Goal: Information Seeking & Learning: Compare options

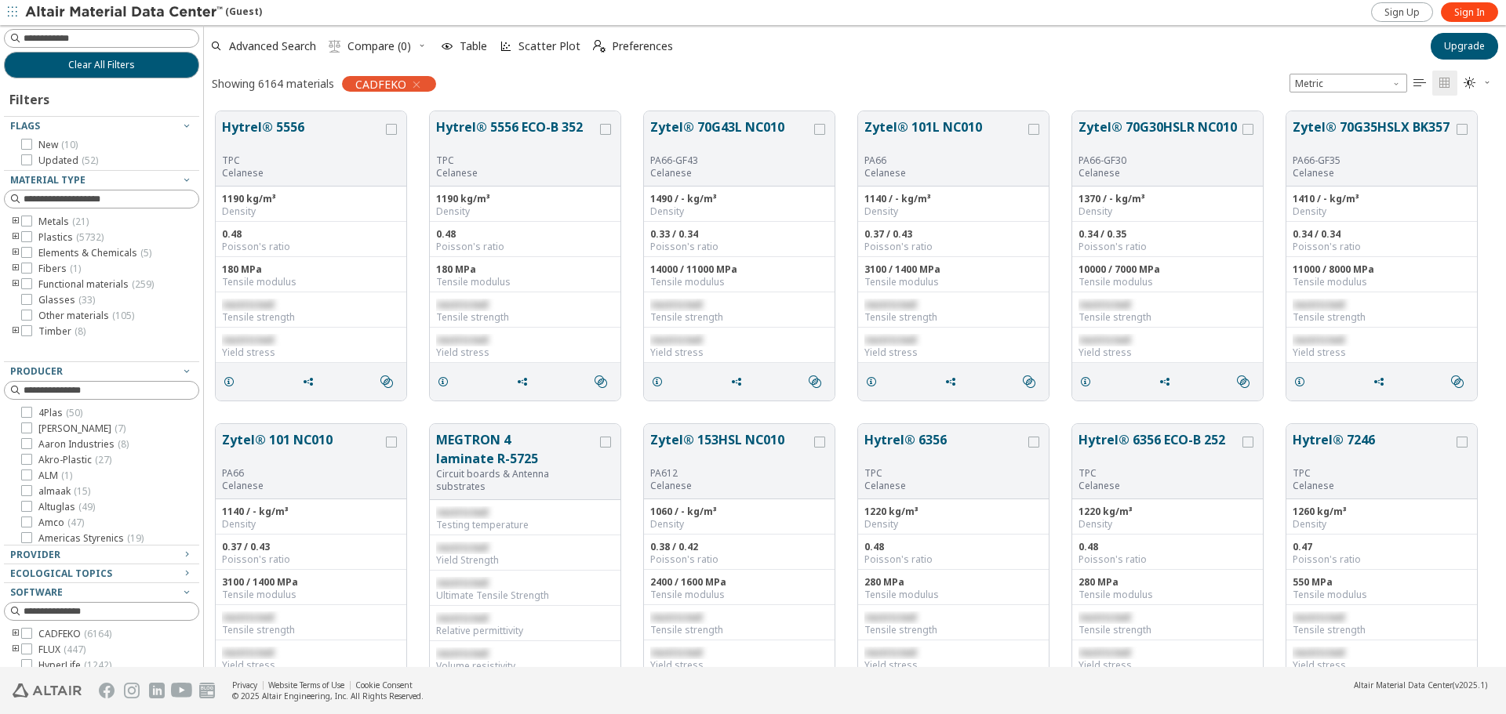
scroll to position [556, 1290]
click at [1469, 10] on span "Sign In" at bounding box center [1469, 12] width 31 height 13
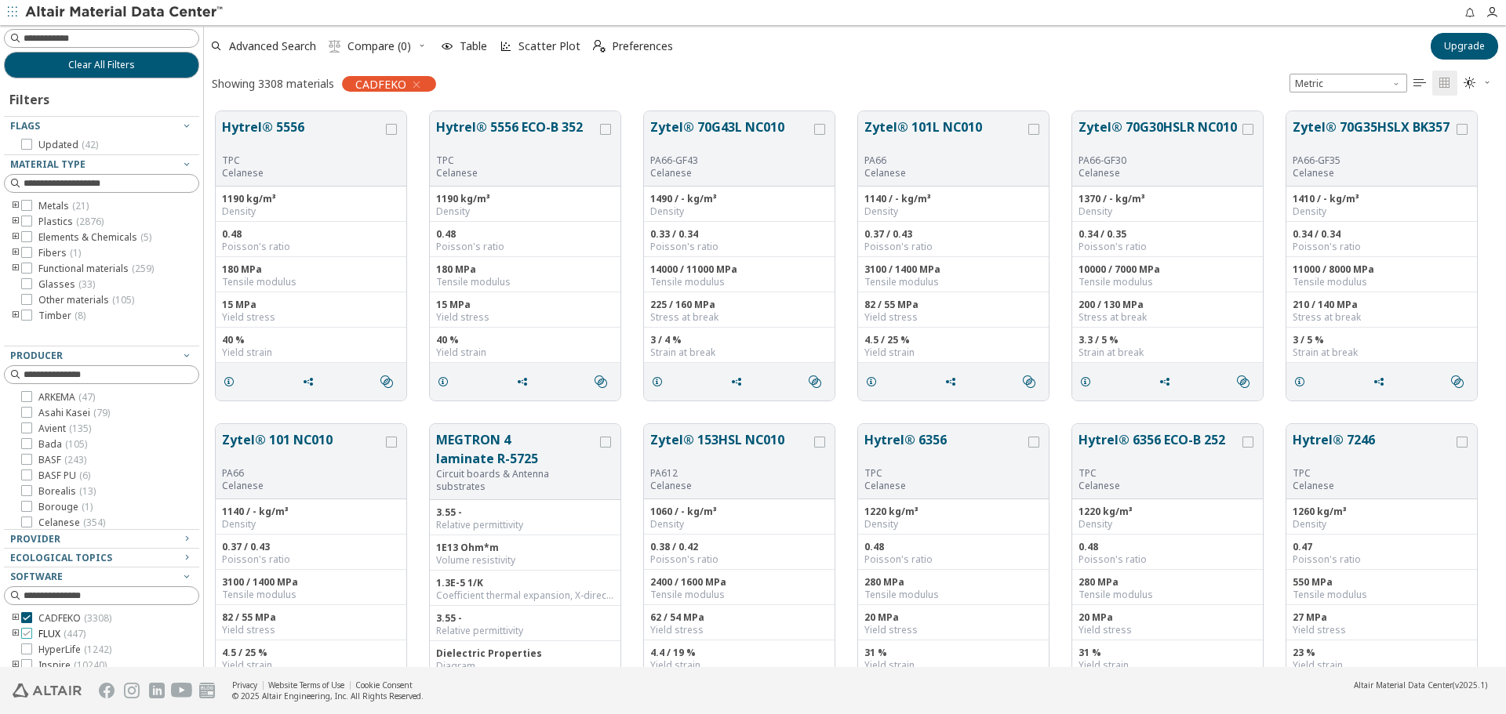
click at [31, 632] on icon at bounding box center [26, 633] width 11 height 11
click at [25, 631] on icon at bounding box center [26, 633] width 11 height 11
click at [32, 460] on label "BASF ( 243 )" at bounding box center [53, 460] width 65 height 13
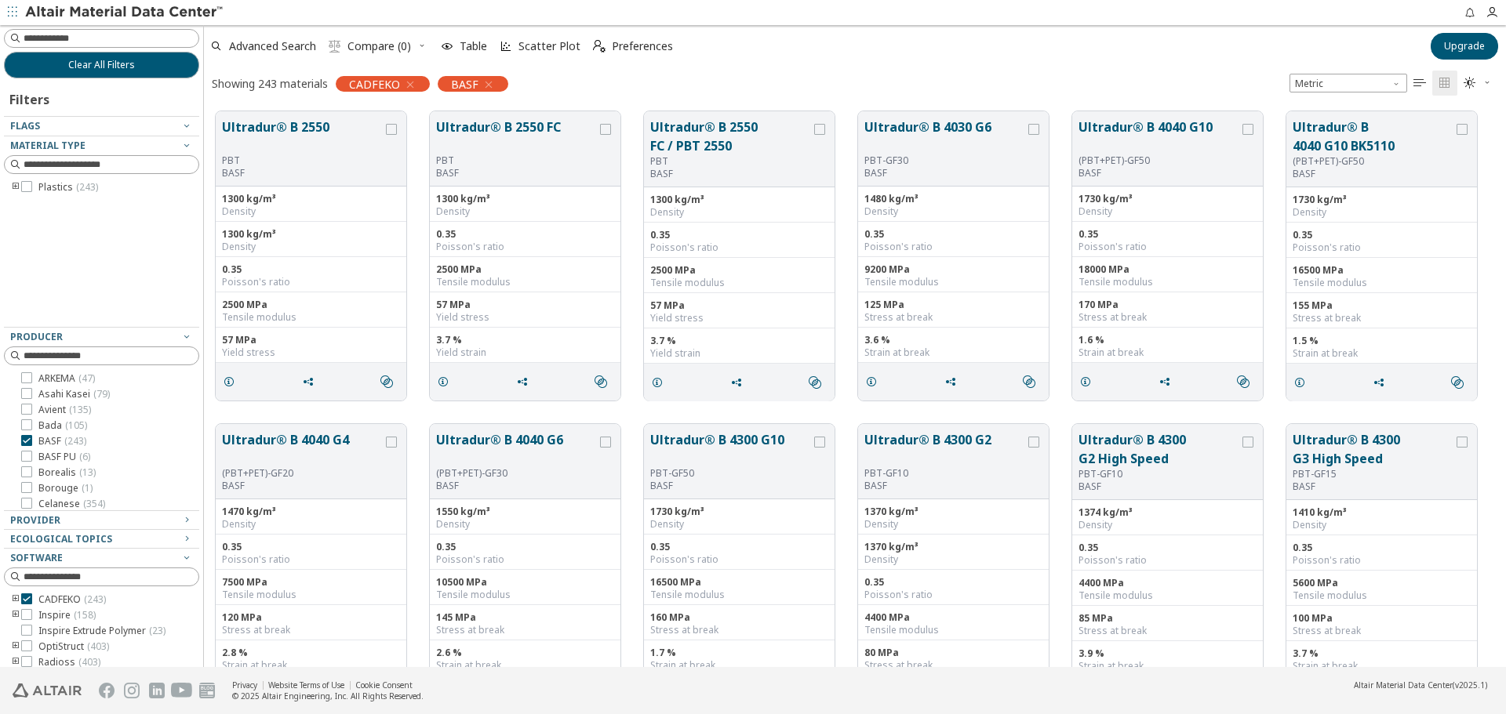
click at [13, 186] on icon "toogle group" at bounding box center [15, 187] width 11 height 13
click at [38, 203] on icon "toogle group" at bounding box center [39, 203] width 11 height 13
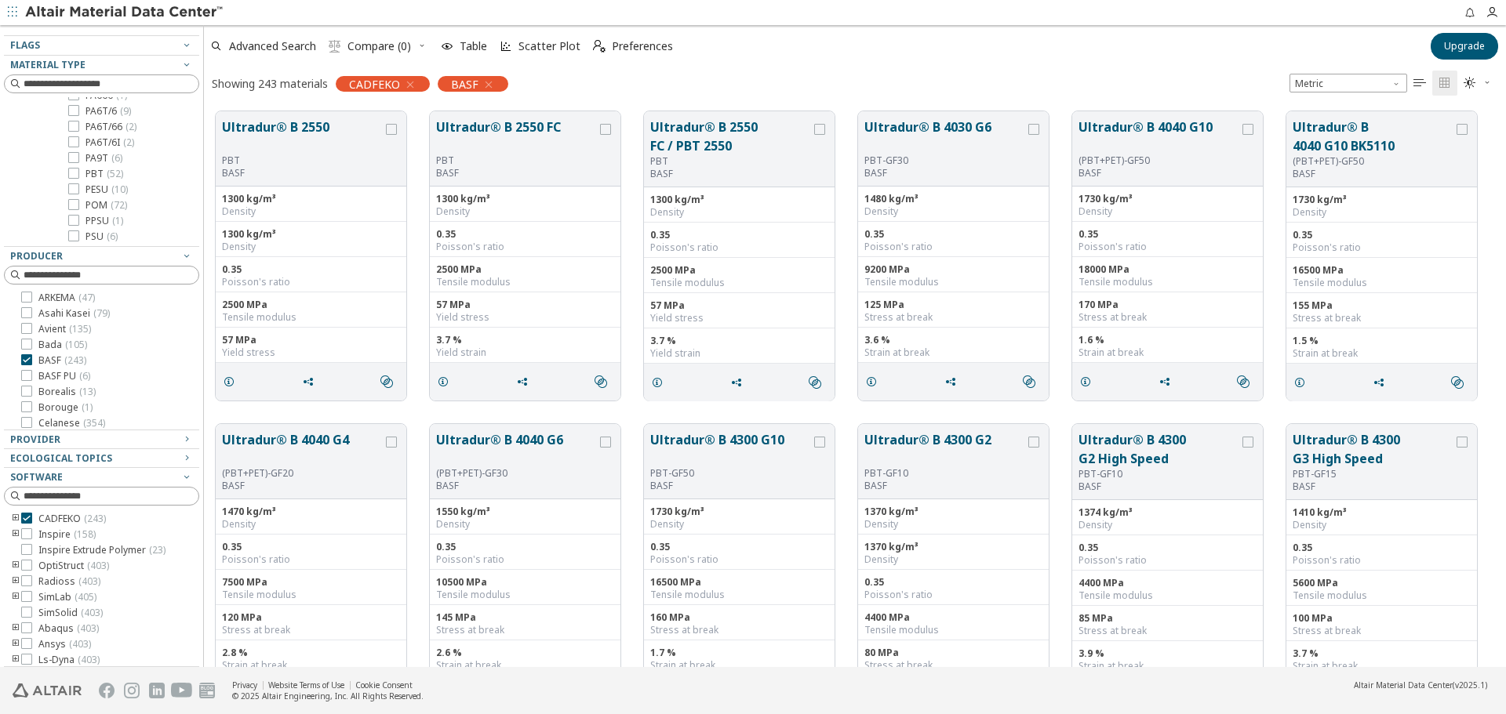
scroll to position [85, 0]
click at [100, 170] on span "PBT ( 52 )" at bounding box center [104, 170] width 38 height 13
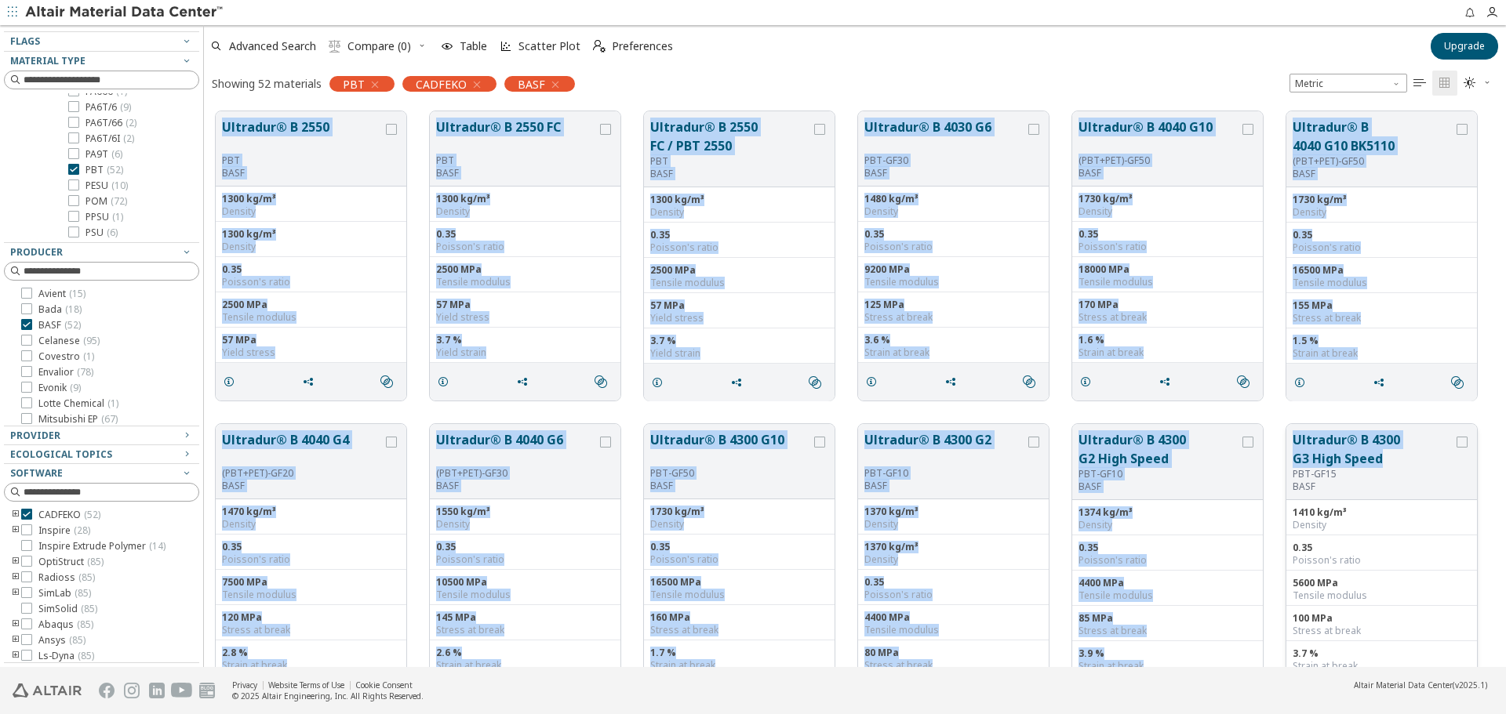
drag, startPoint x: 214, startPoint y: 104, endPoint x: 1387, endPoint y: 456, distance: 1225.0
copy div "Loremips® D 1243 SIT AMET 9117 co/a³ Elitsed 3742 do/e³ Tempori 3.62 Utlabor'e …"
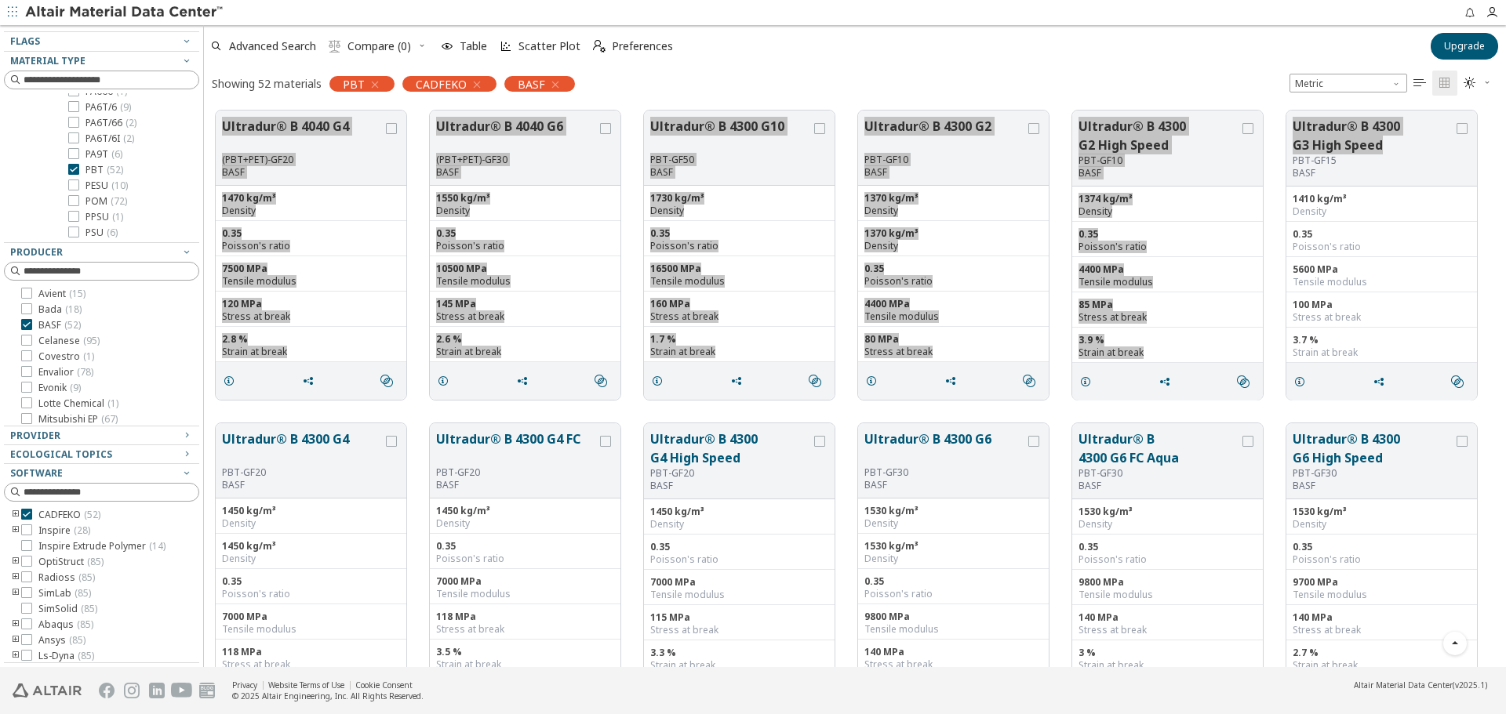
scroll to position [470, 0]
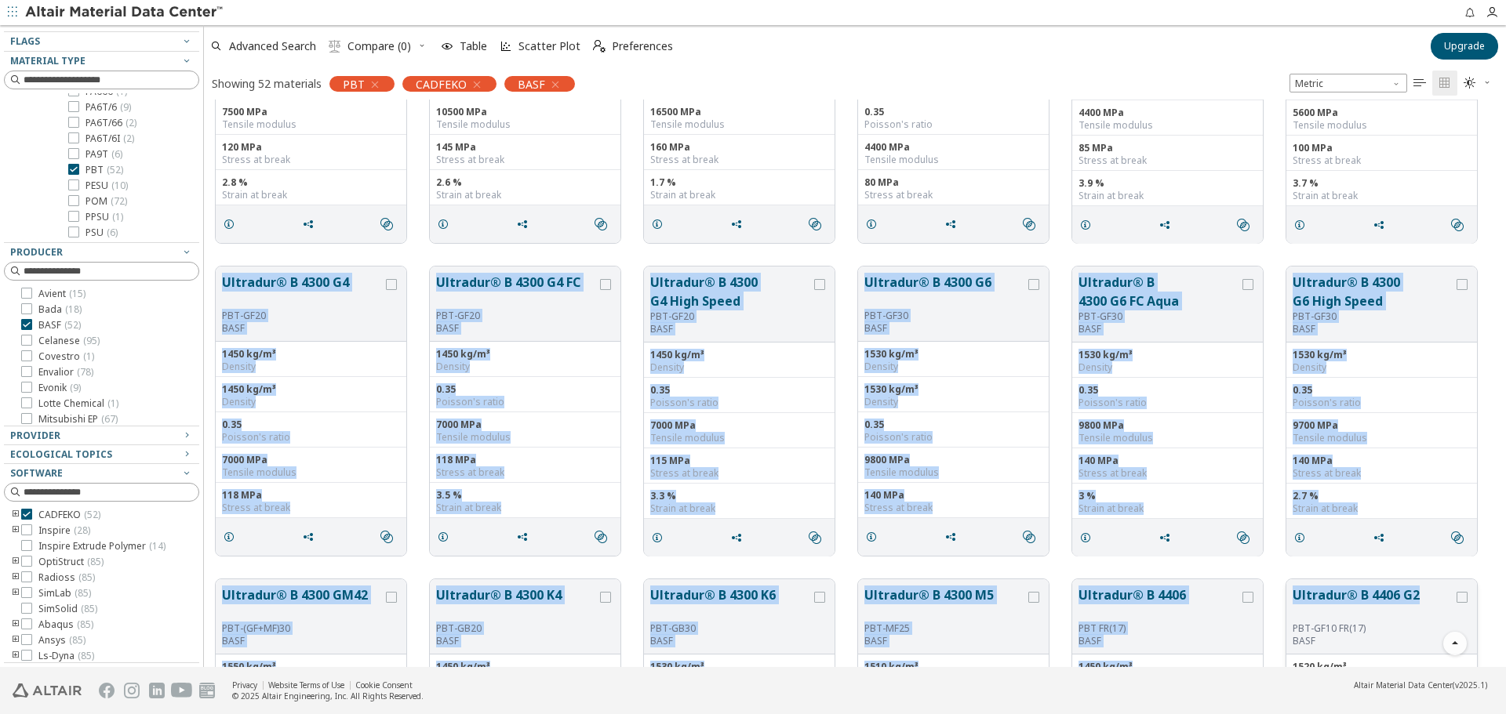
drag, startPoint x: 217, startPoint y: 279, endPoint x: 1420, endPoint y: 590, distance: 1242.5
copy div "Loremips® D 0041 S5 AME-CO40 ADIP 8364 el/s³ Doeiusm 0848 te/i³ Utlabor 5.56 Et…"
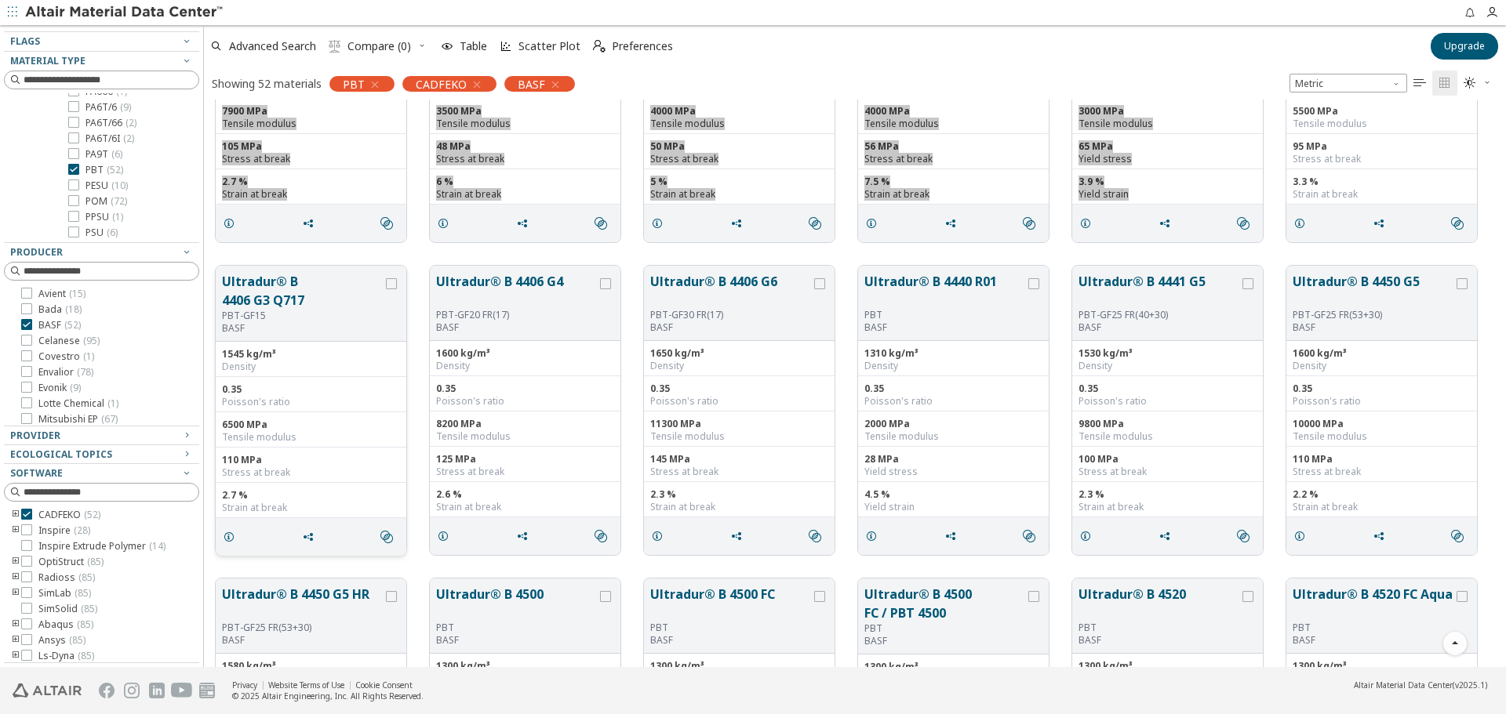
scroll to position [1098, 0]
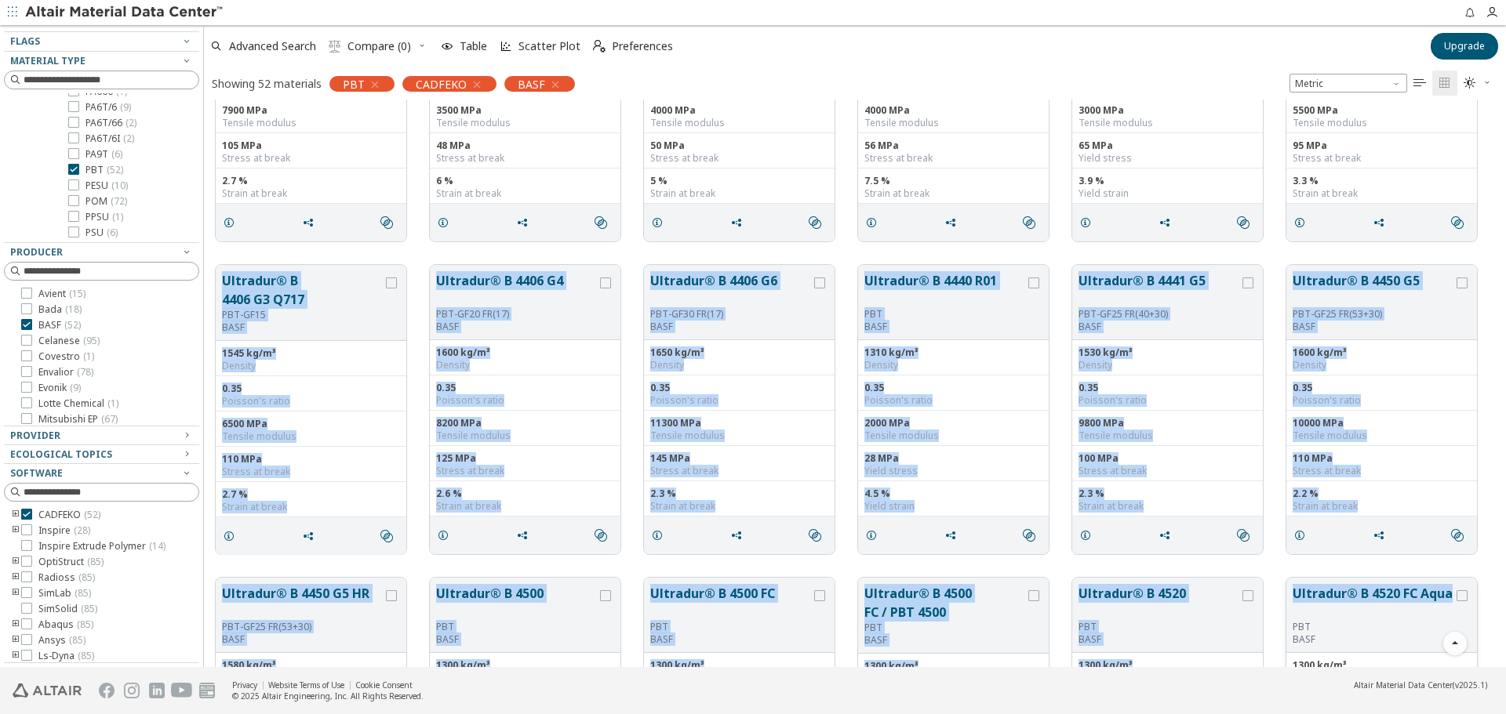
drag, startPoint x: 220, startPoint y: 278, endPoint x: 1375, endPoint y: 617, distance: 1204.7
click at [1375, 617] on div "Ultradur® B 4300 G4 PBT-GF20 BASF 1450 kg/m³ Density 1450 kg/m³ Density 0.35 Po…" at bounding box center [855, 410] width 1302 height 2816
copy div "Loremips® D 2359 S5 A696 CON-AD59 ELIT 1148 se/d³ Eiusmod 4.52 Tempori'u labor …"
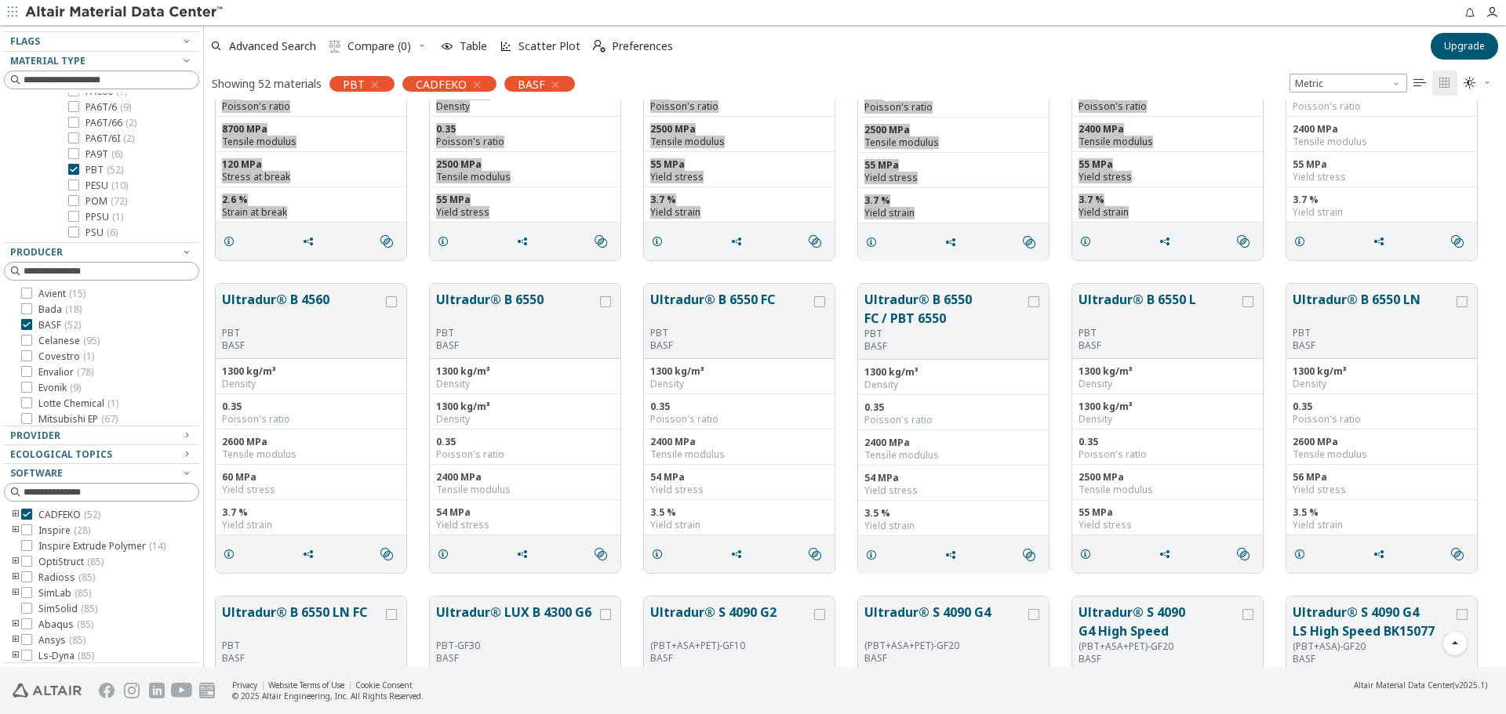
scroll to position [1804, 0]
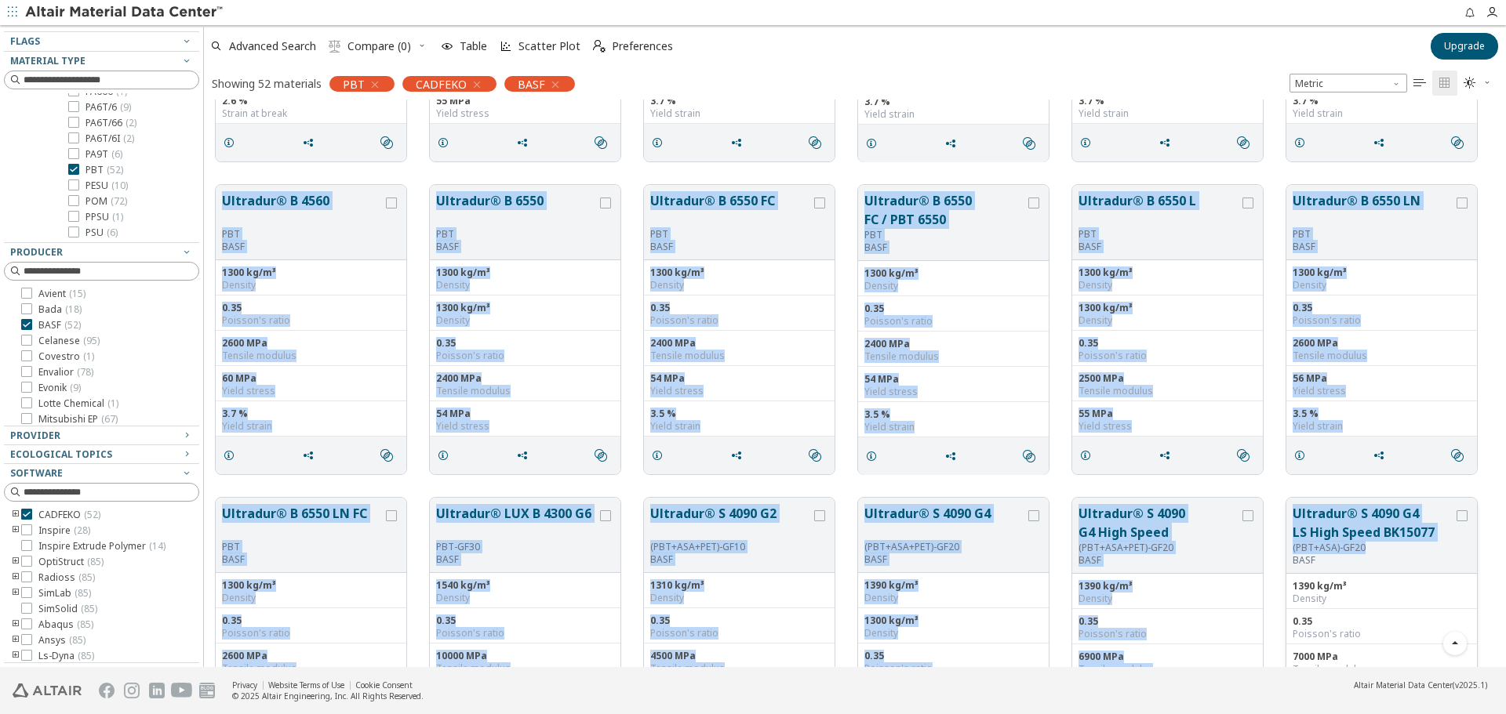
drag, startPoint x: 212, startPoint y: 183, endPoint x: 1405, endPoint y: 550, distance: 1248.6
copy div "Loremips® D 7193 SIT AMET 4906 co/a³ Elitsed 6.93 Doeiusm't incid 0878 UTl Etdo…"
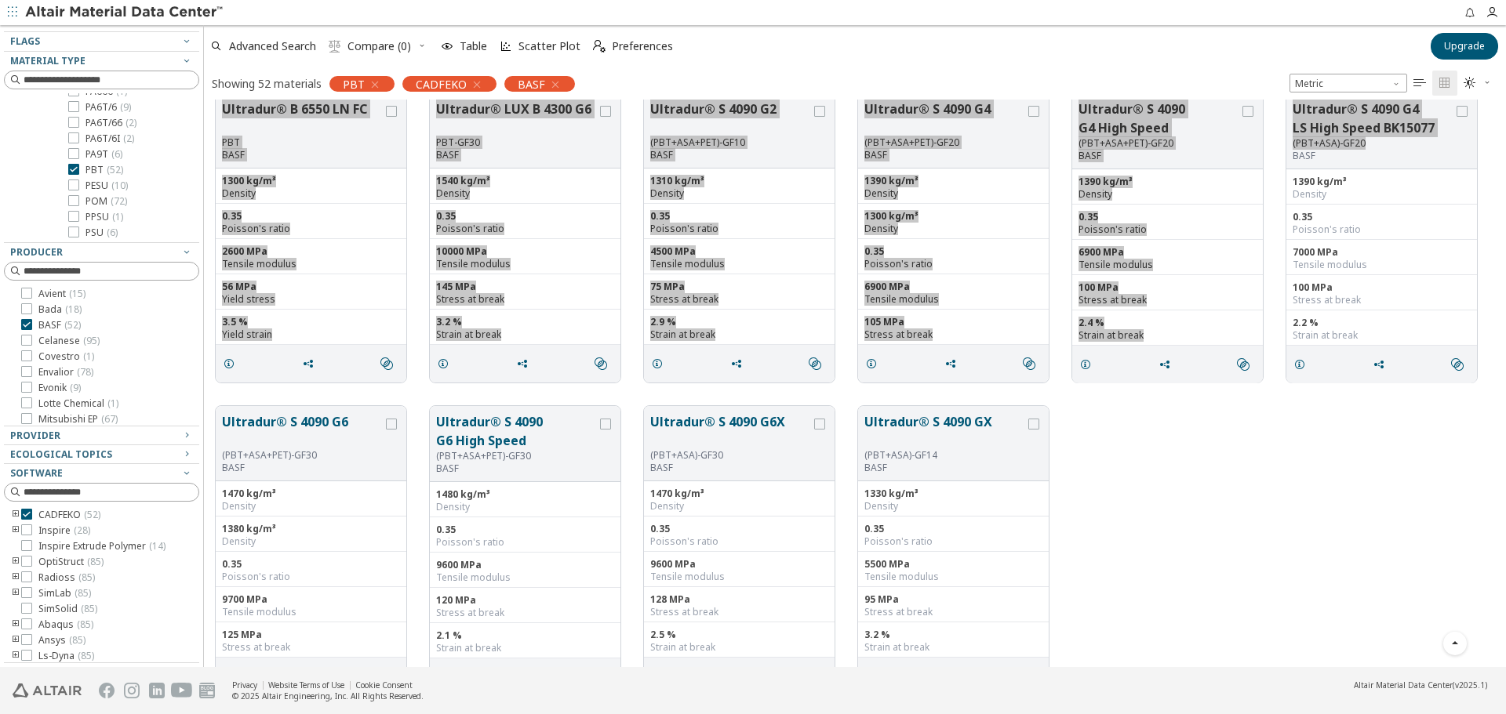
scroll to position [2248, 0]
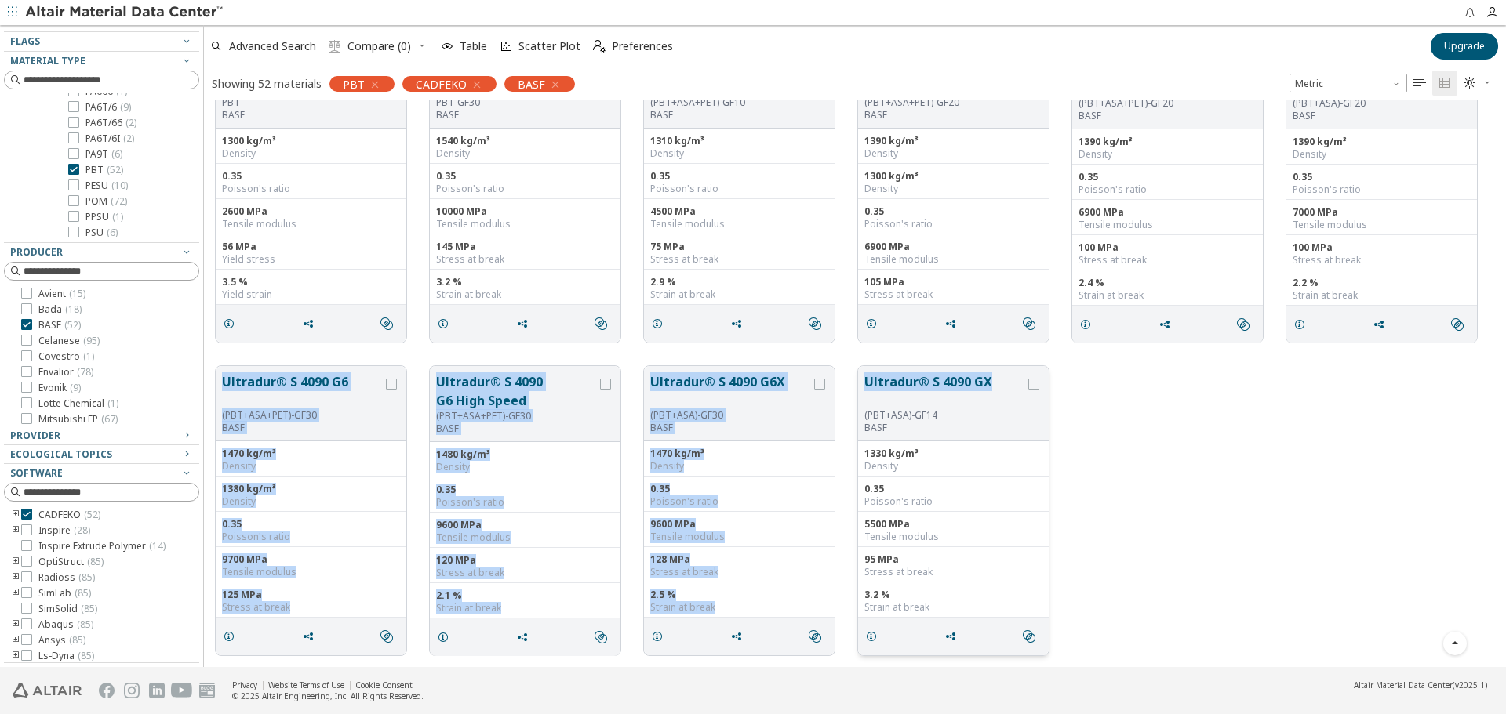
drag, startPoint x: 217, startPoint y: 369, endPoint x: 991, endPoint y: 389, distance: 774.2
click at [991, 389] on div "Ultradur® S 4090 G6 (PBT+ASA+PET)-GF30 BASF 1470 kg/m³ Density 1380 kg/m³ Densi…" at bounding box center [855, 510] width 1302 height 313
copy div "Ultradur® S 4090 G6 (PBT+ASA+PET)-GF30 BASF 1470 kg/m³ Density 1380 kg/m³ Densi…"
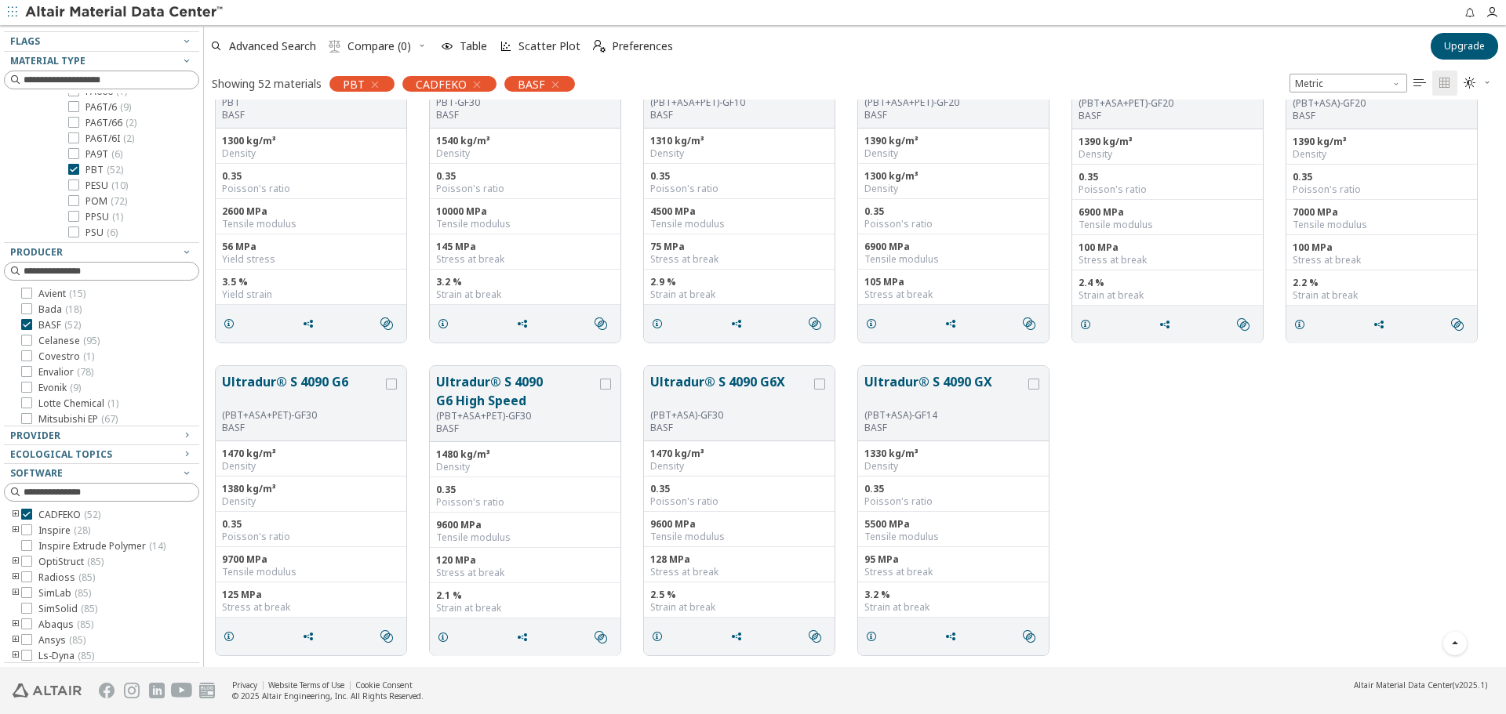
click at [1172, 462] on div "Ultradur® S 4090 G6 (PBT+ASA+PET)-GF30 BASF 1470 kg/m³ Density 1380 kg/m³ Densi…" at bounding box center [855, 510] width 1302 height 313
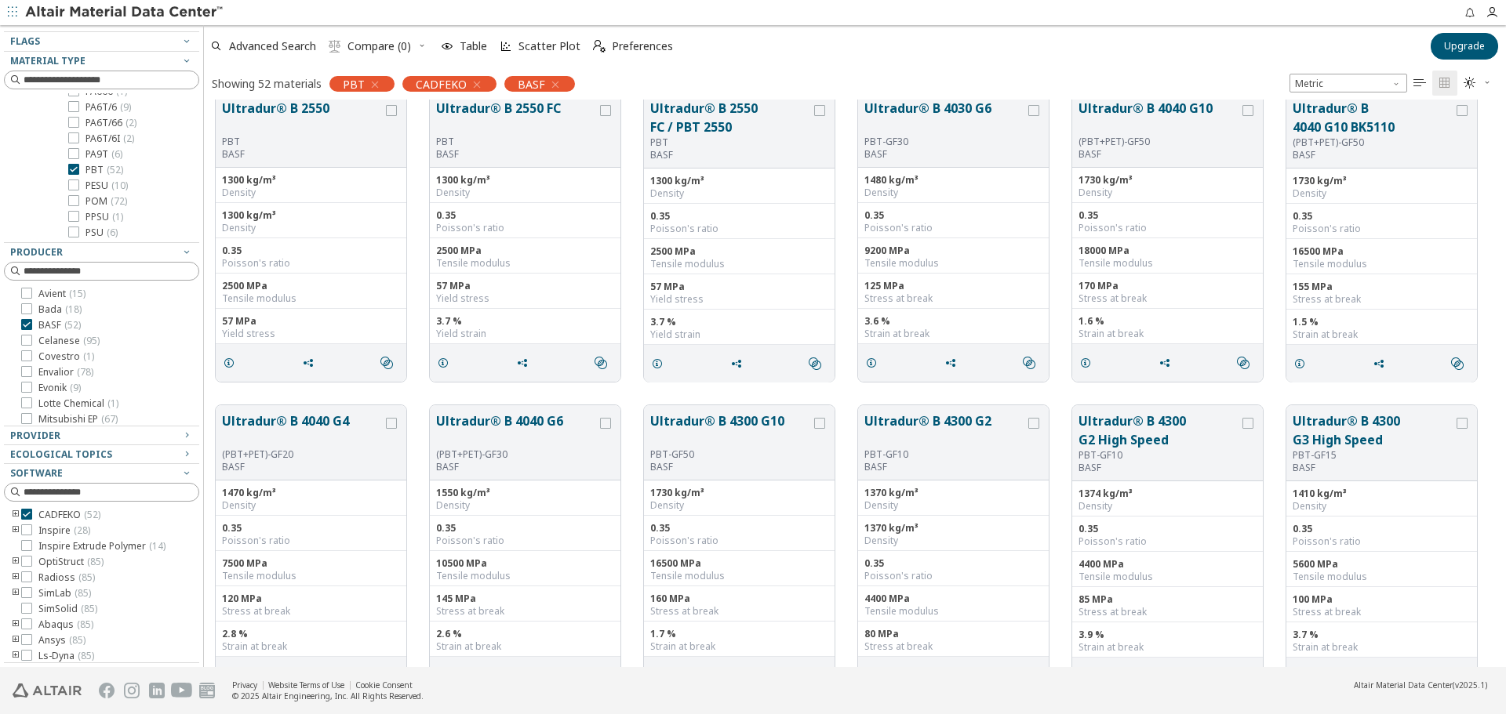
scroll to position [0, 0]
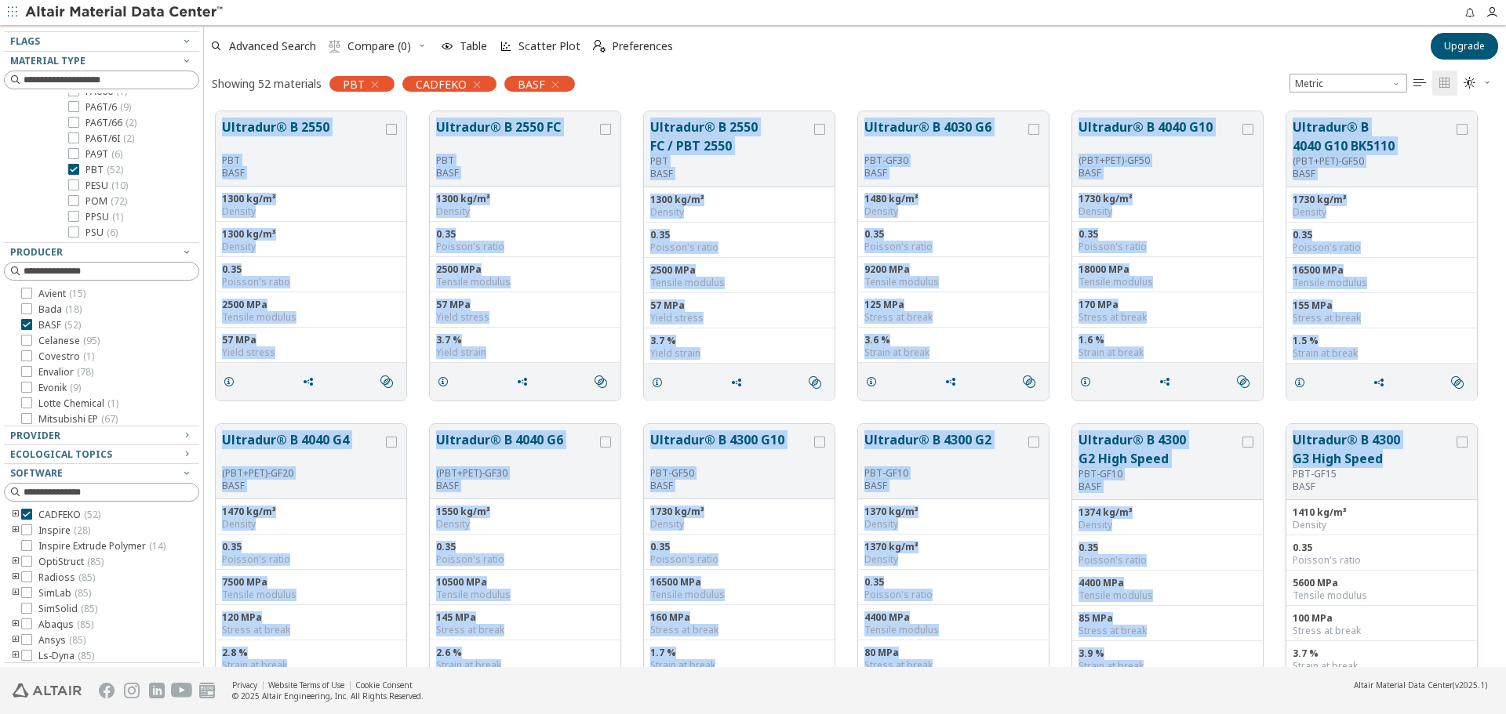
drag, startPoint x: 219, startPoint y: 117, endPoint x: 1385, endPoint y: 458, distance: 1214.9
copy div "Loremips® D 1243 SIT AMET 9117 co/a³ Elitsed 3742 do/e³ Tempori 3.62 Utlabor'e …"
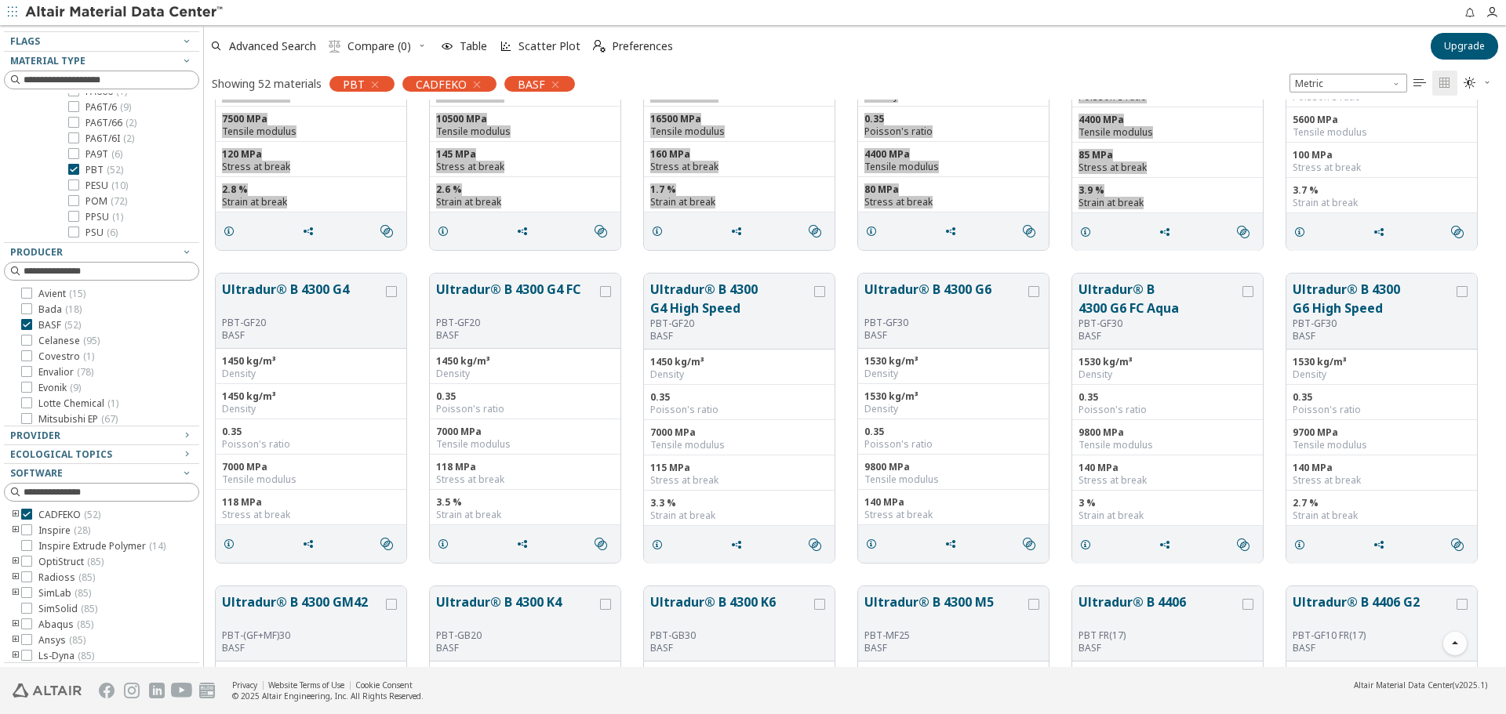
scroll to position [470, 0]
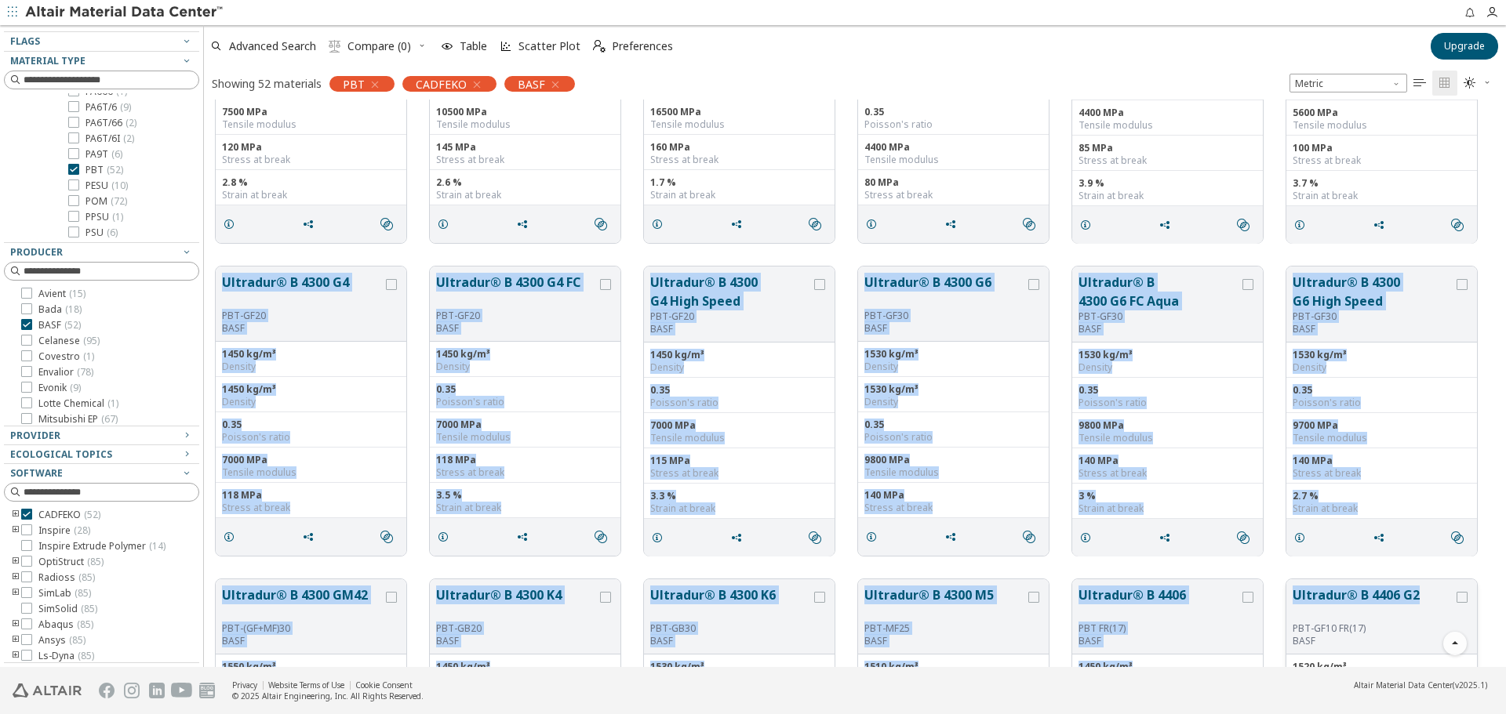
drag, startPoint x: 217, startPoint y: 278, endPoint x: 1426, endPoint y: 603, distance: 1251.2
copy div "Loremips® D 0041 S5 AME-CO40 ADIP 8364 el/s³ Doeiusm 0848 te/i³ Utlabor 5.56 Et…"
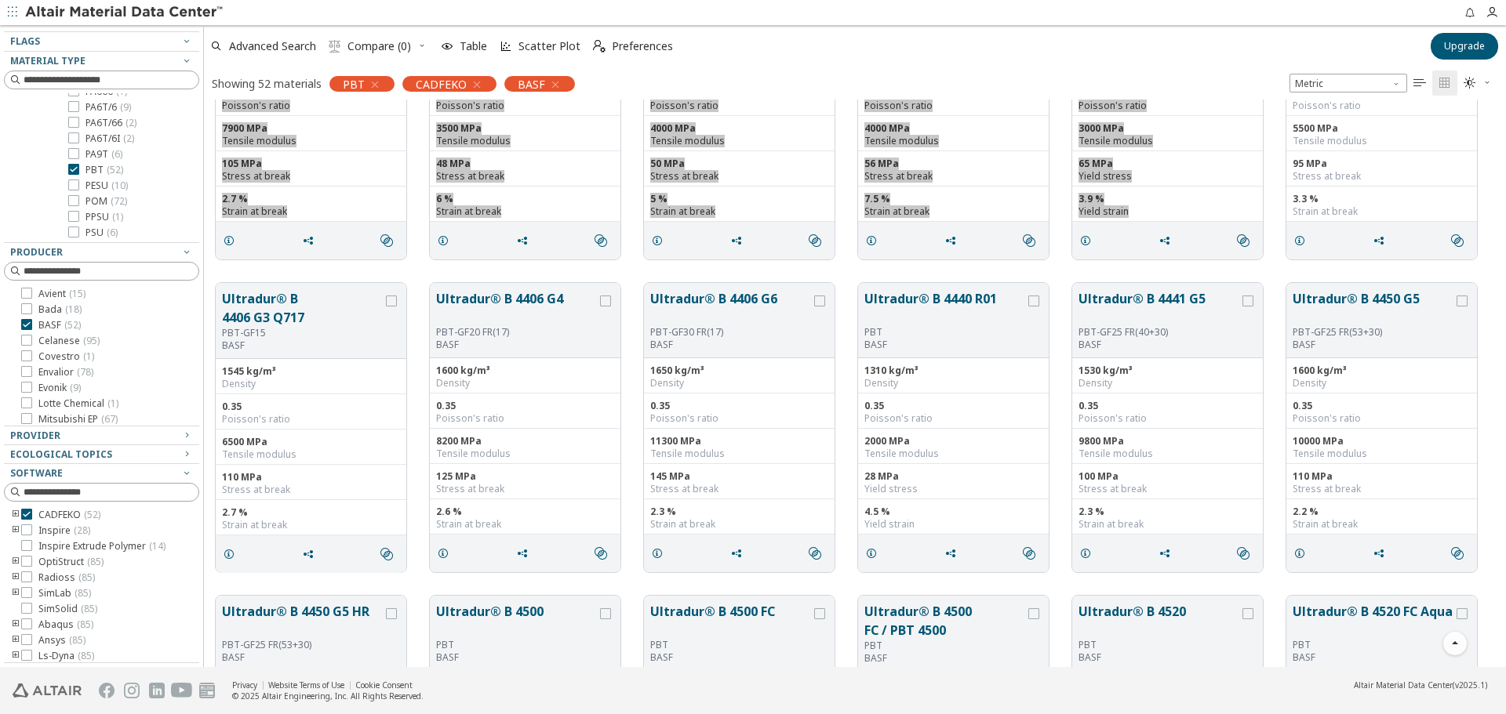
scroll to position [1176, 0]
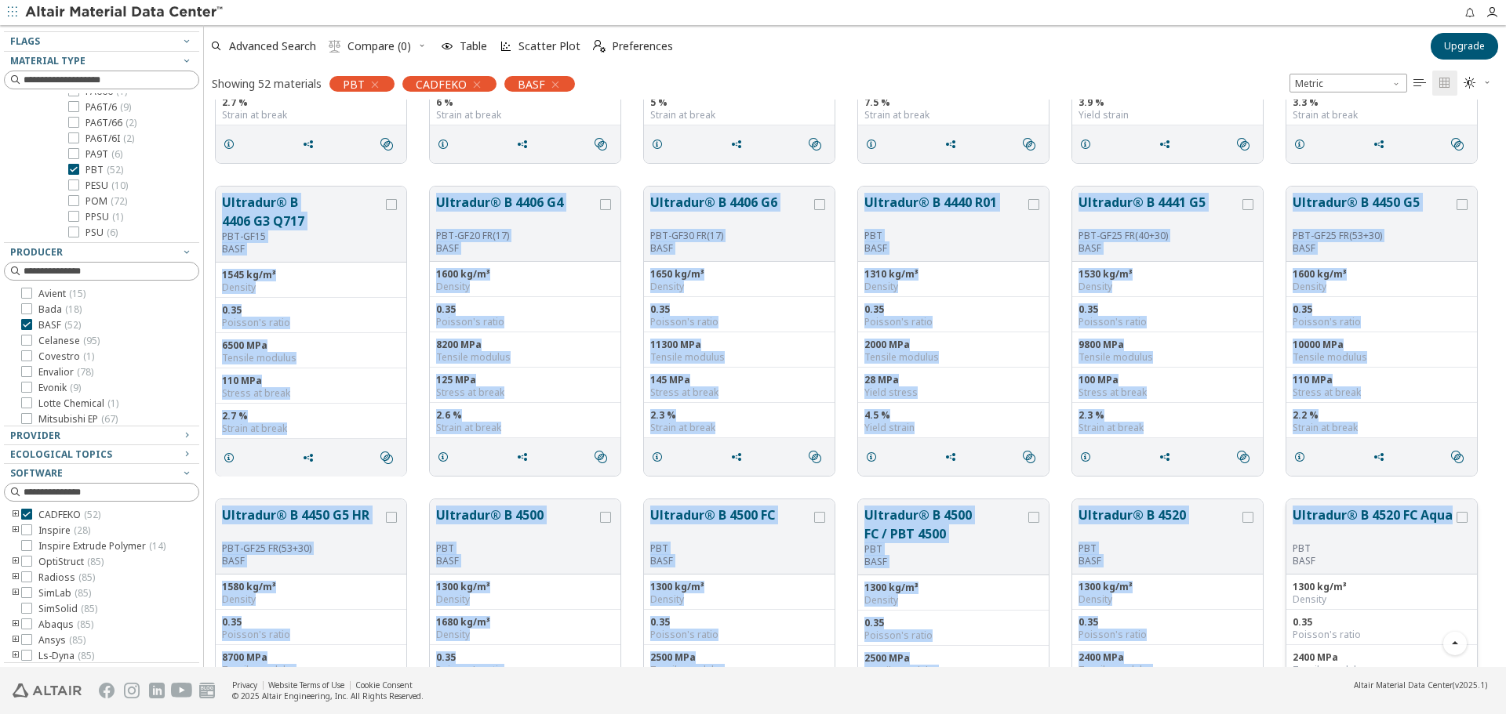
drag, startPoint x: 216, startPoint y: 193, endPoint x: 1374, endPoint y: 526, distance: 1205.2
click at [1374, 526] on div "Ultradur® B 4300 G4 PBT-GF20 BASF 1450 kg/m³ Density 1450 kg/m³ Density 0.35 Po…" at bounding box center [855, 331] width 1302 height 2816
copy div "Loremips® D 2359 S5 A696 CON-AD59 ELIT 1148 se/d³ Eiusmod 4.52 Tempori'u labor …"
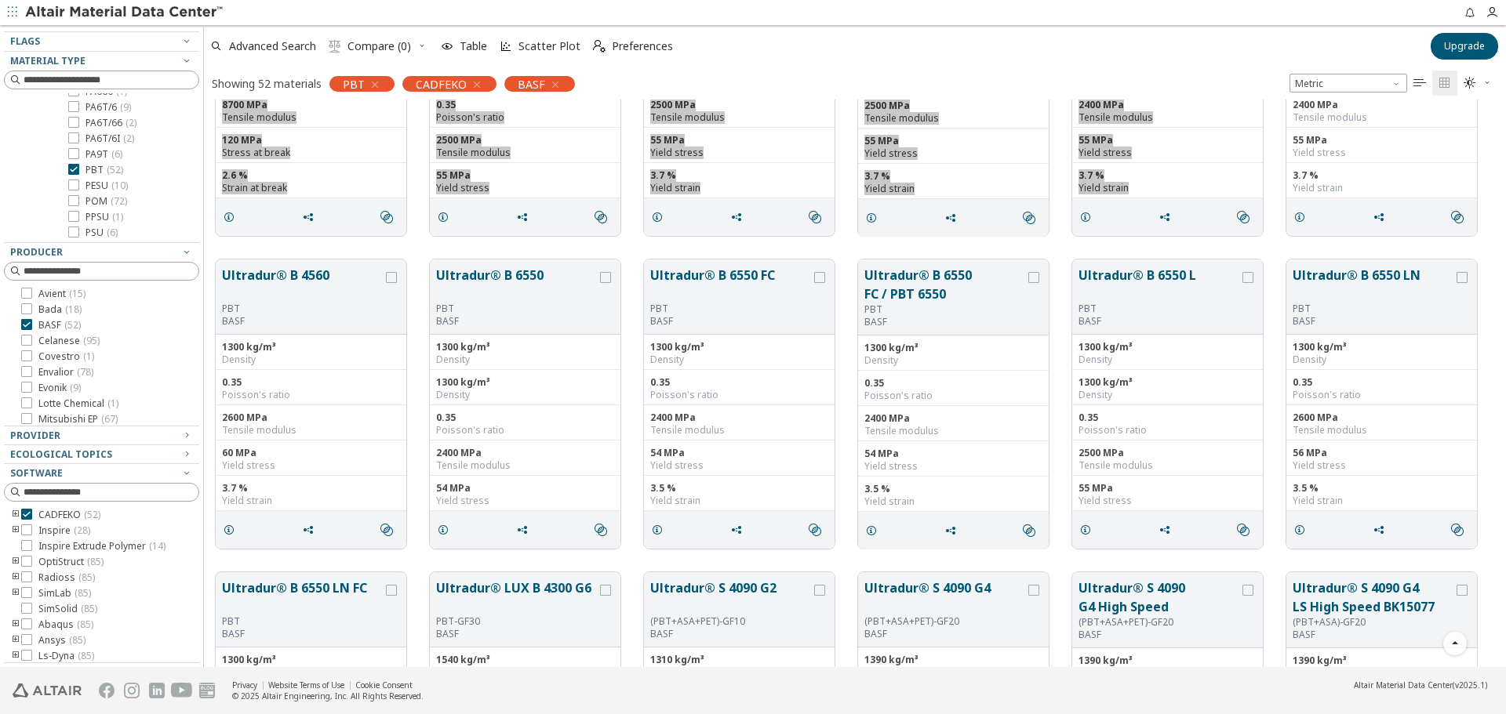
scroll to position [1804, 0]
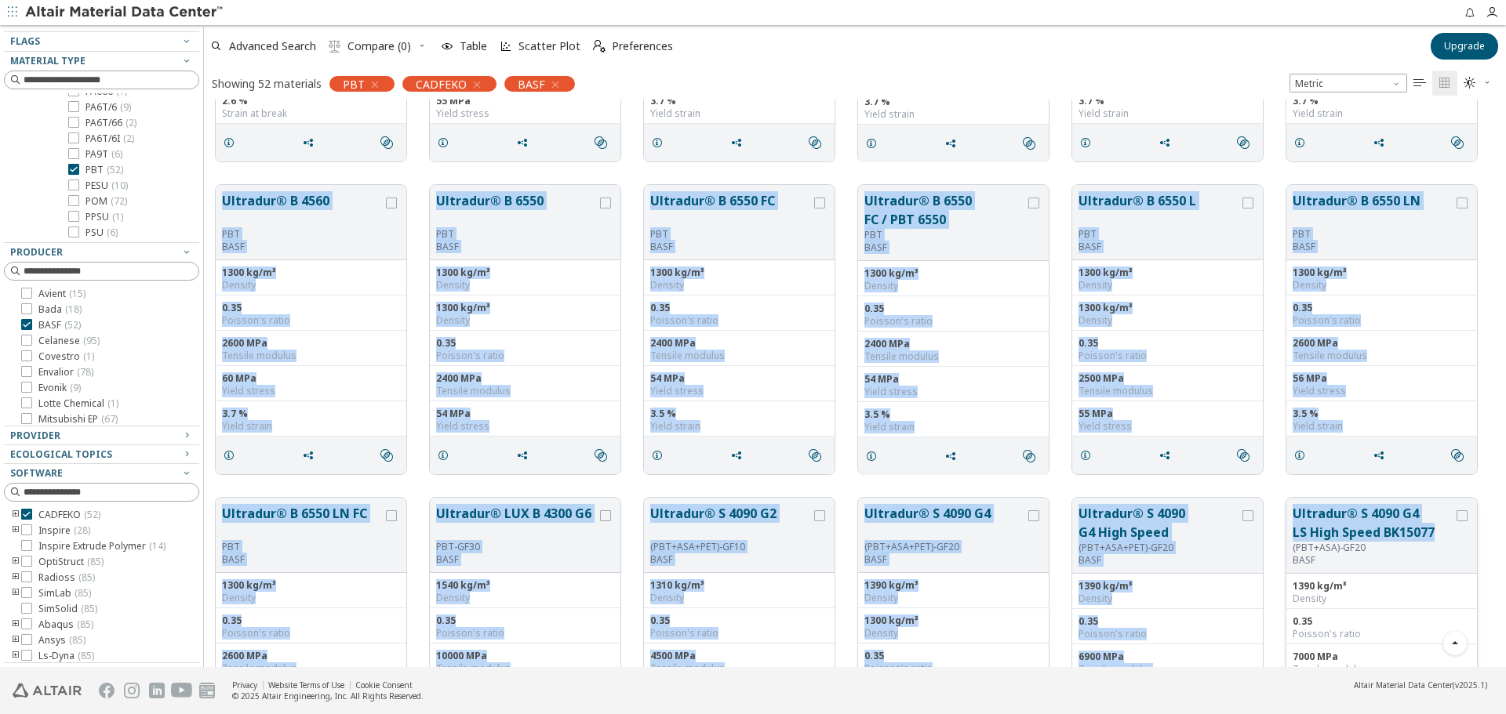
drag, startPoint x: 217, startPoint y: 192, endPoint x: 1429, endPoint y: 533, distance: 1258.6
copy div "Loremips® D 7193 SIT AMET 4906 co/a³ Elitsed 6.93 Doeiusm't incid 0878 UTl Etdo…"
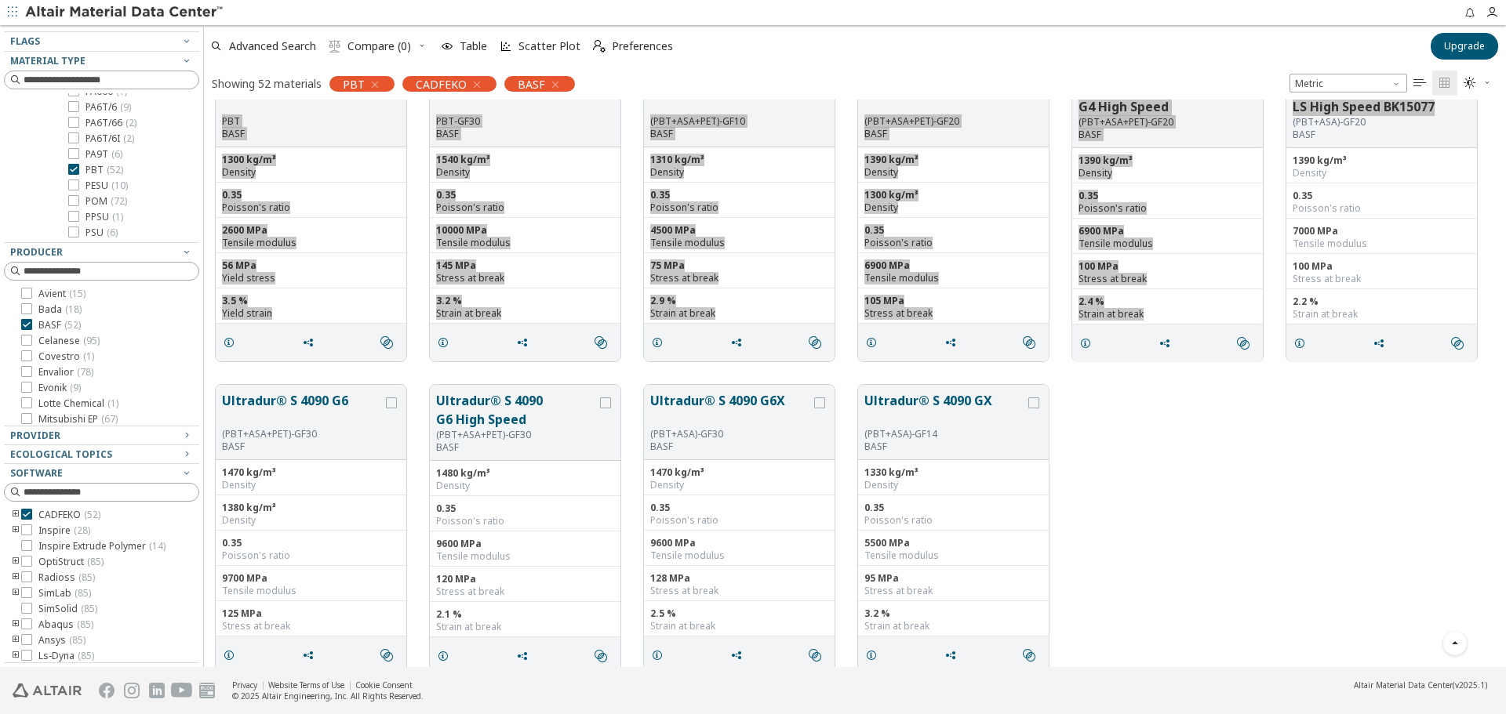
scroll to position [2248, 0]
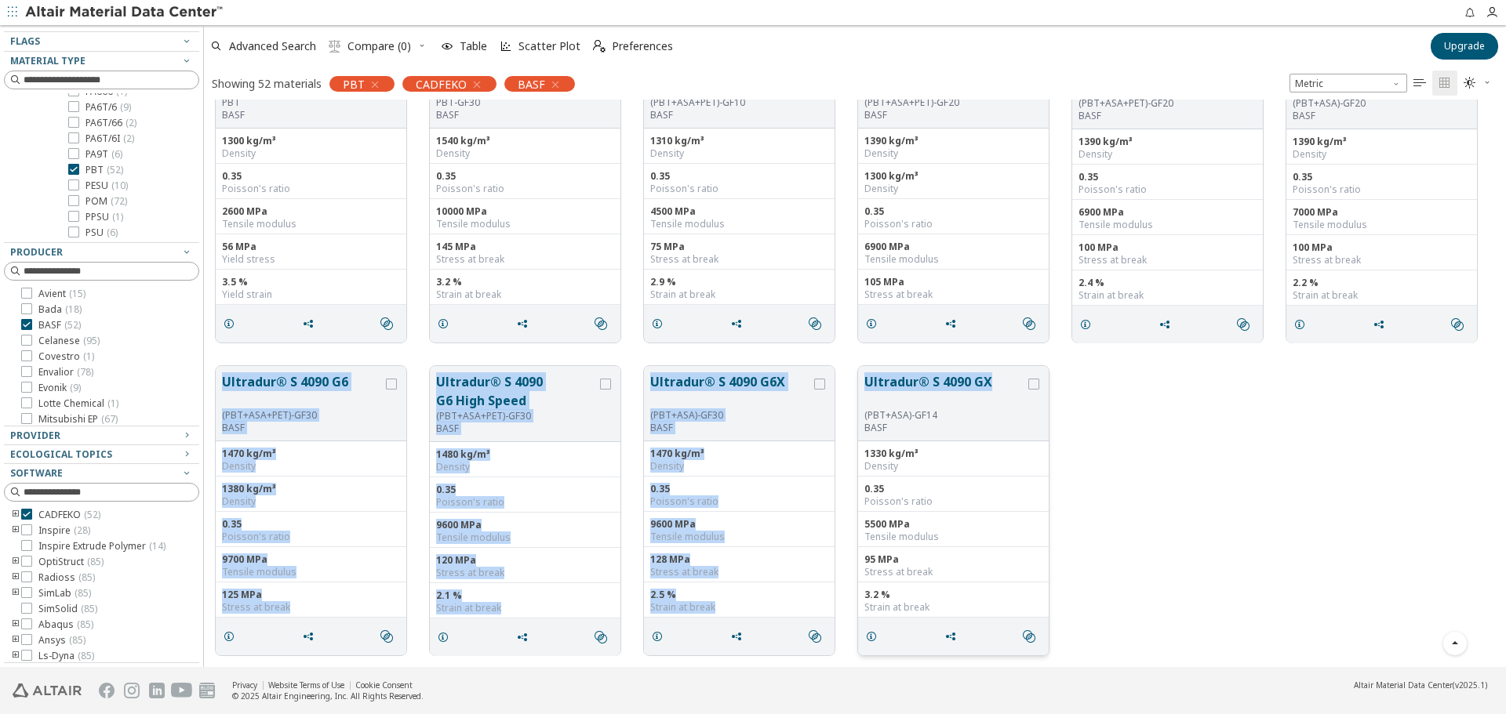
drag, startPoint x: 219, startPoint y: 376, endPoint x: 1048, endPoint y: 383, distance: 829.7
click at [990, 392] on div "Ultradur® S 4090 G6 (PBT+ASA+PET)-GF30 BASF 1470 kg/m³ Density 1380 kg/m³ Densi…" at bounding box center [855, 510] width 1302 height 313
copy div "Ultradur® S 4090 G6 (PBT+ASA+PET)-GF30 BASF 1470 kg/m³ Density 1380 kg/m³ Densi…"
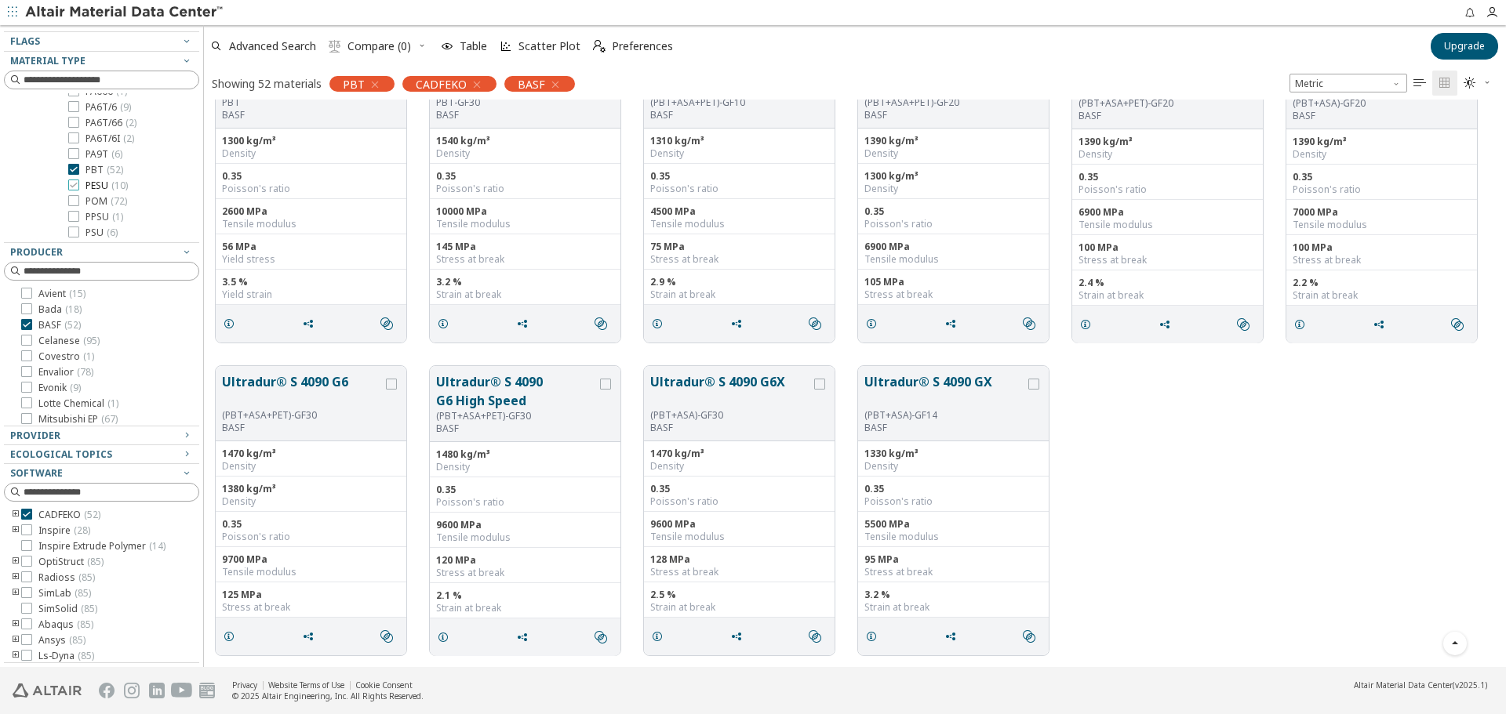
click at [93, 189] on span "PESU ( 10 )" at bounding box center [106, 186] width 42 height 13
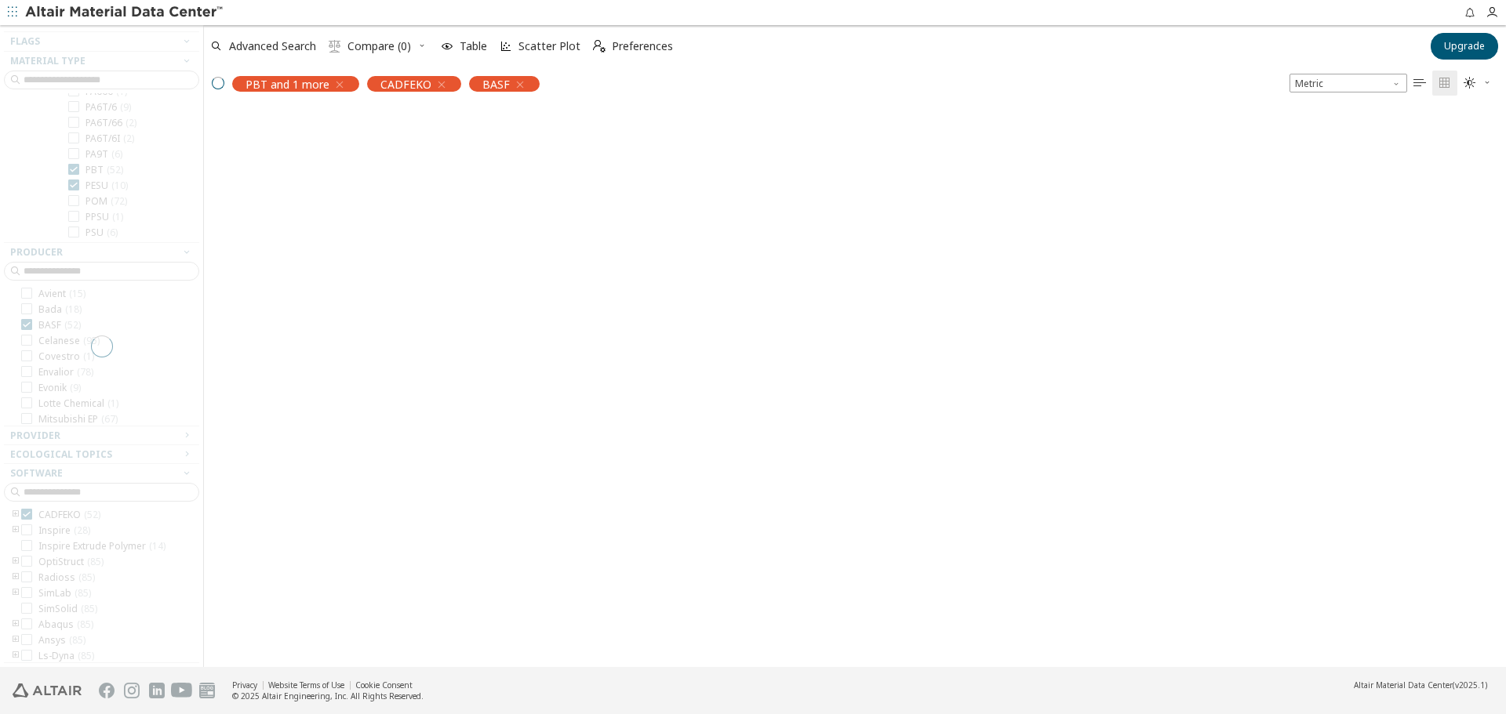
click at [95, 171] on div at bounding box center [101, 346] width 203 height 642
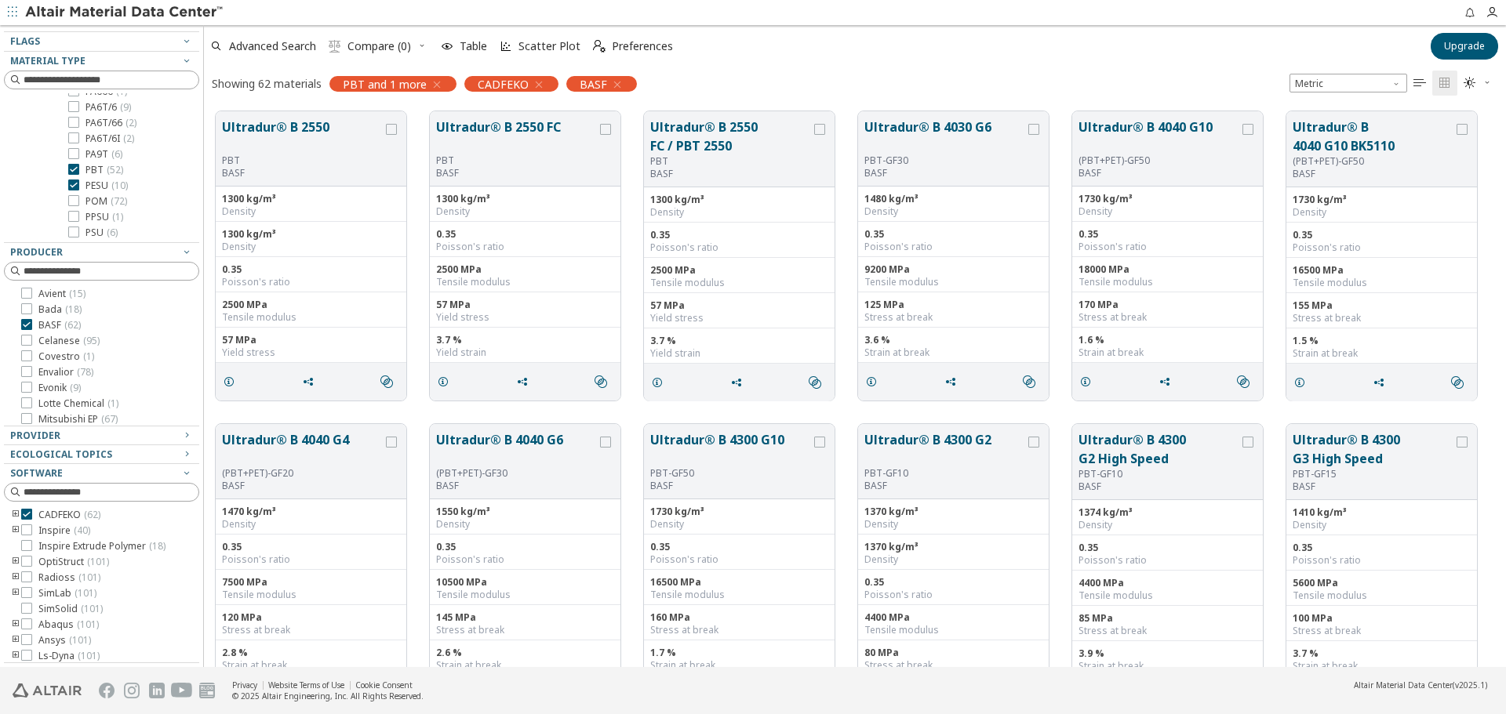
click at [104, 170] on span "PBT ( 52 )" at bounding box center [104, 170] width 38 height 13
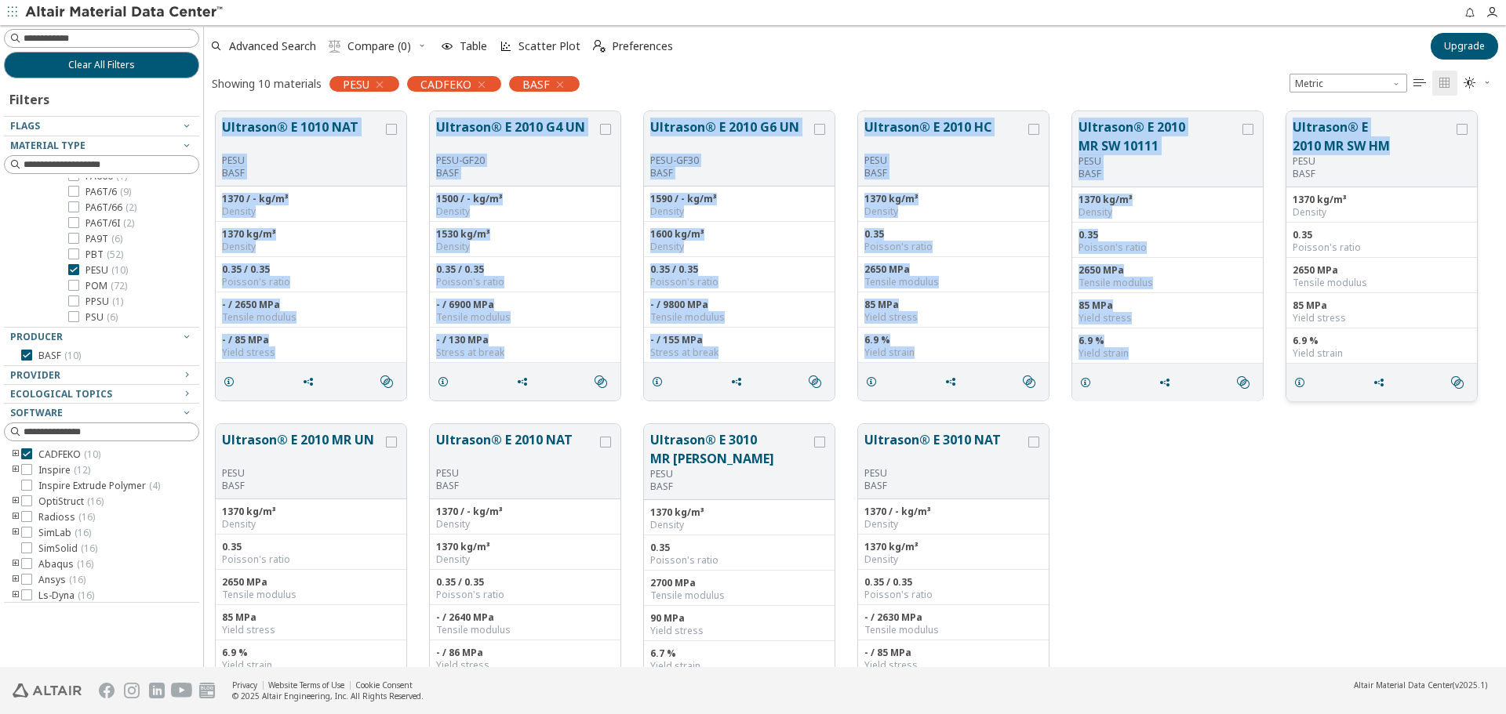
drag, startPoint x: 217, startPoint y: 111, endPoint x: 1386, endPoint y: 143, distance: 1169.6
click at [1386, 143] on div "Ultrason® E 1010 NAT PESU BASF 1370 / - kg/m³ Density 1370 kg/m³ Density 0.35 /…" at bounding box center [855, 256] width 1302 height 313
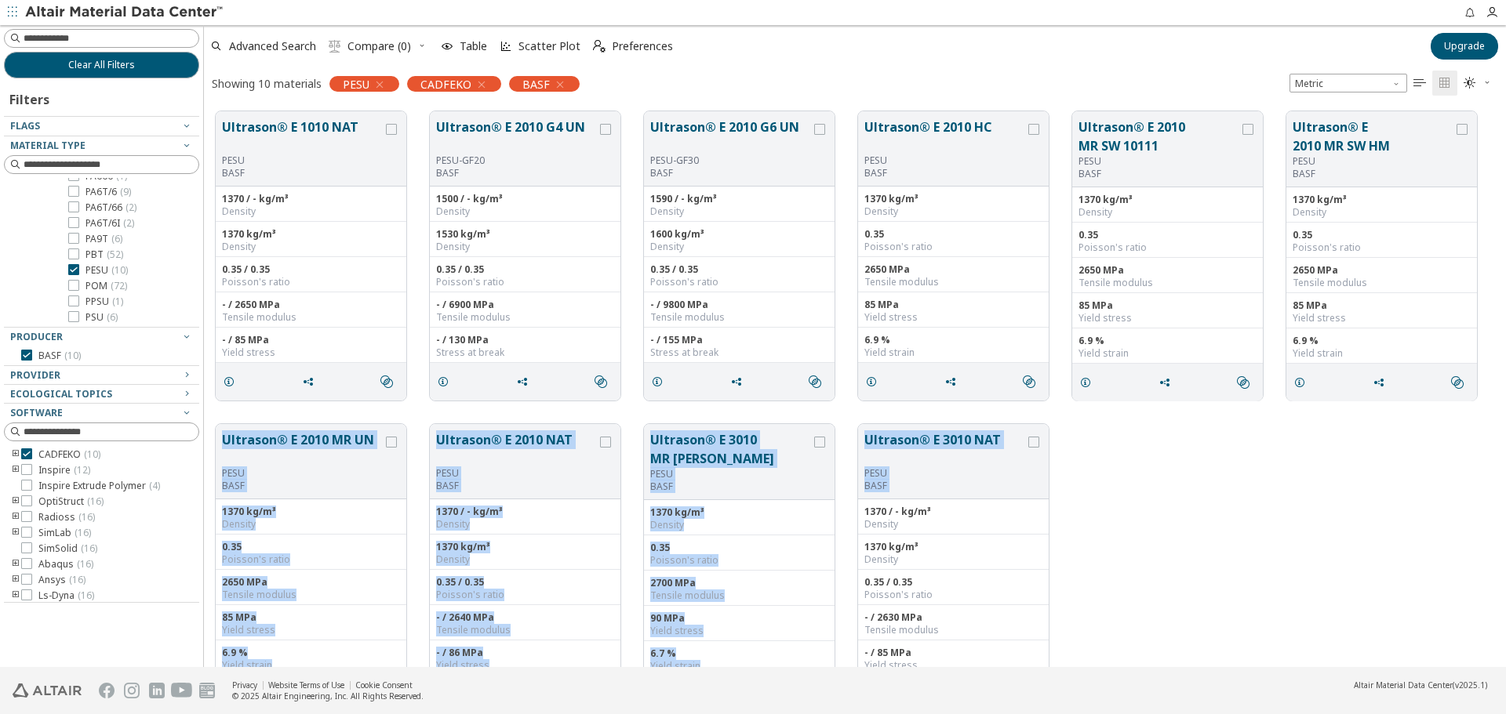
drag, startPoint x: 218, startPoint y: 435, endPoint x: 1138, endPoint y: 434, distance: 919.8
click at [1138, 434] on div "Ultrason® E 2010 MR UN PESU BASF 1370 kg/m³ Density 0.35 Poisson's ratio 2650 M…" at bounding box center [855, 568] width 1302 height 313
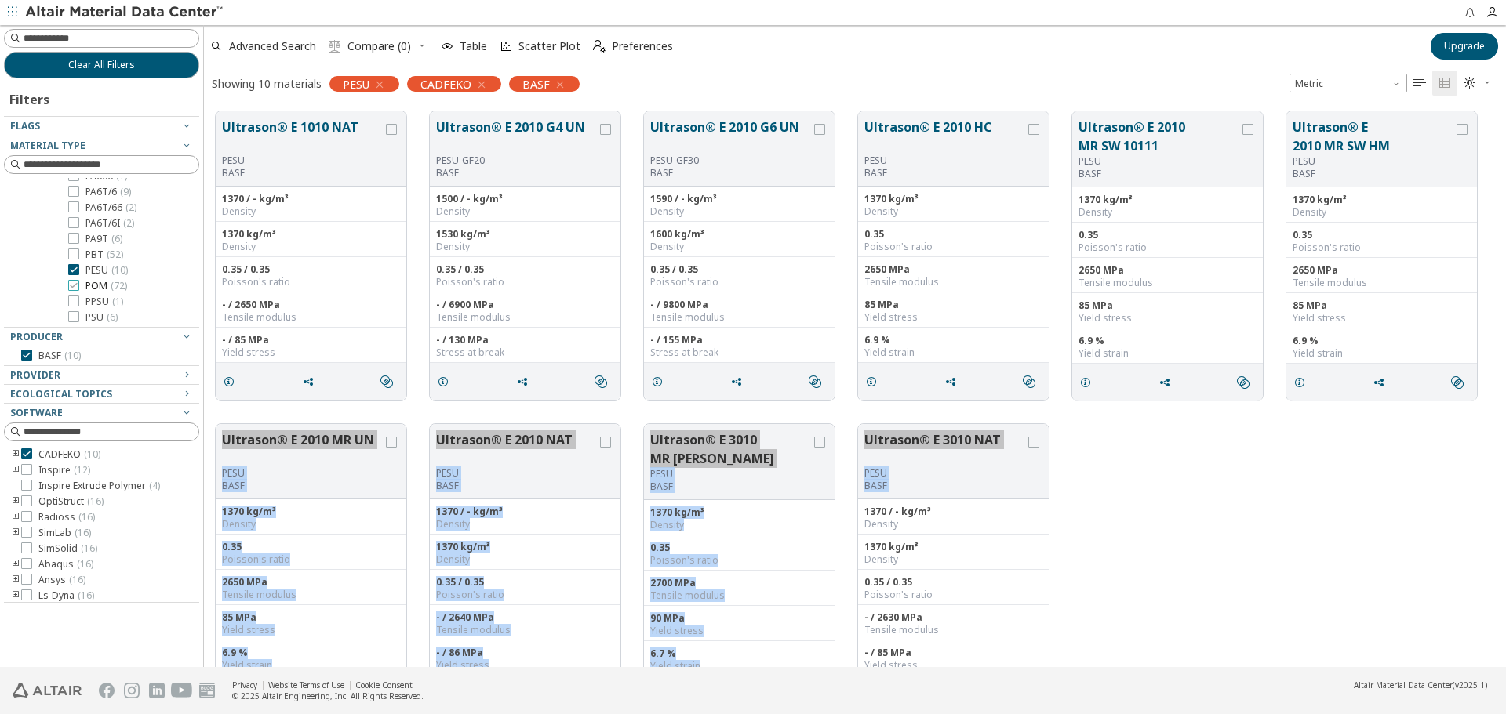
click at [93, 284] on span "POM ( 72 )" at bounding box center [106, 286] width 42 height 13
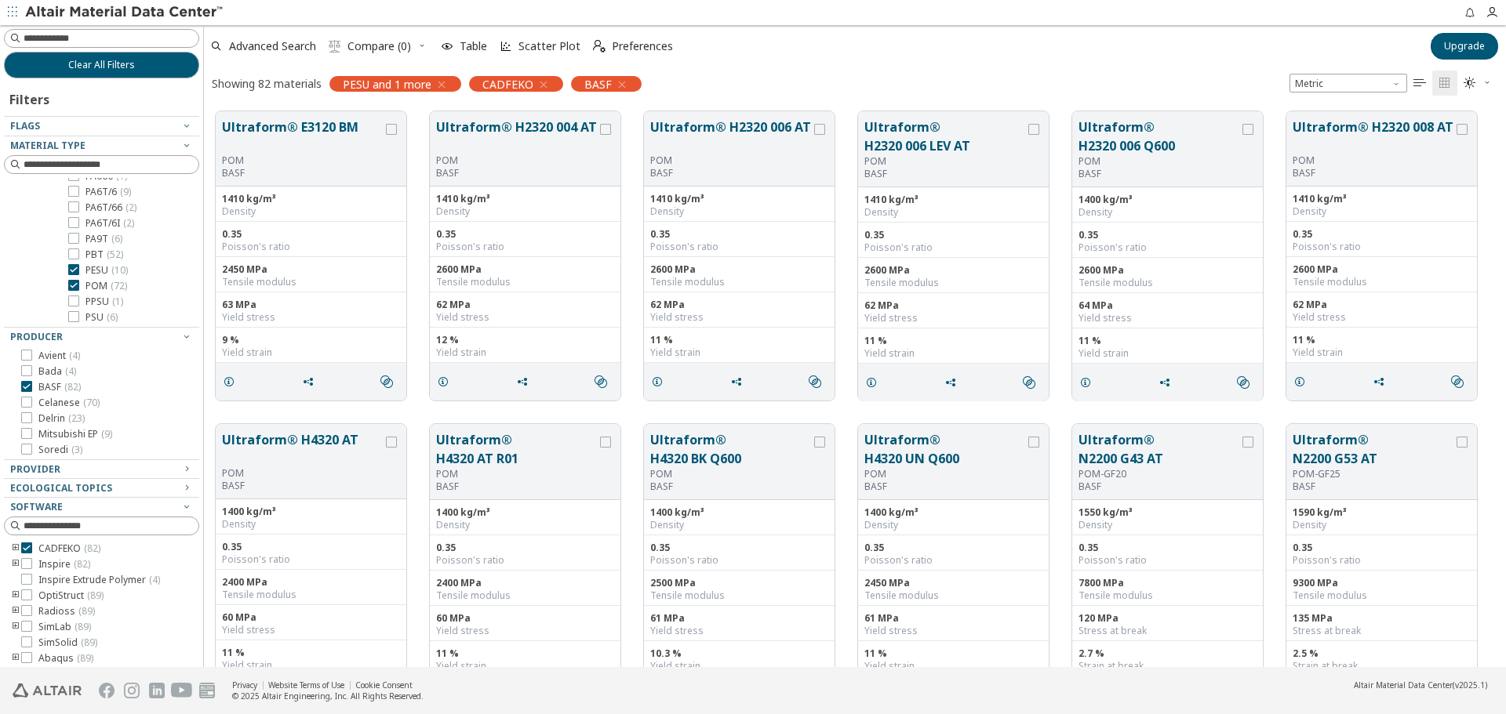
click at [101, 268] on span "PESU ( 10 )" at bounding box center [106, 270] width 42 height 13
drag, startPoint x: 223, startPoint y: 121, endPoint x: 1097, endPoint y: 406, distance: 919.0
click at [1102, 412] on div "Ultraform® E3120 BM POM BASF 1410 kg/m³ Density 0.35 Poisson's ratio 2450 MPa T…" at bounding box center [855, 256] width 1302 height 313
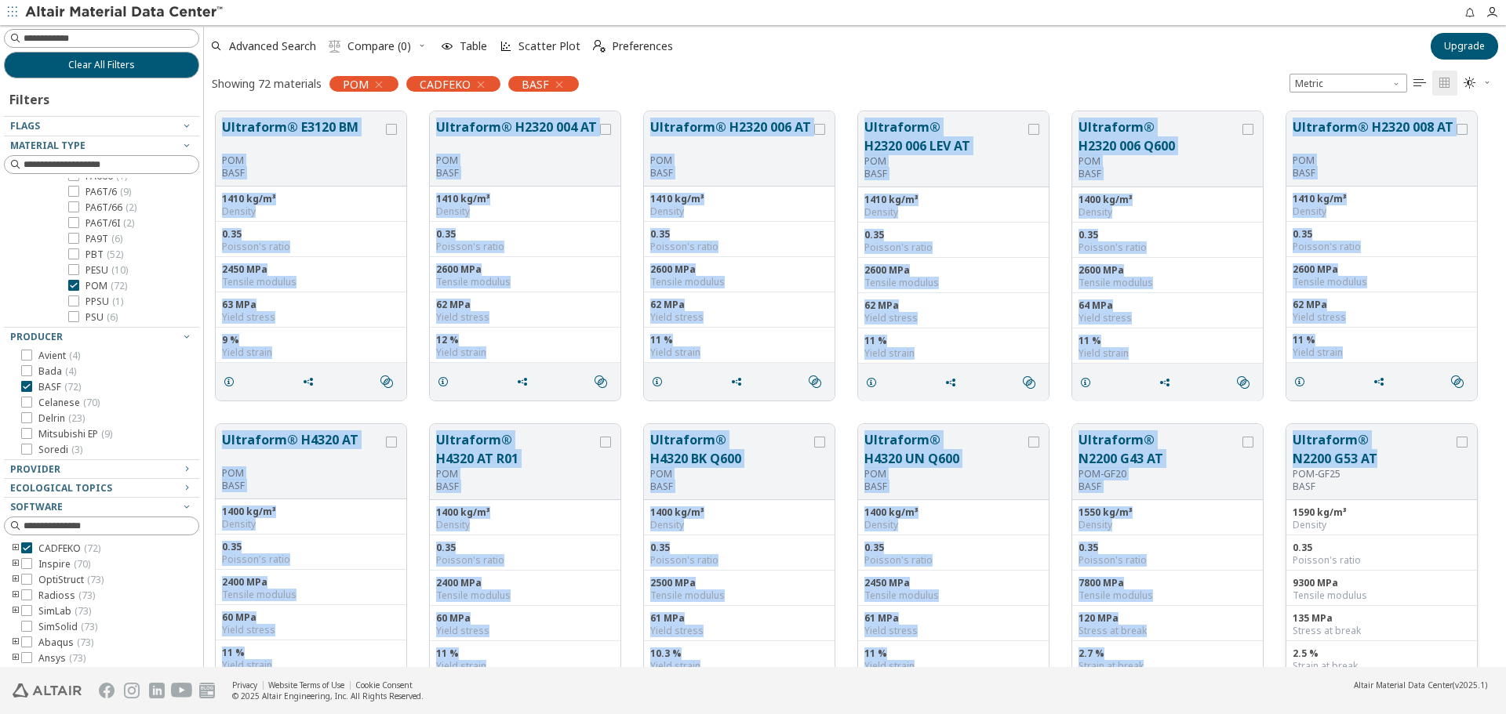
drag, startPoint x: 213, startPoint y: 104, endPoint x: 1452, endPoint y: 447, distance: 1285.5
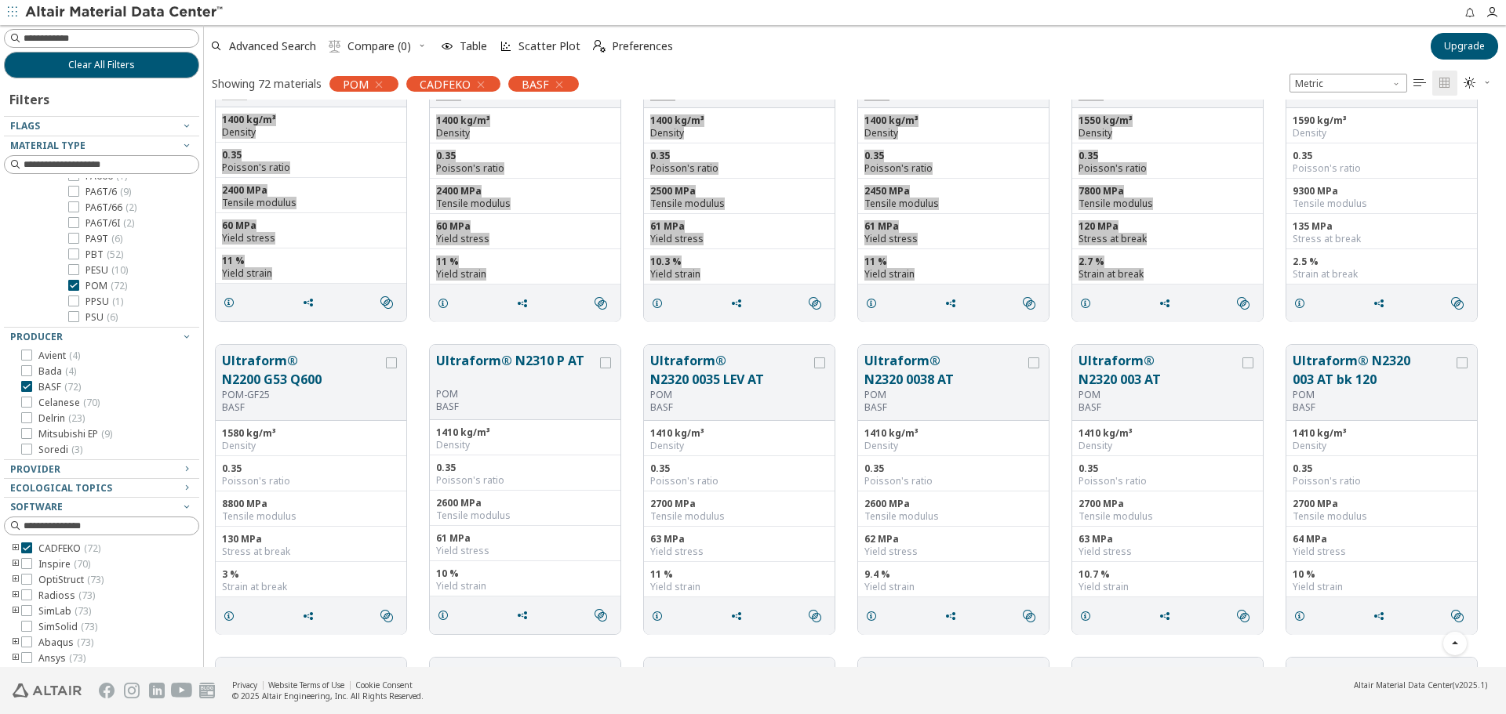
scroll to position [470, 0]
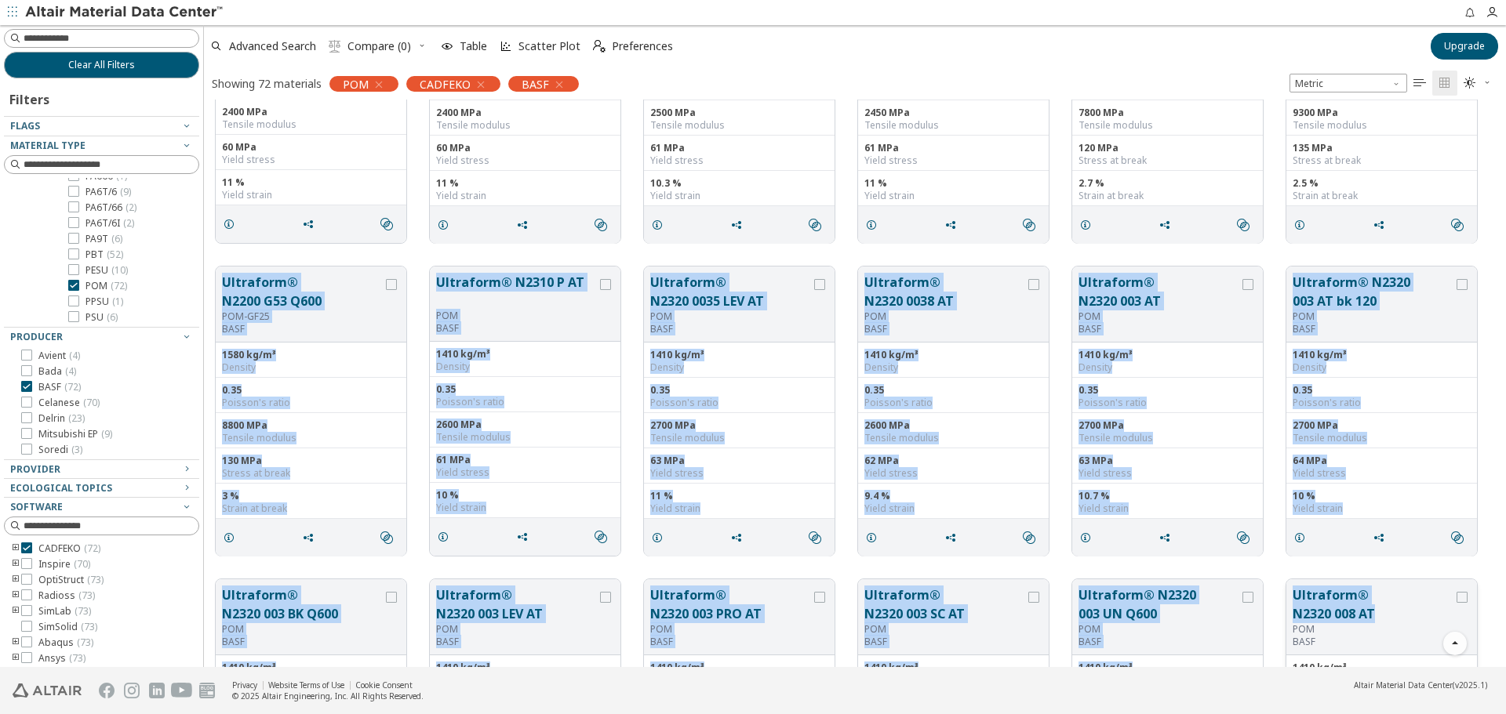
drag, startPoint x: 217, startPoint y: 267, endPoint x: 1451, endPoint y: 605, distance: 1278.9
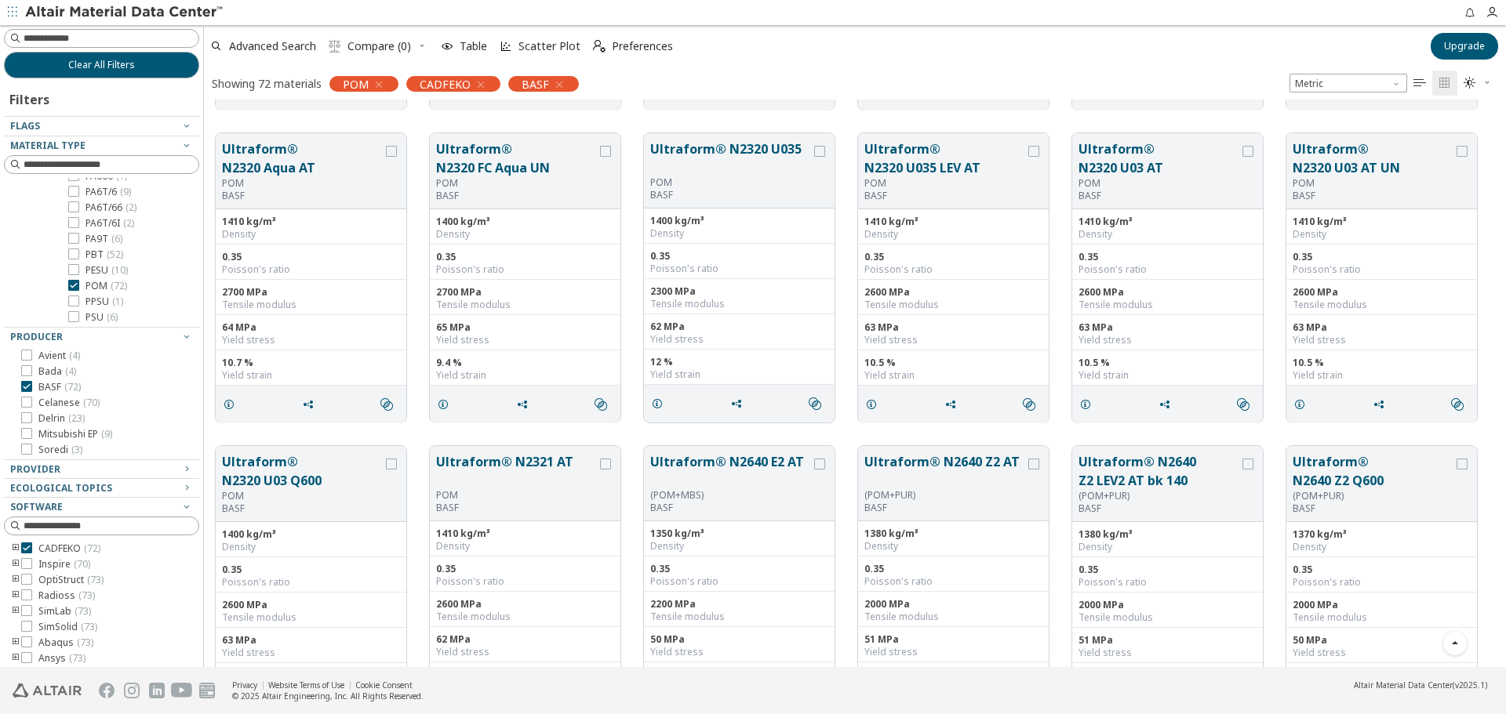
scroll to position [1255, 0]
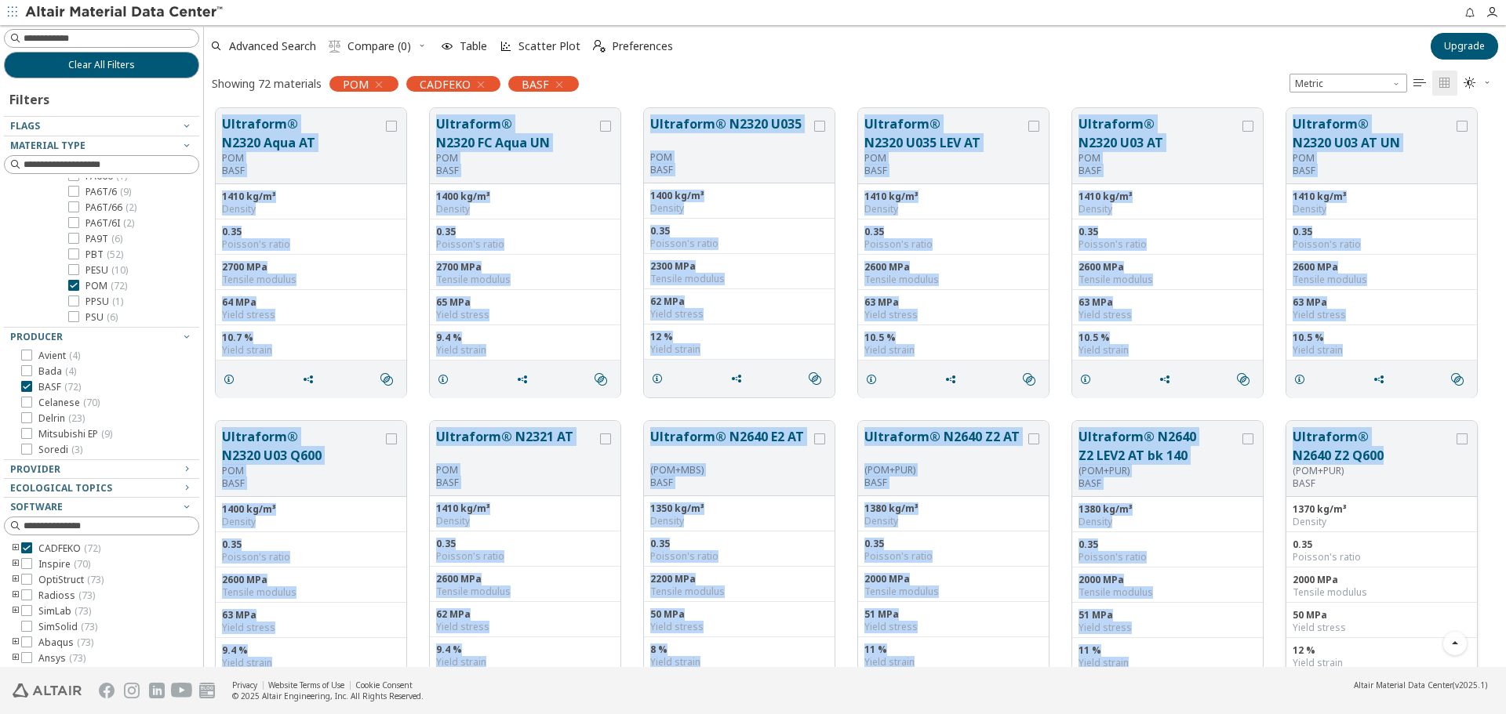
drag, startPoint x: 219, startPoint y: 116, endPoint x: 1393, endPoint y: 463, distance: 1224.0
click at [1393, 463] on div "Ultraform® N2320 003 BK Q600 POM BASF 1410 kg/m³ Density 0.35 Poisson's ratio 2…" at bounding box center [855, 722] width 1302 height 3755
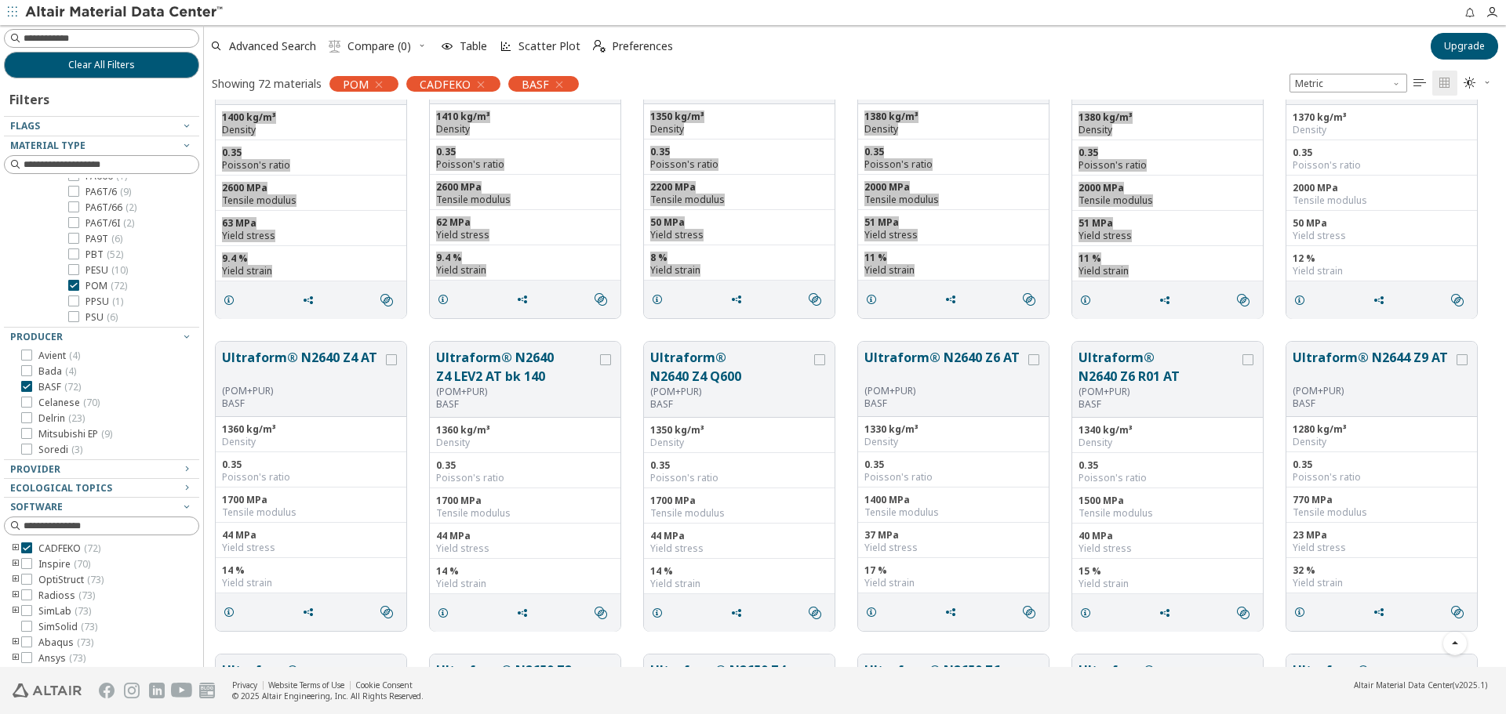
scroll to position [1804, 0]
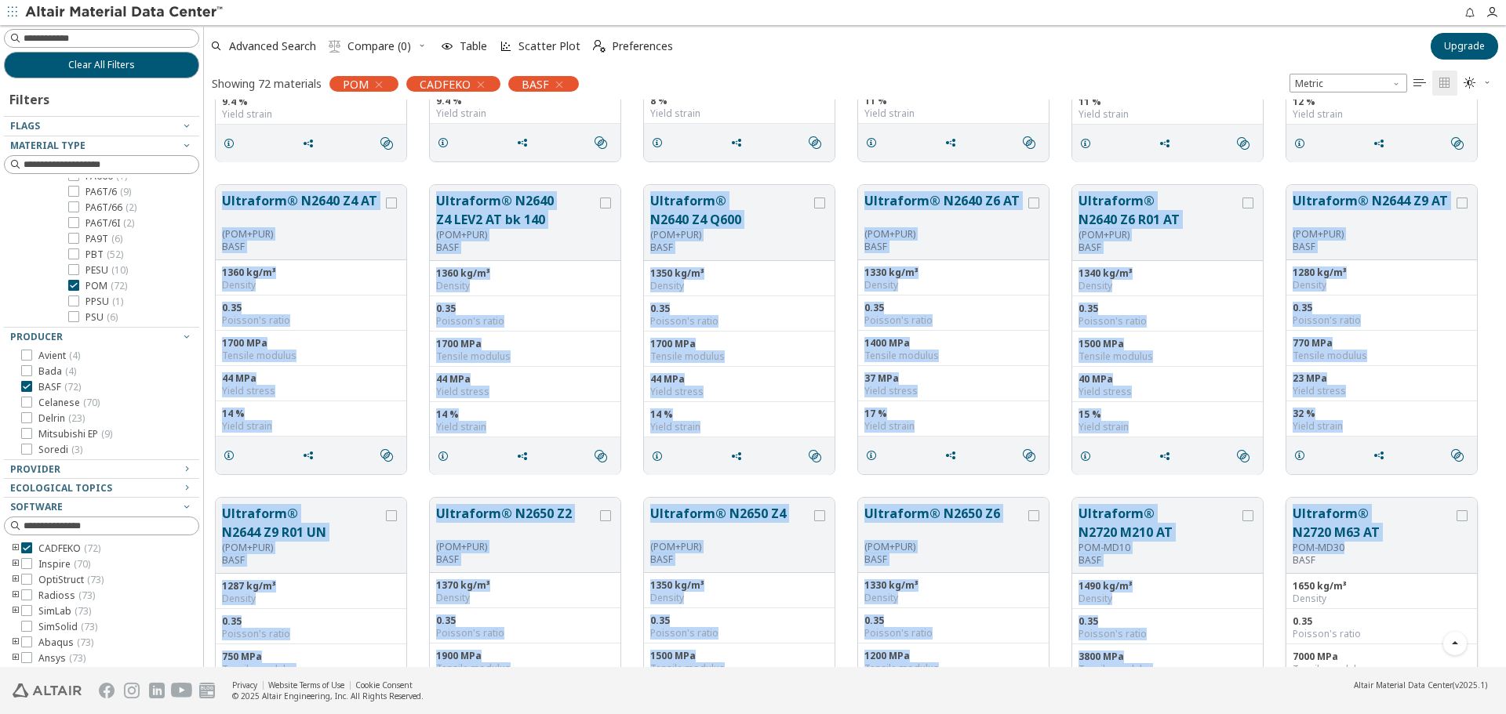
drag, startPoint x: 214, startPoint y: 184, endPoint x: 1371, endPoint y: 537, distance: 1210.0
click at [1370, 541] on div "Ultraform® N2320 Aqua AT POM BASF 1410 kg/m³ Density 0.35 Poisson's ratio 2700 …" at bounding box center [855, 173] width 1302 height 3755
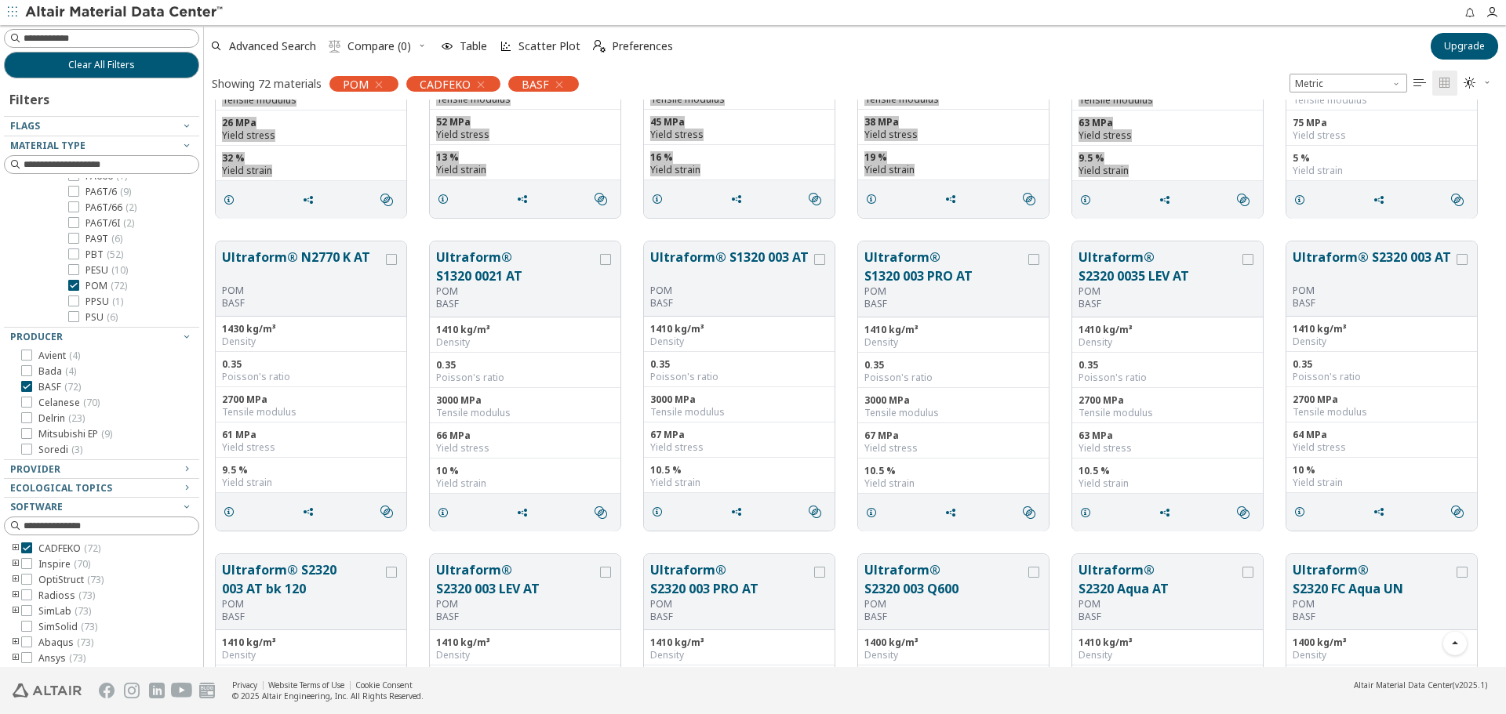
scroll to position [2431, 0]
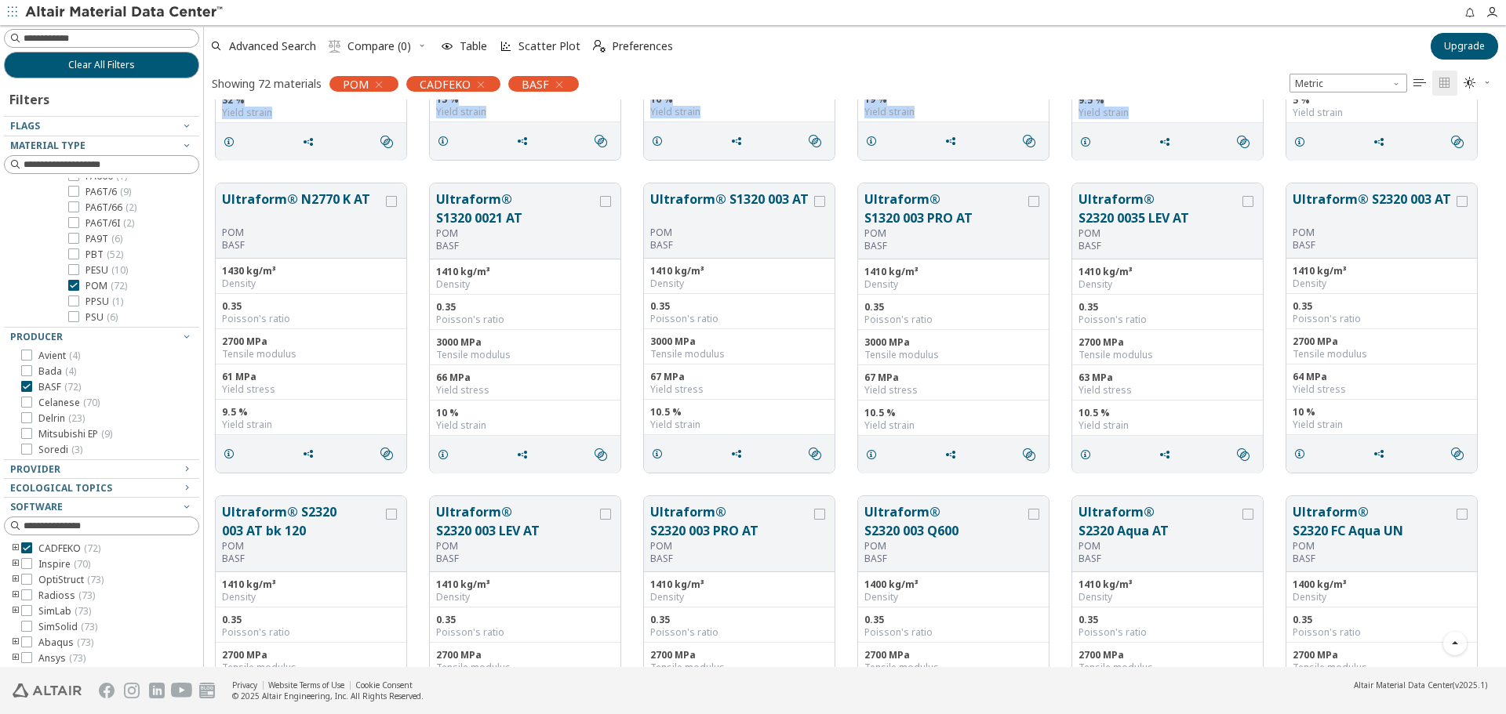
click at [272, 171] on div "Ultraform® N2644 Z9 R01 UN (POM+PUR) BASF 1287 kg/m³ Density 0.35 Poisson's rat…" at bounding box center [855, 15] width 1302 height 313
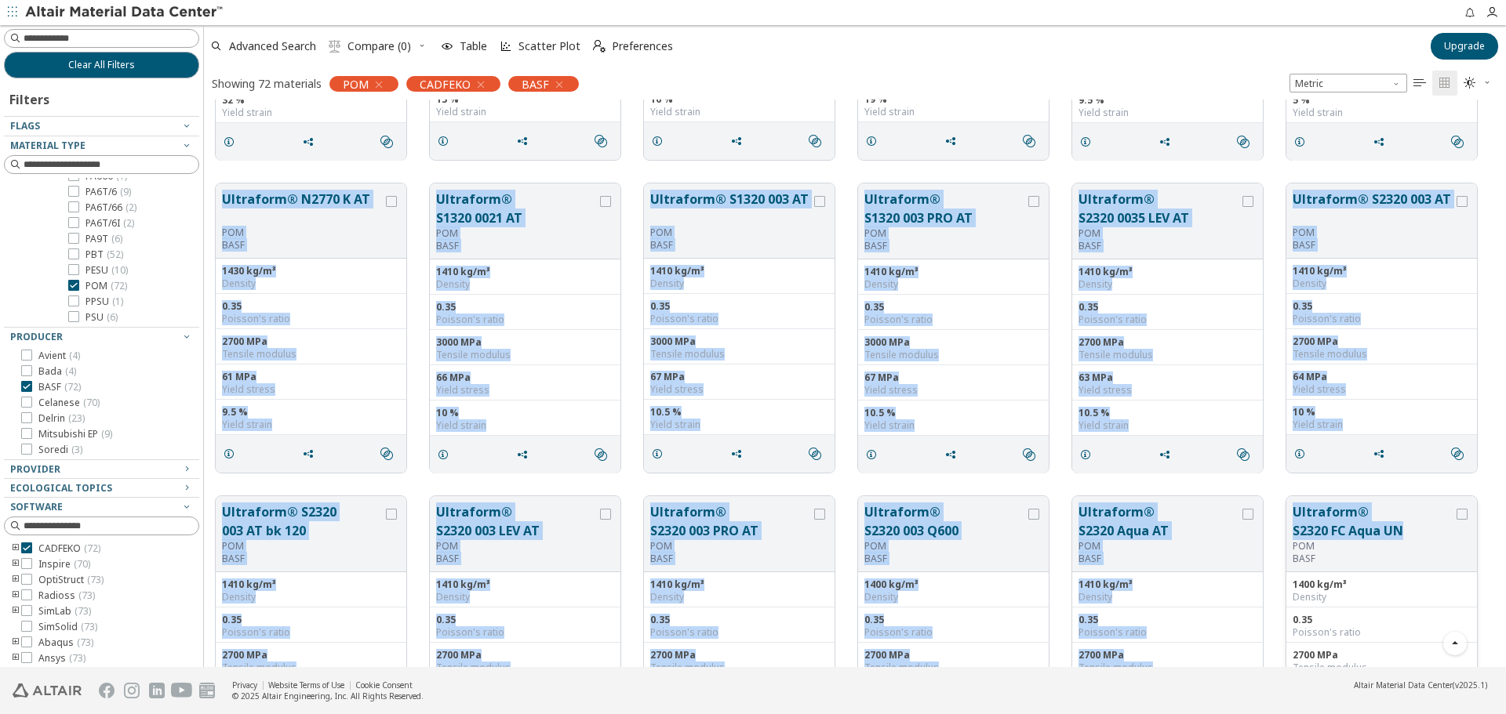
drag, startPoint x: 220, startPoint y: 191, endPoint x: 1388, endPoint y: 530, distance: 1215.7
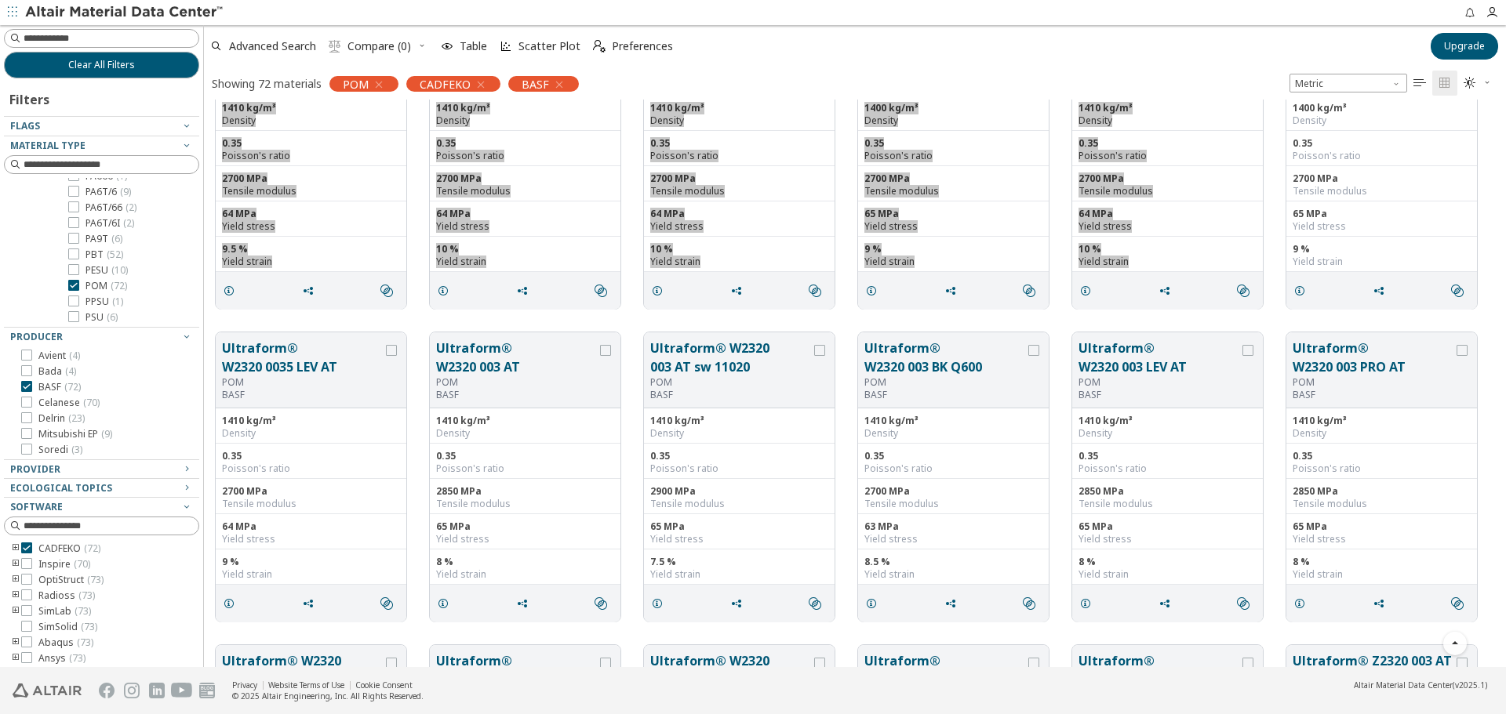
scroll to position [3058, 0]
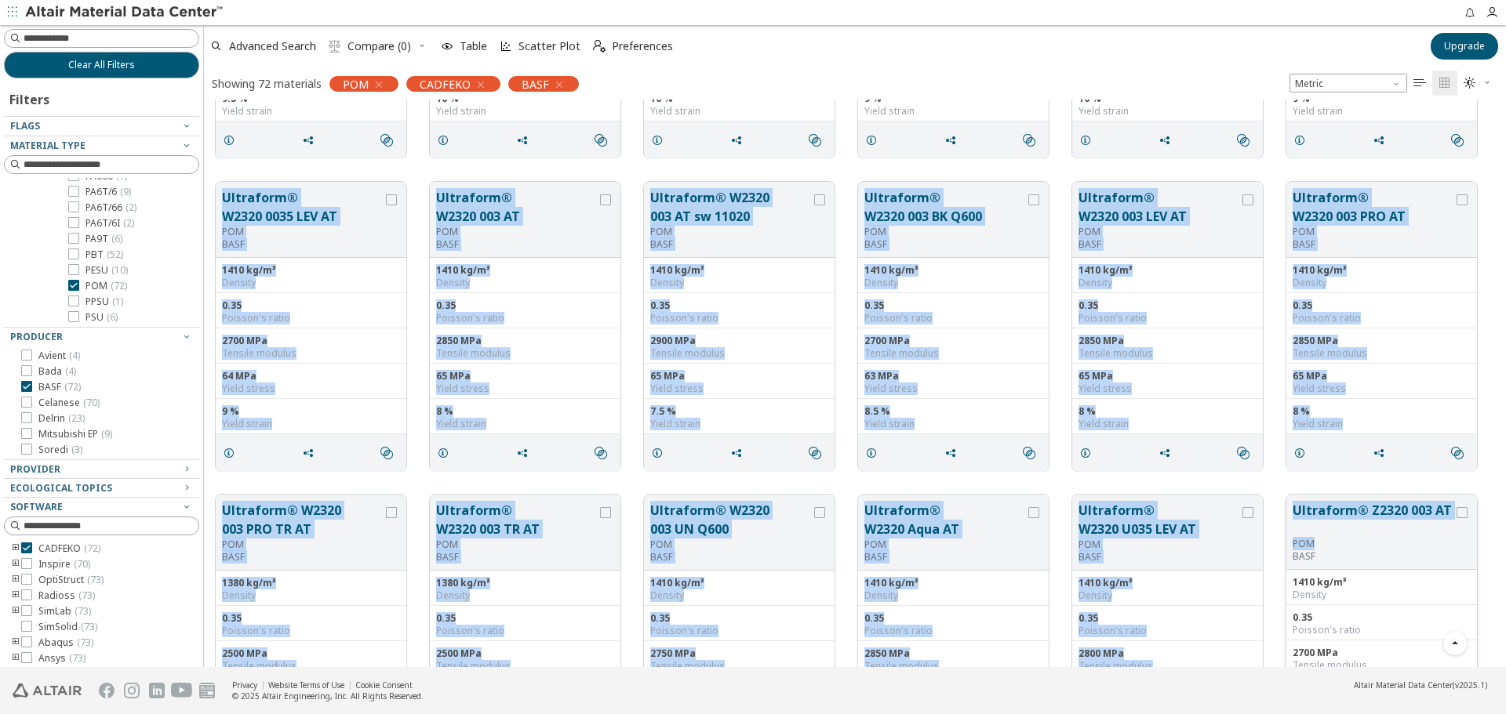
drag, startPoint x: 223, startPoint y: 189, endPoint x: 1347, endPoint y: 548, distance: 1180.4
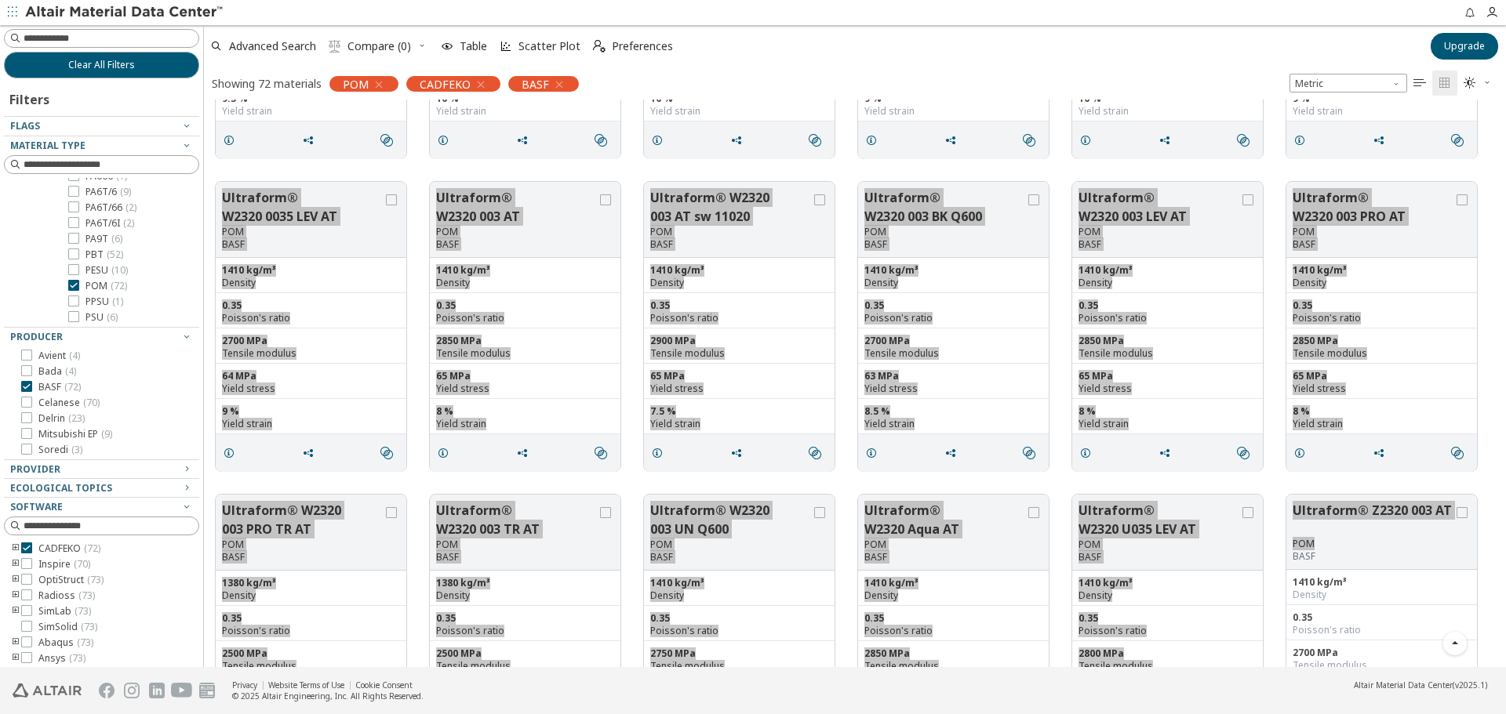
scroll to position [3187, 0]
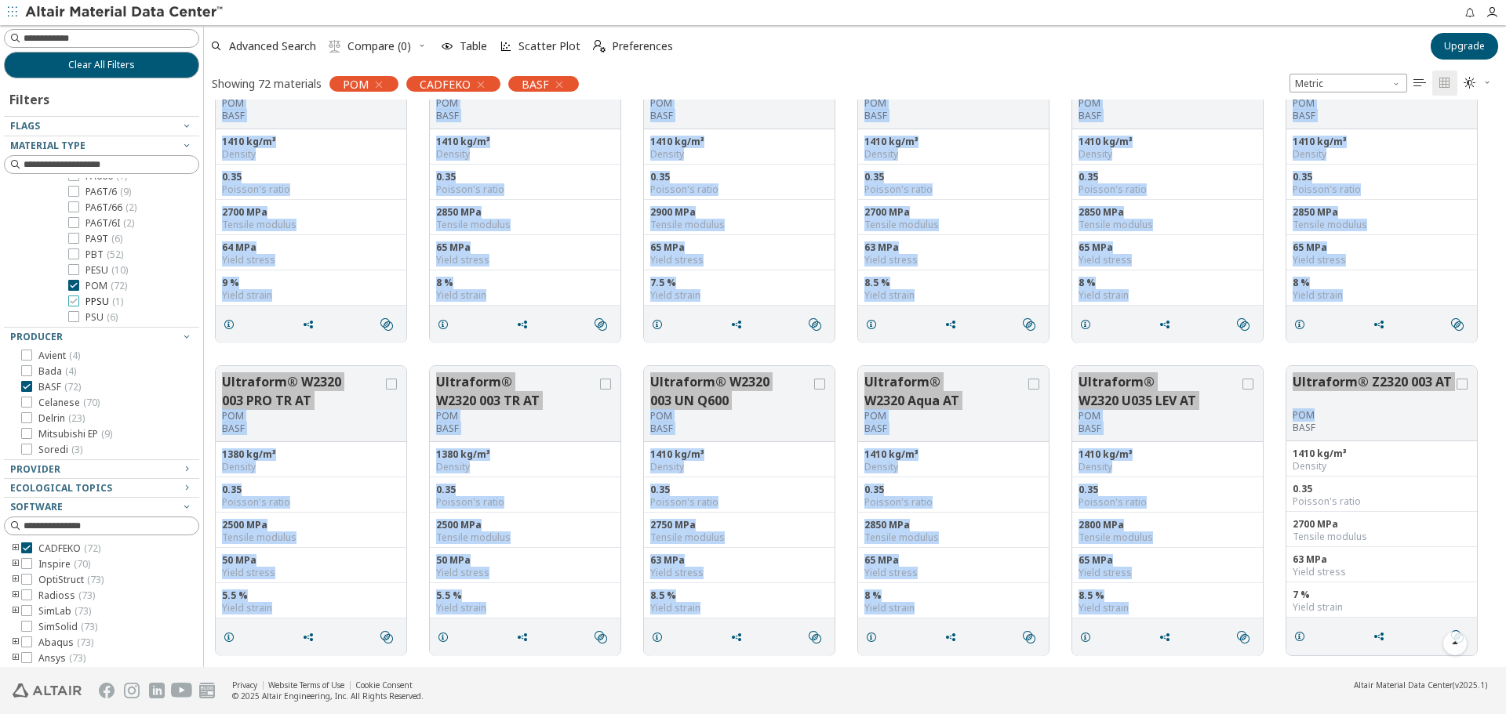
click at [82, 305] on label "PPSU ( 1 )" at bounding box center [95, 302] width 55 height 13
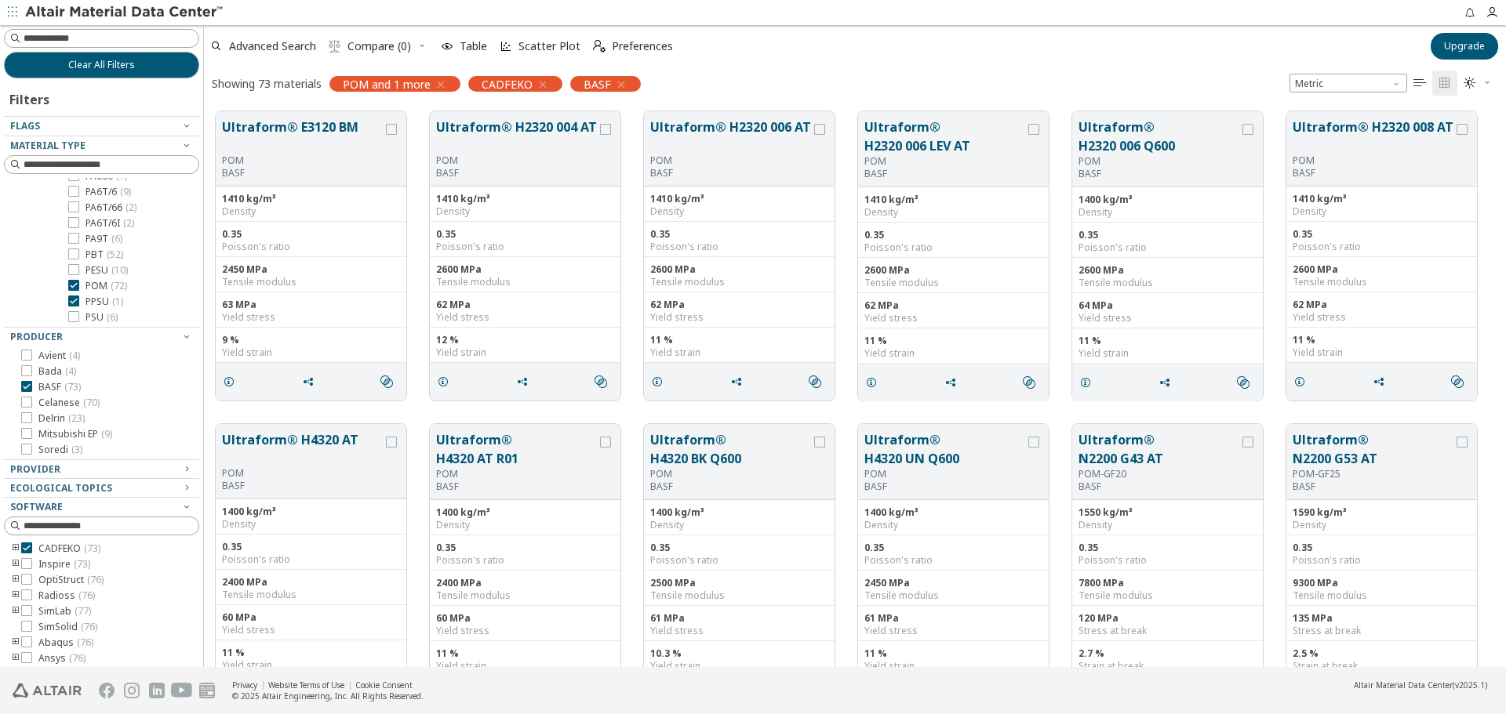
click at [84, 282] on label "POM ( 72 )" at bounding box center [97, 286] width 59 height 13
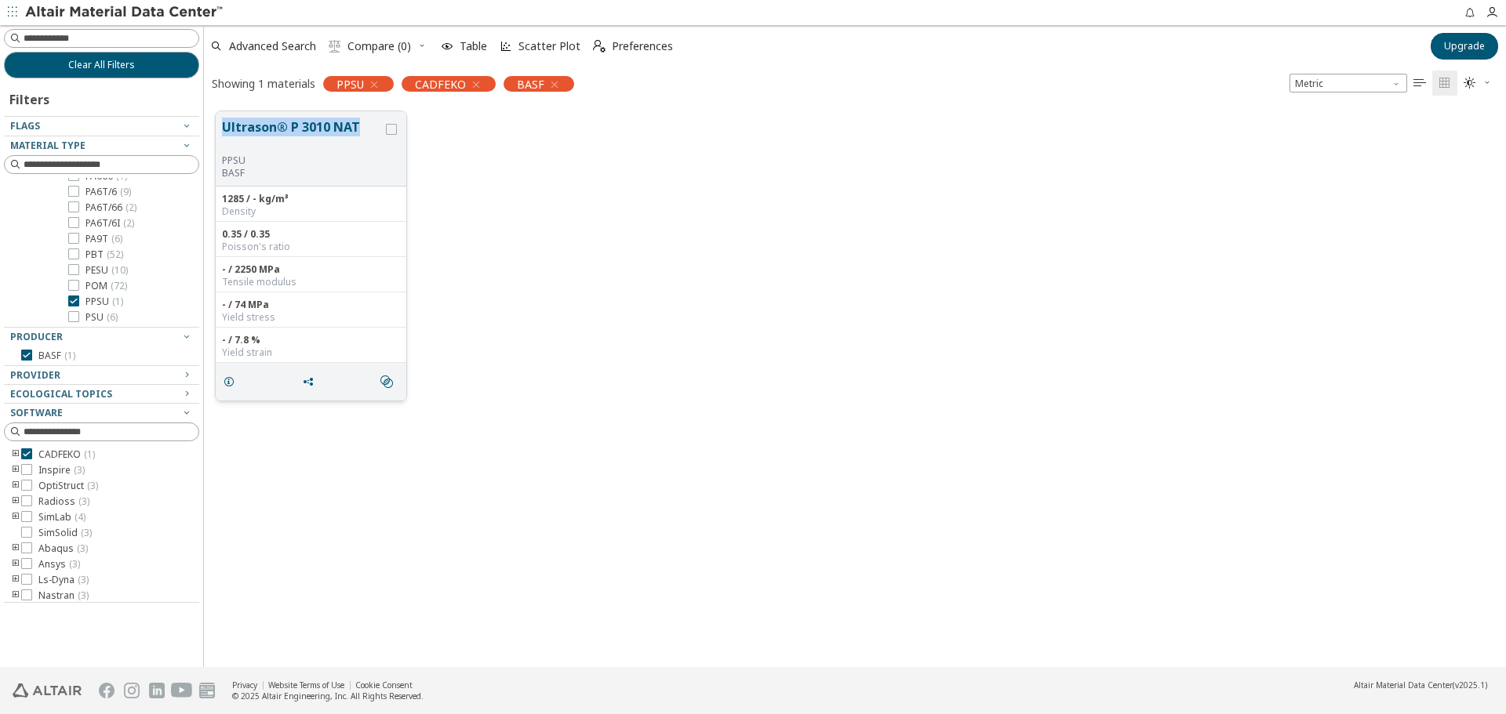
drag, startPoint x: 221, startPoint y: 118, endPoint x: 359, endPoint y: 120, distance: 138.0
click at [359, 120] on div "Ultrason® P 3010 NAT PPSU BASF" at bounding box center [311, 148] width 191 height 75
click at [91, 314] on span "PSU ( 6 )" at bounding box center [101, 317] width 32 height 13
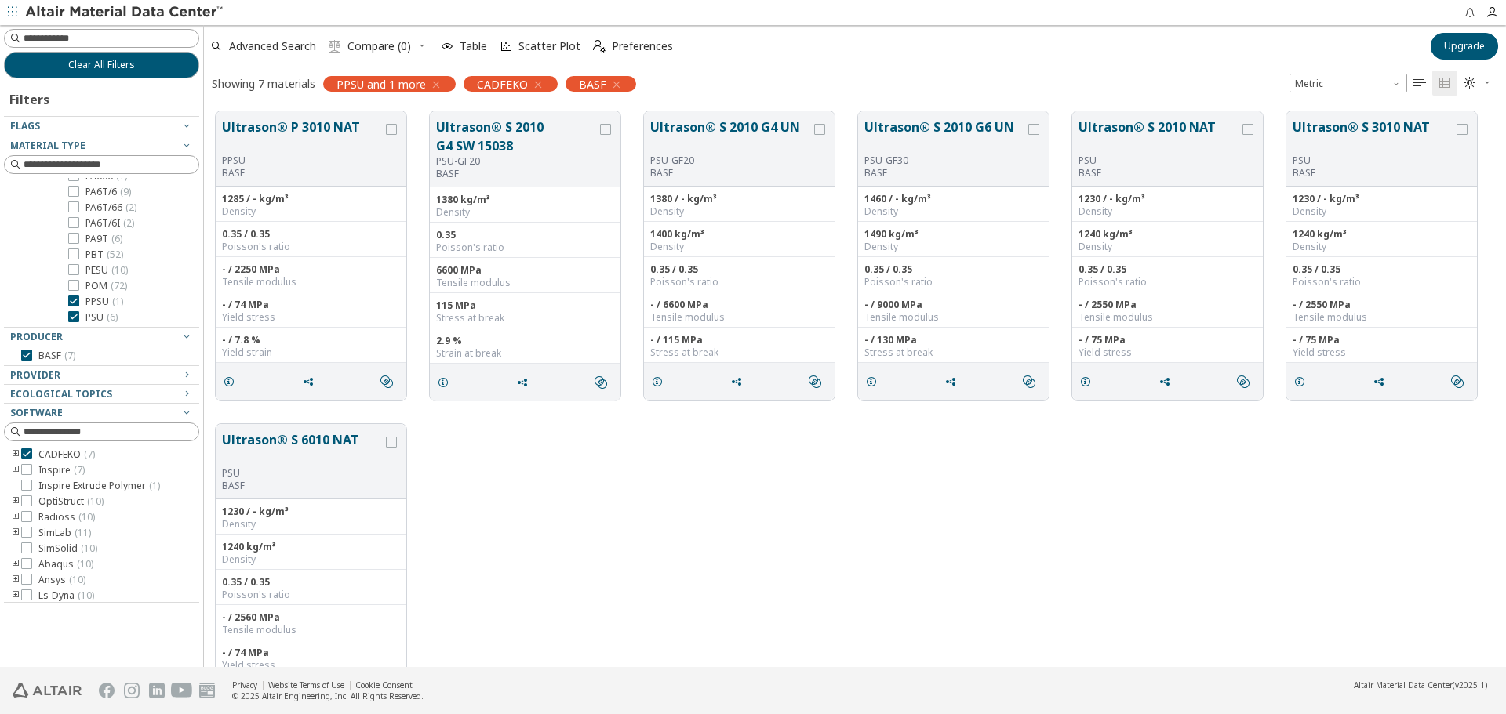
click at [94, 300] on span "PPSU ( 1 )" at bounding box center [104, 302] width 38 height 13
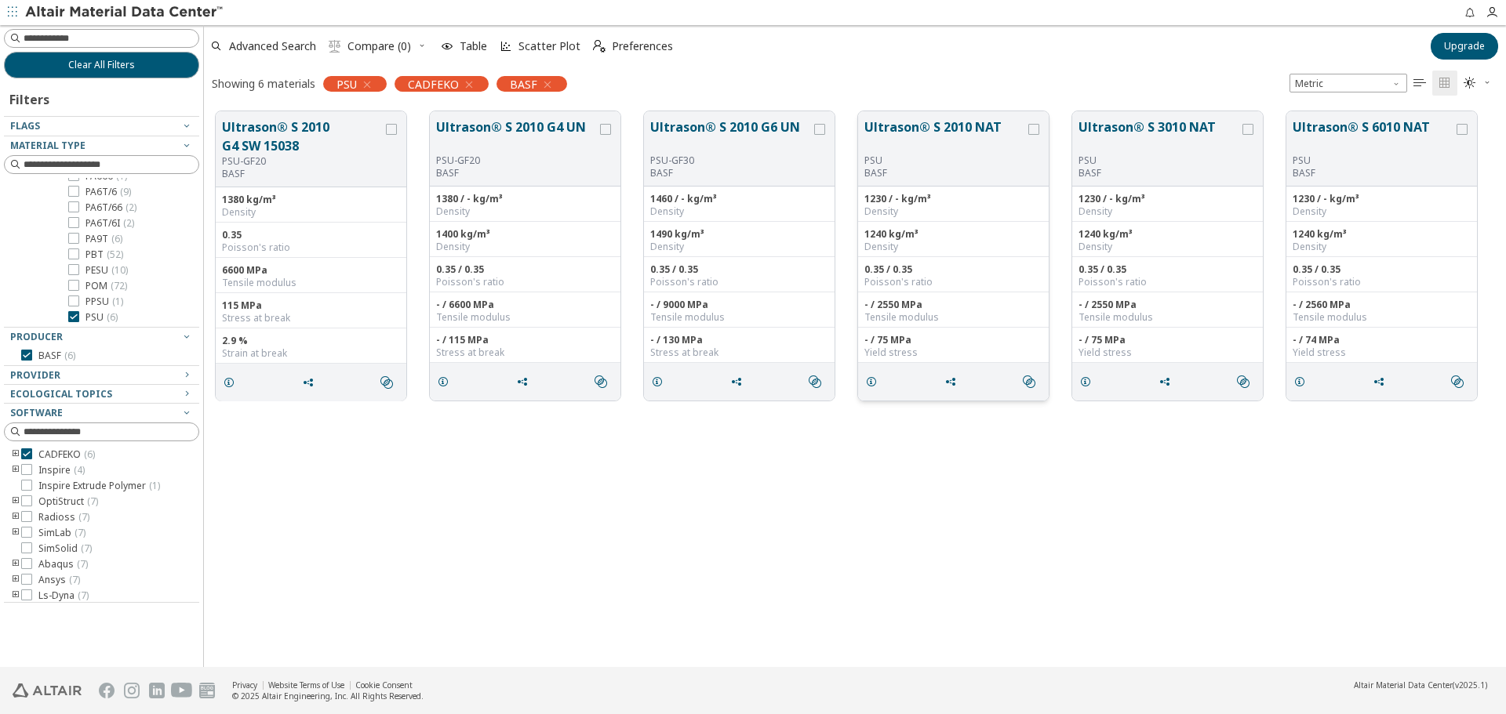
drag, startPoint x: 225, startPoint y: 118, endPoint x: 1012, endPoint y: 129, distance: 786.6
click at [1012, 129] on div "Ultrason® S 2010 G4 SW 15038 PSU-GF20 BASF 1380 kg/m³ Density 0.35 Poisson's ra…" at bounding box center [855, 256] width 1302 height 313
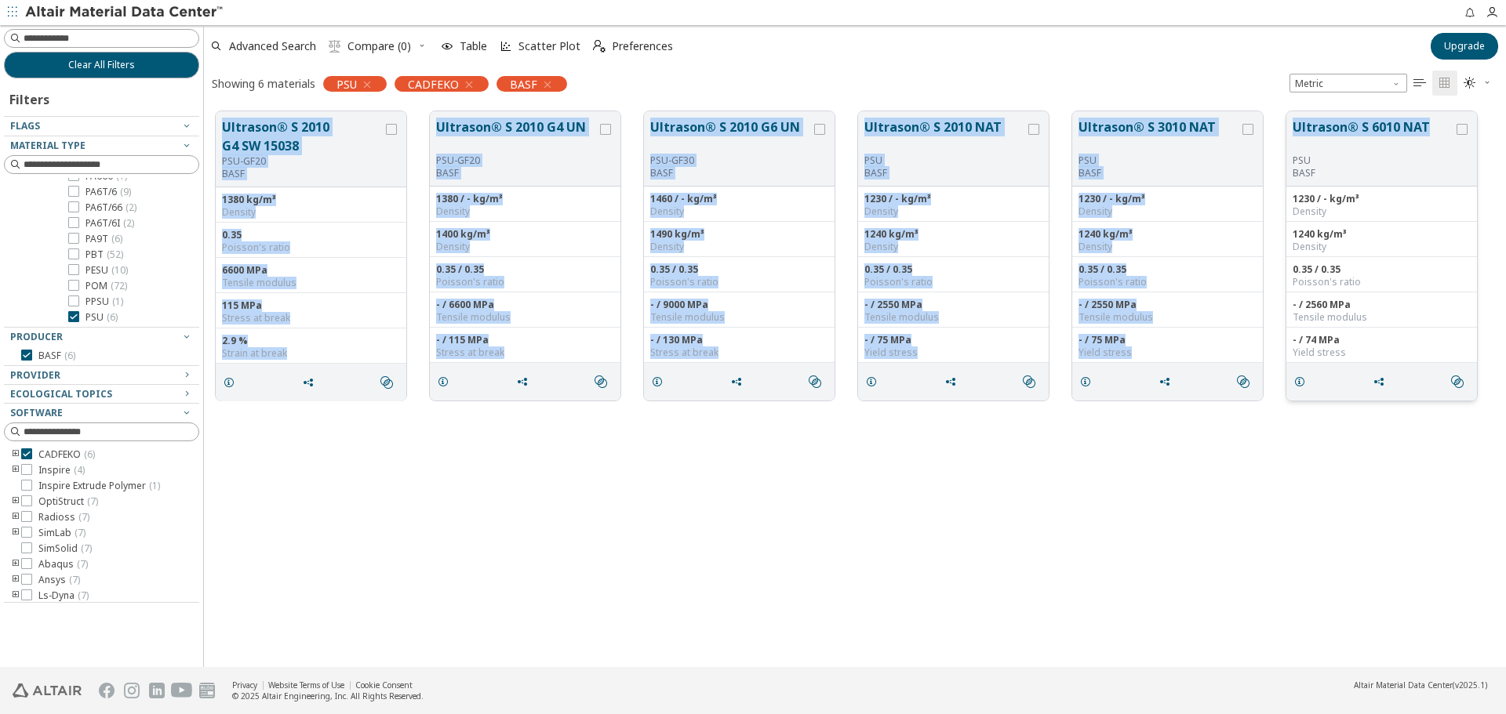
drag, startPoint x: 220, startPoint y: 121, endPoint x: 1426, endPoint y: 148, distance: 1205.5
click at [1426, 148] on div "Ultrason® S 2010 G4 SW 15038 PSU-GF20 BASF 1380 kg/m³ Density 0.35 Poisson's ra…" at bounding box center [855, 256] width 1302 height 313
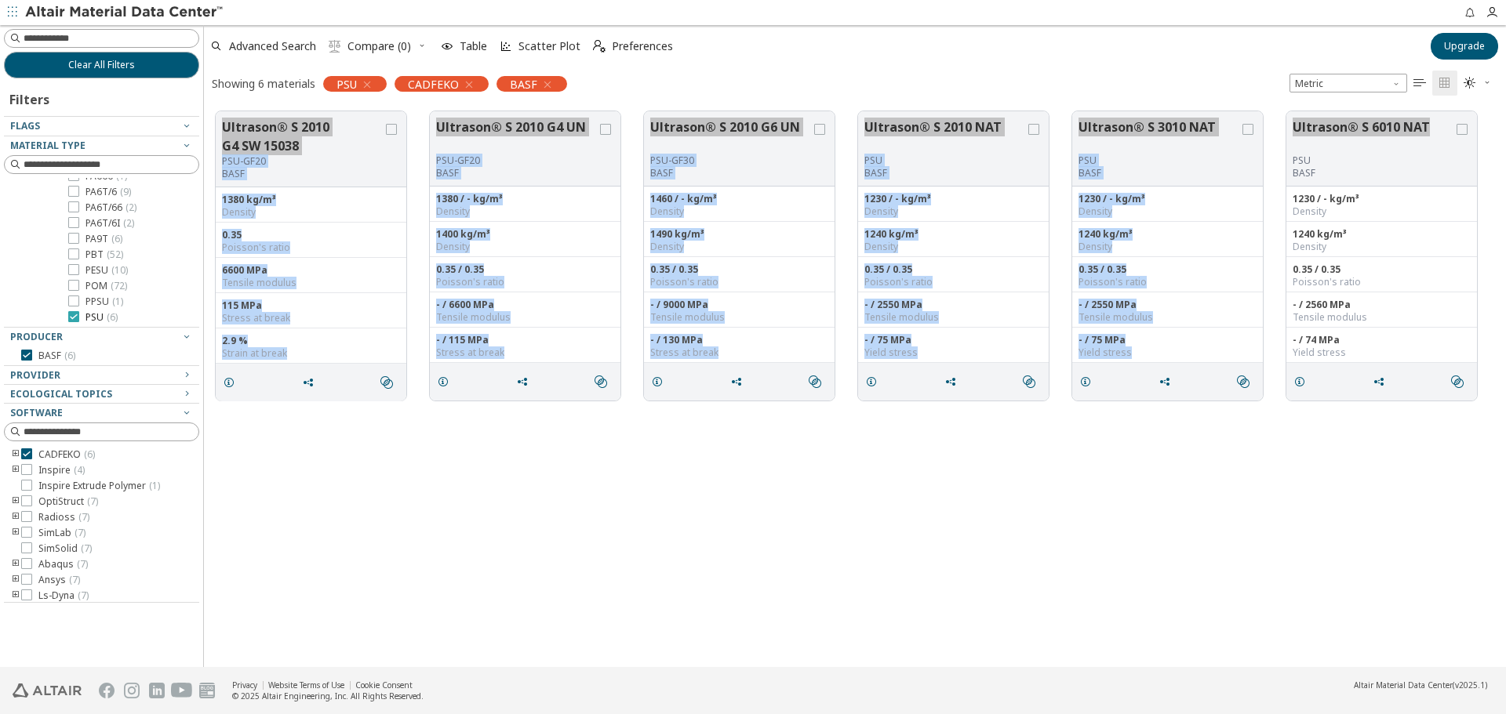
click at [79, 318] on label "PSU ( 6 )" at bounding box center [92, 317] width 49 height 13
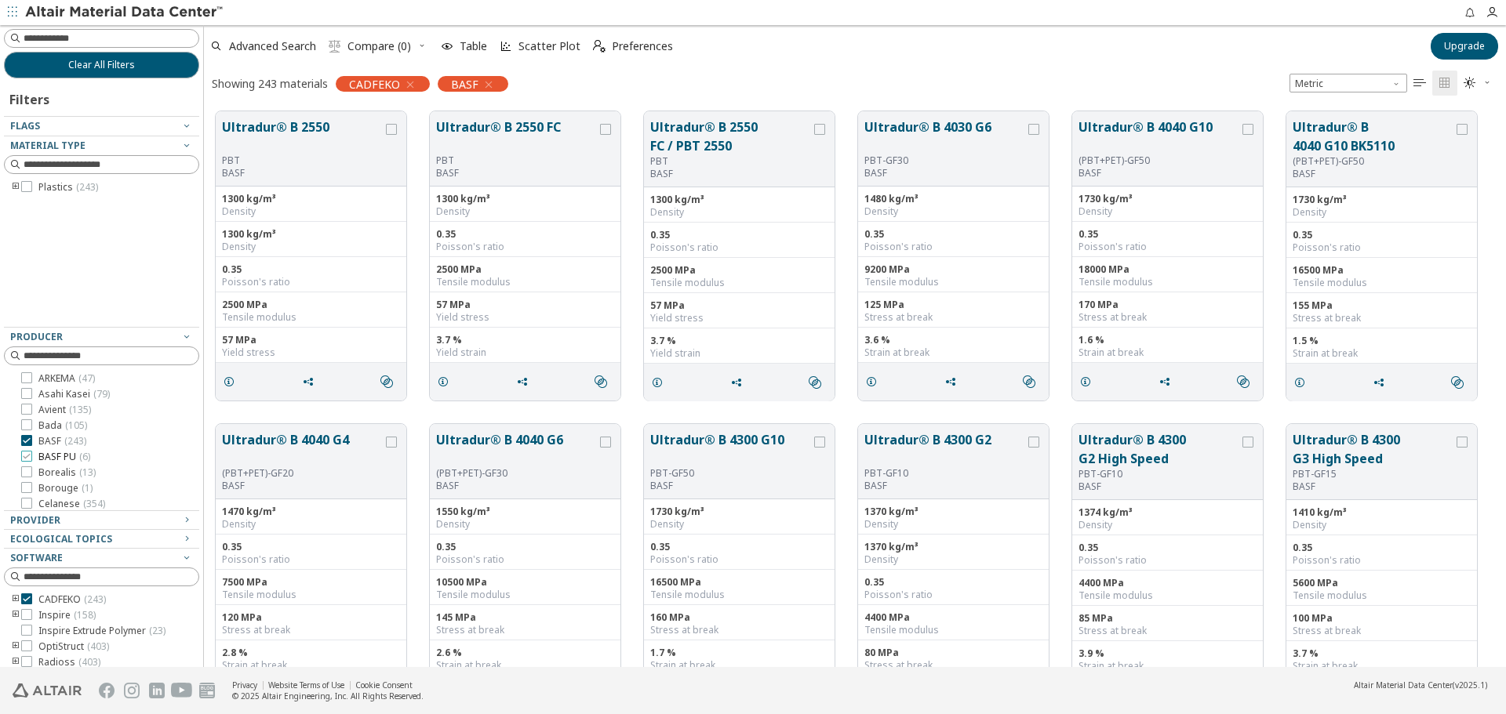
click at [28, 454] on icon at bounding box center [26, 456] width 11 height 11
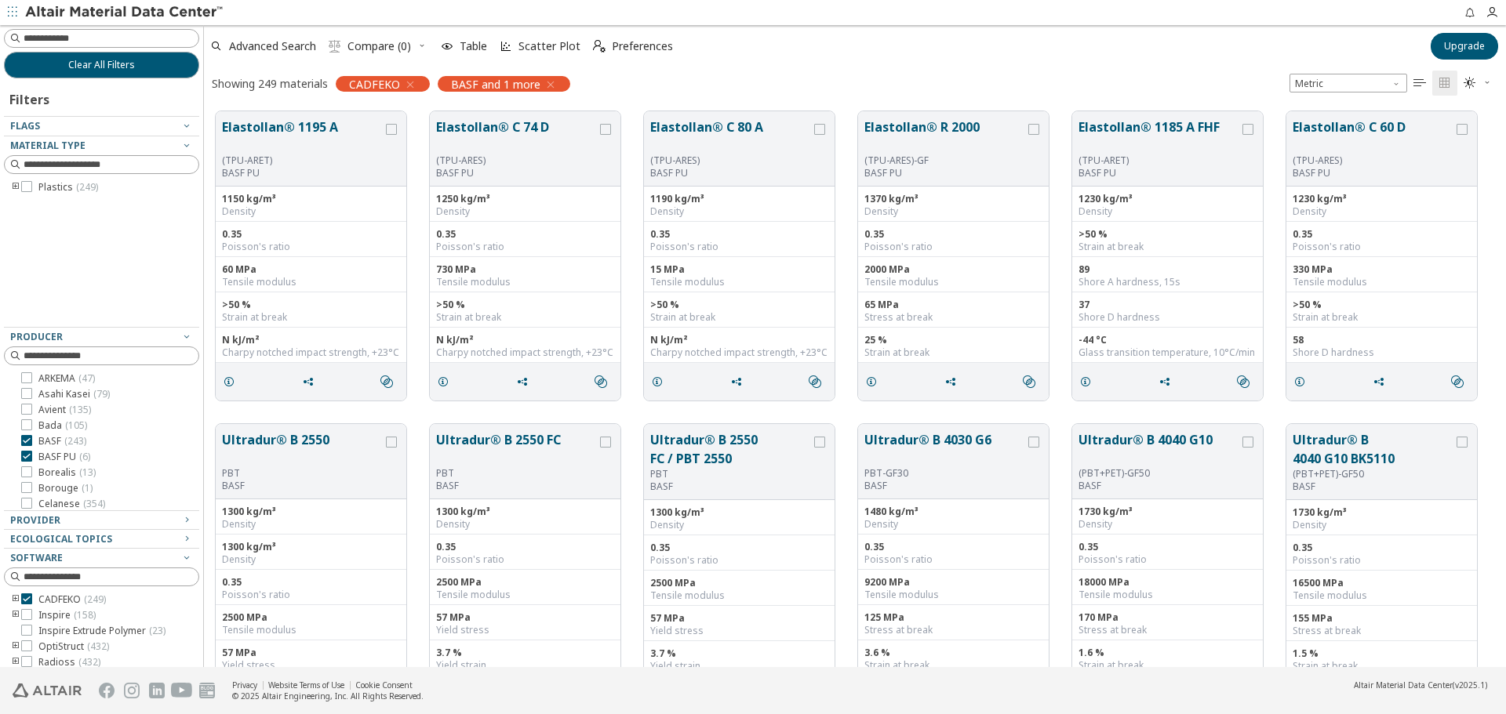
click at [43, 439] on span "BASF ( 243 )" at bounding box center [62, 441] width 48 height 13
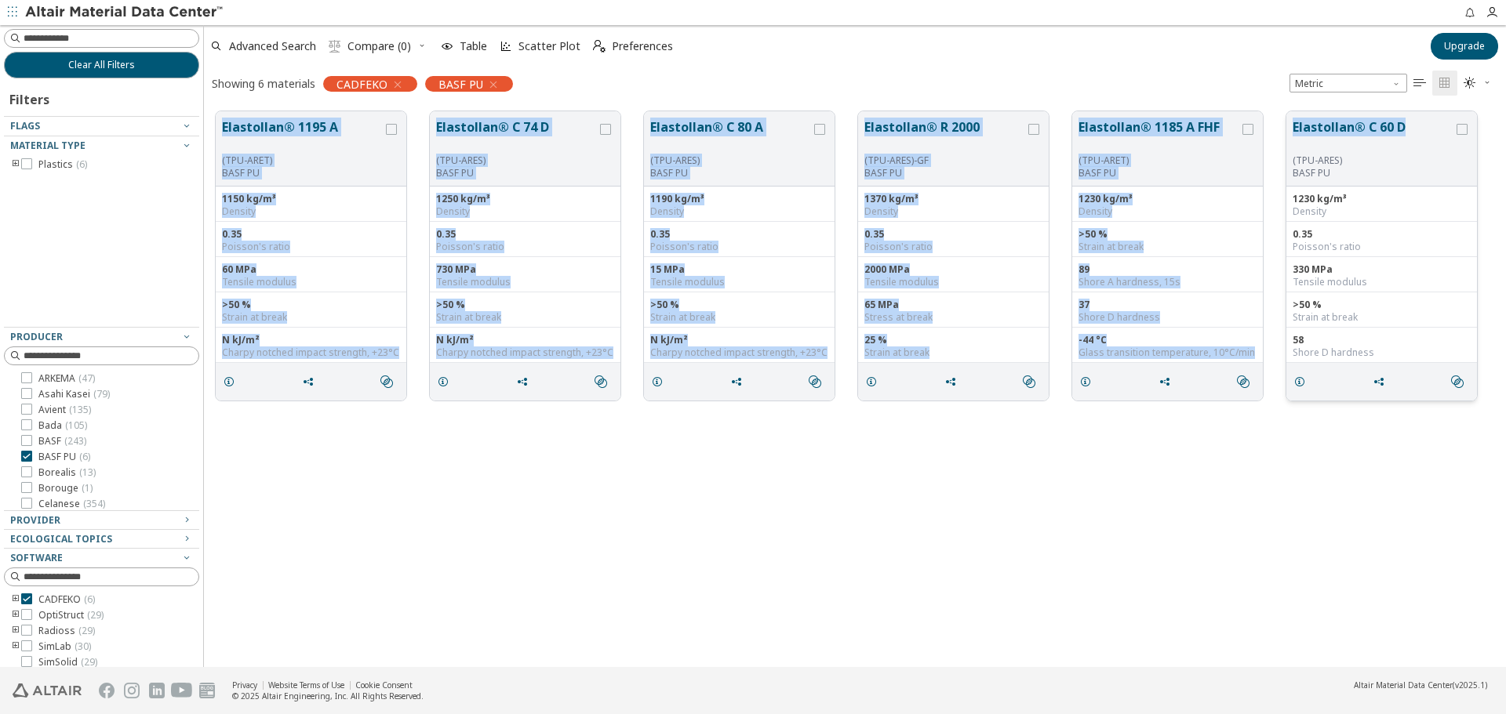
drag, startPoint x: 218, startPoint y: 122, endPoint x: 1419, endPoint y: 125, distance: 1201.3
click at [1419, 125] on div "Elastollan® 1195 A (TPU-ARET) BASF PU 1150 kg/m³ Density 0.35 Poisson's ratio 6…" at bounding box center [855, 256] width 1302 height 313
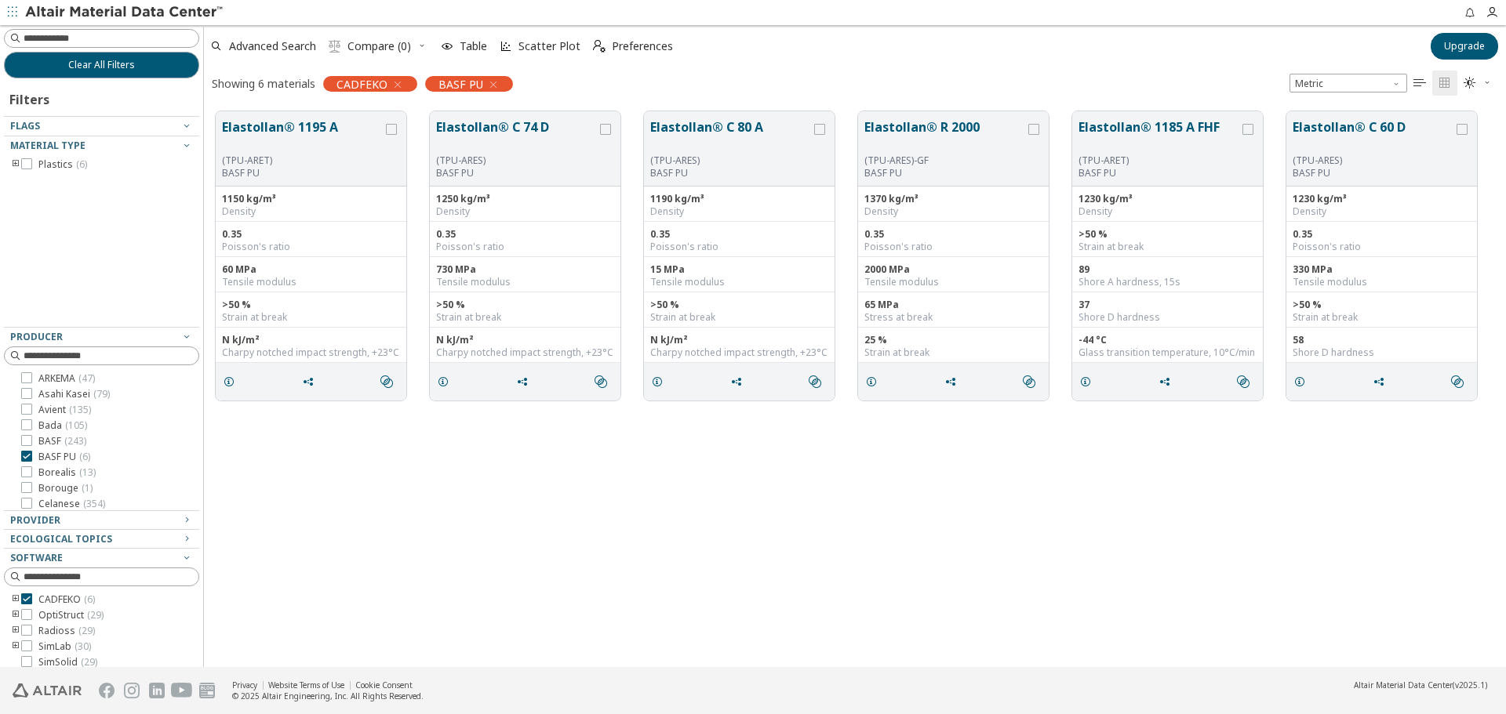
click at [766, 444] on div "Elastollan® 1195 A (TPU-ARET) BASF PU 1150 kg/m³ Density 0.35 Poisson's ratio 6…" at bounding box center [855, 384] width 1302 height 568
click at [490, 481] on div "Elastollan® 1195 A (TPU-ARET) BASF PU 1150 kg/m³ Density 0.35 Poisson's ratio 6…" at bounding box center [855, 384] width 1302 height 568
click at [52, 475] on span "Borealis ( 13 )" at bounding box center [66, 473] width 57 height 13
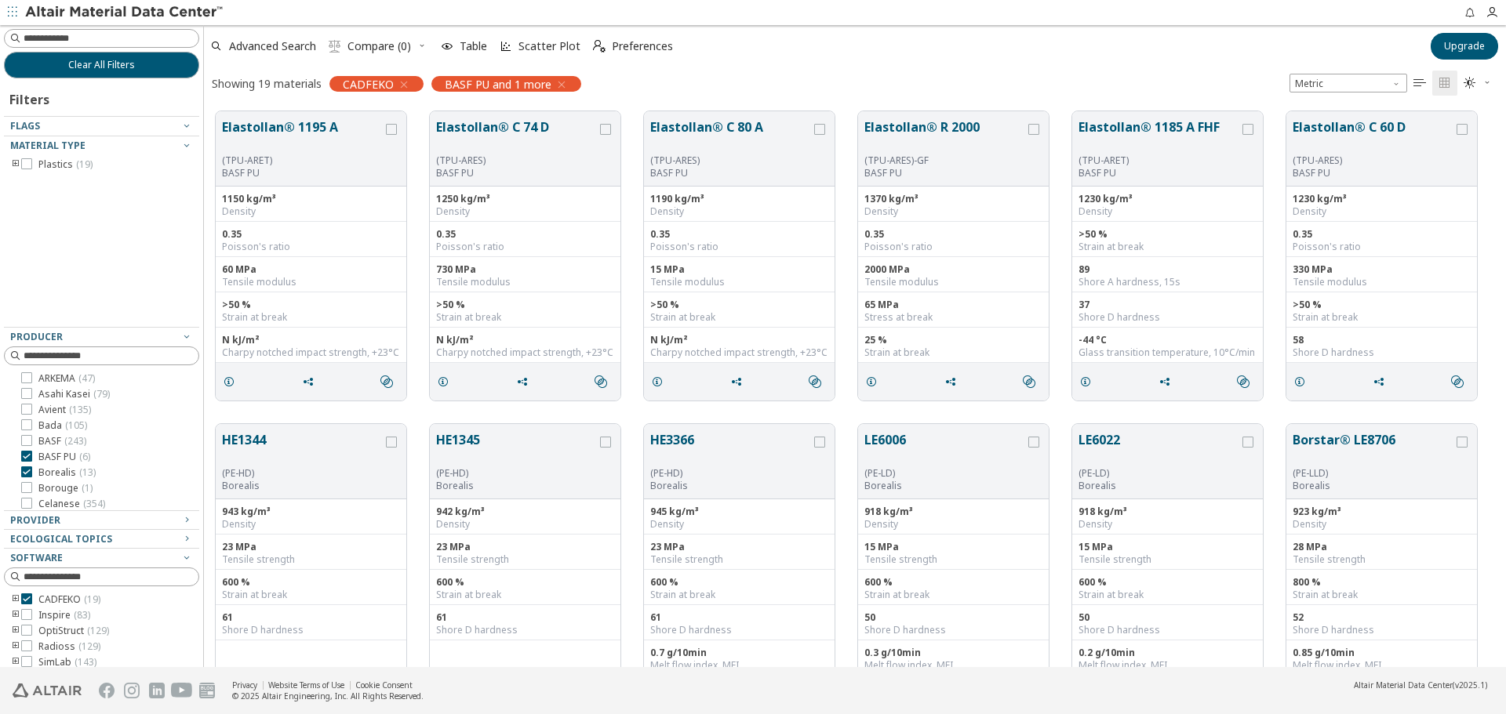
click at [53, 460] on span "BASF PU ( 6 )" at bounding box center [64, 457] width 52 height 13
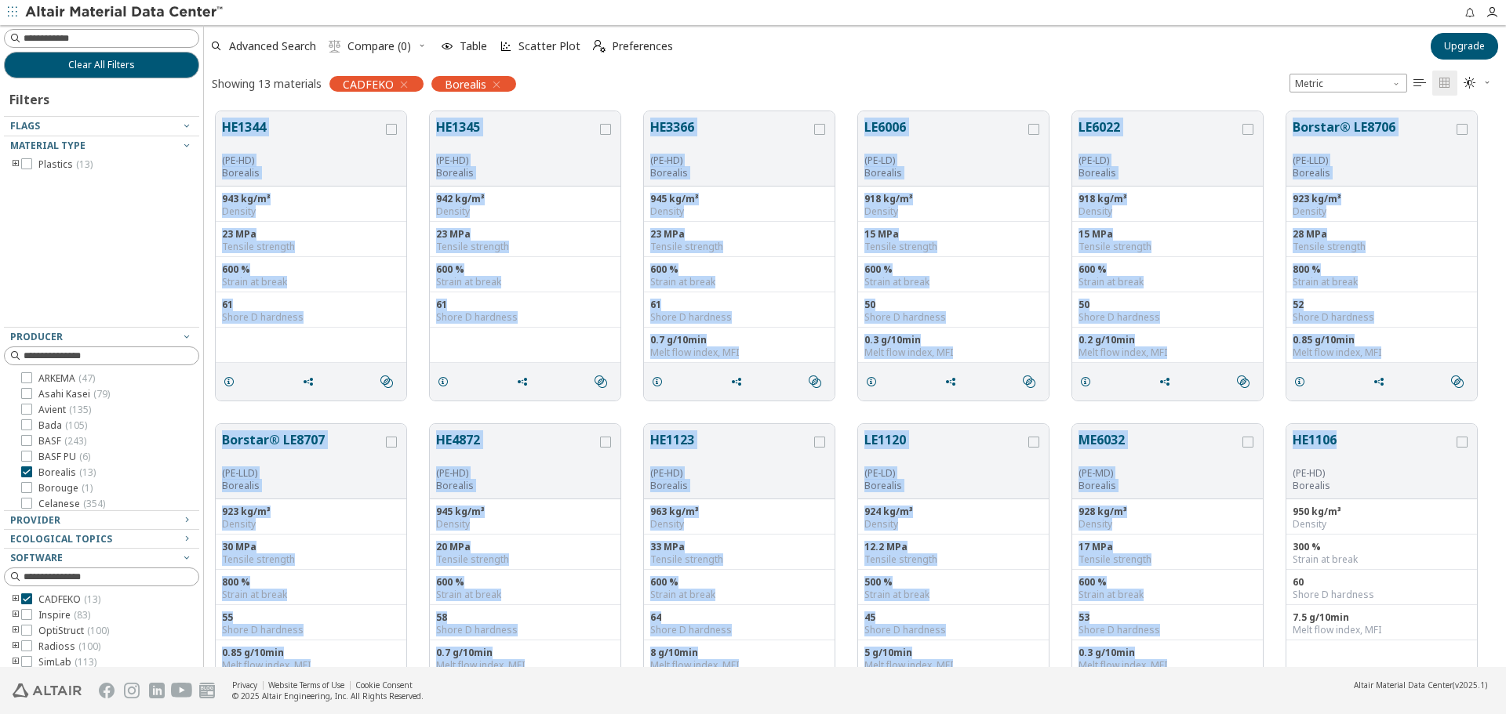
drag, startPoint x: 220, startPoint y: 121, endPoint x: 1346, endPoint y: 420, distance: 1165.2
click at [1346, 420] on div "HE1344 (PE-HD) Borealis 943 kg/m³ Density 23 MPa Tensile strength 600 % Strain …" at bounding box center [855, 569] width 1302 height 939
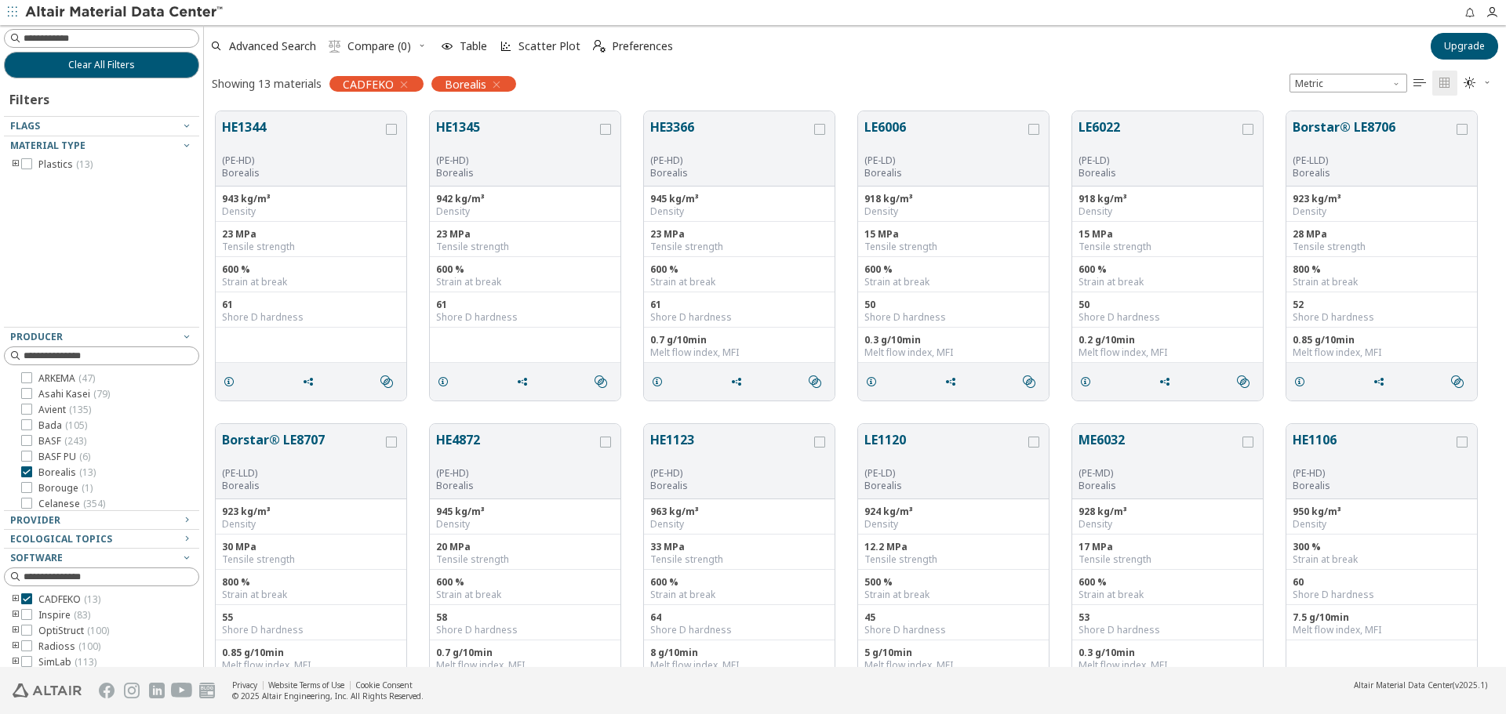
click at [63, 495] on div "ARKEMA ( 47 ) Asahi Kasei ( 79 ) Avient ( 135 ) Bada ( 105 ) BASF ( 243 ) BASF …" at bounding box center [101, 700] width 195 height 656
click at [62, 486] on span "Borouge ( 1 )" at bounding box center [65, 488] width 54 height 13
click at [68, 474] on span "Borealis ( 13 )" at bounding box center [66, 473] width 57 height 13
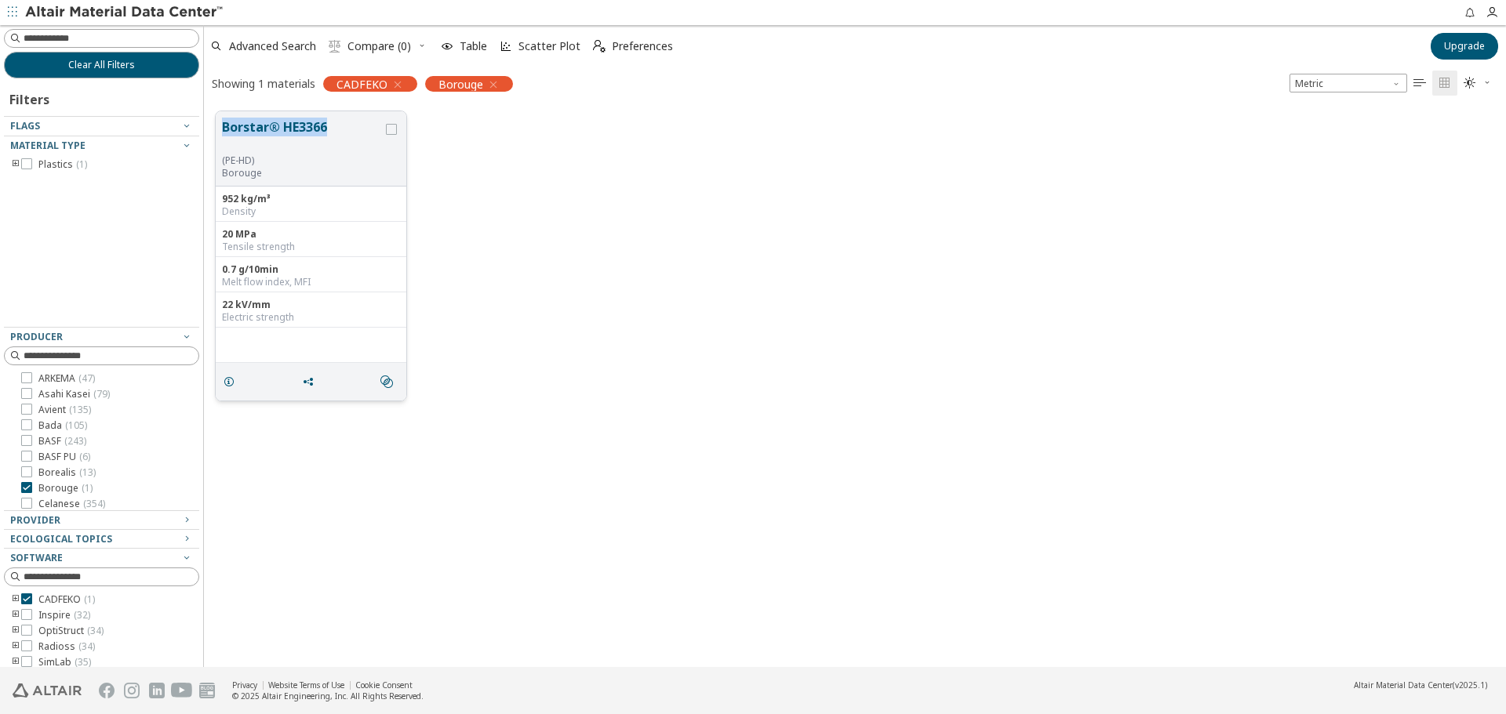
drag, startPoint x: 220, startPoint y: 122, endPoint x: 330, endPoint y: 124, distance: 109.8
click at [330, 124] on div "Borstar® HE3366 (PE-HD) Borouge" at bounding box center [311, 148] width 191 height 75
click at [70, 409] on span "Borouge ( 1 )" at bounding box center [65, 410] width 54 height 13
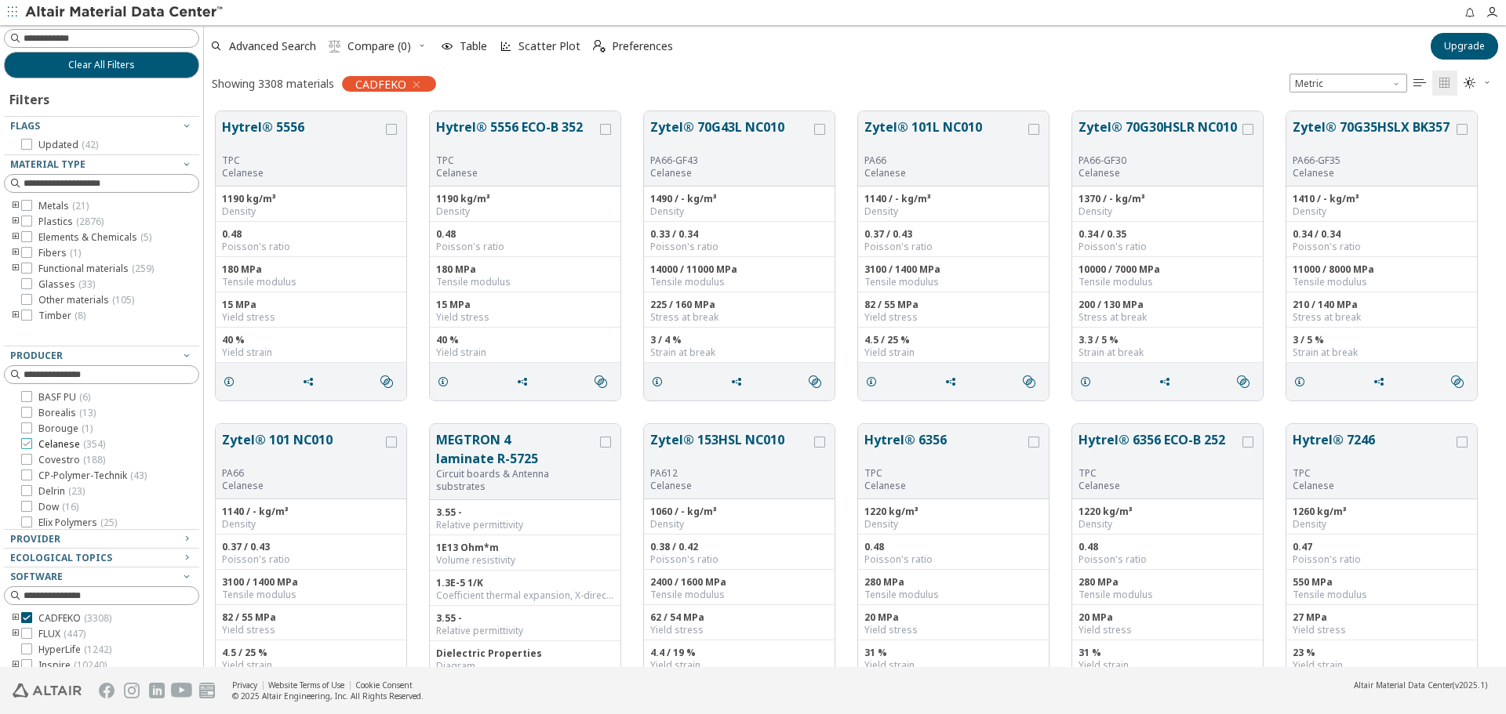
click at [64, 441] on span "Celanese ( 354 )" at bounding box center [71, 444] width 67 height 13
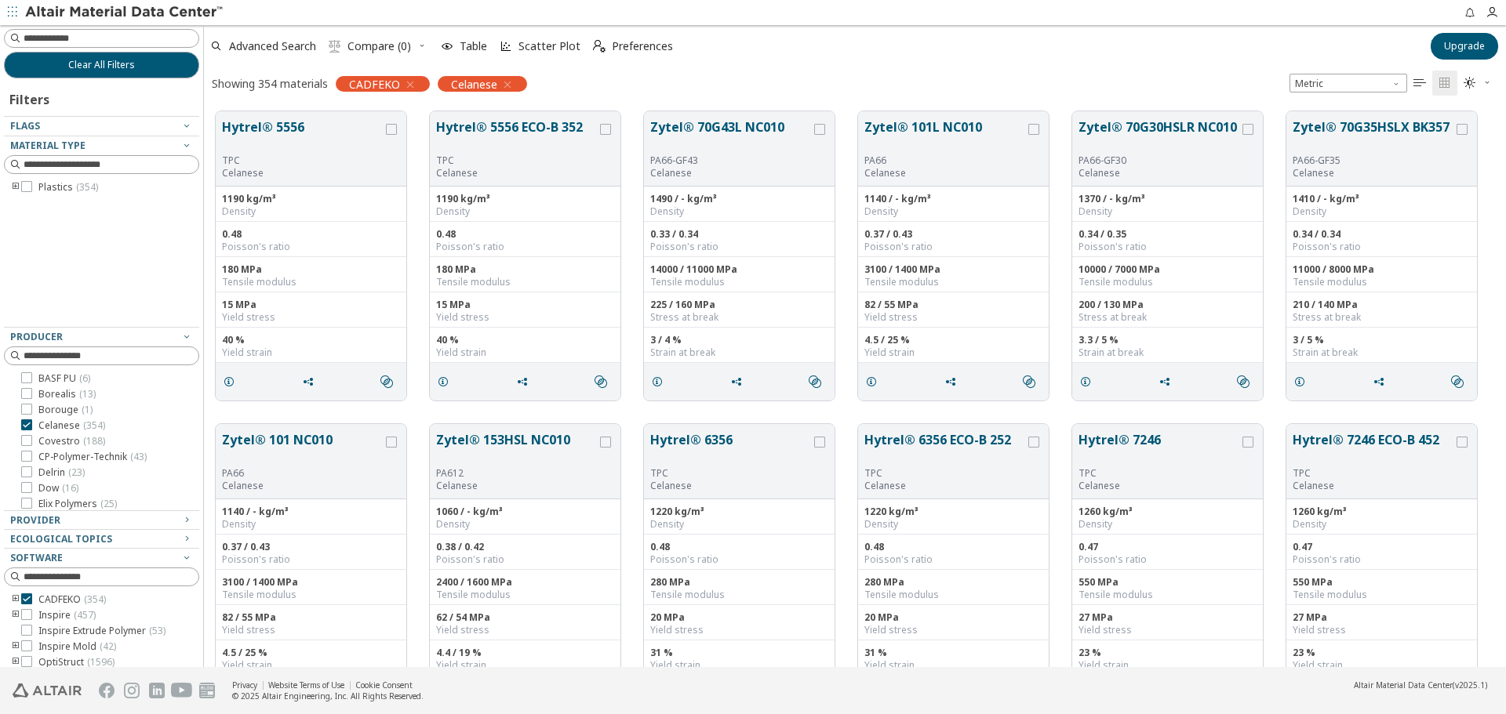
click at [15, 186] on icon "toogle group" at bounding box center [15, 187] width 11 height 13
click at [37, 205] on icon "toogle group" at bounding box center [39, 203] width 11 height 13
click at [100, 221] on span "LCP ( 48 )" at bounding box center [103, 219] width 36 height 13
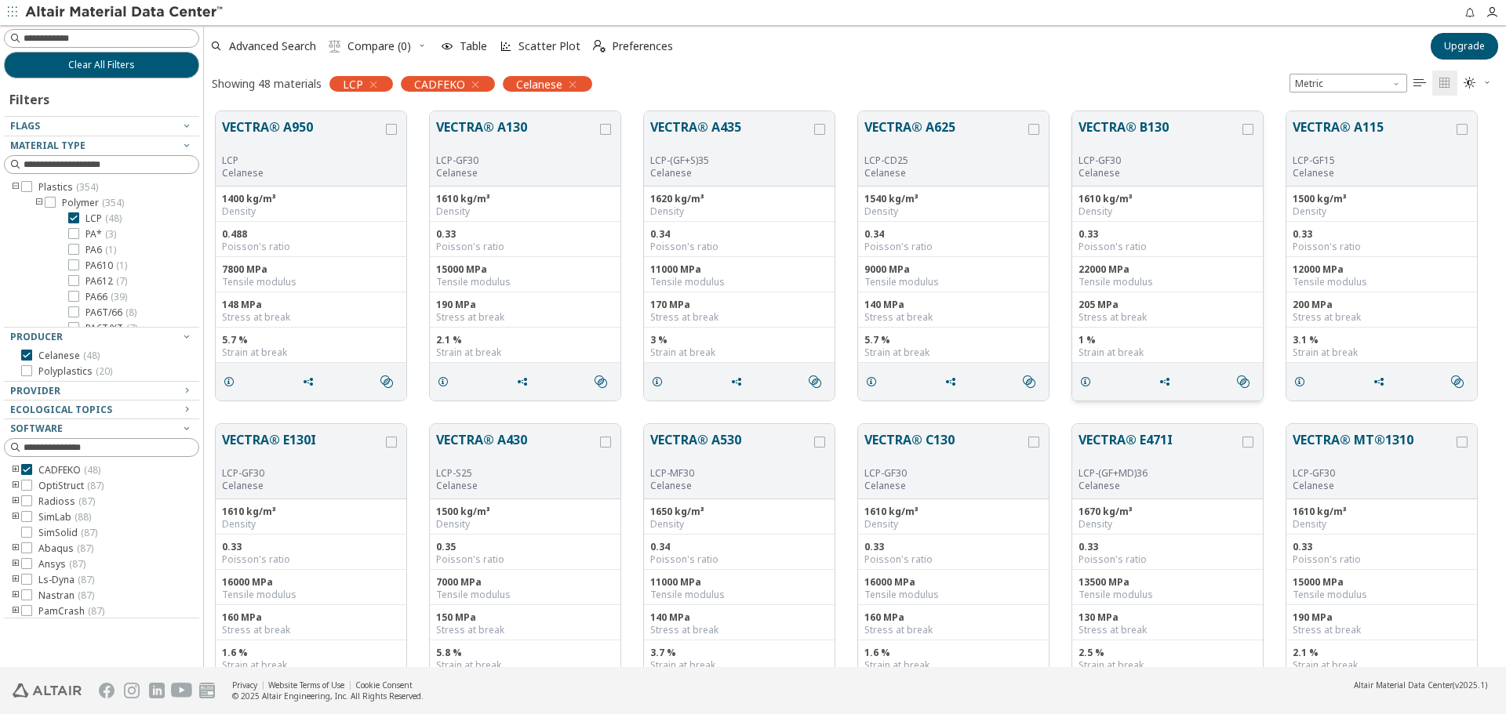
click at [1249, 230] on div "0.33" at bounding box center [1167, 234] width 178 height 13
drag, startPoint x: 223, startPoint y: 120, endPoint x: 387, endPoint y: 107, distance: 163.6
click at [350, 111] on div "VECTRA® A950 LCP Celanese" at bounding box center [311, 148] width 191 height 75
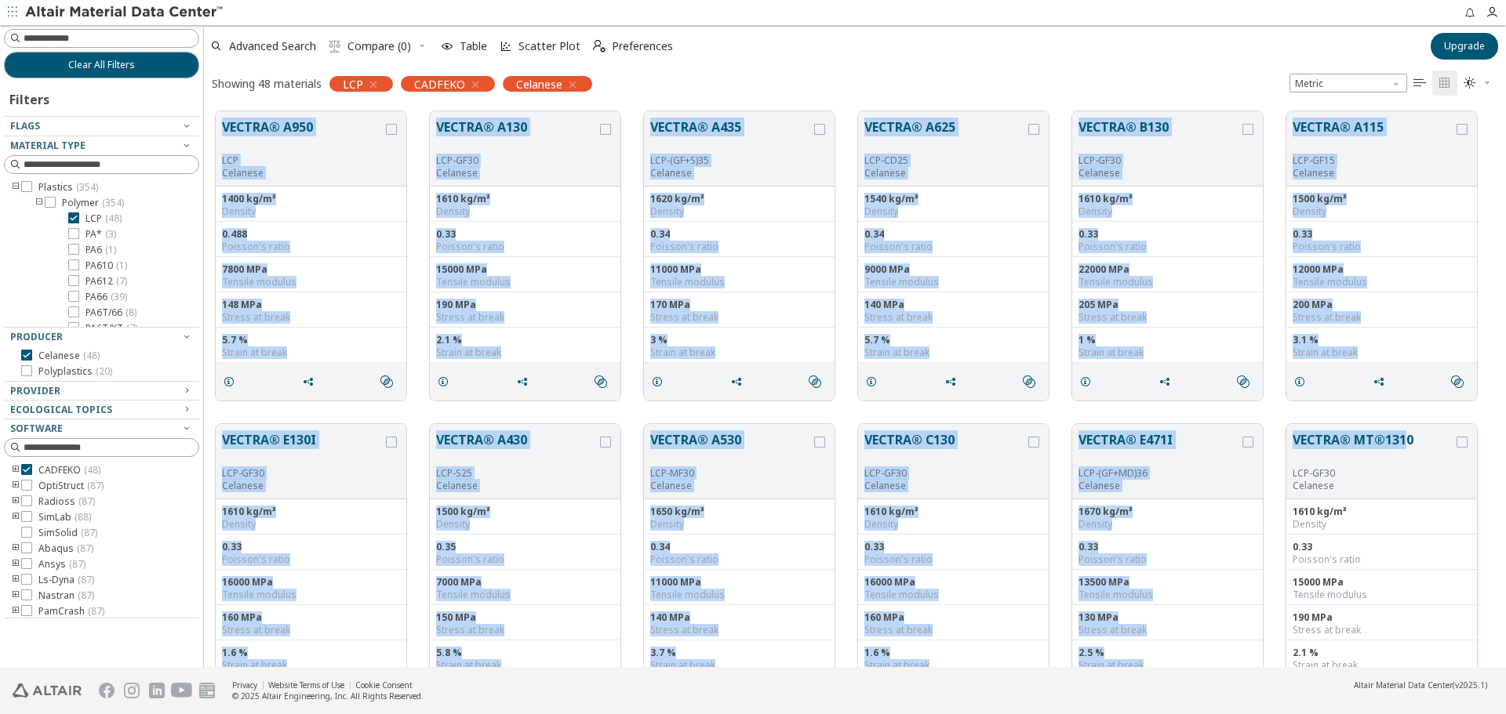
drag, startPoint x: 398, startPoint y: 144, endPoint x: 1404, endPoint y: 449, distance: 1051.3
click at [218, 100] on div "VECTRA® A950 LCP Celanese 1400 kg/m³ Density 0.488 Poisson's ratio 7800 MPa Ten…" at bounding box center [855, 256] width 1302 height 313
drag, startPoint x: 219, startPoint y: 121, endPoint x: 1417, endPoint y: 439, distance: 1239.8
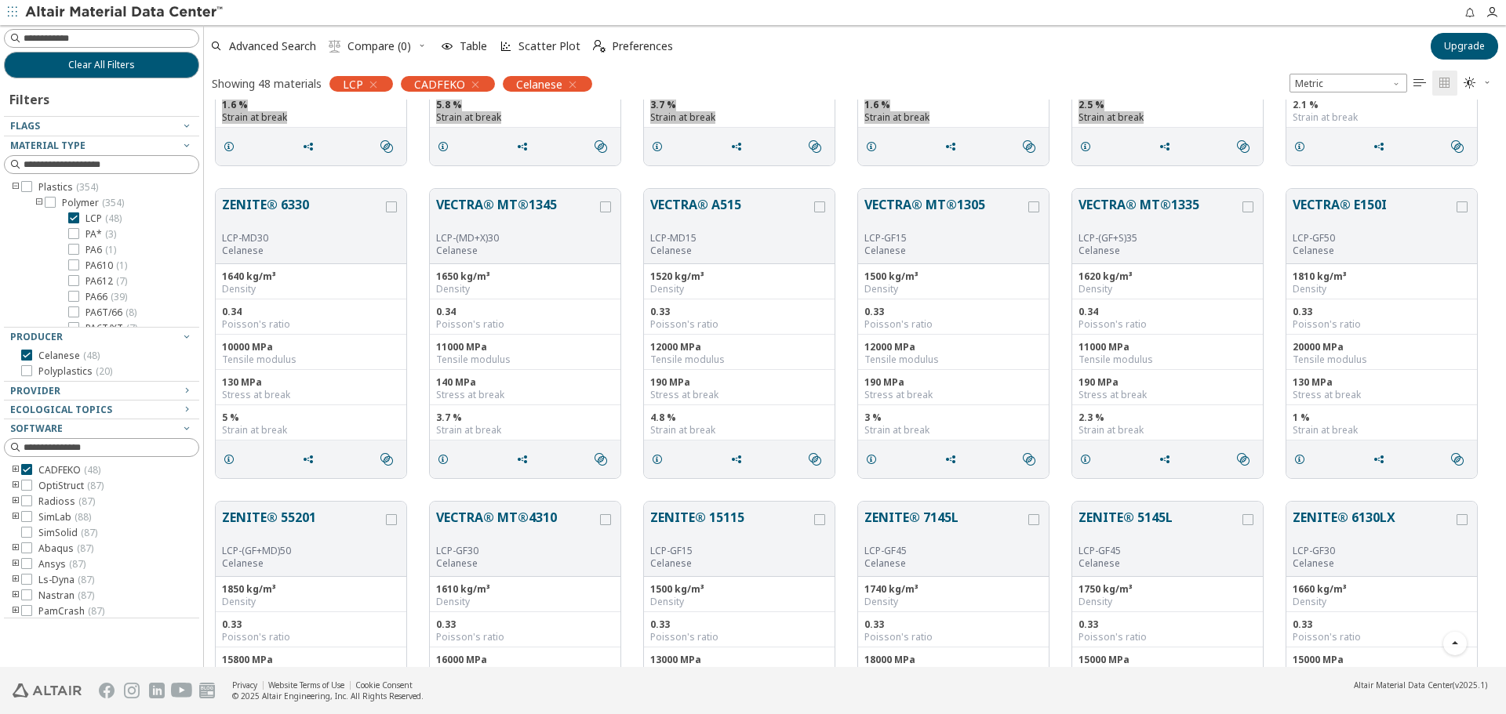
scroll to position [549, 0]
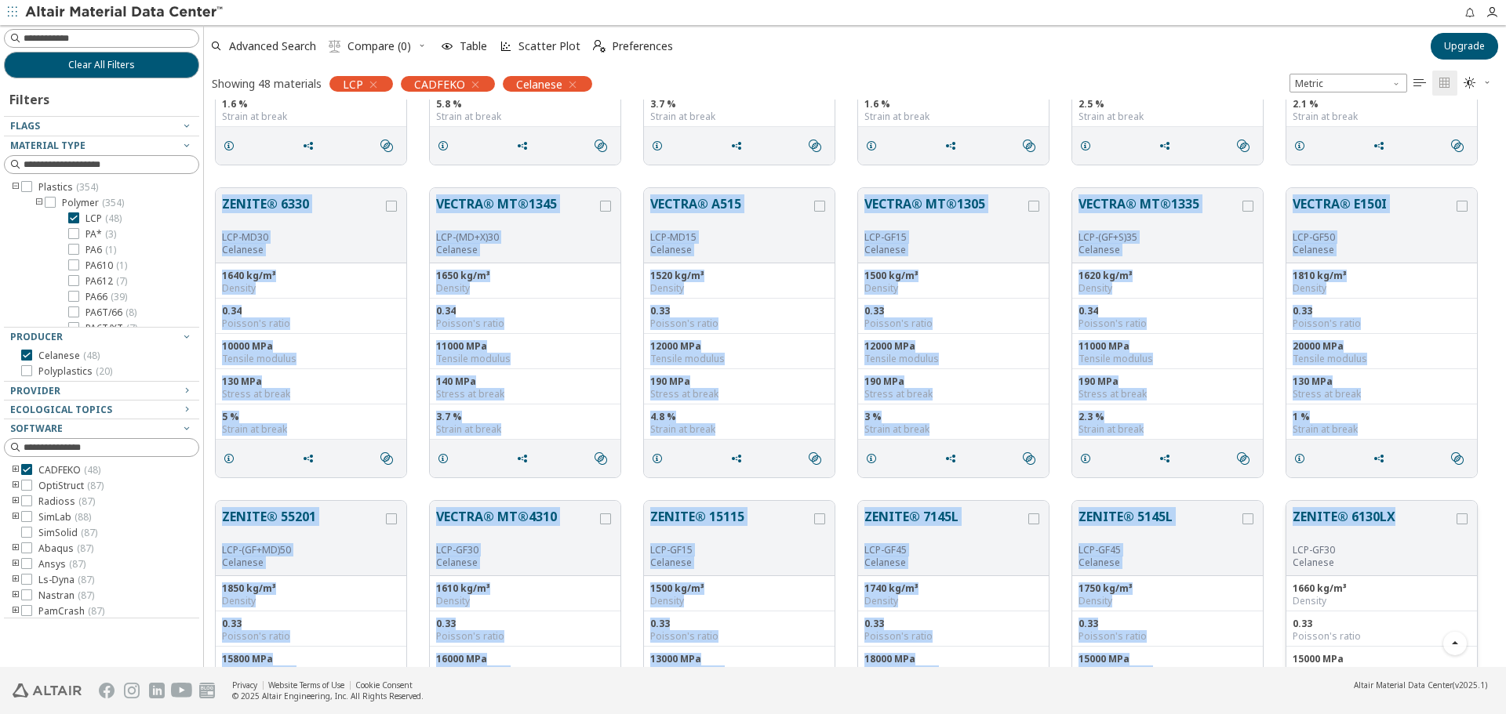
drag, startPoint x: 220, startPoint y: 196, endPoint x: 1397, endPoint y: 509, distance: 1217.1
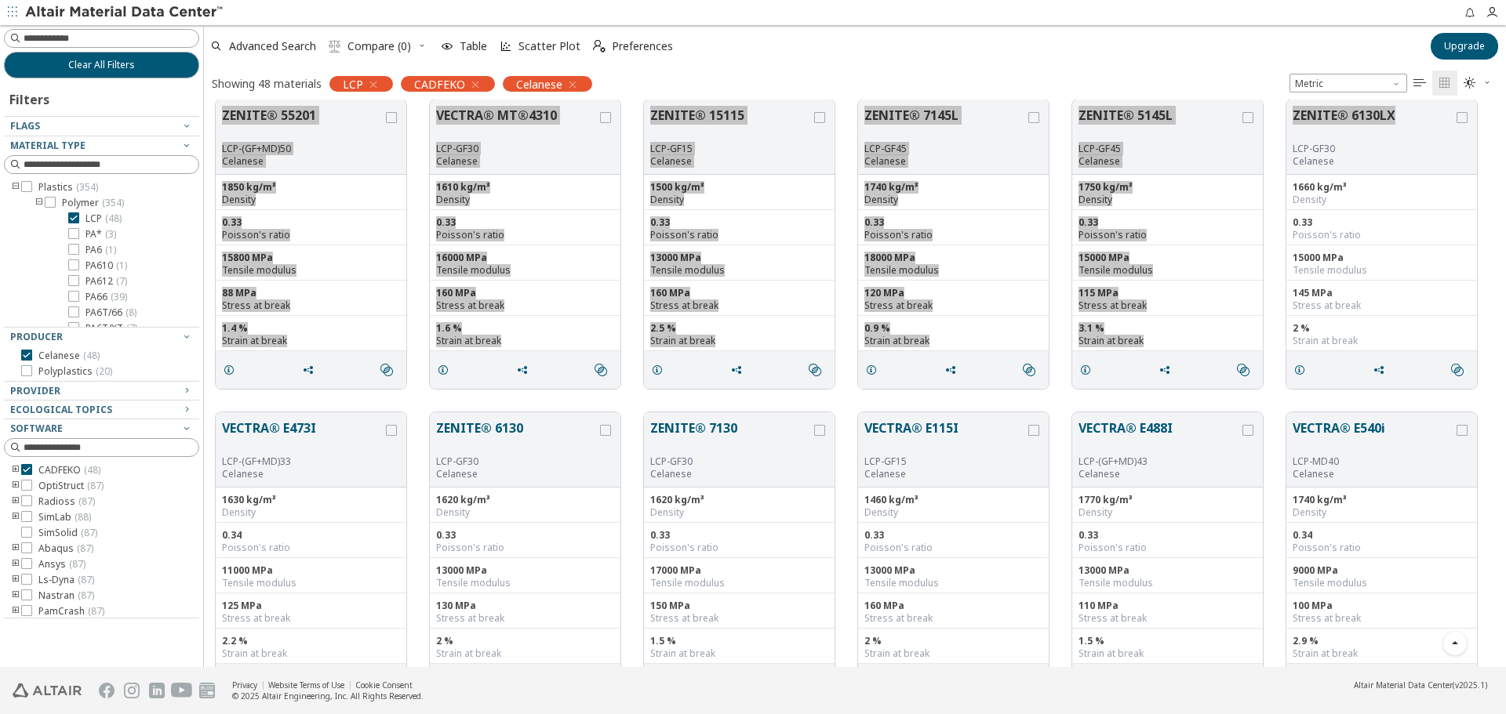
scroll to position [1176, 0]
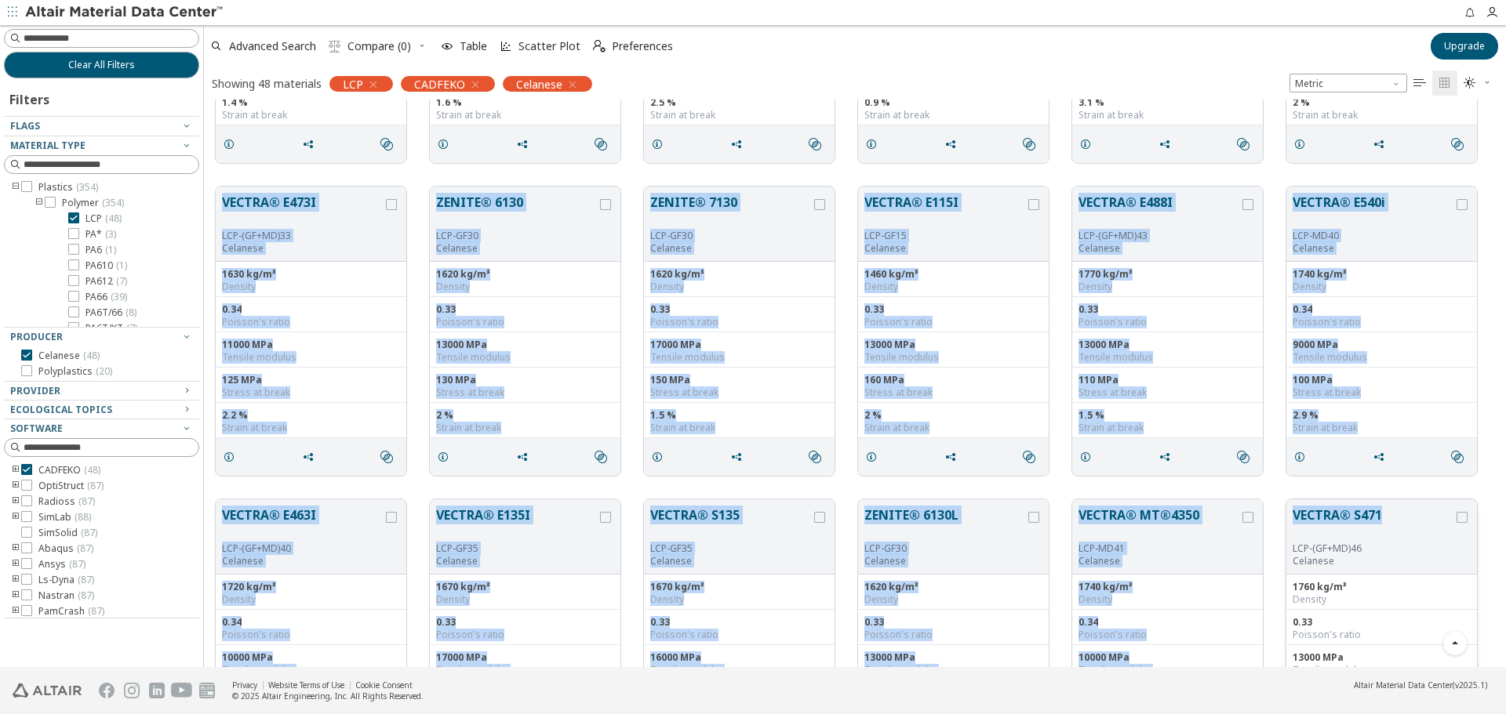
drag, startPoint x: 214, startPoint y: 190, endPoint x: 1380, endPoint y: 514, distance: 1210.4
click at [1380, 514] on div "ZENITE® 6330 LCP-MD30 Celanese 1640 kg/m³ Density 0.34 Poisson's ratio 10000 MP…" at bounding box center [855, 174] width 1302 height 2503
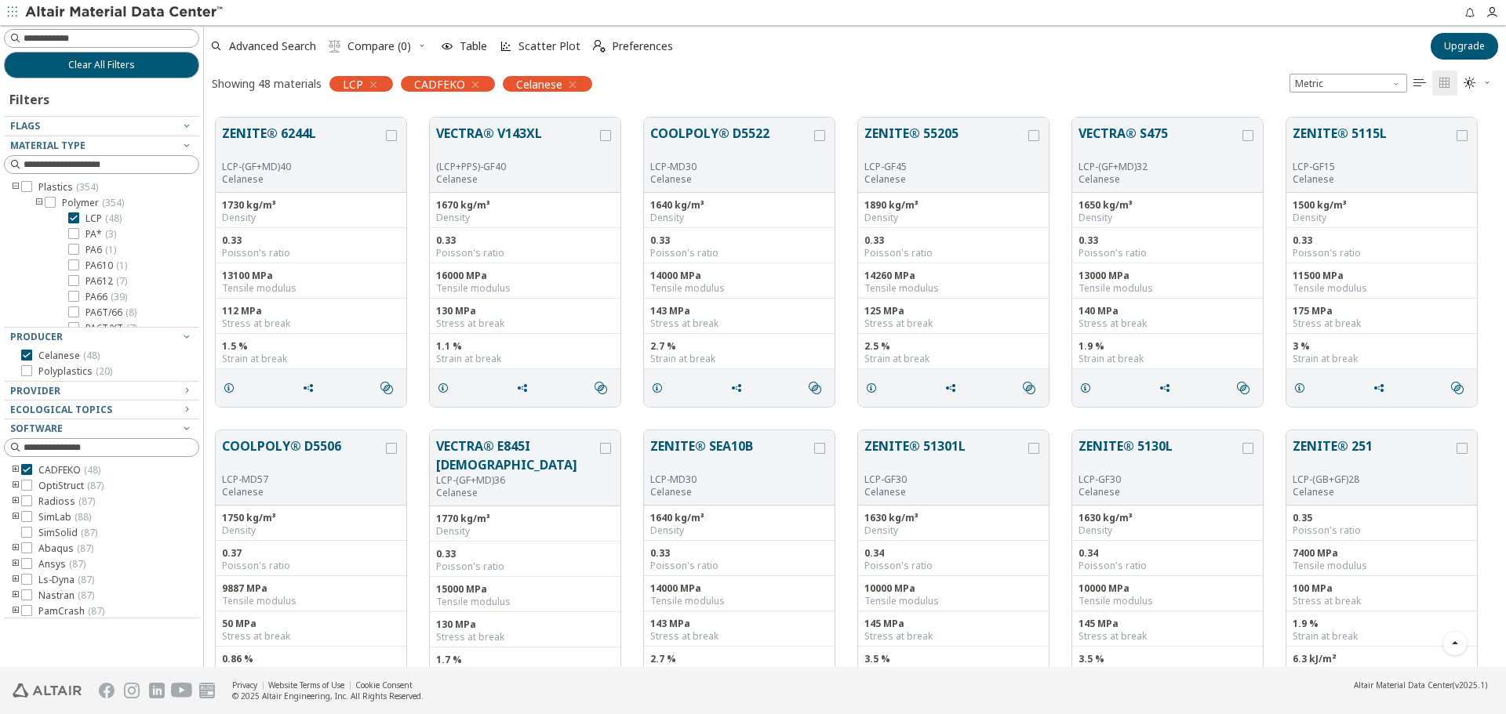
scroll to position [1882, 0]
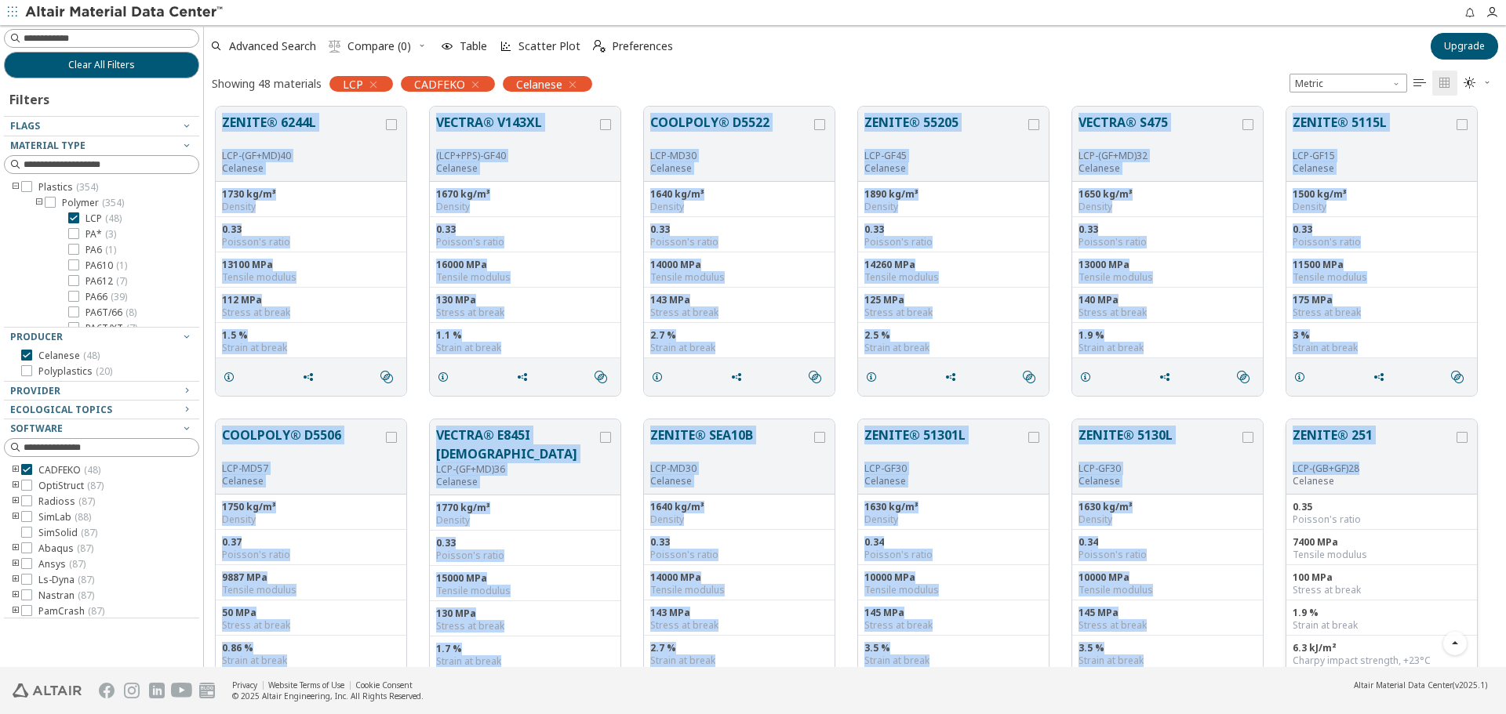
drag, startPoint x: 220, startPoint y: 118, endPoint x: 1369, endPoint y: 467, distance: 1200.8
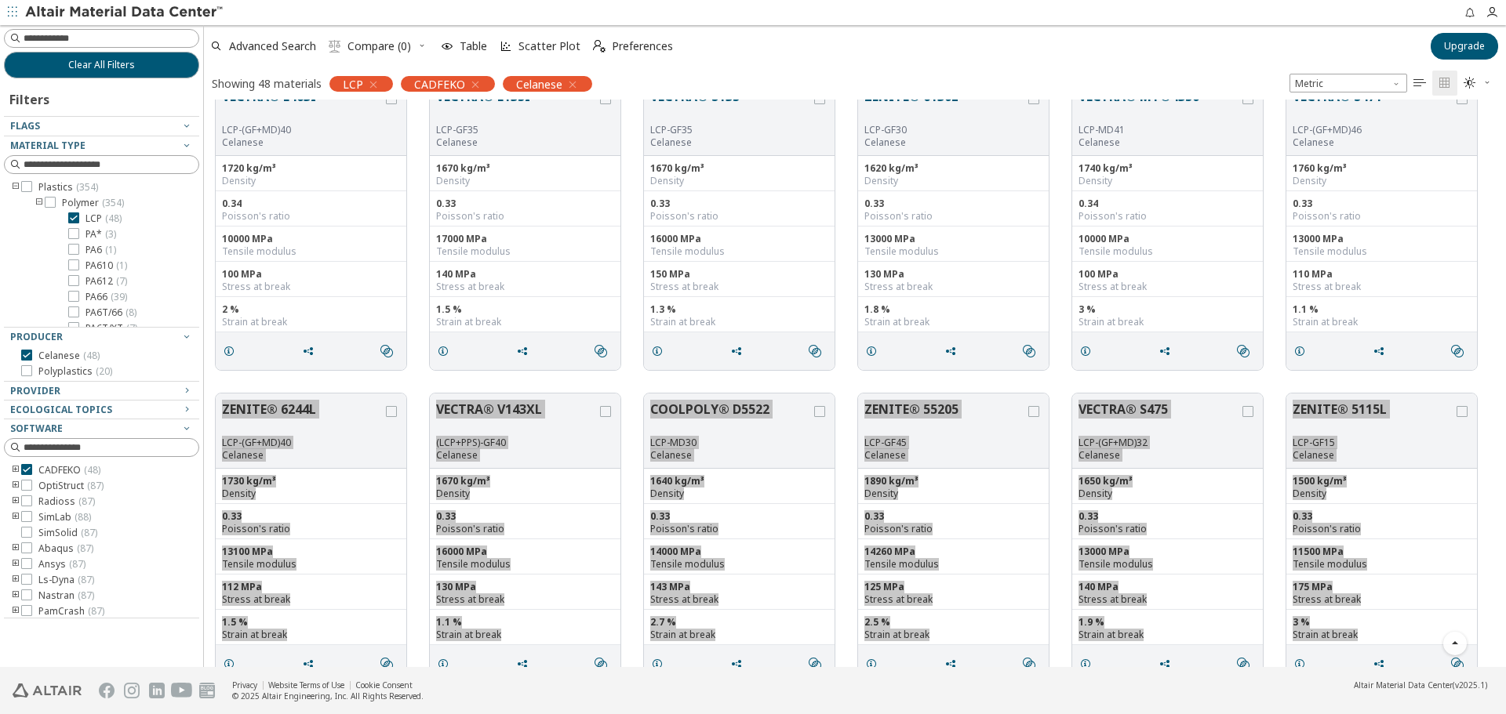
scroll to position [1622, 0]
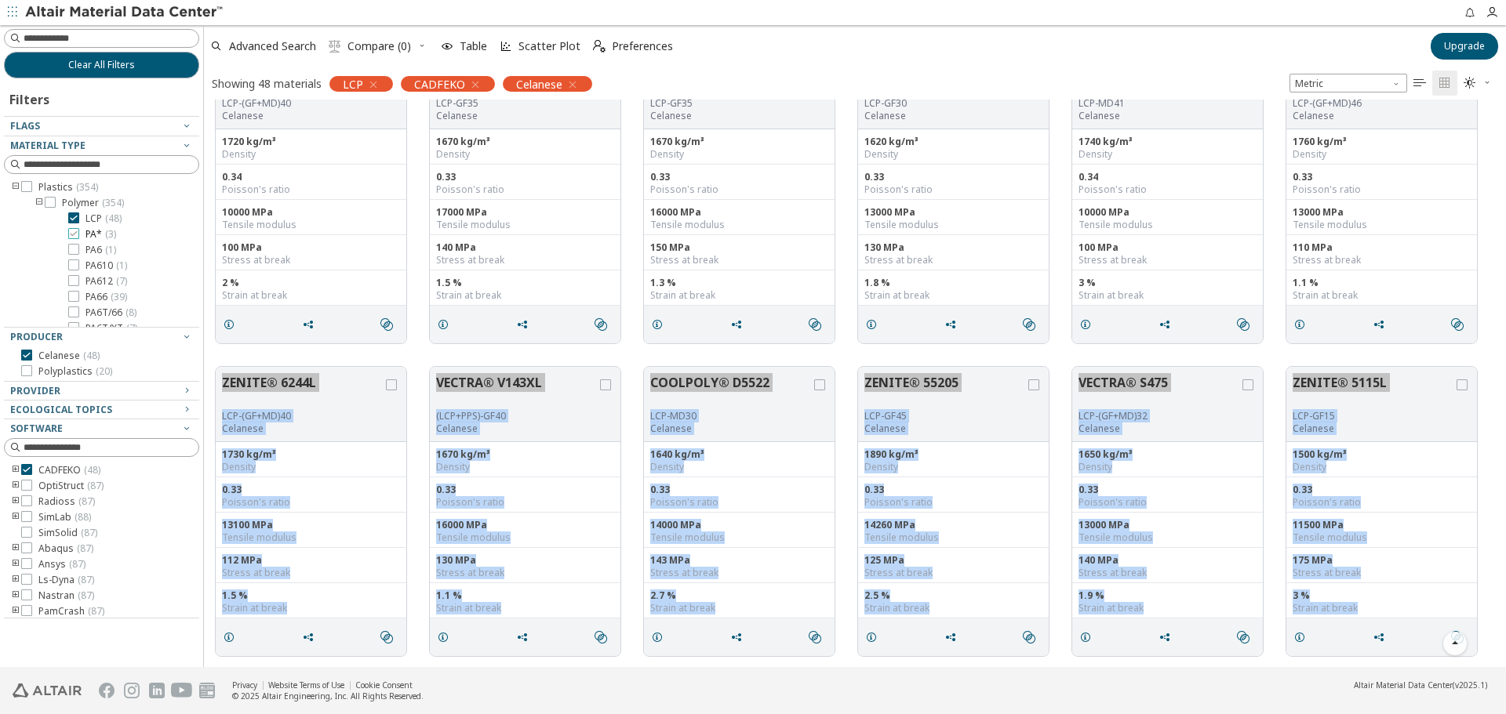
click at [93, 233] on span "PA* ( 3 )" at bounding box center [100, 234] width 31 height 13
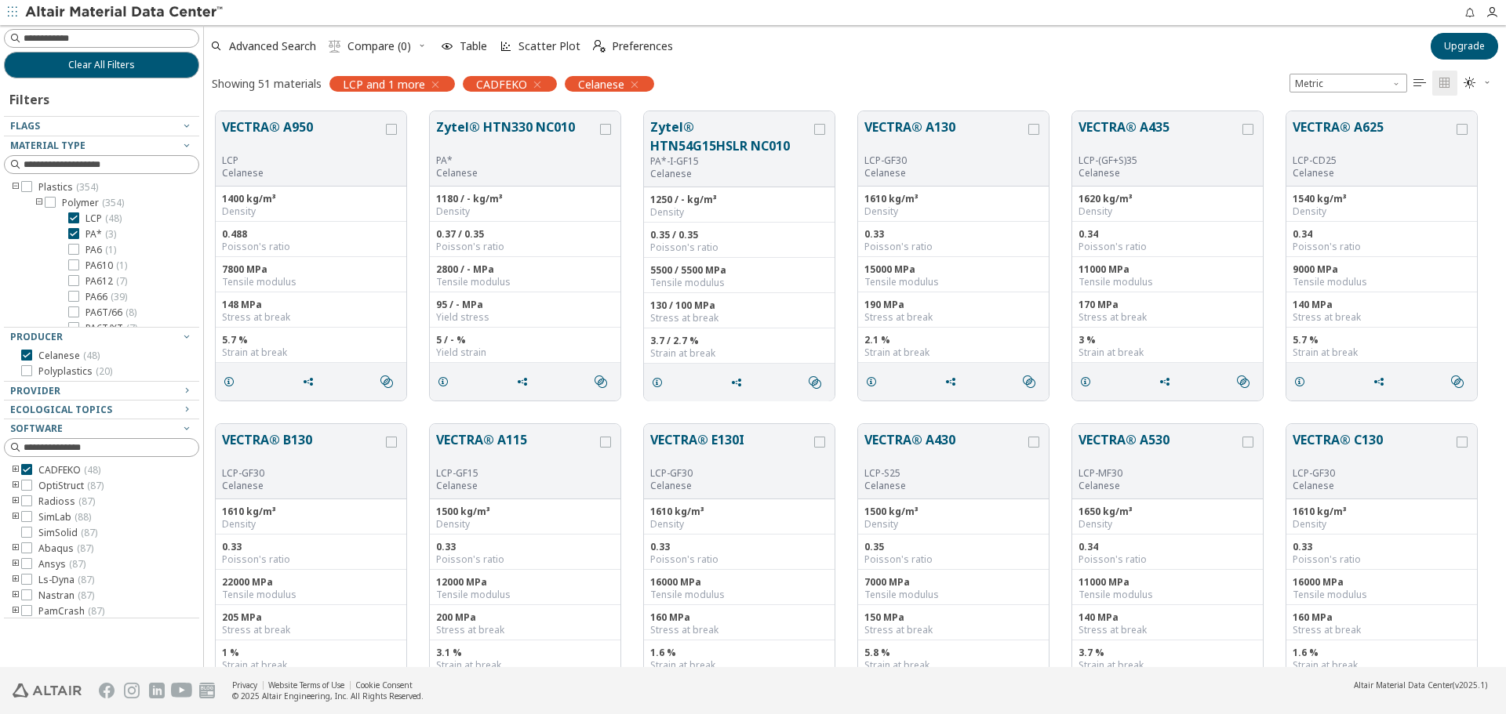
click at [89, 213] on span "LCP ( 48 )" at bounding box center [103, 219] width 36 height 13
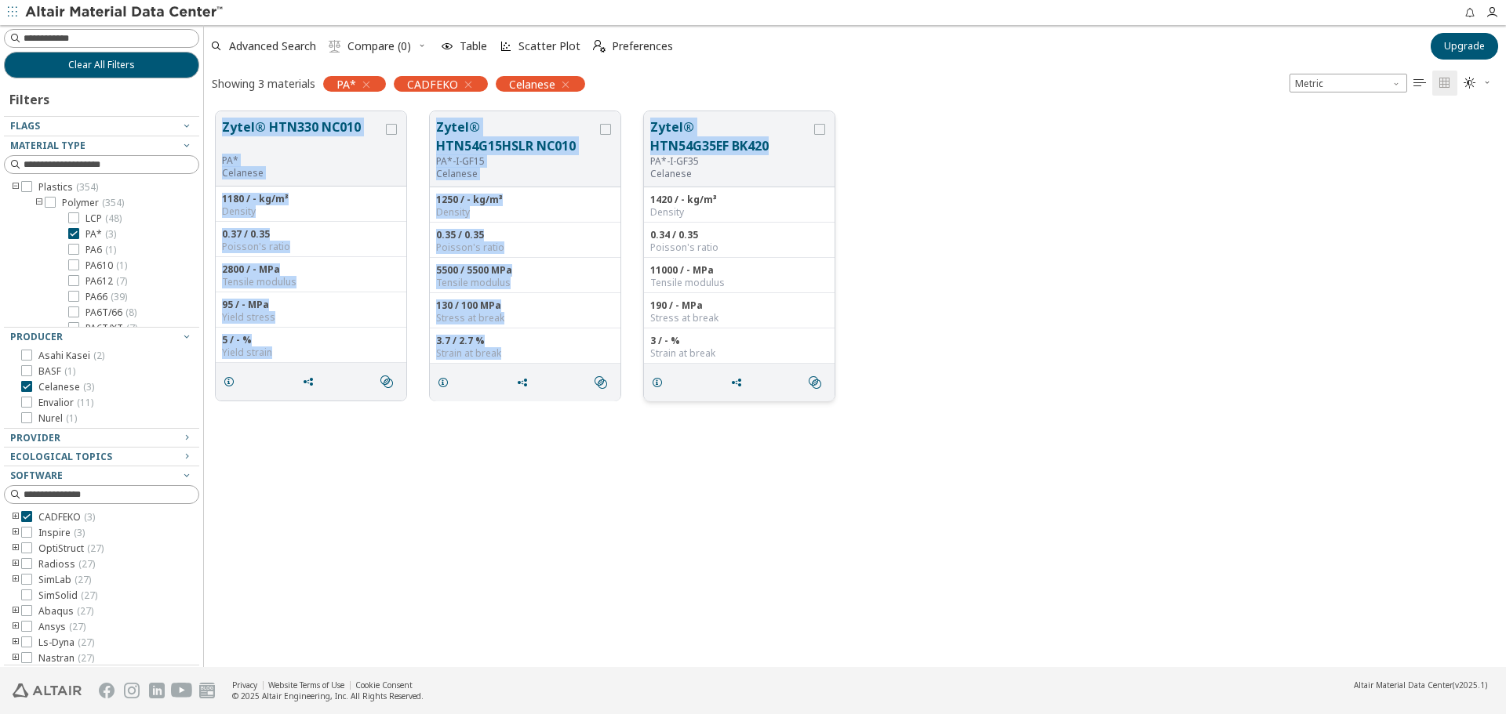
drag, startPoint x: 220, startPoint y: 119, endPoint x: 771, endPoint y: 153, distance: 552.3
click at [771, 153] on div "Zytel® HTN330 NC010 PA* Celanese 1180 / - kg/m³ Density 0.37 / 0.35 Poisson's r…" at bounding box center [855, 256] width 1302 height 313
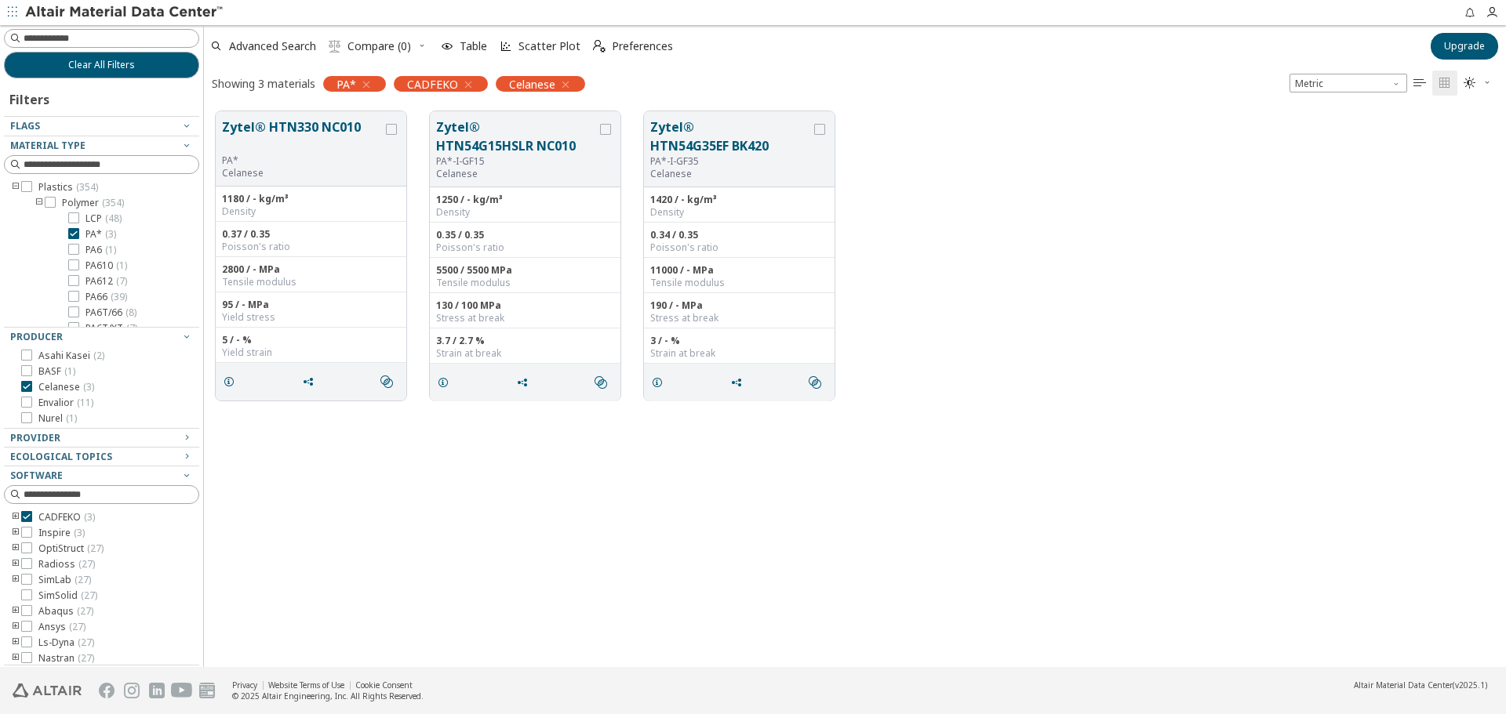
click at [803, 448] on div "Zytel® HTN330 NC010 PA* Celanese 1180 / - kg/m³ Density 0.37 / 0.35 Poisson's r…" at bounding box center [855, 384] width 1302 height 568
click at [93, 244] on span "PA6 ( 1 )" at bounding box center [100, 250] width 31 height 13
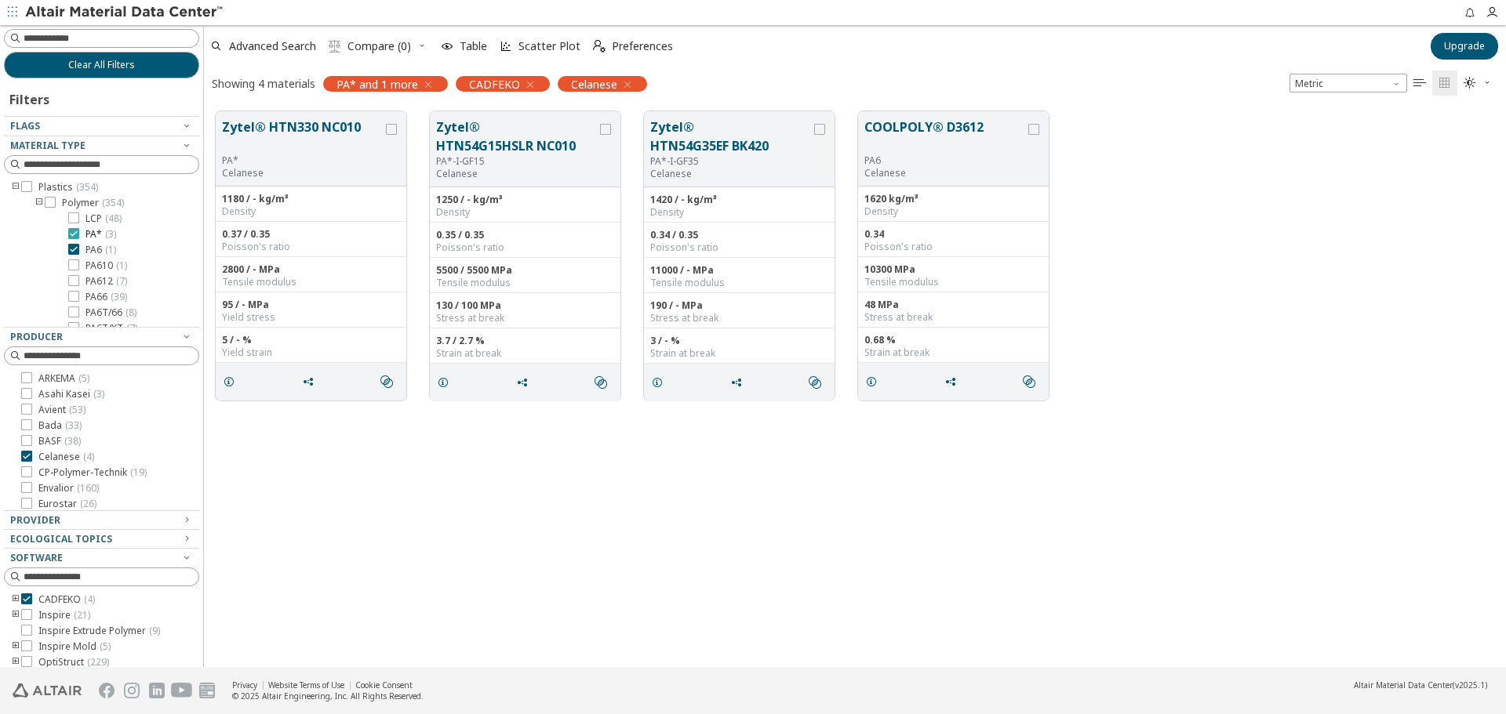
click at [89, 237] on span "PA* ( 3 )" at bounding box center [100, 234] width 31 height 13
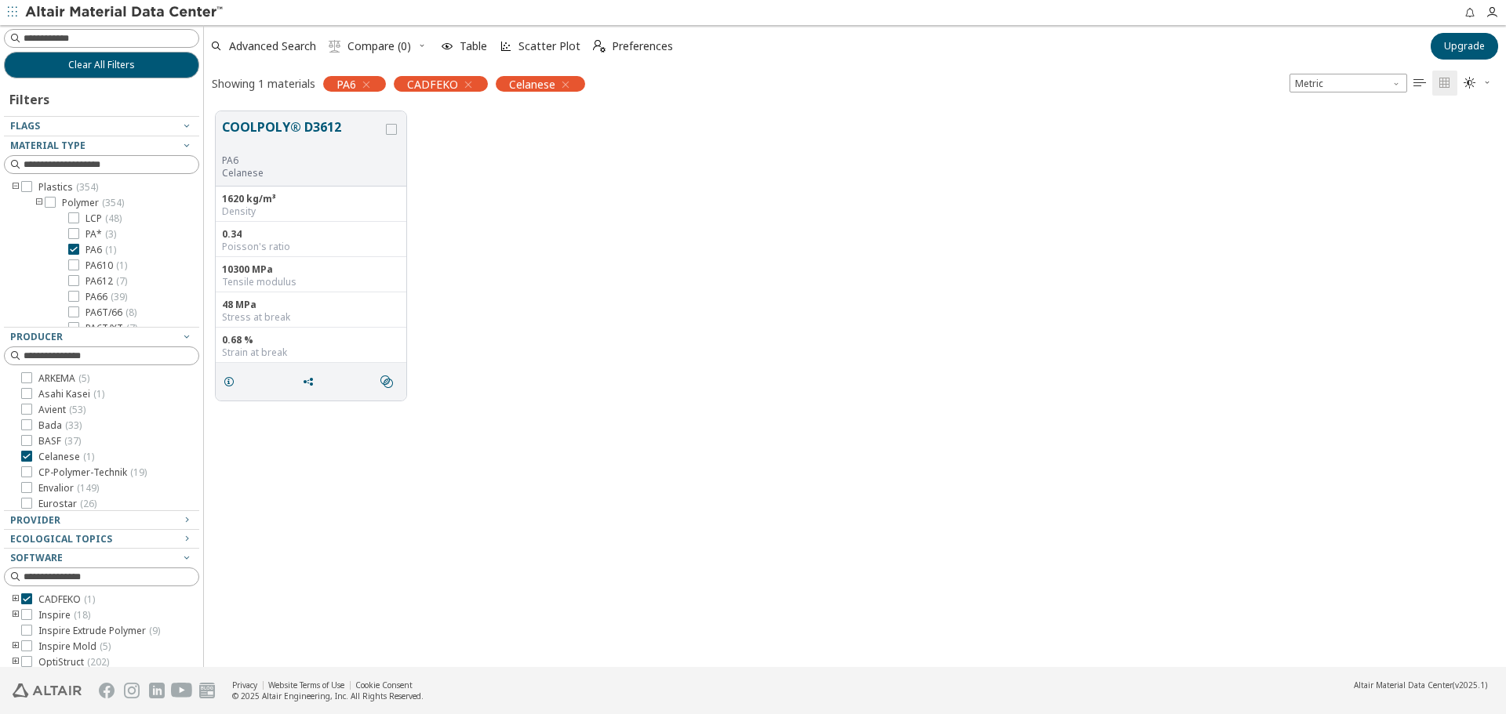
drag, startPoint x: 345, startPoint y: 123, endPoint x: 230, endPoint y: 124, distance: 115.3
click at [238, 123] on button "COOLPOLY® D3612" at bounding box center [302, 136] width 161 height 37
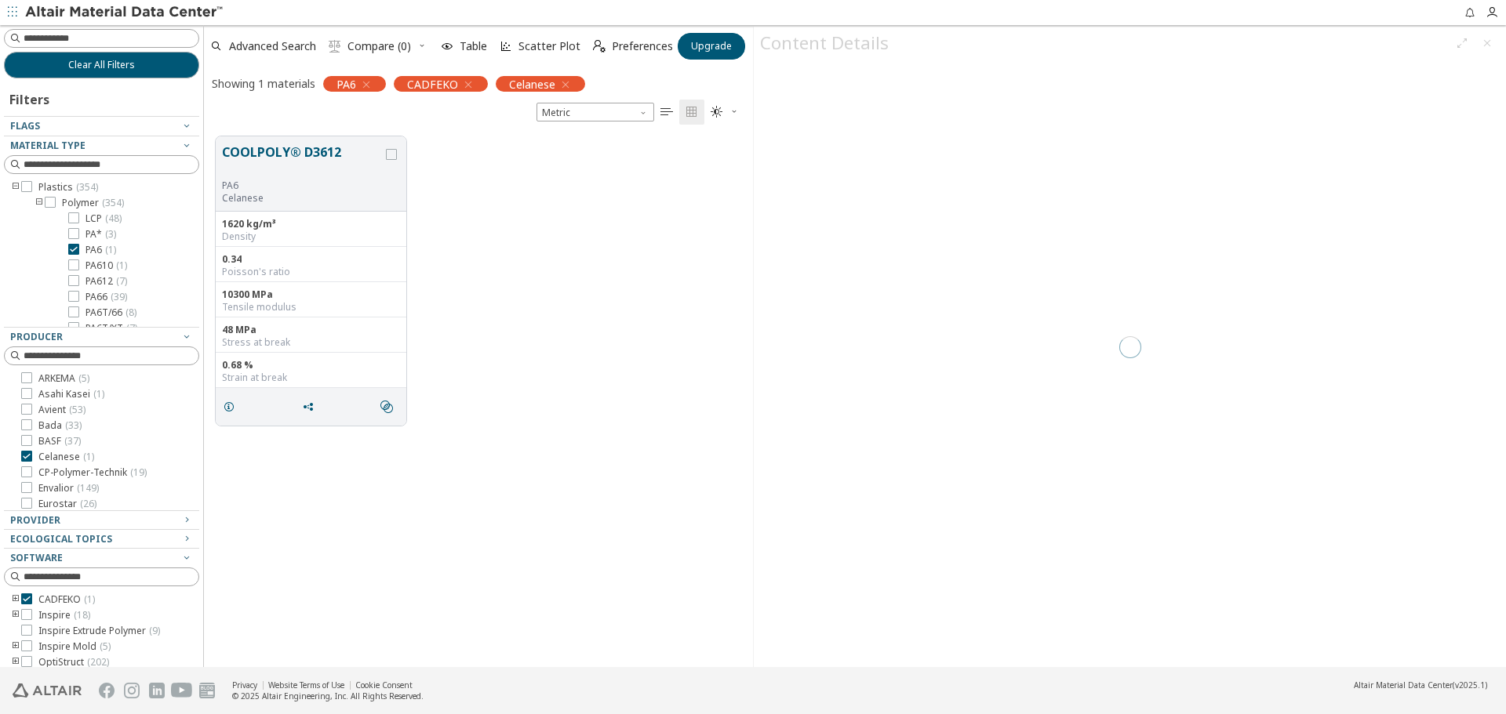
scroll to position [531, 537]
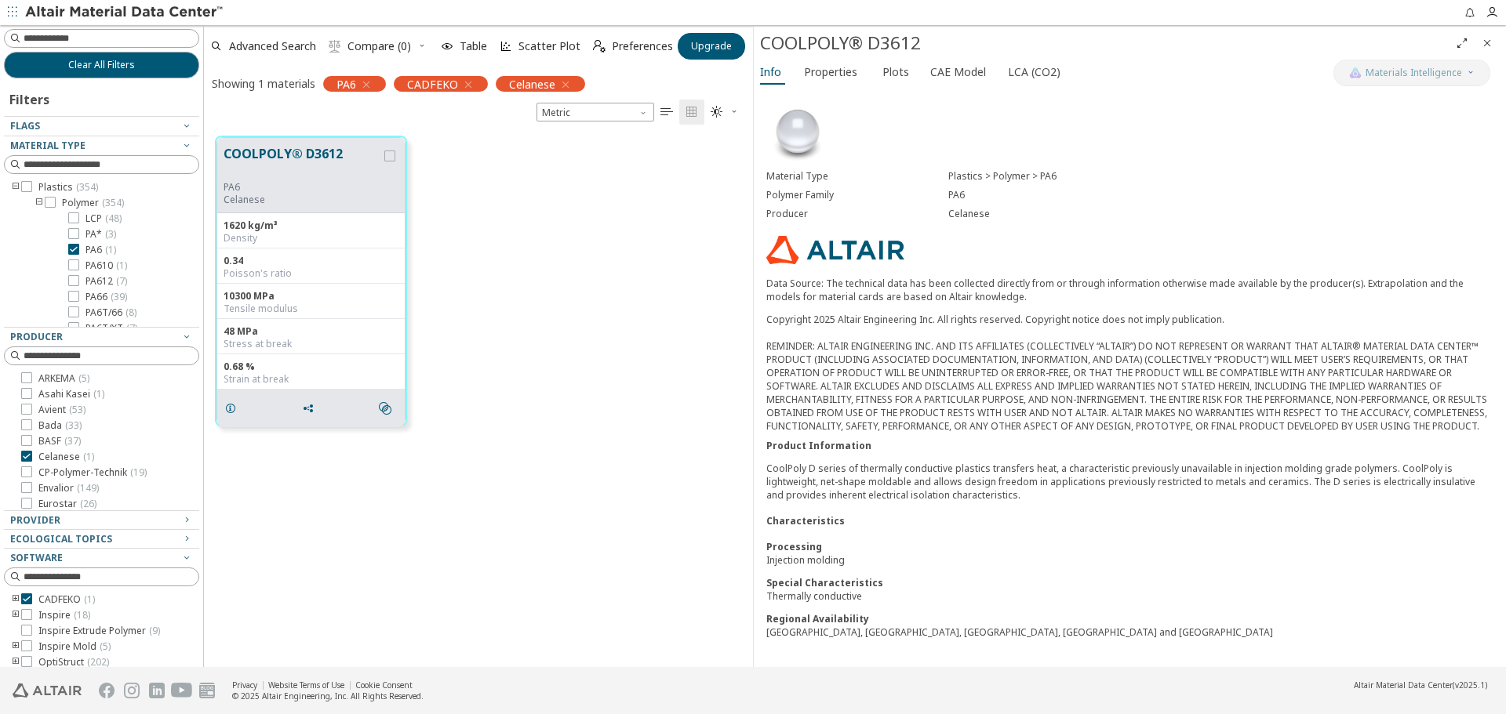
click at [790, 44] on div "COOLPOLY® D3612" at bounding box center [1104, 43] width 689 height 25
click at [1491, 34] on span "Close" at bounding box center [1486, 43] width 19 height 25
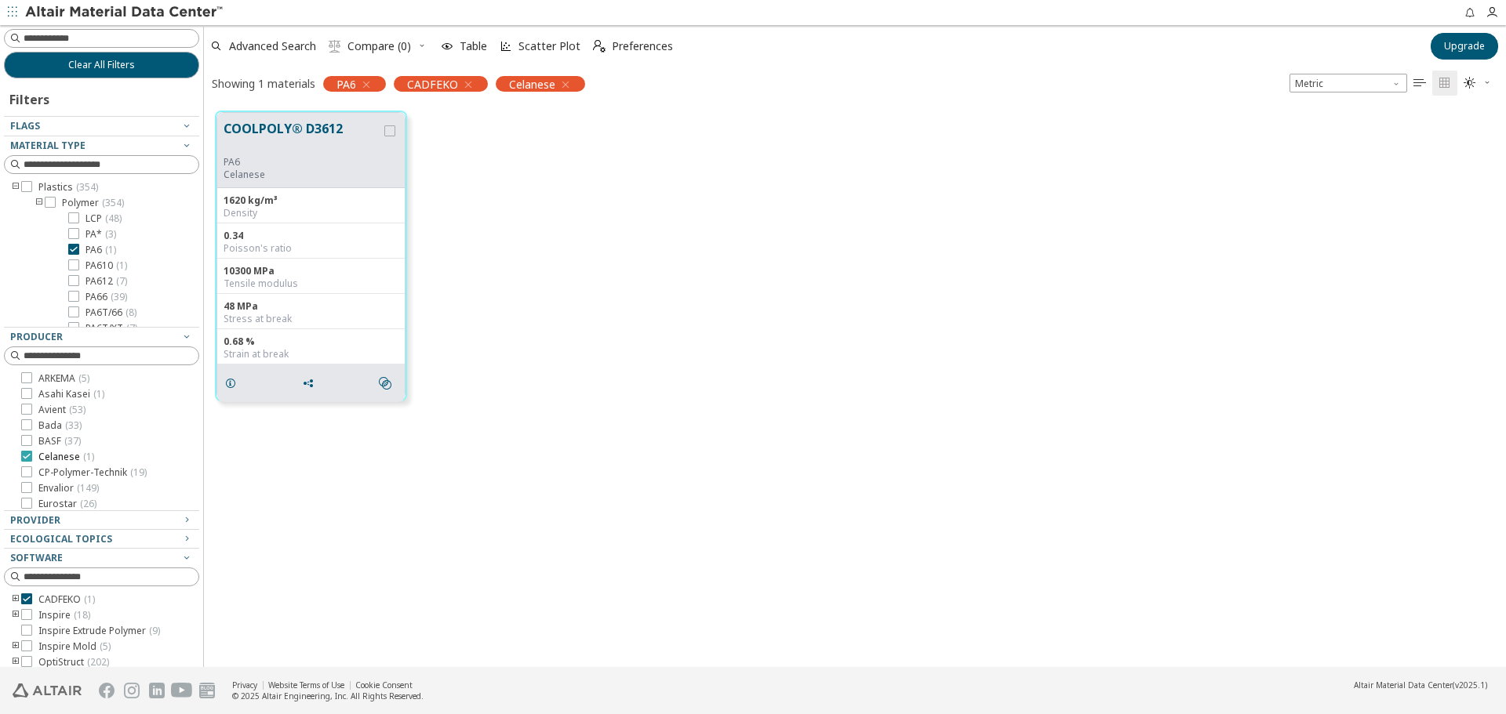
click at [71, 453] on span "Celanese ( 1 )" at bounding box center [66, 457] width 56 height 13
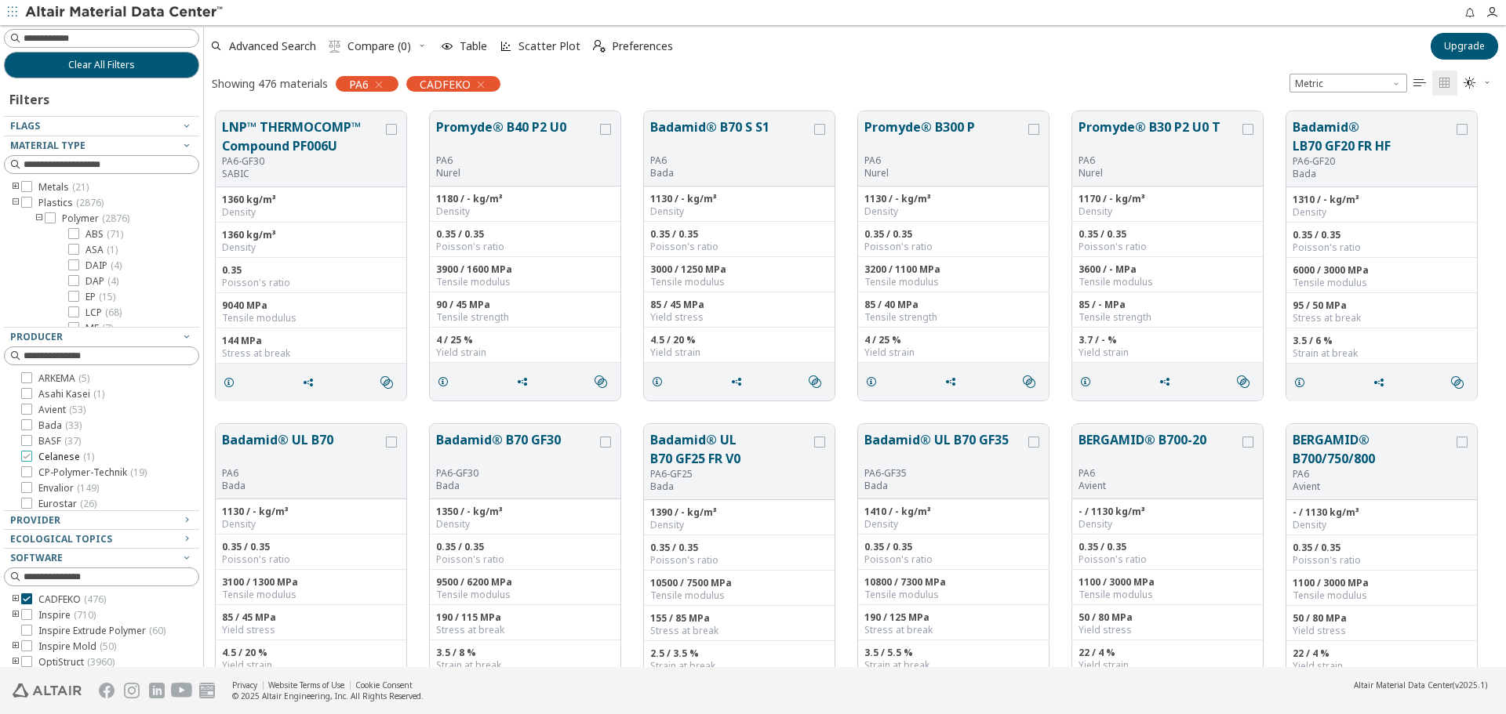
click at [27, 456] on icon at bounding box center [26, 456] width 11 height 11
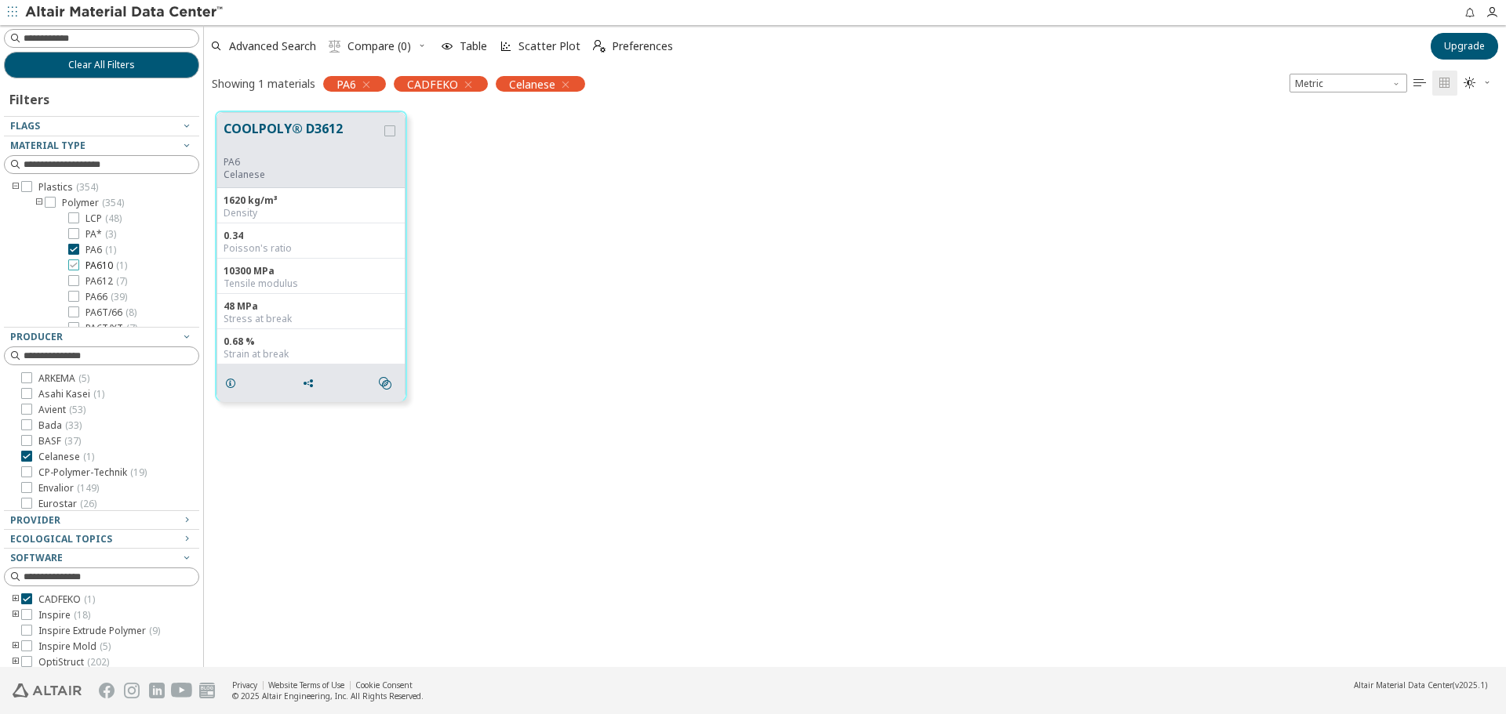
click at [75, 263] on icon at bounding box center [73, 265] width 11 height 11
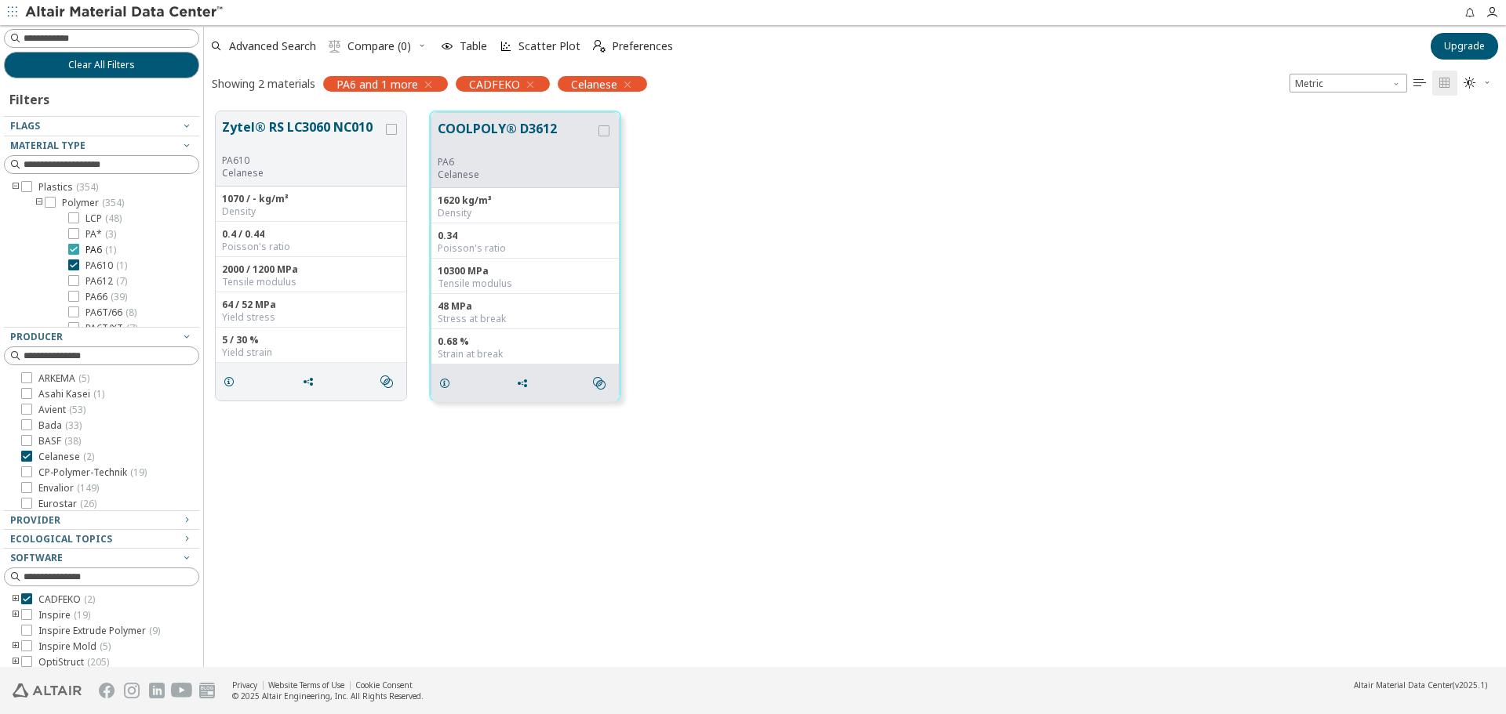
click at [74, 249] on icon at bounding box center [73, 249] width 11 height 11
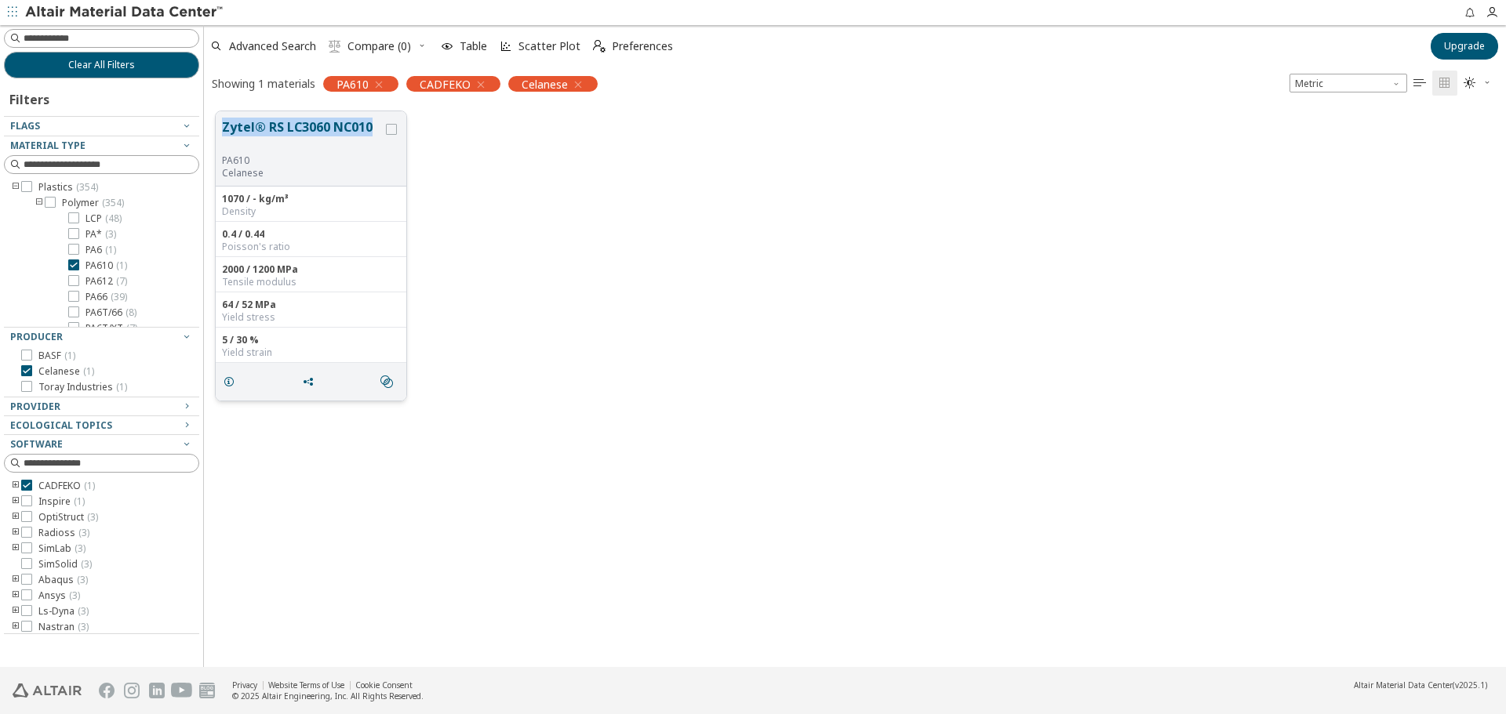
drag, startPoint x: 220, startPoint y: 120, endPoint x: 375, endPoint y: 121, distance: 155.3
click at [375, 121] on div "Zytel® RS LC3060 NC010 PA610 Celanese" at bounding box center [311, 148] width 191 height 75
click at [99, 267] on span "PA610 ( 1 )" at bounding box center [106, 266] width 42 height 13
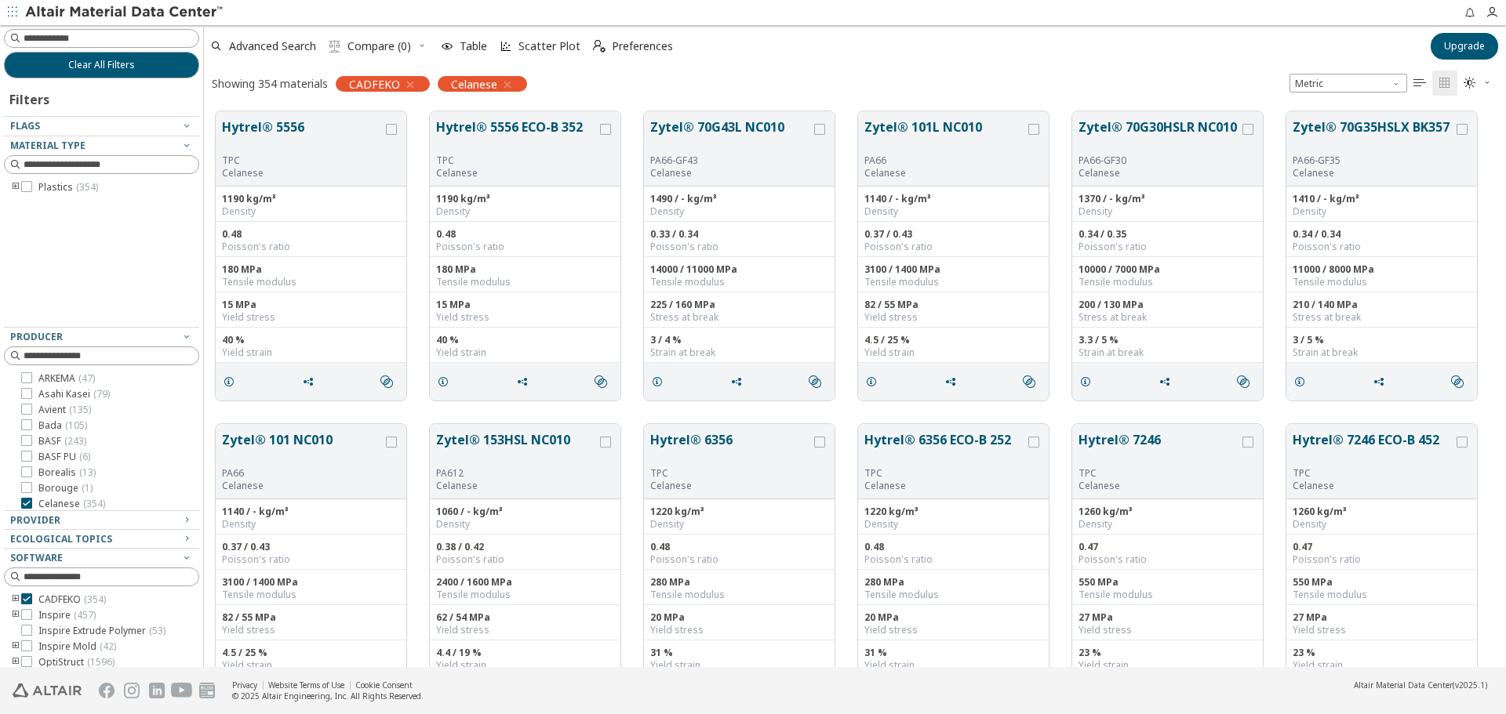
click at [14, 186] on icon "toogle group" at bounding box center [15, 187] width 11 height 13
click at [39, 201] on icon "toogle group" at bounding box center [39, 203] width 11 height 13
click at [101, 278] on span "PA612 ( 7 )" at bounding box center [106, 281] width 42 height 13
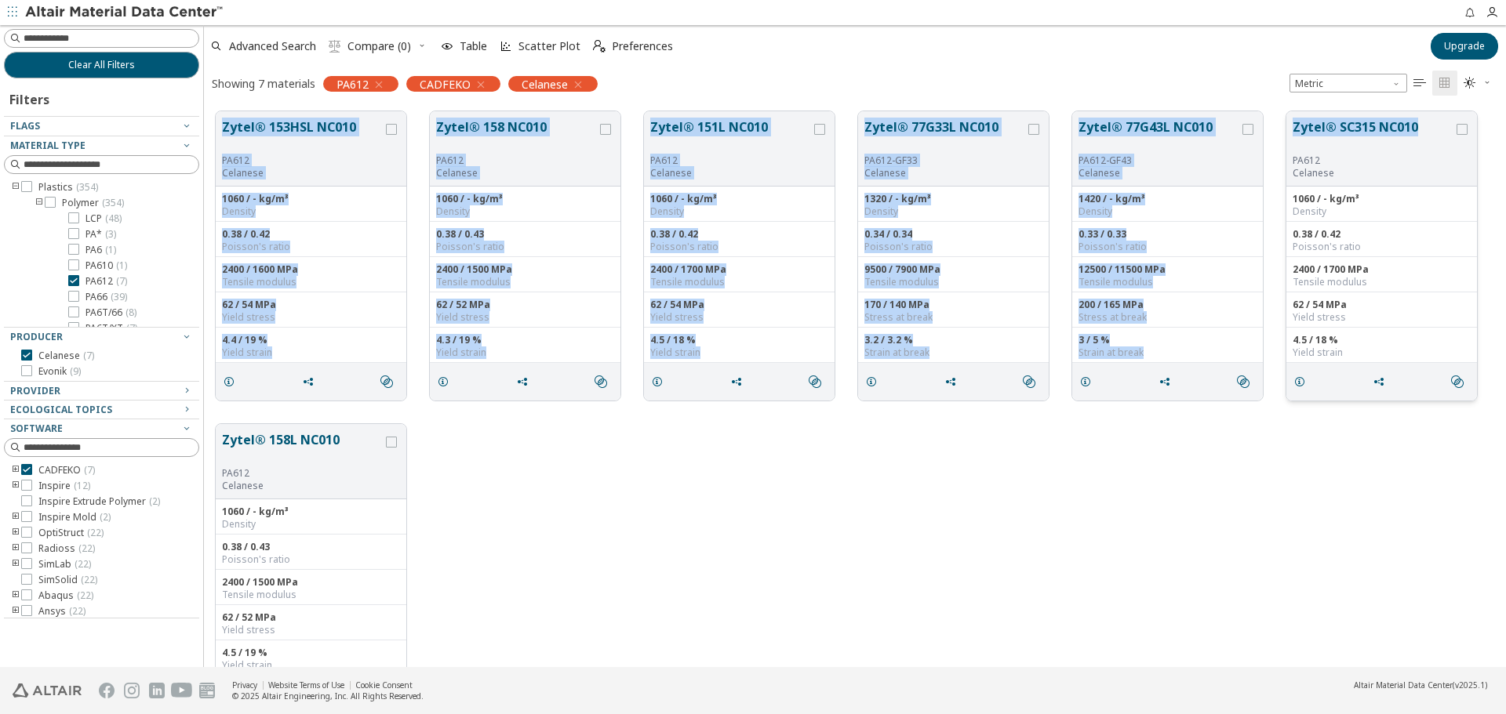
drag, startPoint x: 220, startPoint y: 119, endPoint x: 1420, endPoint y: 133, distance: 1199.8
click at [1420, 133] on div "Zytel® 153HSL NC010 PA612 Celanese 1060 / - kg/m³ Density 0.38 / 0.42 Poisson's…" at bounding box center [855, 256] width 1302 height 313
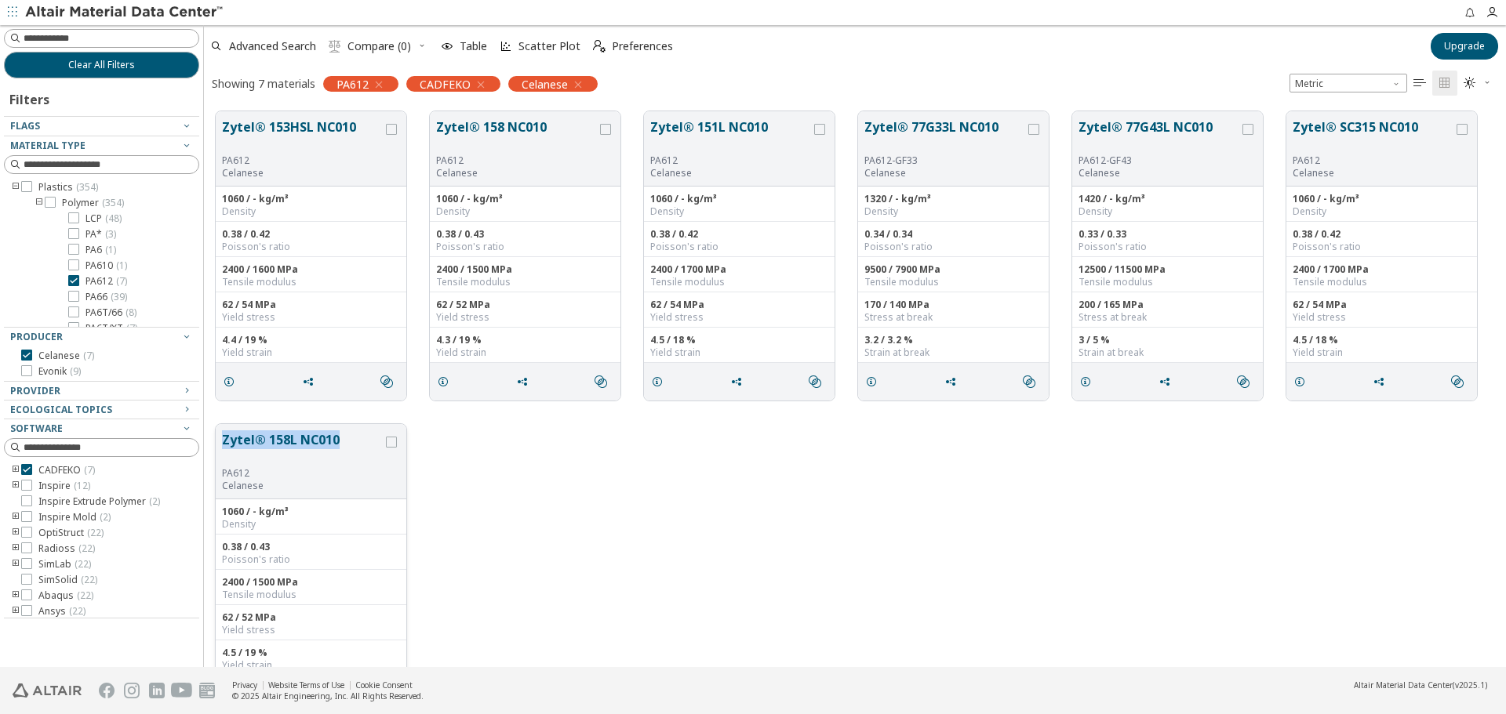
drag, startPoint x: 218, startPoint y: 435, endPoint x: 336, endPoint y: 438, distance: 118.4
click at [336, 438] on div "Zytel® 158L NC010 PA612 Celanese" at bounding box center [311, 461] width 191 height 75
click at [107, 295] on span "PA66 ( 39 )" at bounding box center [106, 297] width 42 height 13
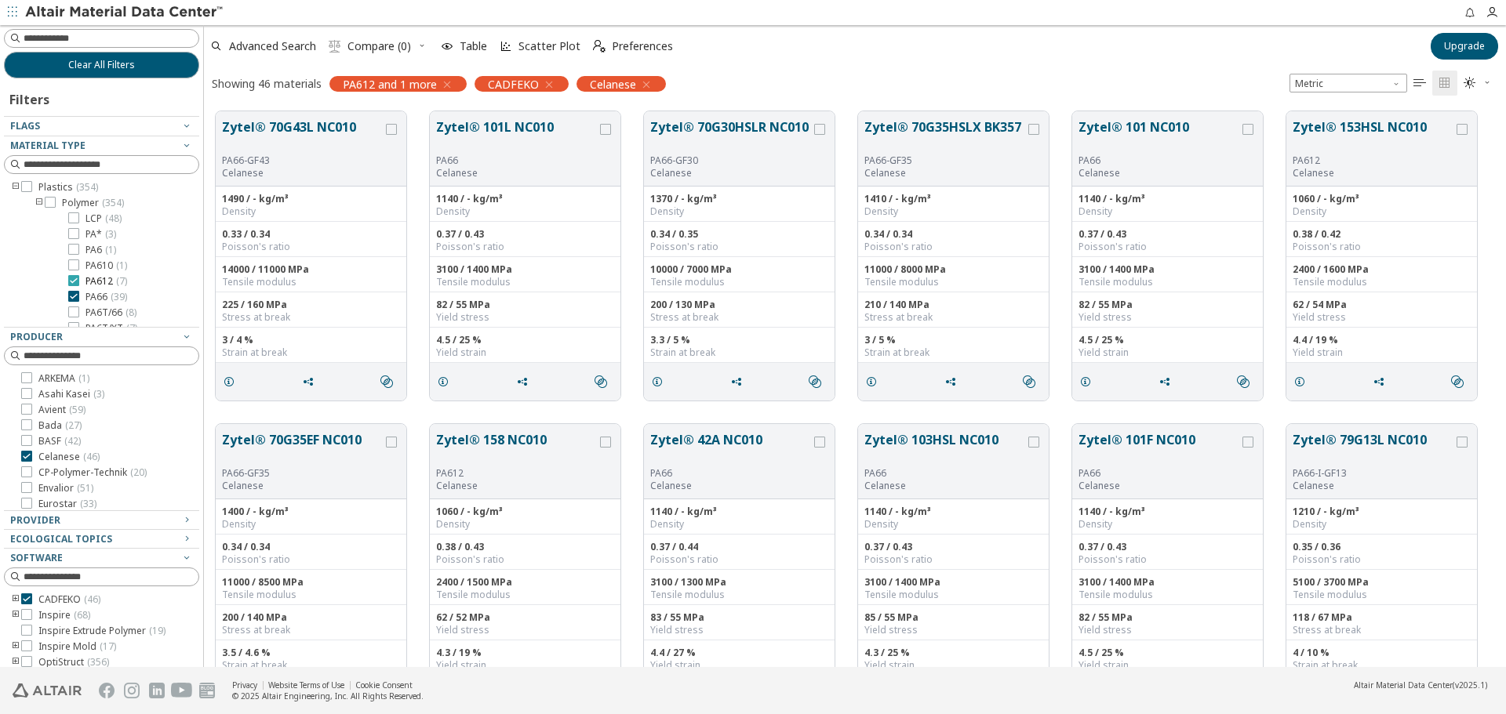
click at [97, 282] on span "PA612 ( 7 )" at bounding box center [106, 281] width 42 height 13
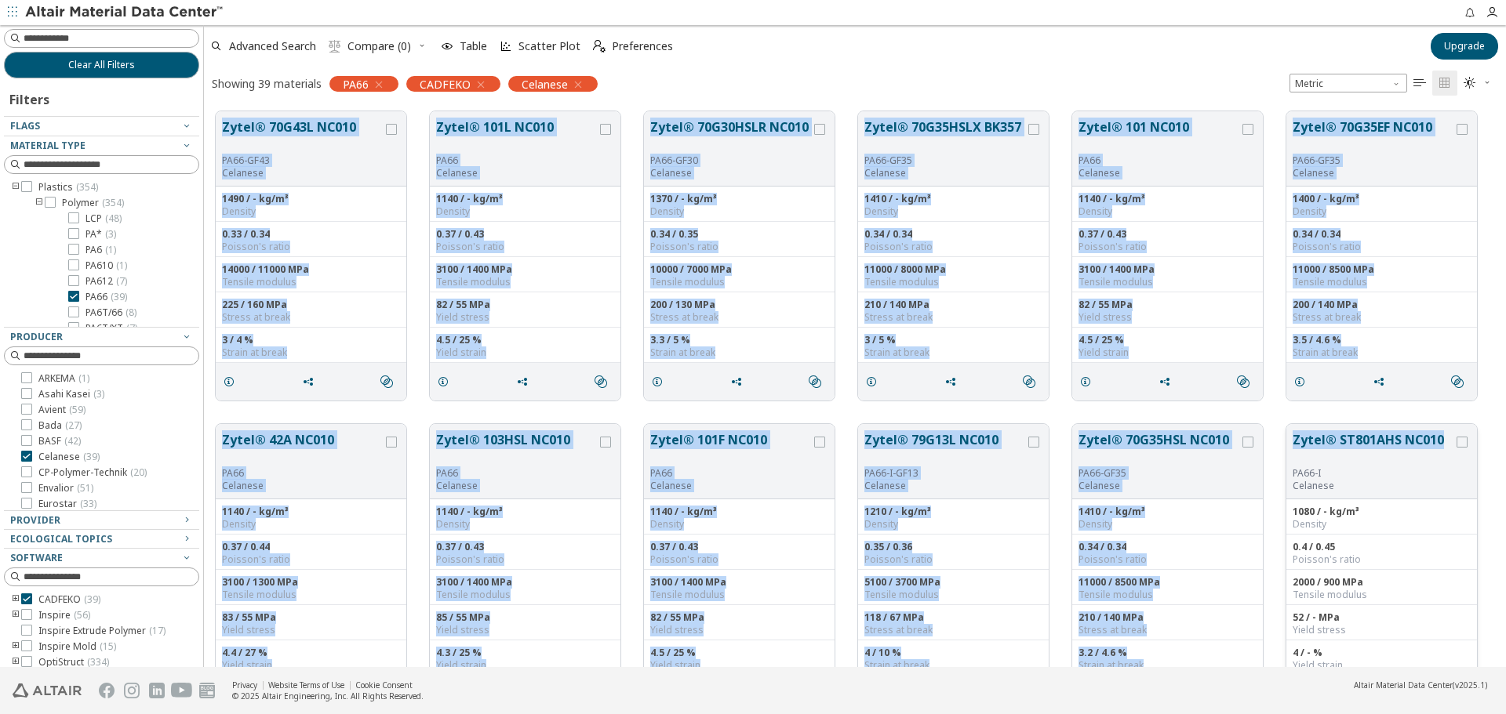
drag, startPoint x: 220, startPoint y: 122, endPoint x: 1448, endPoint y: 447, distance: 1270.4
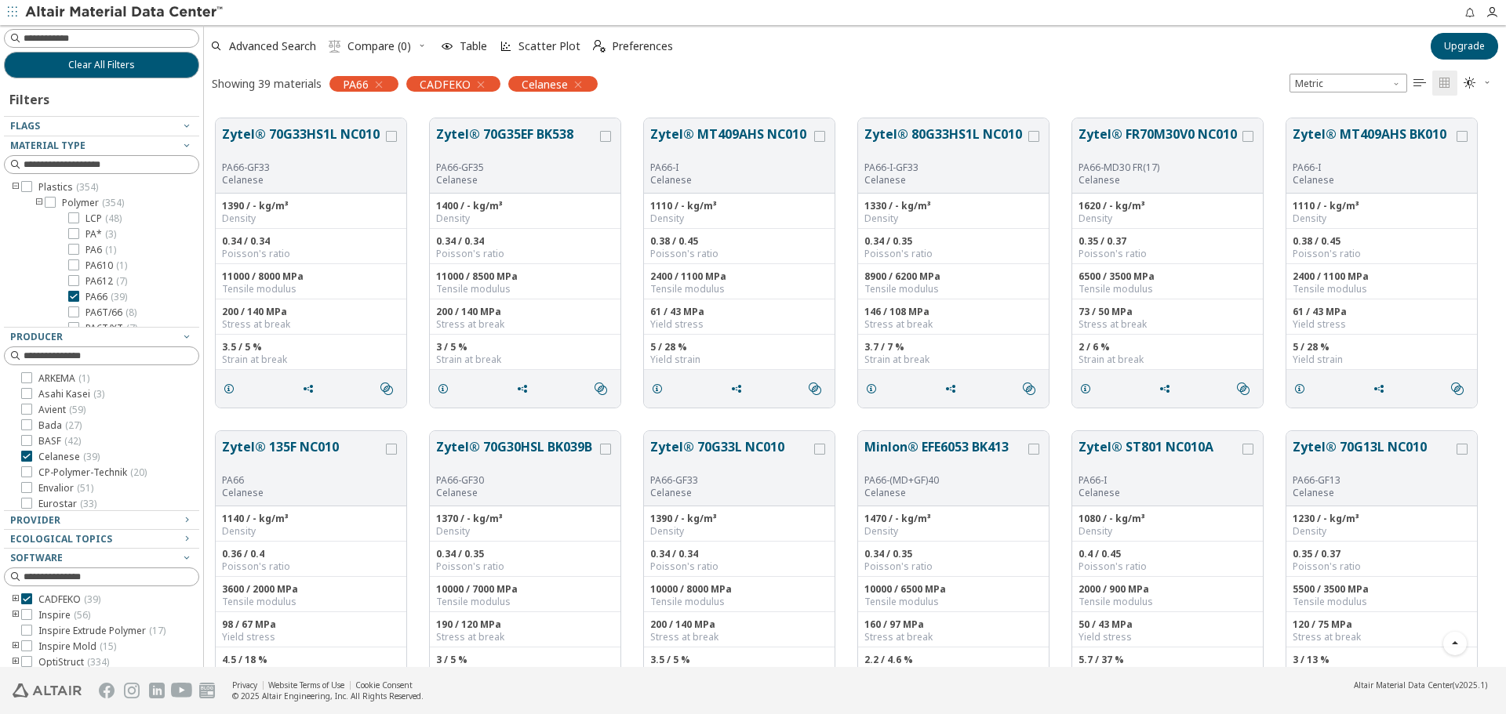
scroll to position [627, 0]
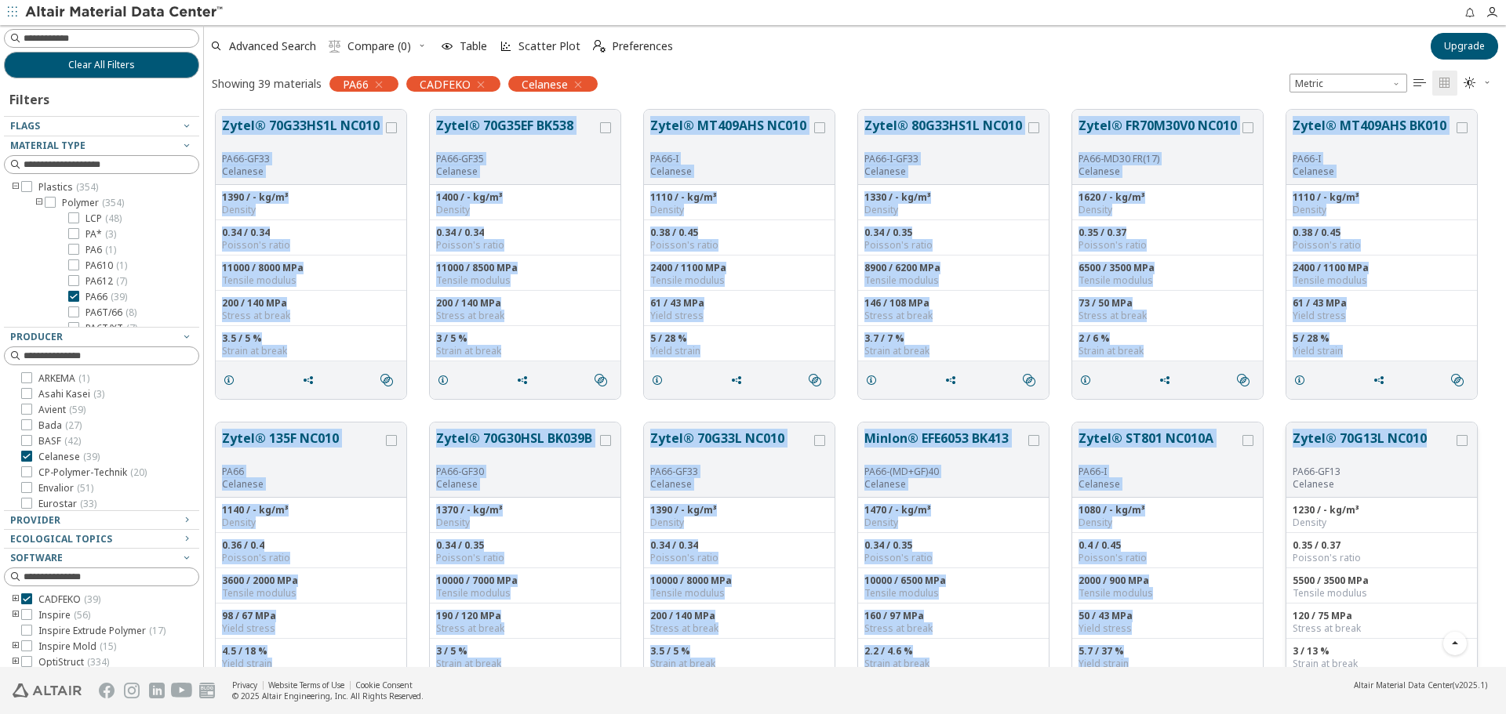
drag, startPoint x: 219, startPoint y: 115, endPoint x: 1452, endPoint y: 428, distance: 1272.5
click at [1428, 433] on div "Zytel® 42A NC010 PA66 Celanese 1140 / - kg/m³ Density 0.37 / 0.44 Poisson's rat…" at bounding box center [855, 567] width 1302 height 2190
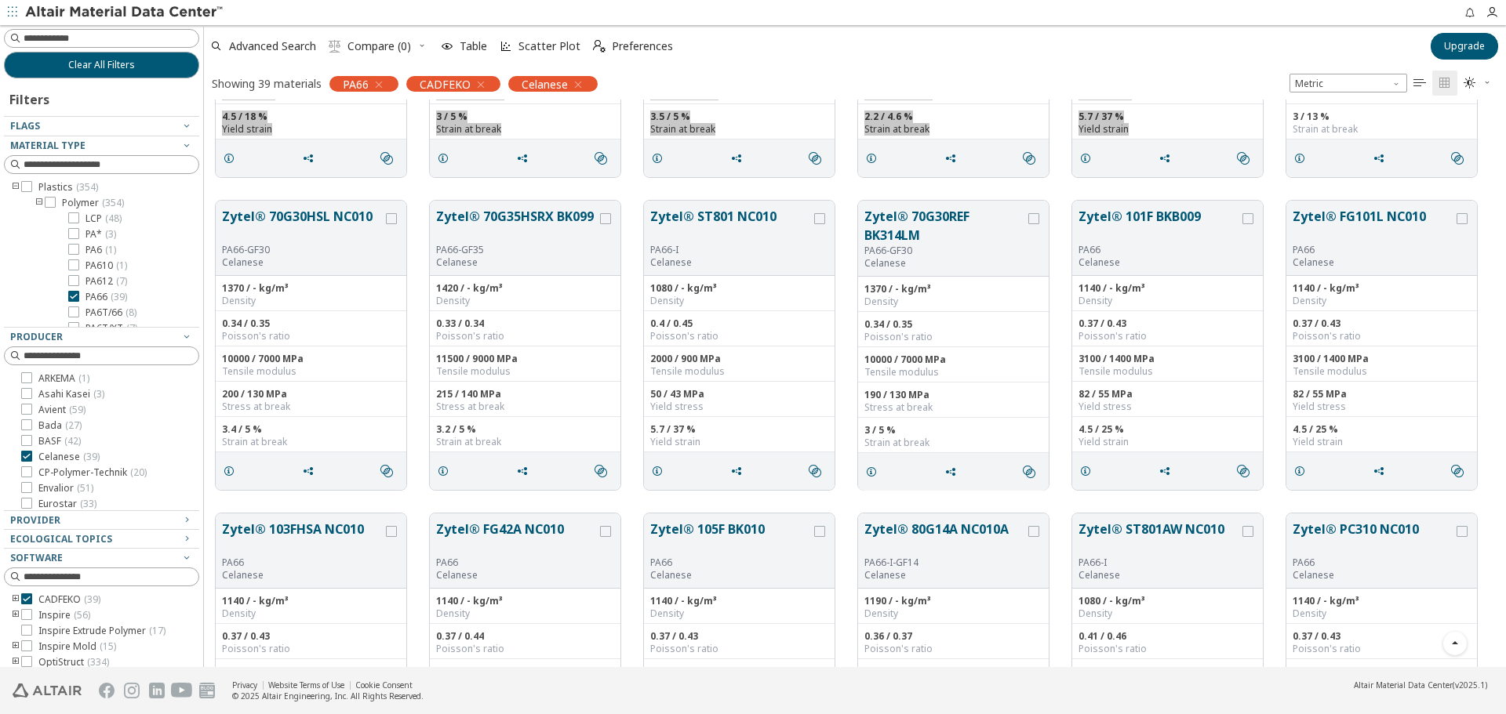
scroll to position [1176, 0]
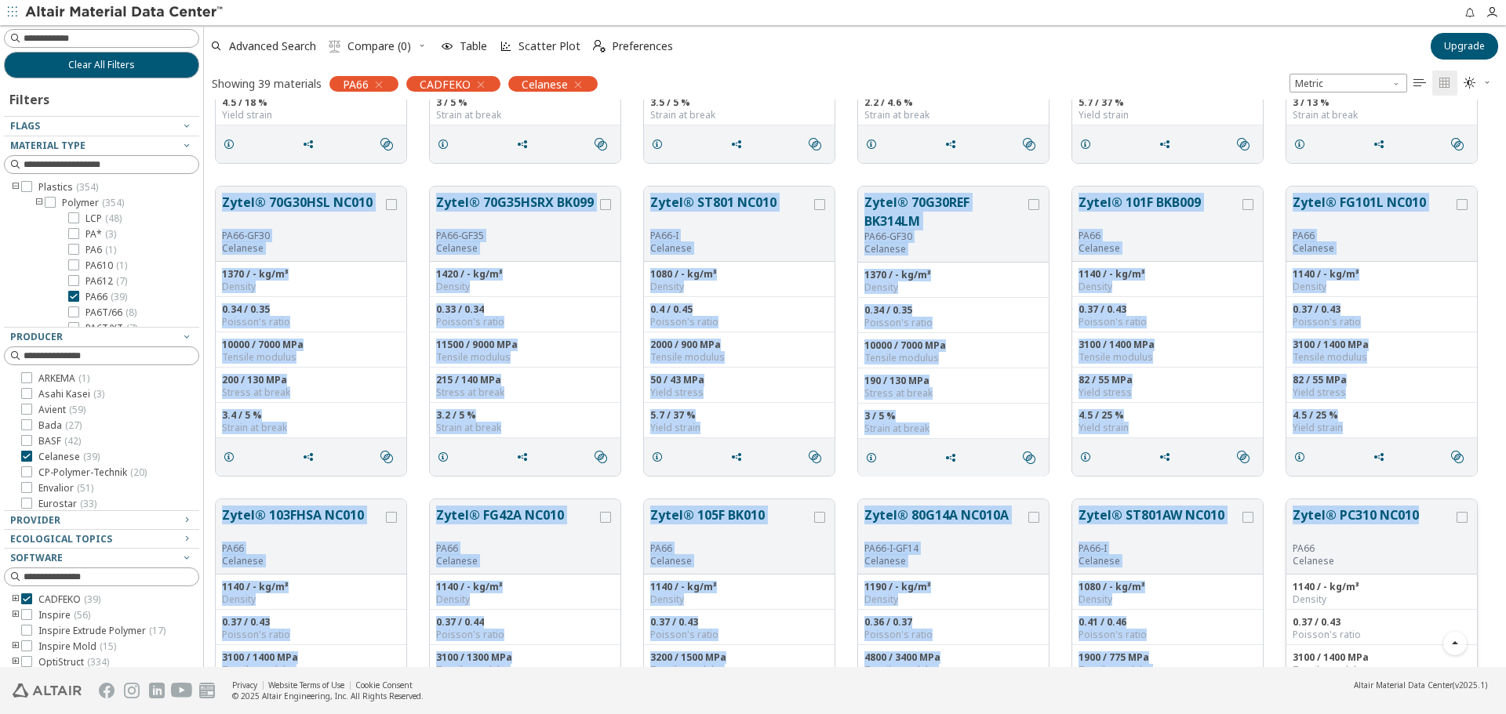
drag, startPoint x: 220, startPoint y: 195, endPoint x: 1417, endPoint y: 516, distance: 1239.6
click at [1417, 516] on div "Zytel® 70G33HS1L NC010 PA66-GF33 Celanese 1390 / - kg/m³ Density 0.34 / 0.34 Po…" at bounding box center [855, 18] width 1302 height 2190
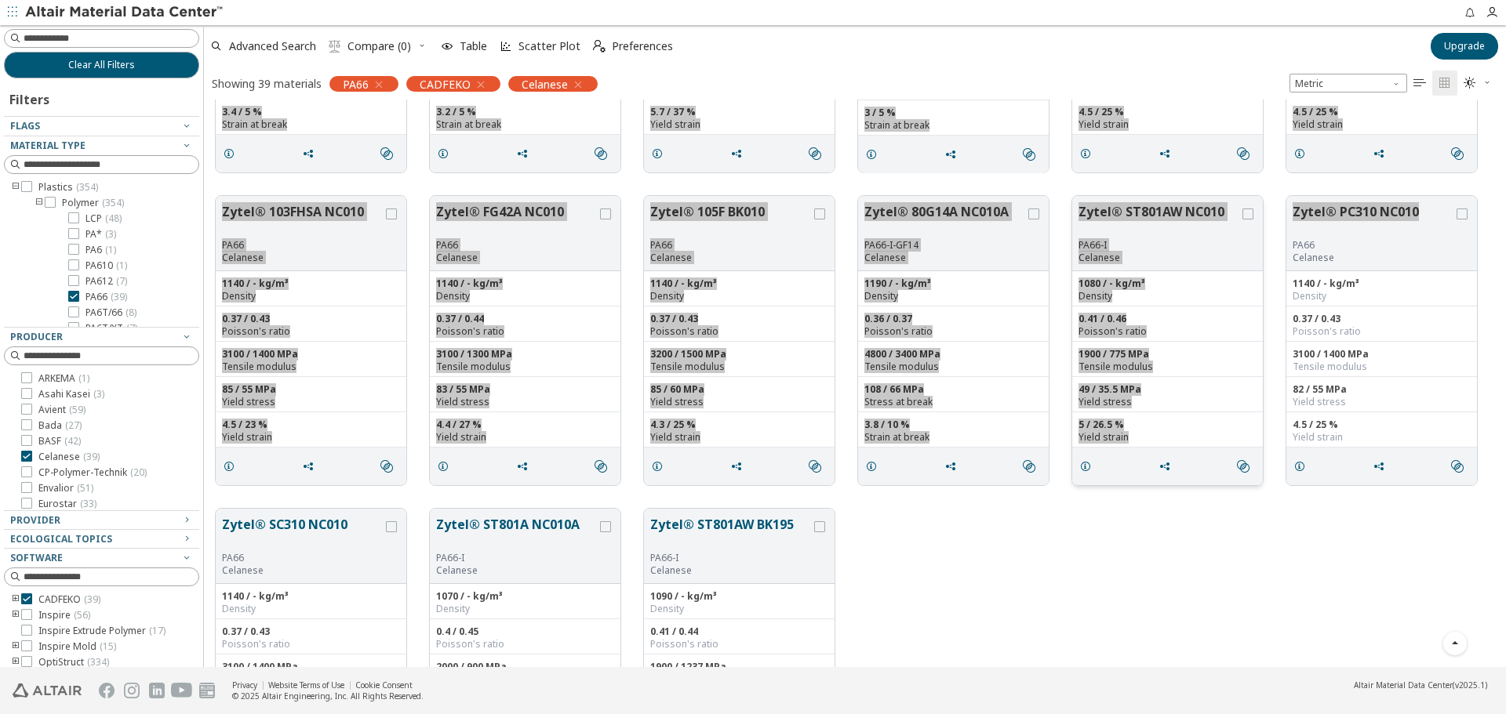
scroll to position [1622, 0]
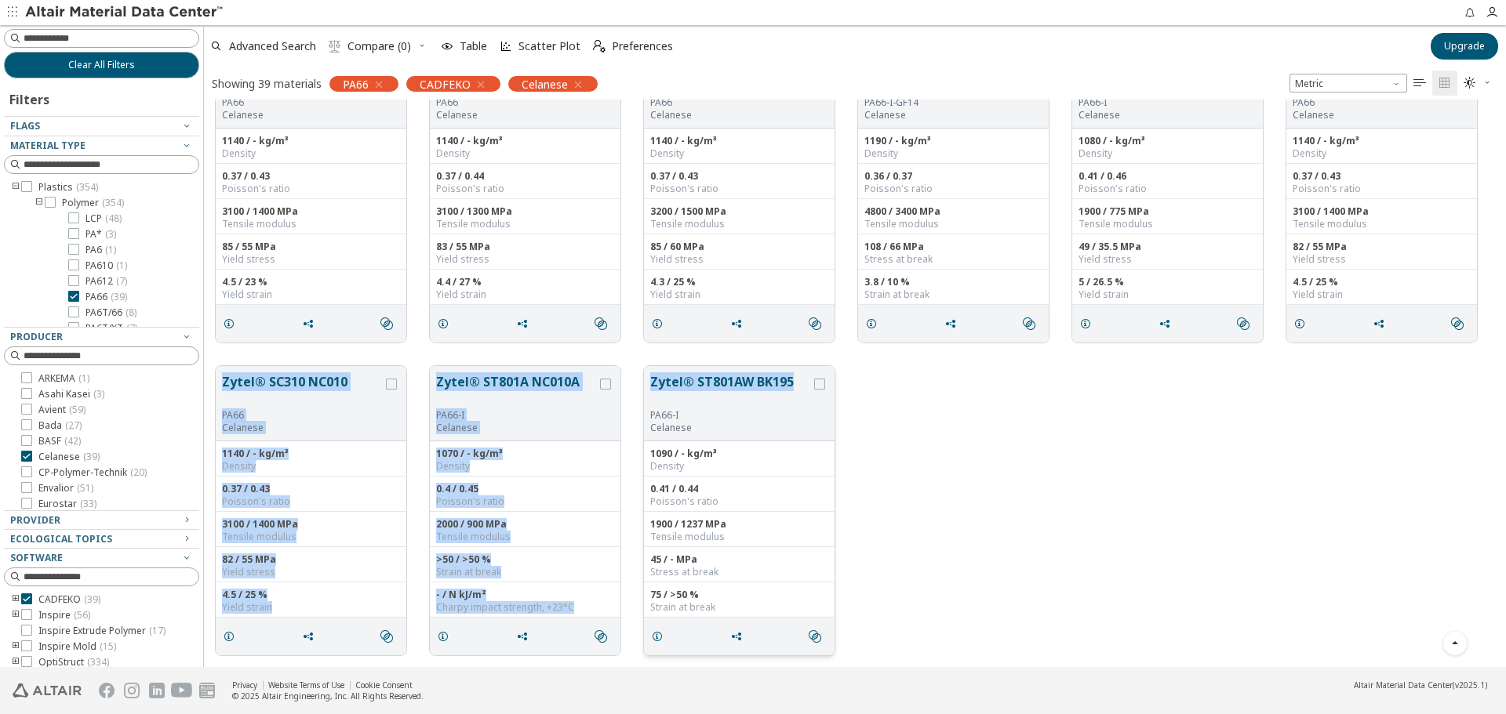
drag, startPoint x: 214, startPoint y: 374, endPoint x: 807, endPoint y: 383, distance: 592.9
click at [795, 378] on div "Zytel® SC310 NC010 PA66 Celanese 1140 / - kg/m³ Density 0.37 / 0.43 Poisson's r…" at bounding box center [855, 510] width 1302 height 313
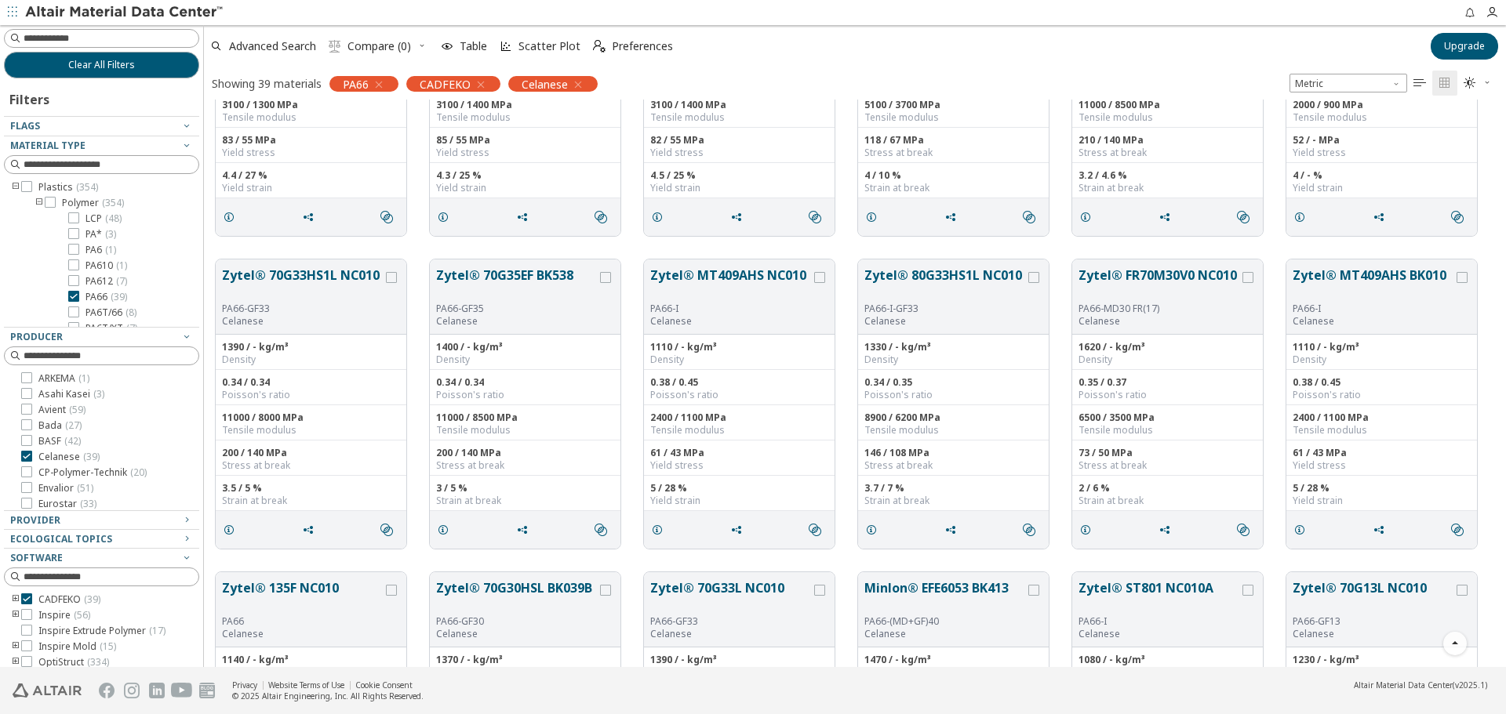
scroll to position [470, 0]
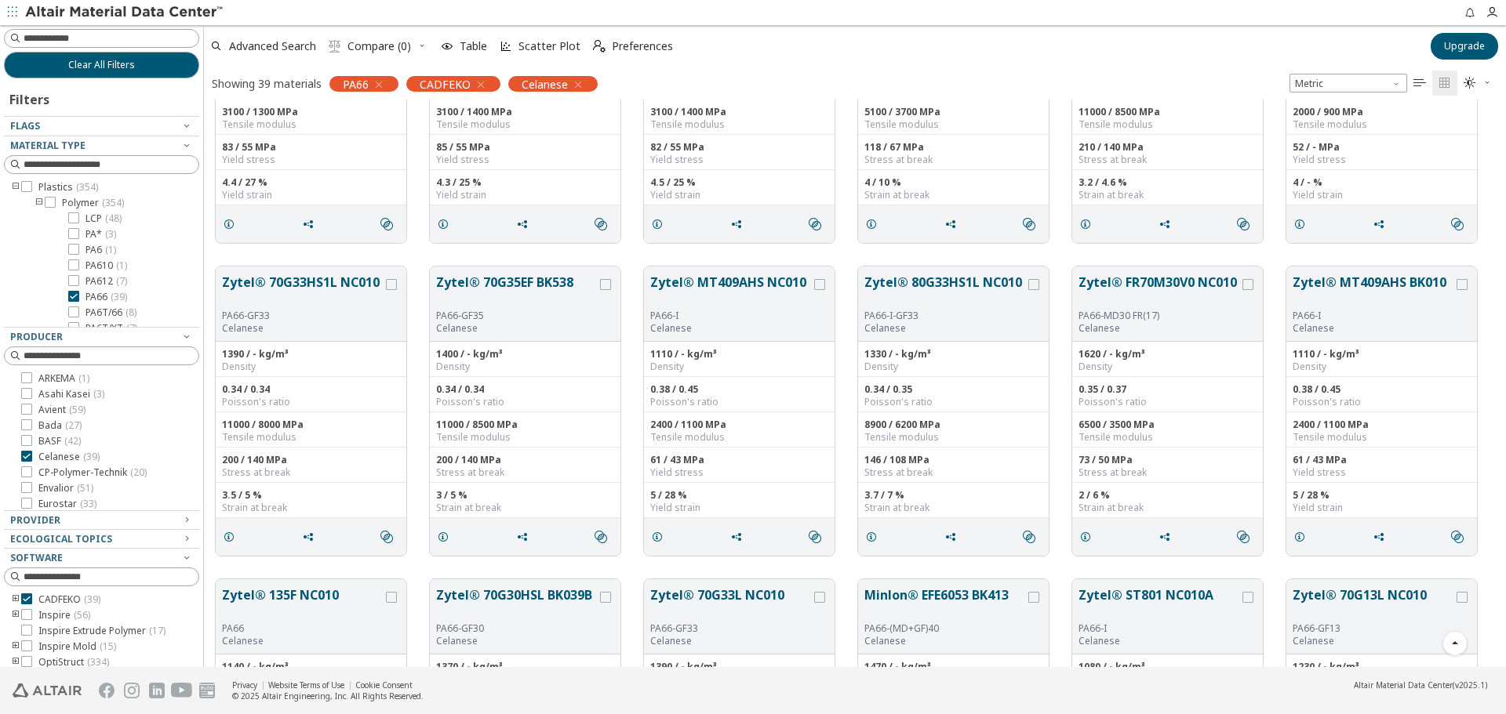
click at [1072, 71] on div "Showing 39 materials PA66 CADFEKO Celanese Metric   " at bounding box center [855, 83] width 1302 height 33
click at [100, 308] on span "PA6T/66 ( 8 )" at bounding box center [110, 313] width 51 height 13
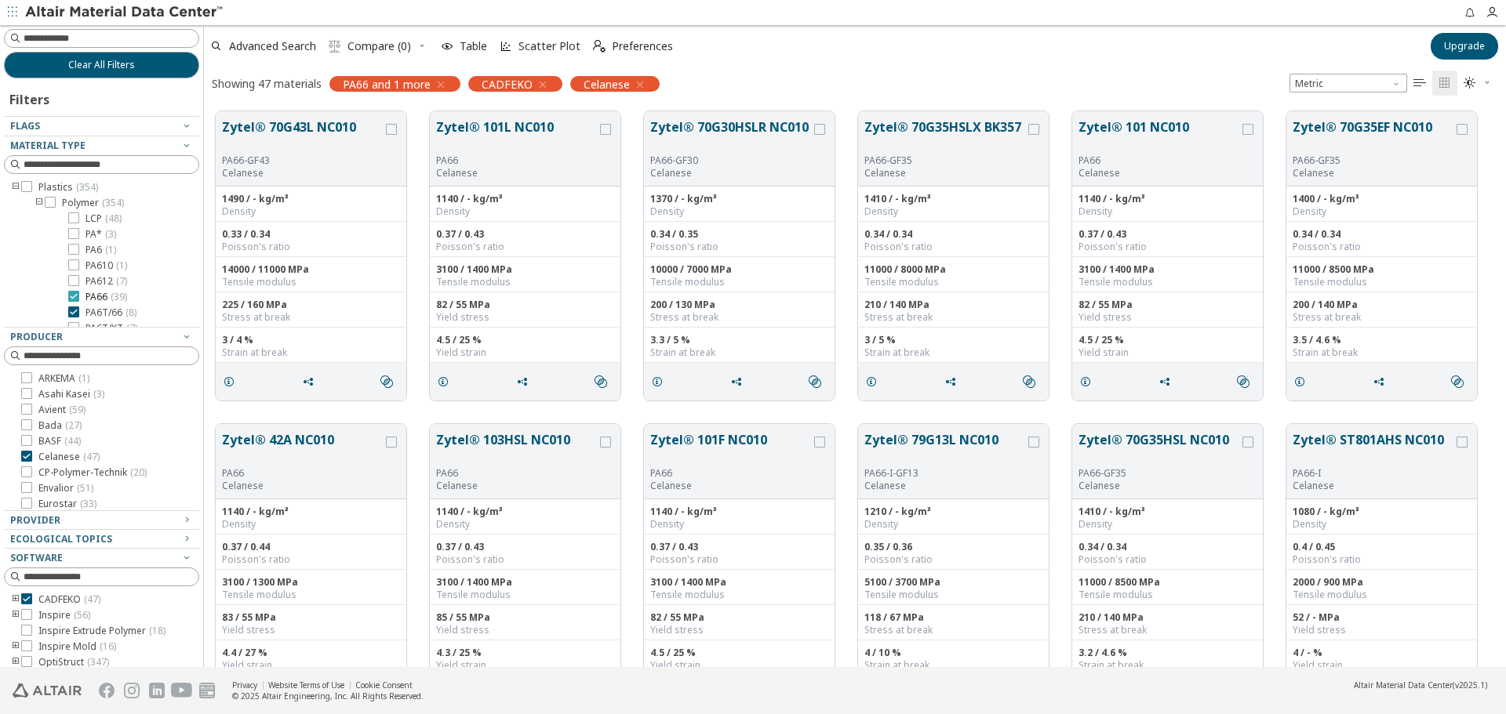
click at [104, 296] on span "PA66 ( 39 )" at bounding box center [106, 297] width 42 height 13
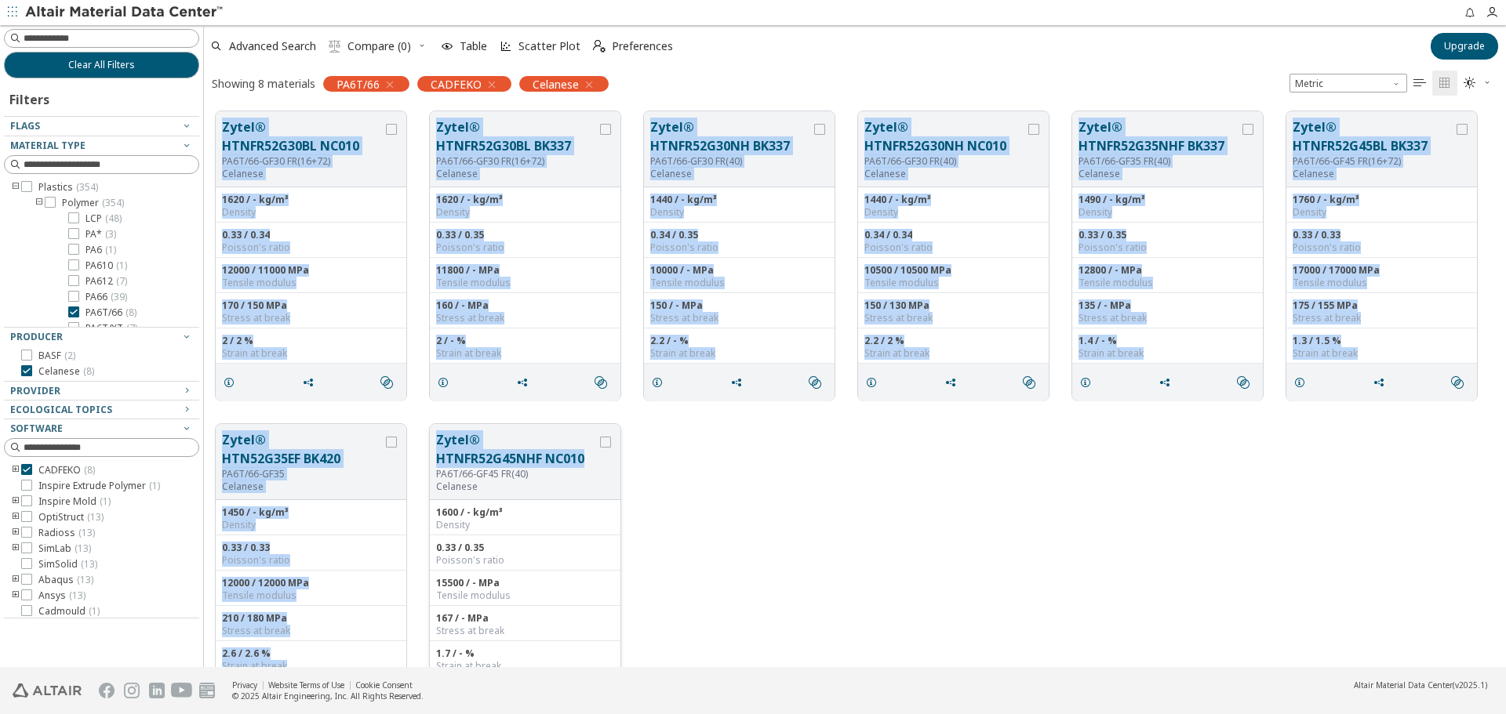
drag, startPoint x: 218, startPoint y: 114, endPoint x: 587, endPoint y: 453, distance: 500.6
click at [587, 453] on div "Zytel® HTNFR52G30BL NC010 PA6T/66-GF30 FR(16+72) Celanese 1620 / - kg/m³ Densit…" at bounding box center [855, 413] width 1302 height 626
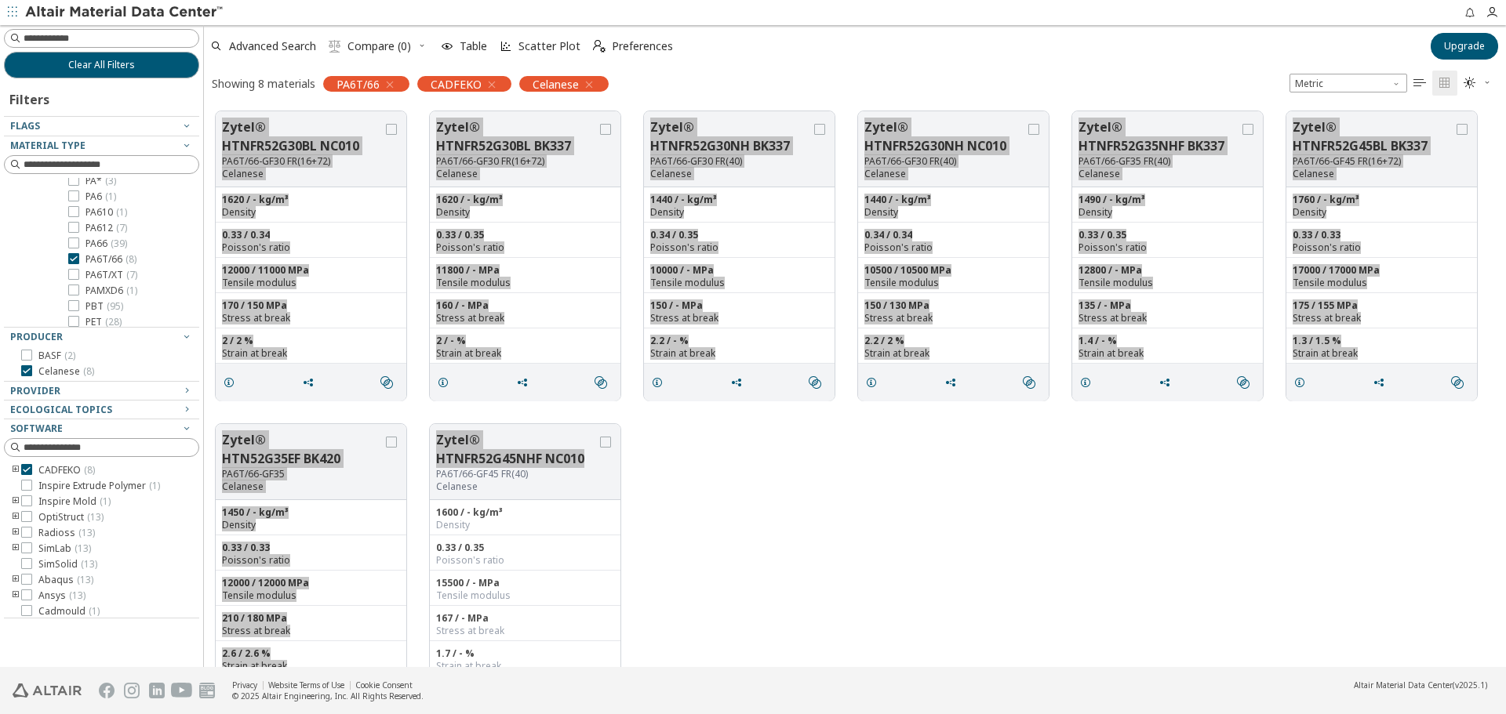
scroll to position [78, 0]
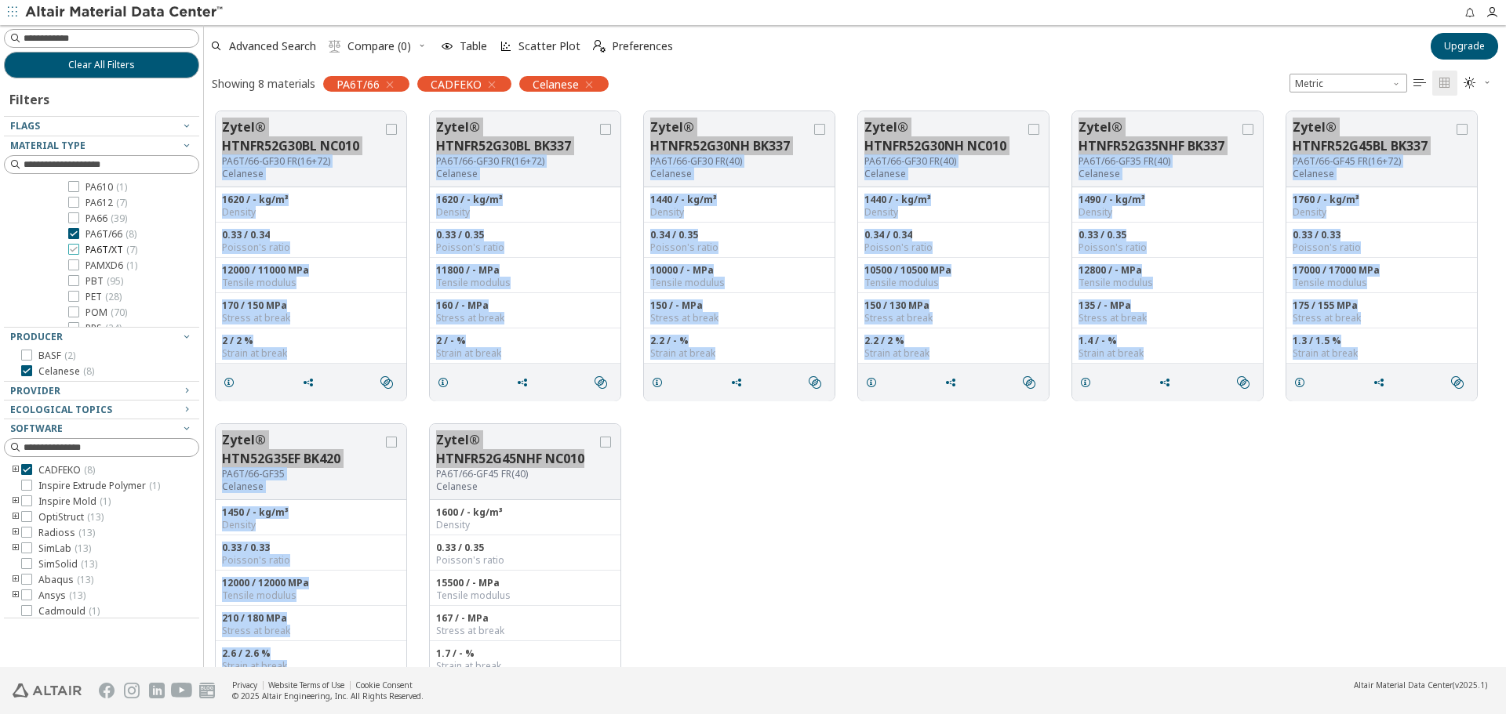
click at [79, 250] on label "PA6T/XT ( 7 )" at bounding box center [102, 250] width 69 height 13
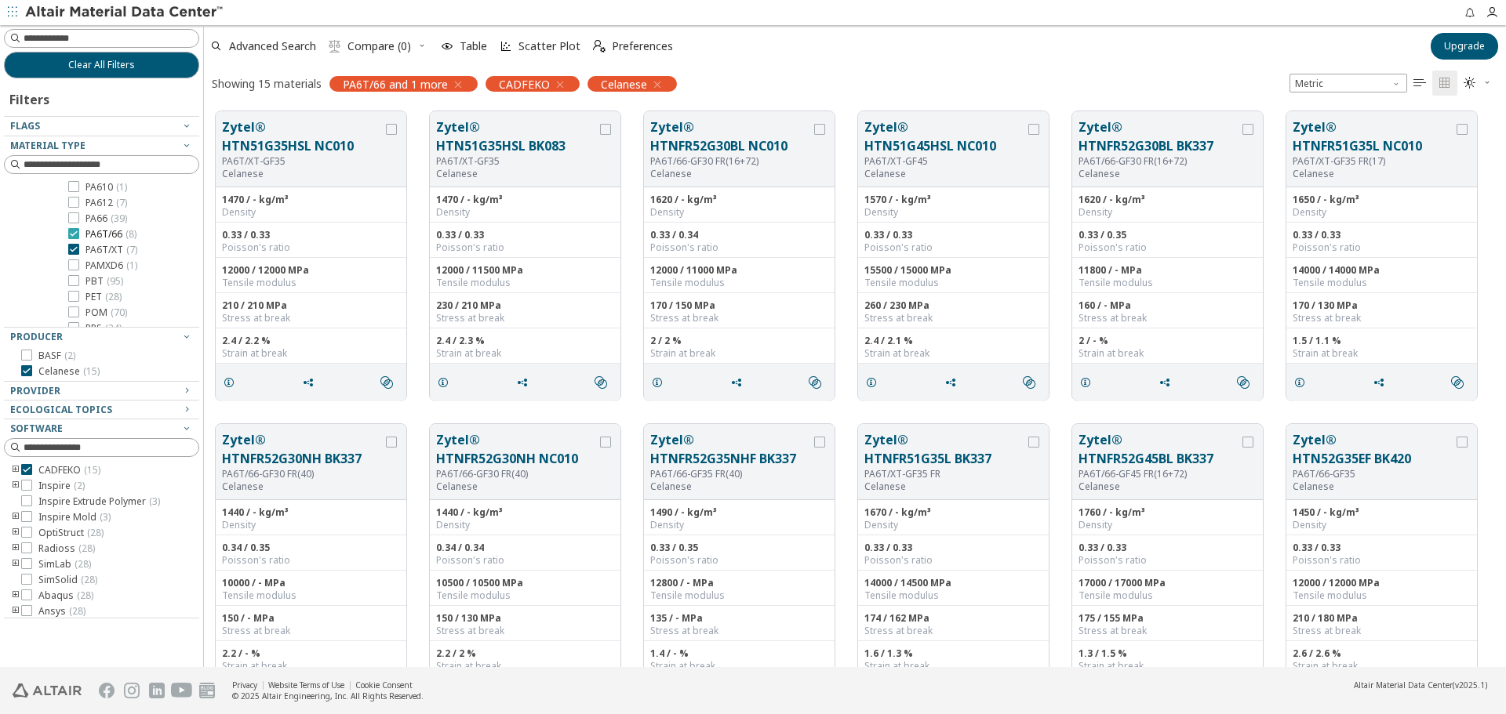
click at [71, 237] on icon at bounding box center [73, 233] width 11 height 11
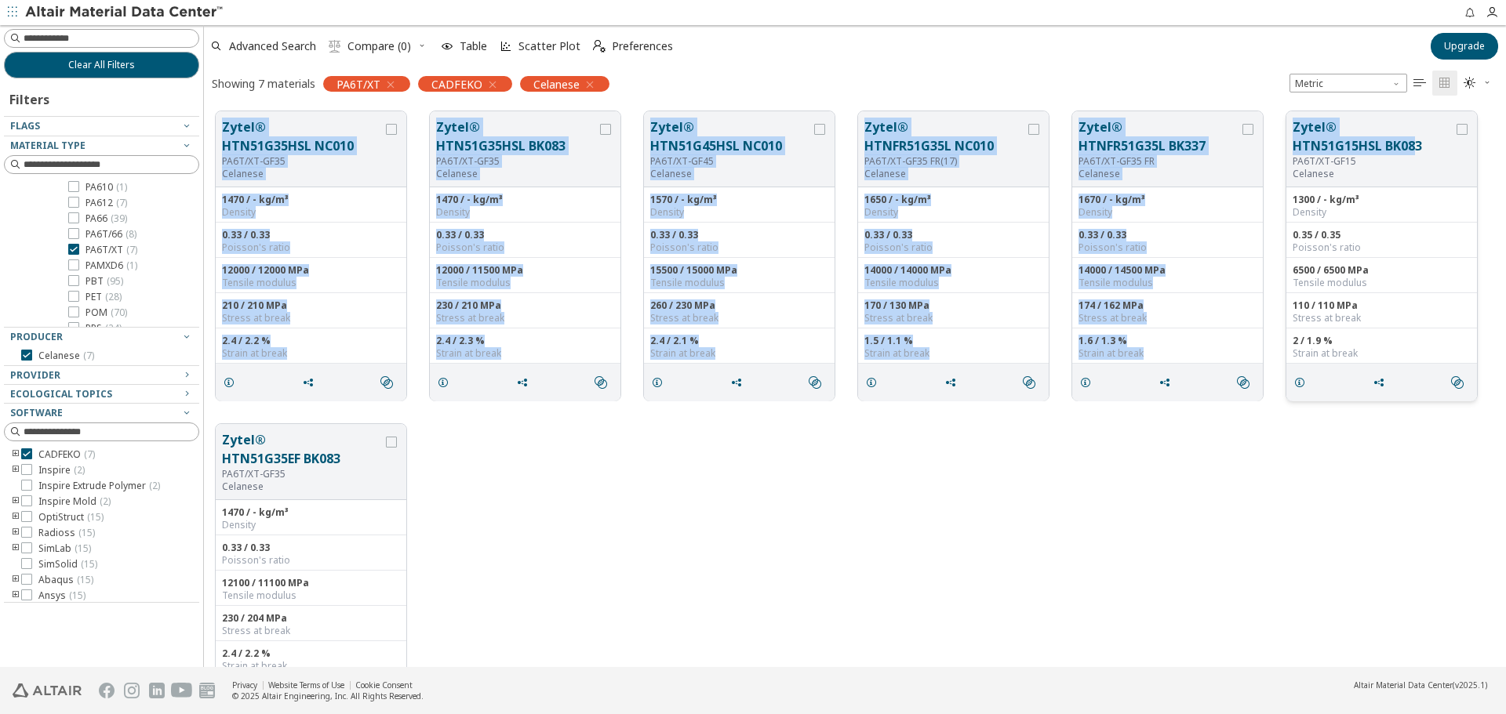
drag, startPoint x: 220, startPoint y: 117, endPoint x: 1412, endPoint y: 150, distance: 1192.4
click at [1412, 150] on div "Zytel® HTN51G35HSL NC010 PA6T/XT-GF35 Celanese 1470 / - kg/m³ Density 0.33 / 0.…" at bounding box center [855, 256] width 1302 height 313
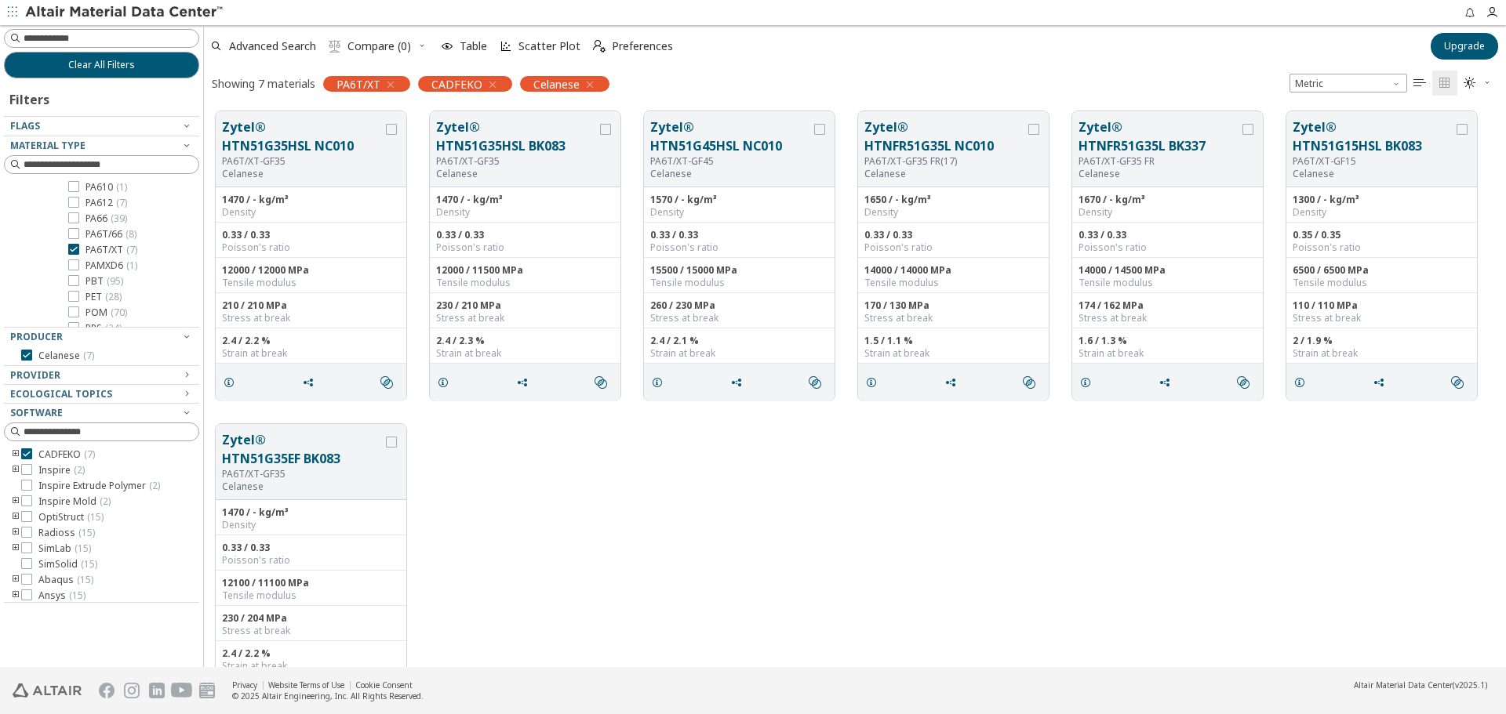
click at [590, 511] on div "Zytel® HTN51G35EF BK083 PA6T/XT-GF35 Celanese 1470 / - kg/m³ Density 0.33 / 0.3…" at bounding box center [855, 568] width 1302 height 313
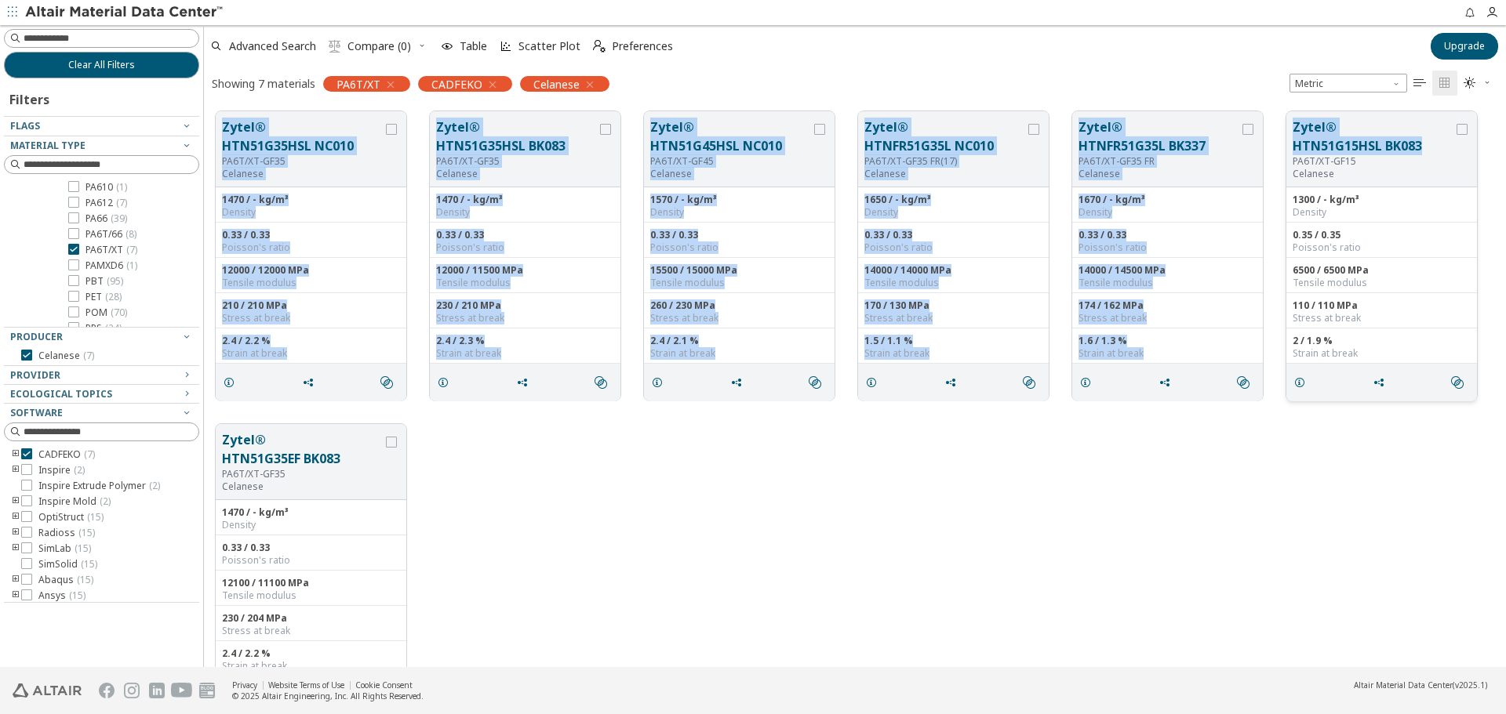
drag, startPoint x: 215, startPoint y: 118, endPoint x: 1435, endPoint y: 147, distance: 1220.5
click at [1435, 147] on div "Zytel® HTN51G35HSL NC010 PA6T/XT-GF35 Celanese 1470 / - kg/m³ Density 0.33 / 0.…" at bounding box center [855, 256] width 1302 height 313
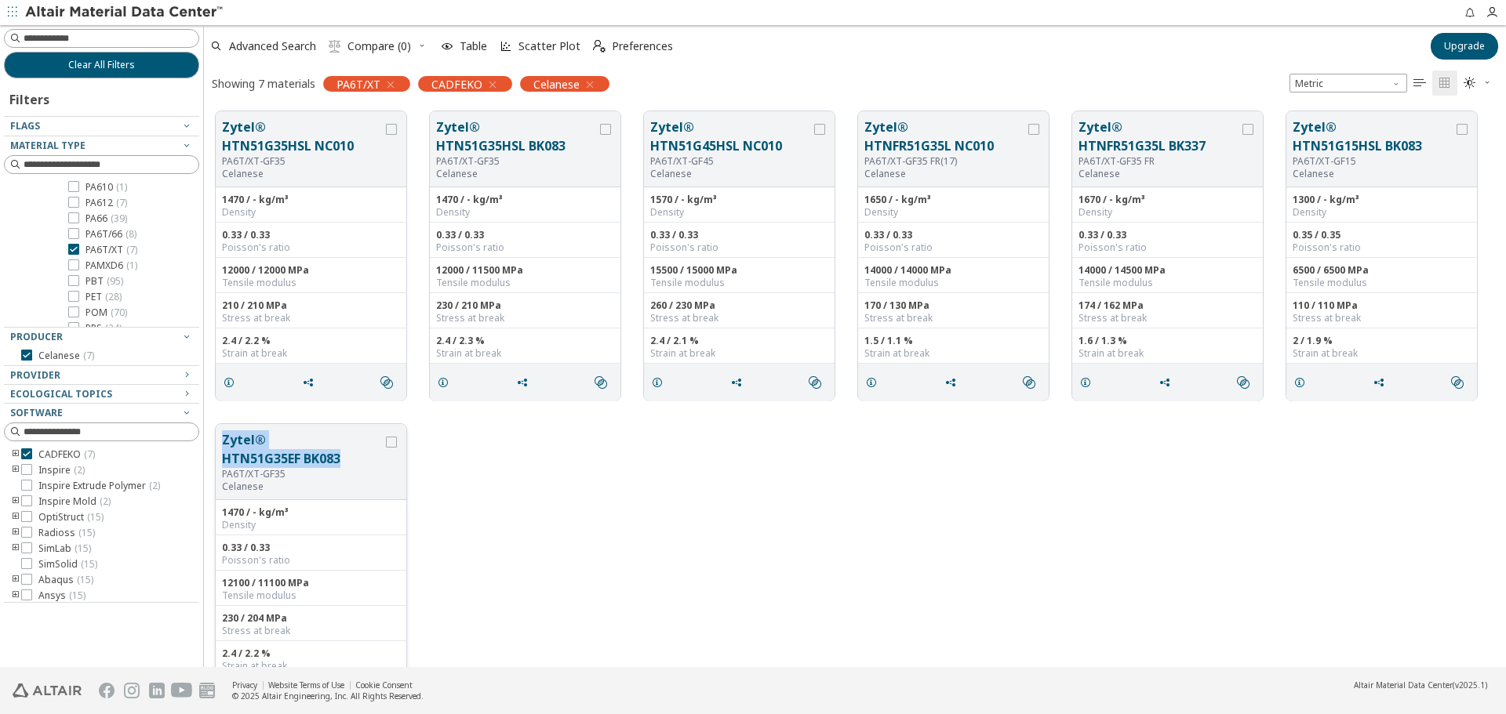
drag, startPoint x: 220, startPoint y: 437, endPoint x: 342, endPoint y: 457, distance: 123.2
click at [342, 457] on div "Zytel® HTN51G35EF BK083 PA6T/XT-GF35 Celanese" at bounding box center [311, 462] width 191 height 76
click at [97, 250] on span "PA6T/XT ( 7 )" at bounding box center [111, 250] width 52 height 13
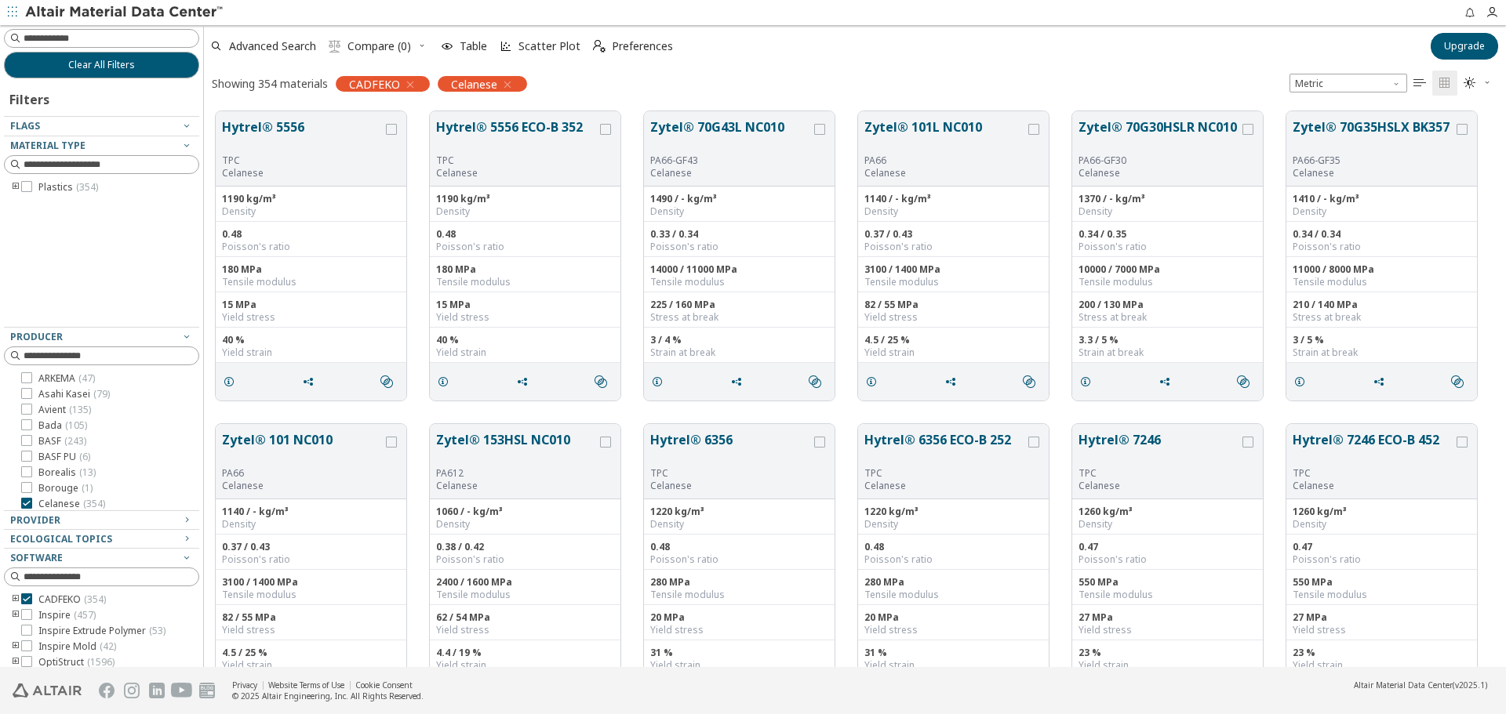
click at [12, 184] on icon "toogle group" at bounding box center [15, 187] width 11 height 13
click at [38, 202] on icon "toogle group" at bounding box center [39, 203] width 11 height 13
click at [110, 237] on span "PAMXD6 ( 1 )" at bounding box center [111, 239] width 52 height 13
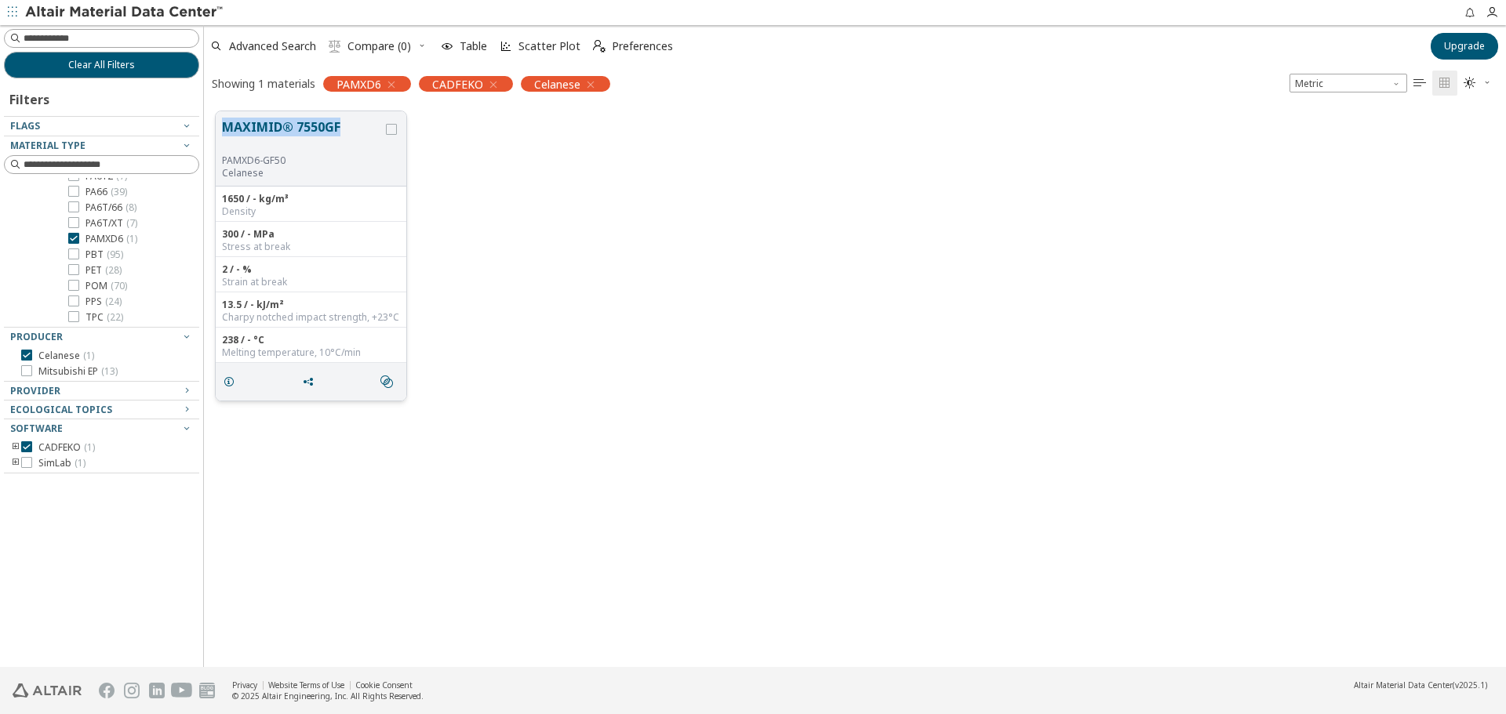
drag, startPoint x: 220, startPoint y: 118, endPoint x: 340, endPoint y: 127, distance: 119.6
click at [340, 127] on div "MAXIMID® 7550GF PAMXD6-GF50 Celanese" at bounding box center [311, 148] width 191 height 75
click at [69, 254] on icon at bounding box center [73, 254] width 11 height 11
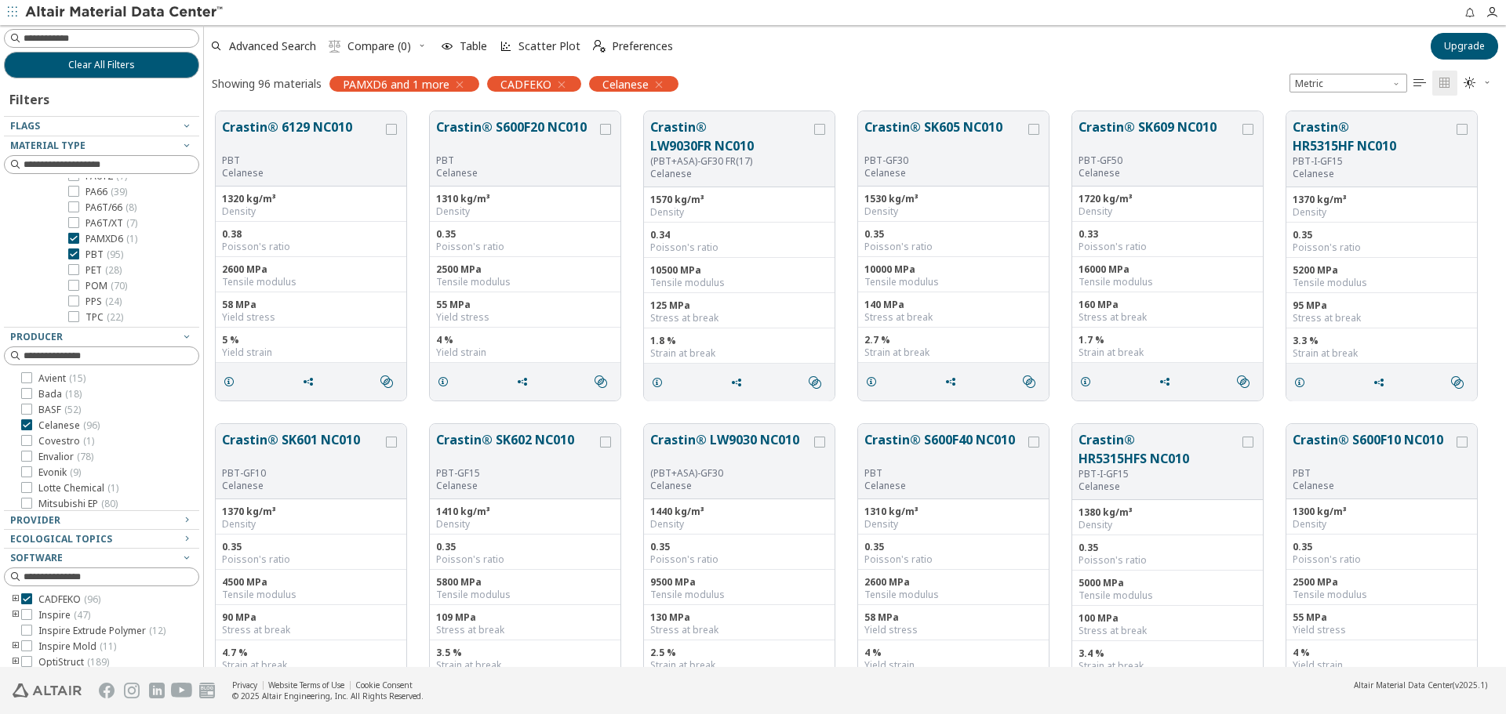
click at [74, 235] on icon at bounding box center [73, 238] width 11 height 11
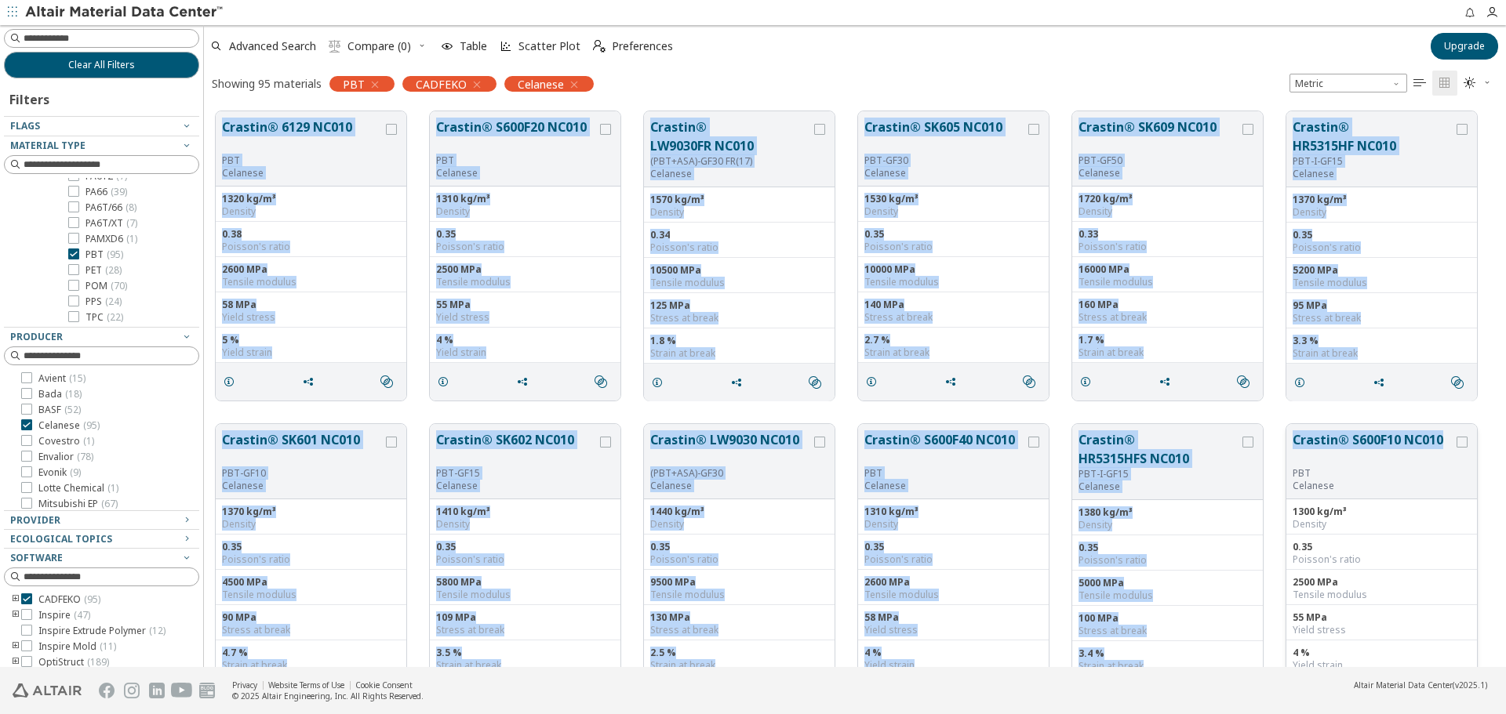
drag, startPoint x: 218, startPoint y: 122, endPoint x: 1447, endPoint y: 445, distance: 1270.5
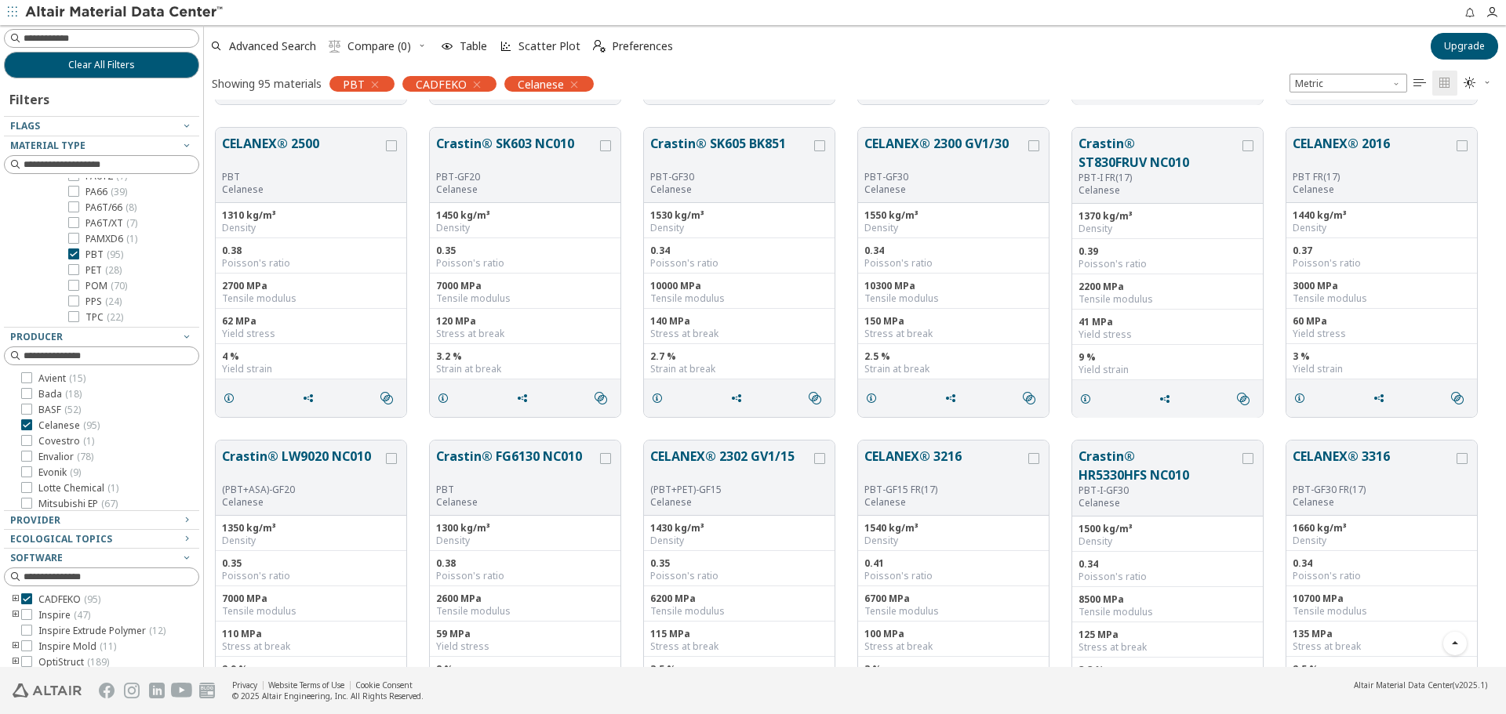
scroll to position [549, 0]
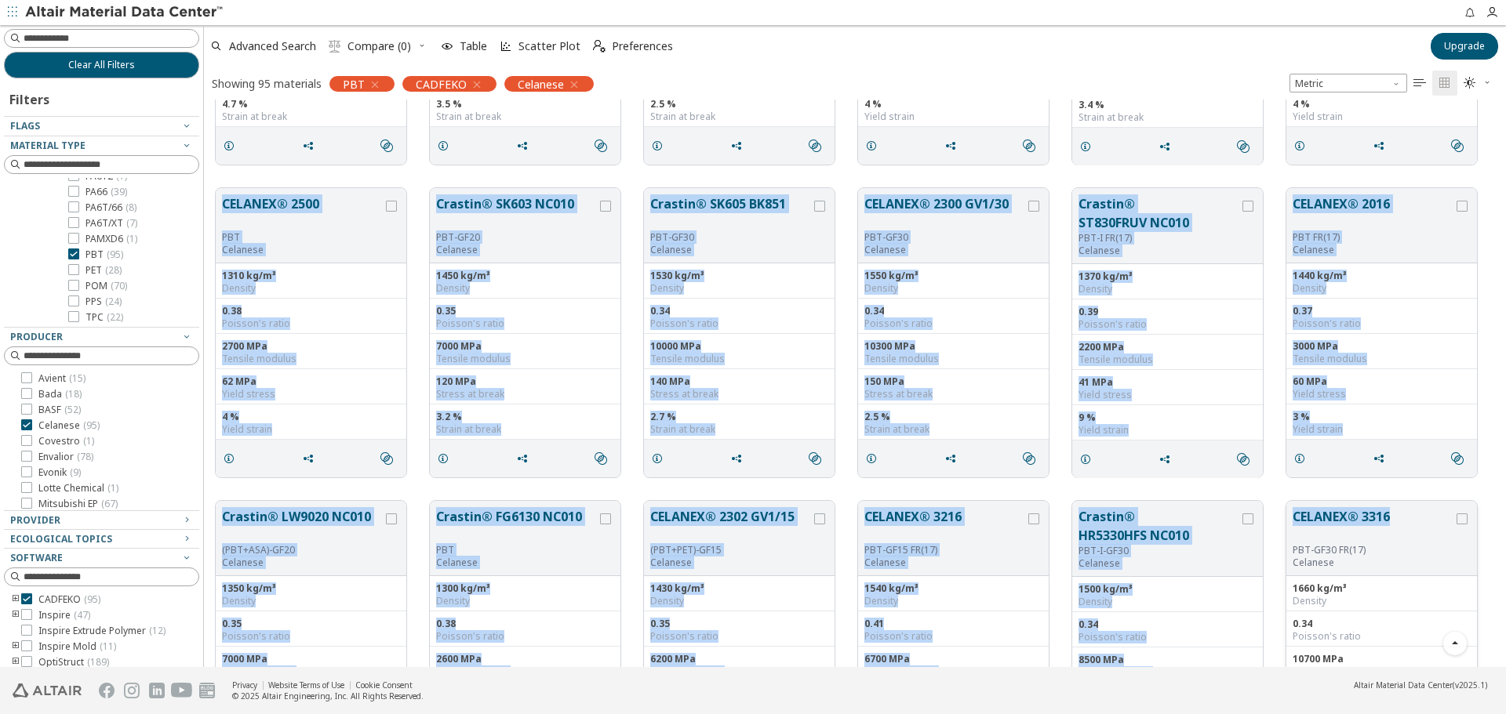
drag, startPoint x: 213, startPoint y: 182, endPoint x: 1400, endPoint y: 517, distance: 1233.5
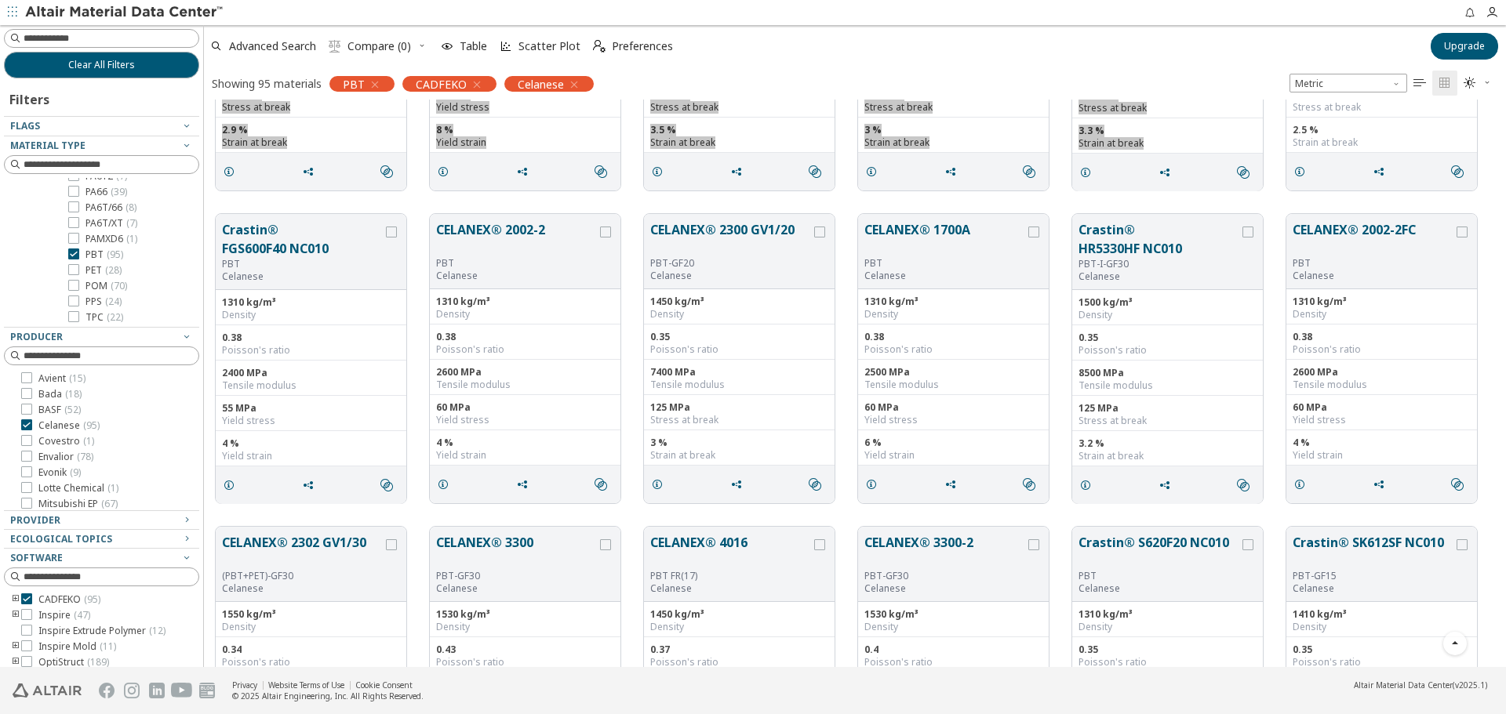
scroll to position [1176, 0]
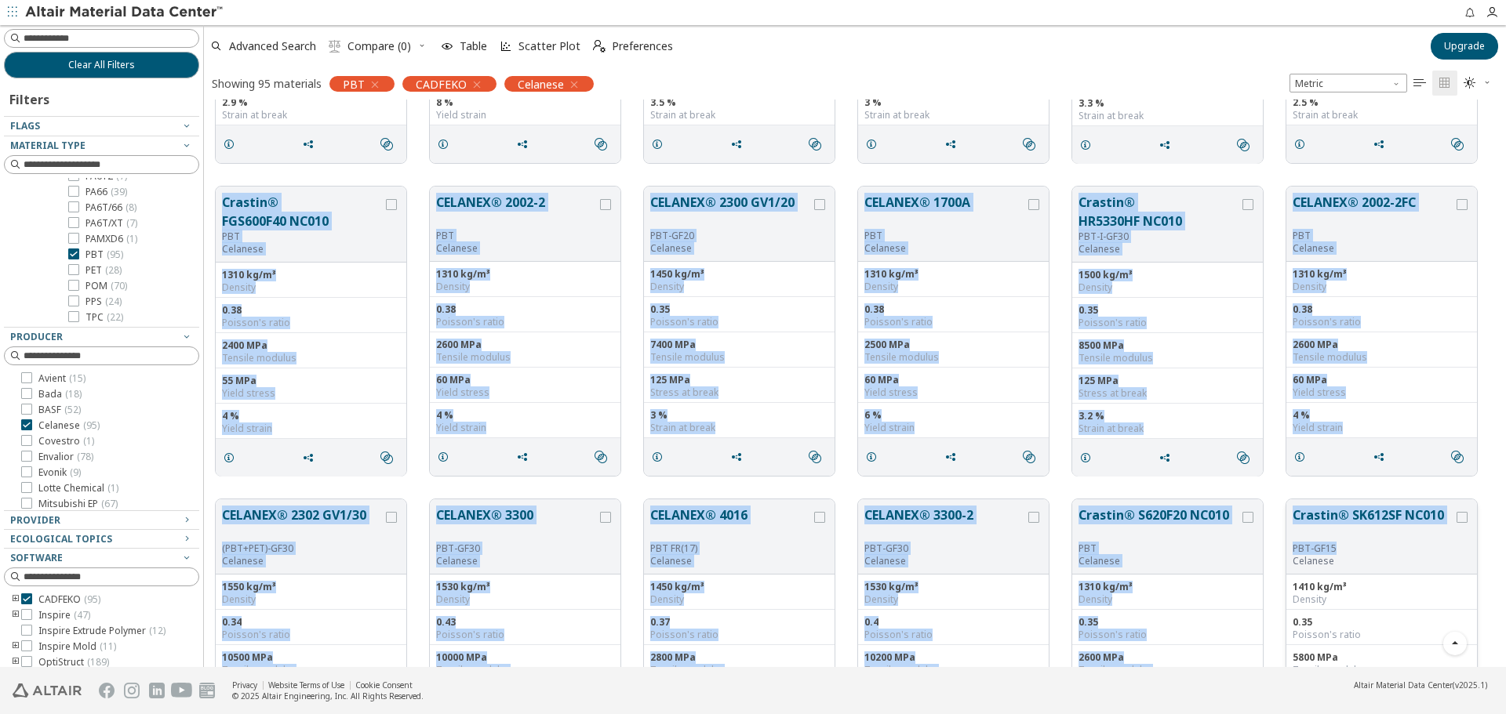
drag, startPoint x: 214, startPoint y: 188, endPoint x: 1412, endPoint y: 546, distance: 1250.4
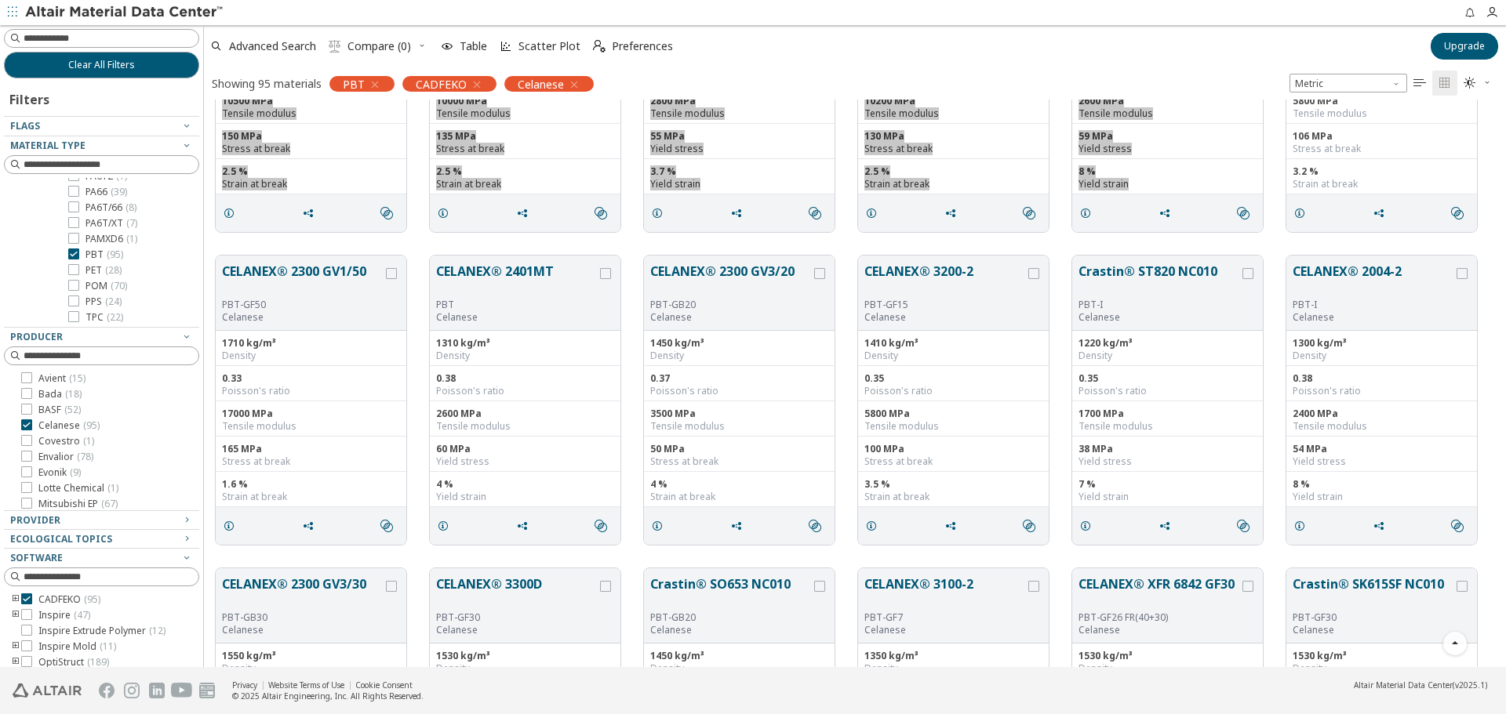
scroll to position [1804, 0]
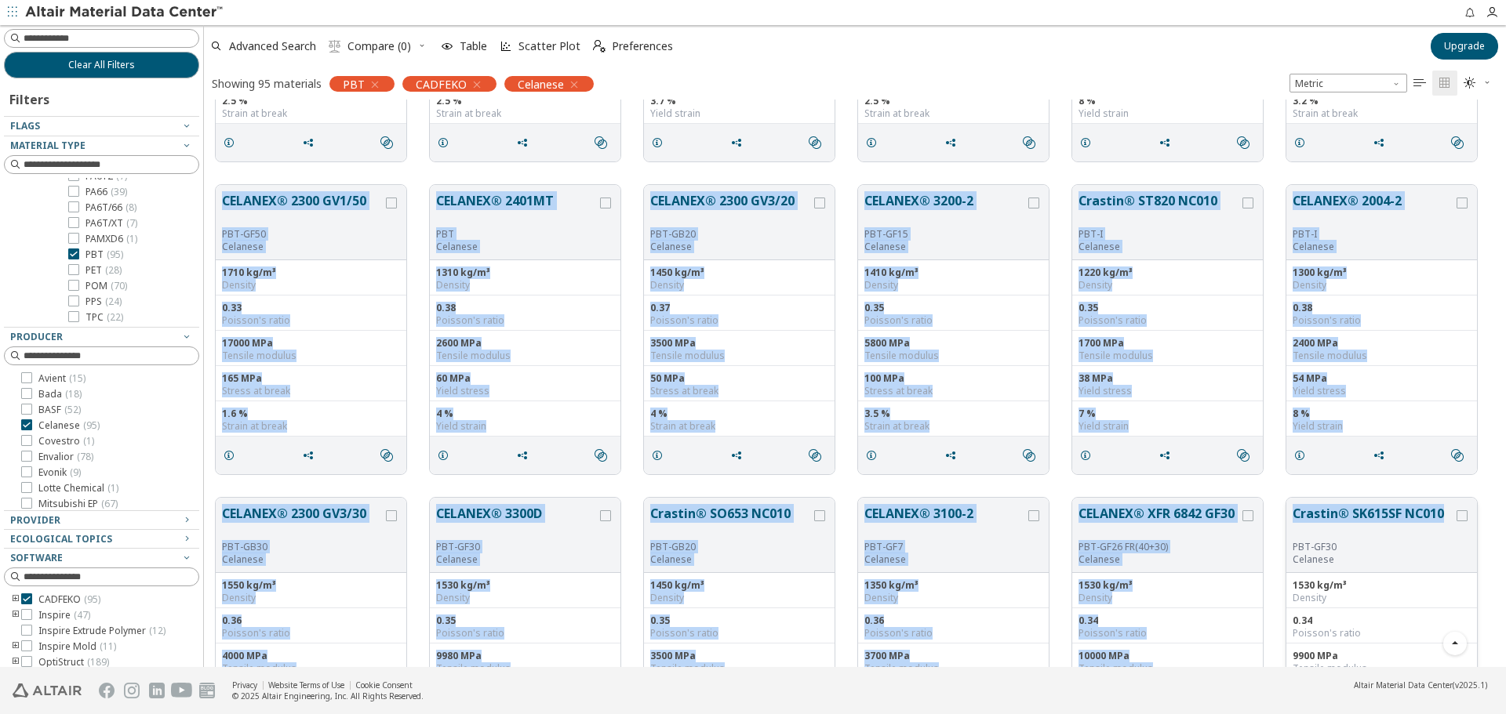
drag, startPoint x: 210, startPoint y: 180, endPoint x: 1444, endPoint y: 518, distance: 1278.9
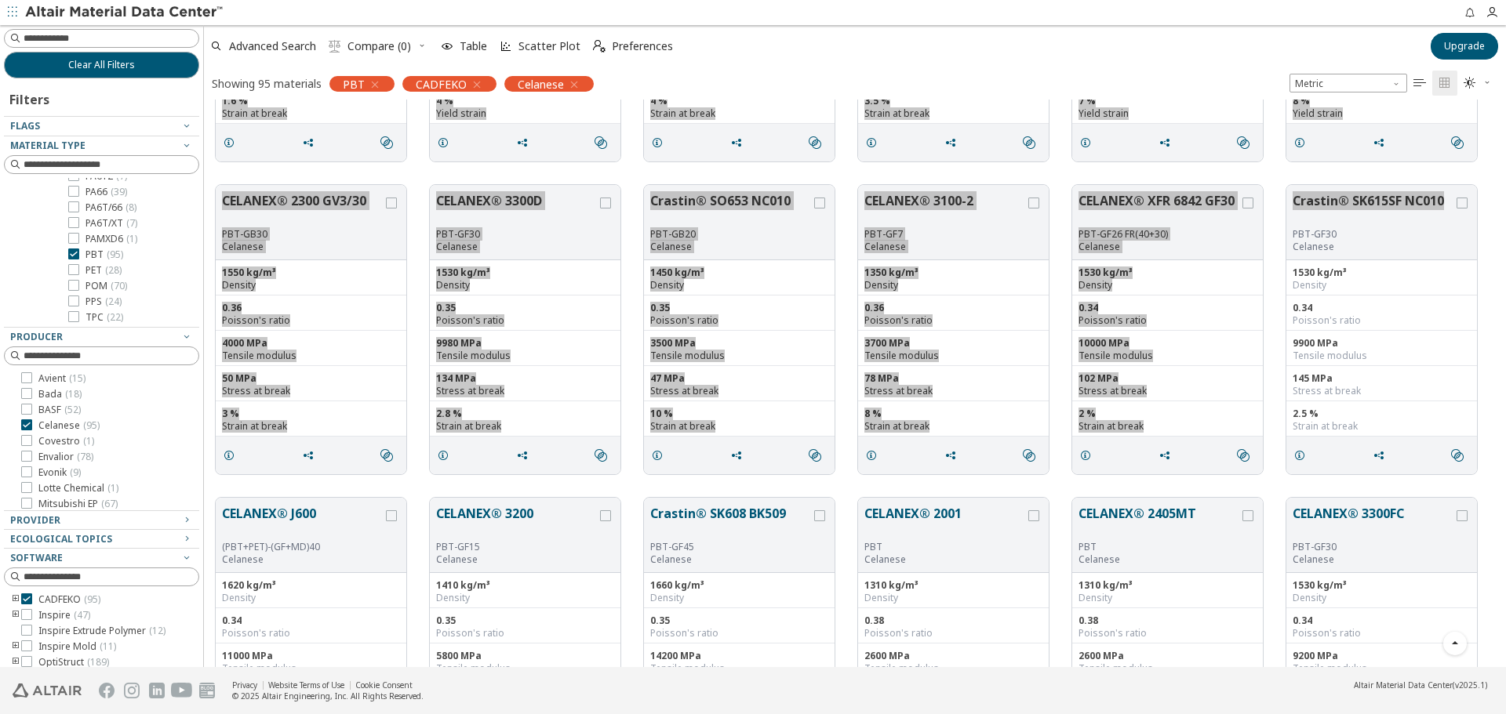
scroll to position [2352, 0]
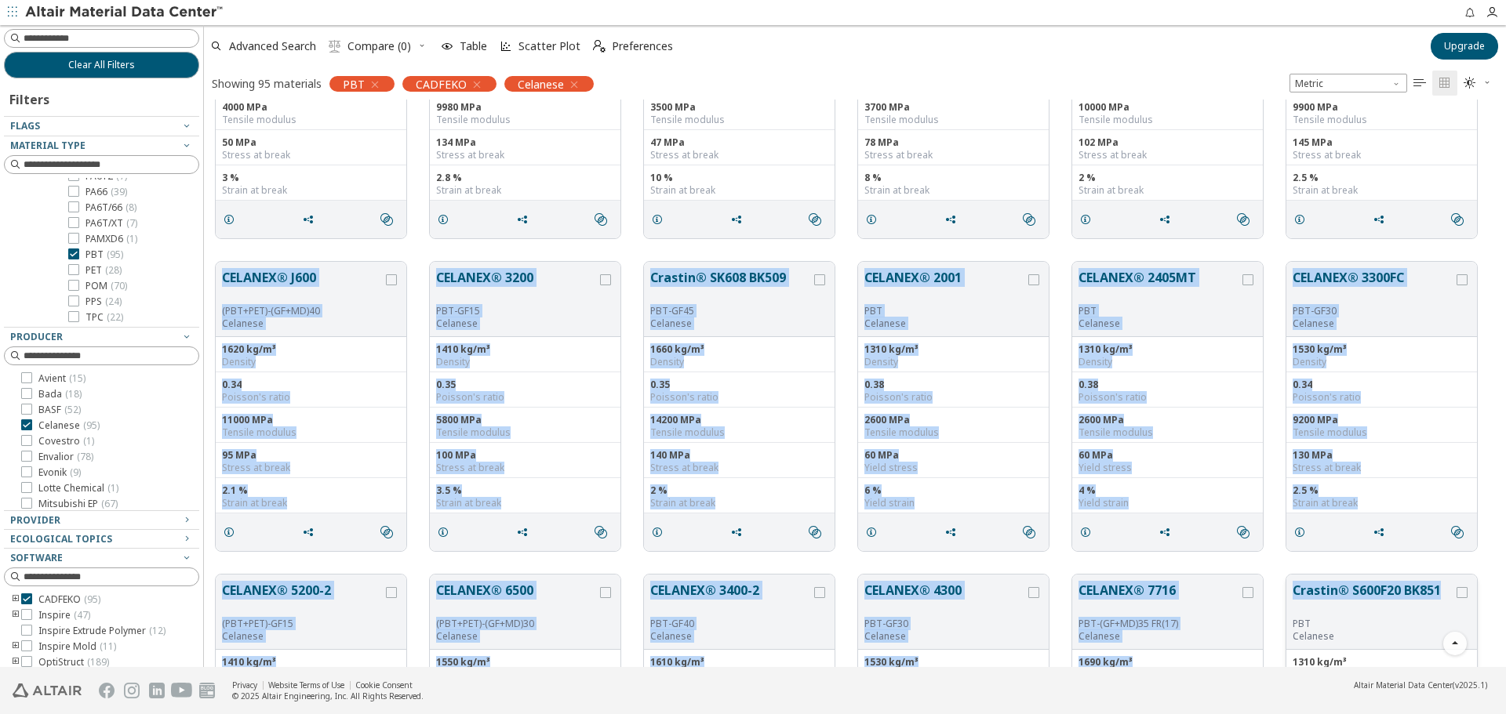
drag, startPoint x: 213, startPoint y: 264, endPoint x: 1444, endPoint y: 595, distance: 1274.1
click at [1443, 595] on div "CELANEX® 2300 GV1/50 PBT-GF50 Celanese 1710 kg/m³ Density 0.33 Poisson's ratio …" at bounding box center [855, 250] width 1302 height 5006
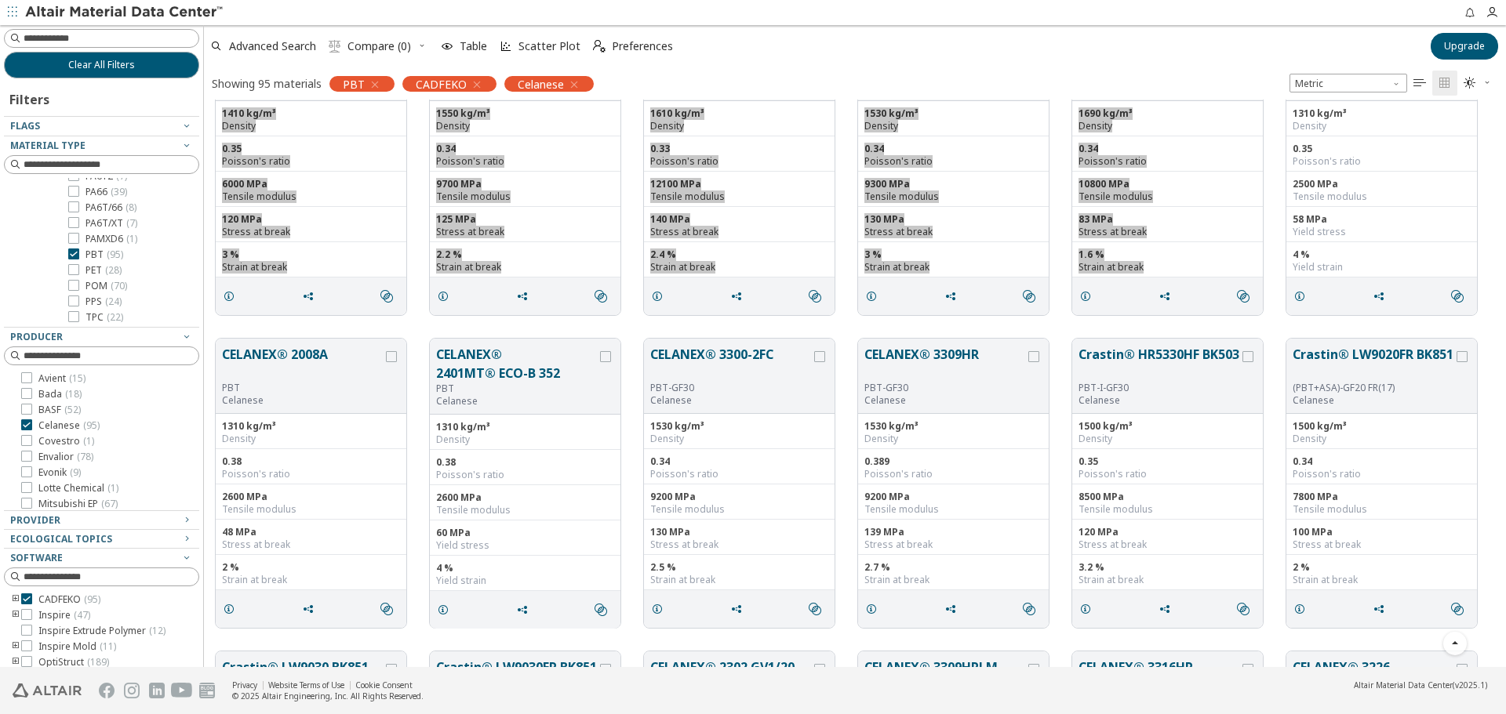
scroll to position [3058, 0]
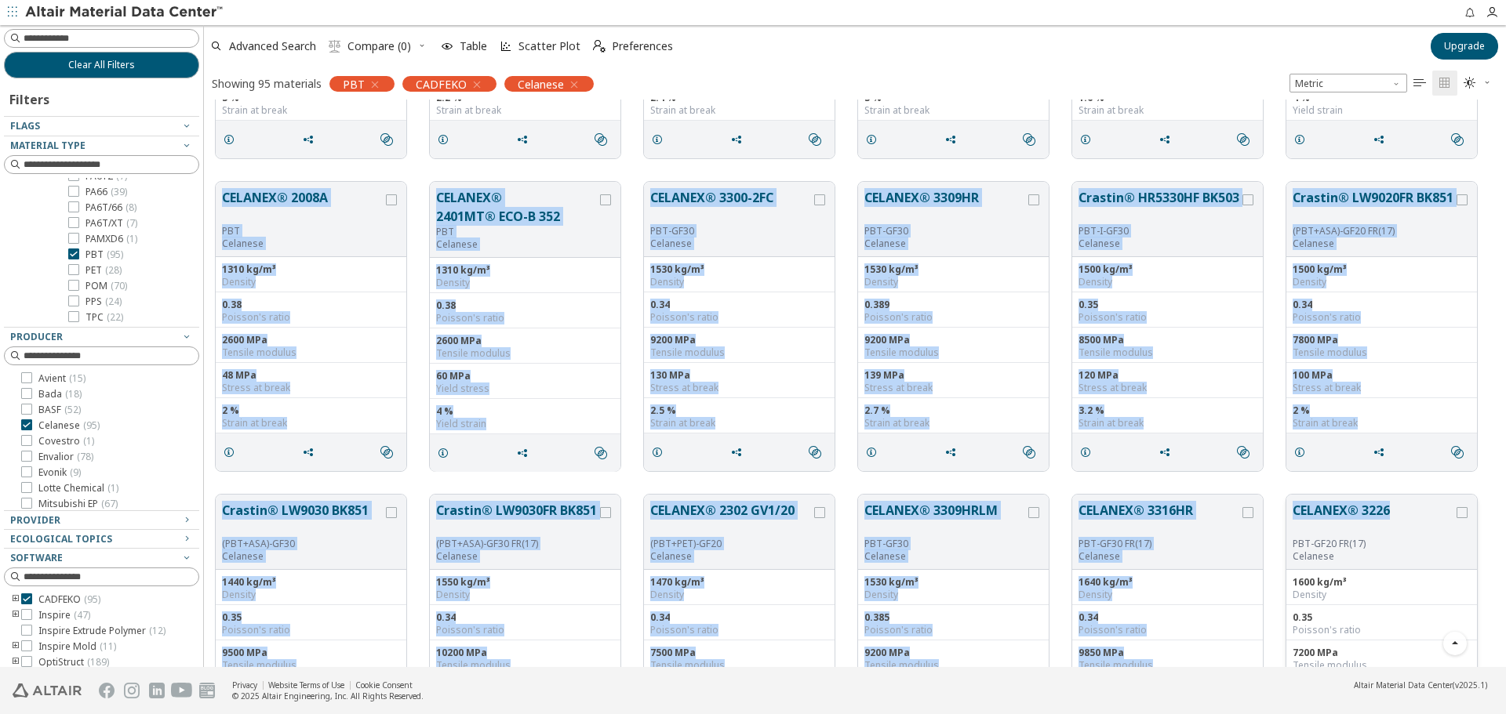
drag, startPoint x: 218, startPoint y: 190, endPoint x: 1396, endPoint y: 515, distance: 1221.9
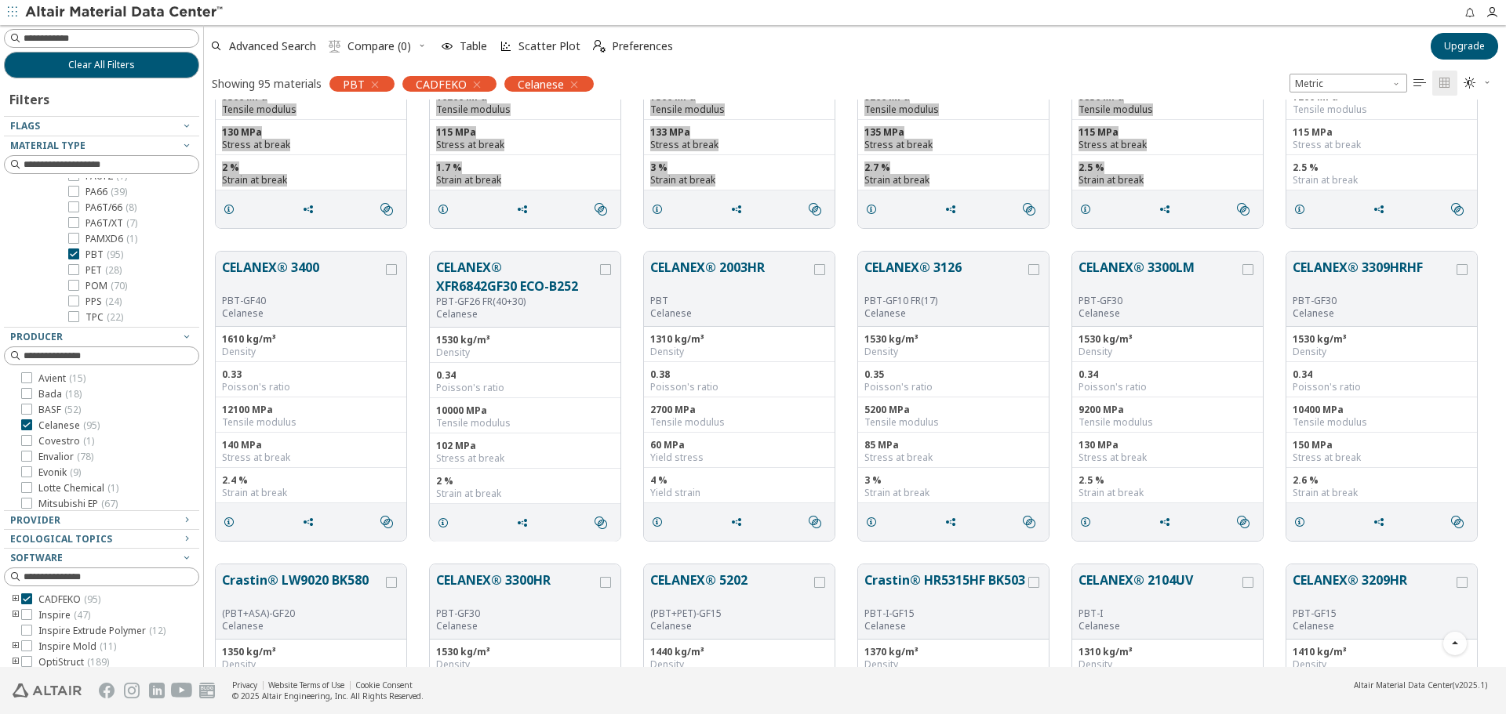
scroll to position [3685, 0]
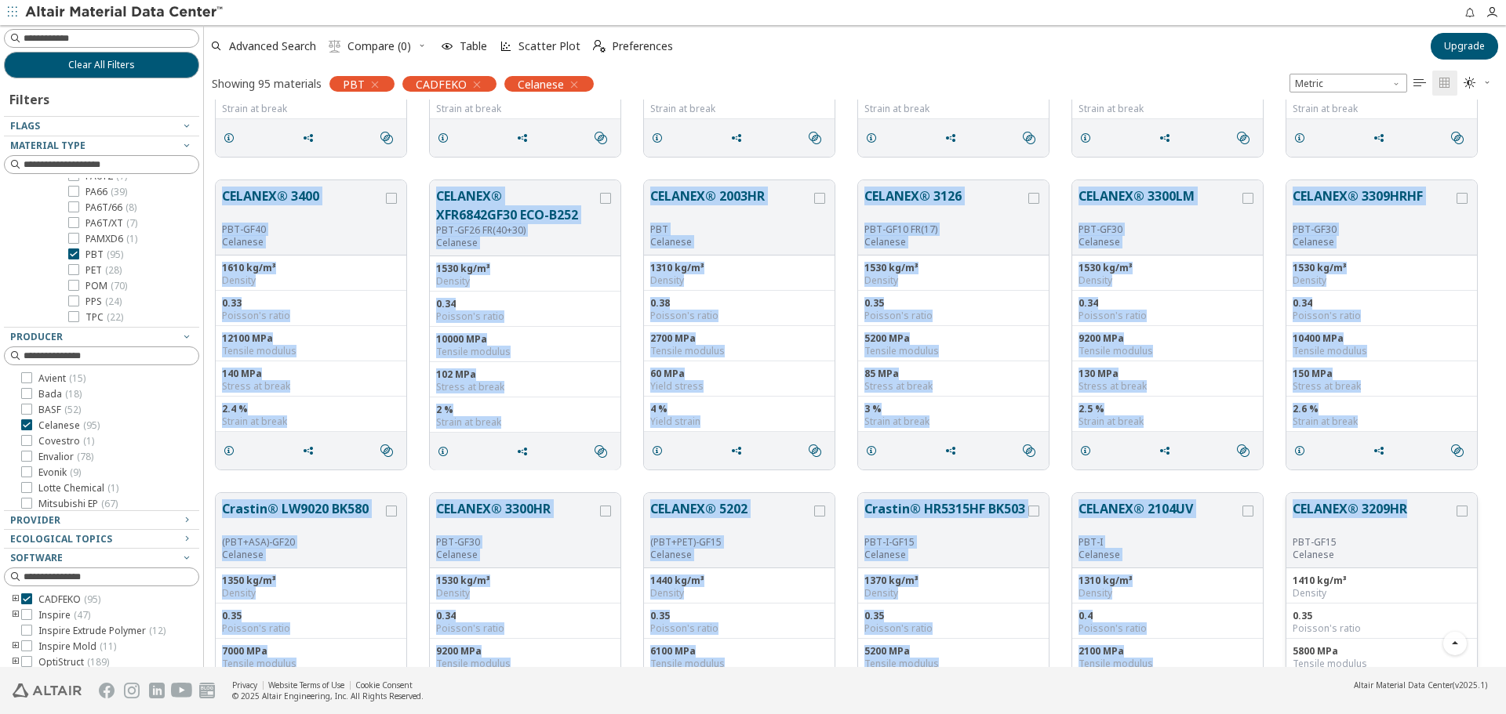
drag, startPoint x: 223, startPoint y: 188, endPoint x: 1413, endPoint y: 521, distance: 1235.9
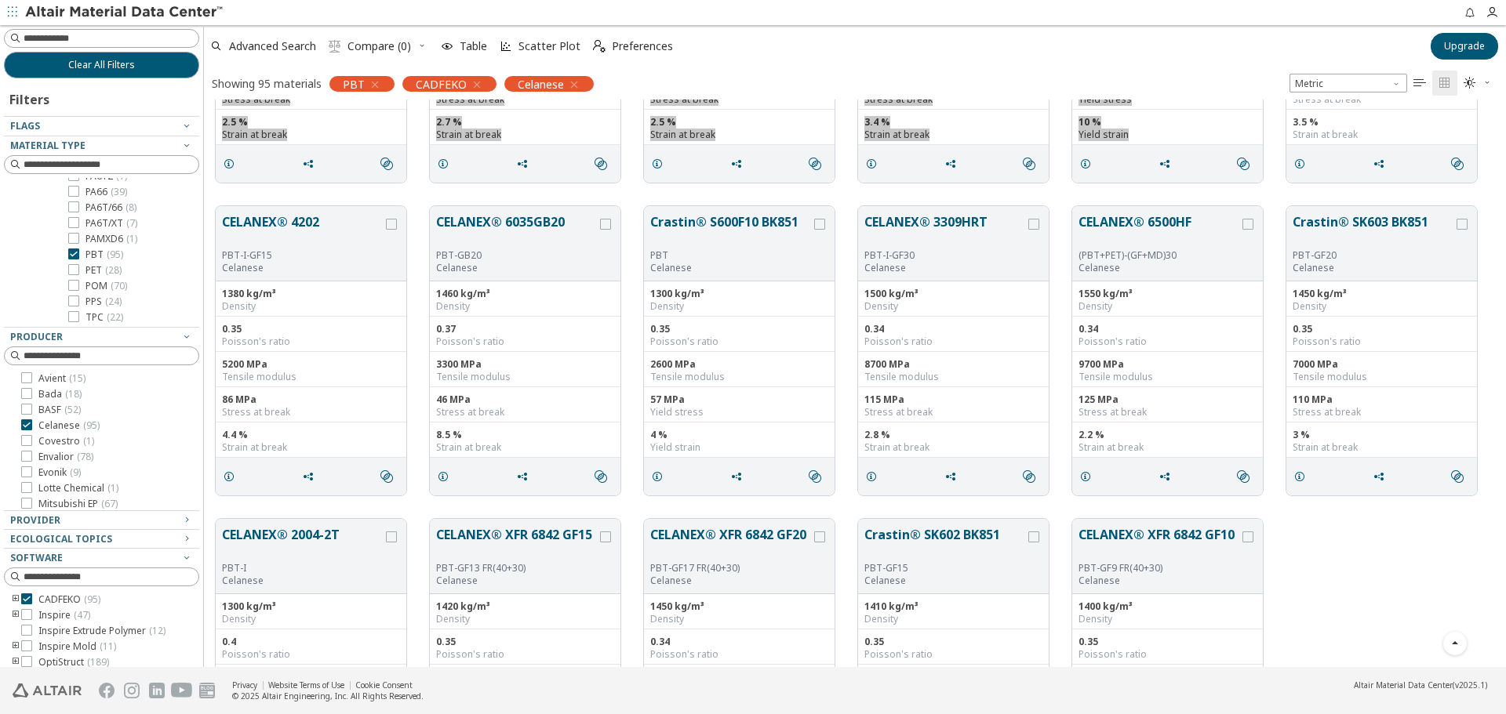
scroll to position [4313, 0]
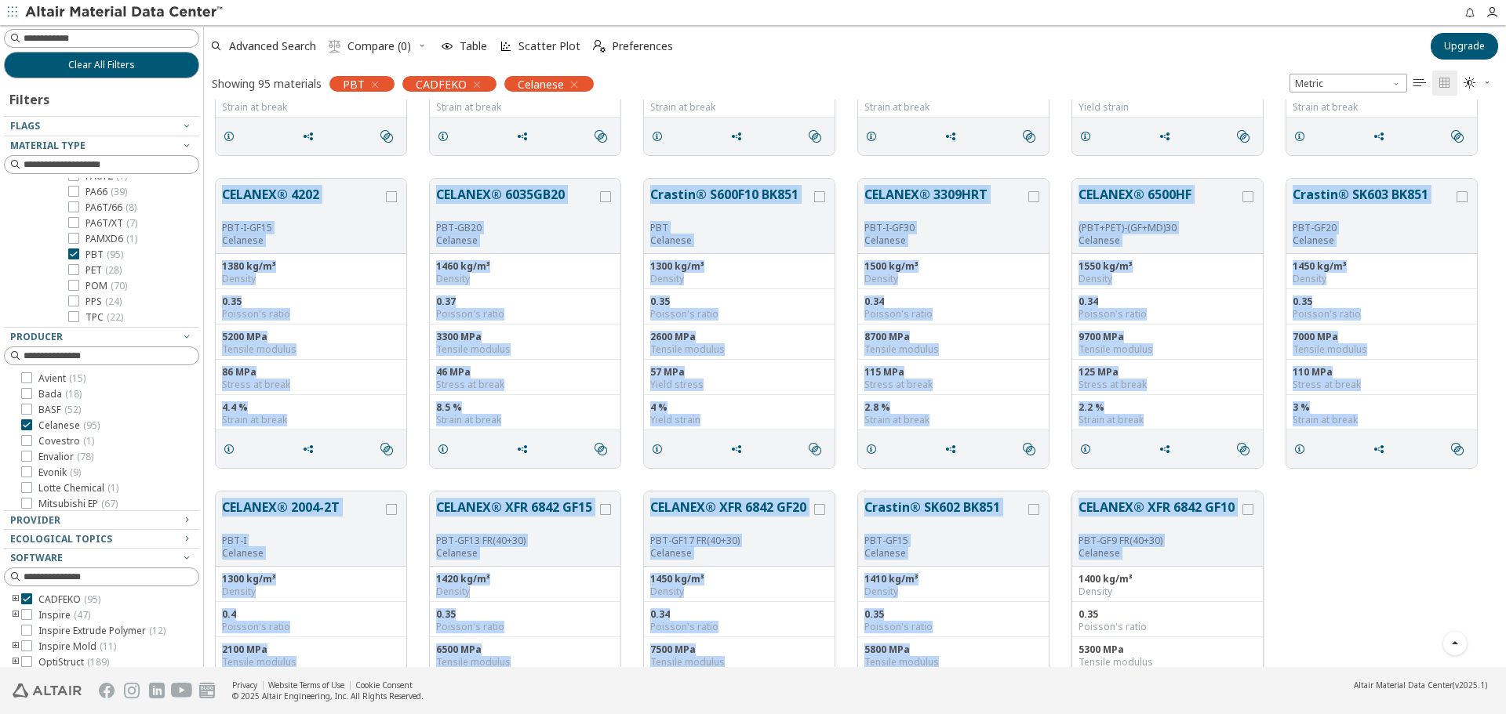
drag, startPoint x: 211, startPoint y: 183, endPoint x: 1239, endPoint y: 514, distance: 1080.0
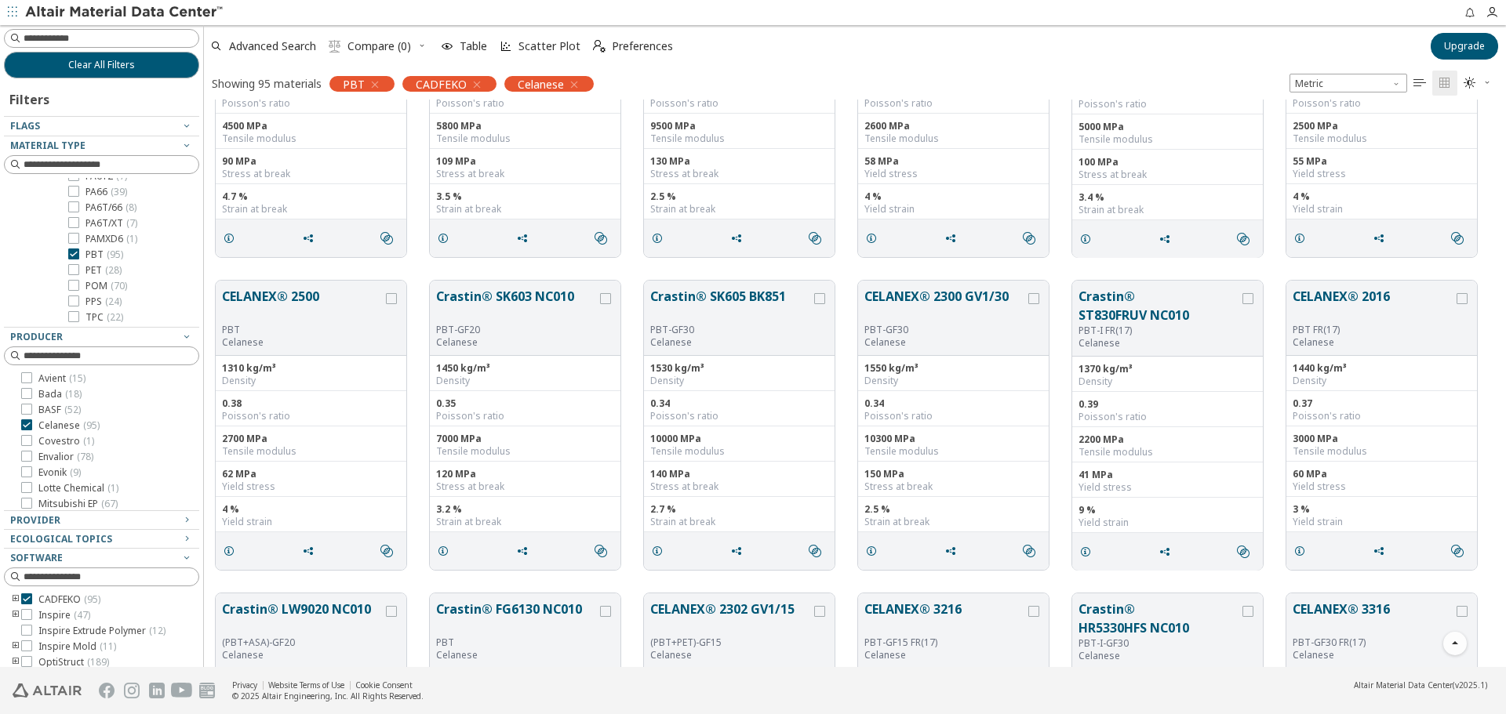
scroll to position [439, 0]
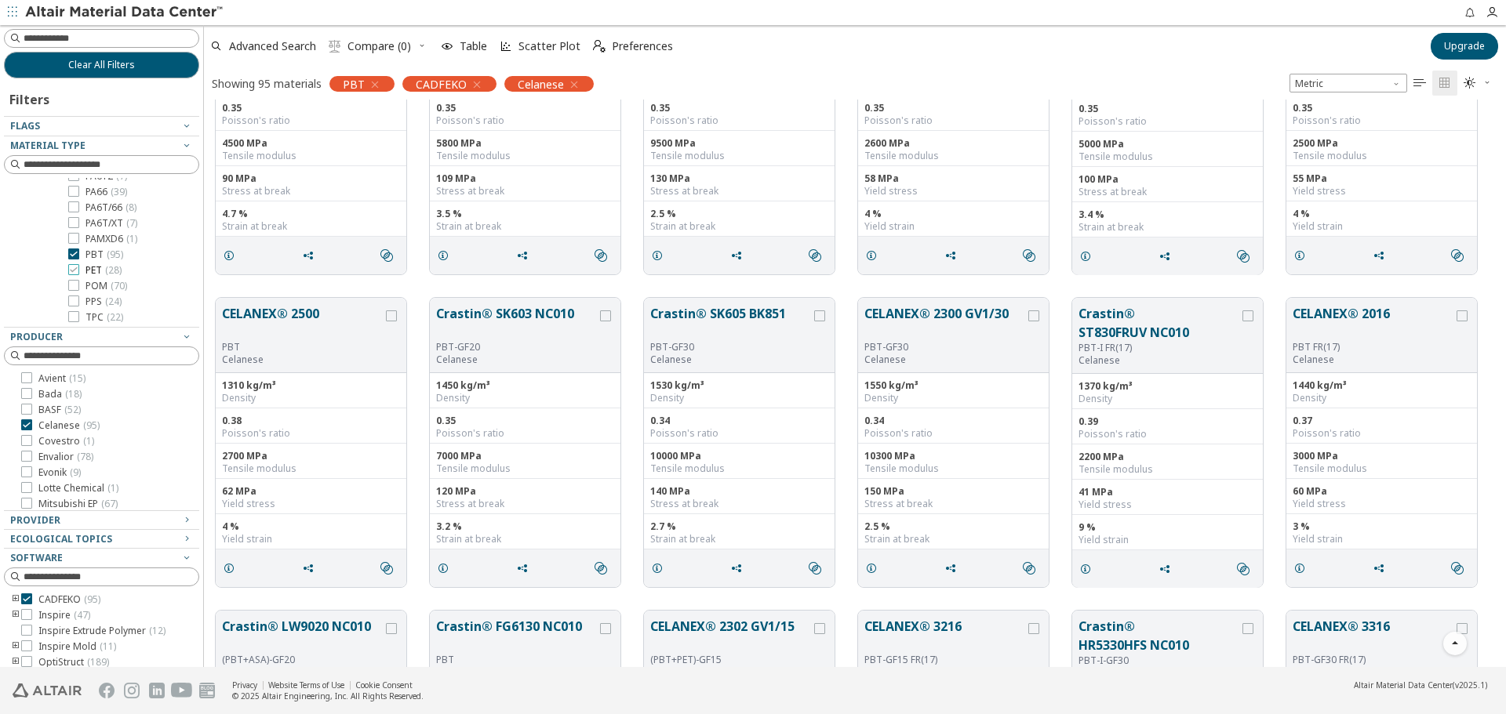
click at [99, 273] on span "PET ( 28 )" at bounding box center [103, 270] width 36 height 13
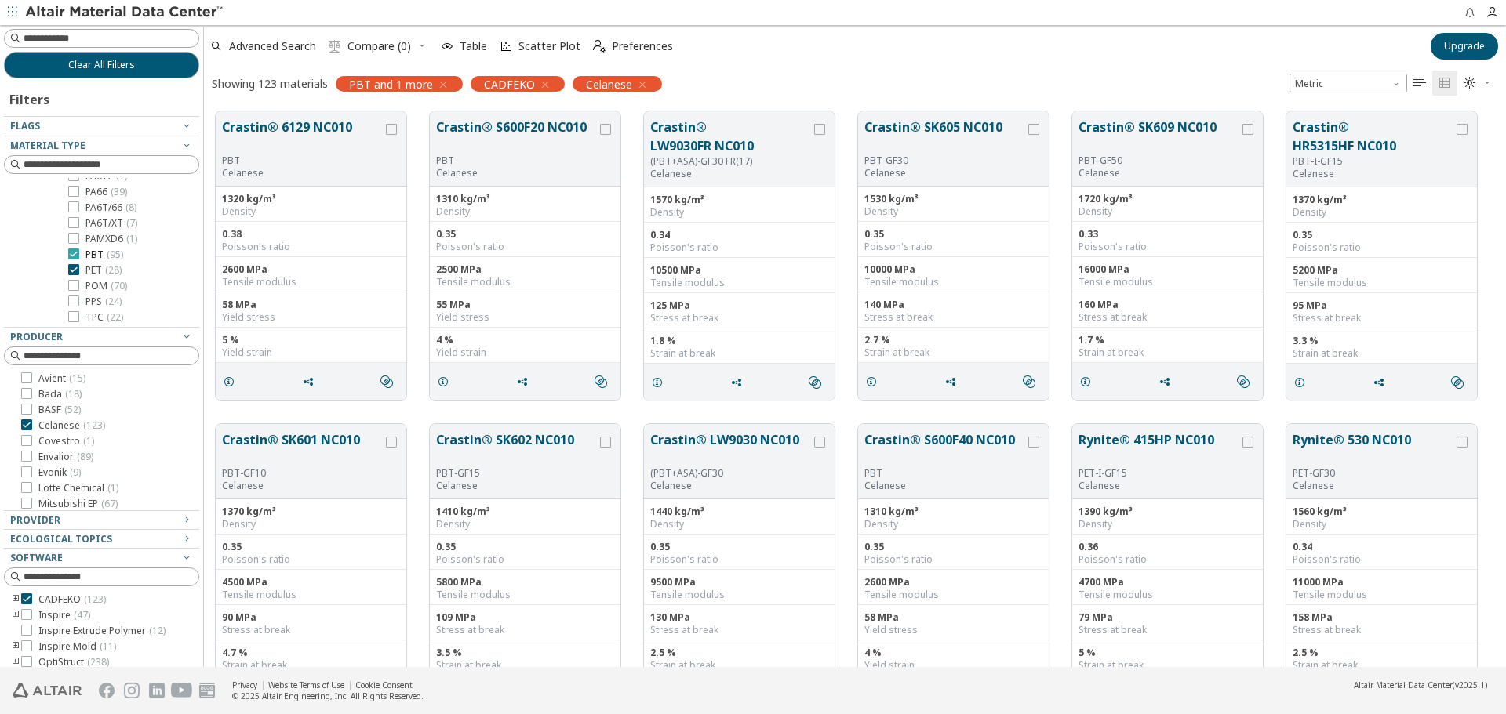
click at [96, 256] on span "PBT ( 95 )" at bounding box center [104, 255] width 38 height 13
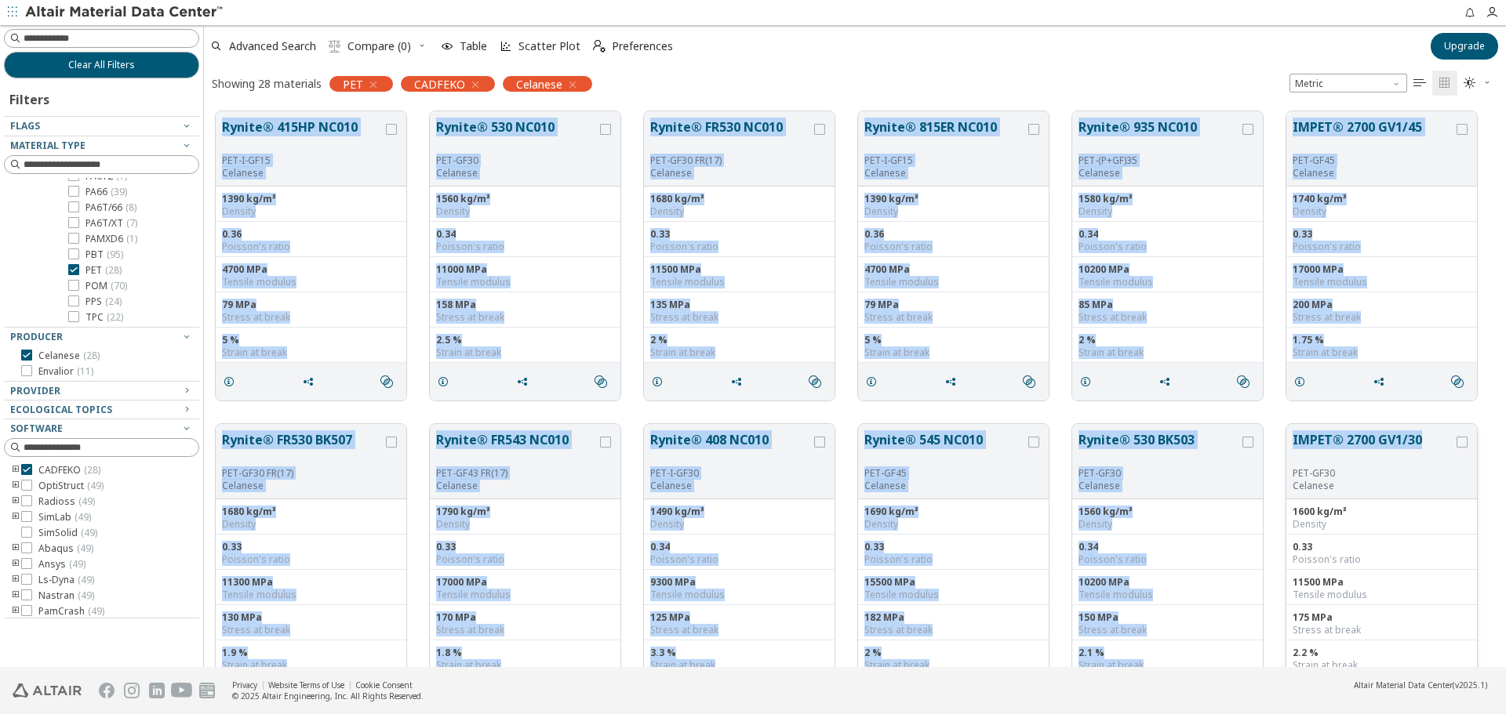
drag, startPoint x: 210, startPoint y: 111, endPoint x: 1422, endPoint y: 444, distance: 1257.3
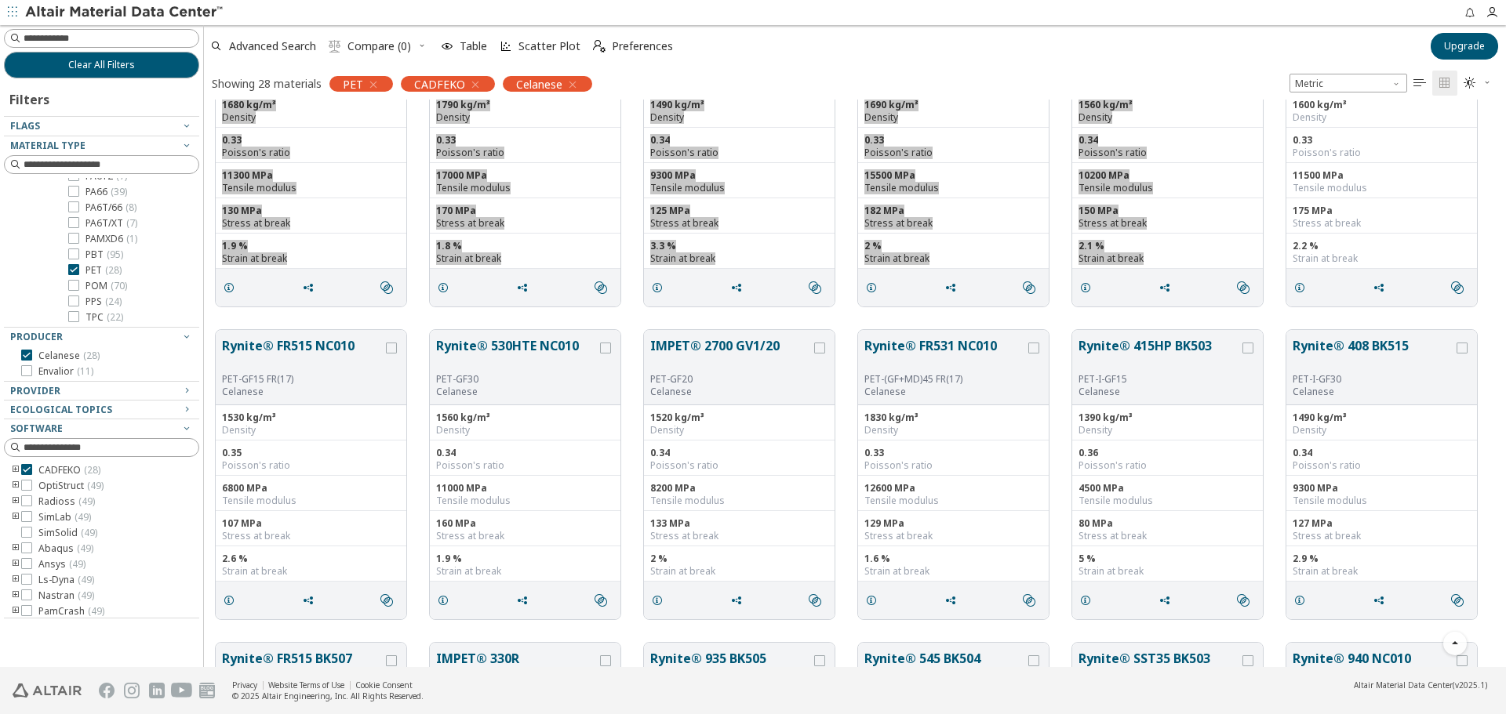
scroll to position [470, 0]
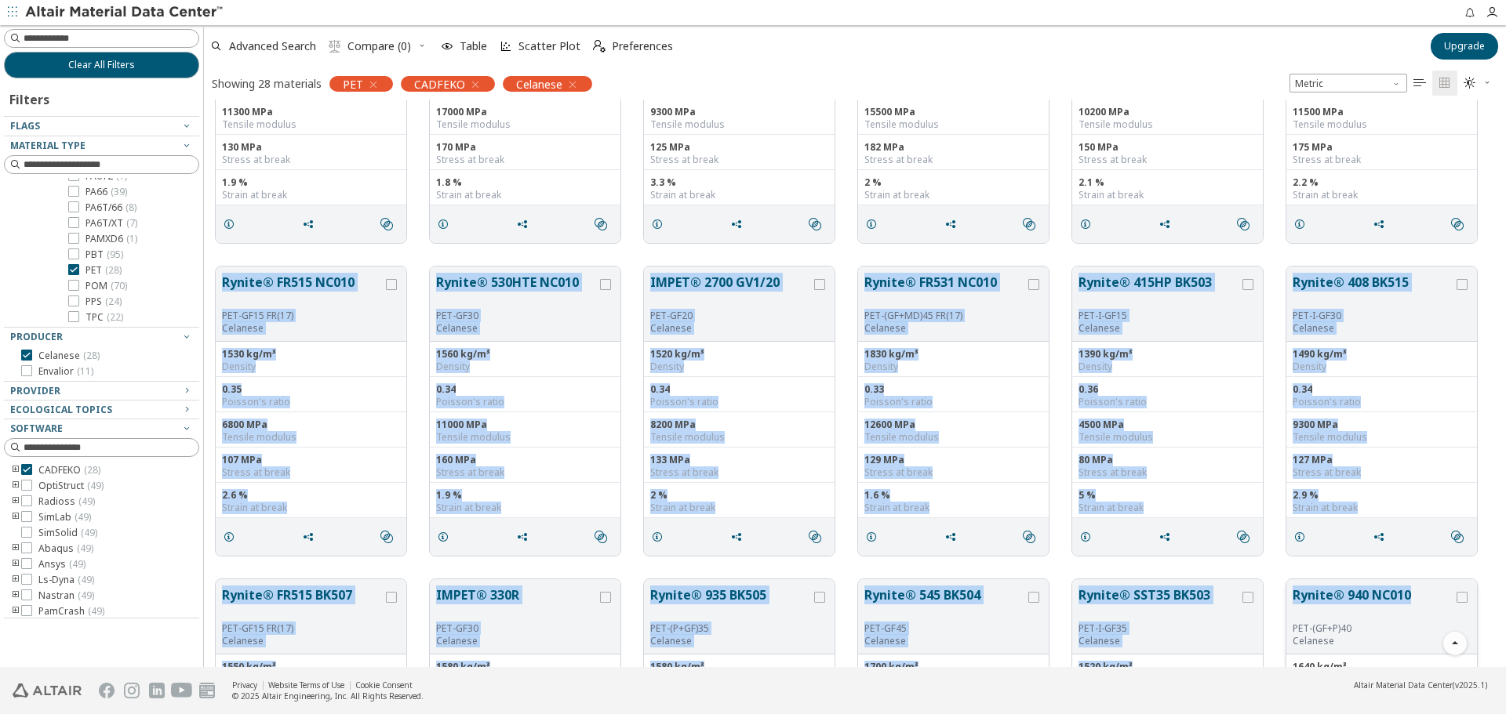
drag, startPoint x: 212, startPoint y: 266, endPoint x: 1429, endPoint y: 604, distance: 1263.1
click at [1429, 604] on div "Rynite® 415HP NC010 PET-I-GF15 Celanese 1390 kg/m³ Density 0.36 Poisson's ratio…" at bounding box center [855, 411] width 1302 height 1564
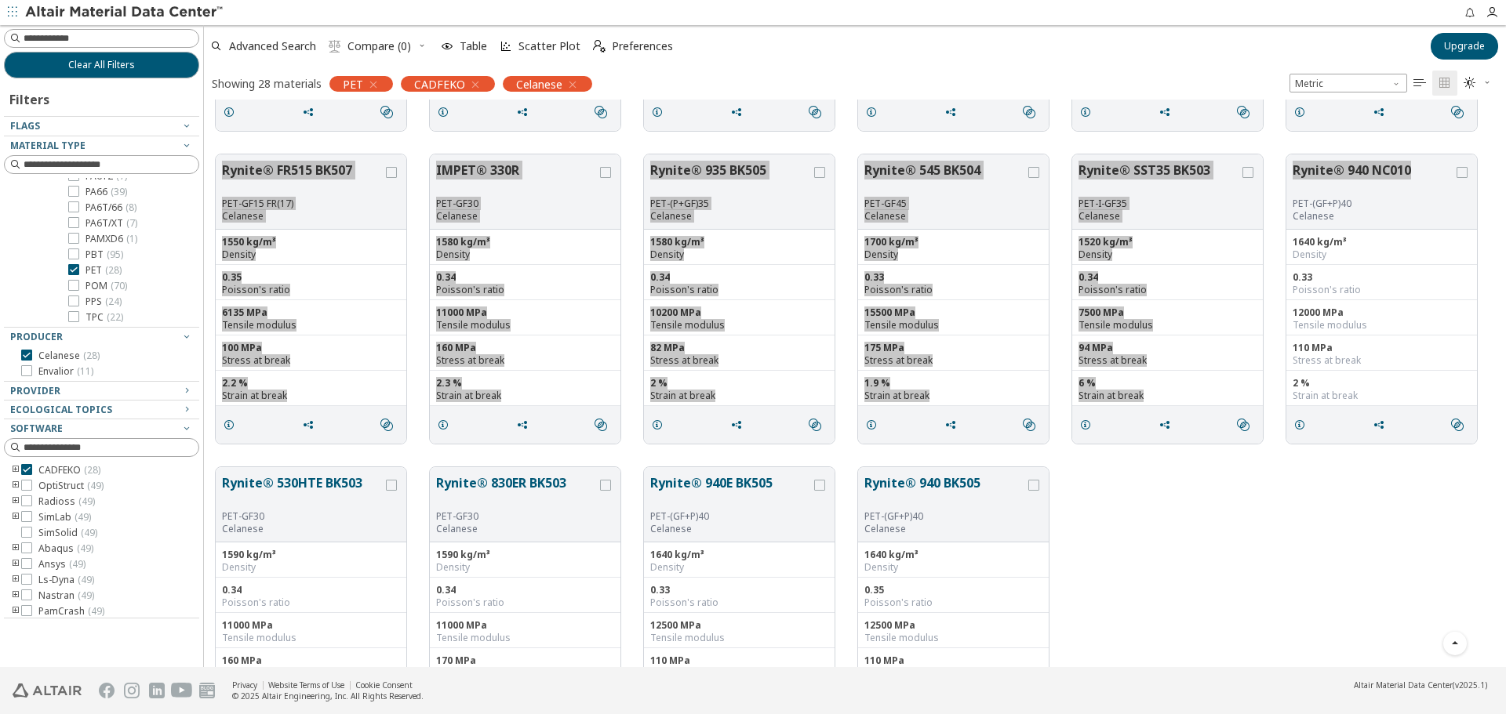
scroll to position [997, 0]
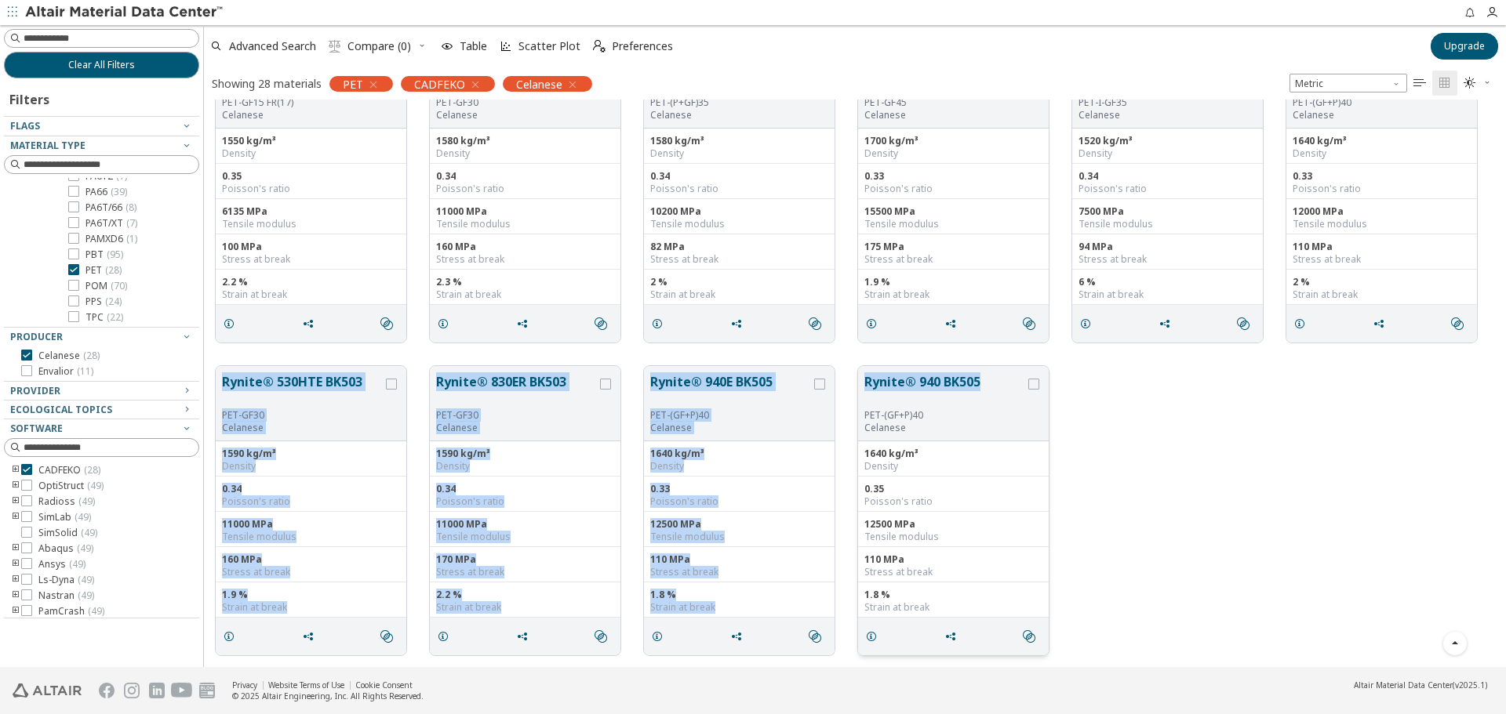
drag, startPoint x: 210, startPoint y: 371, endPoint x: 997, endPoint y: 389, distance: 786.7
click at [997, 389] on div "Rynite® 530HTE BK503 PET-GF30 Celanese 1590 kg/m³ Density 0.34 Poisson's ratio …" at bounding box center [855, 510] width 1302 height 313
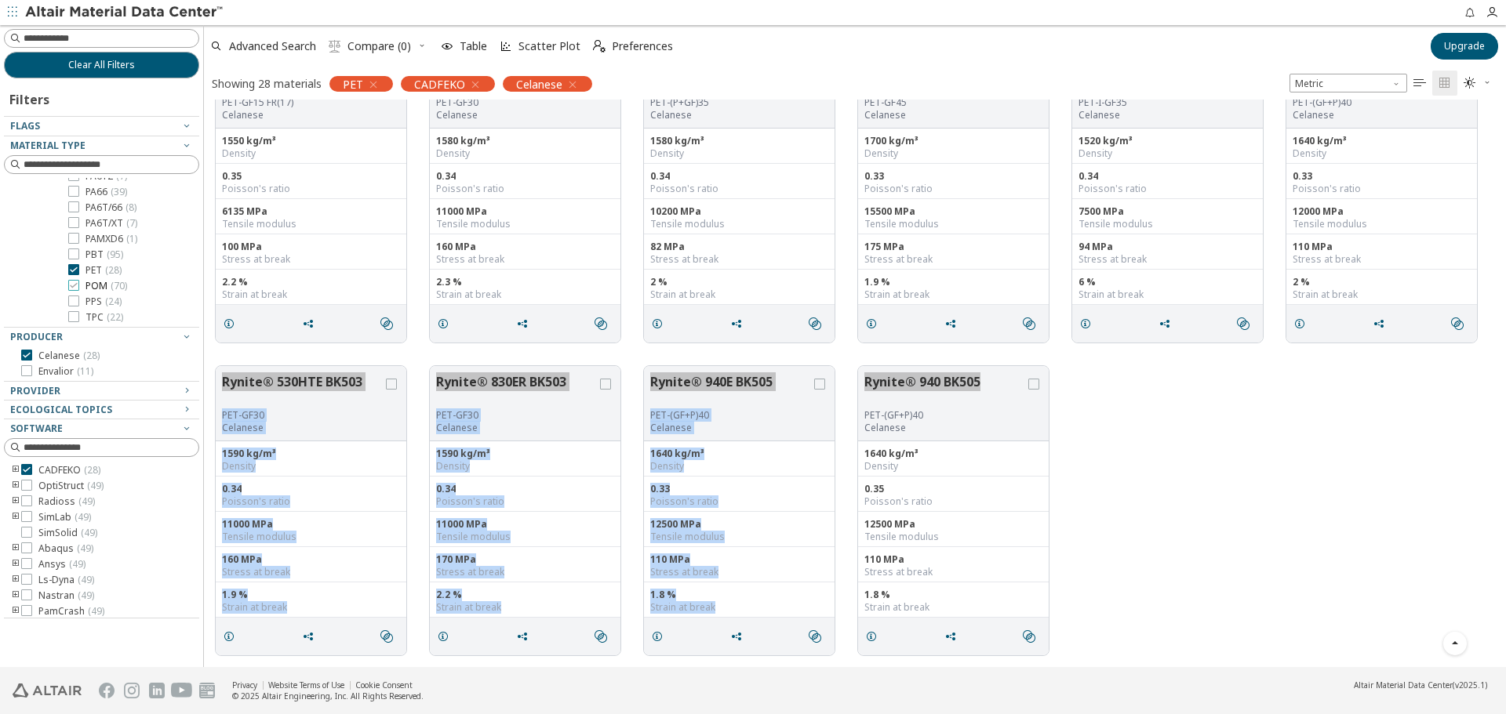
click at [93, 286] on span "POM ( 70 )" at bounding box center [106, 286] width 42 height 13
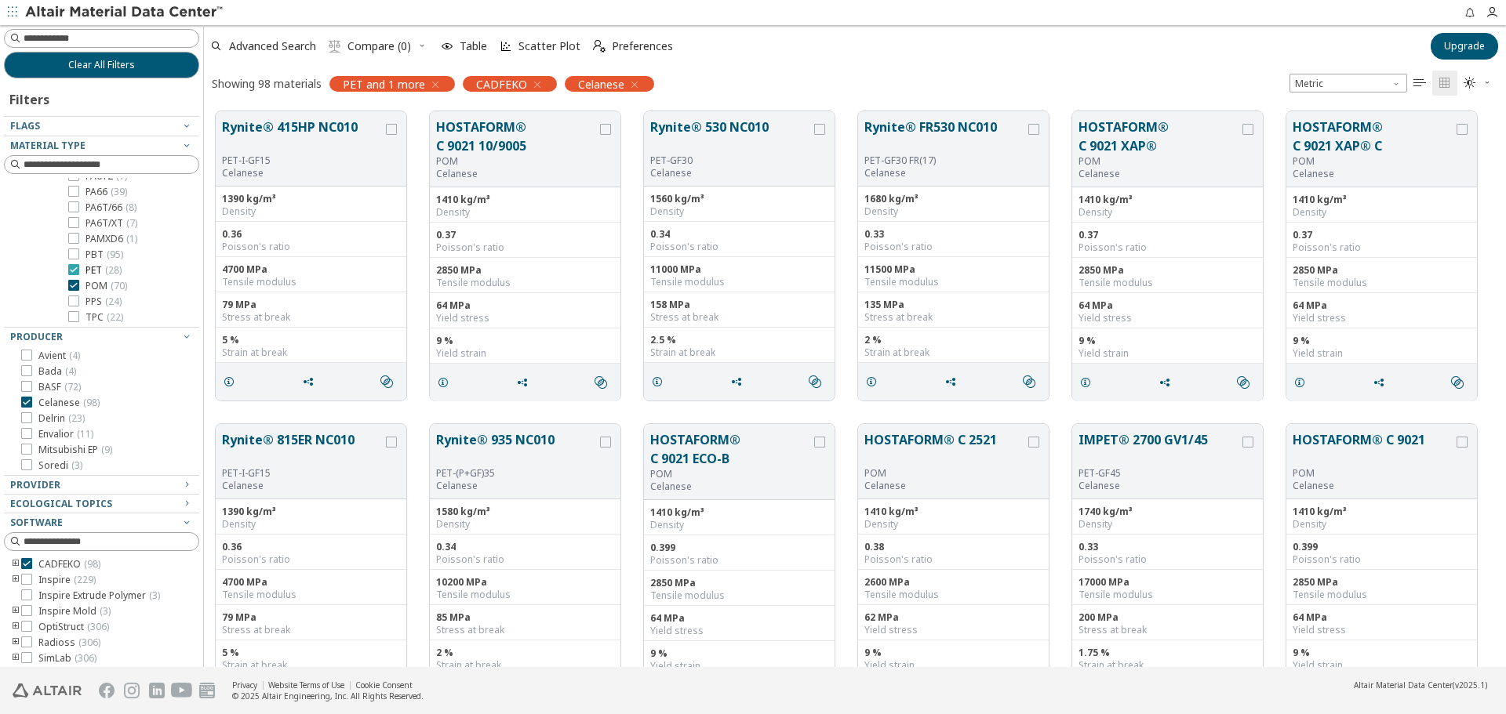
click at [97, 271] on span "PET ( 28 )" at bounding box center [103, 270] width 36 height 13
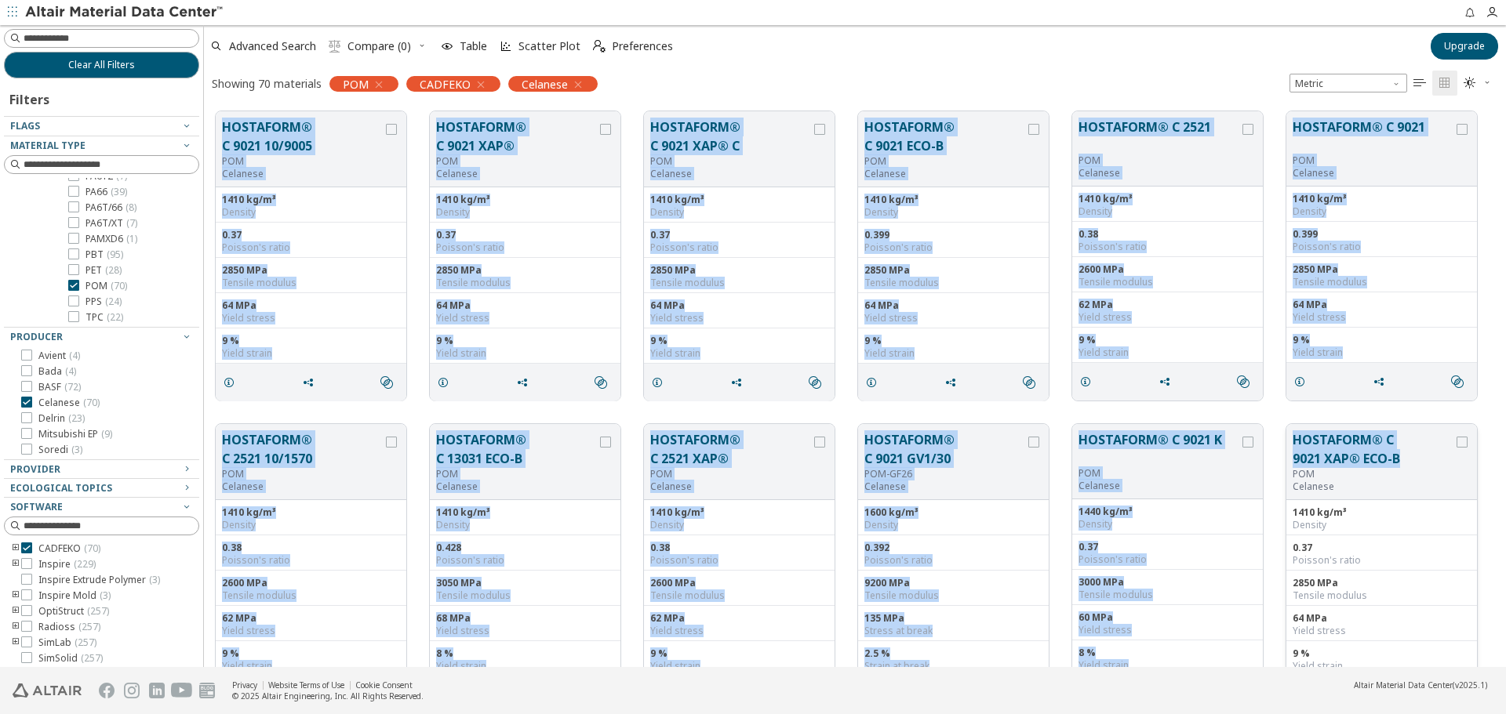
drag, startPoint x: 223, startPoint y: 133, endPoint x: 1400, endPoint y: 463, distance: 1222.6
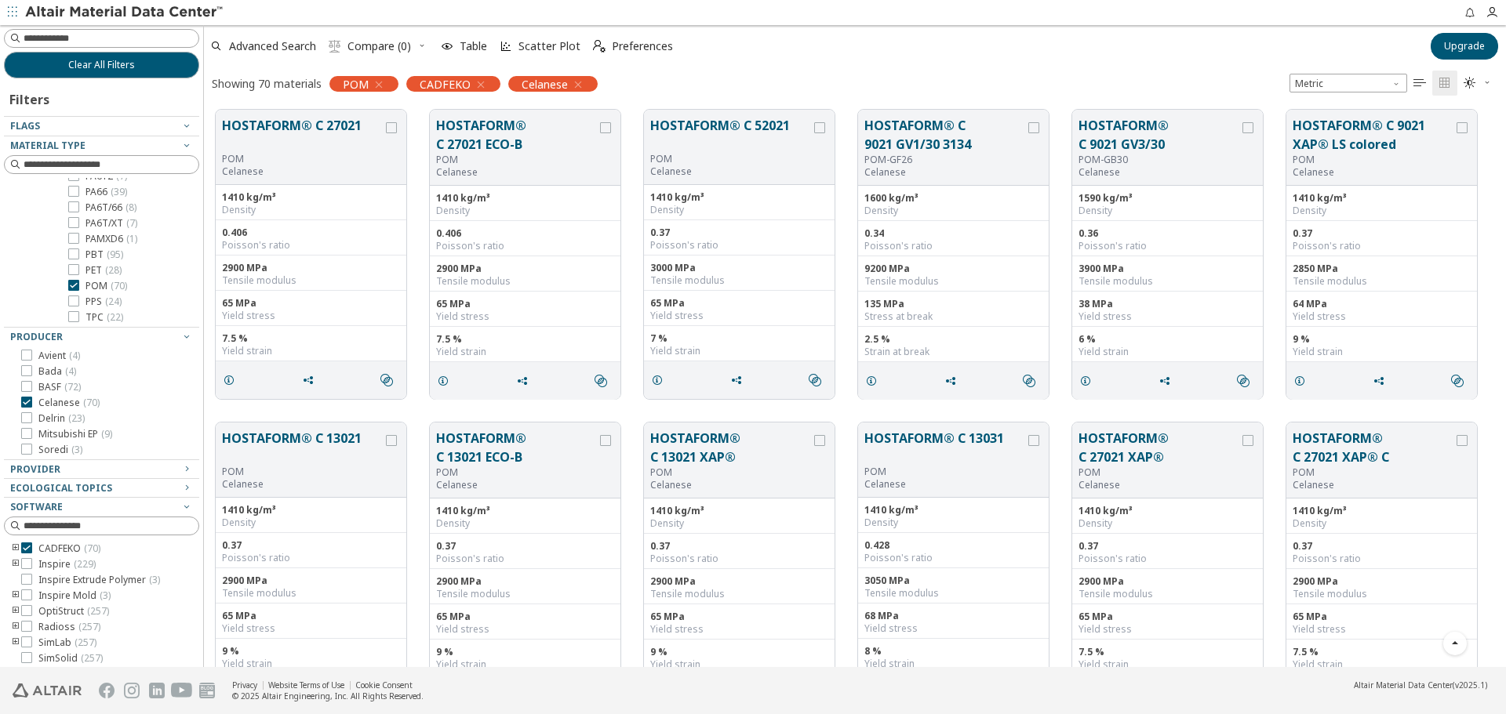
scroll to position [470, 0]
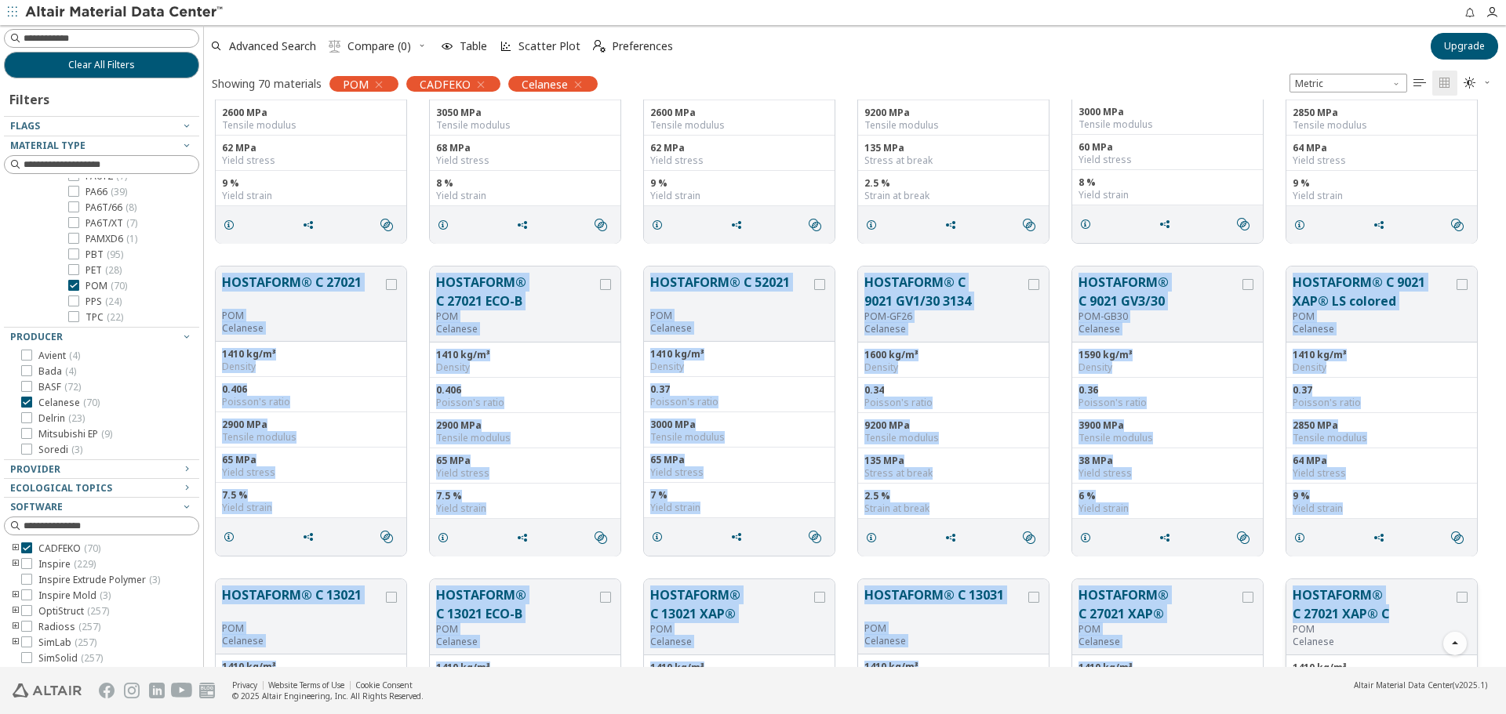
drag, startPoint x: 225, startPoint y: 271, endPoint x: 1400, endPoint y: 612, distance: 1223.2
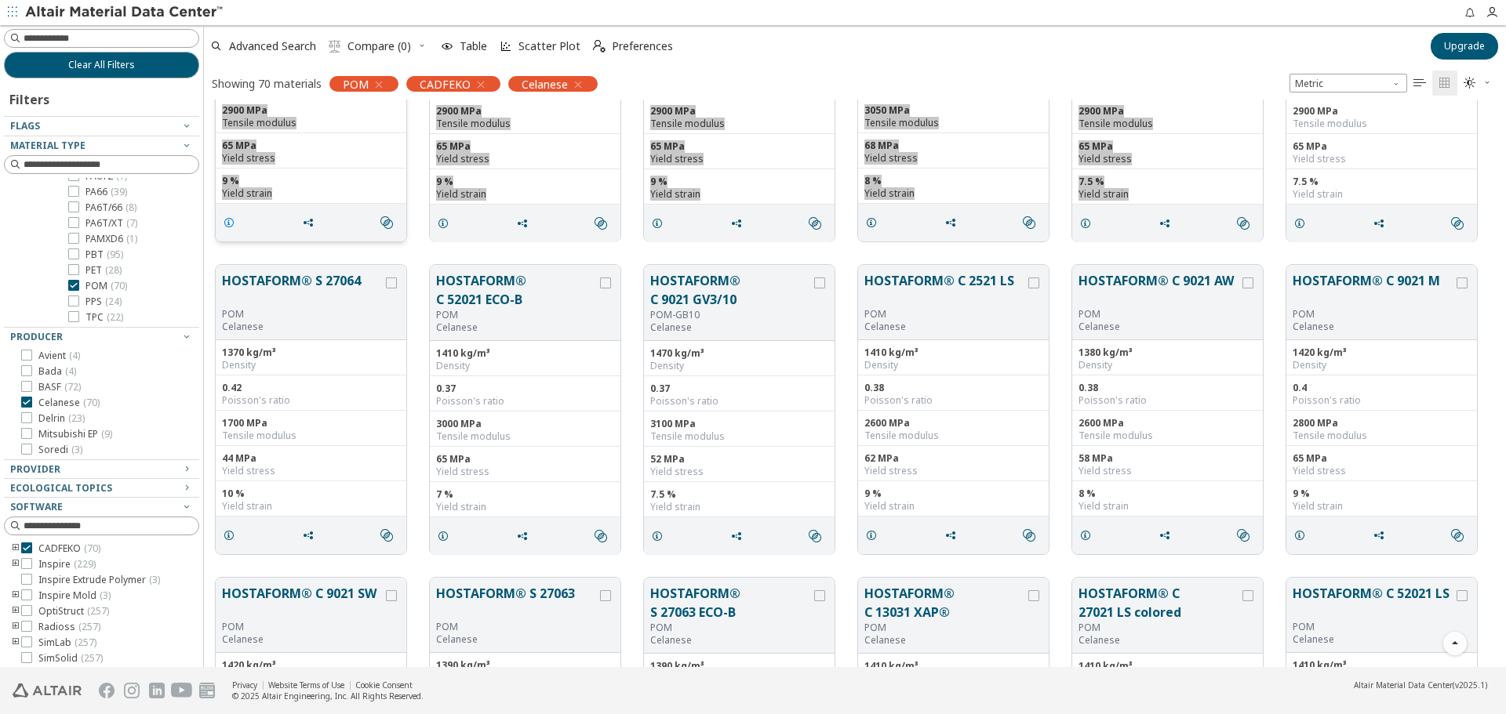
scroll to position [1176, 0]
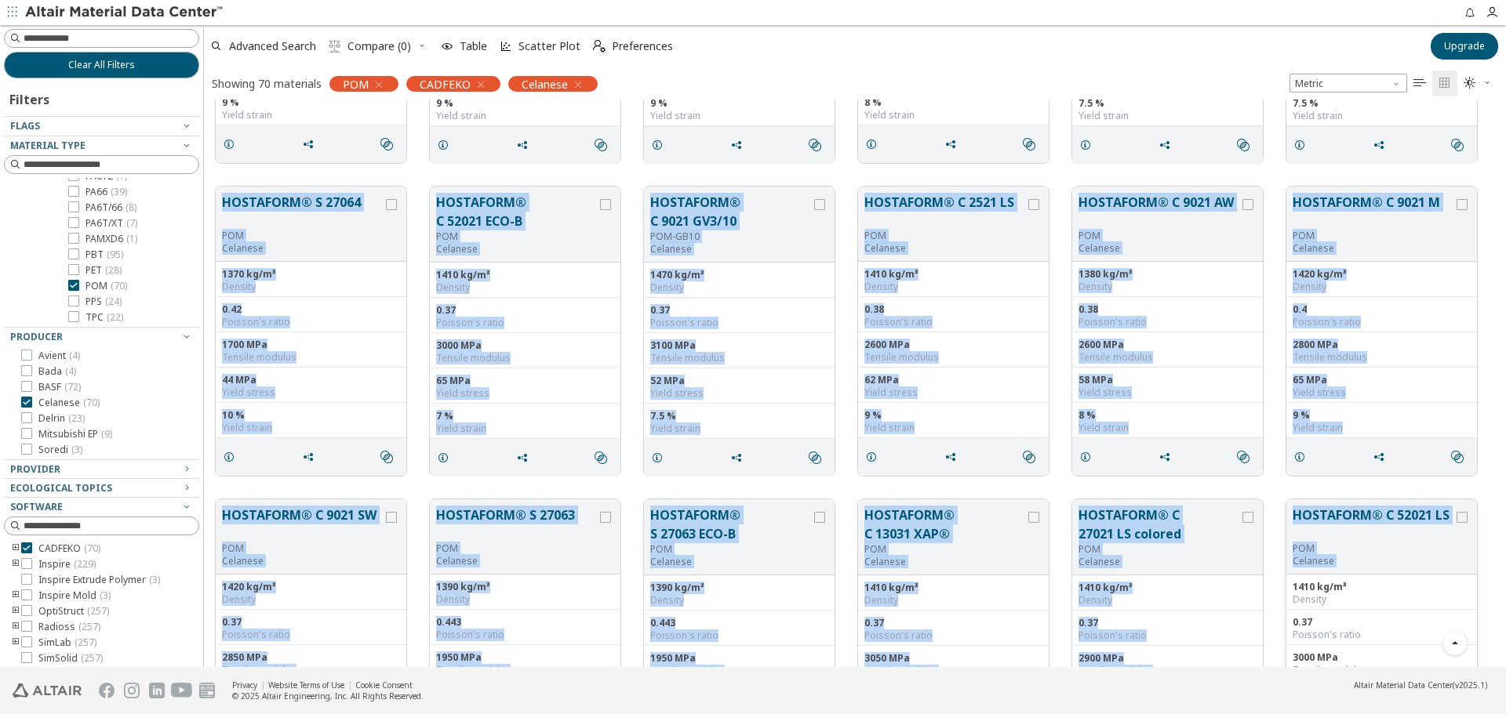
drag, startPoint x: 216, startPoint y: 191, endPoint x: 1454, endPoint y: 511, distance: 1279.0
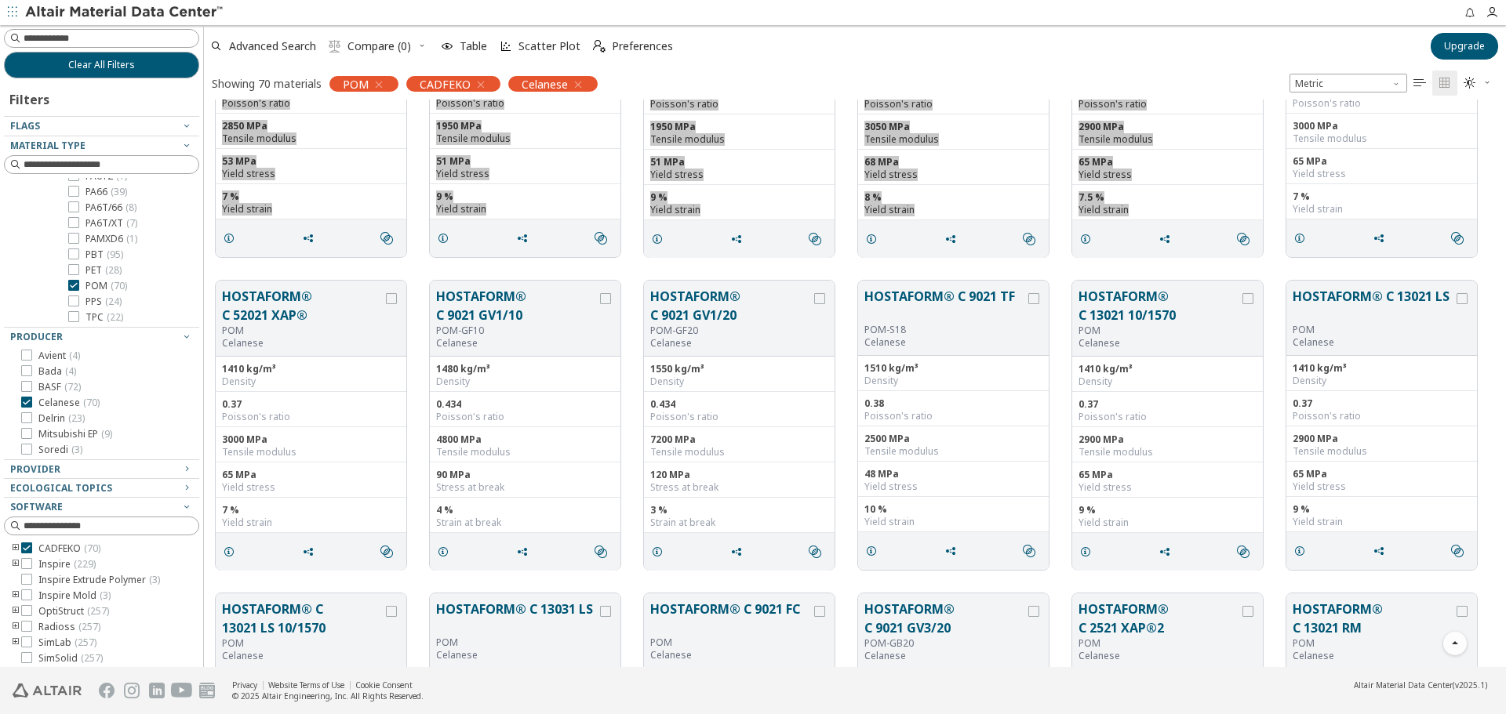
scroll to position [1725, 0]
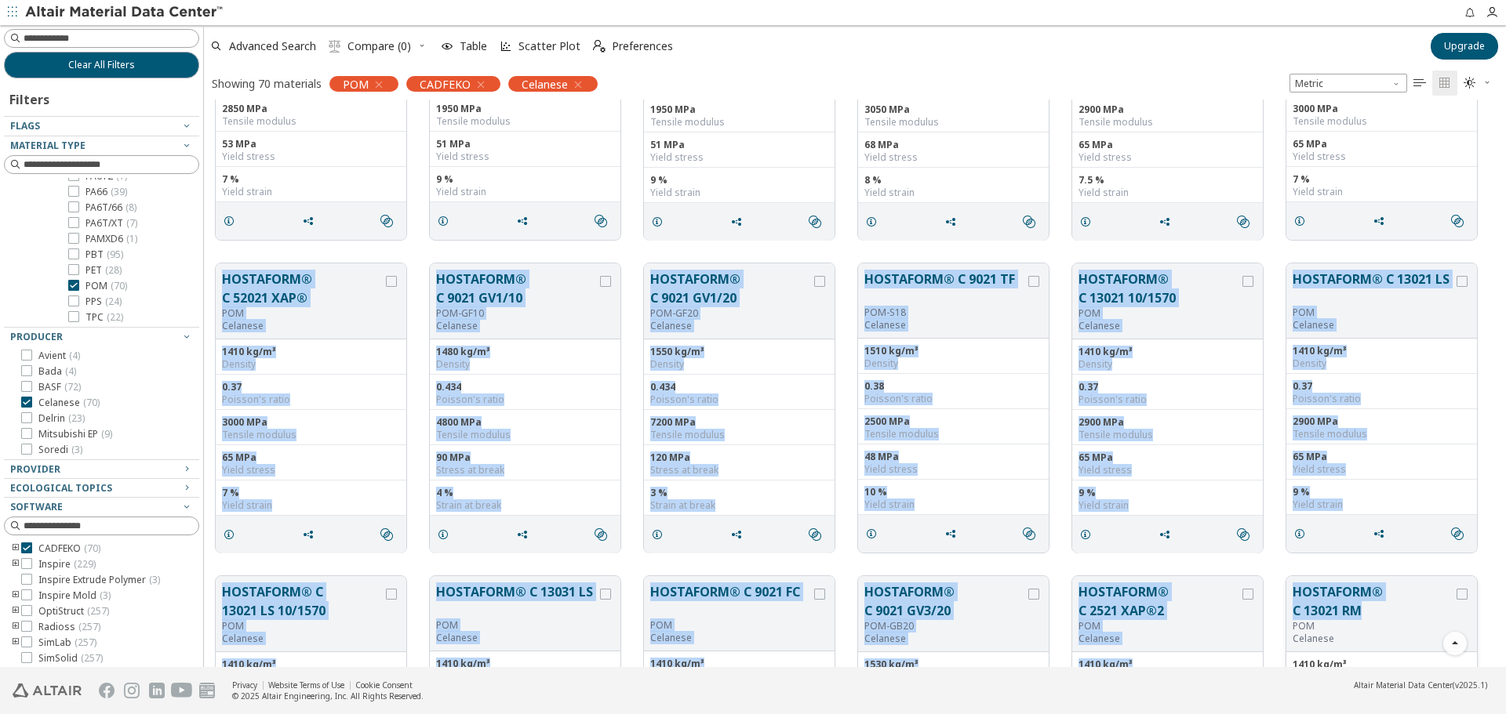
drag, startPoint x: 213, startPoint y: 257, endPoint x: 1367, endPoint y: 614, distance: 1208.2
click at [1367, 614] on div "HOSTAFORM® S 27064 POM Celanese 1370 kg/m³ Density 0.42 Poisson's ratio 1700 MP…" at bounding box center [855, 251] width 1302 height 3755
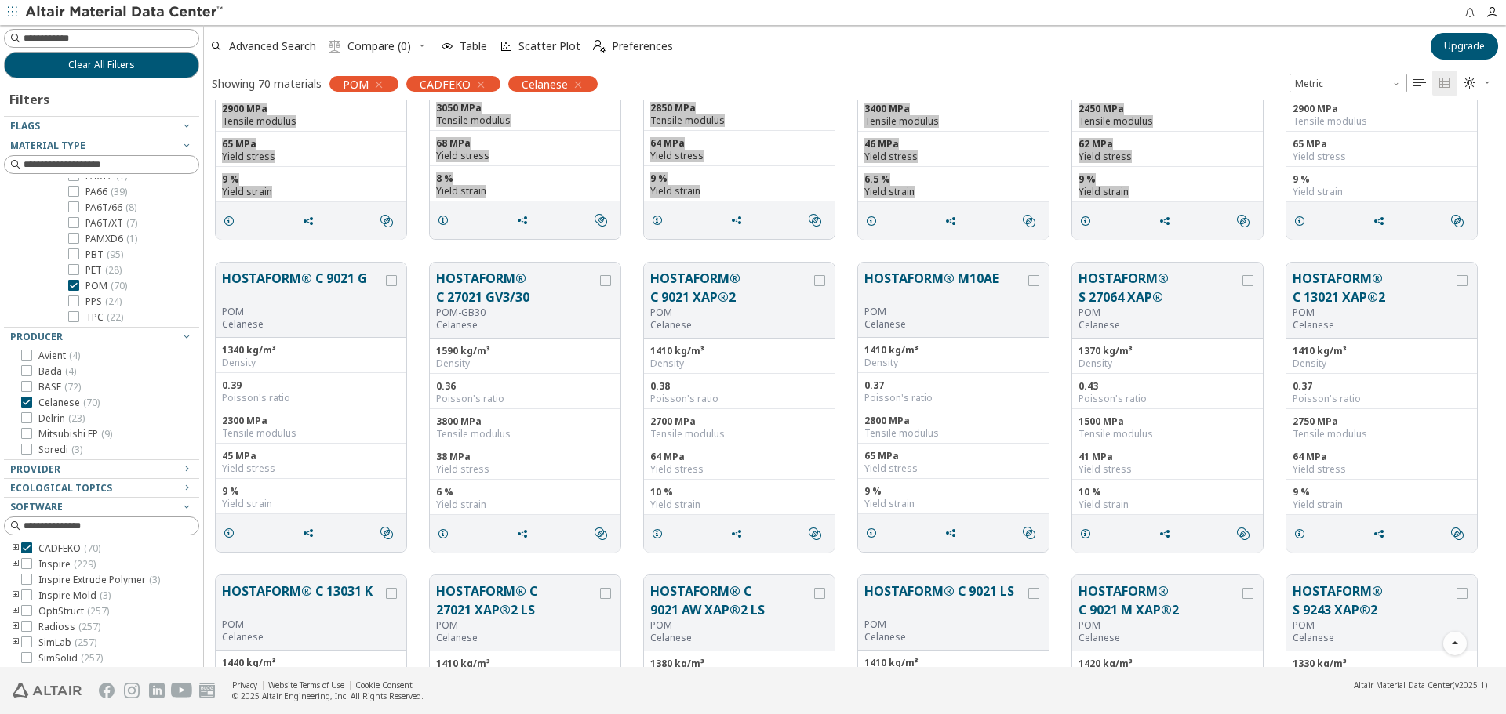
scroll to position [2352, 0]
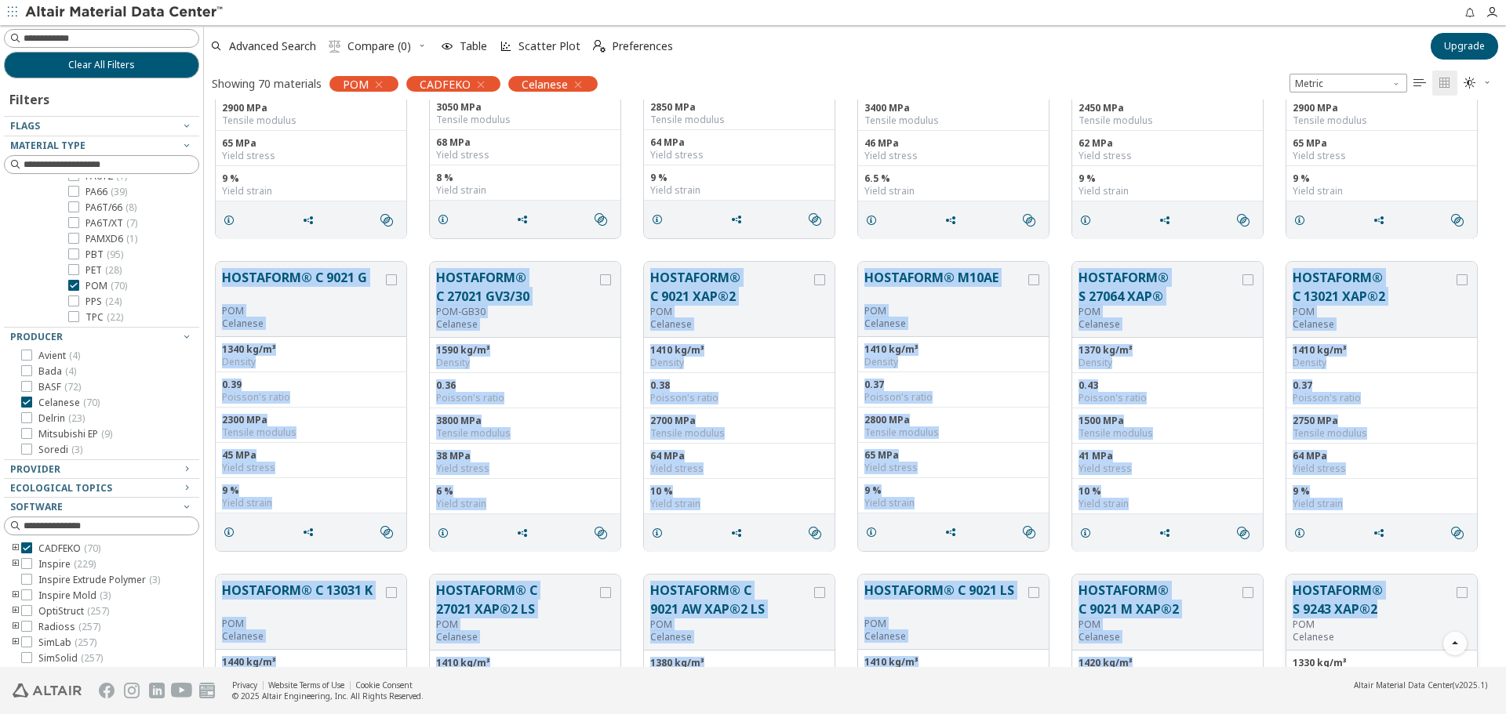
drag, startPoint x: 209, startPoint y: 256, endPoint x: 1374, endPoint y: 615, distance: 1219.1
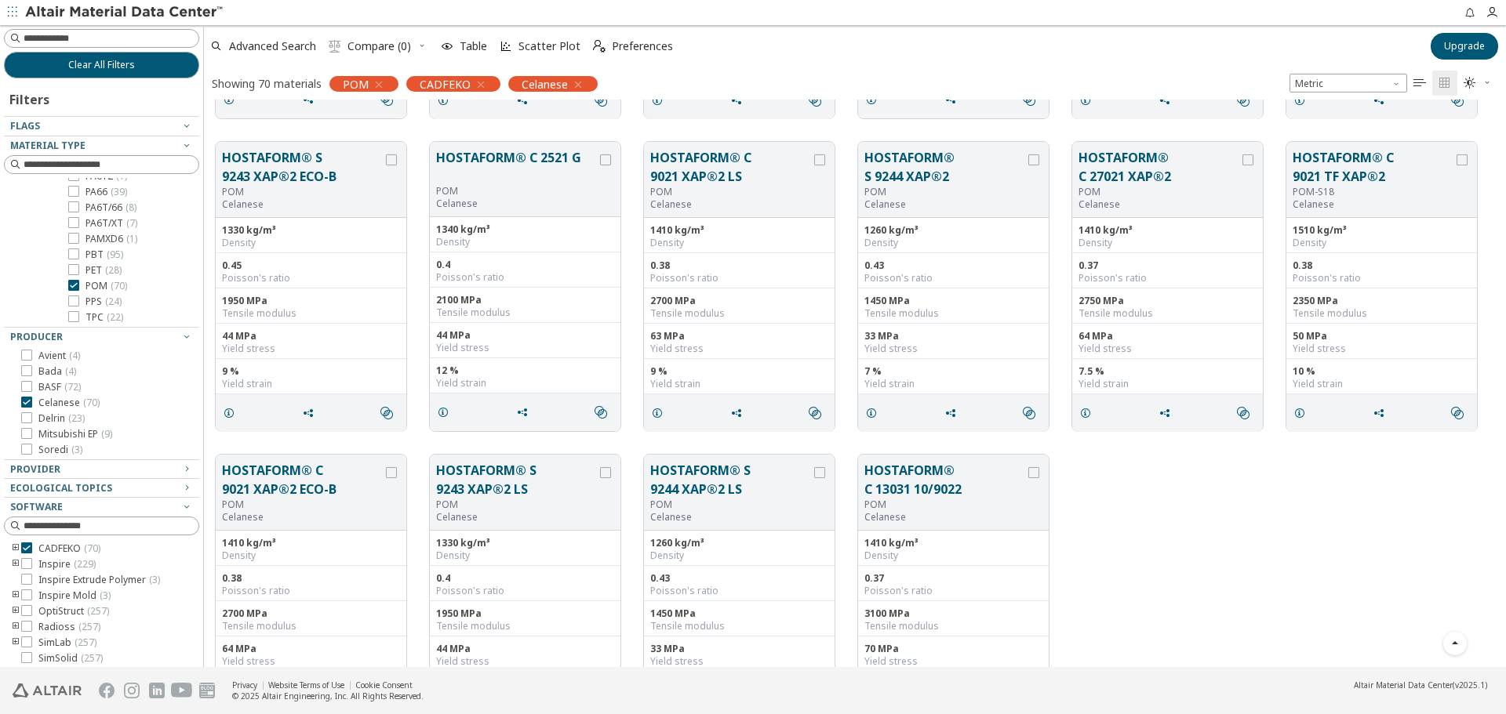
scroll to position [3030, 0]
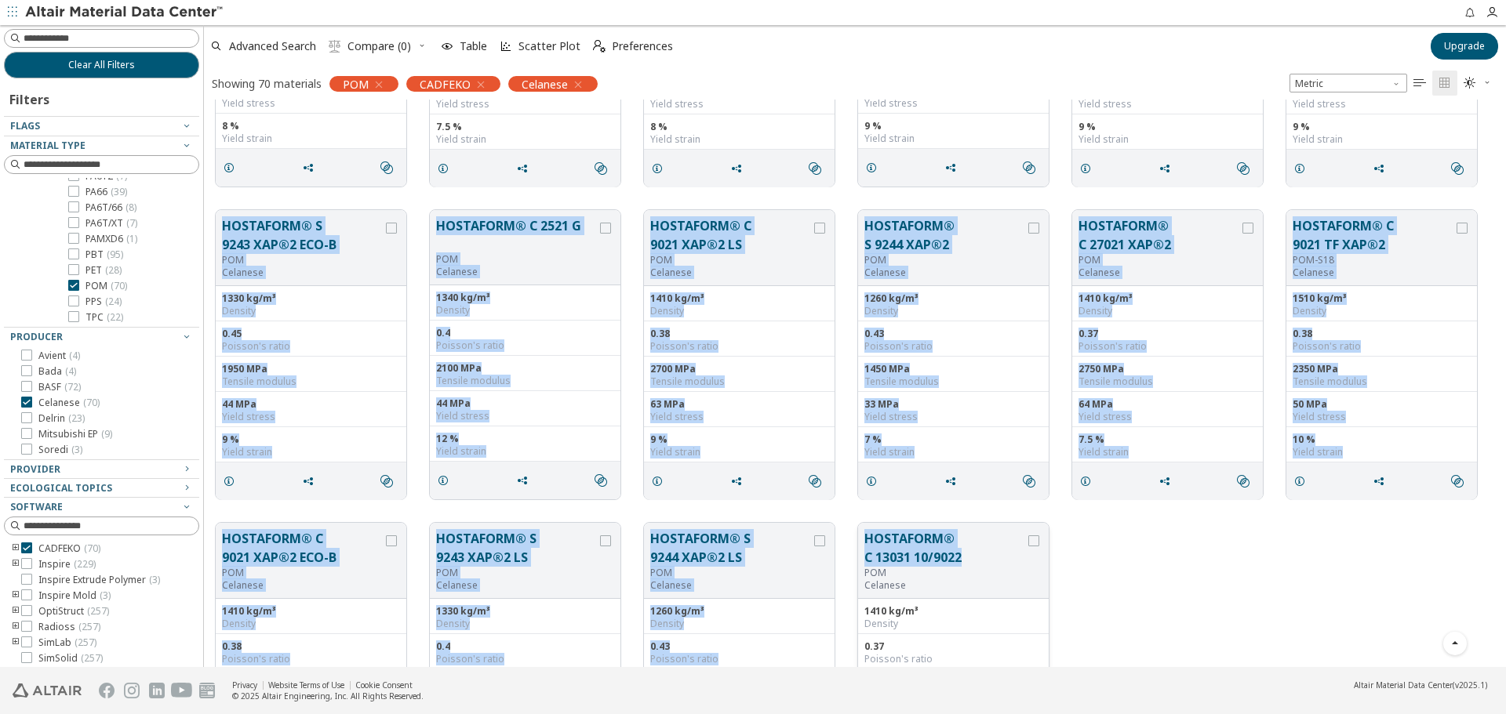
drag, startPoint x: 216, startPoint y: 216, endPoint x: 1006, endPoint y: 554, distance: 859.6
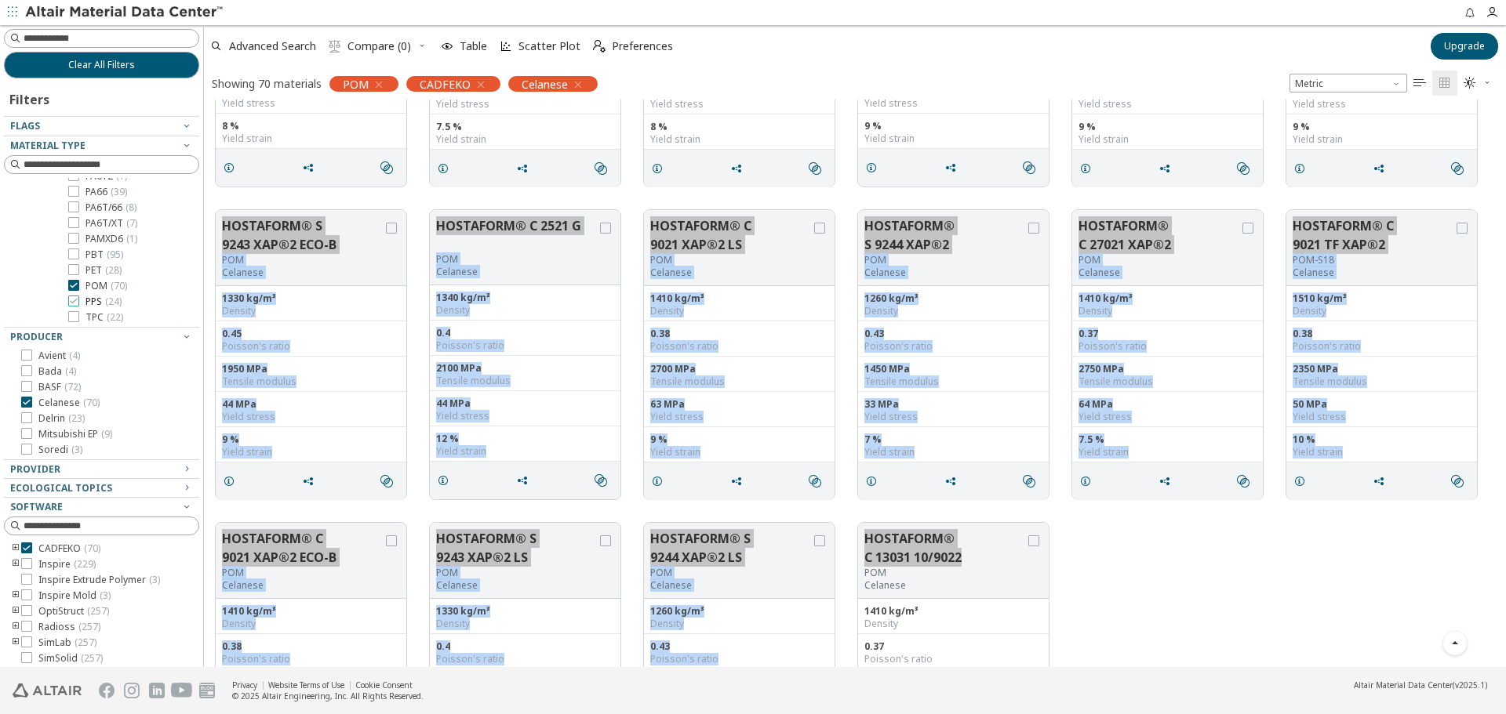
click at [100, 301] on span "PPS ( 24 )" at bounding box center [103, 302] width 36 height 13
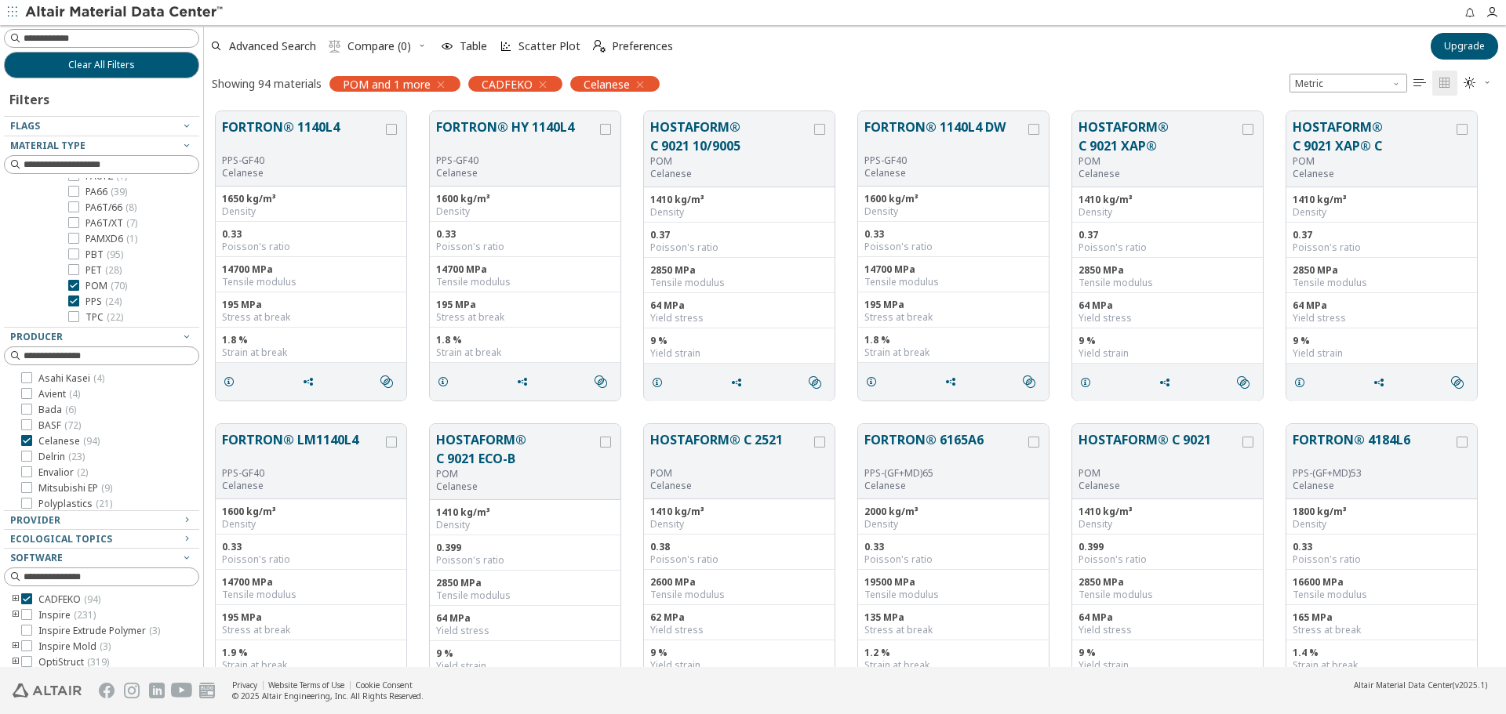
click at [103, 291] on span "POM ( 70 )" at bounding box center [106, 286] width 42 height 13
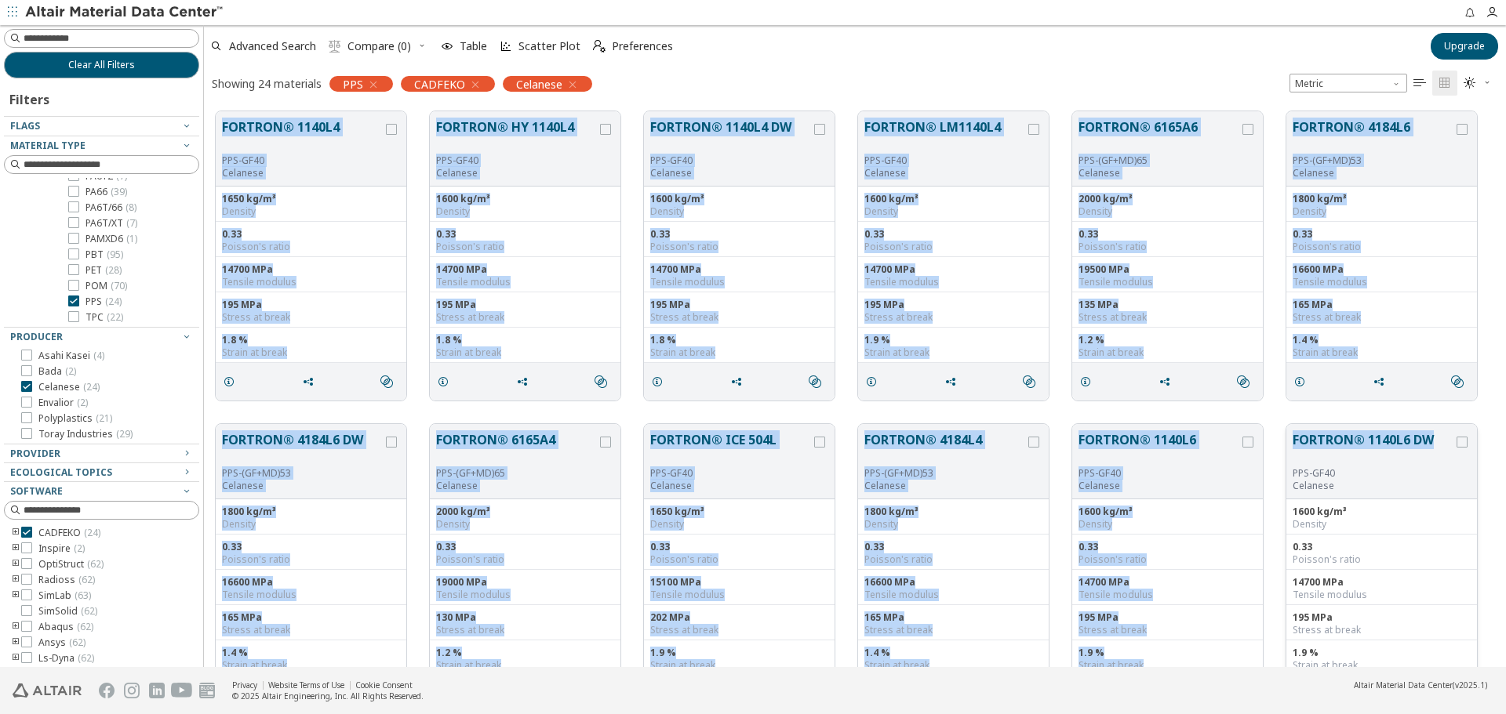
drag, startPoint x: 213, startPoint y: 107, endPoint x: 1436, endPoint y: 456, distance: 1271.9
click at [1436, 456] on div "FORTRON® 1140L4 PPS-GF40 Celanese 1650 kg/m³ Density 0.33 Poisson's ratio 14700…" at bounding box center [855, 726] width 1302 height 1252
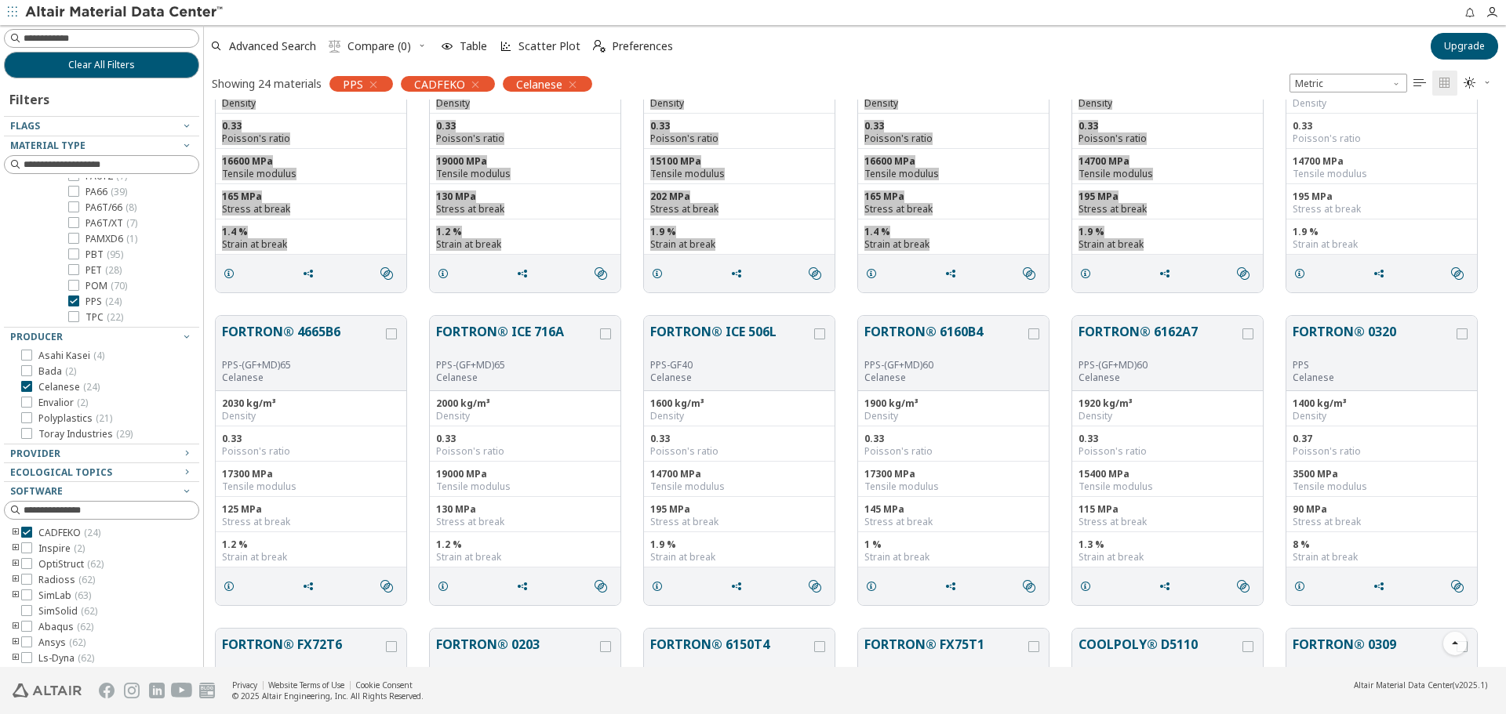
scroll to position [470, 0]
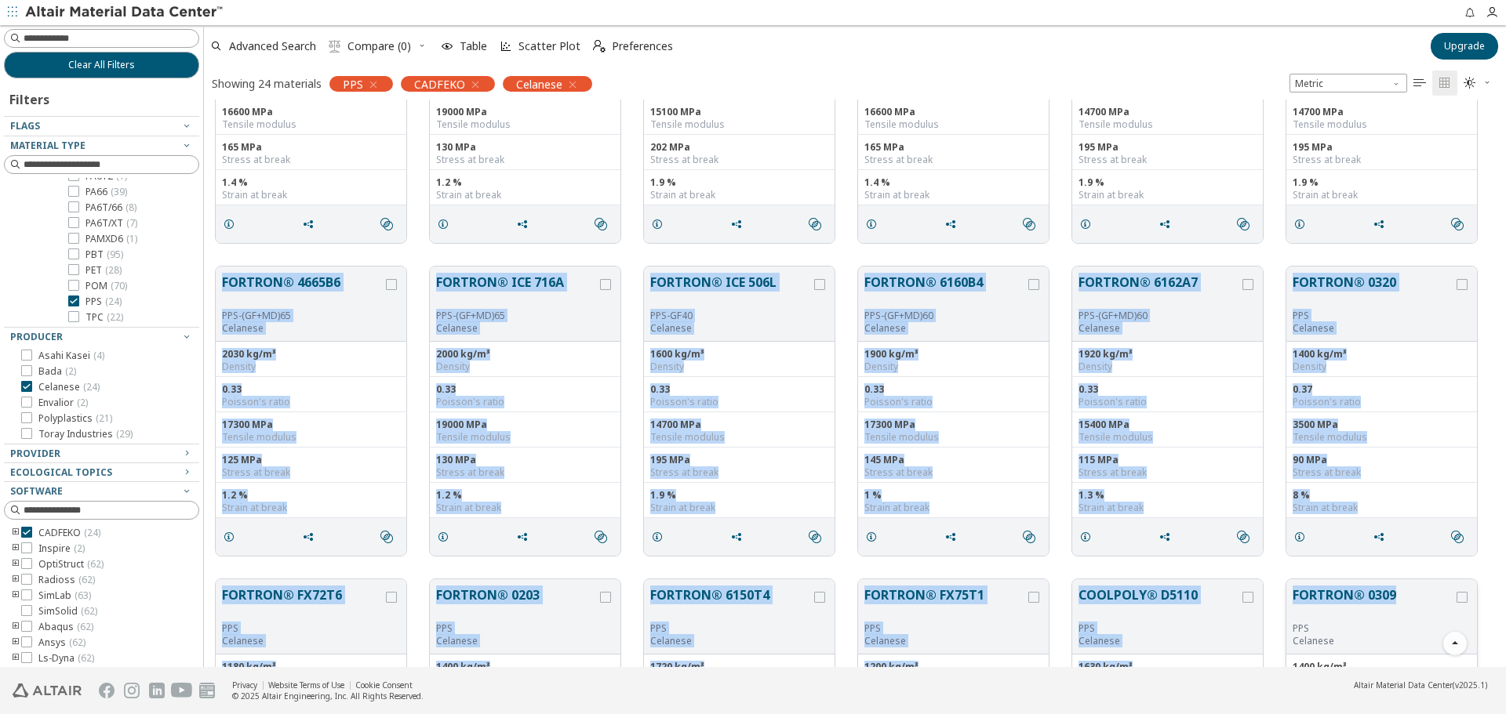
drag, startPoint x: 213, startPoint y: 274, endPoint x: 1402, endPoint y: 588, distance: 1229.7
click at [1402, 588] on div "FORTRON® 1140L4 PPS-GF40 Celanese 1650 kg/m³ Density 0.33 Poisson's ratio 14700…" at bounding box center [855, 255] width 1302 height 1252
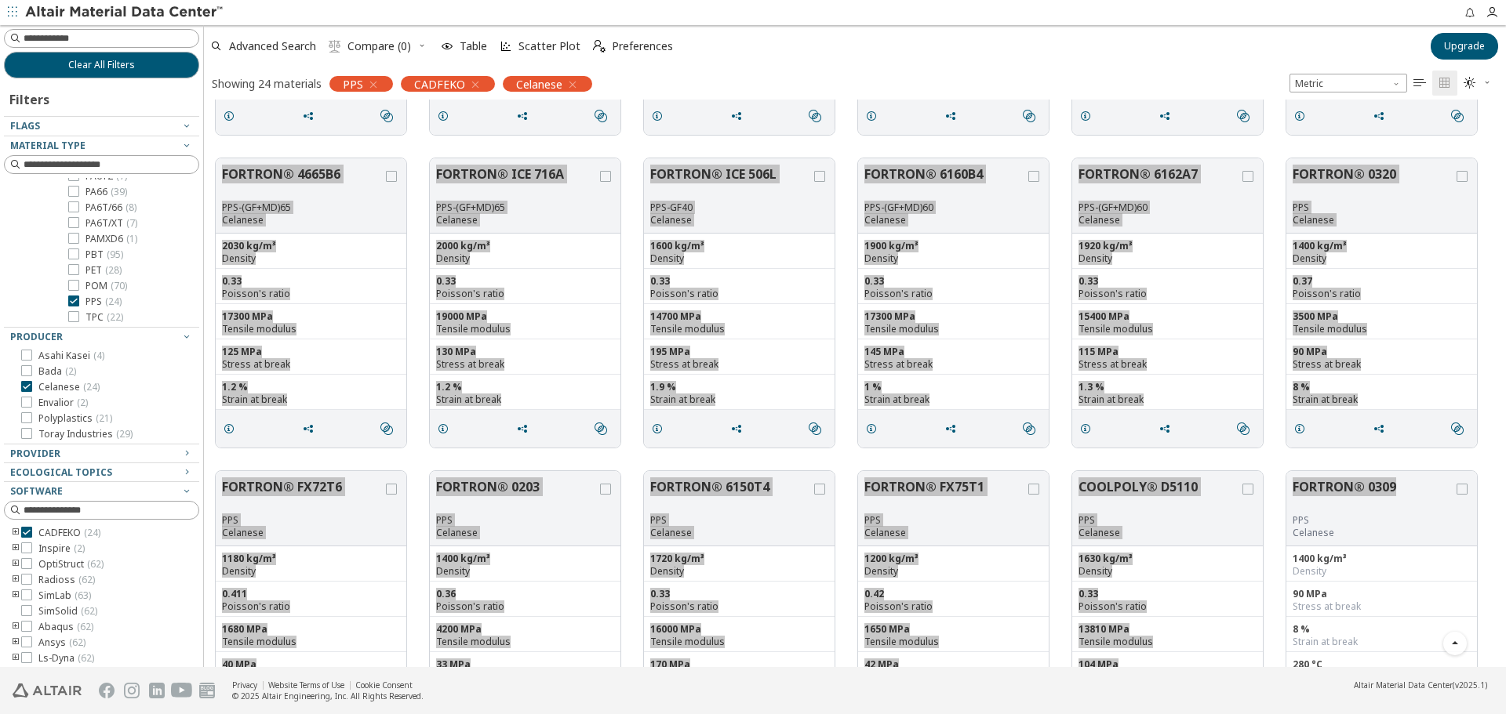
scroll to position [684, 0]
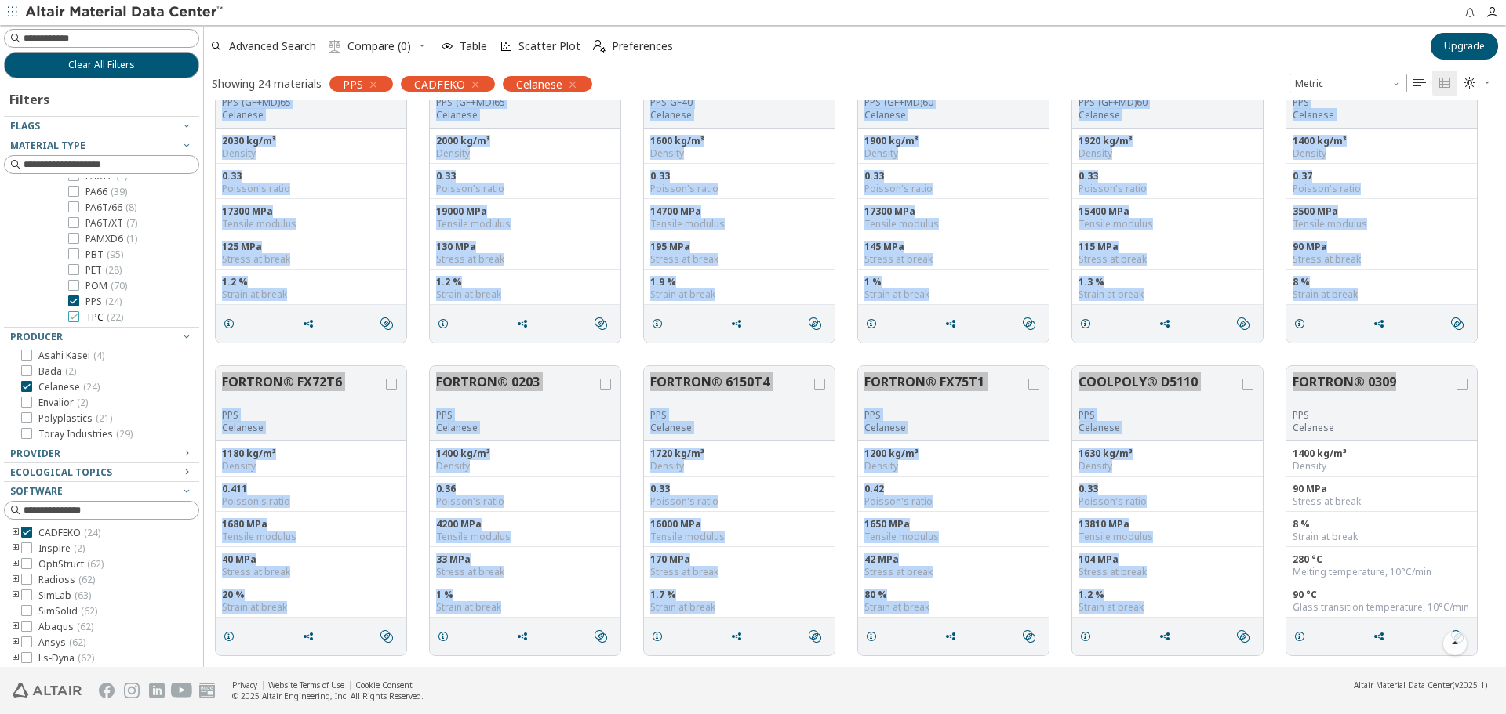
click at [96, 314] on span "TPC ( 22 )" at bounding box center [104, 317] width 38 height 13
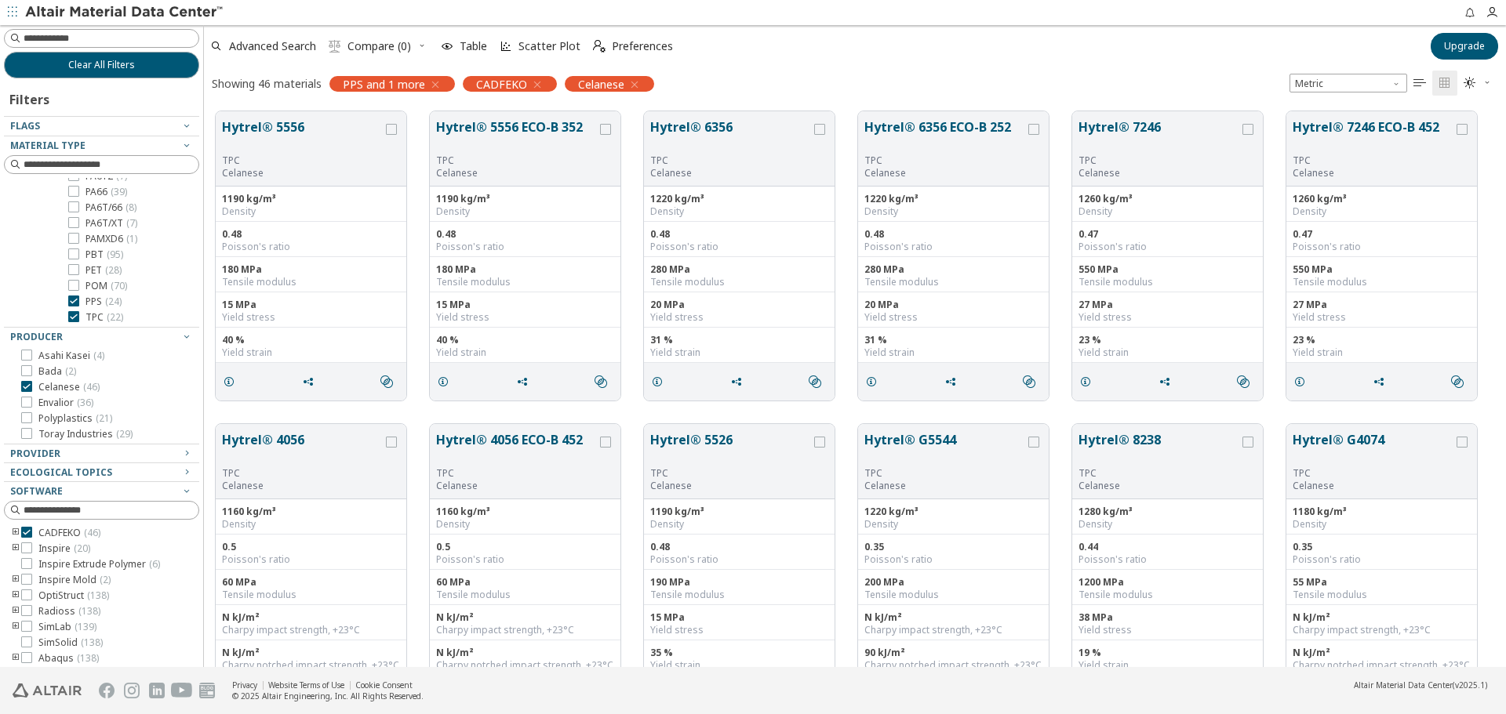
click at [100, 301] on span "PPS ( 24 )" at bounding box center [103, 302] width 36 height 13
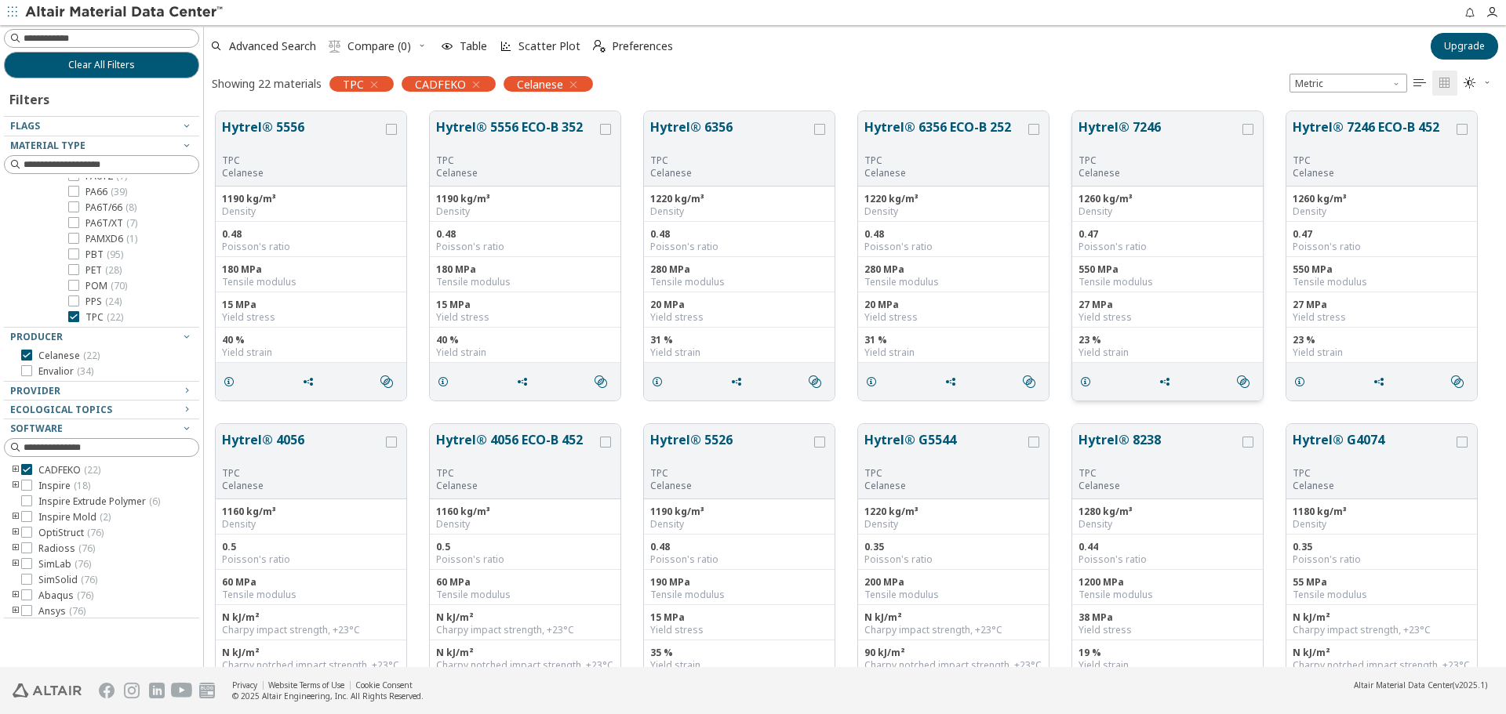
drag, startPoint x: 231, startPoint y: 129, endPoint x: 756, endPoint y: 169, distance: 527.0
click at [1209, 349] on div "Hytrel® 5556 TPC Celanese 1190 kg/m³ Density 0.48 Poisson's ratio 180 MPa Tensi…" at bounding box center [855, 256] width 1302 height 313
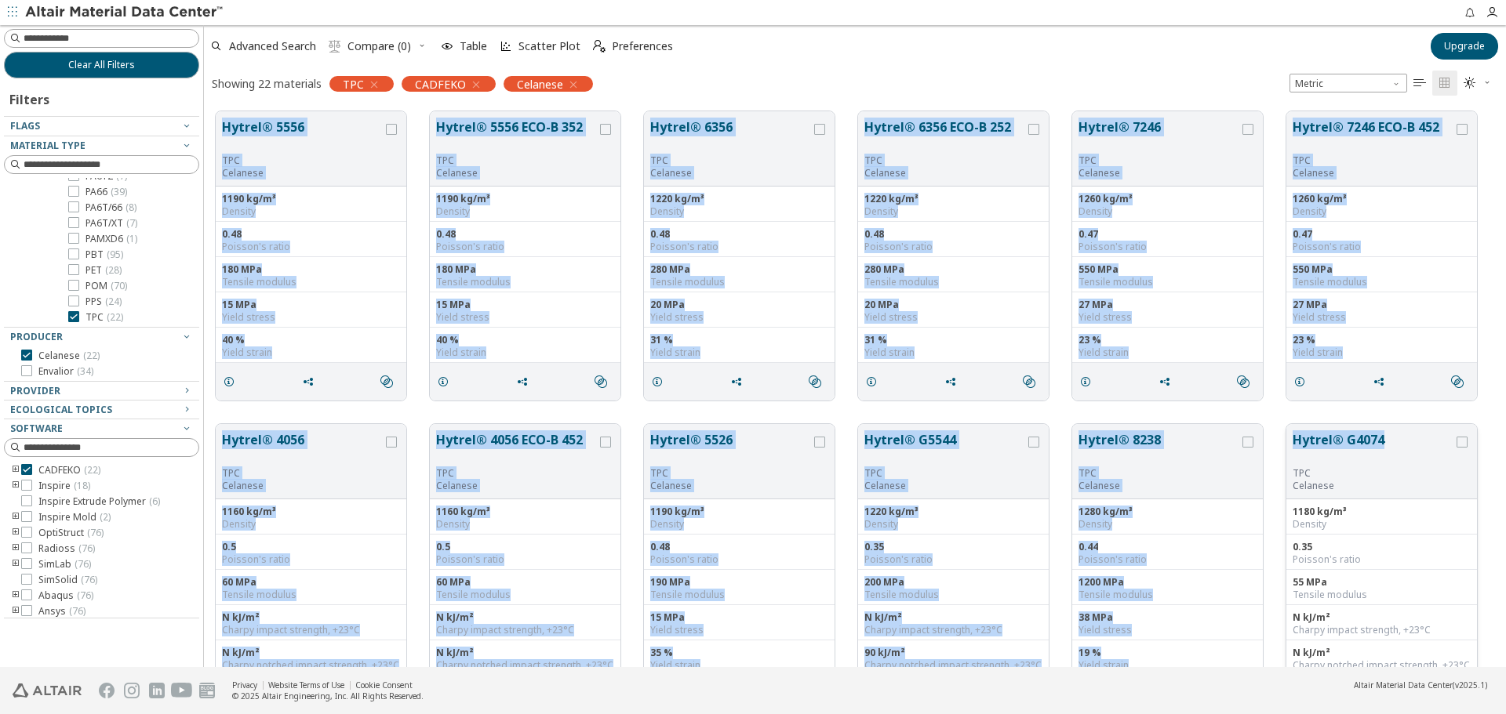
drag, startPoint x: 210, startPoint y: 119, endPoint x: 1393, endPoint y: 440, distance: 1225.2
click at [1381, 447] on div "Hytrel® 5556 TPC Celanese 1190 kg/m³ Density 0.48 Poisson's ratio 180 MPa Tensi…" at bounding box center [855, 726] width 1302 height 1252
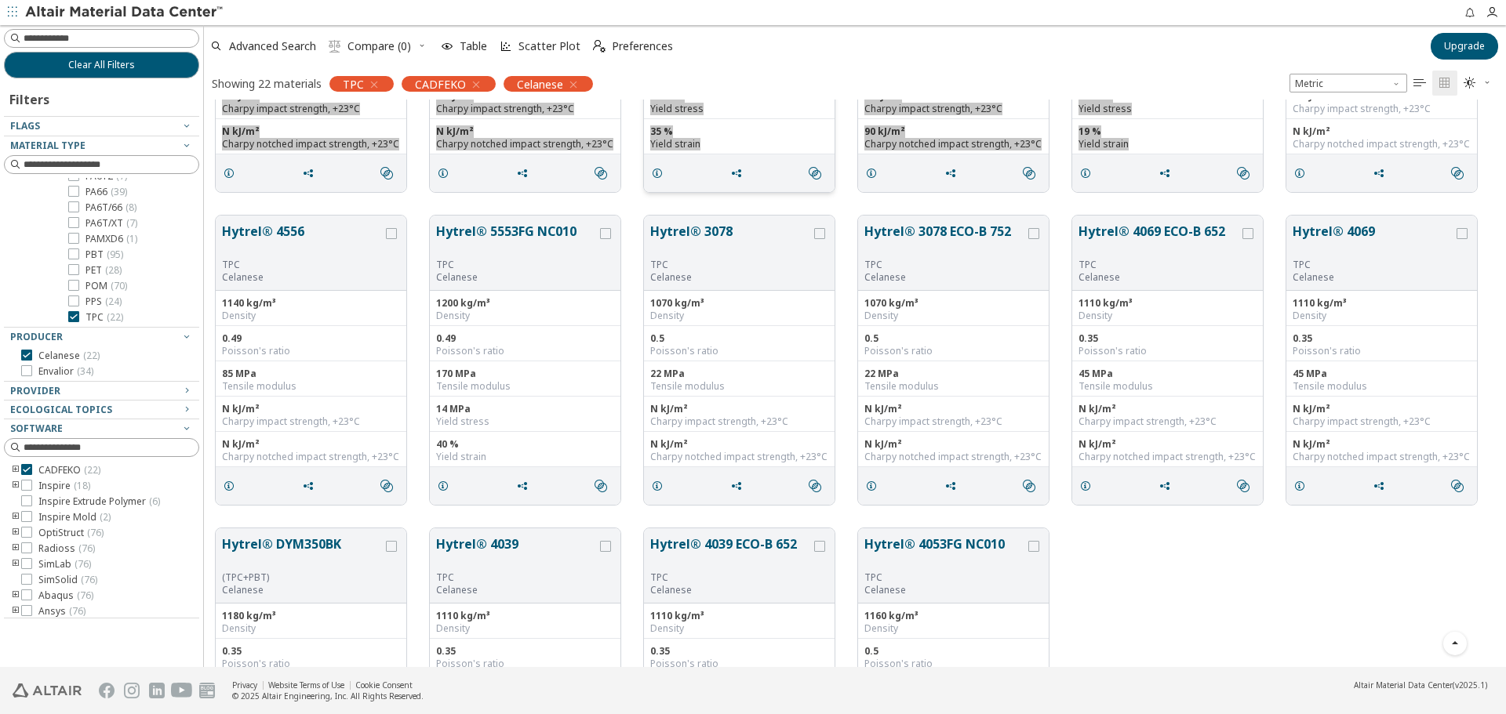
scroll to position [549, 0]
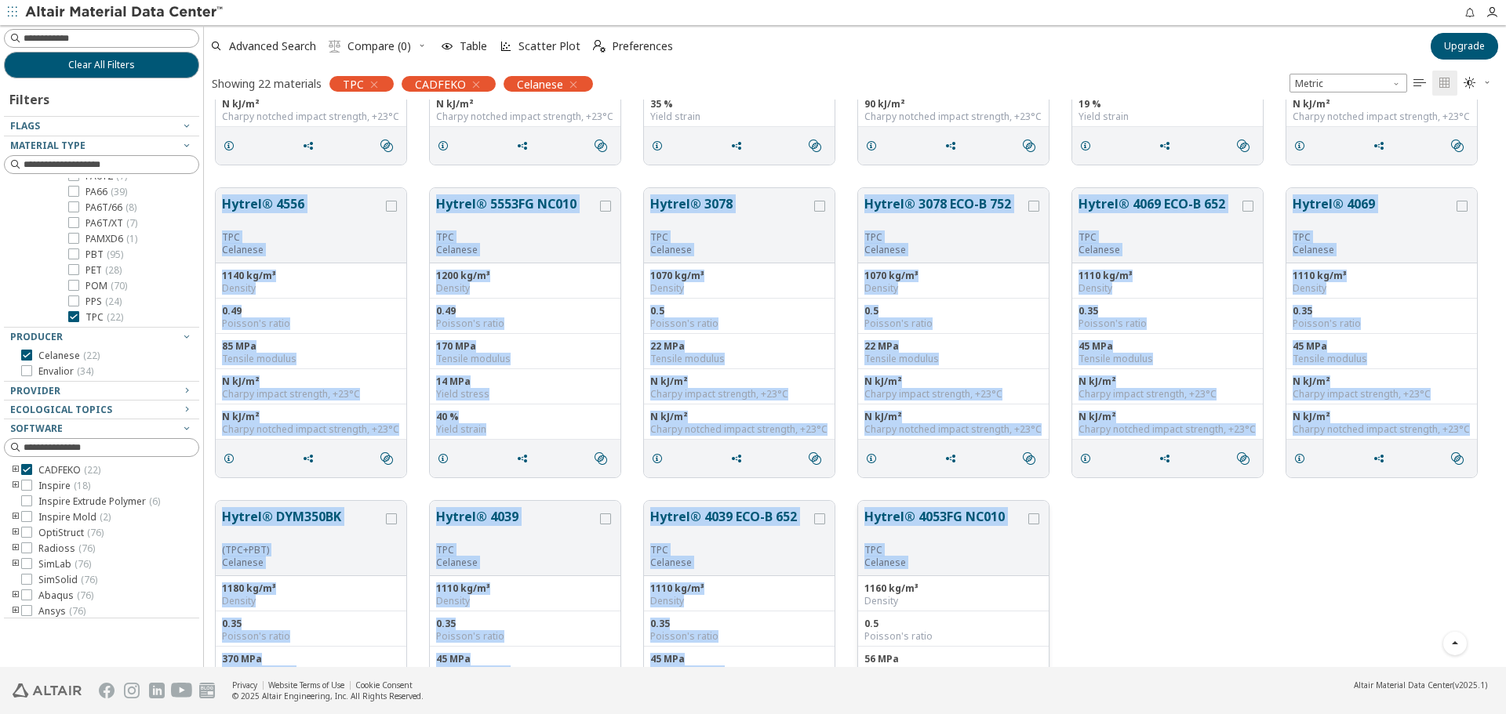
drag, startPoint x: 212, startPoint y: 188, endPoint x: 1048, endPoint y: 558, distance: 914.6
click at [1048, 558] on div "Hytrel® 5556 TPC Celanese 1190 kg/m³ Density 0.48 Poisson's ratio 180 MPa Tensi…" at bounding box center [855, 177] width 1302 height 1252
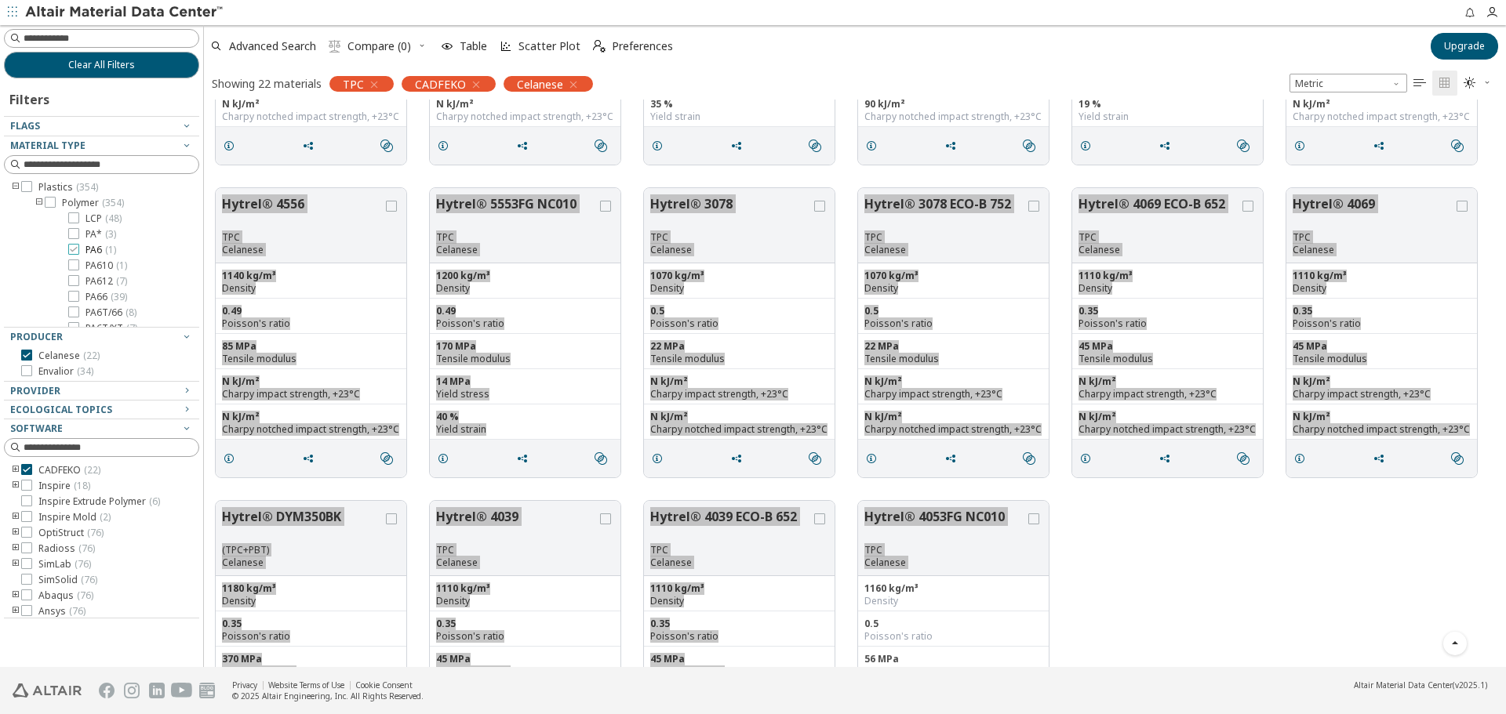
scroll to position [105, 0]
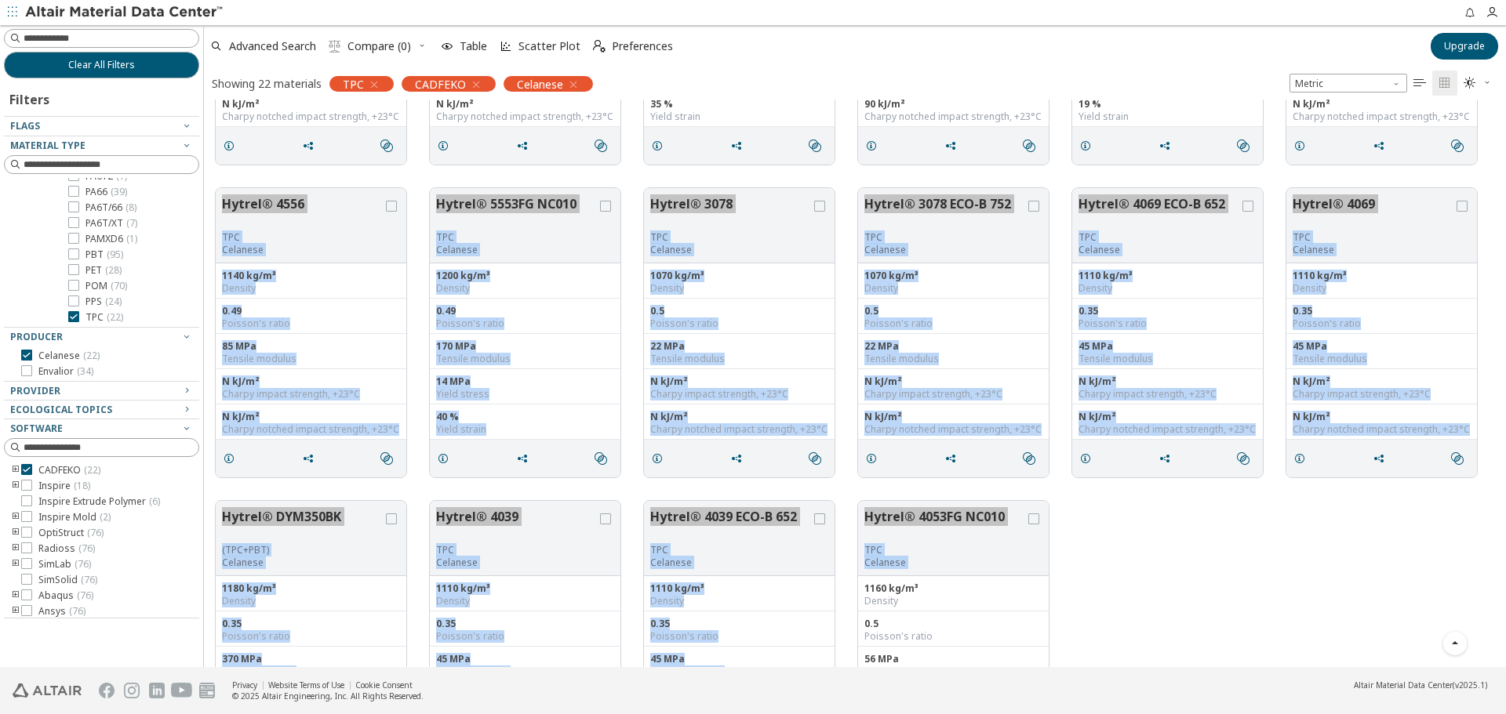
click at [88, 312] on span "TPC ( 22 )" at bounding box center [104, 317] width 38 height 13
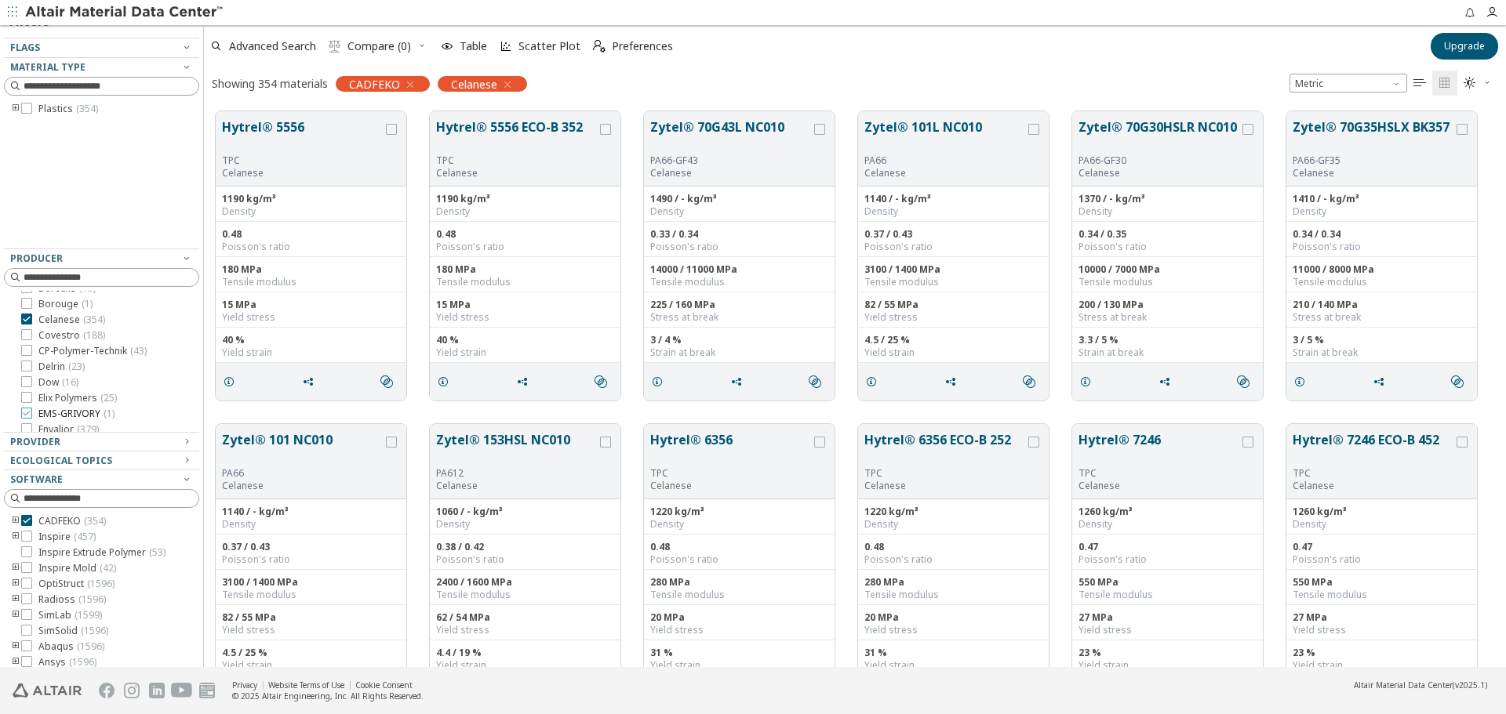
scroll to position [78, 0]
click at [71, 364] on span "Covestro ( 188 )" at bounding box center [71, 363] width 67 height 13
click at [60, 343] on span "Celanese ( 354 )" at bounding box center [71, 347] width 67 height 13
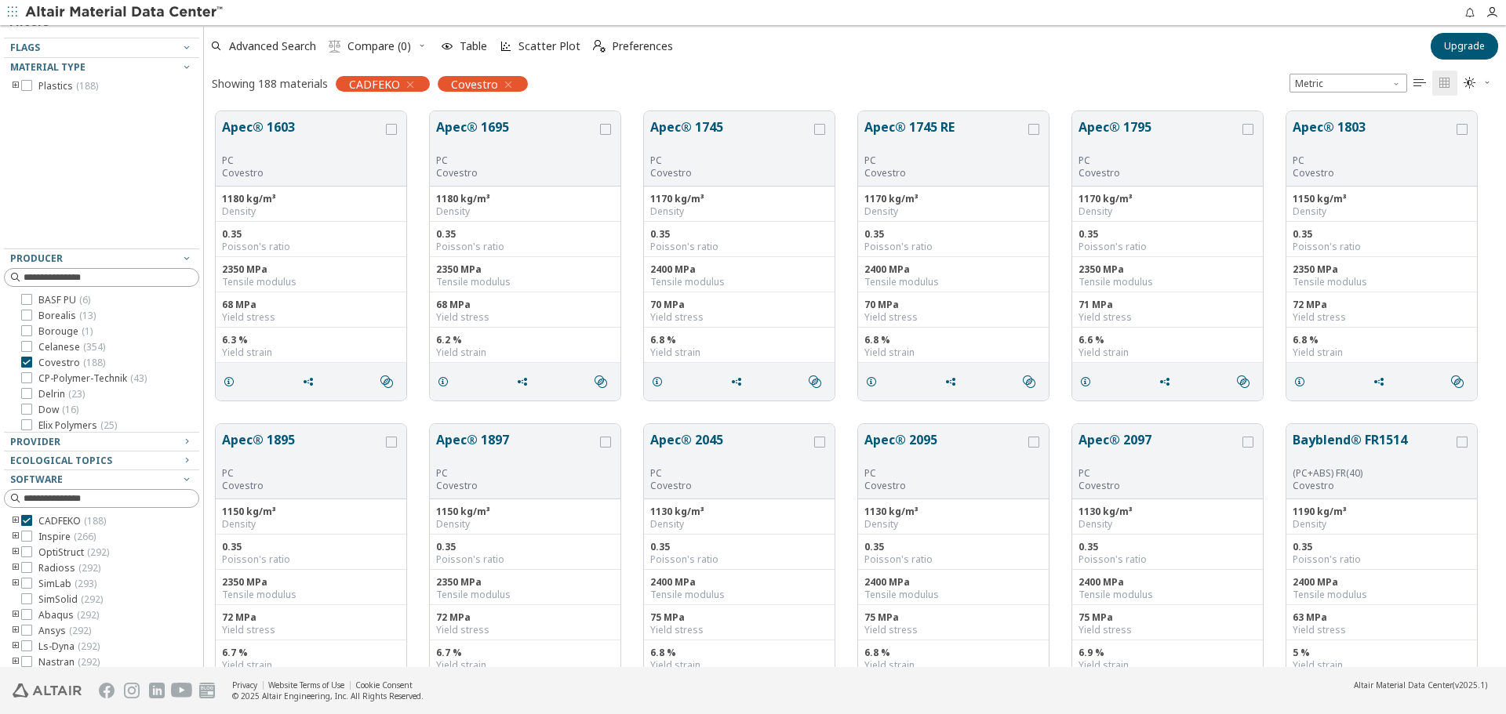
click at [16, 85] on icon "toogle group" at bounding box center [15, 86] width 11 height 13
click at [38, 102] on icon "toogle group" at bounding box center [39, 102] width 11 height 13
click at [78, 113] on div at bounding box center [73, 116] width 11 height 11
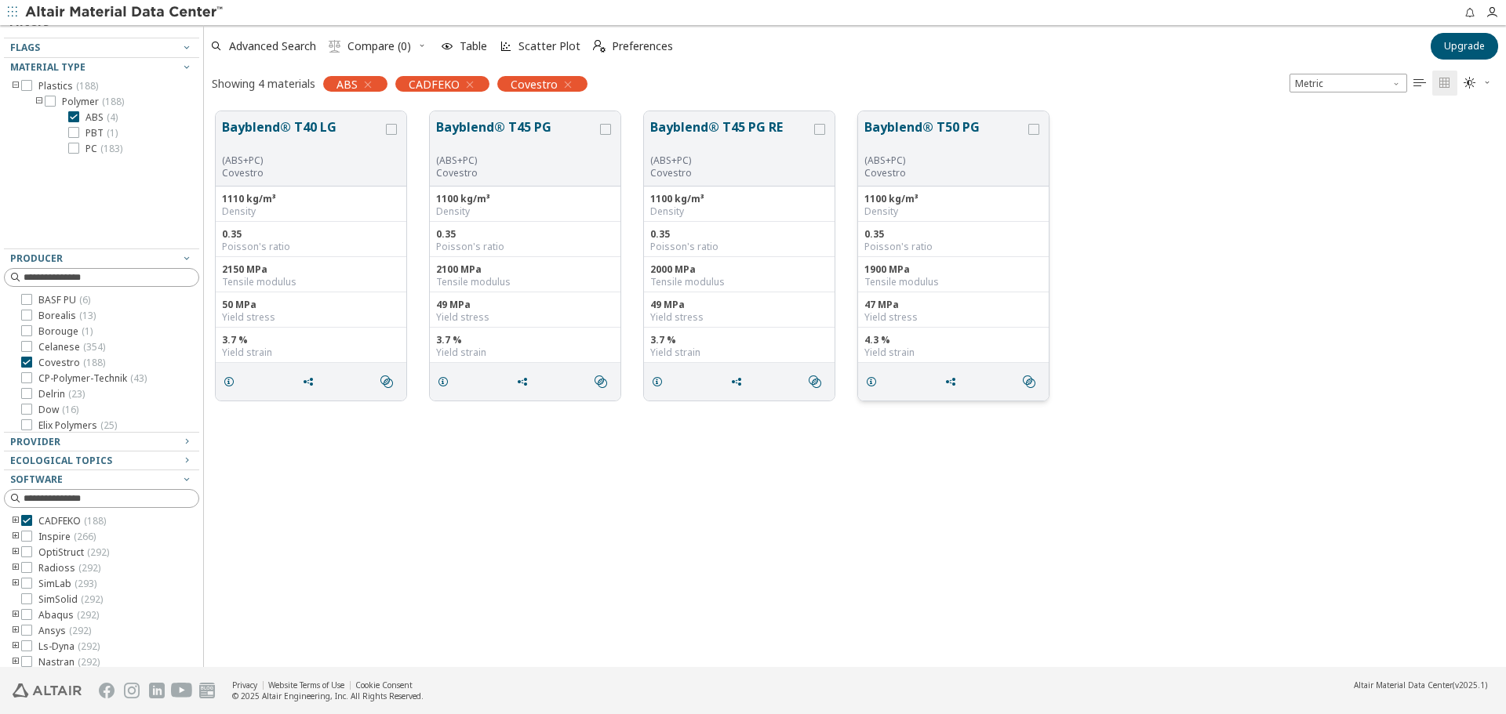
scroll to position [18, 0]
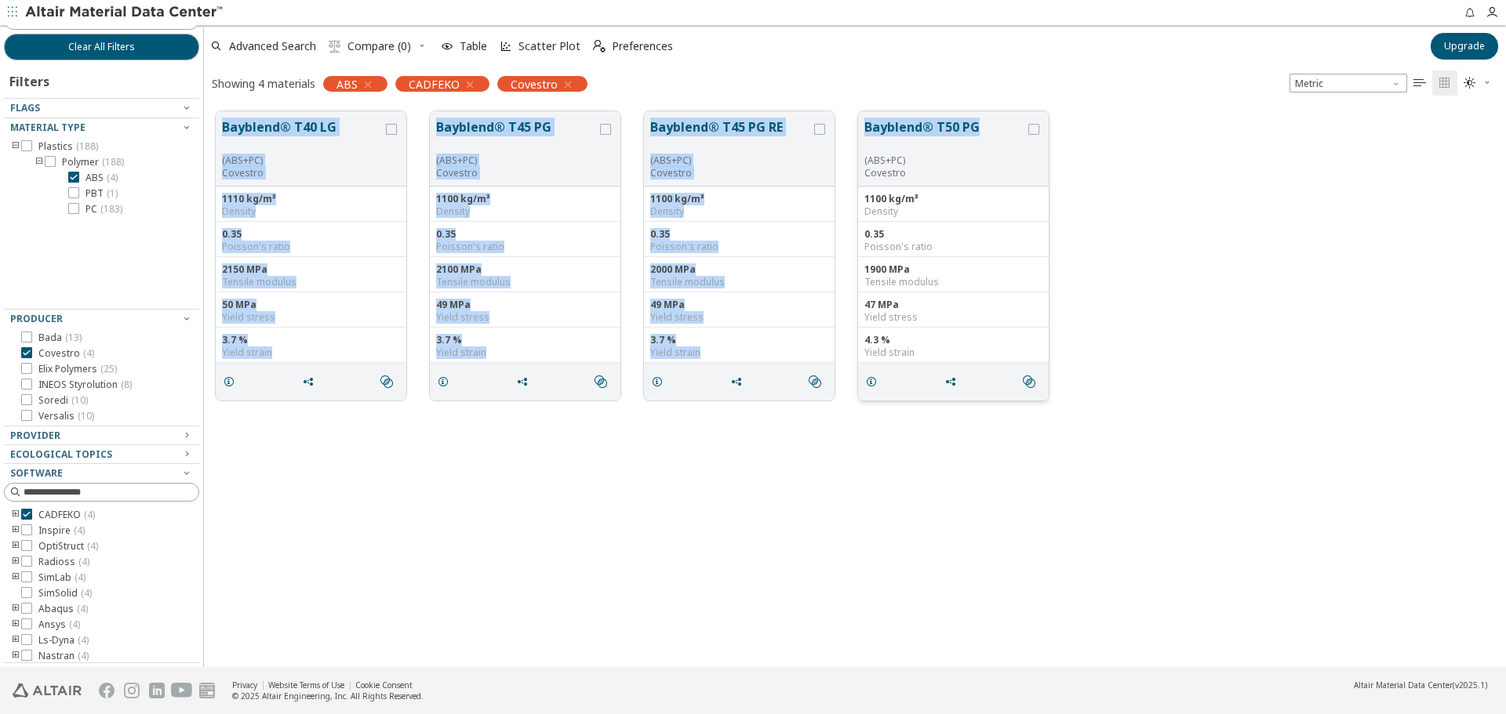
drag, startPoint x: 212, startPoint y: 107, endPoint x: 979, endPoint y: 122, distance: 767.0
click at [979, 122] on div "Bayblend® T40 LG (ABS+PC) Covestro 1110 kg/m³ Density 0.35 Poisson's ratio 2150…" at bounding box center [855, 256] width 1302 height 313
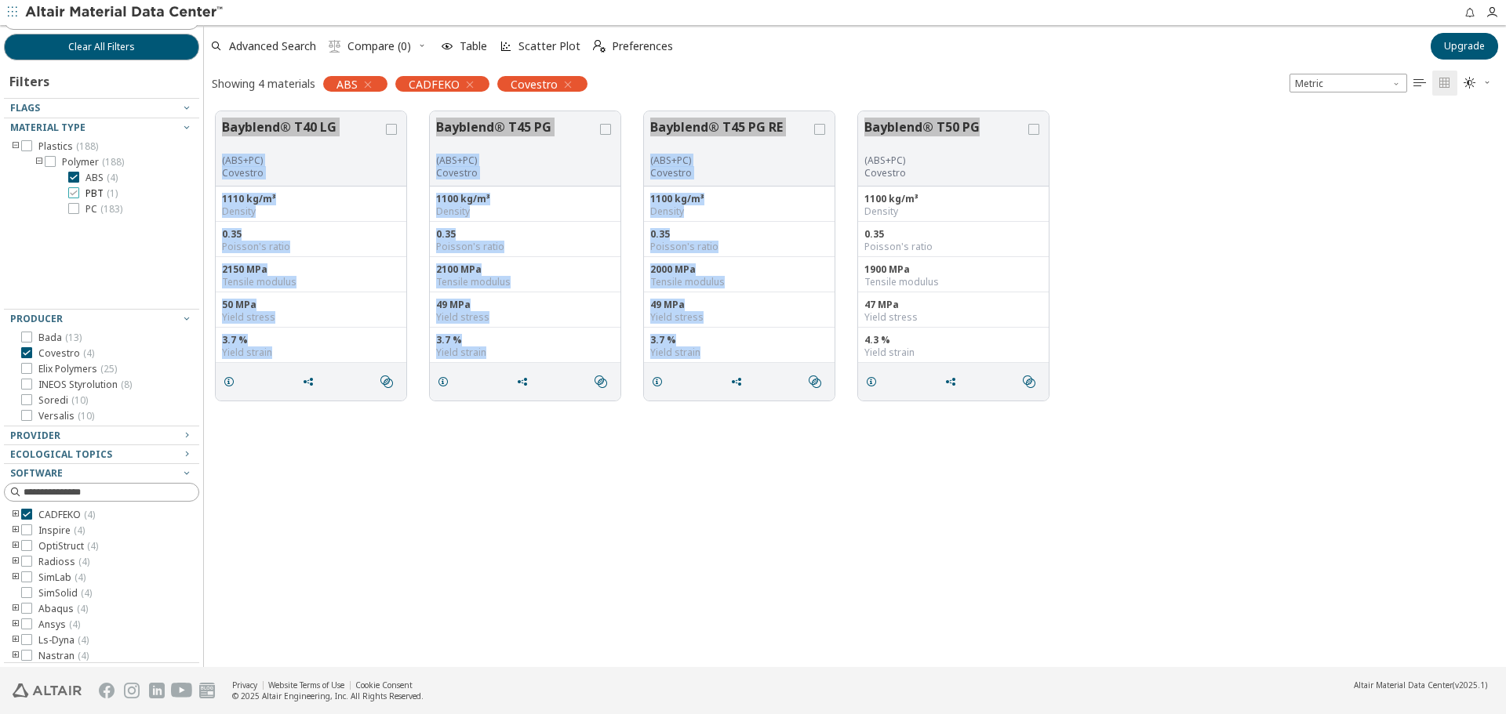
click at [77, 192] on icon at bounding box center [73, 192] width 11 height 11
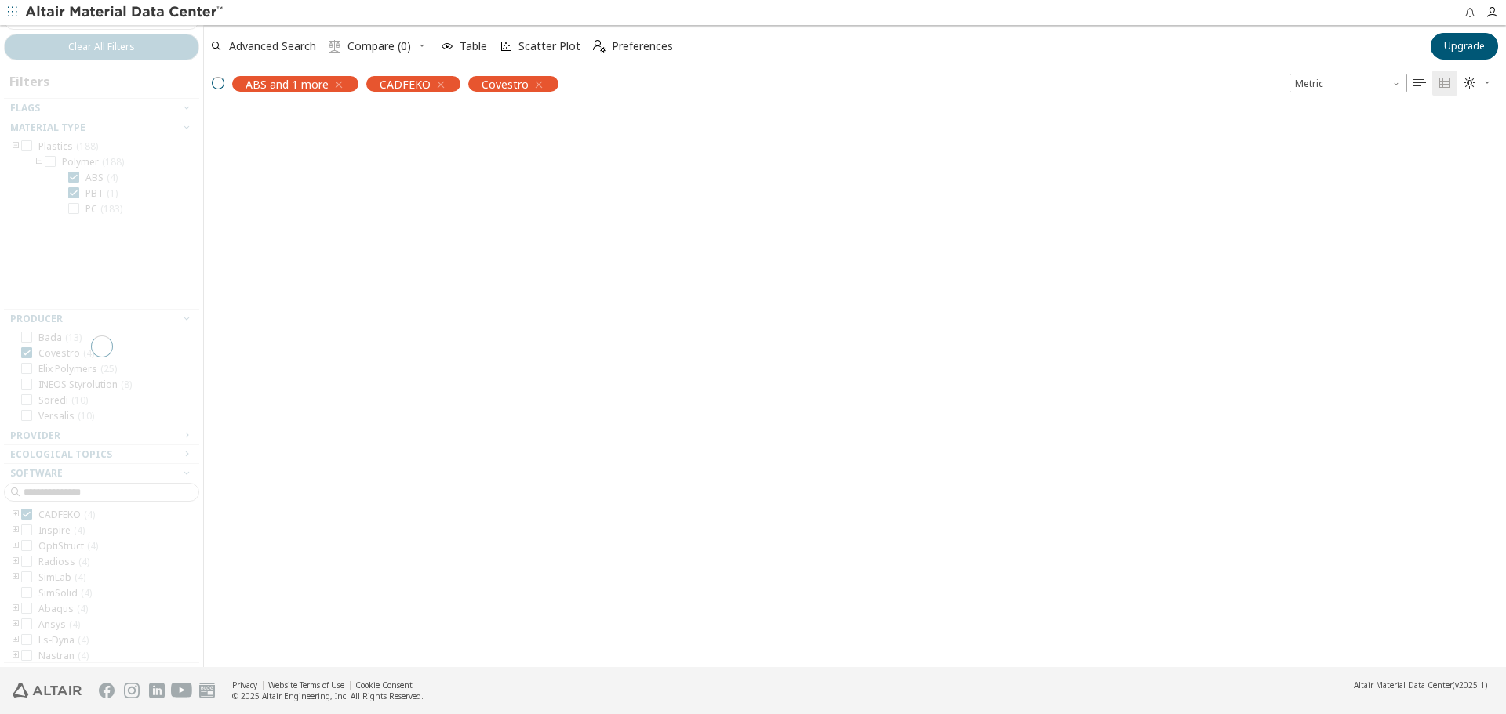
click at [76, 176] on div at bounding box center [101, 346] width 203 height 642
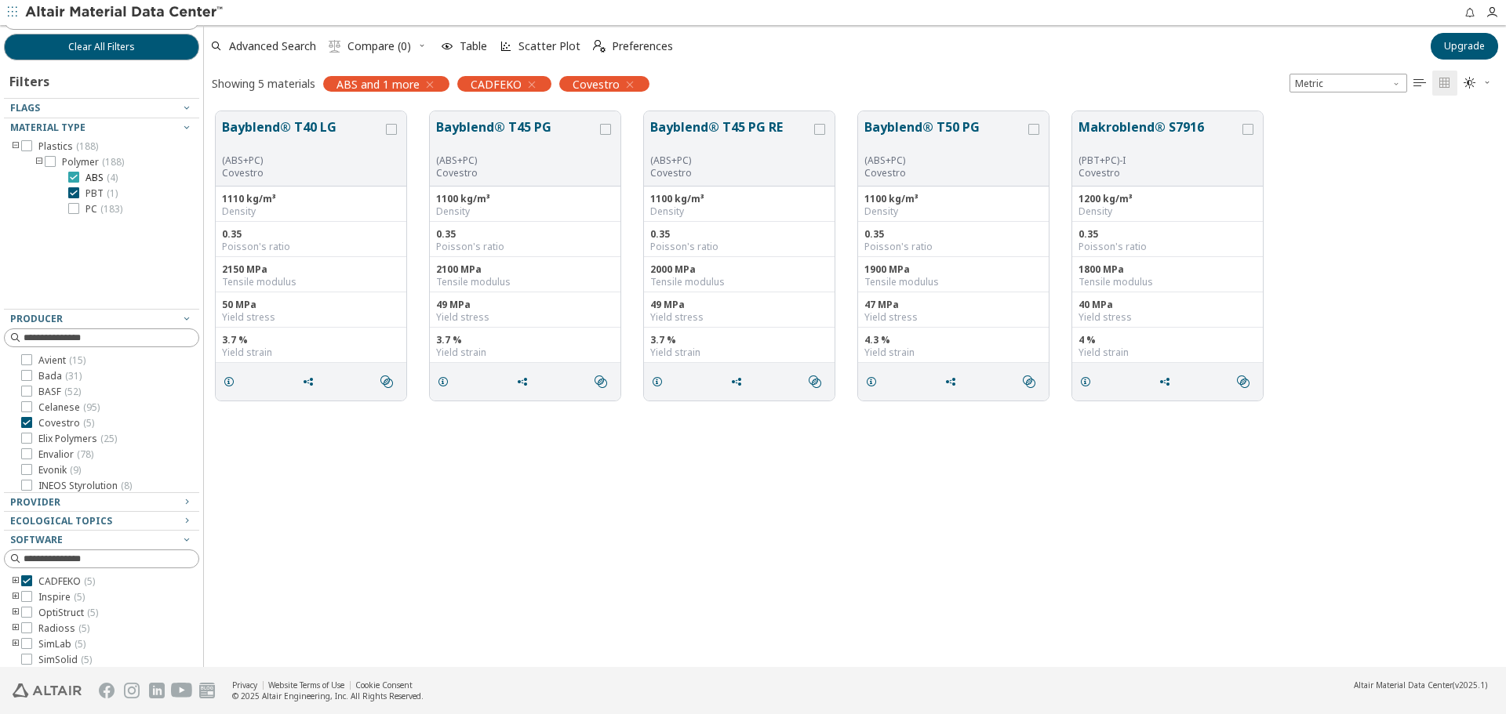
click at [74, 177] on icon at bounding box center [73, 177] width 11 height 11
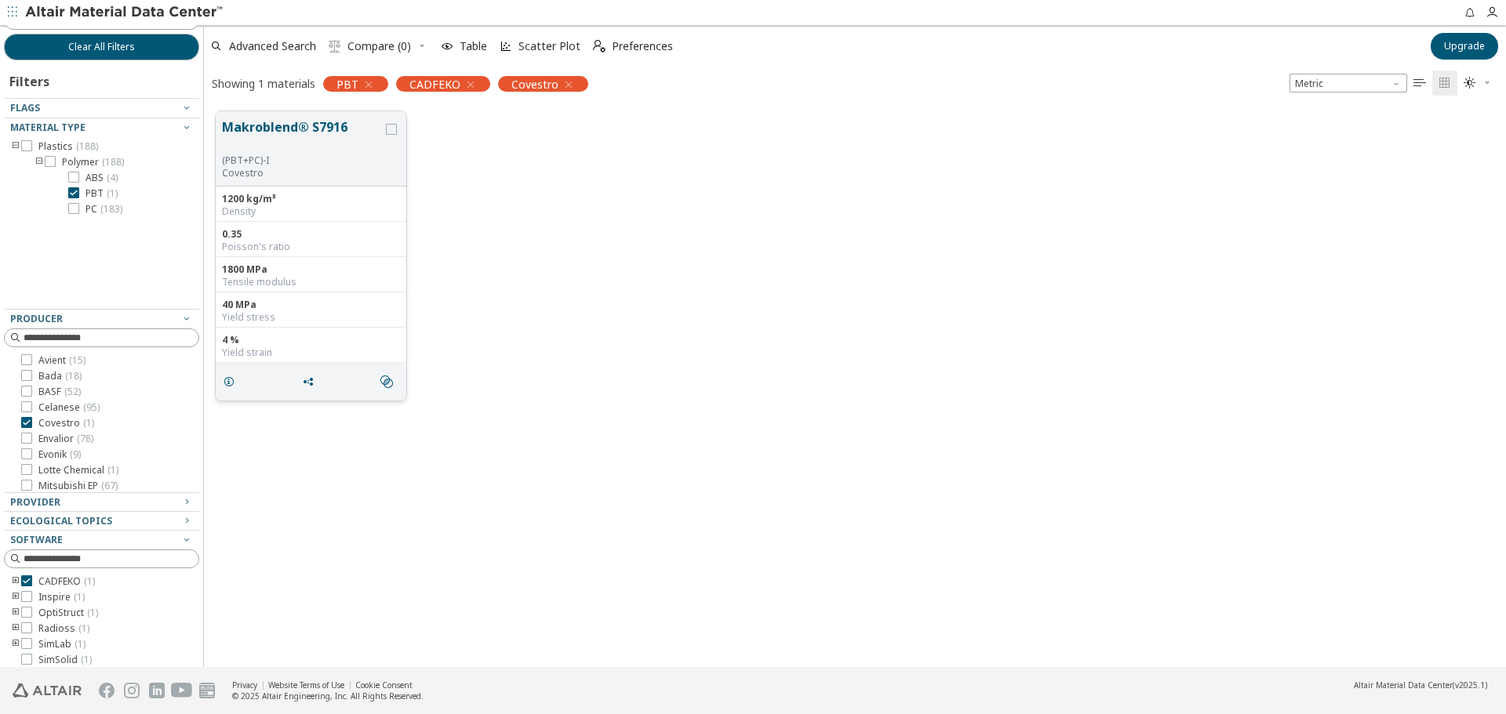
drag, startPoint x: 222, startPoint y: 121, endPoint x: 338, endPoint y: 119, distance: 116.1
click at [338, 119] on button "Makroblend® S7916" at bounding box center [302, 136] width 161 height 37
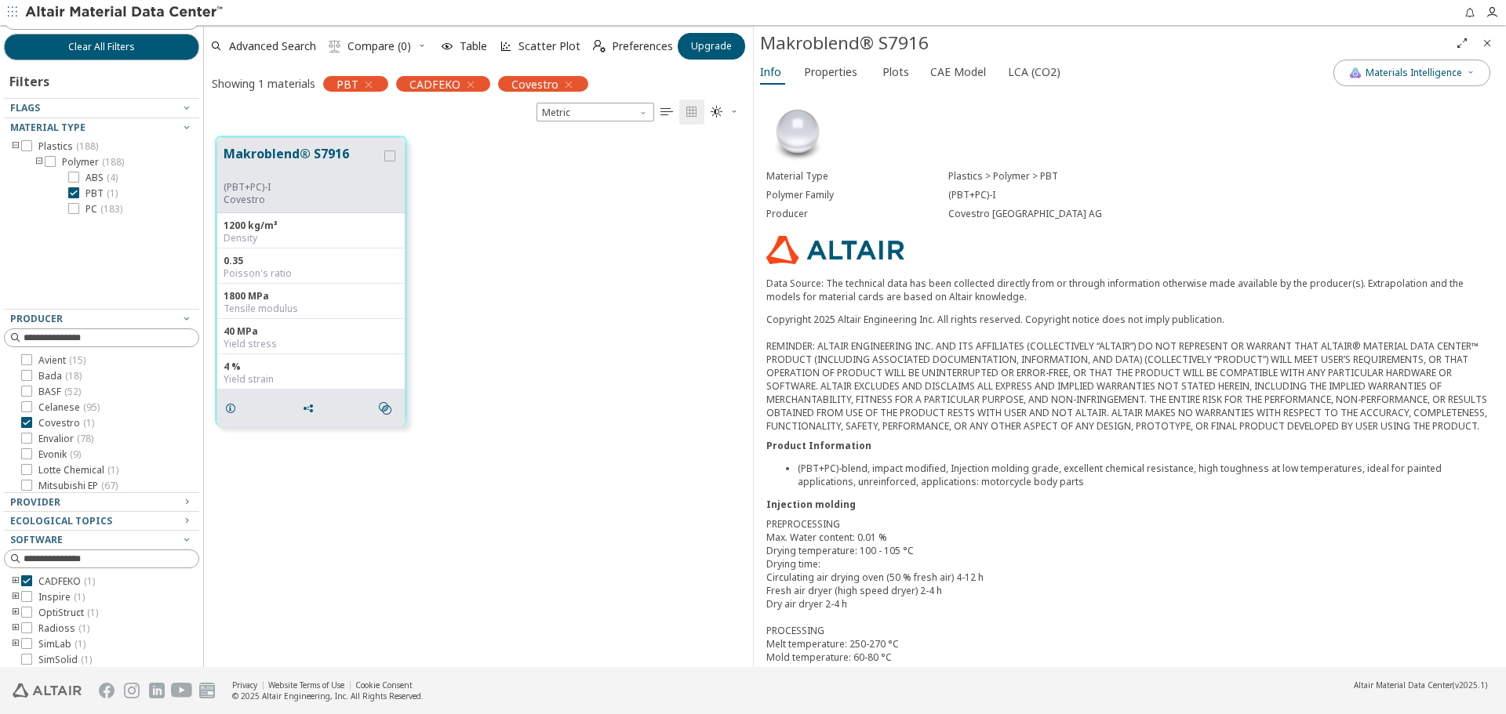
click at [817, 42] on div "Makroblend® S7916" at bounding box center [1104, 43] width 689 height 25
click at [819, 50] on div "Makroblend® S7916" at bounding box center [1104, 43] width 689 height 25
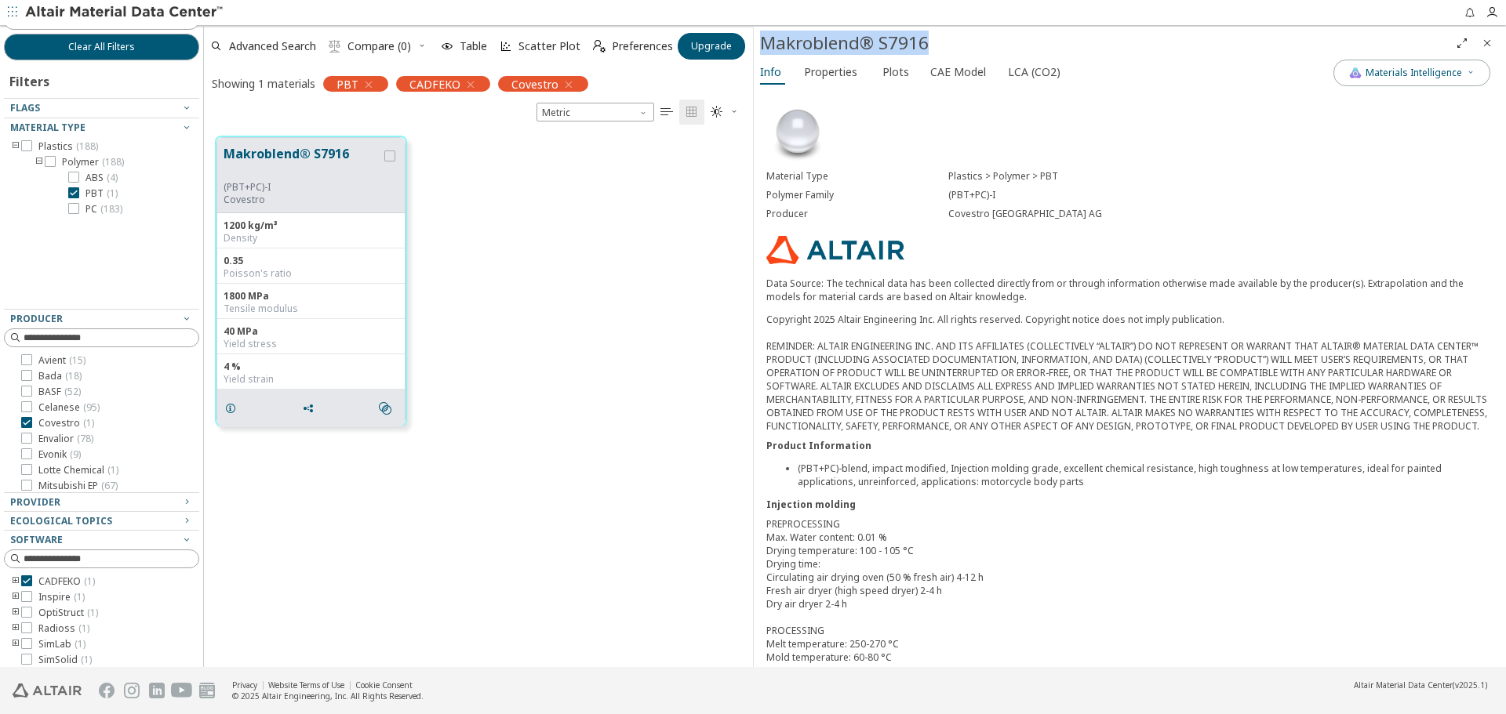
click at [819, 50] on div "Makroblend® S7916" at bounding box center [1104, 43] width 689 height 25
drag, startPoint x: 1483, startPoint y: 36, endPoint x: 1398, endPoint y: 49, distance: 85.7
click at [1483, 37] on icon "Close" at bounding box center [1486, 43] width 13 height 13
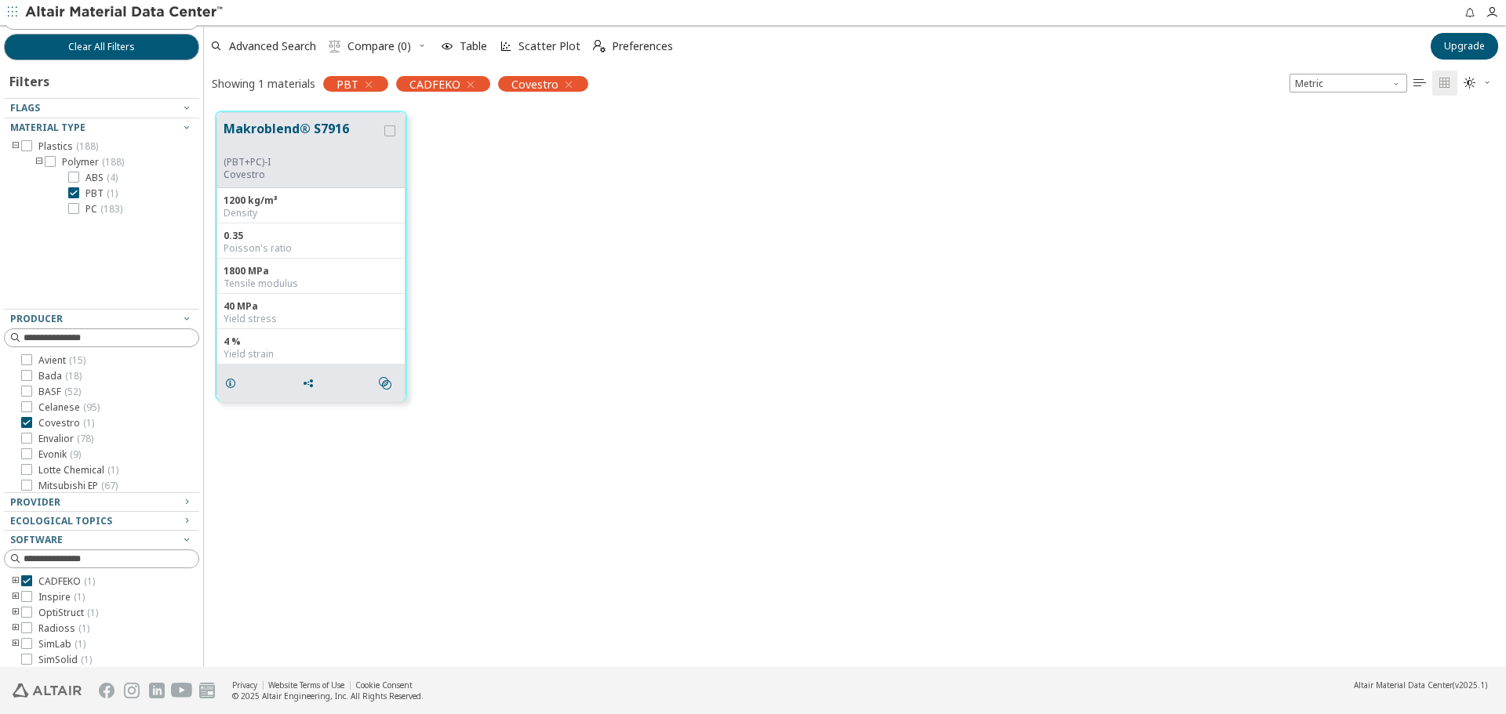
scroll to position [556, 1290]
click at [91, 196] on span "PBT ( 1 )" at bounding box center [101, 193] width 32 height 13
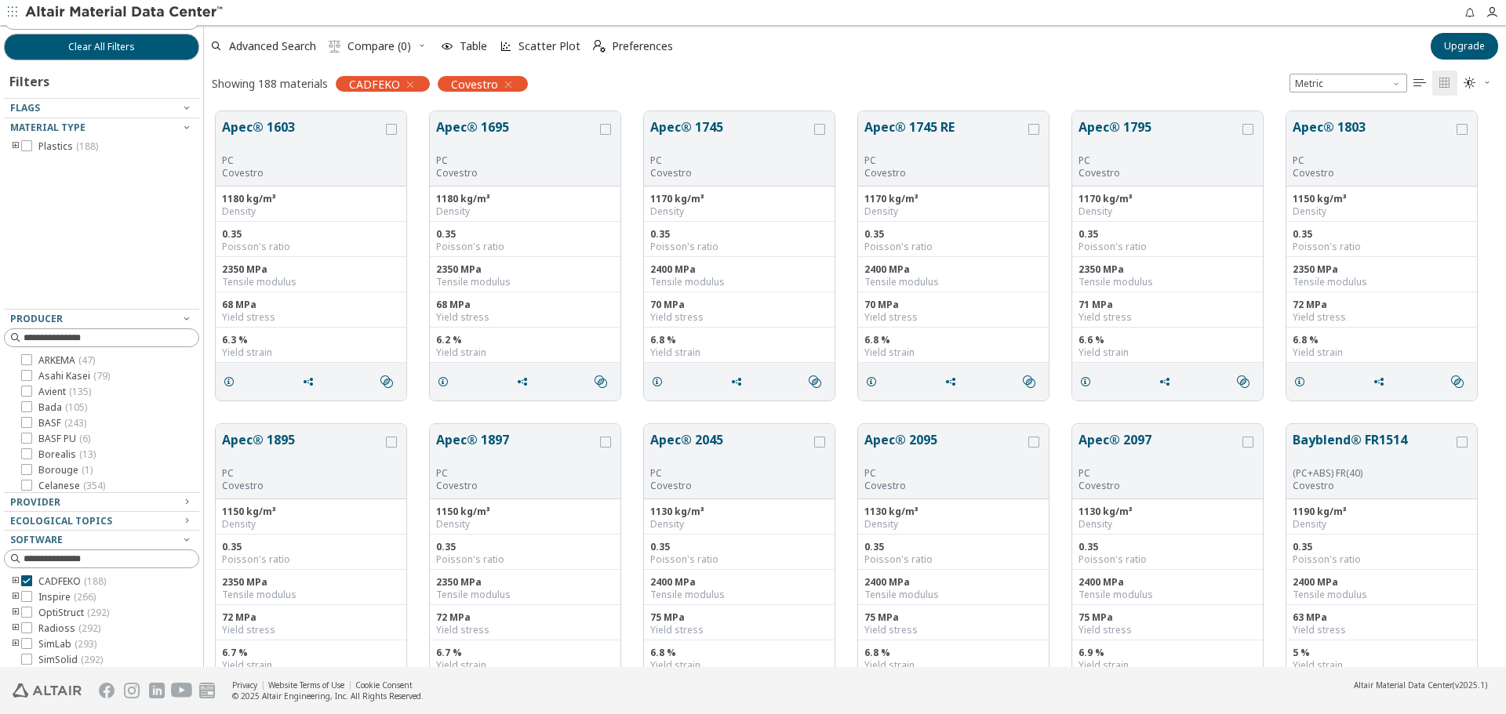
click at [13, 146] on icon "toogle group" at bounding box center [15, 146] width 11 height 13
click at [40, 160] on icon "toogle group" at bounding box center [39, 162] width 11 height 13
click at [77, 208] on icon at bounding box center [73, 208] width 11 height 11
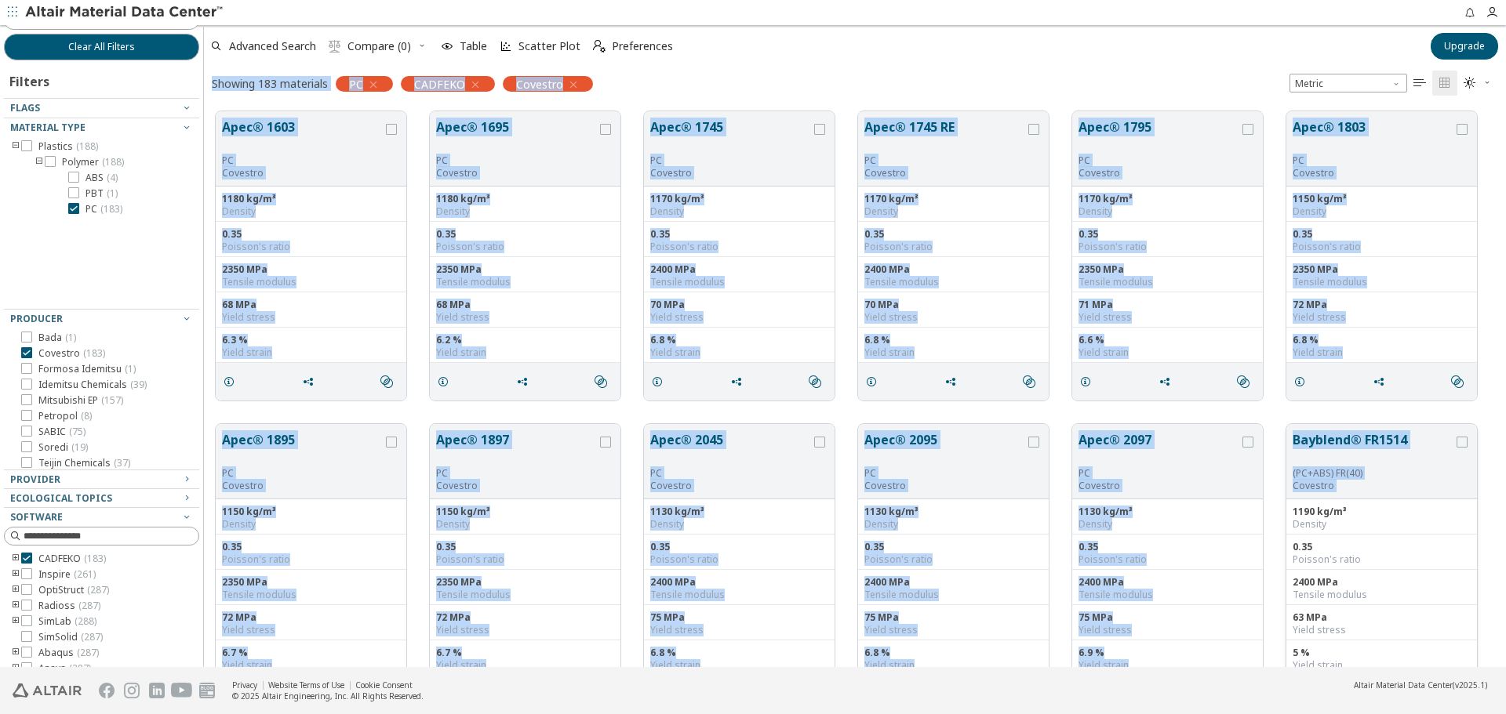
drag, startPoint x: 213, startPoint y: 103, endPoint x: 1461, endPoint y: 448, distance: 1295.2
click at [1461, 448] on div "Advanced Search  Compare (0) Table Scatter Plot  Preferences Upgrade Showing …" at bounding box center [855, 346] width 1302 height 642
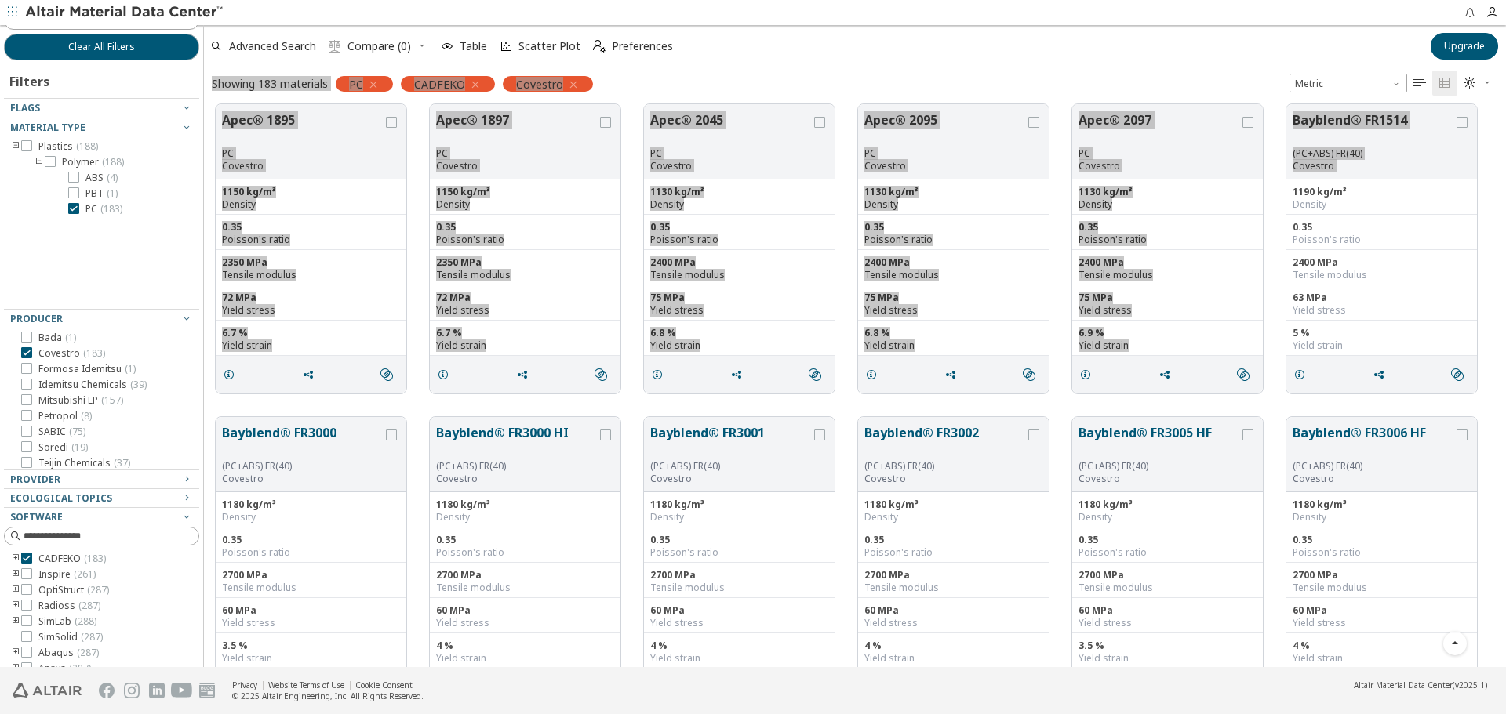
scroll to position [470, 0]
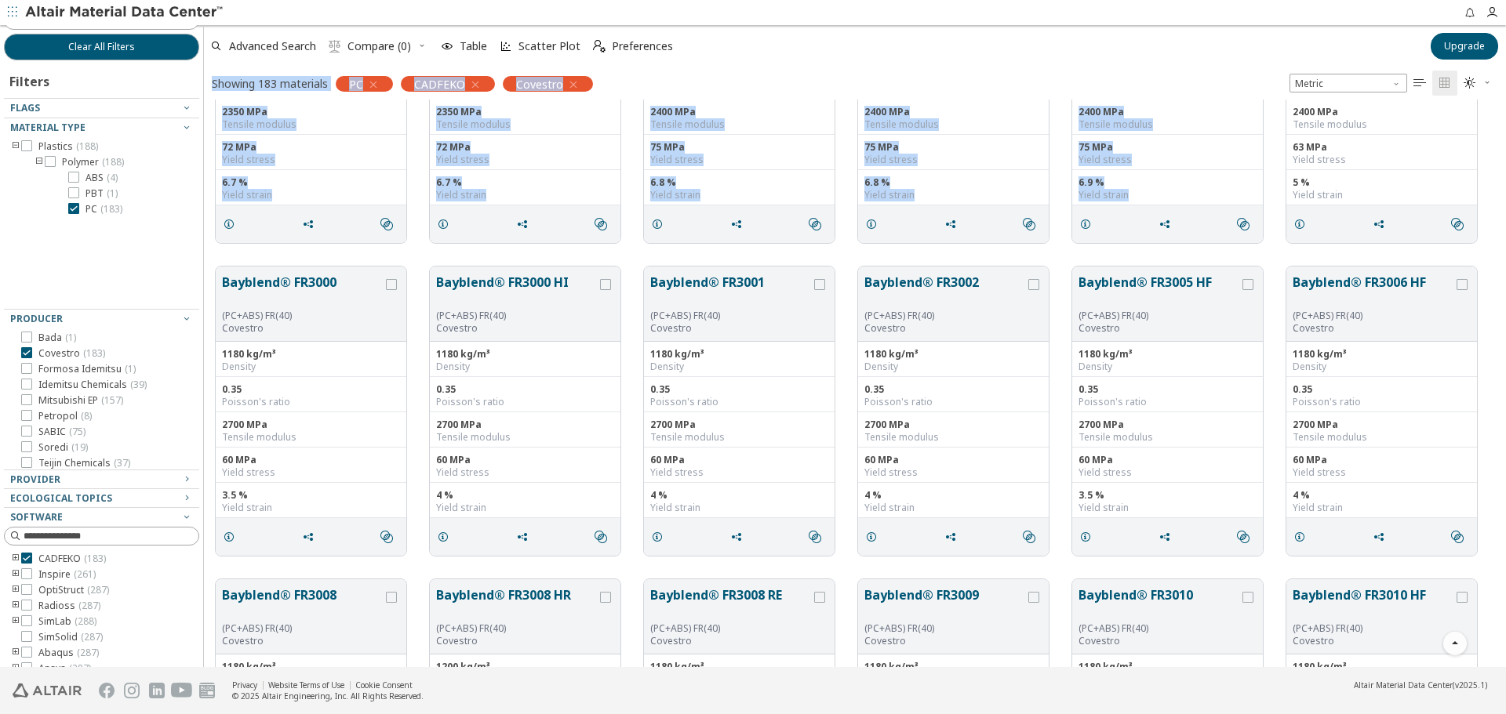
click at [417, 253] on div "Apec® 1895 PC Covestro 1150 kg/m³ Density 0.35 Poisson's ratio 2350 MPa Tensile…" at bounding box center [855, 98] width 1302 height 313
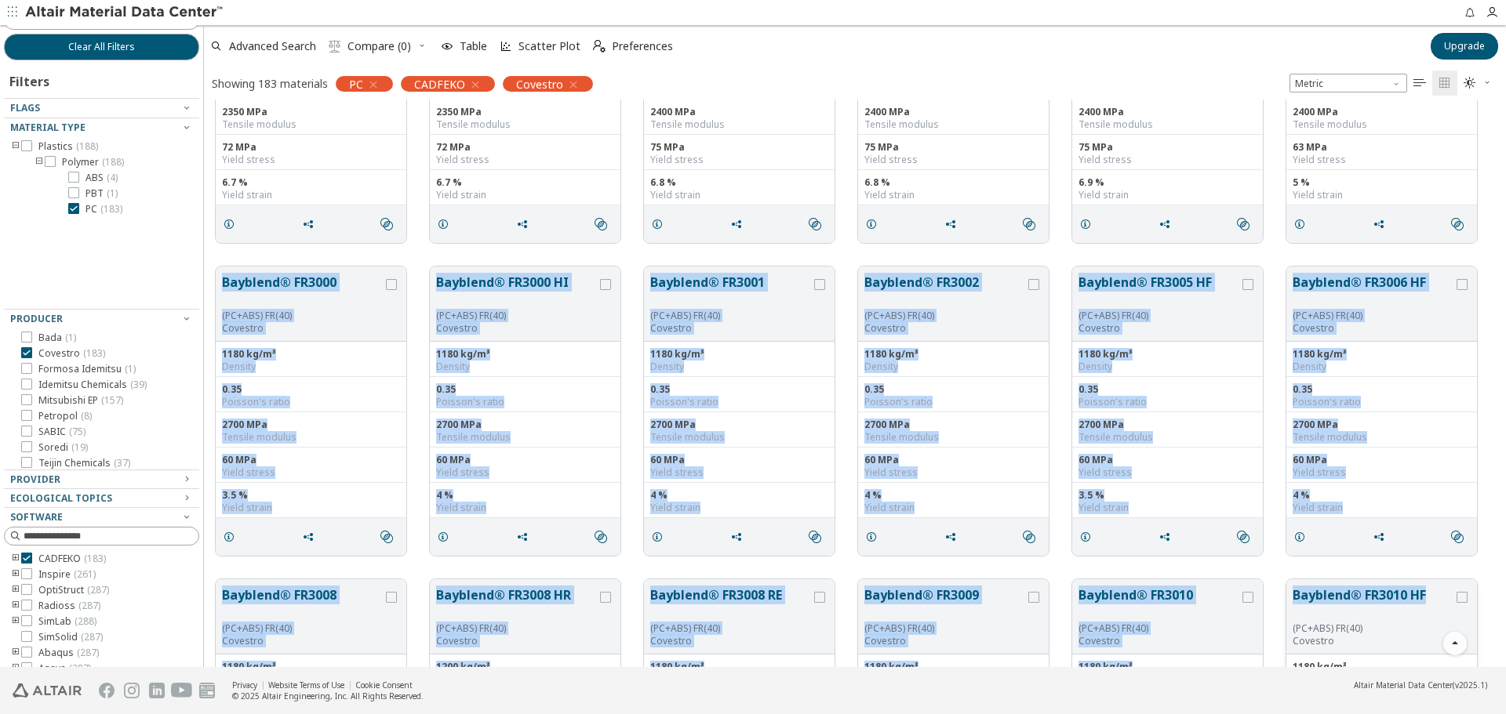
drag, startPoint x: 216, startPoint y: 275, endPoint x: 1444, endPoint y: 593, distance: 1269.1
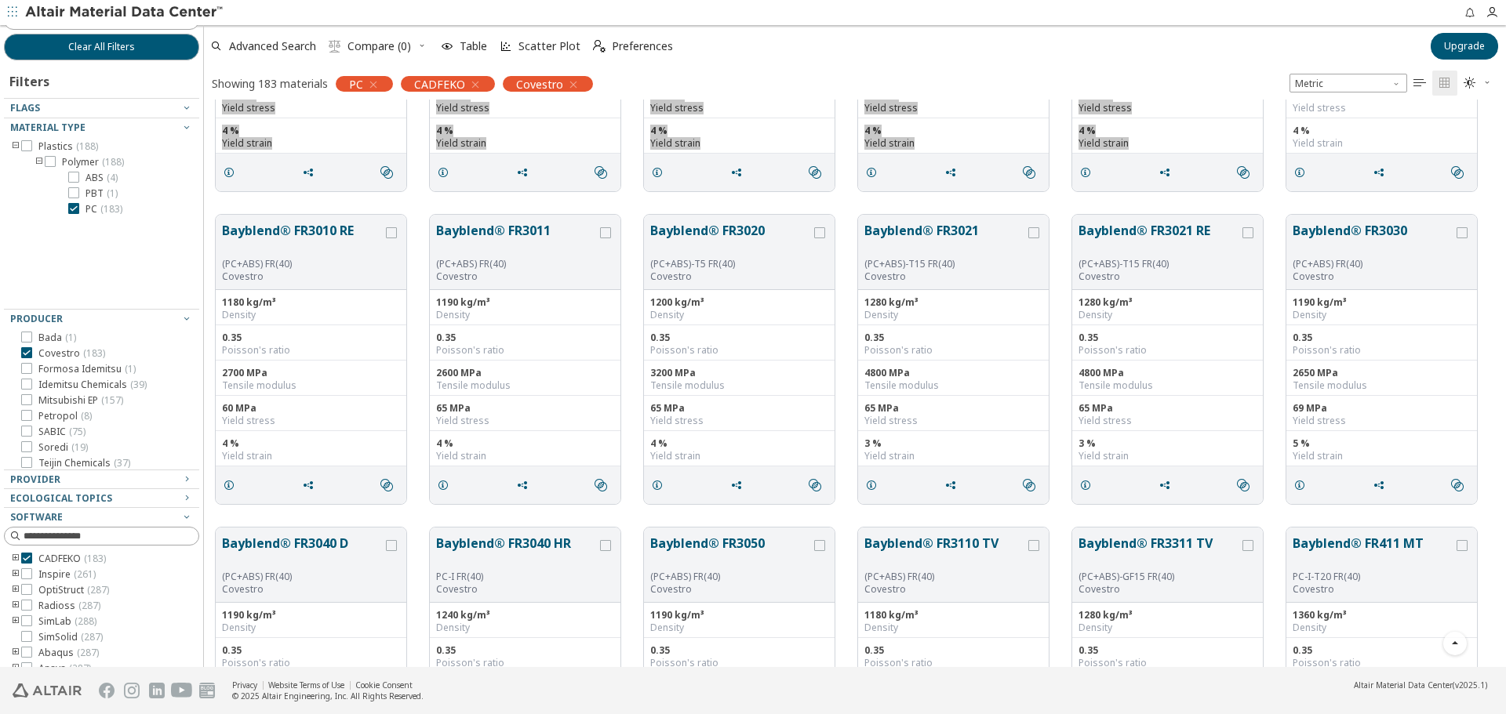
scroll to position [1176, 0]
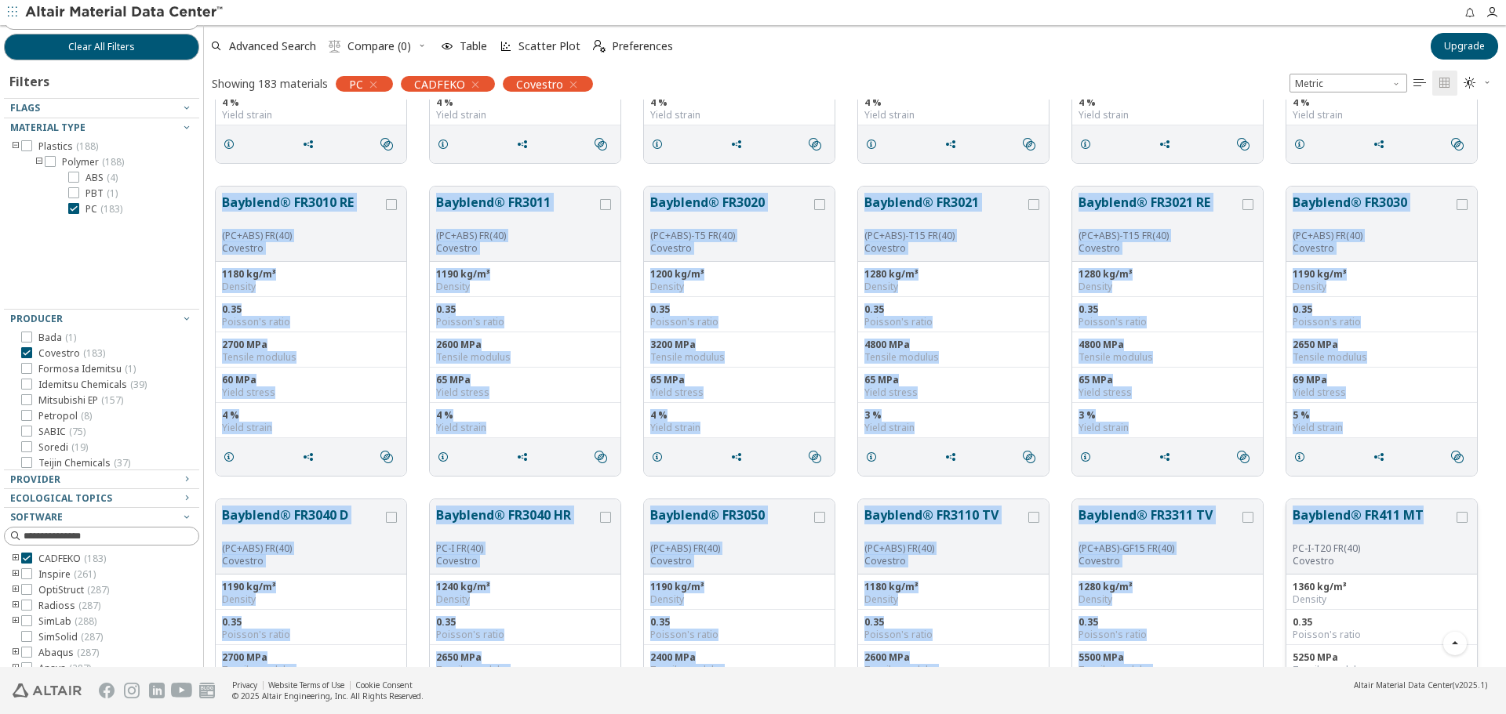
drag, startPoint x: 211, startPoint y: 186, endPoint x: 1434, endPoint y: 510, distance: 1265.4
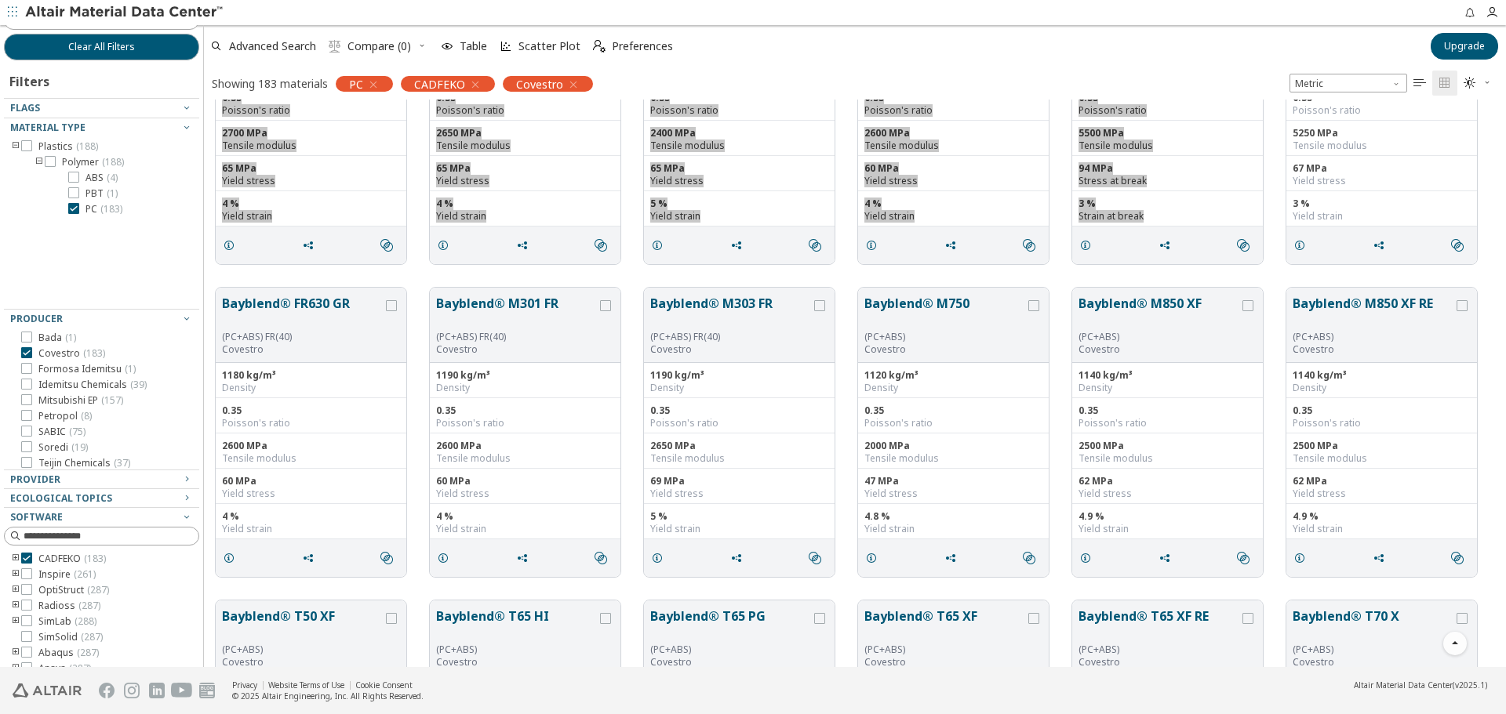
scroll to position [1725, 0]
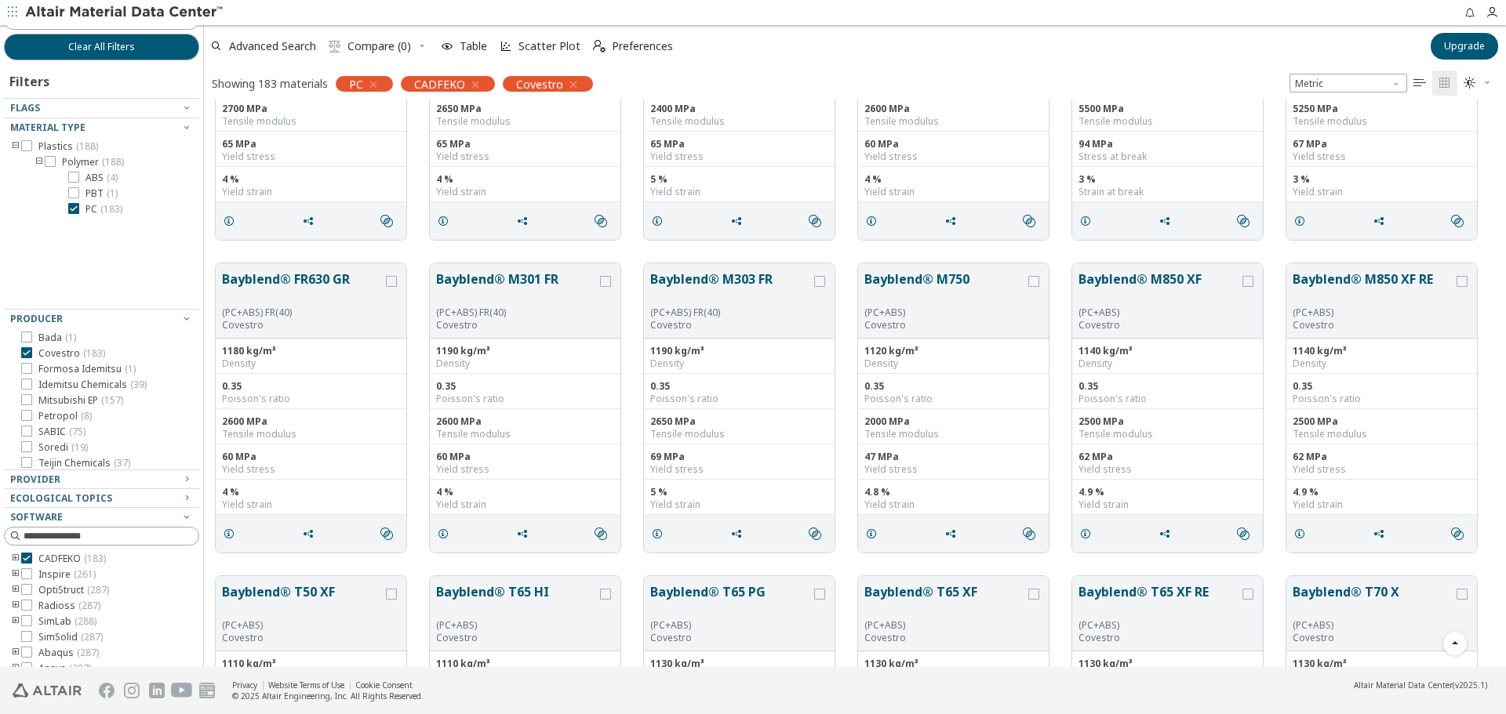
click at [215, 252] on div "Bayblend® FR630 GR (PC+ABS) FR(40) Covestro 1180 kg/m³ Density 0.35 Poisson's r…" at bounding box center [855, 408] width 1302 height 313
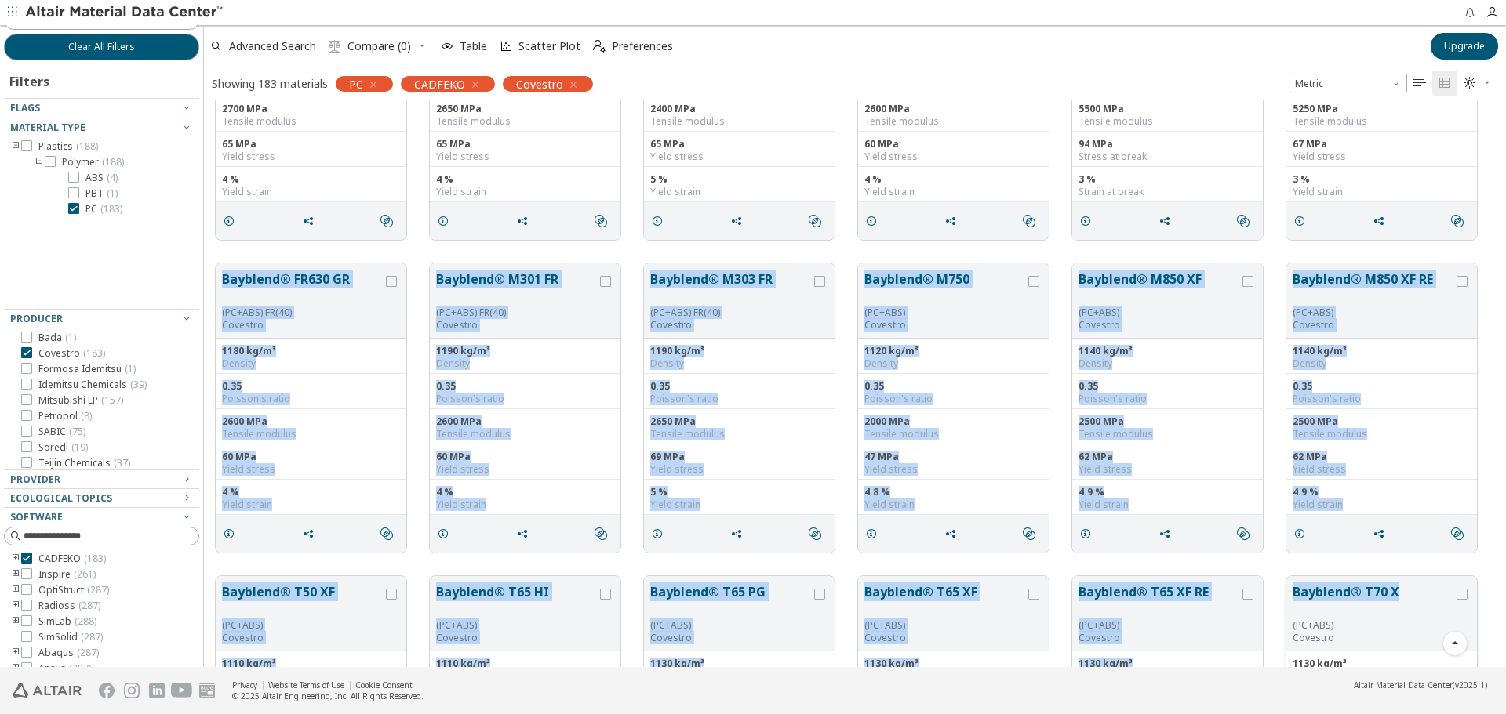
drag, startPoint x: 213, startPoint y: 257, endPoint x: 1401, endPoint y: 605, distance: 1238.5
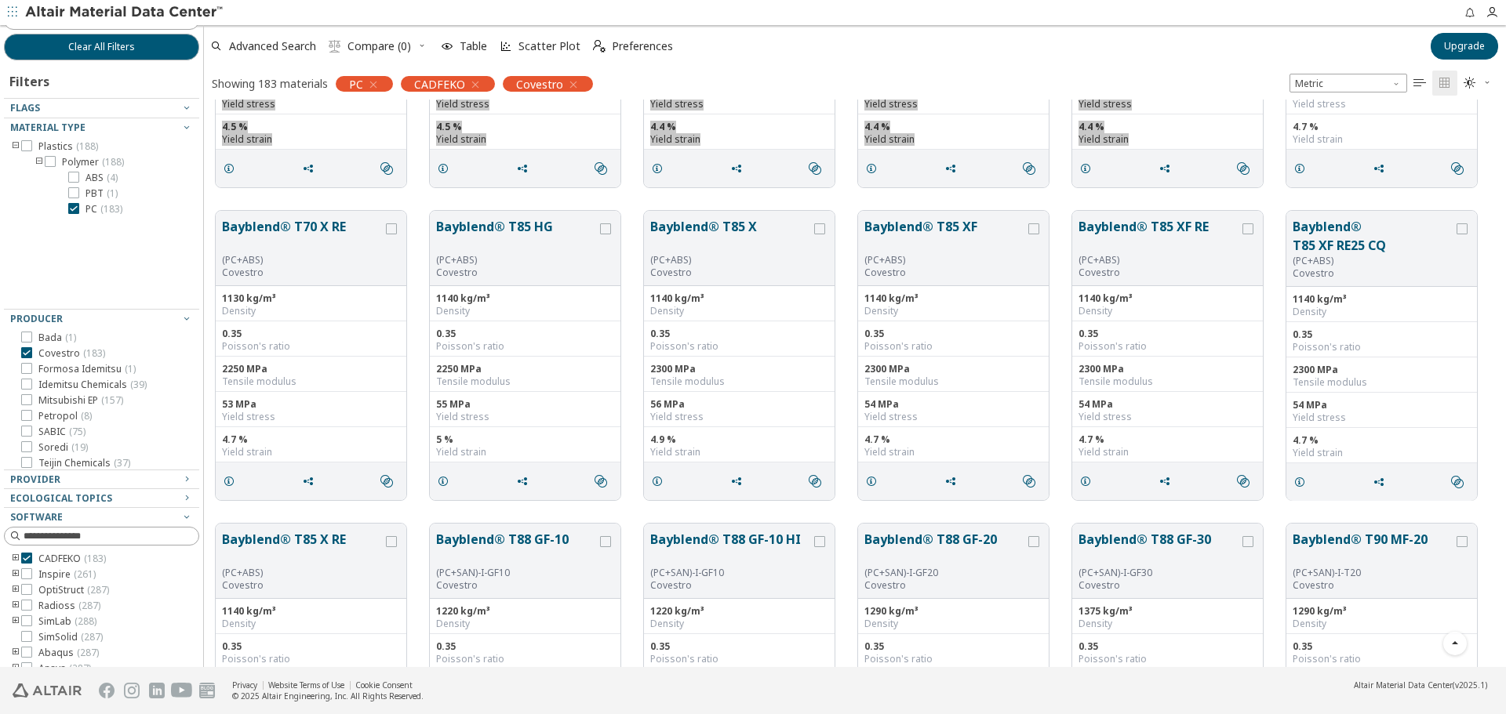
scroll to position [2431, 0]
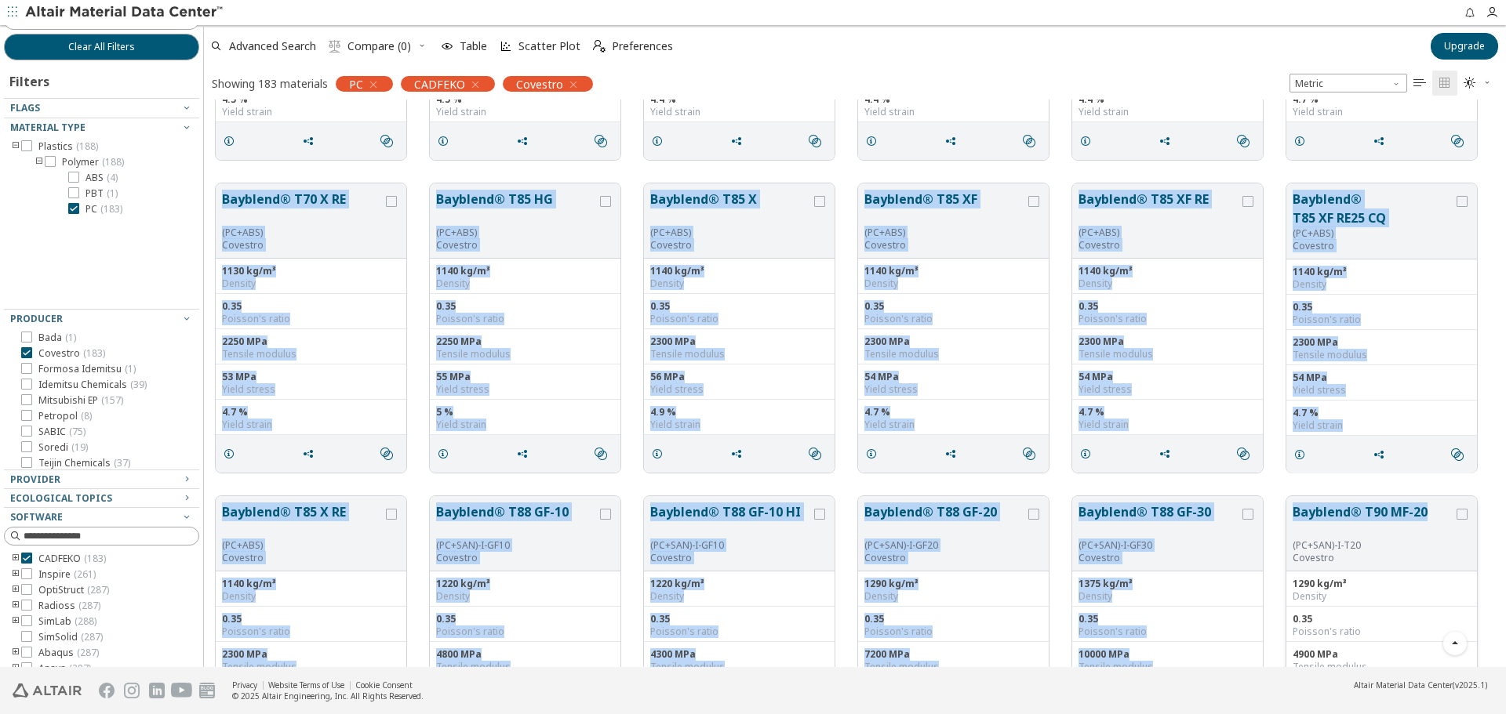
drag, startPoint x: 216, startPoint y: 178, endPoint x: 1433, endPoint y: 503, distance: 1259.8
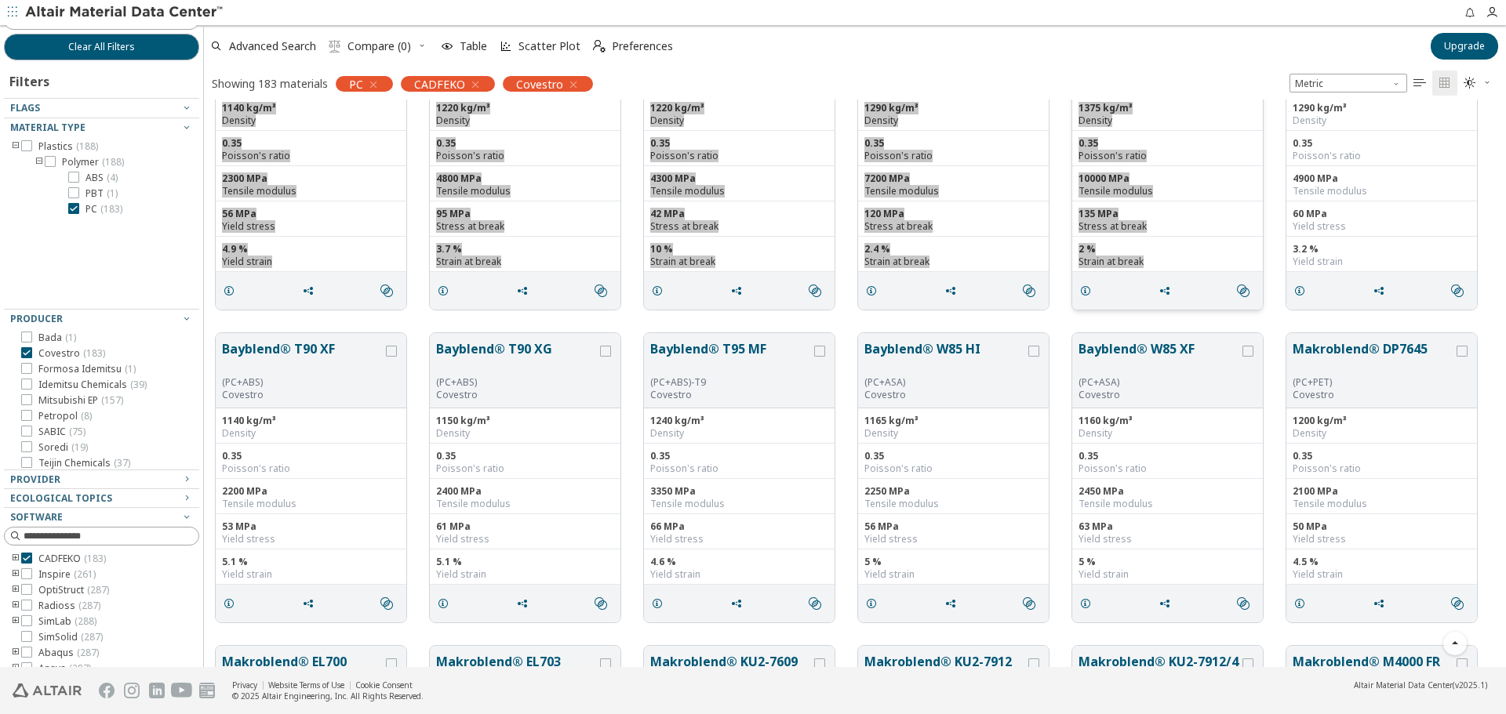
scroll to position [2980, 0]
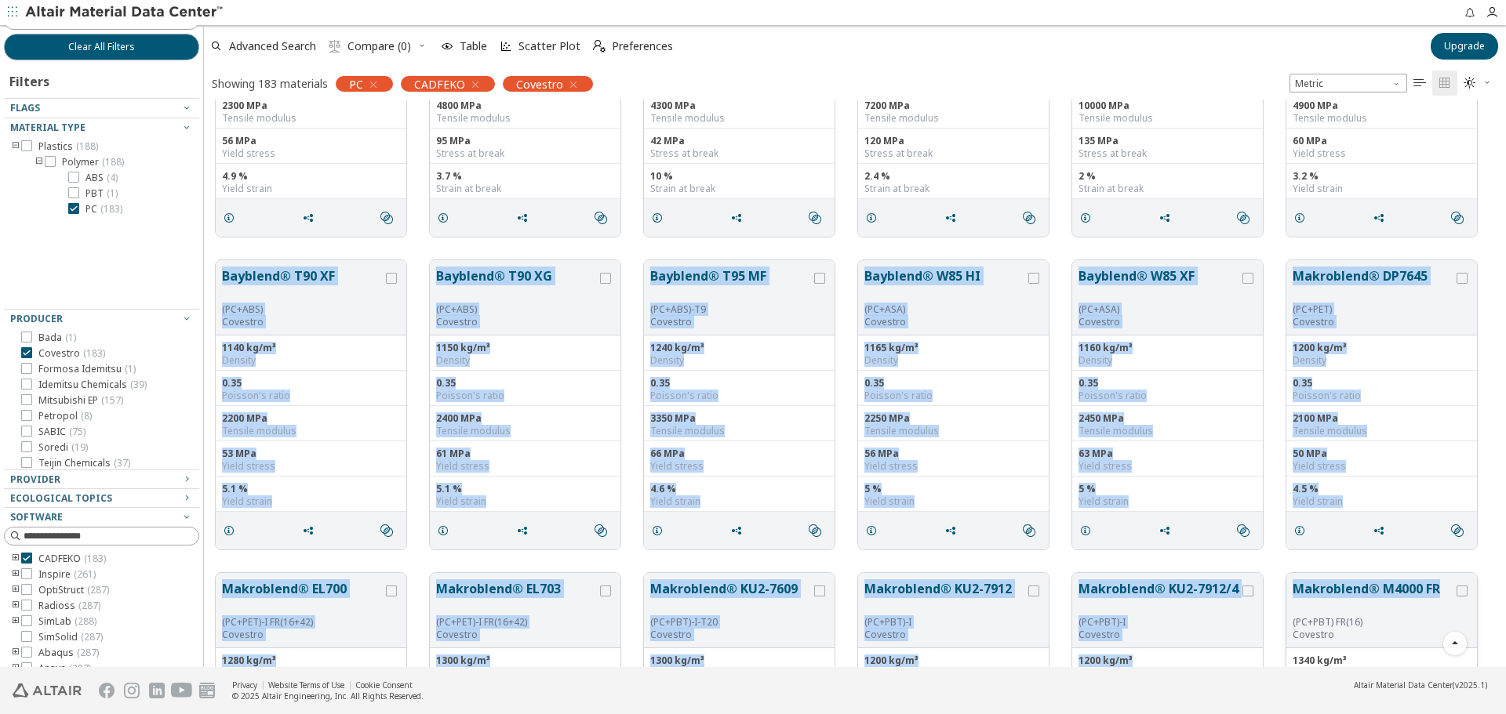
drag, startPoint x: 209, startPoint y: 257, endPoint x: 1443, endPoint y: 593, distance: 1278.3
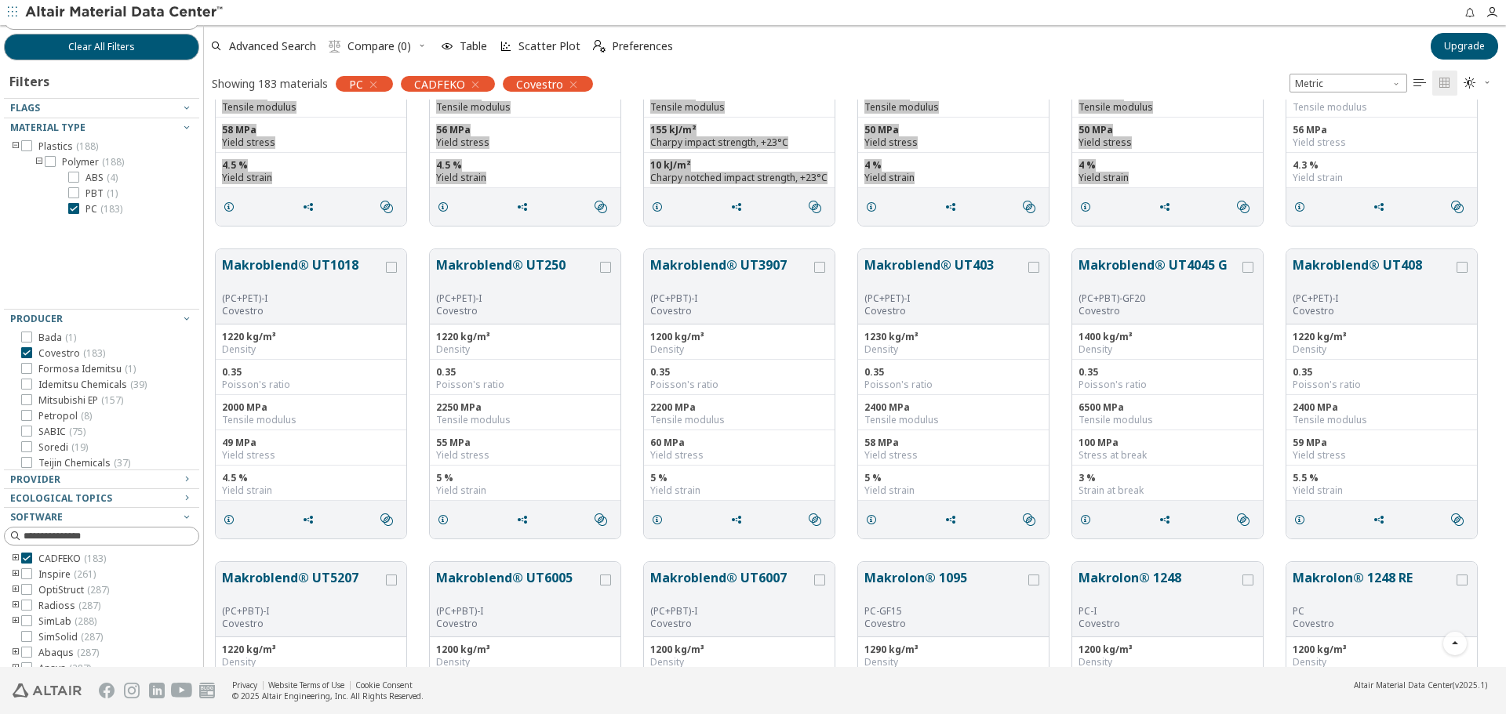
scroll to position [3685, 0]
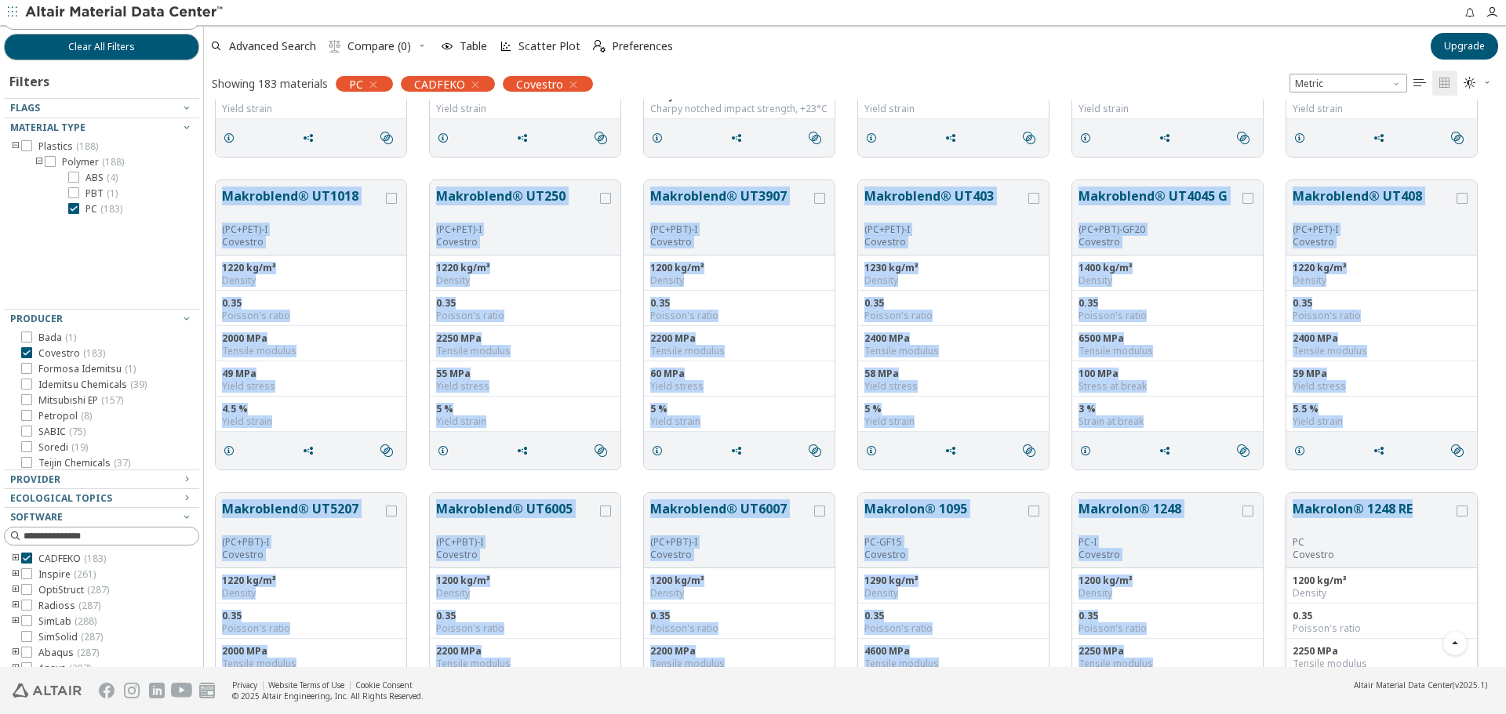
drag, startPoint x: 209, startPoint y: 181, endPoint x: 1418, endPoint y: 510, distance: 1253.0
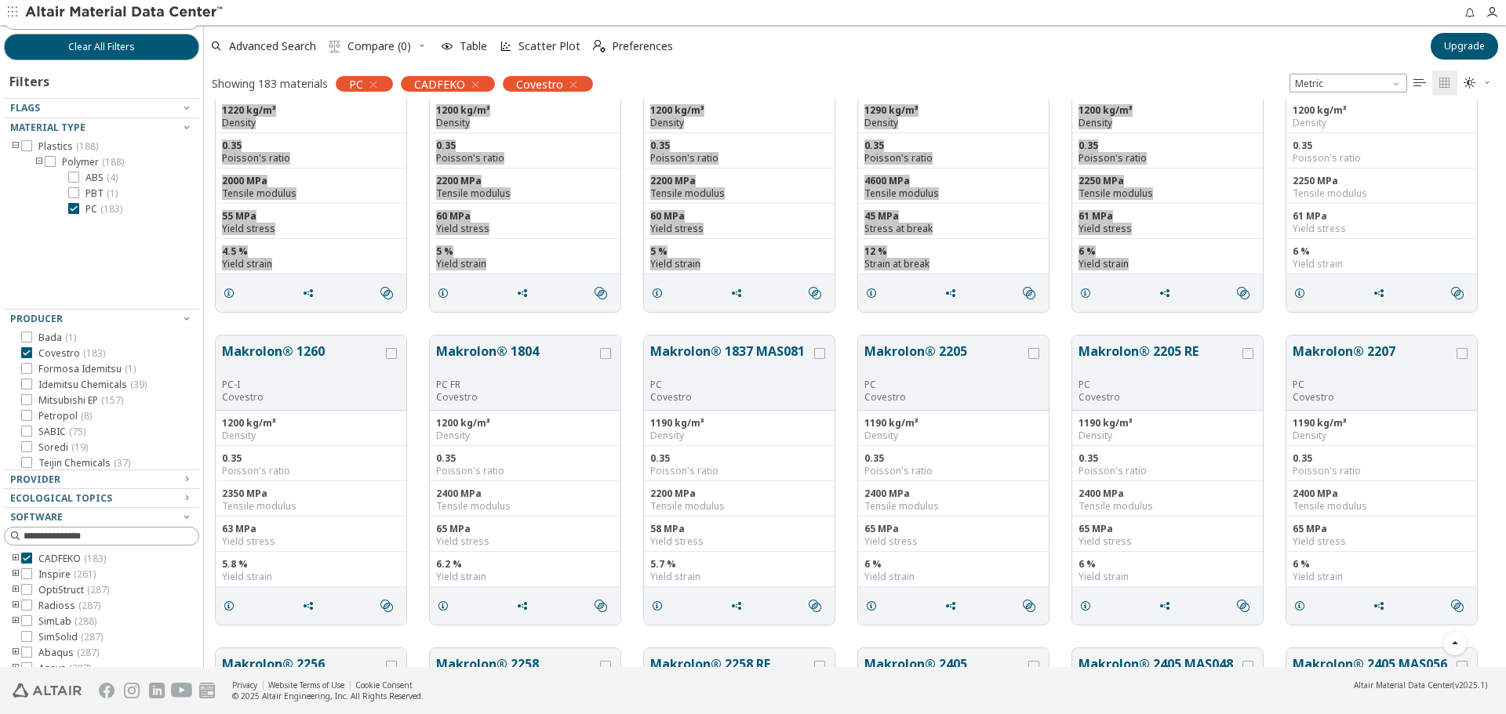
scroll to position [4313, 0]
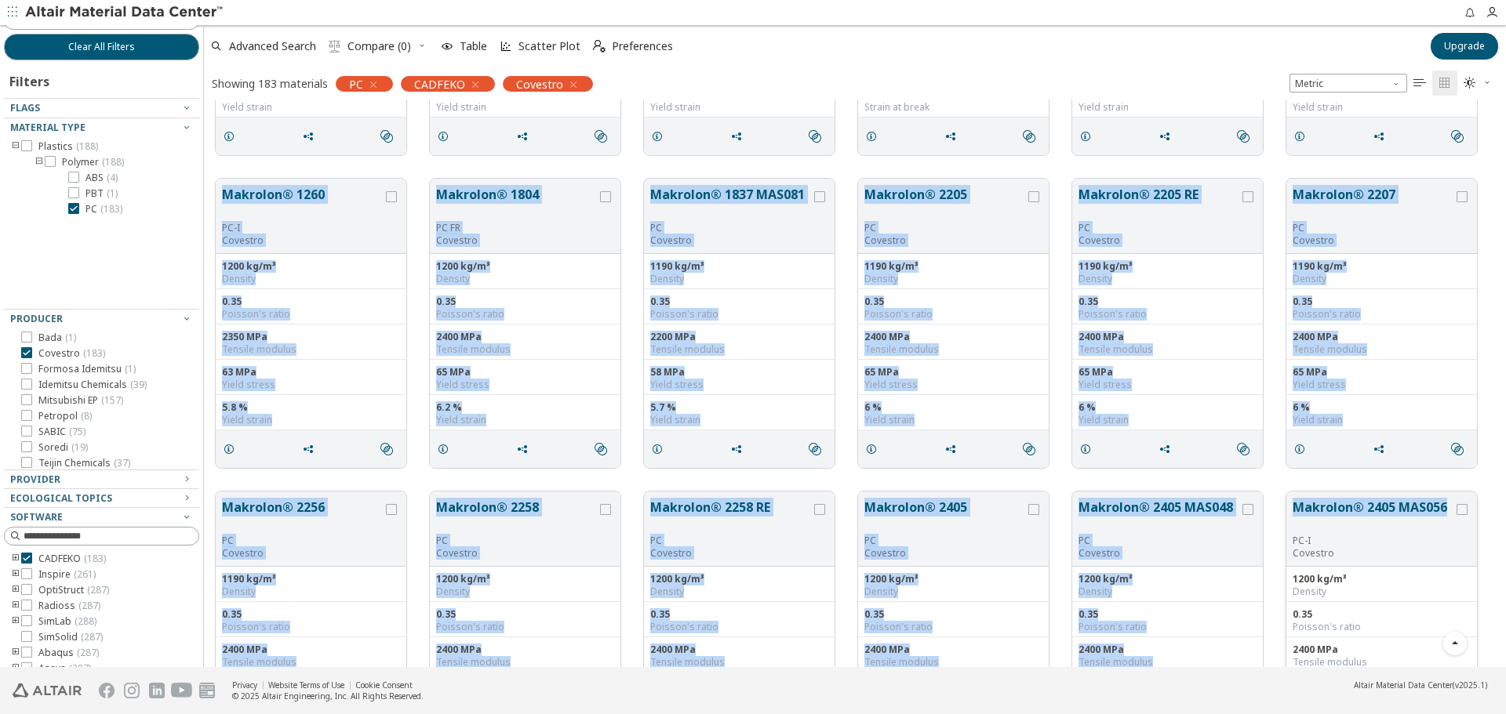
drag, startPoint x: 205, startPoint y: 179, endPoint x: 1451, endPoint y: 504, distance: 1287.0
click at [1451, 504] on div "Makroblend® UT1018 (PC+PET)-I Covestro 1220 kg/m³ Density 0.35 Poisson's ratio …" at bounding box center [855, 636] width 1302 height 9699
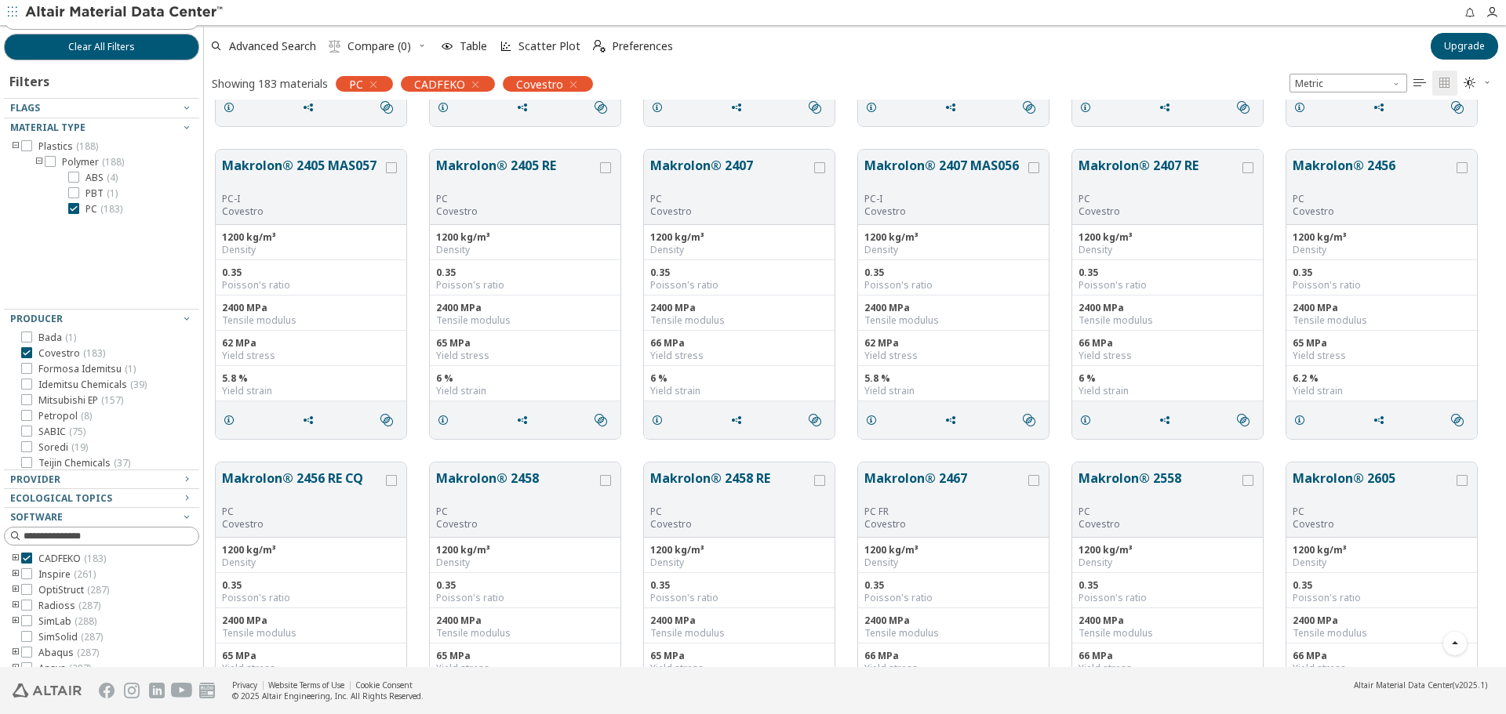
scroll to position [4940, 0]
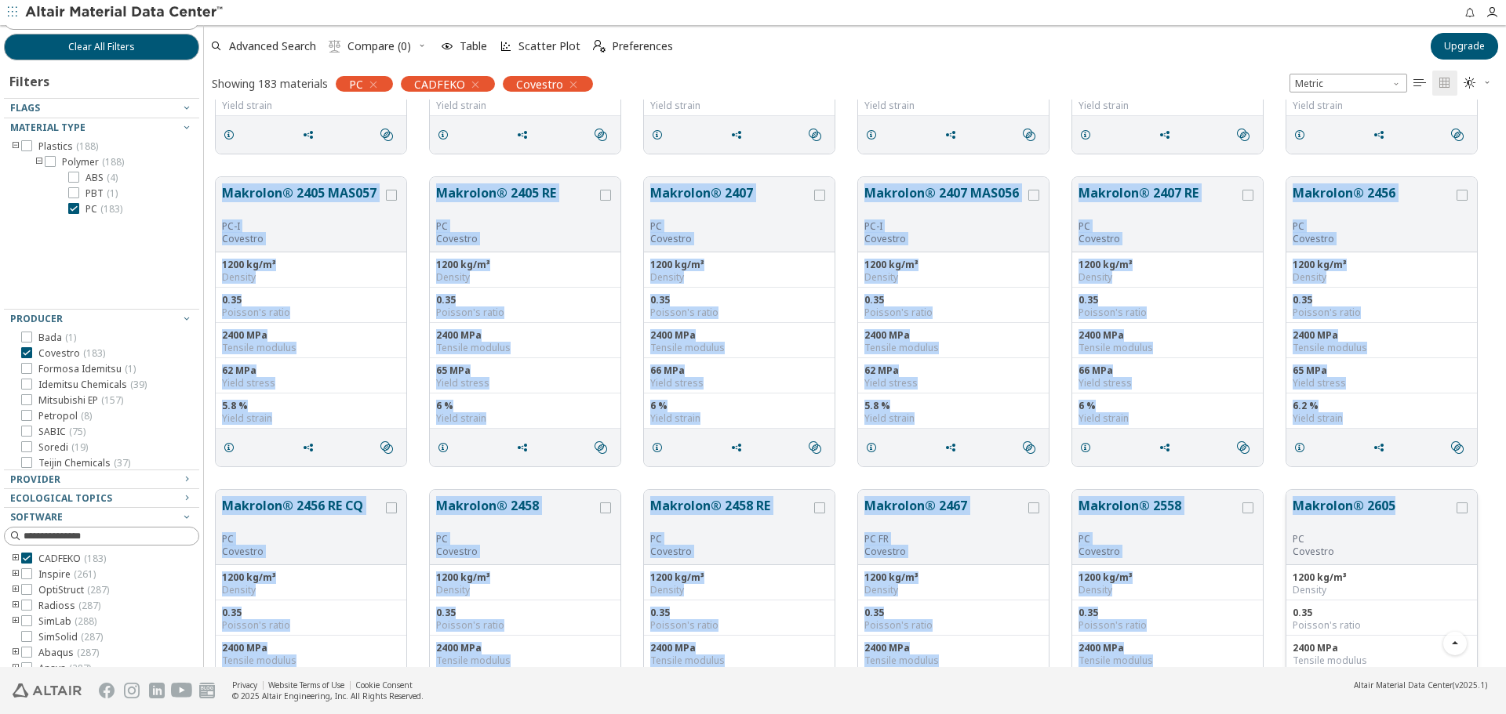
drag, startPoint x: 214, startPoint y: 169, endPoint x: 1408, endPoint y: 501, distance: 1239.7
click at [1408, 501] on div "Bayblend® FR3040 D (PC+ABS) FR(40) Covestro 1190 kg/m³ Density 0.35 Poisson's r…" at bounding box center [855, 8] width 1302 height 9699
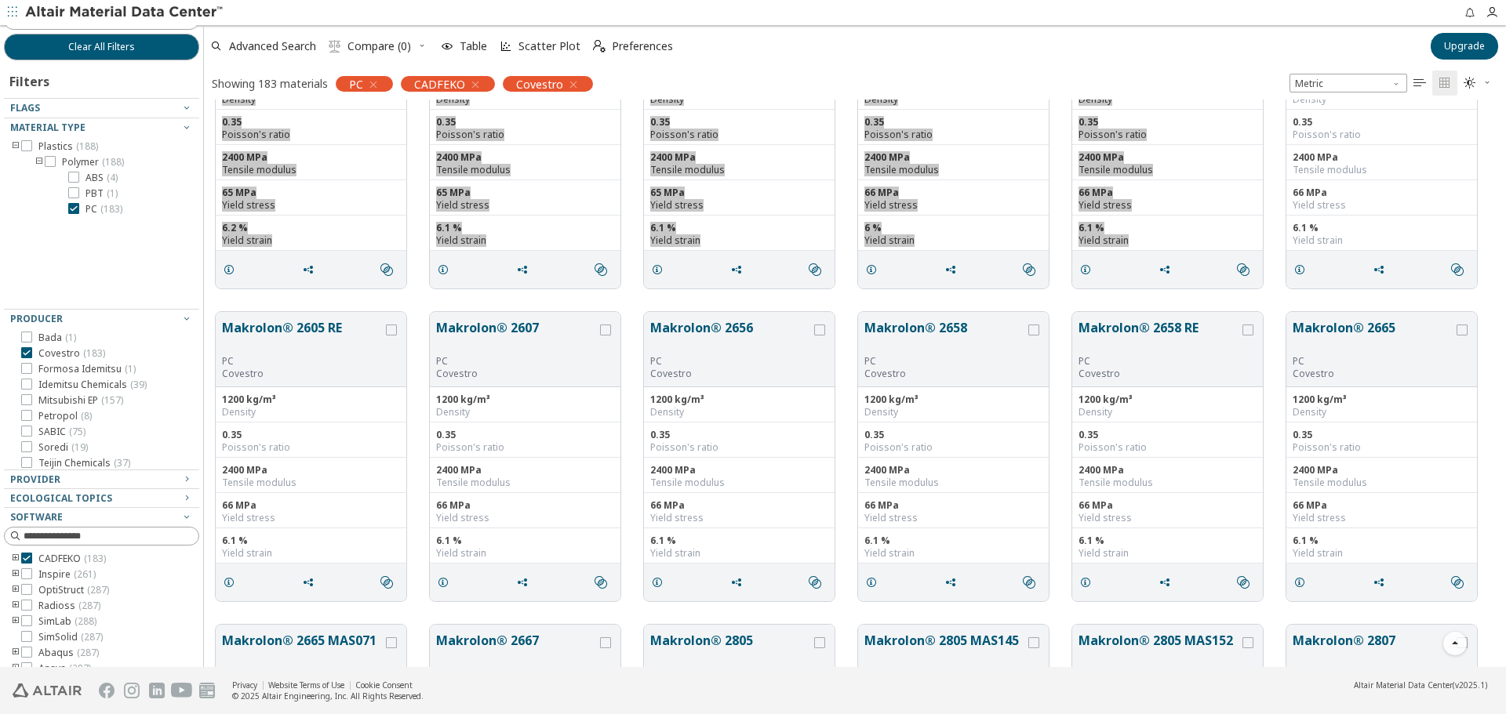
scroll to position [5489, 0]
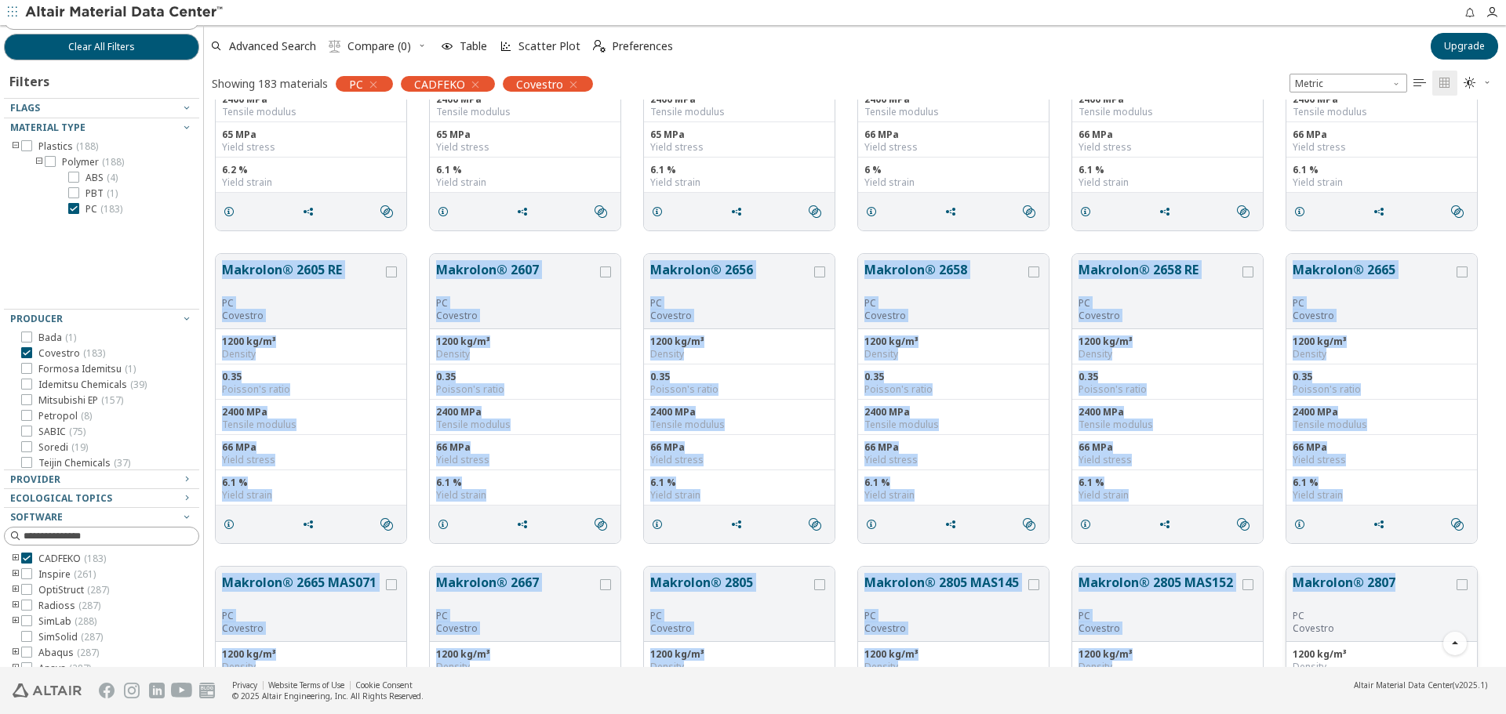
drag, startPoint x: 207, startPoint y: 248, endPoint x: 1393, endPoint y: 598, distance: 1236.9
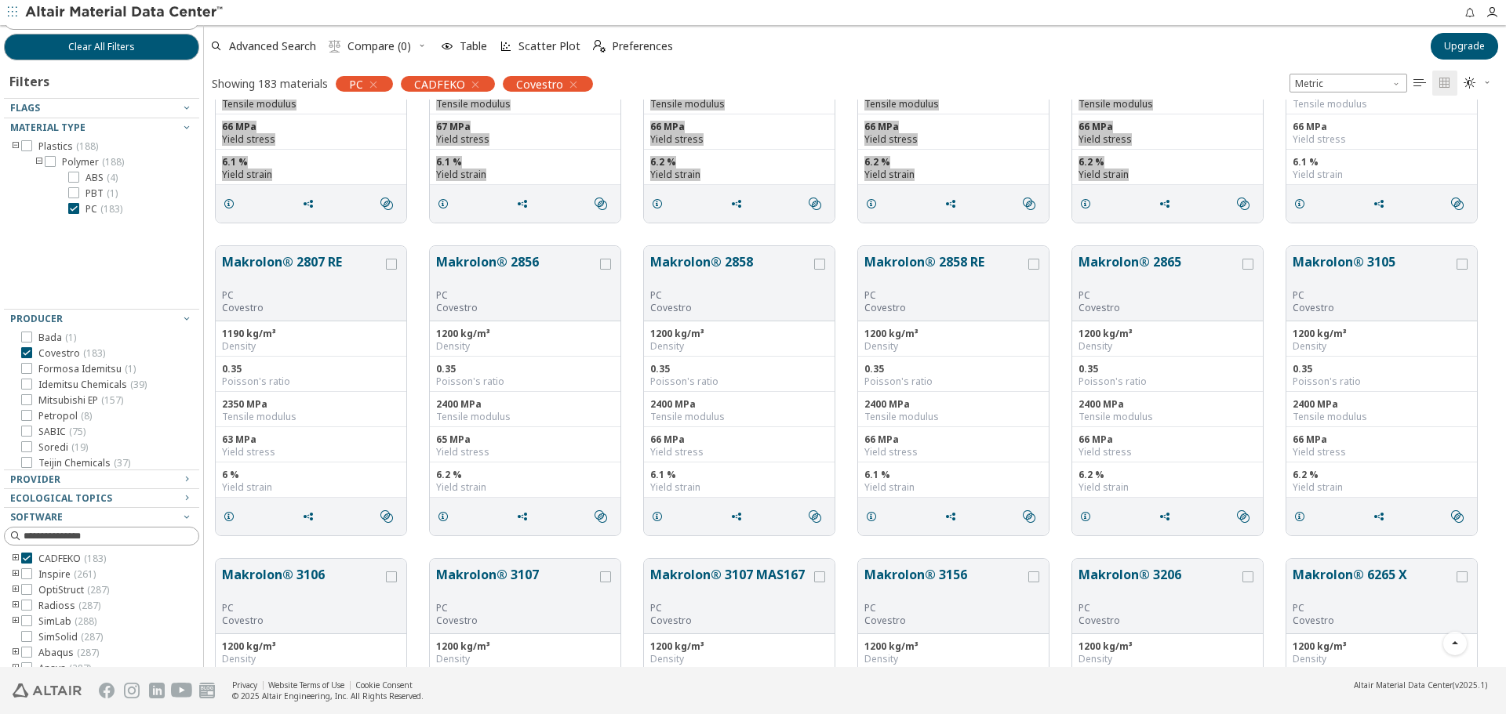
scroll to position [6195, 0]
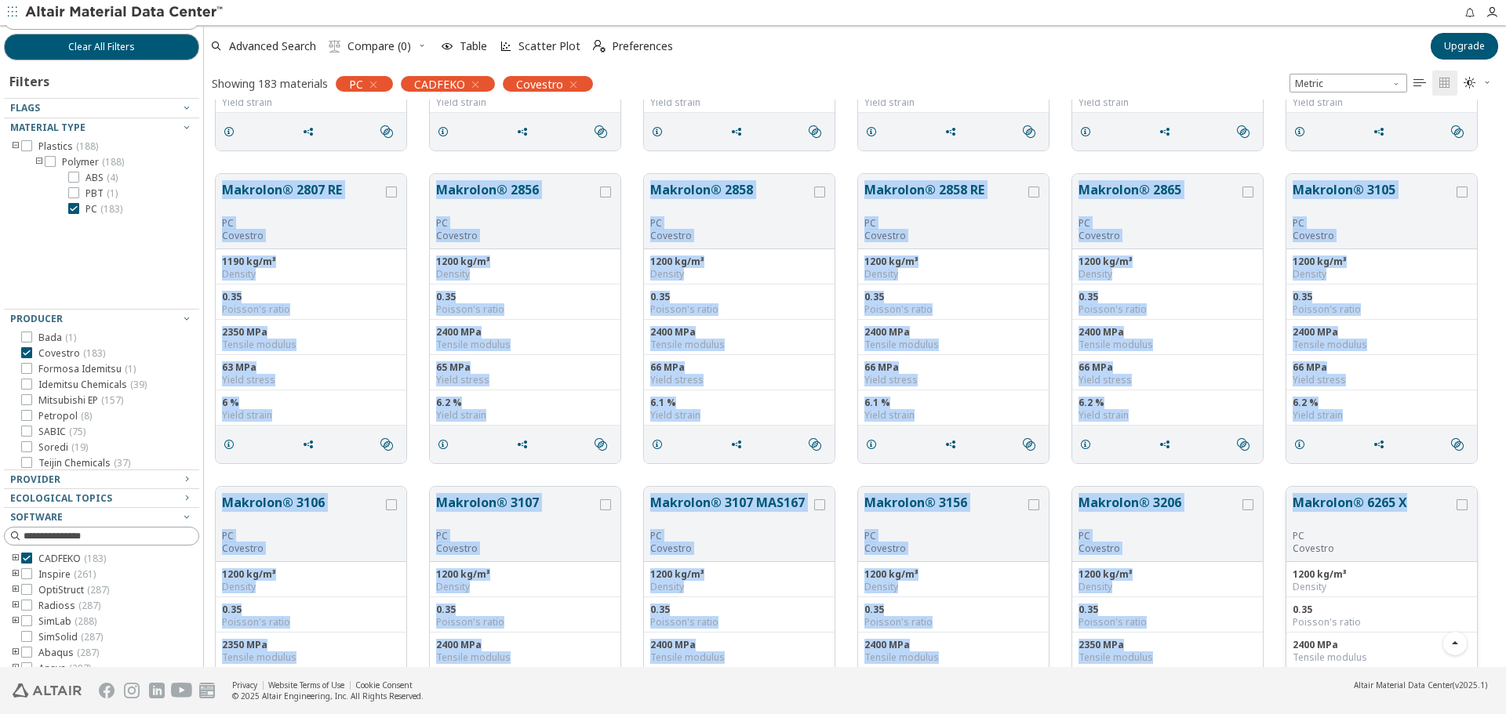
drag, startPoint x: 209, startPoint y: 170, endPoint x: 1423, endPoint y: 520, distance: 1263.2
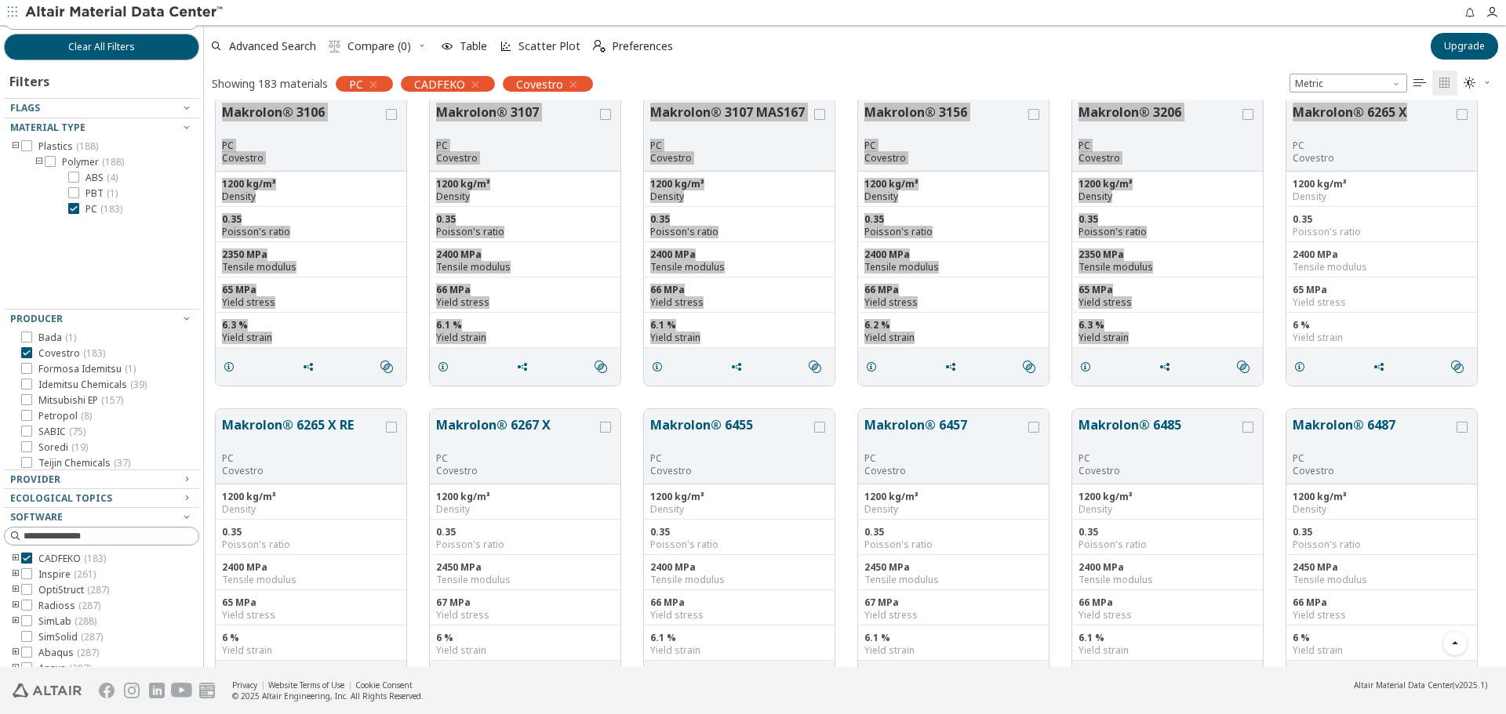
scroll to position [6665, 0]
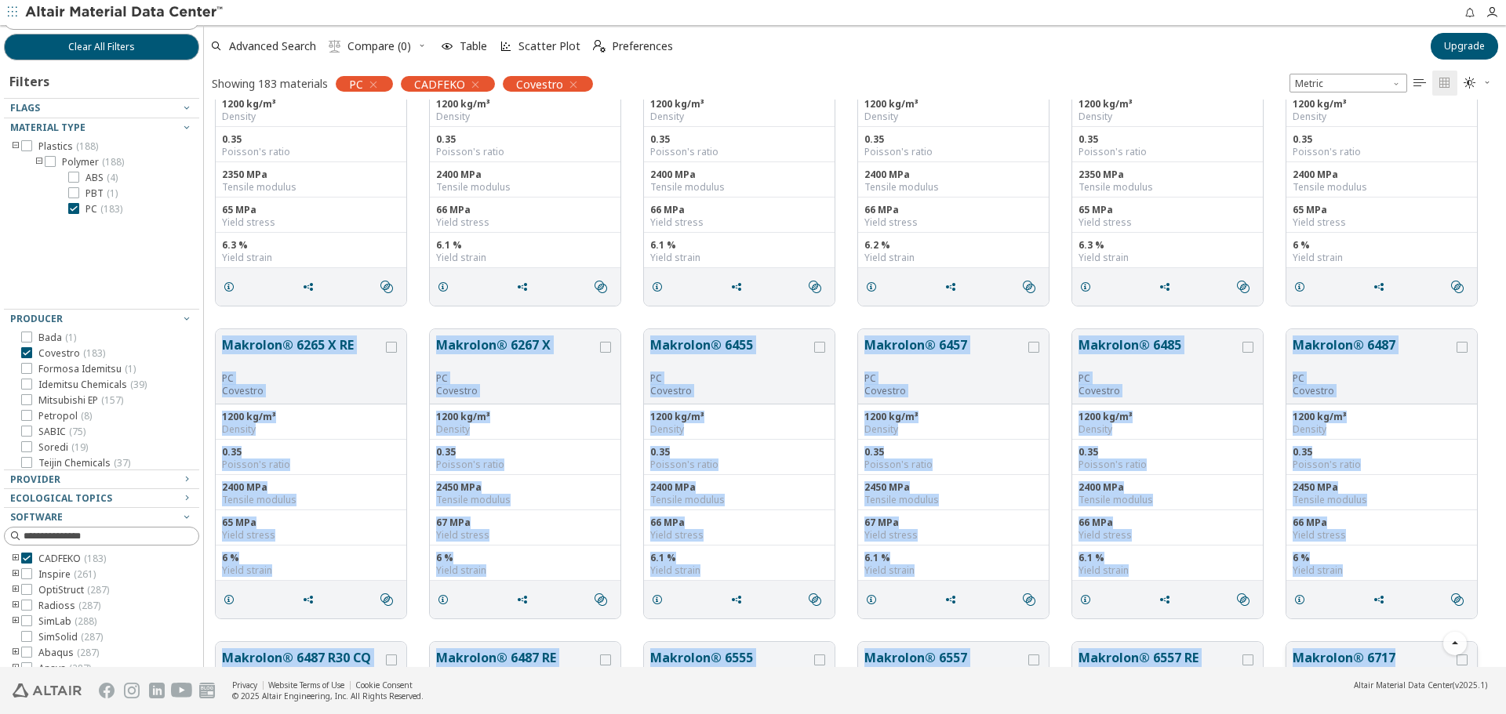
drag, startPoint x: 214, startPoint y: 324, endPoint x: 1407, endPoint y: 625, distance: 1230.1
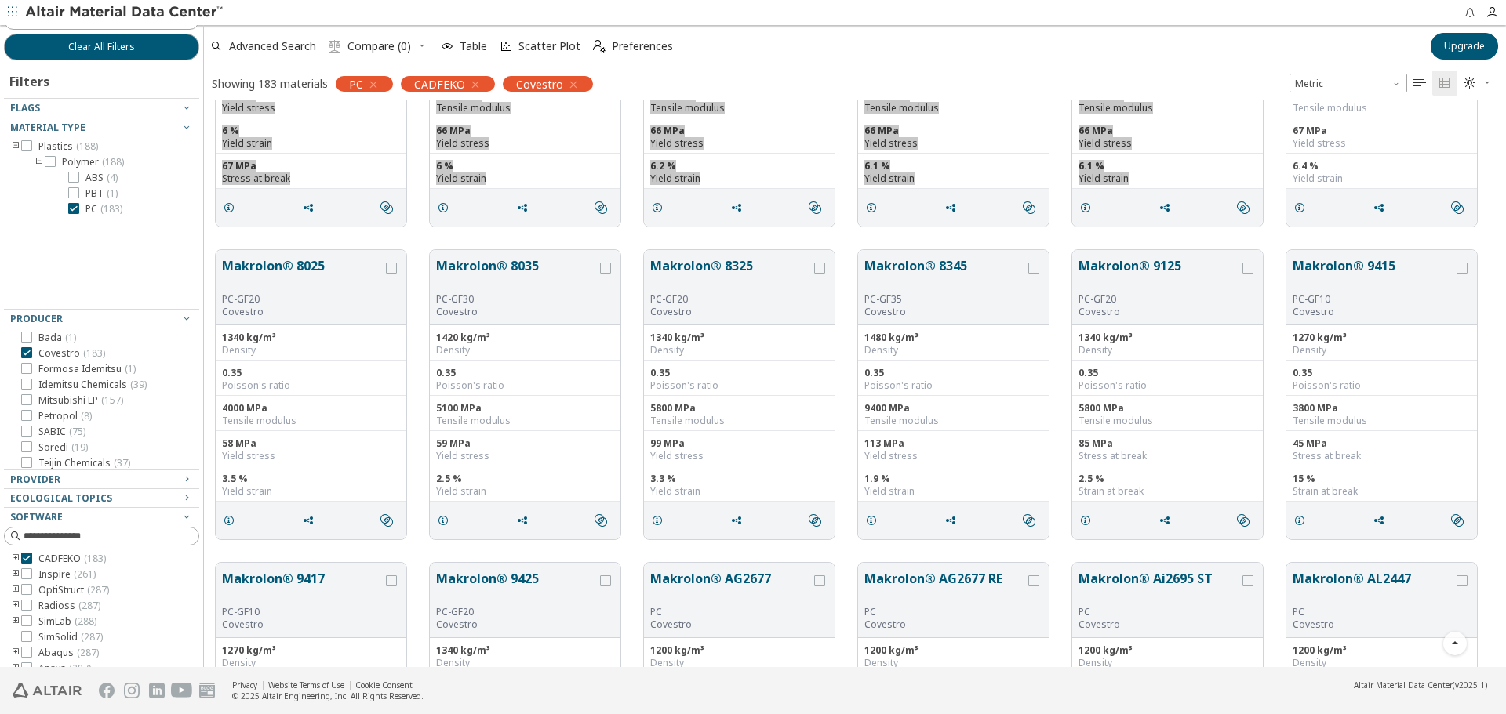
scroll to position [7371, 0]
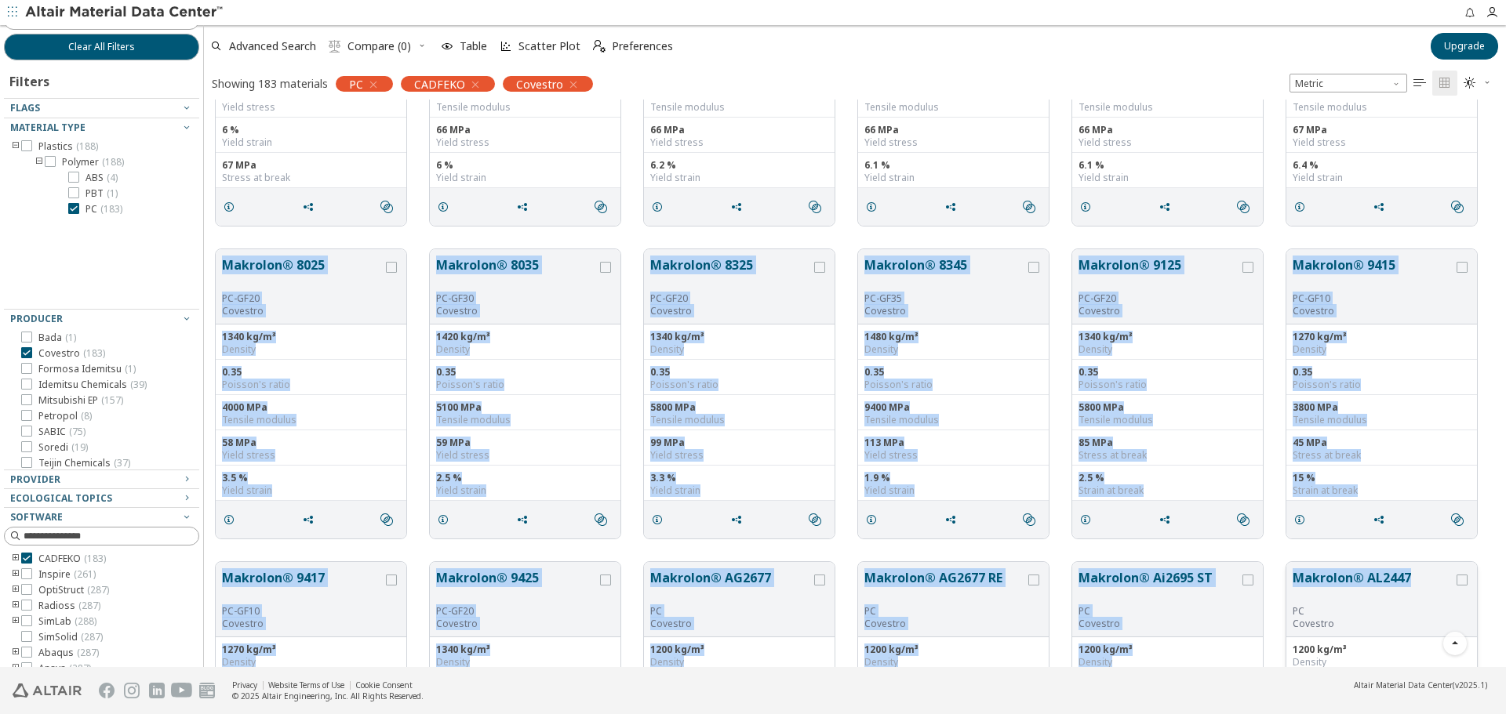
drag, startPoint x: 209, startPoint y: 246, endPoint x: 1415, endPoint y: 587, distance: 1253.3
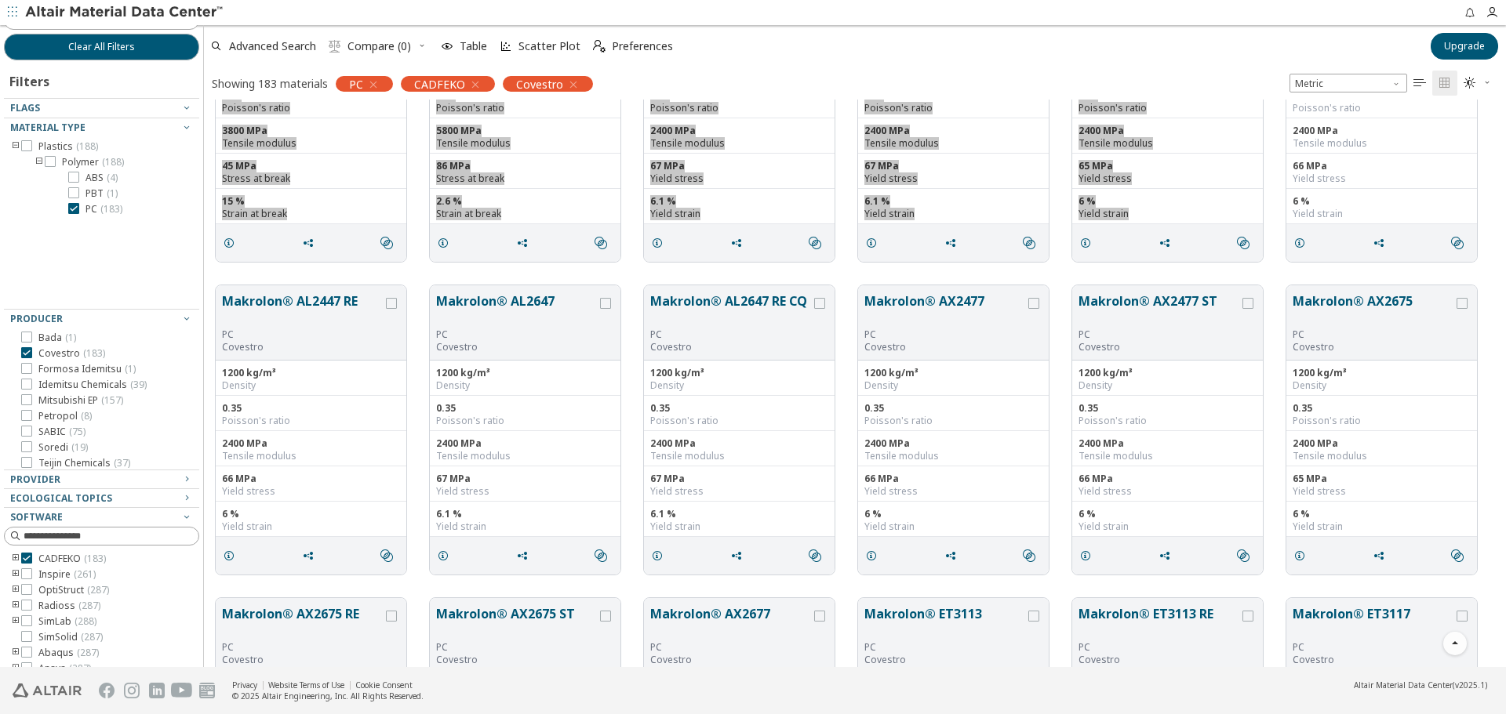
scroll to position [7998, 0]
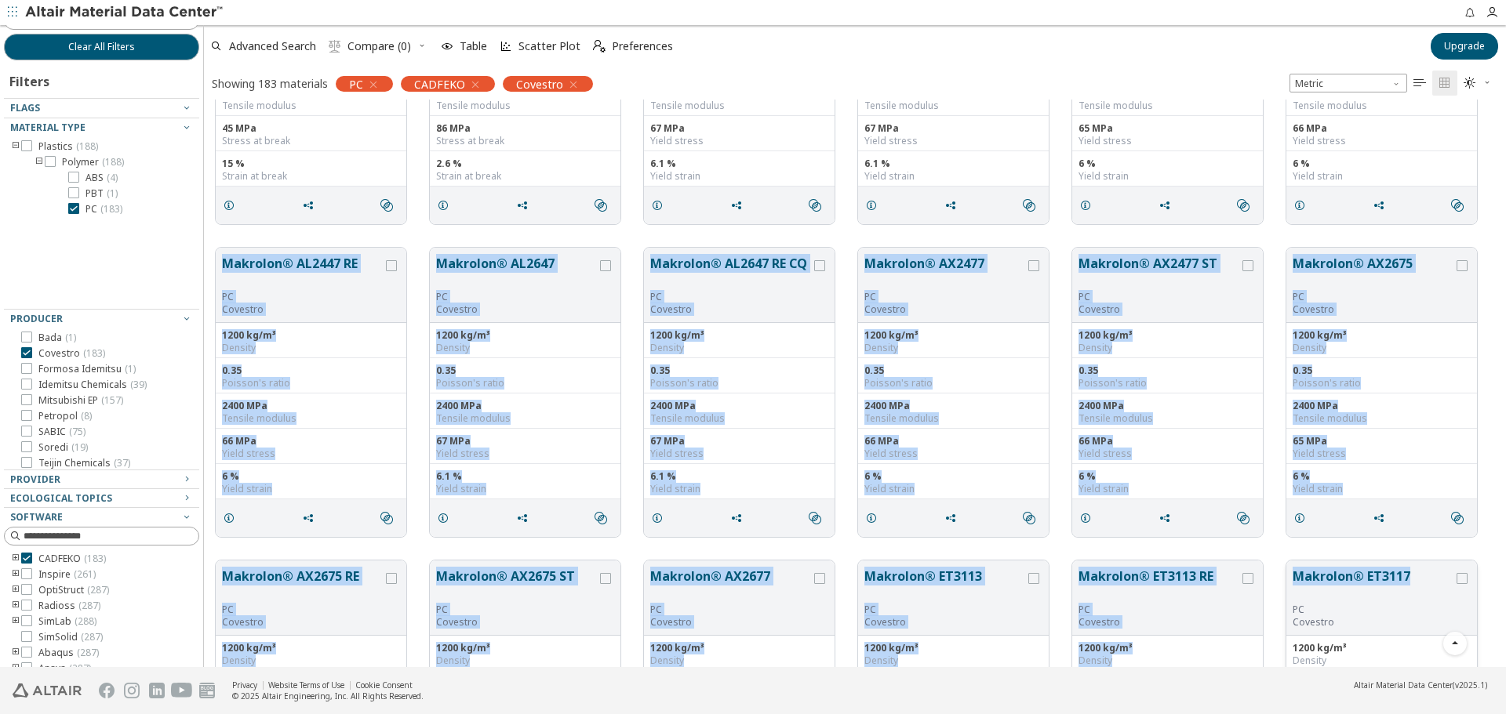
drag, startPoint x: 210, startPoint y: 252, endPoint x: 1411, endPoint y: 580, distance: 1245.4
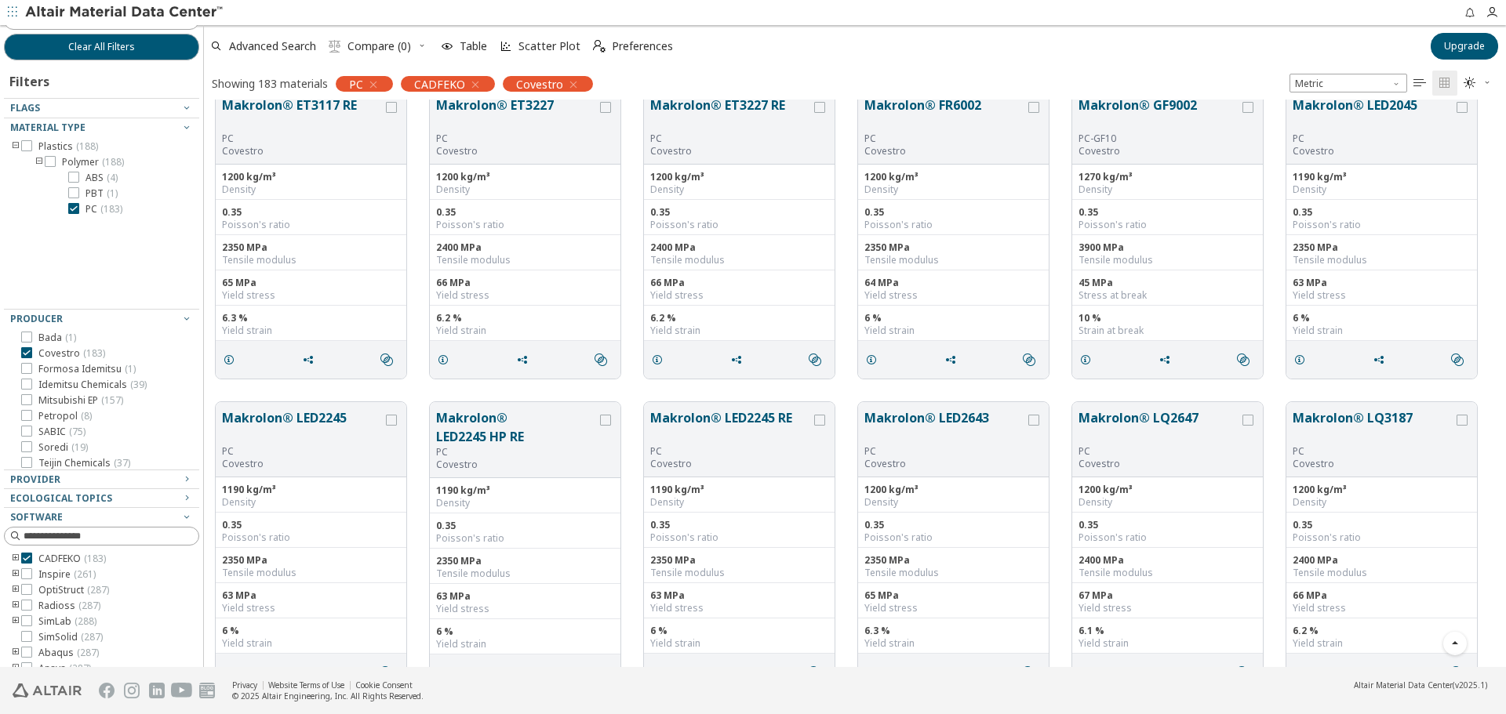
scroll to position [8626, 0]
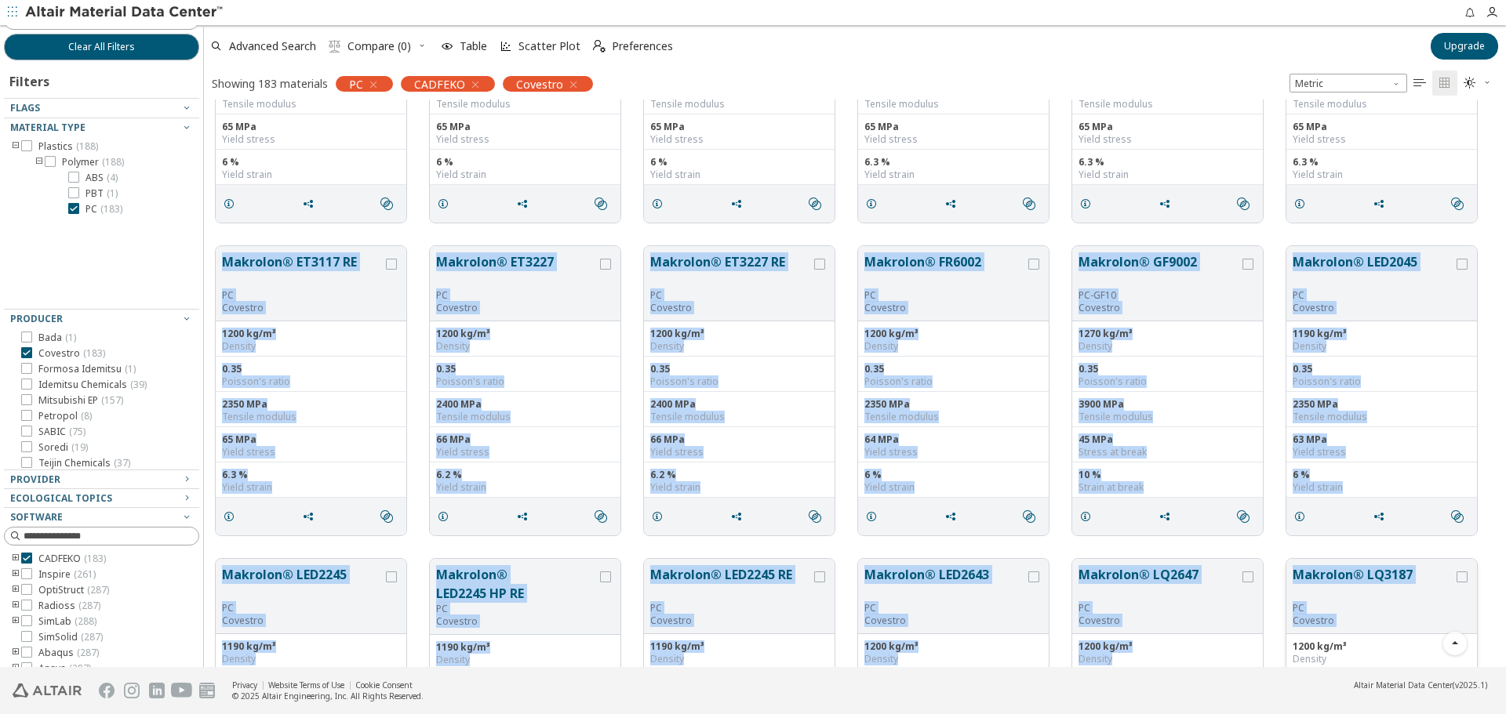
drag, startPoint x: 210, startPoint y: 251, endPoint x: 1453, endPoint y: 579, distance: 1285.6
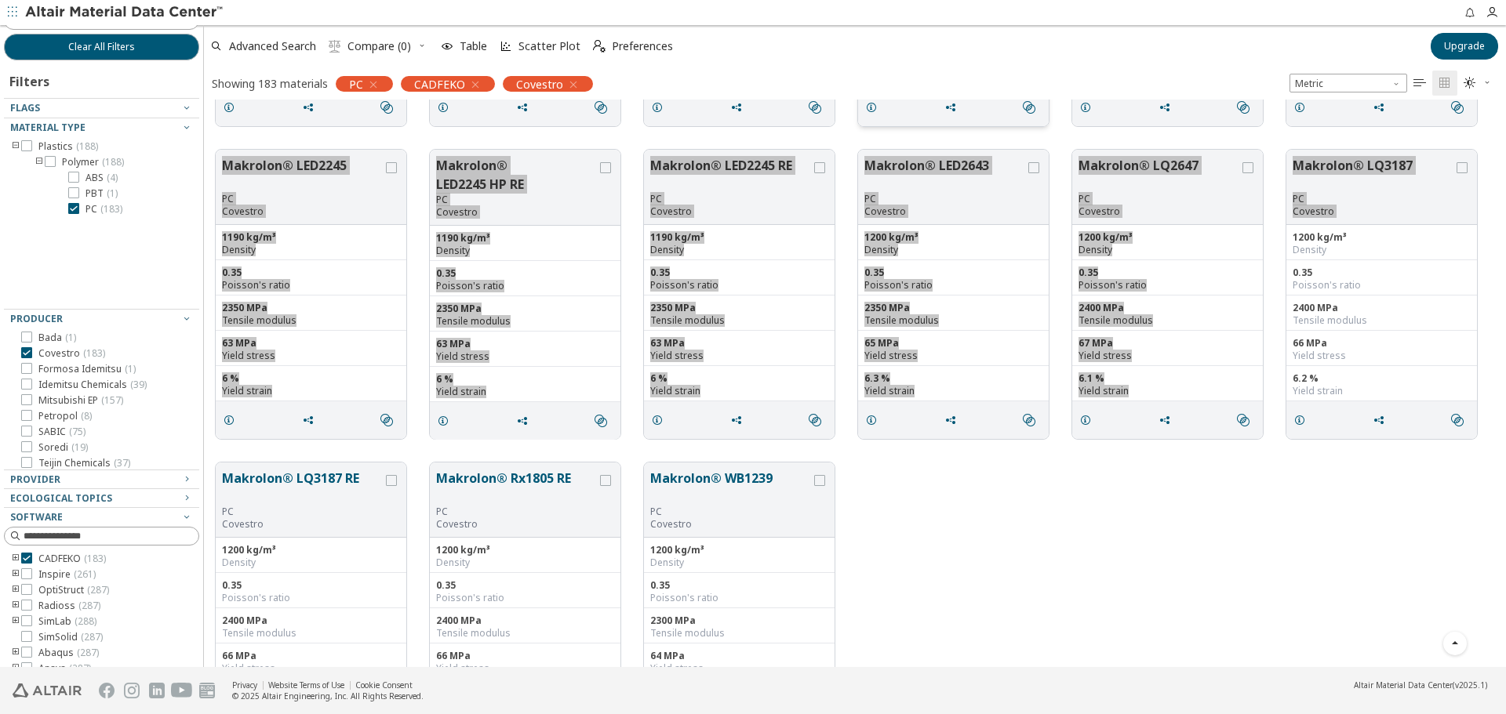
scroll to position [9131, 0]
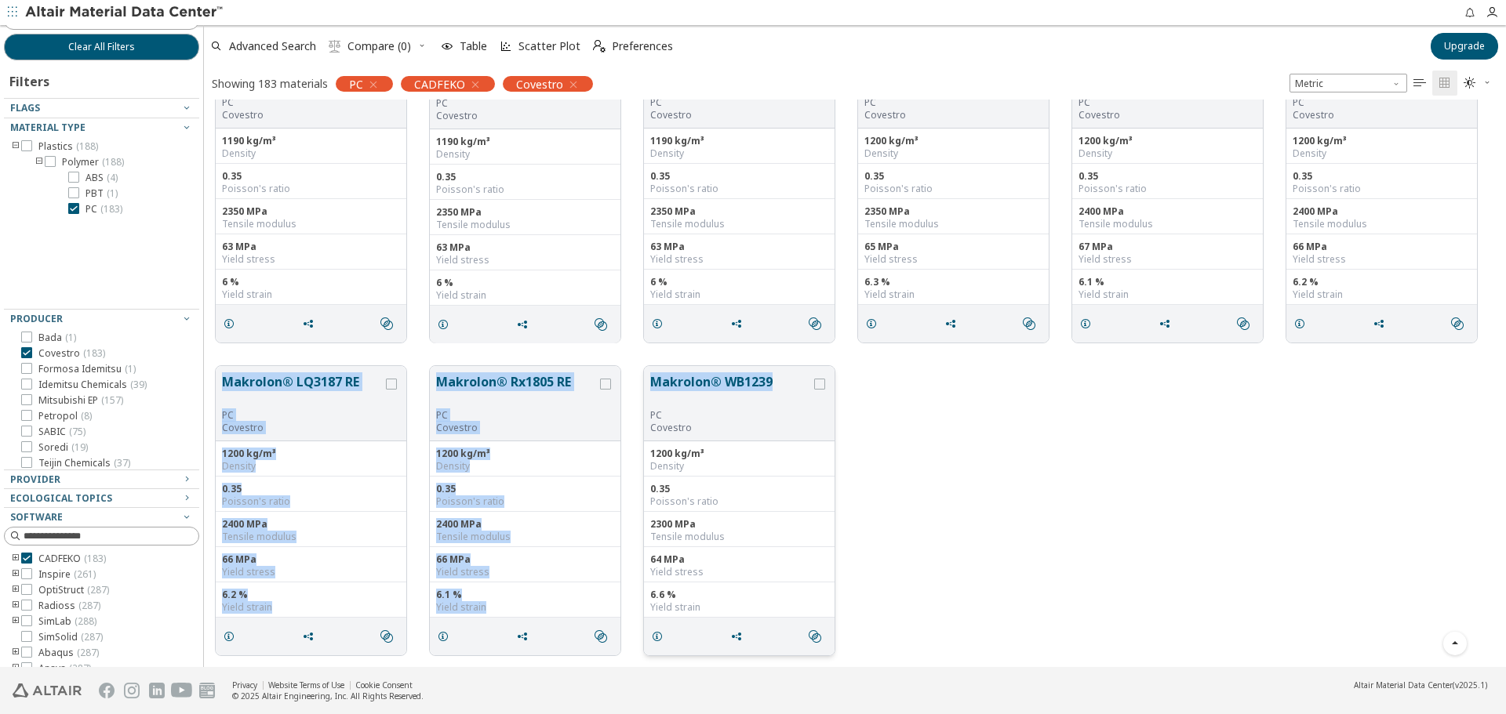
drag, startPoint x: 220, startPoint y: 376, endPoint x: 778, endPoint y: 383, distance: 557.6
click at [778, 383] on div "Makrolon® LQ3187 RE PC Covestro 1200 kg/m³ Density 0.35 Poisson's ratio 2400 MP…" at bounding box center [855, 510] width 1302 height 313
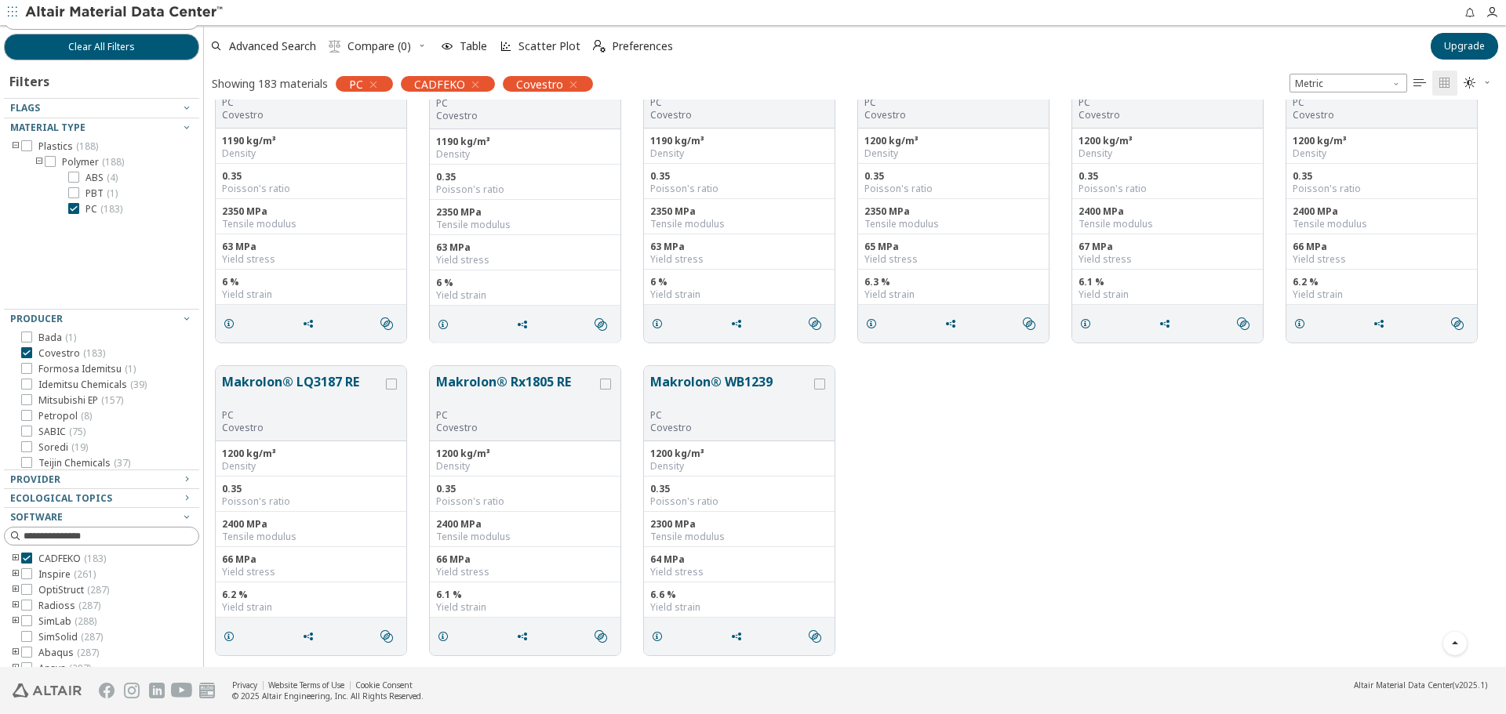
click at [1133, 483] on div "Makrolon® LQ3187 RE PC Covestro 1200 kg/m³ Density 0.35 Poisson's ratio 2400 MP…" at bounding box center [855, 510] width 1302 height 313
click at [71, 205] on icon at bounding box center [73, 208] width 11 height 11
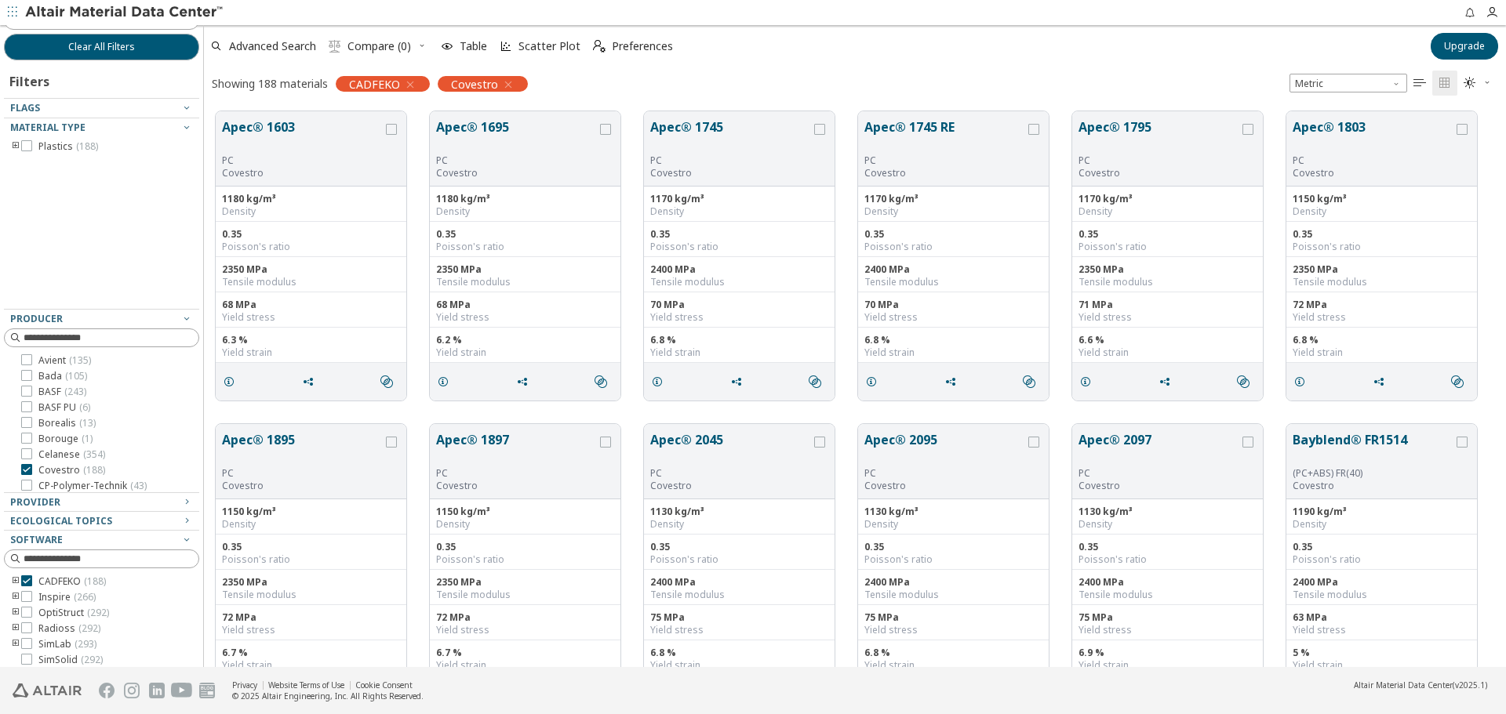
scroll to position [63, 0]
click at [66, 451] on span "CP-Polymer-Technik ( 43 )" at bounding box center [92, 455] width 108 height 13
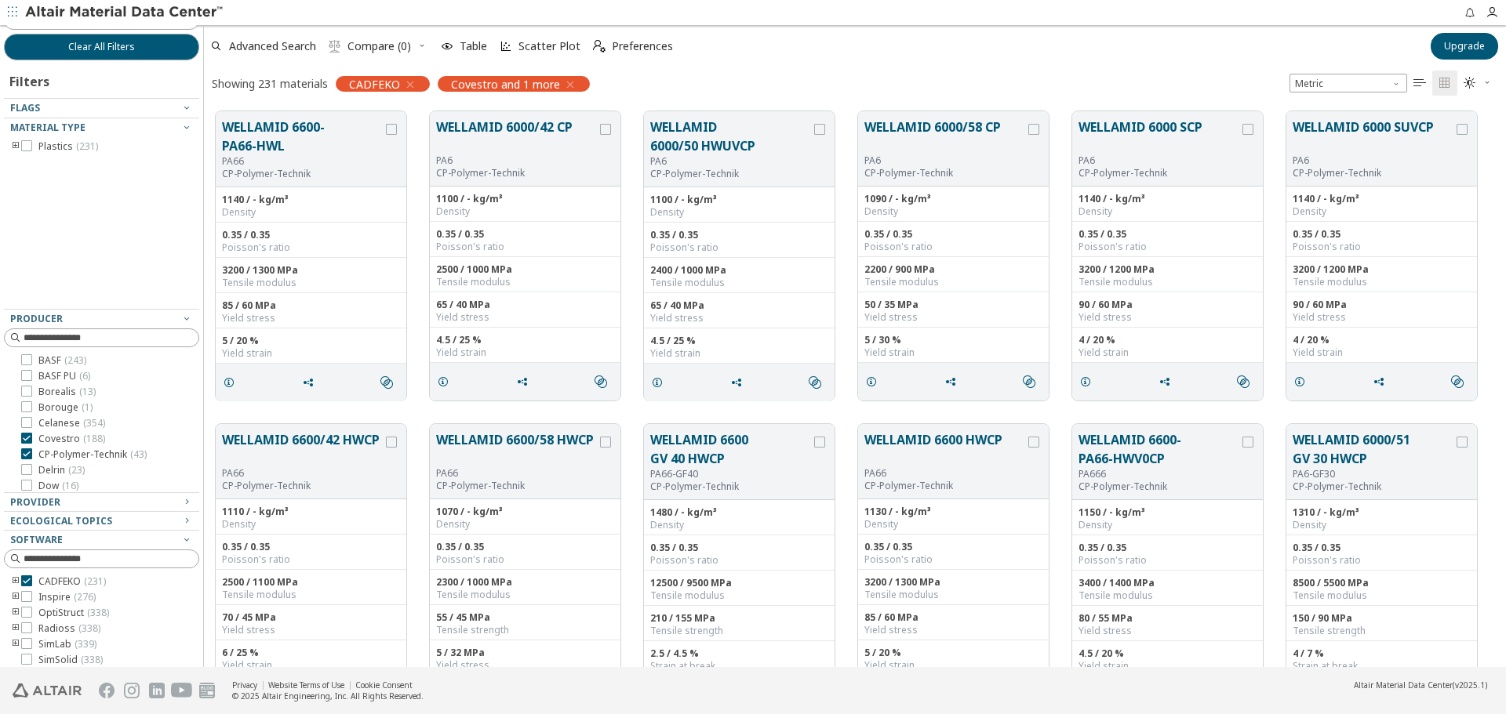
click at [63, 434] on span "Covestro ( 188 )" at bounding box center [71, 439] width 67 height 13
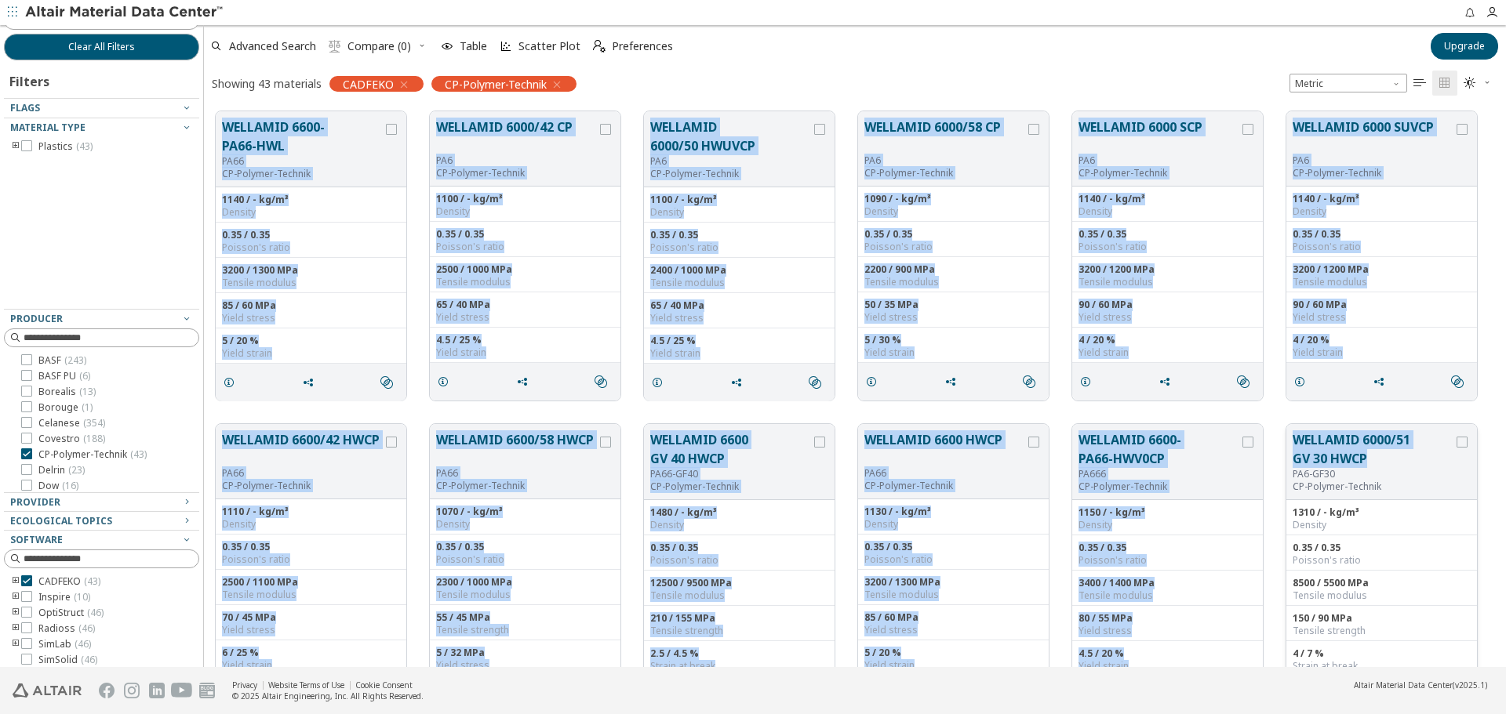
drag, startPoint x: 212, startPoint y: 107, endPoint x: 1381, endPoint y: 456, distance: 1220.1
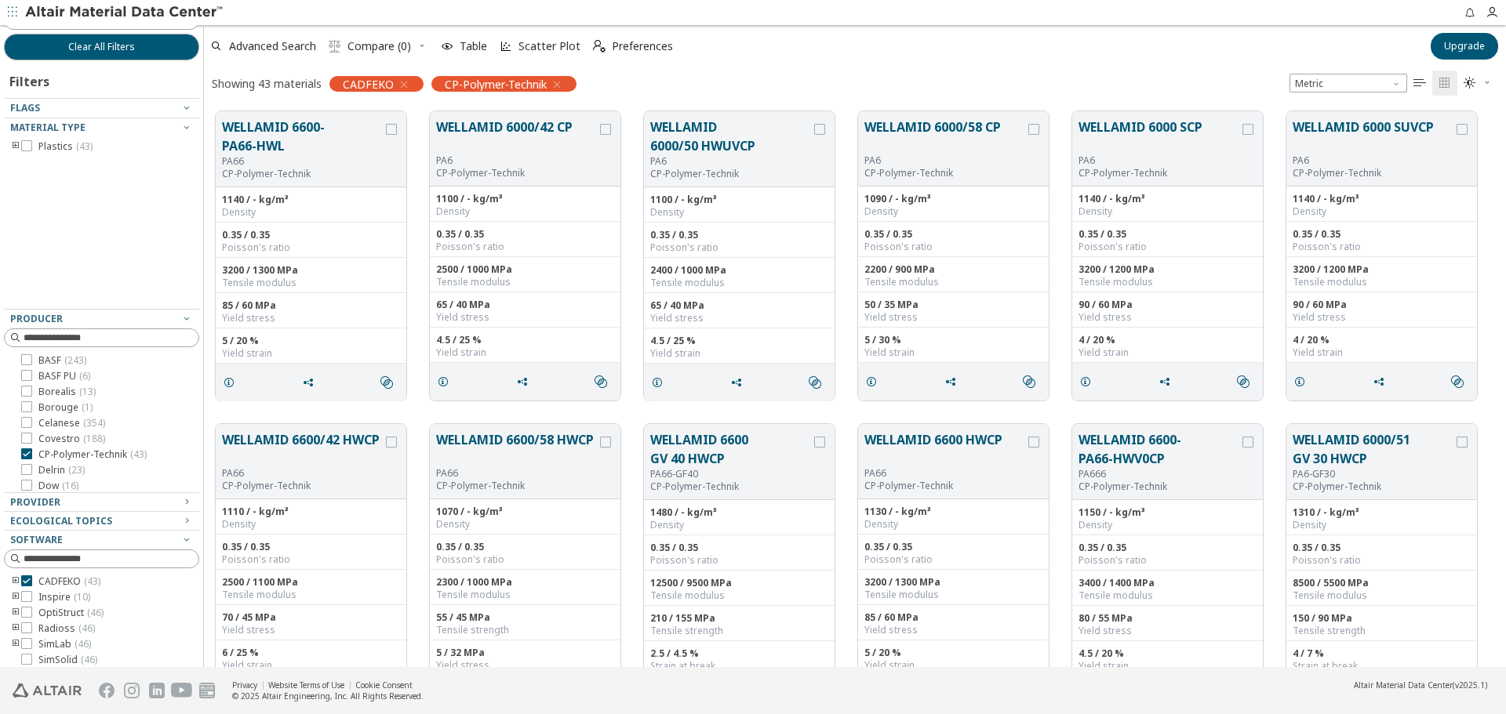
drag, startPoint x: 80, startPoint y: 193, endPoint x: 51, endPoint y: 177, distance: 33.0
click at [78, 193] on div "Material Type Plastics ( 43 )" at bounding box center [101, 213] width 195 height 191
click at [14, 147] on icon "toogle group" at bounding box center [15, 146] width 11 height 13
click at [40, 163] on icon "toogle group" at bounding box center [39, 162] width 11 height 13
click at [83, 178] on label "PA6 ( 19 )" at bounding box center [94, 178] width 53 height 13
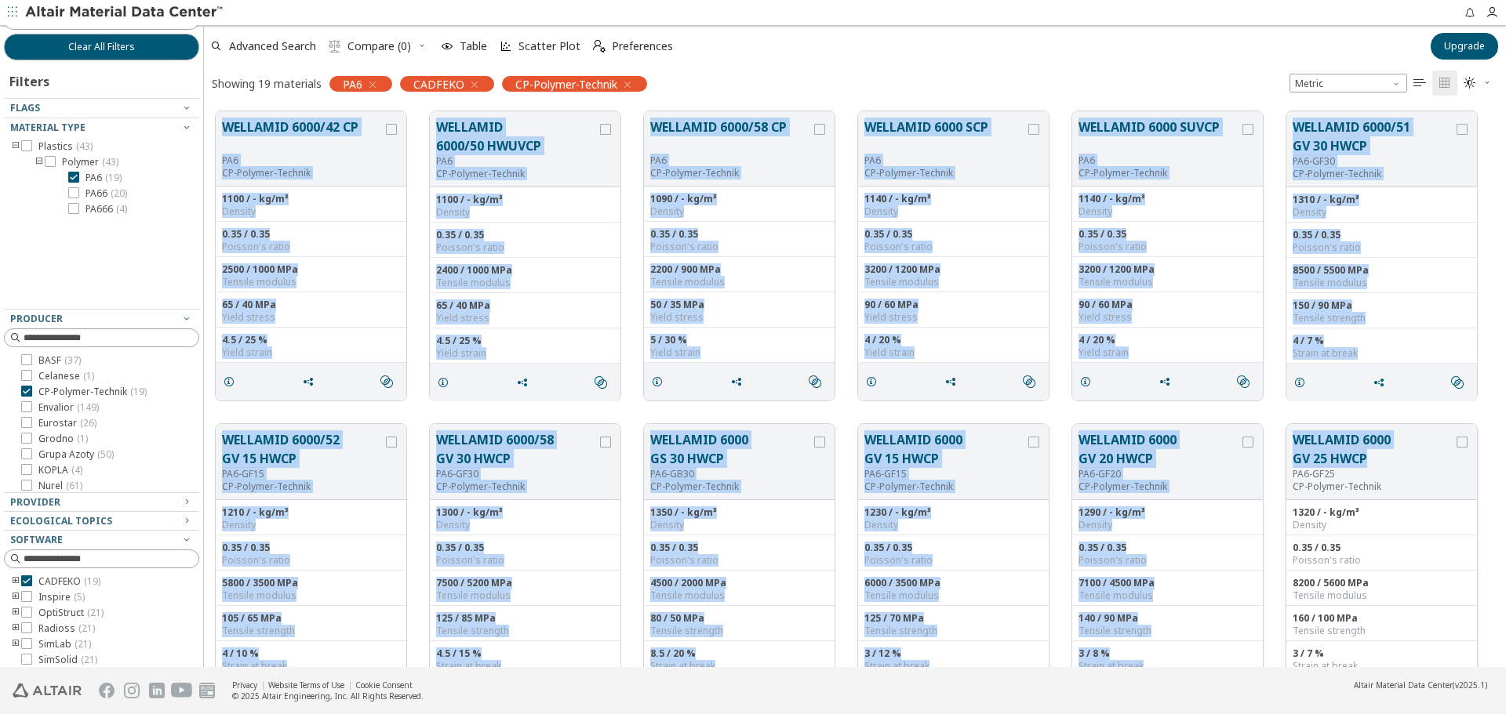
drag, startPoint x: 219, startPoint y: 120, endPoint x: 1375, endPoint y: 455, distance: 1204.1
click at [1375, 455] on div "WELLAMID 6000/42 CP PA6 CP-Polymer-Technik 1100 / - kg/m³ Density 0.35 / 0.35 P…" at bounding box center [855, 726] width 1302 height 1252
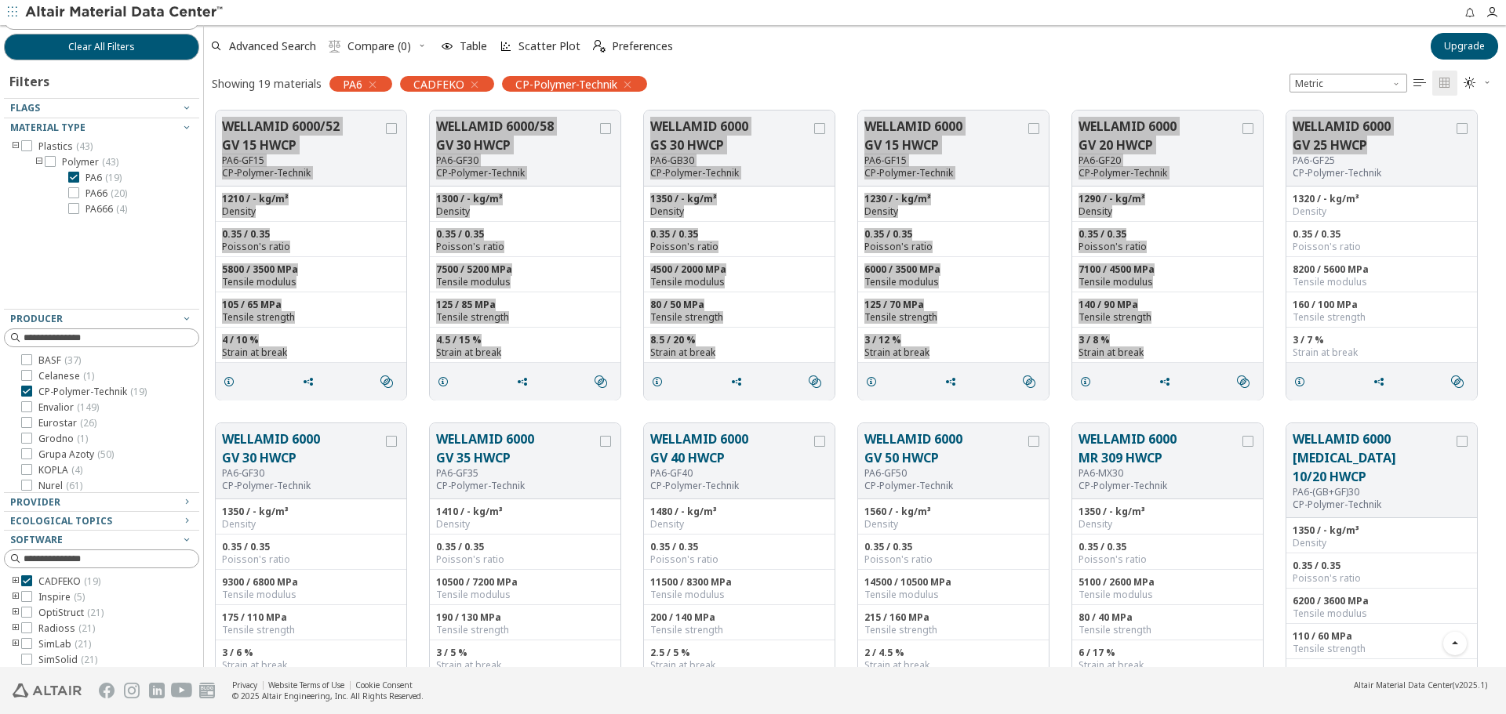
scroll to position [549, 0]
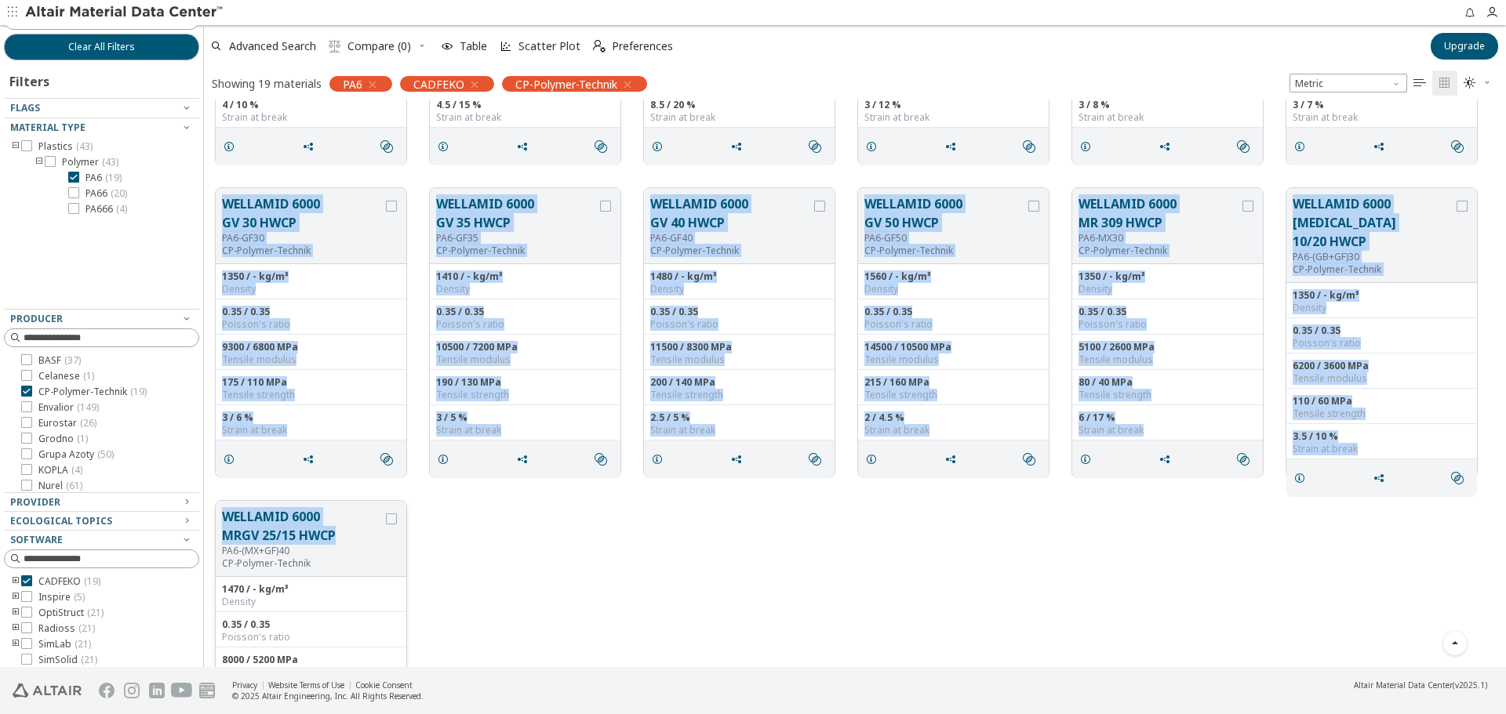
drag, startPoint x: 207, startPoint y: 183, endPoint x: 344, endPoint y: 536, distance: 378.6
click at [344, 536] on div "WELLAMID 6000/42 CP PA6 CP-Polymer-Technik 1100 / - kg/m³ Density 0.35 / 0.35 P…" at bounding box center [855, 177] width 1302 height 1252
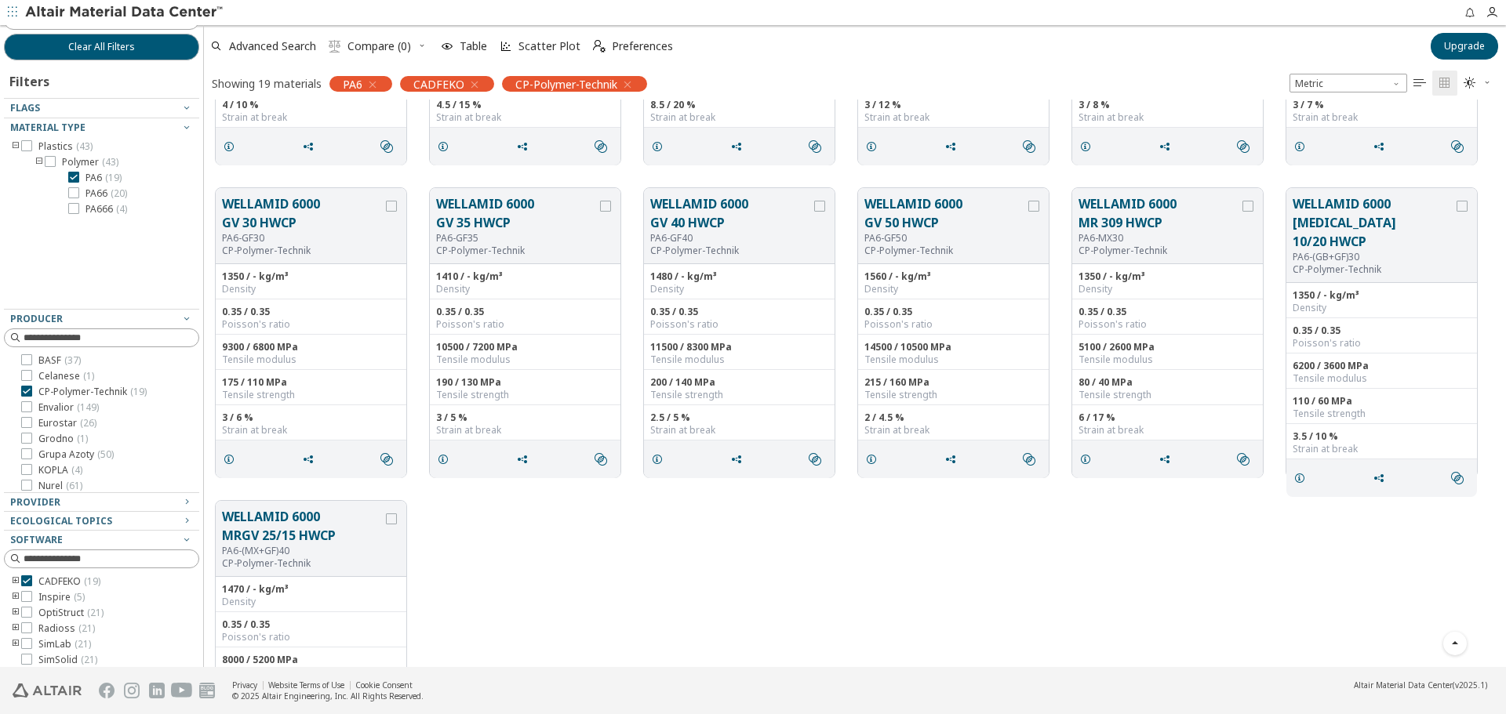
click at [895, 611] on div "WELLAMID 6000 MRGV 25/15 HWCP PA6-(MX+GF)40 CP-Polymer-Technik 1470 / - kg/m³ D…" at bounding box center [855, 645] width 1302 height 313
click at [638, 539] on div "WELLAMID 6000 MRGV 25/15 HWCP PA6-(MX+GF)40 CP-Polymer-Technik 1470 / - kg/m³ D…" at bounding box center [855, 645] width 1302 height 313
click at [89, 192] on span "PA66 ( 20 )" at bounding box center [106, 193] width 42 height 13
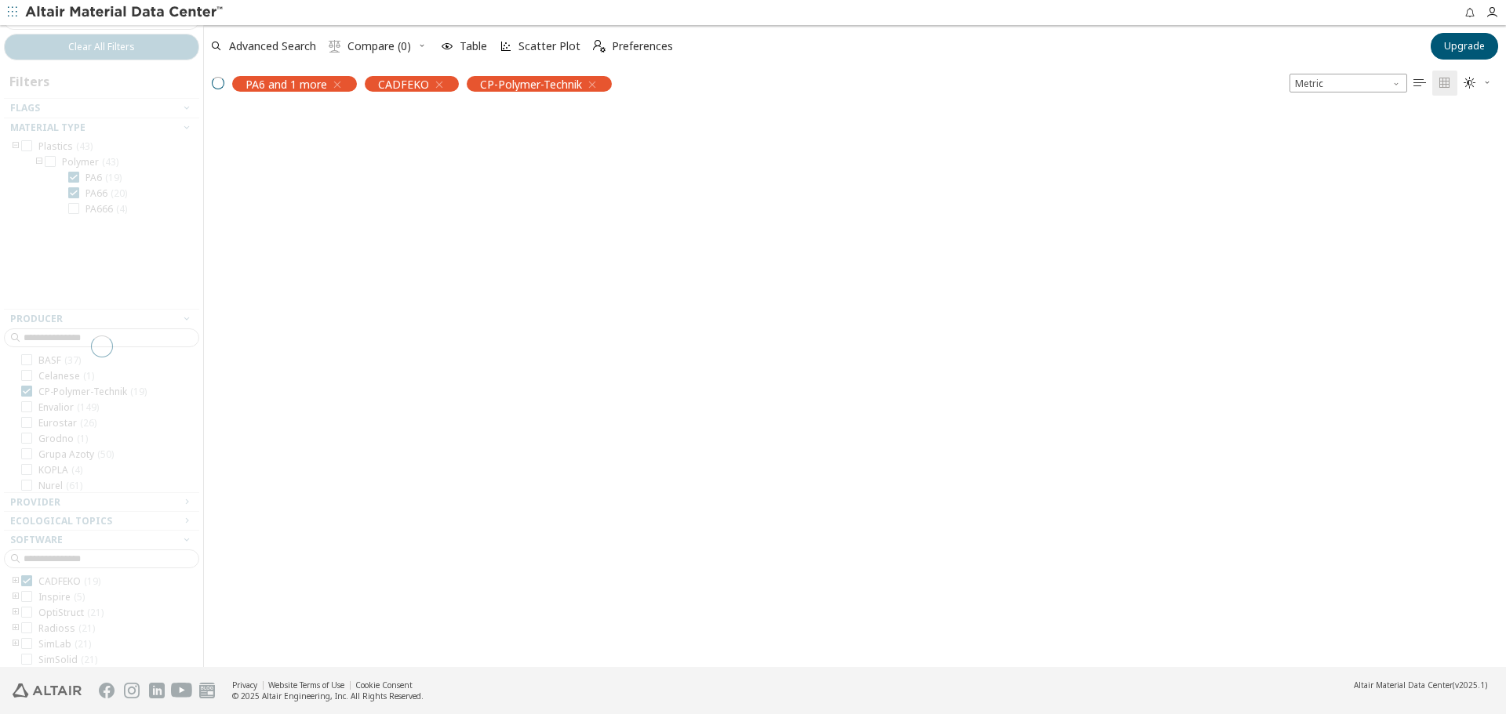
click at [91, 180] on div at bounding box center [101, 346] width 203 height 642
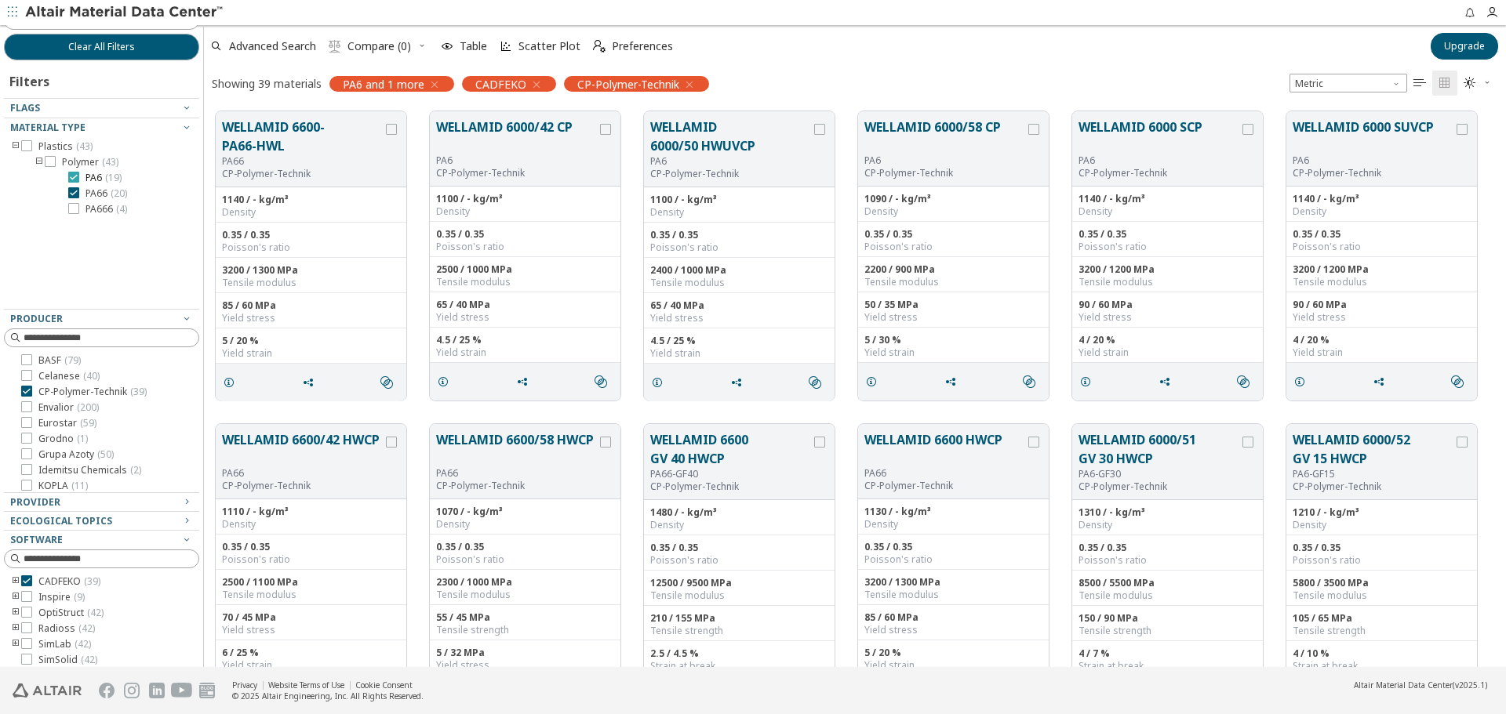
click at [99, 176] on span "PA6 ( 19 )" at bounding box center [103, 178] width 36 height 13
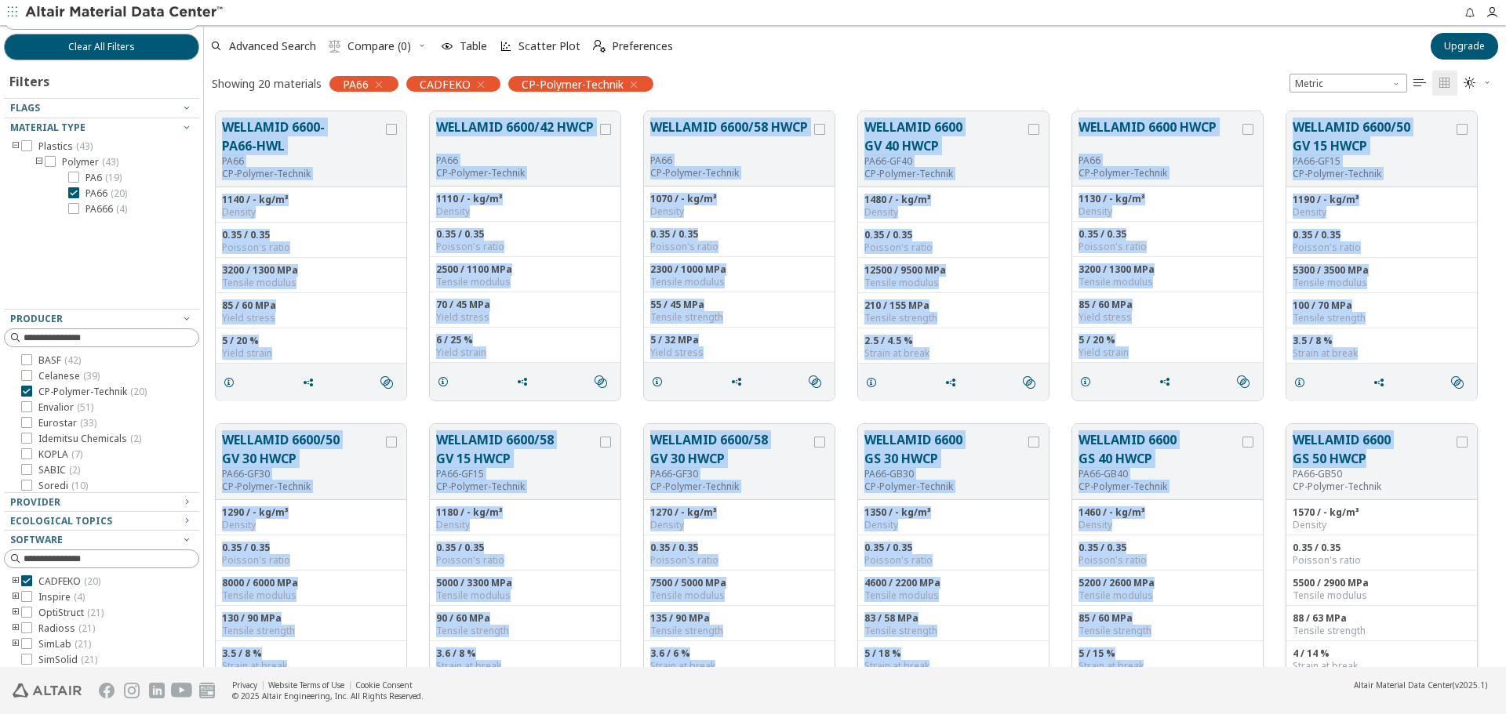
drag, startPoint x: 215, startPoint y: 103, endPoint x: 1382, endPoint y: 455, distance: 1218.8
click at [1382, 455] on div "WELLAMID 6600-PA66-HWL PA66 CP-Polymer-Technik 1140 / - kg/m³ Density 0.35 / 0.…" at bounding box center [855, 726] width 1302 height 1252
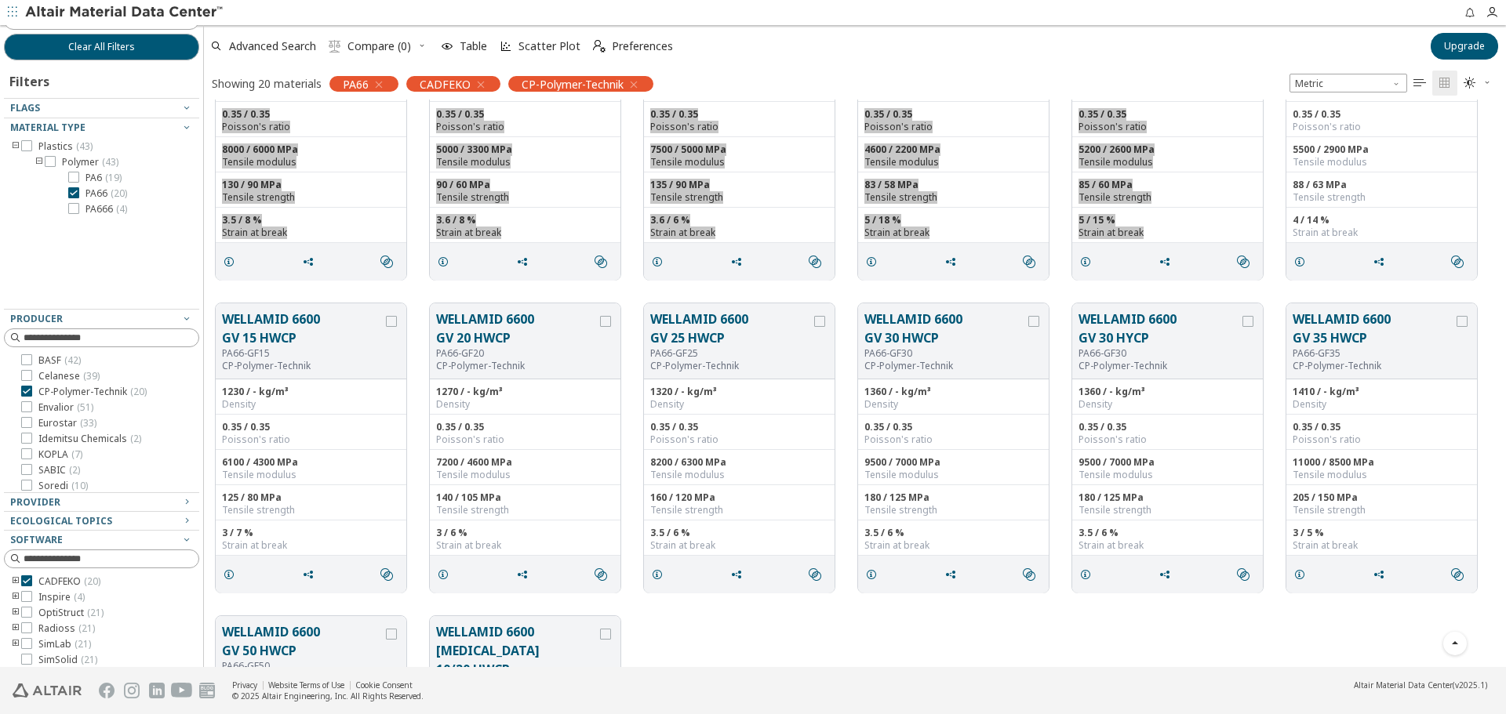
scroll to position [470, 0]
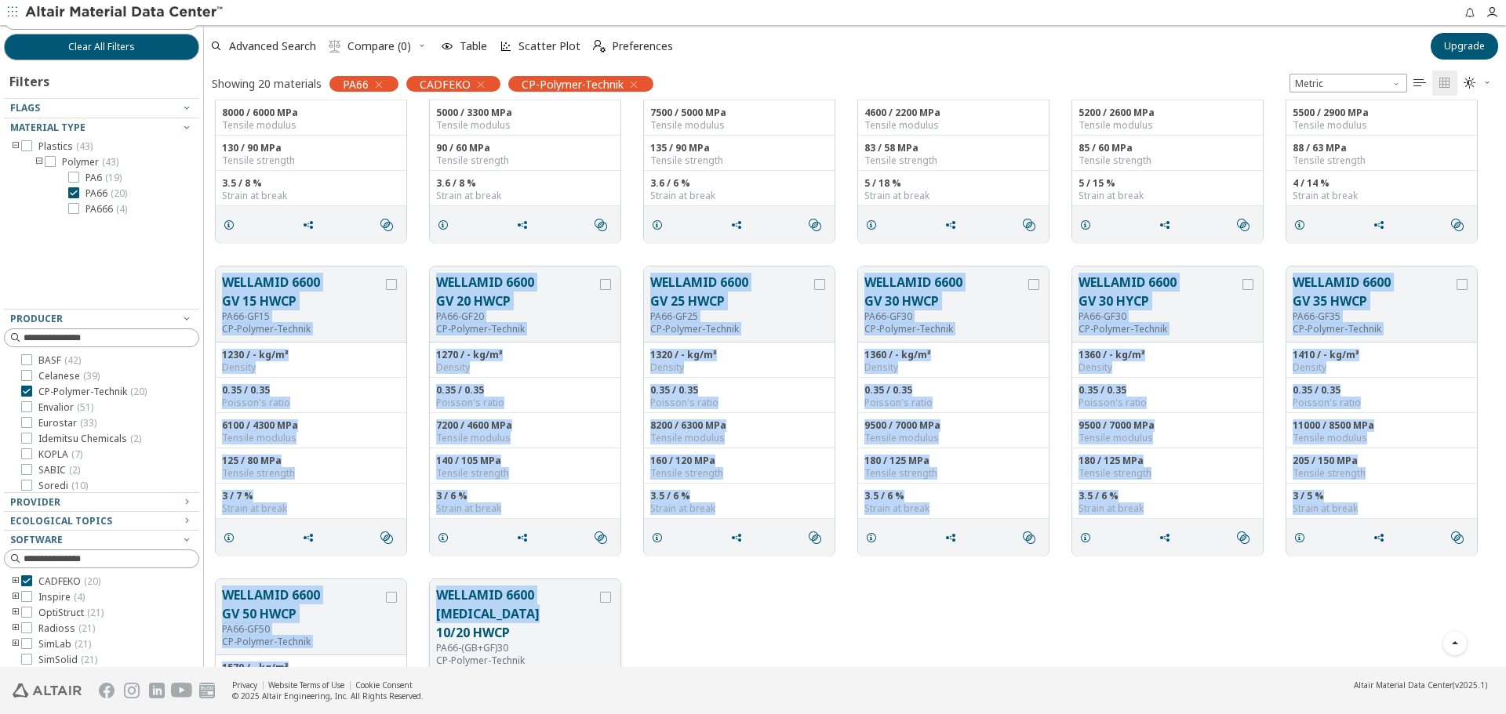
drag, startPoint x: 207, startPoint y: 260, endPoint x: 550, endPoint y: 609, distance: 489.6
click at [550, 609] on div "WELLAMID 6600-PA66-HWL PA66 CP-Polymer-Technik 1140 / - kg/m³ Density 0.35 / 0.…" at bounding box center [855, 255] width 1302 height 1252
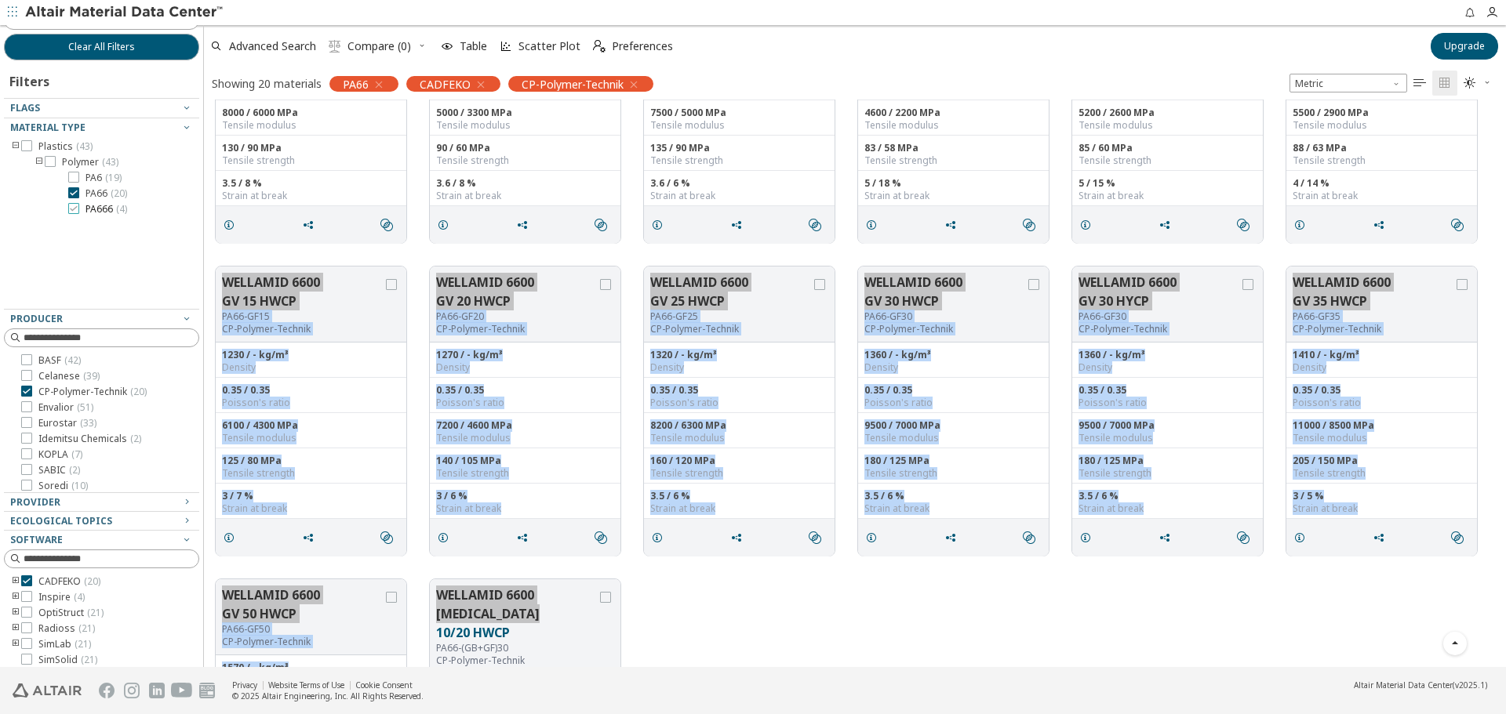
click at [94, 207] on span "PA666 ( 4 )" at bounding box center [106, 209] width 42 height 13
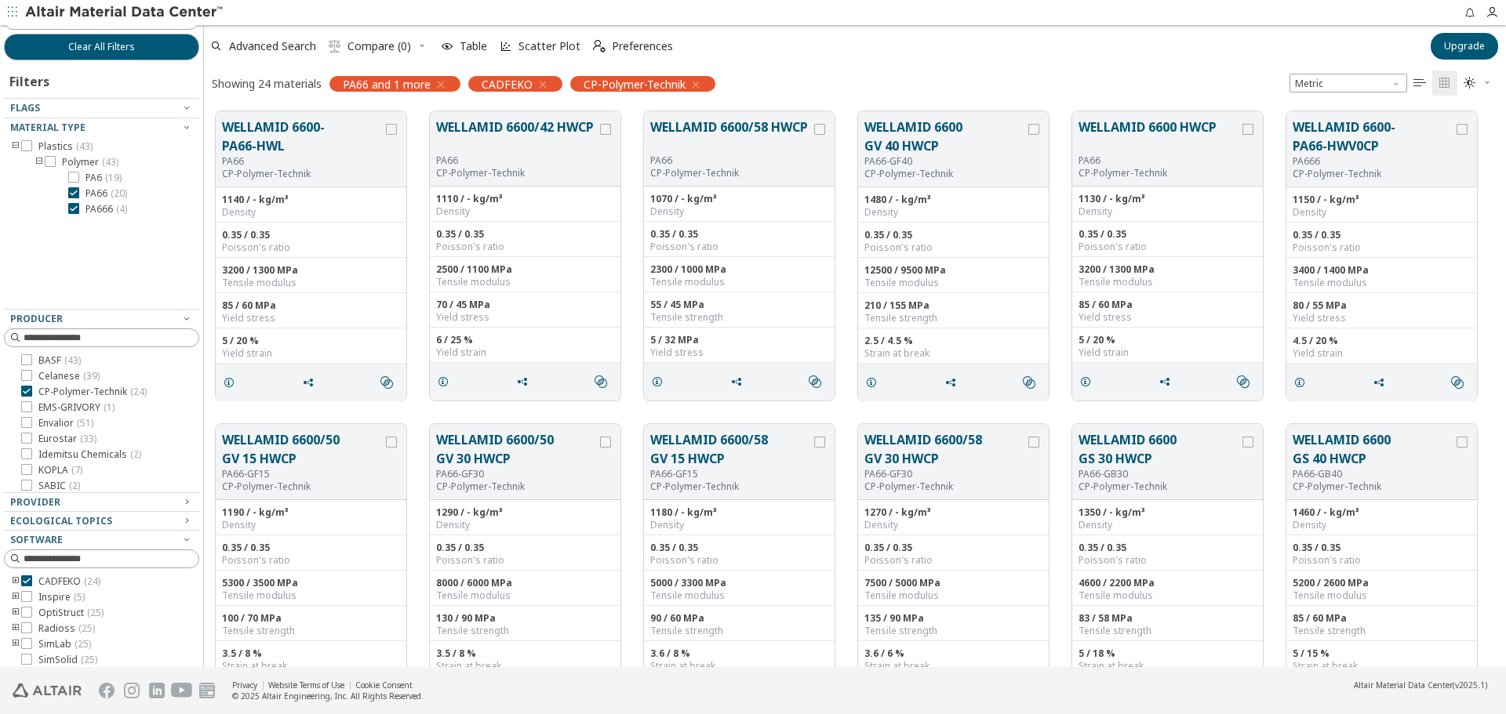
click at [102, 191] on span "PA66 ( 20 )" at bounding box center [106, 193] width 42 height 13
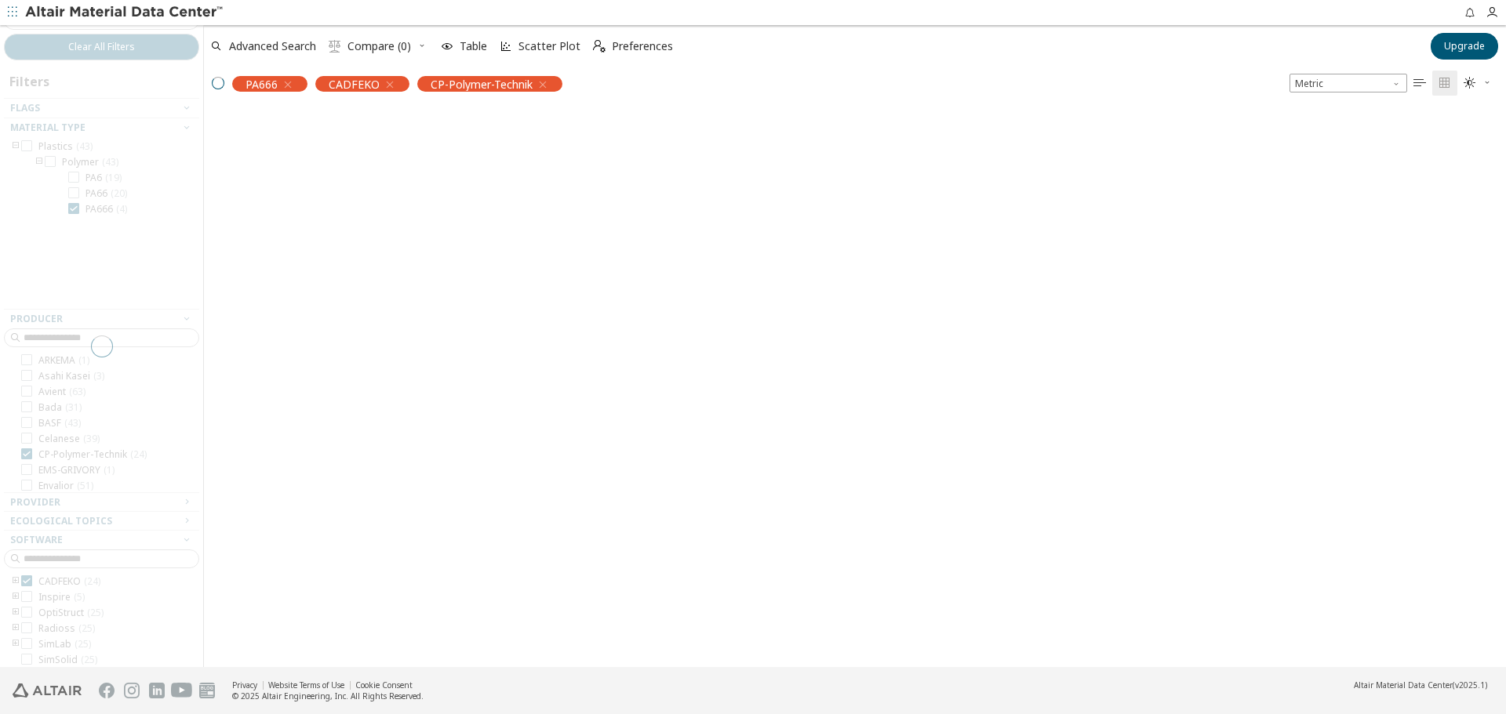
scroll to position [2, 0]
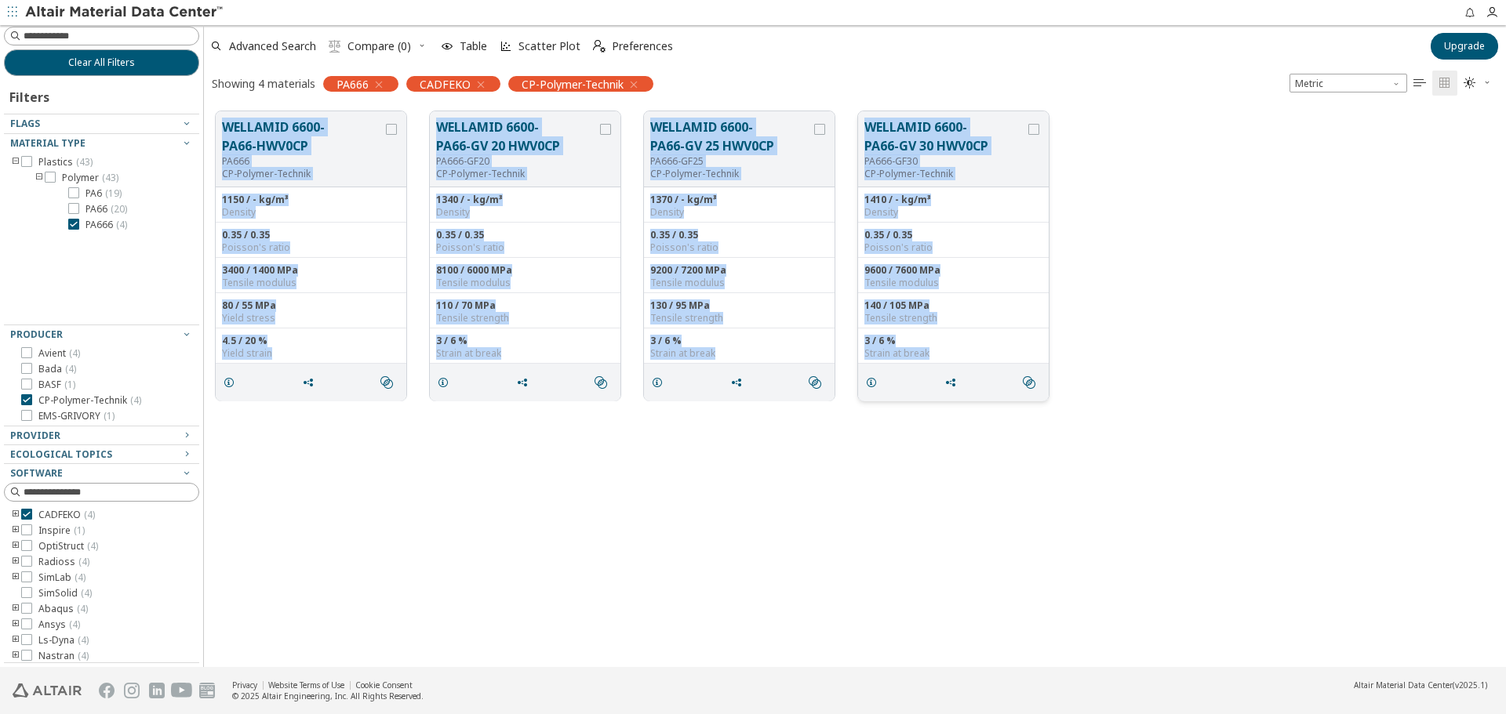
drag, startPoint x: 211, startPoint y: 105, endPoint x: 1043, endPoint y: 356, distance: 869.0
click at [1043, 356] on div "WELLAMID 6600-PA66-HWV0CP PA666 CP-Polymer-Technik 1150 / - kg/m³ Density 0.35 …" at bounding box center [855, 256] width 1302 height 313
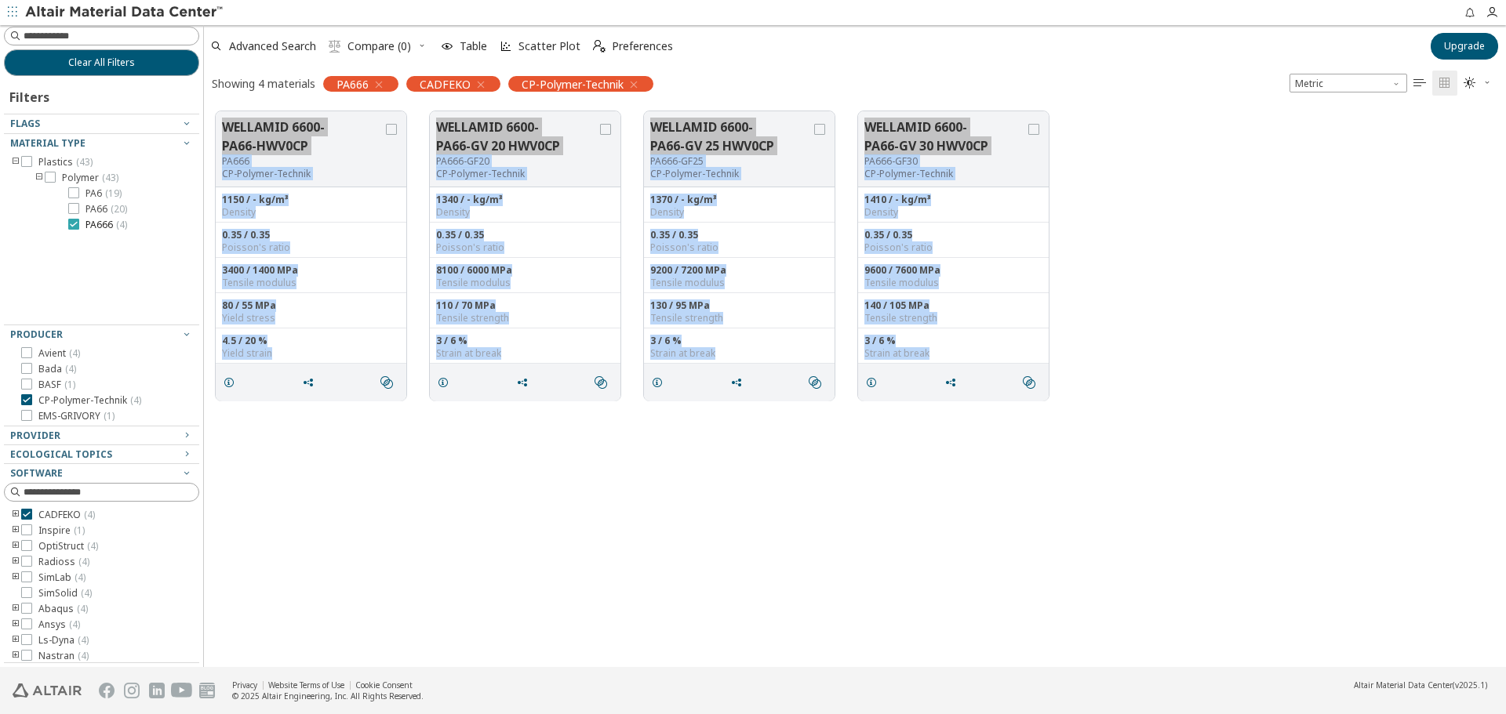
click at [99, 223] on span "PA666 ( 4 )" at bounding box center [106, 225] width 42 height 13
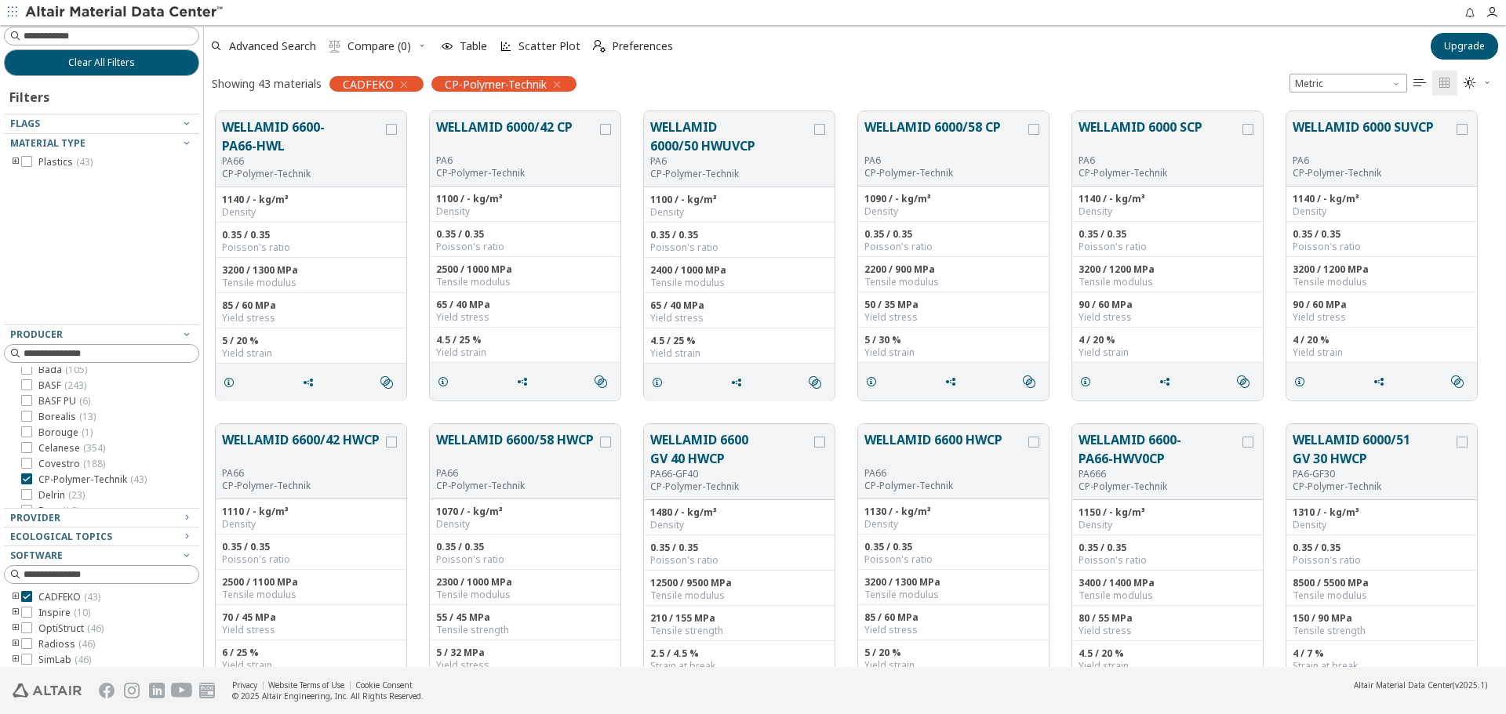
scroll to position [78, 0]
click at [60, 472] on span "Delrin ( 23 )" at bounding box center [61, 470] width 46 height 13
click at [94, 460] on span "CP-Polymer-Technik ( 43 )" at bounding box center [92, 455] width 108 height 13
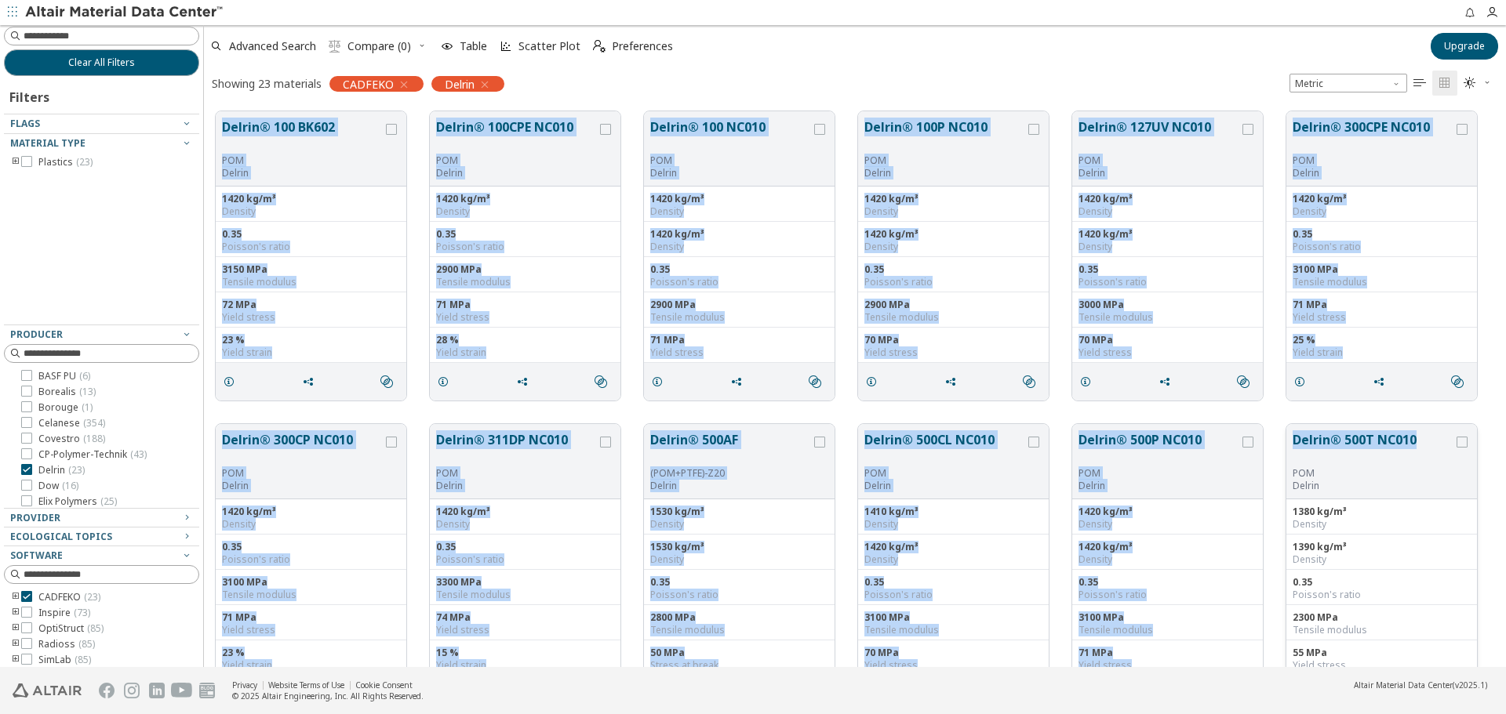
drag, startPoint x: 216, startPoint y: 115, endPoint x: 1423, endPoint y: 439, distance: 1249.5
click at [1423, 439] on div "Delrin® 100 BK602 POM Delrin 1420 kg/m³ Density 0.35 Poisson's ratio 3150 MPa T…" at bounding box center [855, 726] width 1302 height 1252
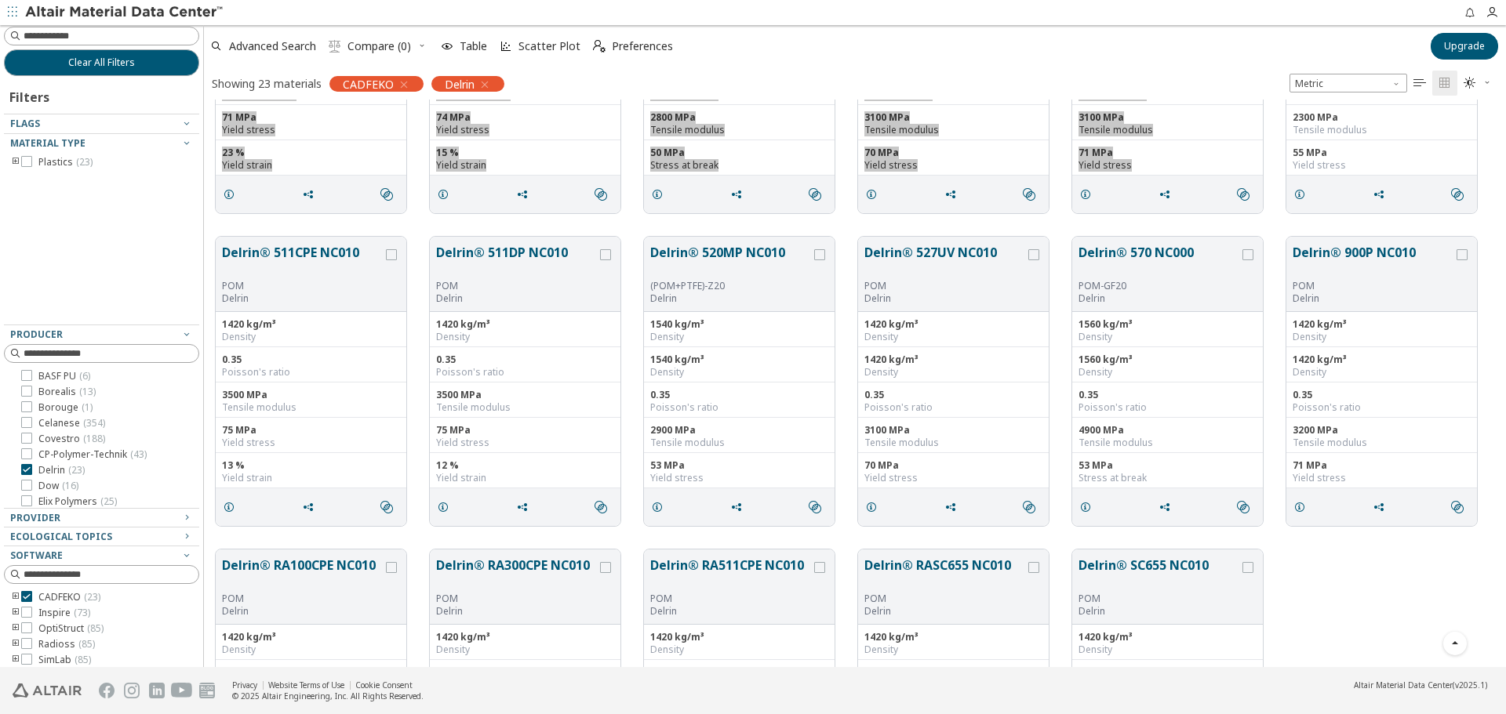
scroll to position [527, 0]
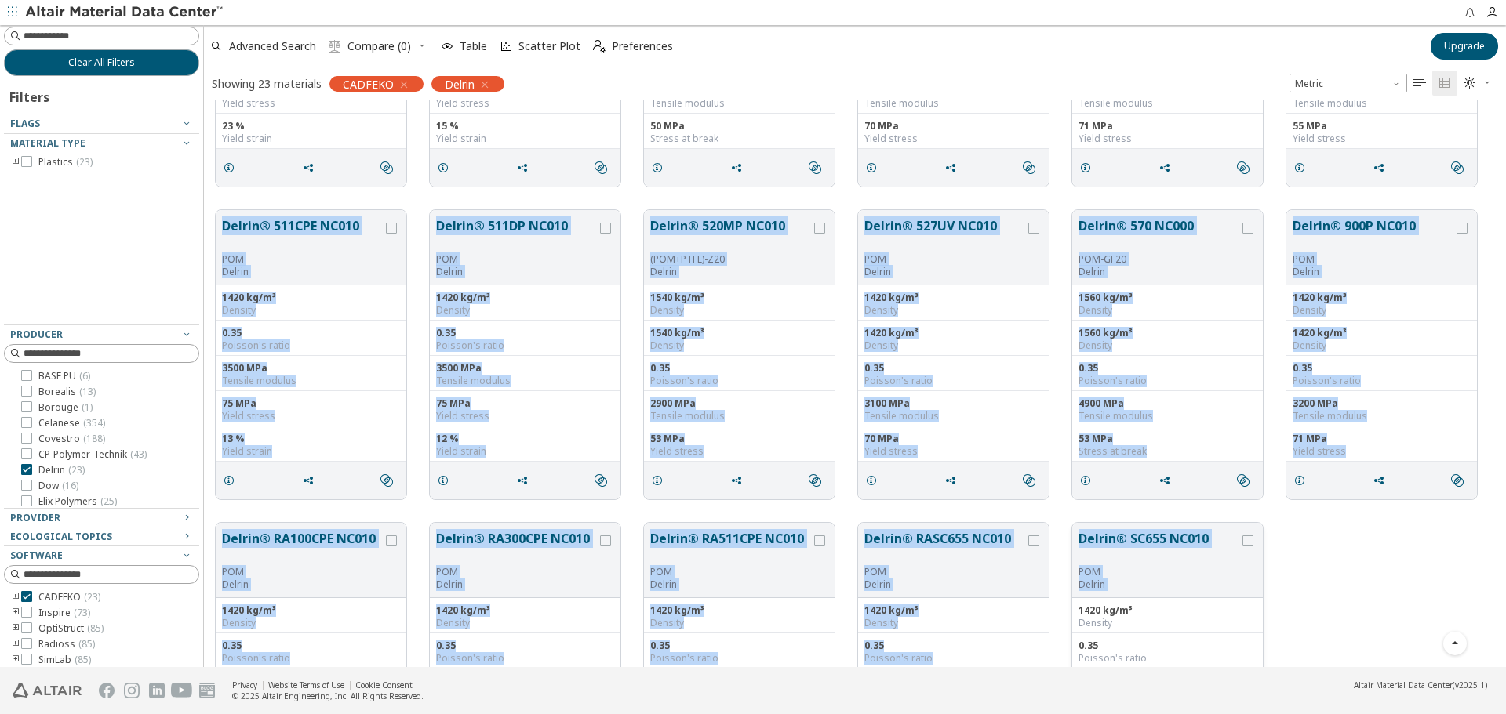
drag, startPoint x: 207, startPoint y: 203, endPoint x: 1259, endPoint y: 572, distance: 1114.3
click at [1259, 572] on div "Delrin® 100 BK602 POM Delrin 1420 kg/m³ Density 0.35 Poisson's ratio 3150 MPa T…" at bounding box center [855, 199] width 1302 height 1252
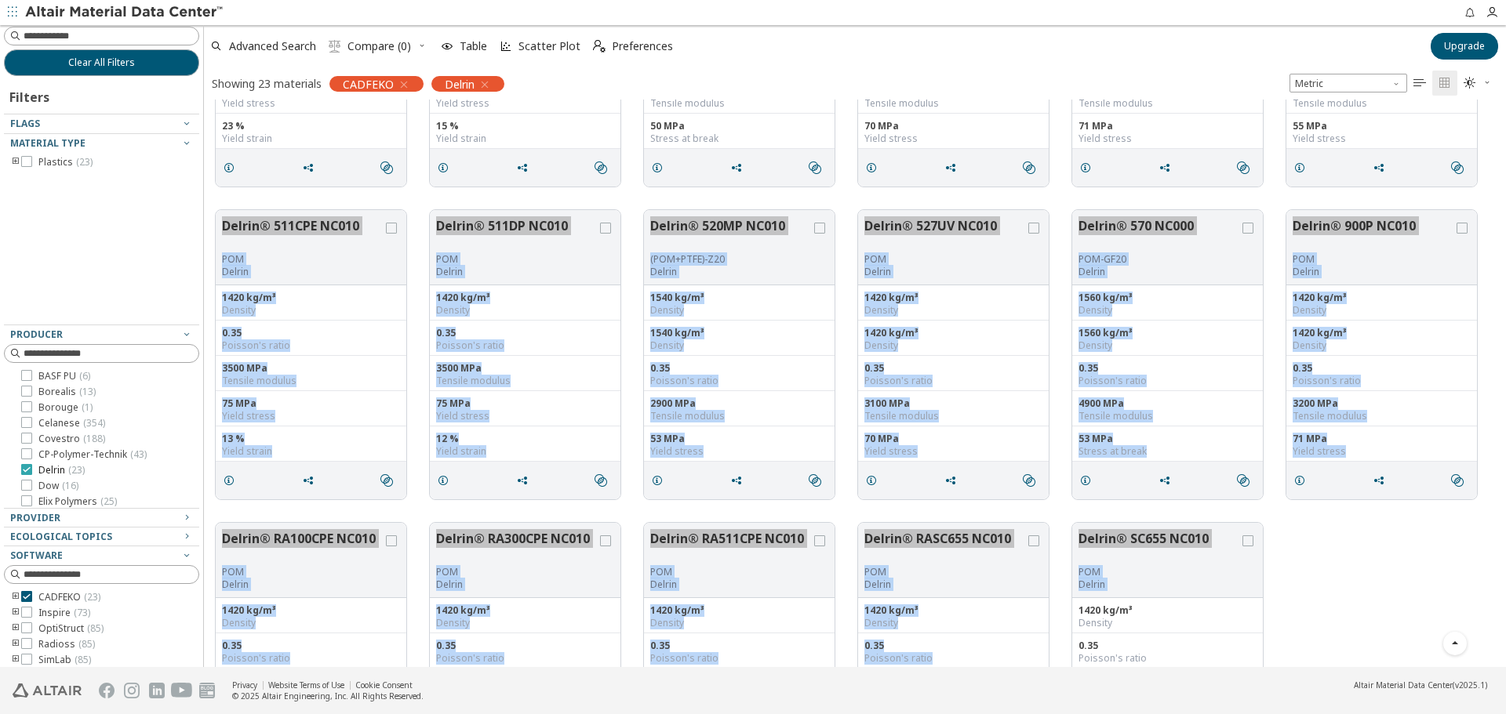
click at [49, 466] on span "Delrin ( 23 )" at bounding box center [61, 470] width 46 height 13
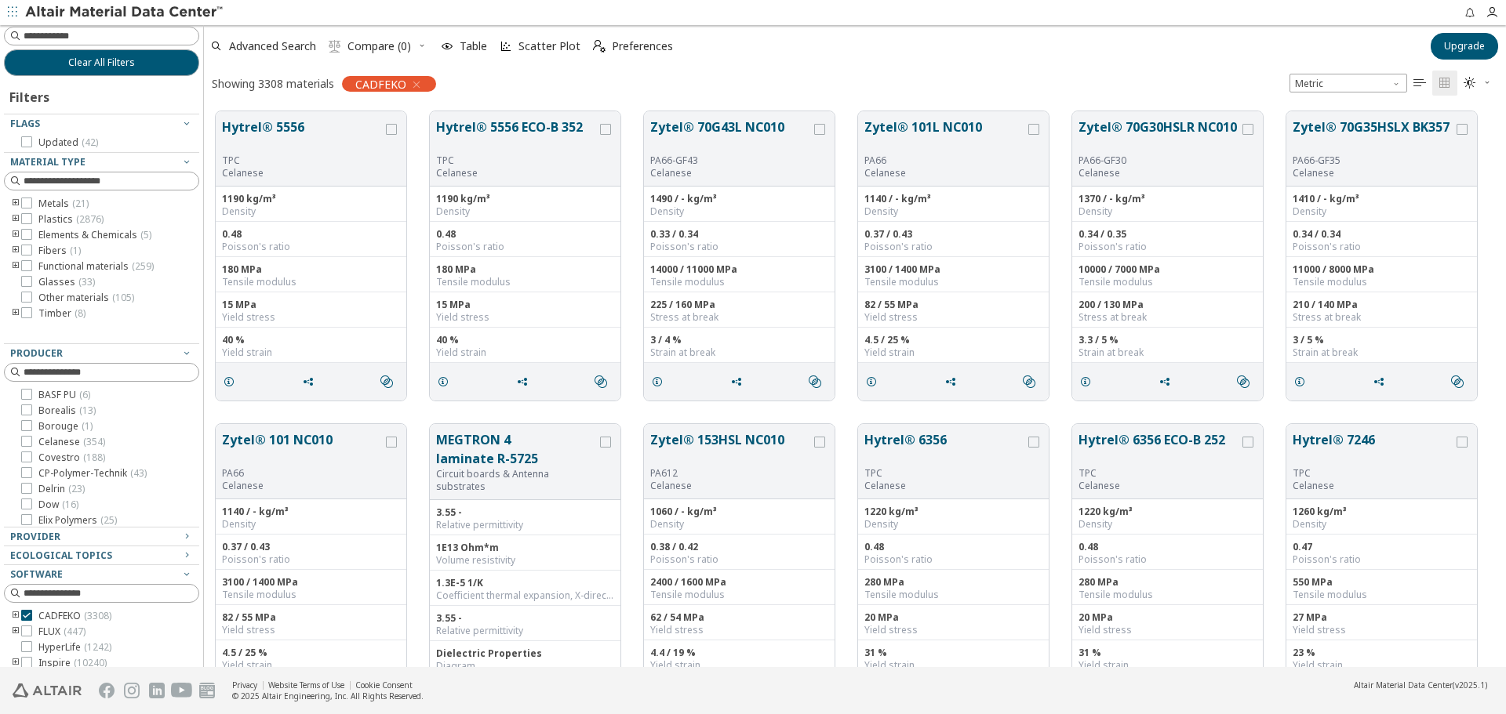
click at [56, 500] on span "Dow ( 16 )" at bounding box center [58, 505] width 40 height 13
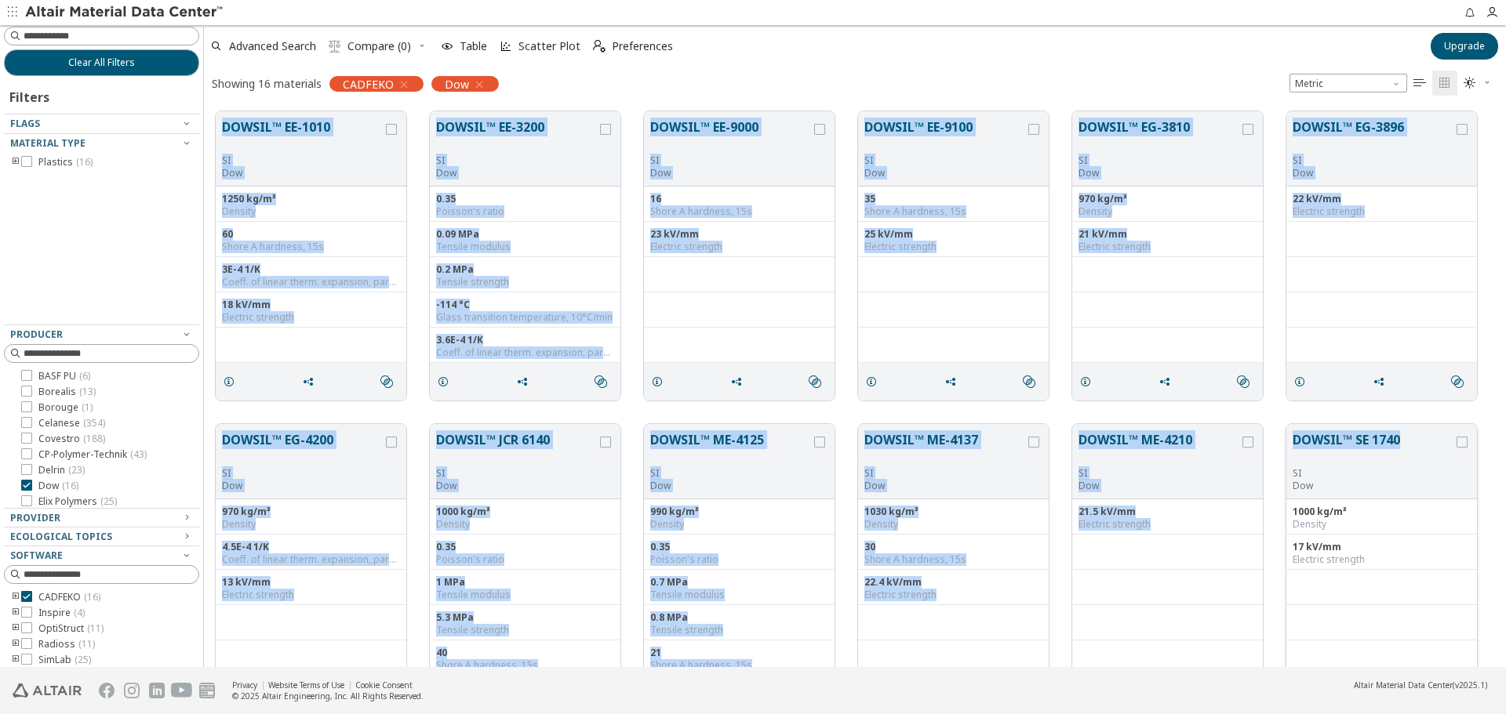
drag, startPoint x: 217, startPoint y: 114, endPoint x: 1387, endPoint y: 452, distance: 1217.8
click at [1405, 448] on div "DOWSIL™ EE-1010 SI Dow 1250 kg/m³ Density 60 Shore A hardness, 15s 3E-4 1/K Coe…" at bounding box center [855, 569] width 1302 height 939
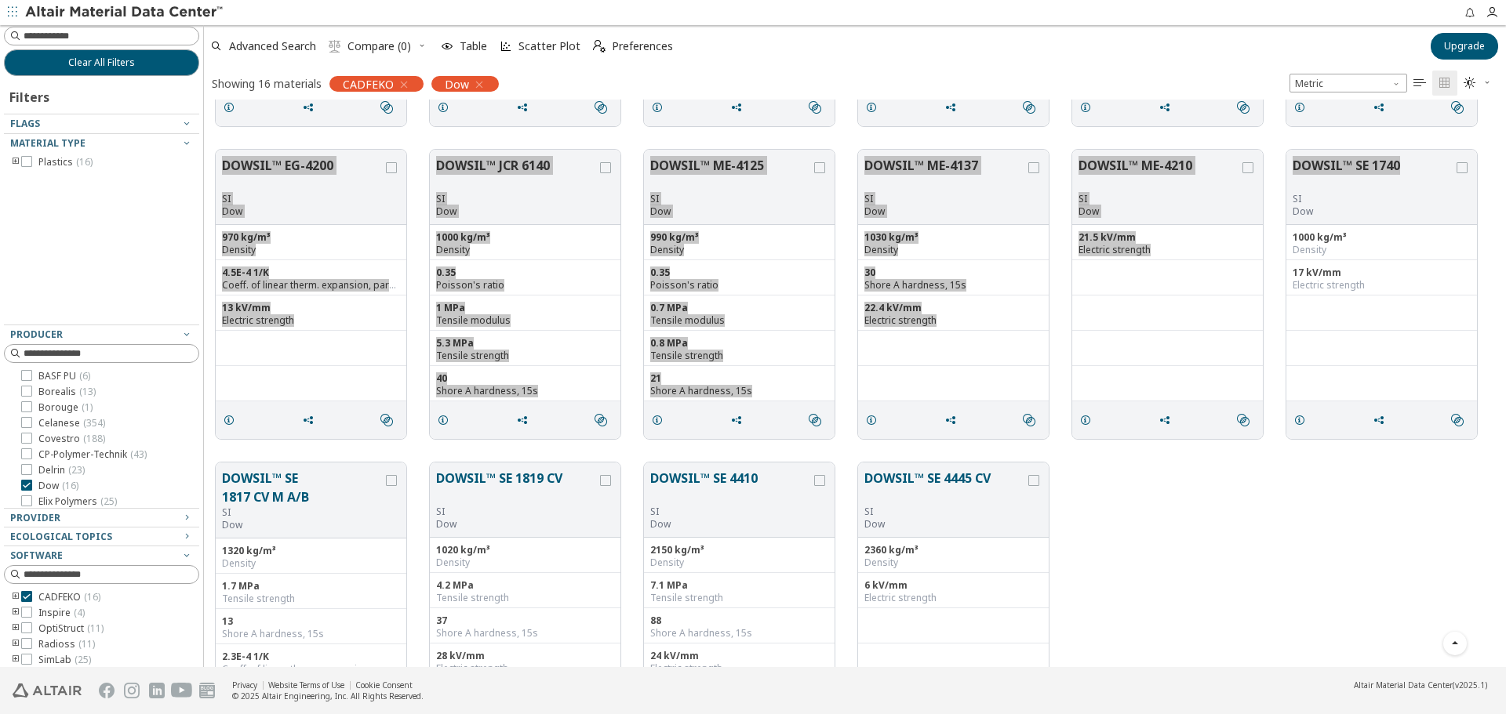
scroll to position [371, 0]
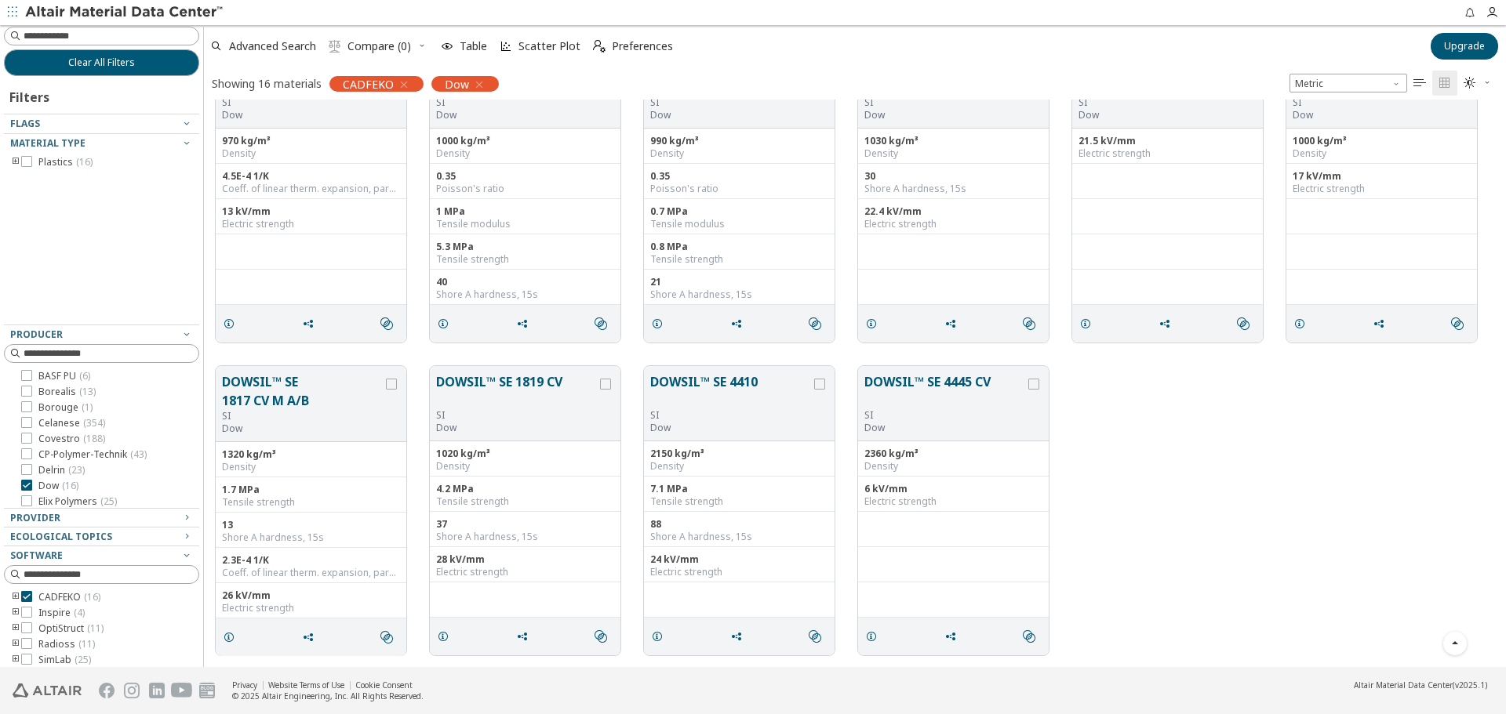
click at [1201, 479] on div "DOWSIL™ SE 1817 CV M A/B SI Dow 1320 kg/m³ Density 1.7 MPa Tensile strength 13 …" at bounding box center [855, 510] width 1302 height 313
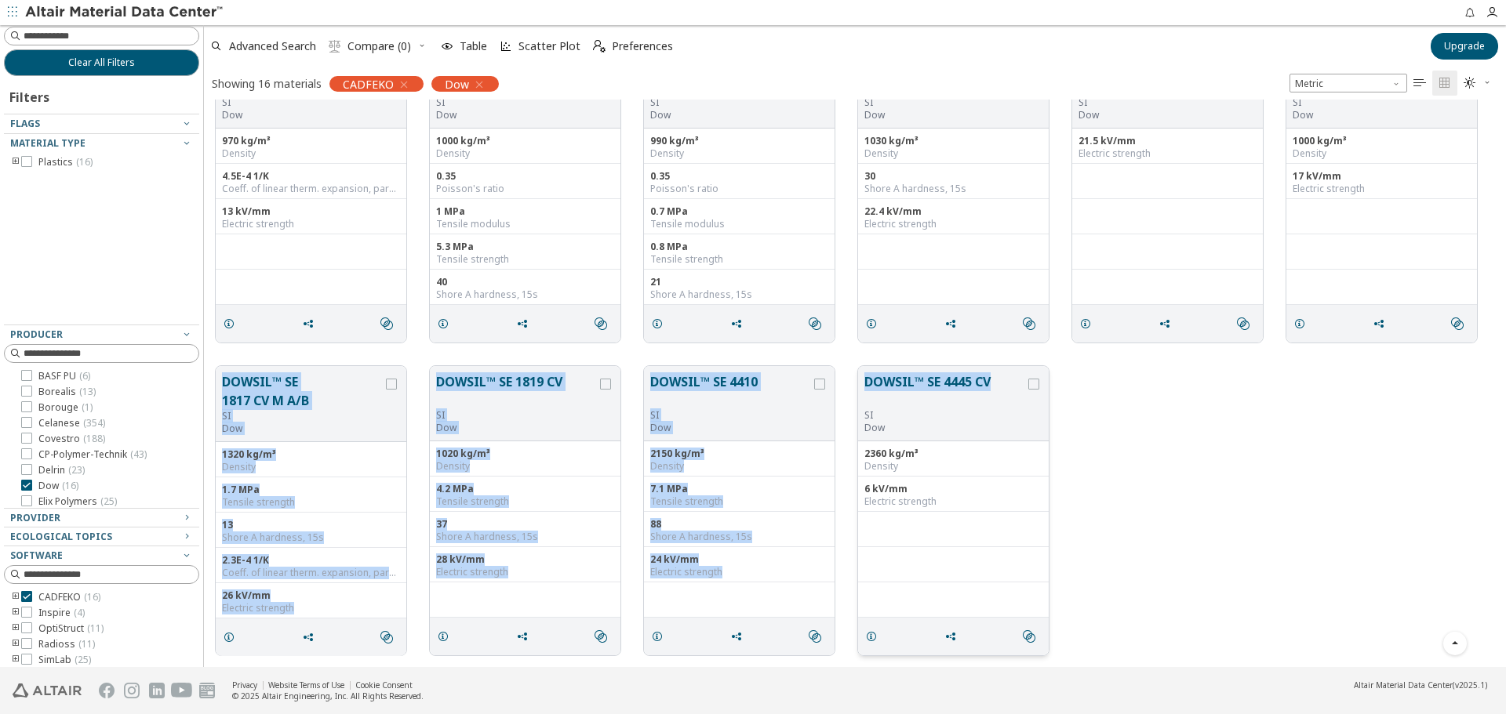
drag, startPoint x: 219, startPoint y: 380, endPoint x: 1019, endPoint y: 394, distance: 800.7
click at [1019, 394] on div "DOWSIL™ SE 1817 CV M A/B SI Dow 1320 kg/m³ Density 1.7 MPa Tensile strength 13 …" at bounding box center [855, 510] width 1302 height 313
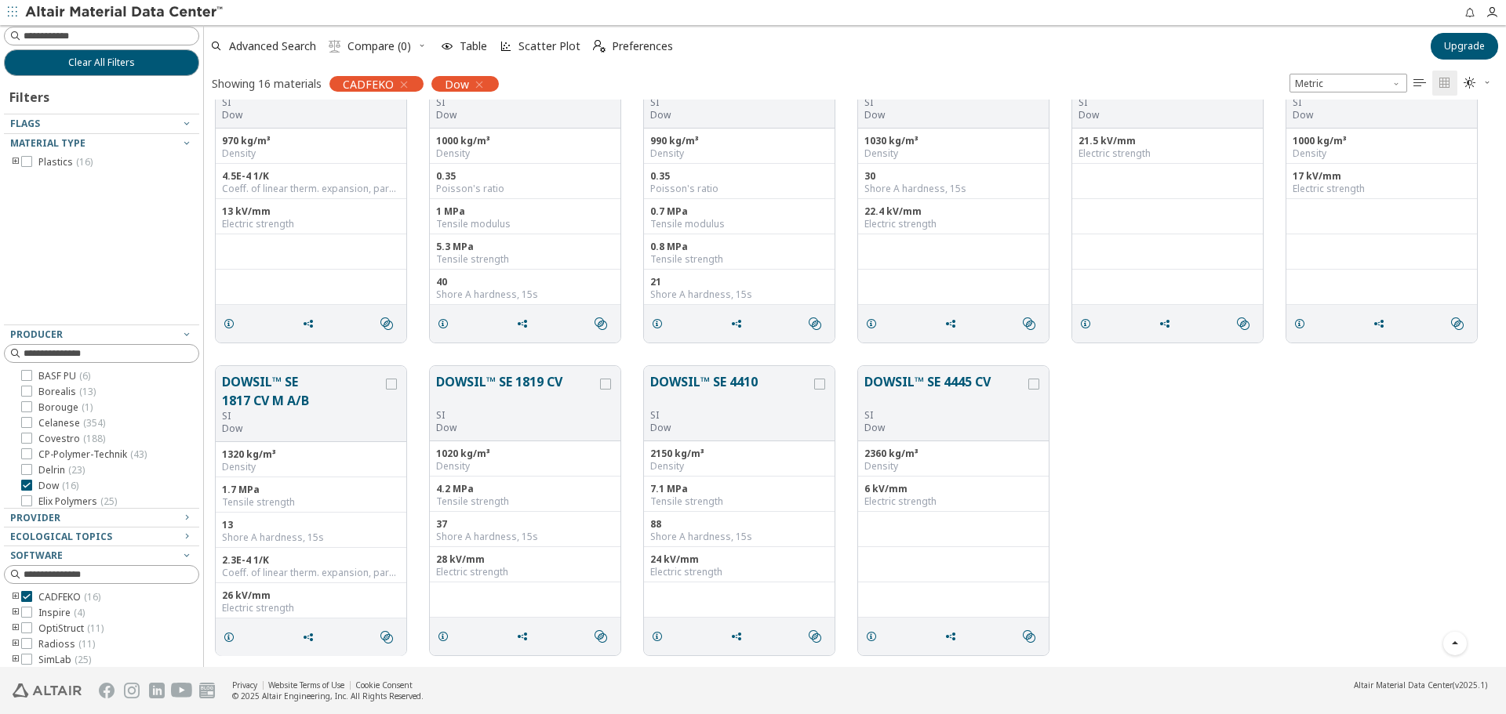
click at [1242, 446] on div "DOWSIL™ SE 1817 CV M A/B SI Dow 1320 kg/m³ Density 1.7 MPa Tensile strength 13 …" at bounding box center [855, 510] width 1302 height 313
click at [79, 427] on span "Elix Polymers ( 25 )" at bounding box center [77, 423] width 78 height 13
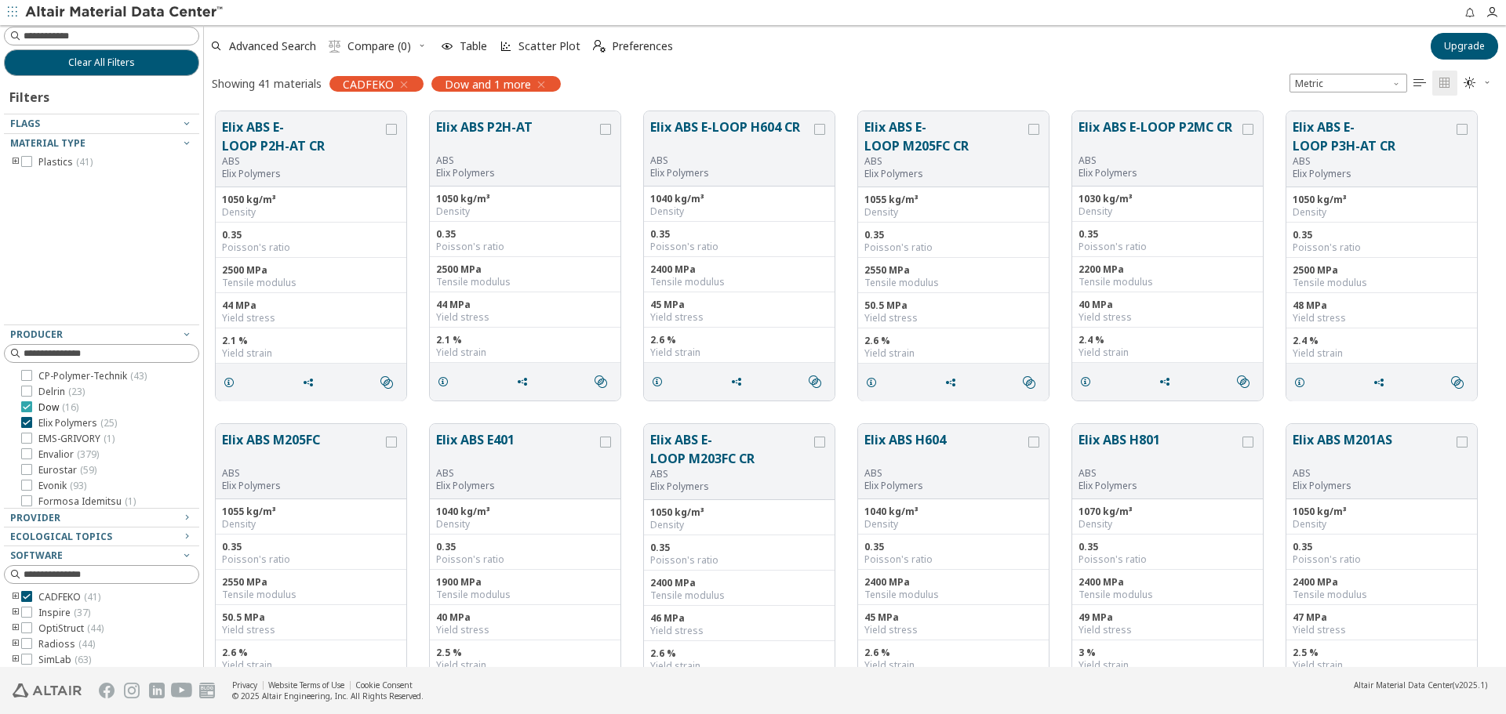
click at [67, 409] on span "( 16 )" at bounding box center [70, 407] width 16 height 13
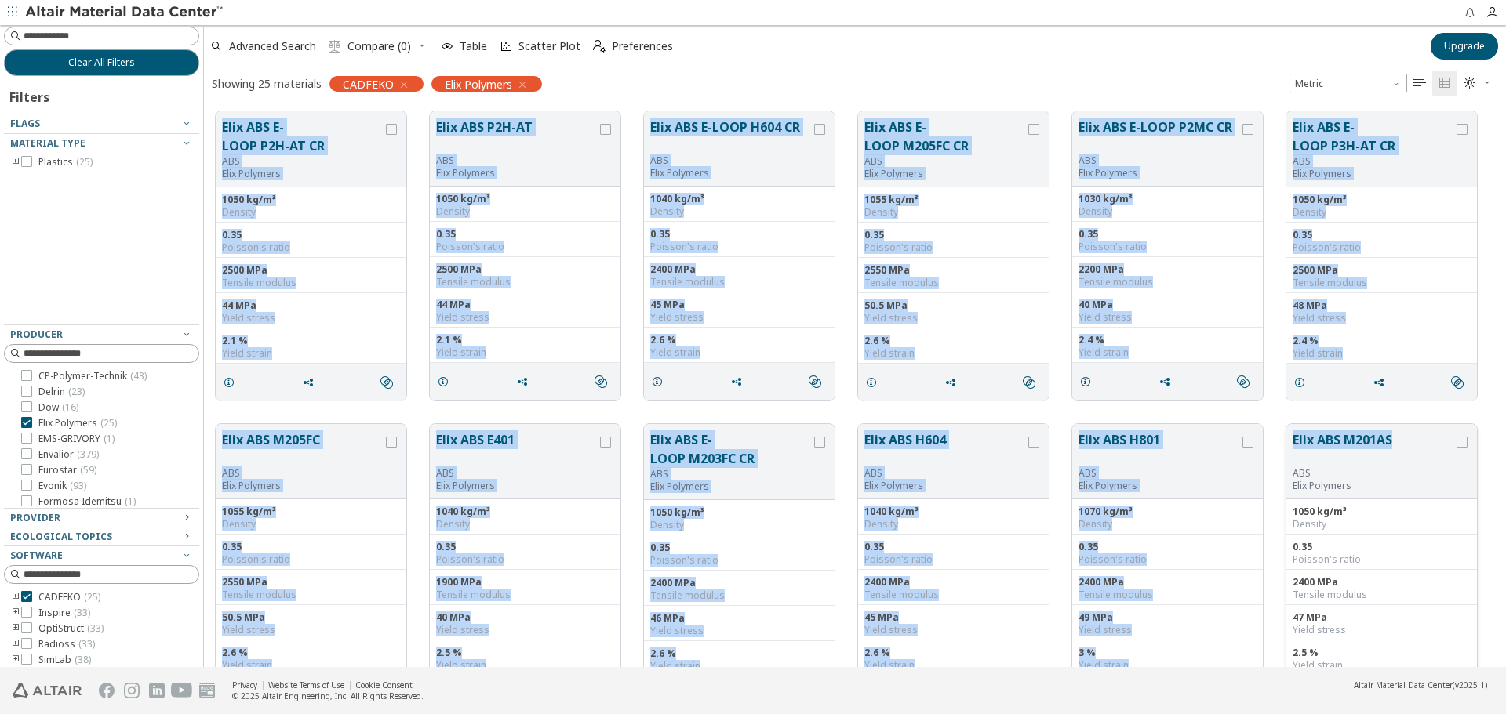
drag, startPoint x: 210, startPoint y: 104, endPoint x: 1393, endPoint y: 441, distance: 1230.6
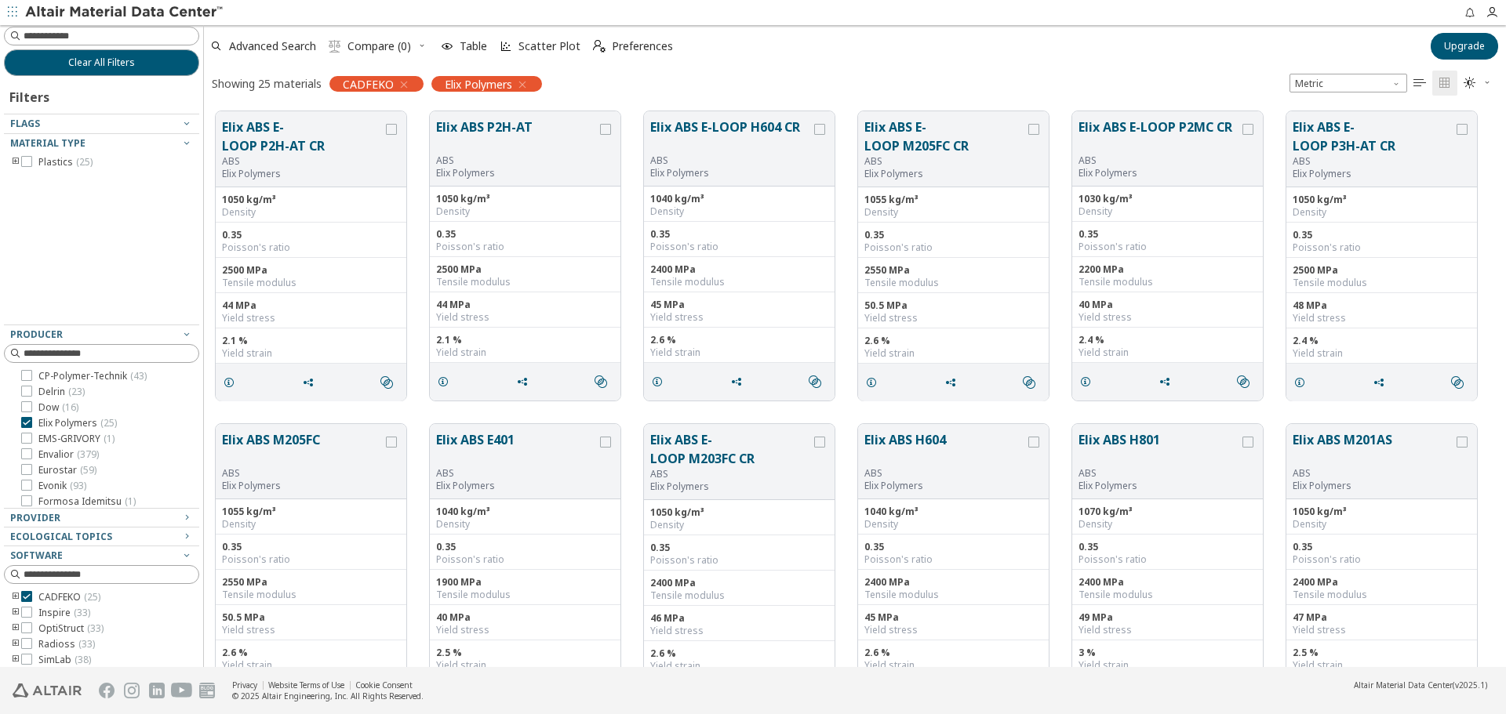
click at [16, 158] on icon "toogle group" at bounding box center [15, 162] width 11 height 13
click at [35, 180] on icon "toogle group" at bounding box center [39, 178] width 11 height 13
click at [15, 158] on icon "toogle group" at bounding box center [15, 162] width 11 height 13
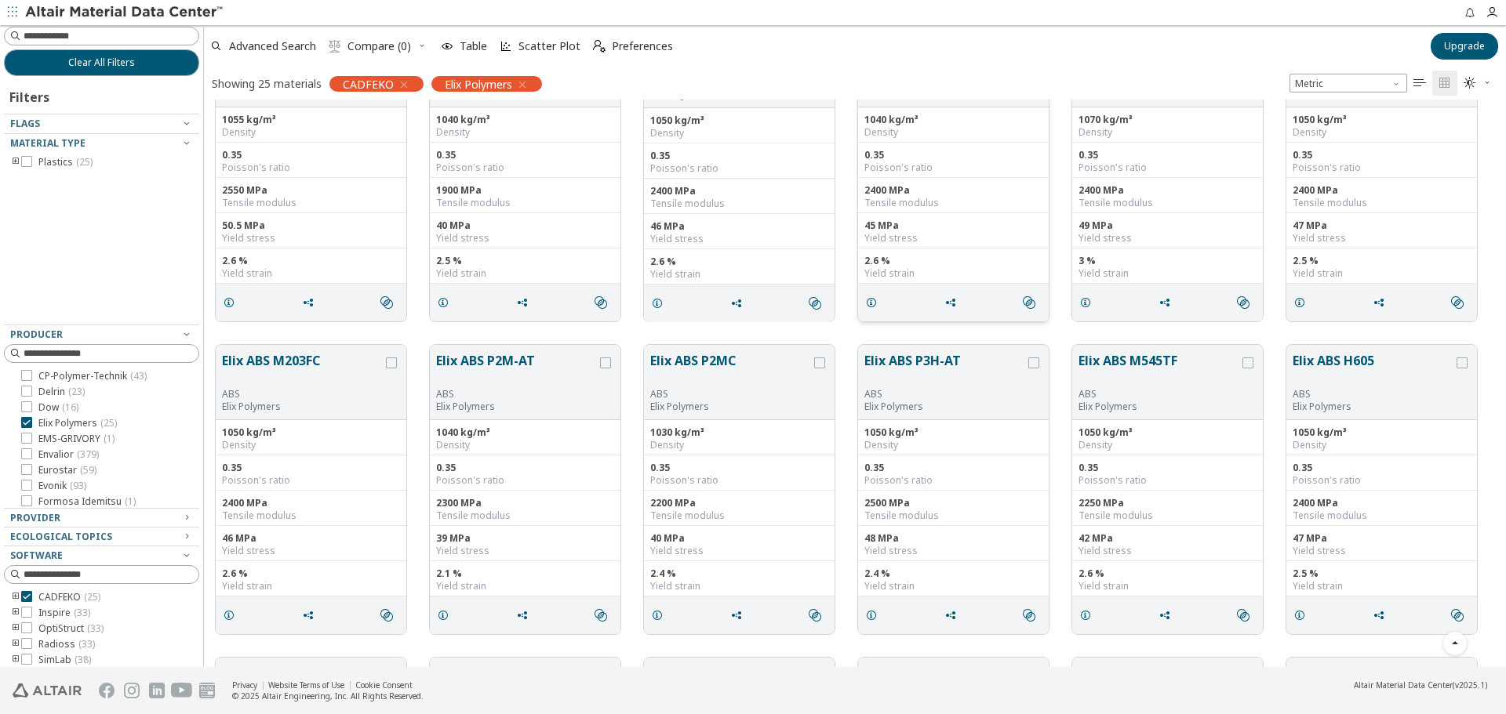
scroll to position [549, 0]
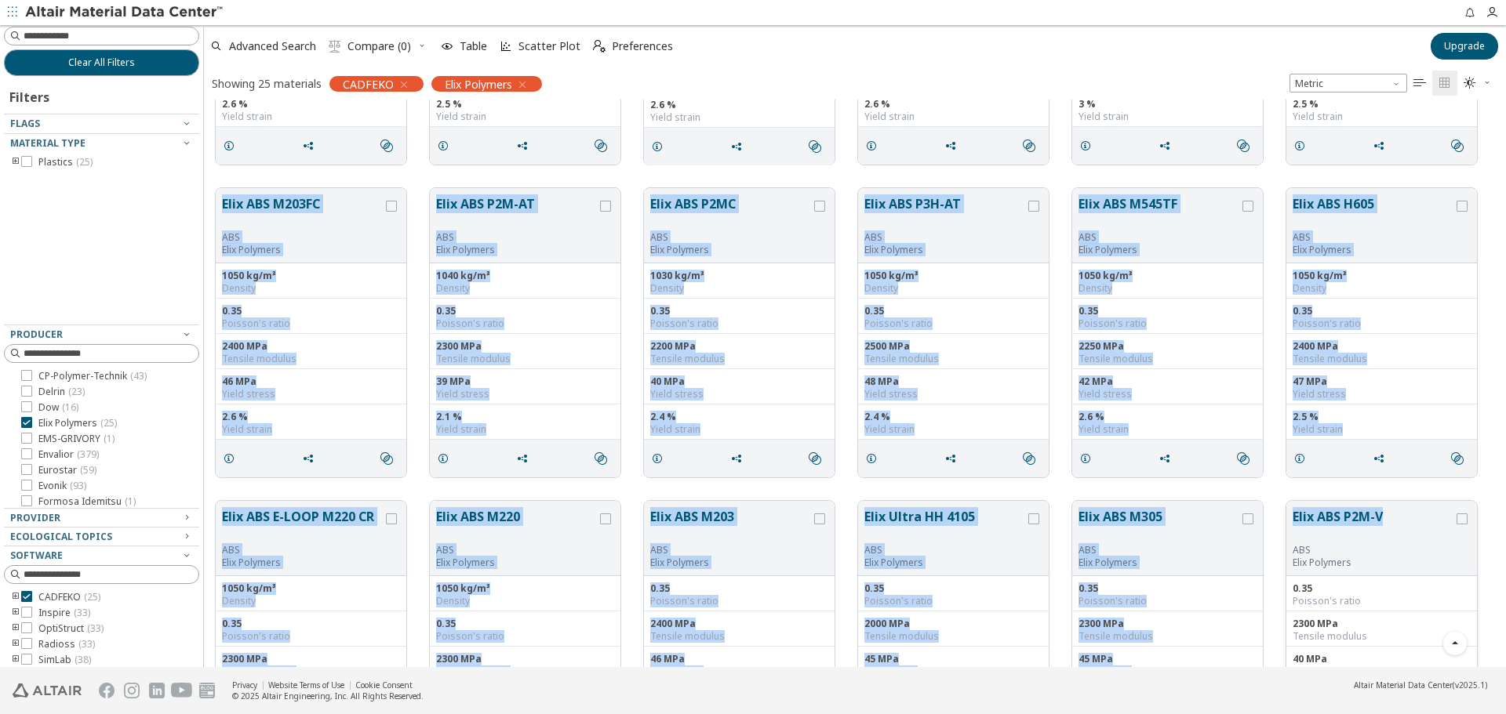
drag, startPoint x: 213, startPoint y: 180, endPoint x: 1389, endPoint y: 520, distance: 1223.5
click at [1389, 520] on div "Elix ABS E-LOOP P2H-AT CR ABS Elix Polymers 1050 kg/m³ Density 0.35 Poisson's r…" at bounding box center [855, 333] width 1302 height 1564
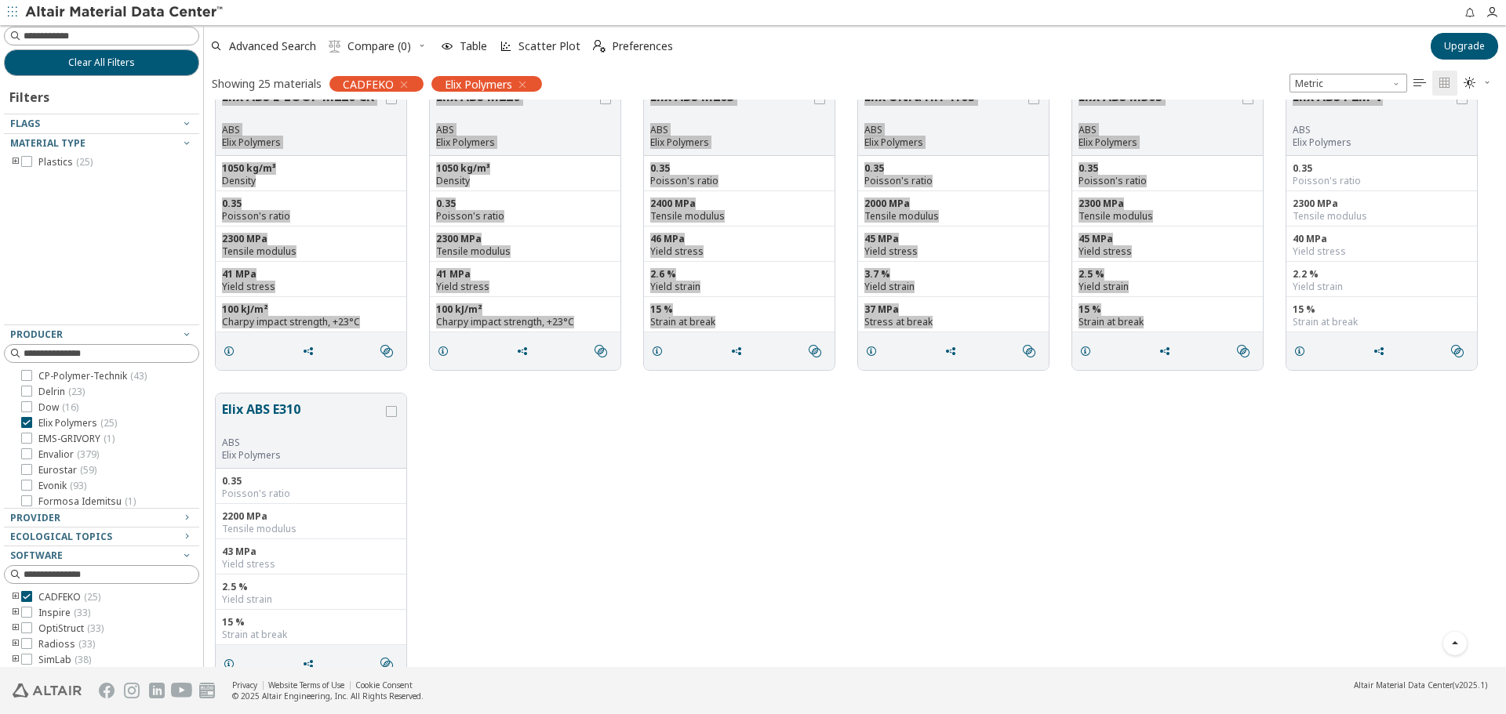
scroll to position [997, 0]
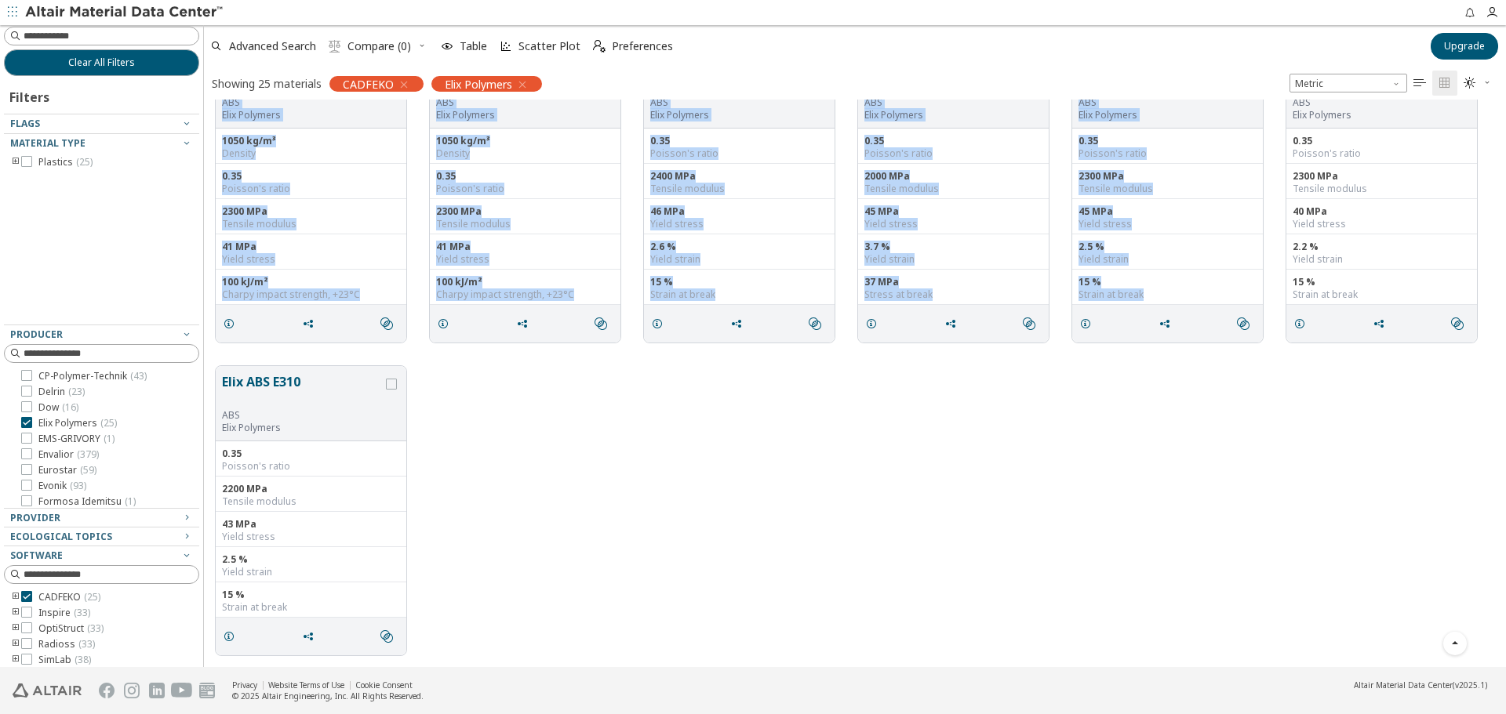
drag, startPoint x: 314, startPoint y: 382, endPoint x: 294, endPoint y: 376, distance: 21.3
click at [279, 376] on button "Elix ABS E310" at bounding box center [302, 390] width 161 height 37
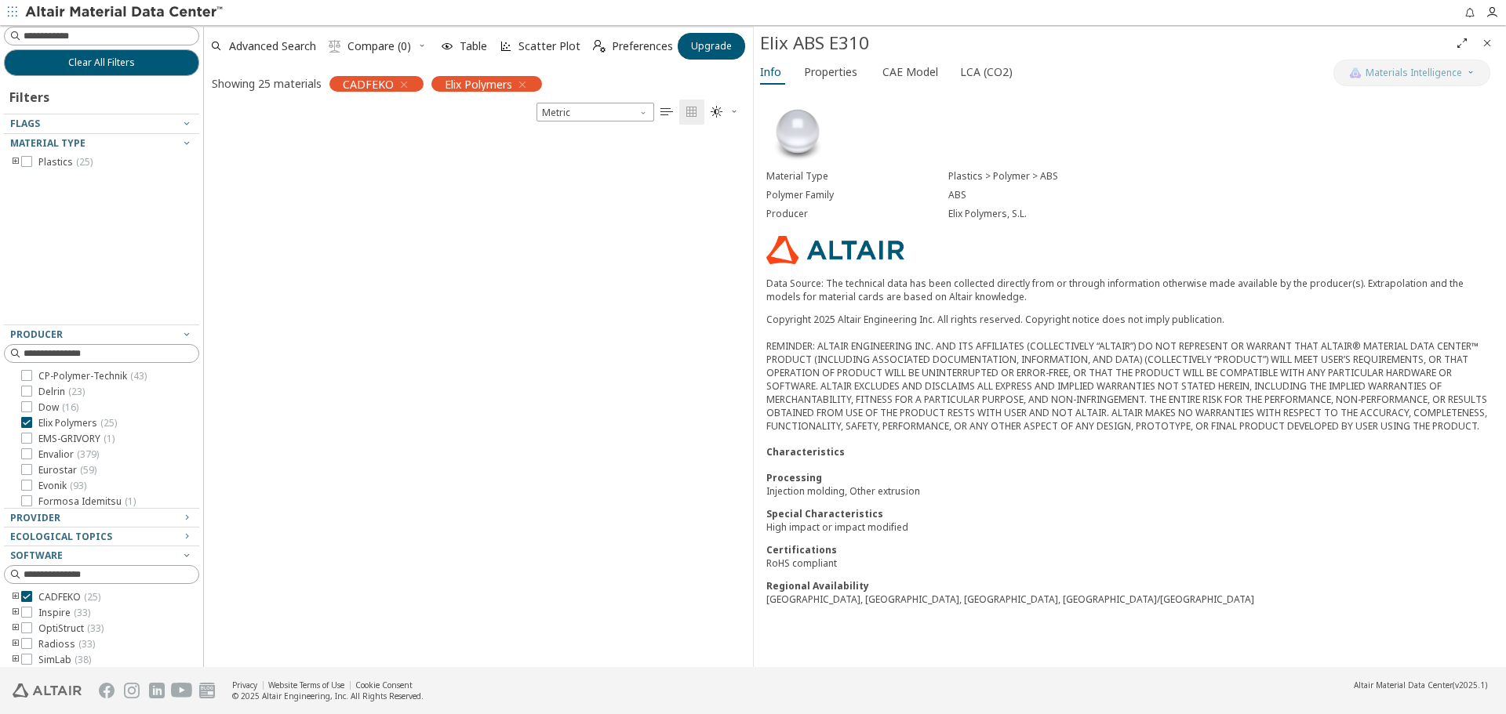
scroll to position [3525, 0]
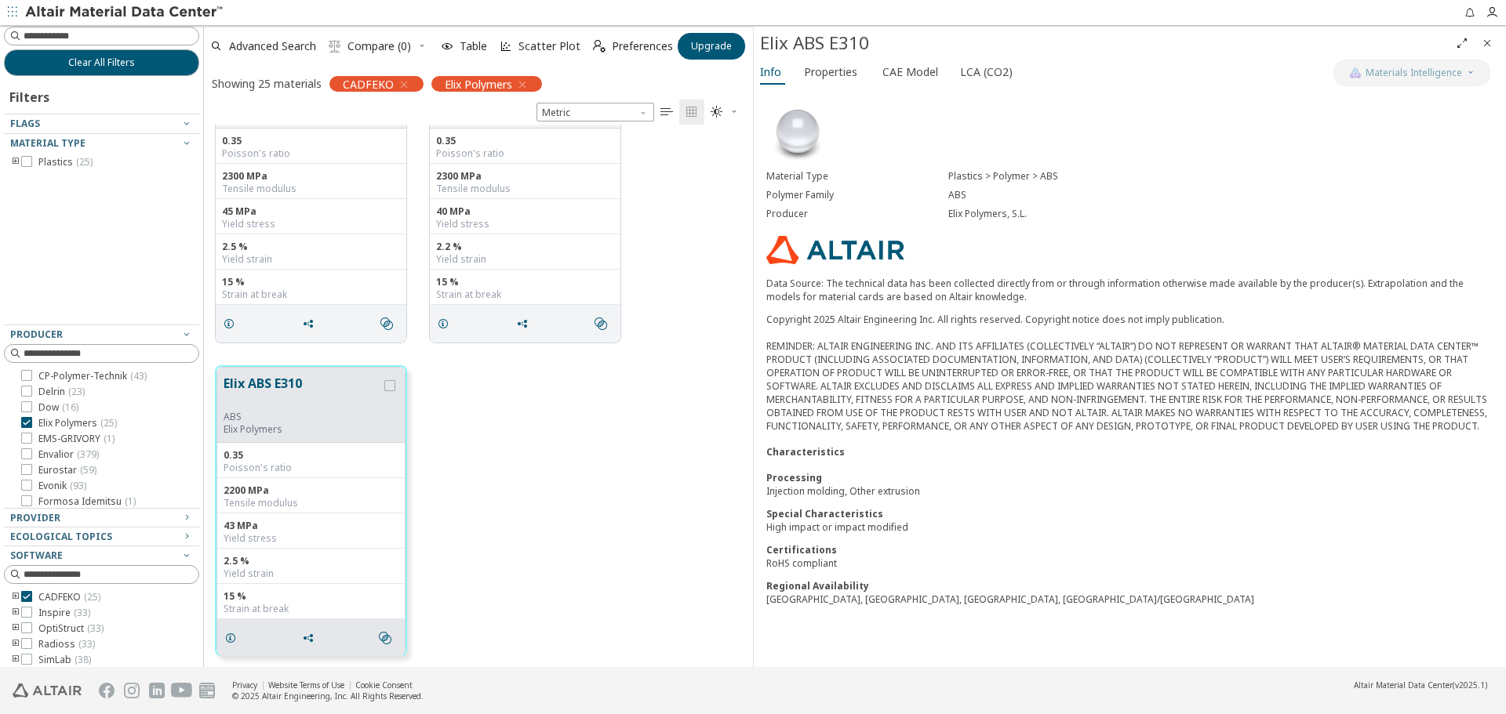
click at [1490, 37] on icon "Close" at bounding box center [1486, 43] width 13 height 13
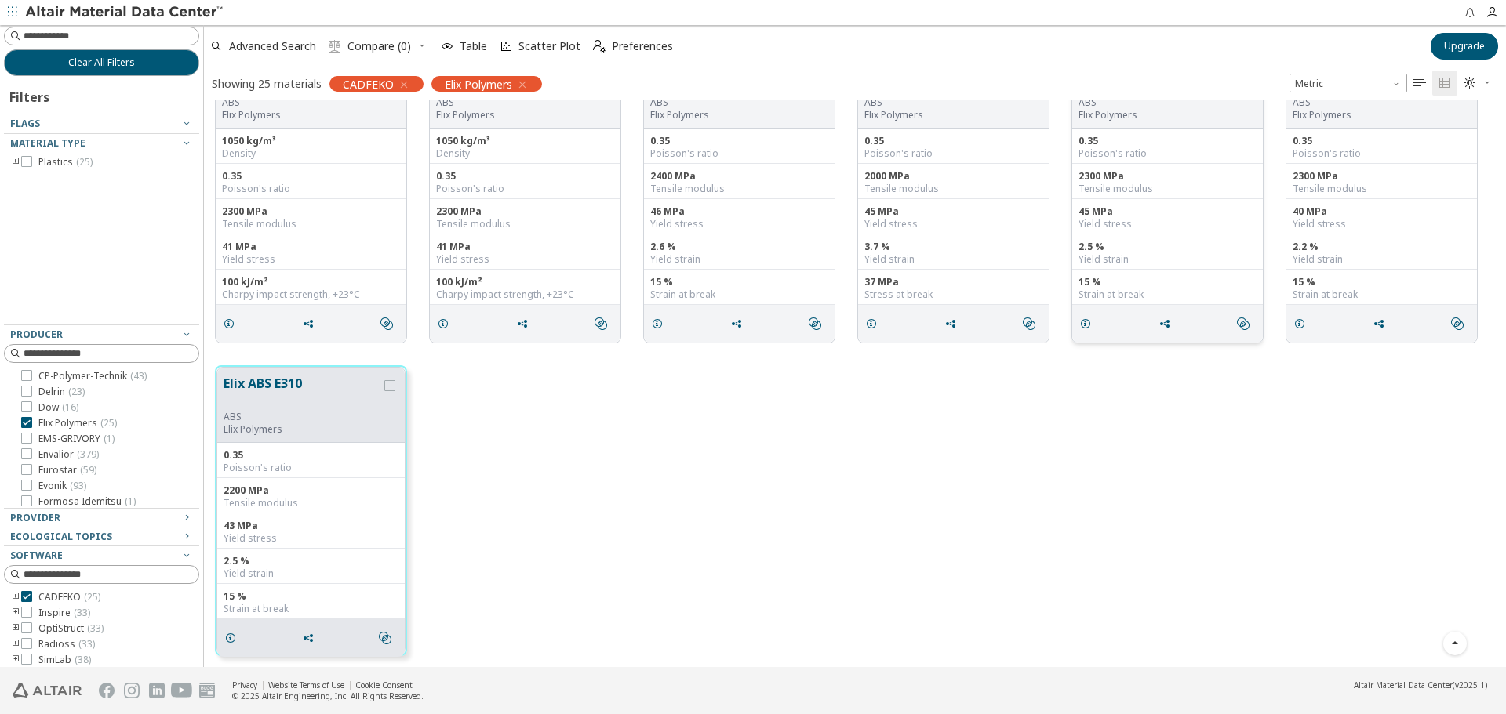
scroll to position [997, 0]
drag, startPoint x: 220, startPoint y: 378, endPoint x: 304, endPoint y: 383, distance: 84.1
click at [304, 383] on div "Elix ABS E310 ABS Elix Polymers" at bounding box center [310, 405] width 187 height 75
click at [640, 423] on div "Elix ABS E310 ABS Elix Polymers 0.35 Poisson's ratio 2200 MPa Tensile modulus 4…" at bounding box center [855, 510] width 1302 height 313
click at [68, 439] on span "EMS-GRIVORY ( 1 )" at bounding box center [76, 439] width 76 height 13
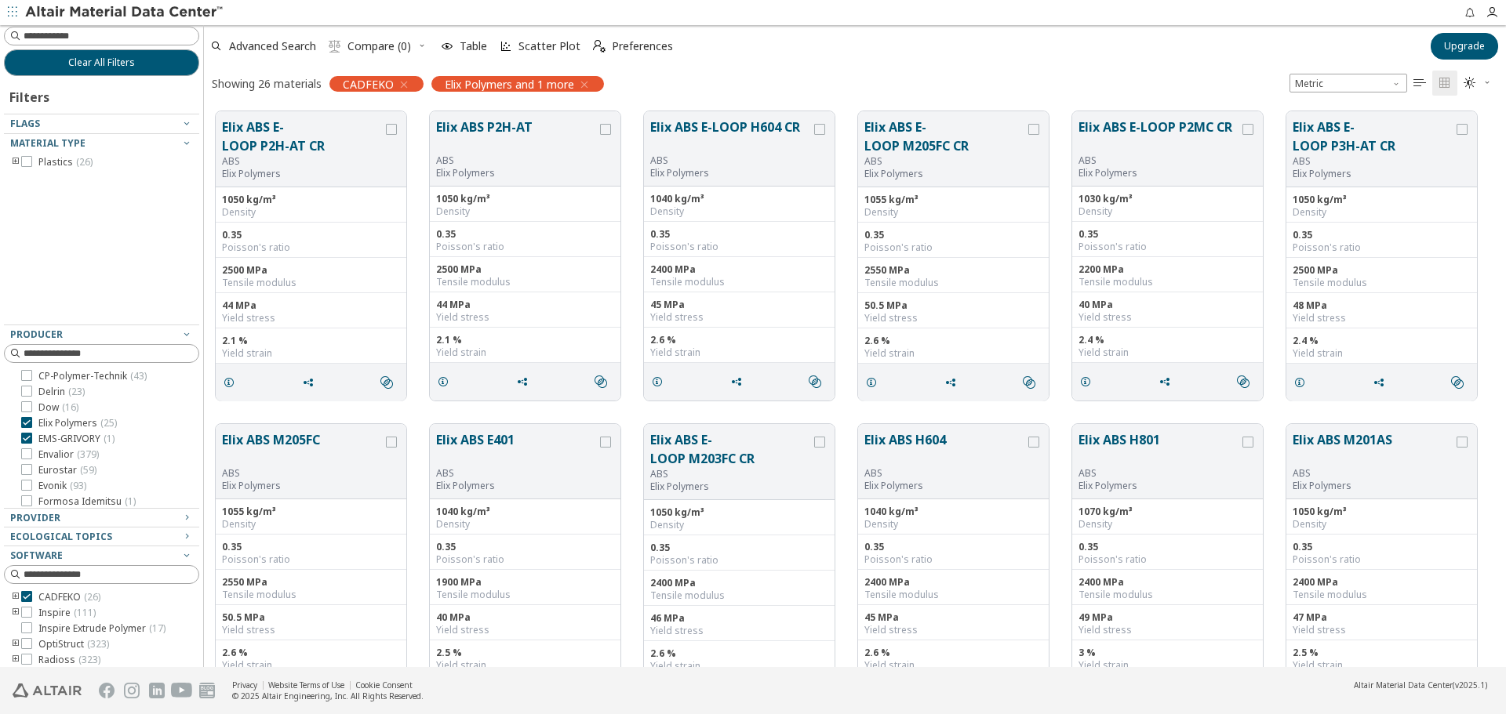
click at [75, 427] on span "Elix Polymers ( 25 )" at bounding box center [77, 423] width 78 height 13
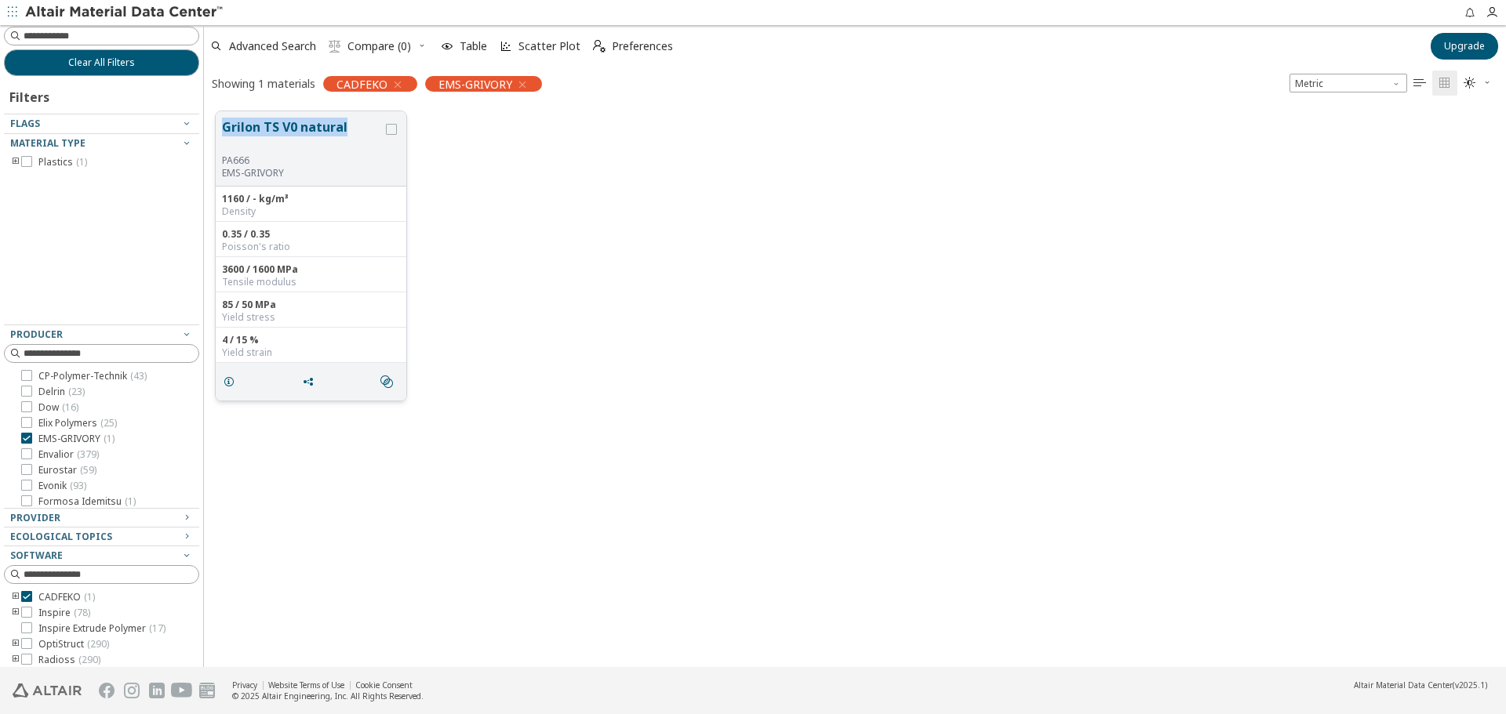
drag, startPoint x: 217, startPoint y: 123, endPoint x: 348, endPoint y: 130, distance: 131.1
click at [348, 130] on div "Grilon TS V0 natural PA666 EMS-GRIVORY" at bounding box center [311, 148] width 191 height 75
click at [49, 454] on span "Envalior ( 379 )" at bounding box center [68, 455] width 60 height 13
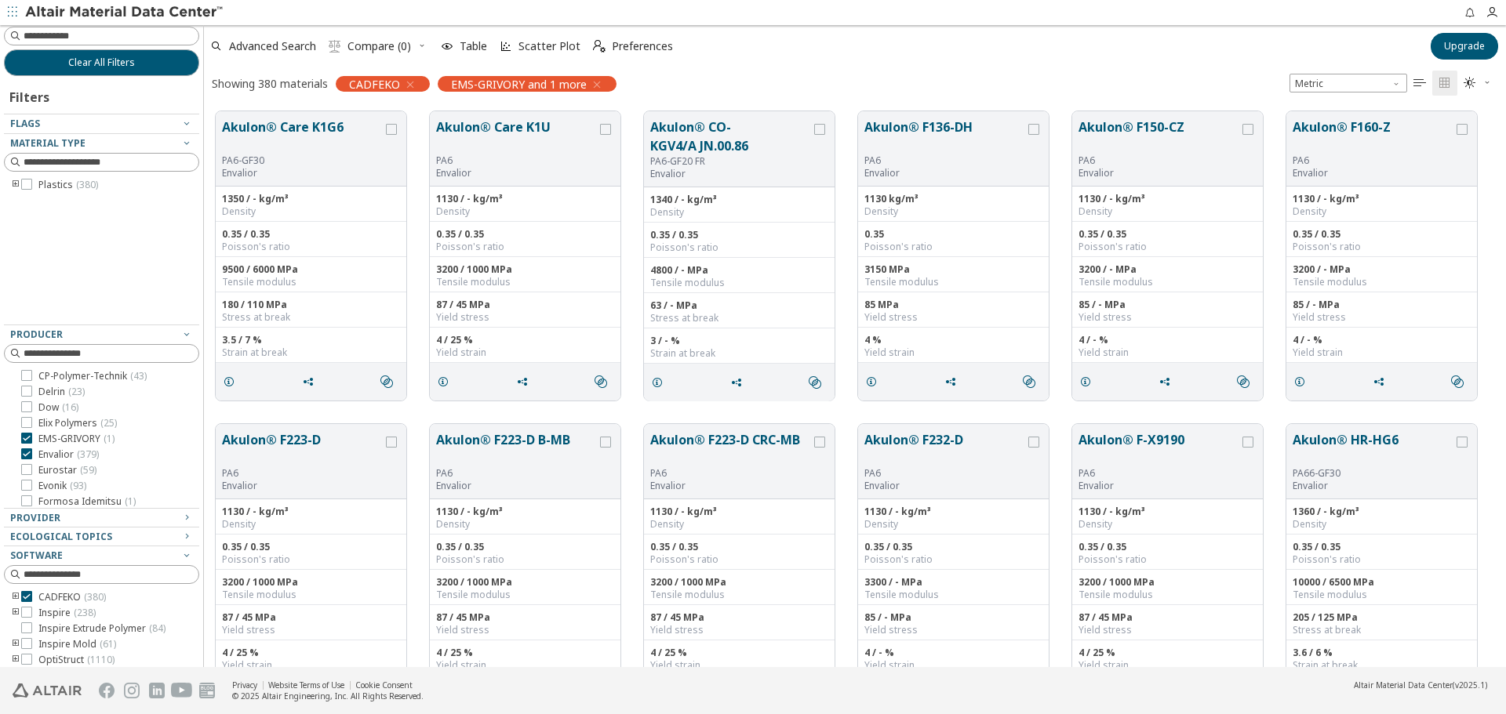
click at [65, 445] on div "ARKEMA ( 47 ) Asahi Kasei ( 79 ) Avient ( 135 ) Bada ( 105 ) BASF ( 243 ) BASF …" at bounding box center [101, 541] width 195 height 656
click at [67, 442] on span "EMS-GRIVORY ( 1 )" at bounding box center [76, 439] width 76 height 13
click at [15, 183] on icon "toogle group" at bounding box center [15, 185] width 11 height 13
click at [42, 202] on icon "toogle group" at bounding box center [39, 200] width 11 height 13
click at [77, 219] on icon at bounding box center [73, 215] width 11 height 11
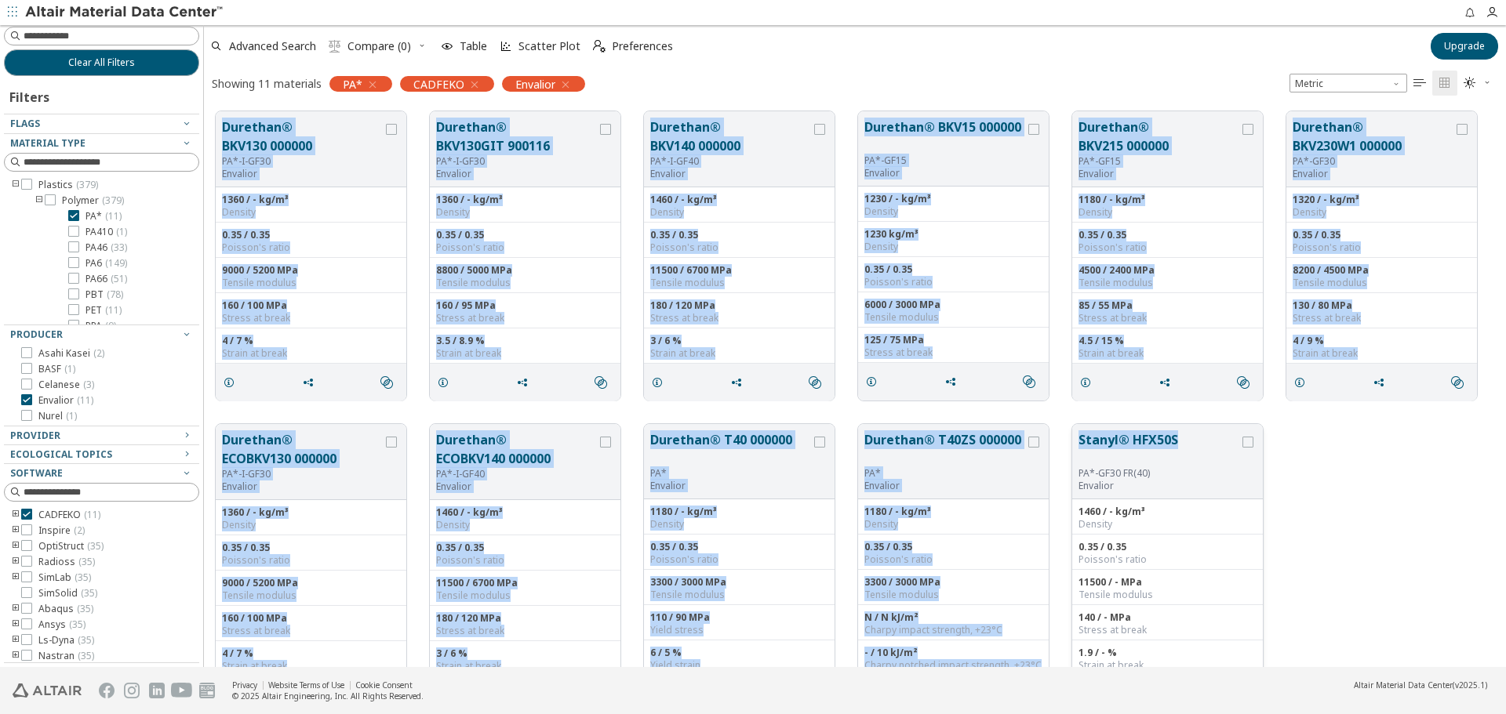
drag, startPoint x: 238, startPoint y: 151, endPoint x: 1218, endPoint y: 455, distance: 1025.3
click at [1218, 455] on div "Durethan® BKV130 000000 PA*-I-GF30 Envalior 1360 / - kg/m³ Density 0.35 / 0.35 …" at bounding box center [855, 413] width 1302 height 626
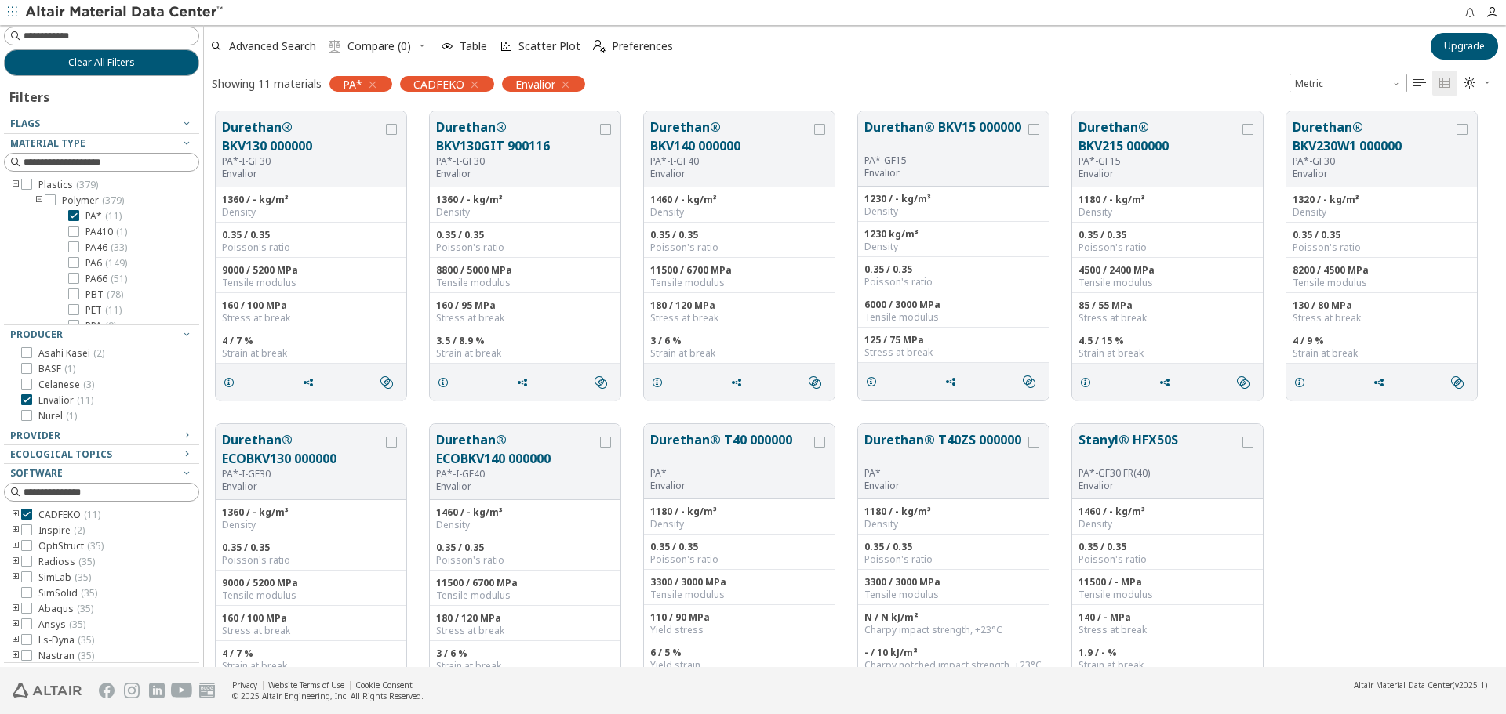
click at [1395, 560] on div "Durethan® ECOBKV130 000000 PA*-I-GF30 Envalior 1360 / - kg/m³ Density 0.35 / 0.…" at bounding box center [855, 568] width 1302 height 313
click at [92, 234] on span "PA410 ( 1 )" at bounding box center [106, 232] width 42 height 13
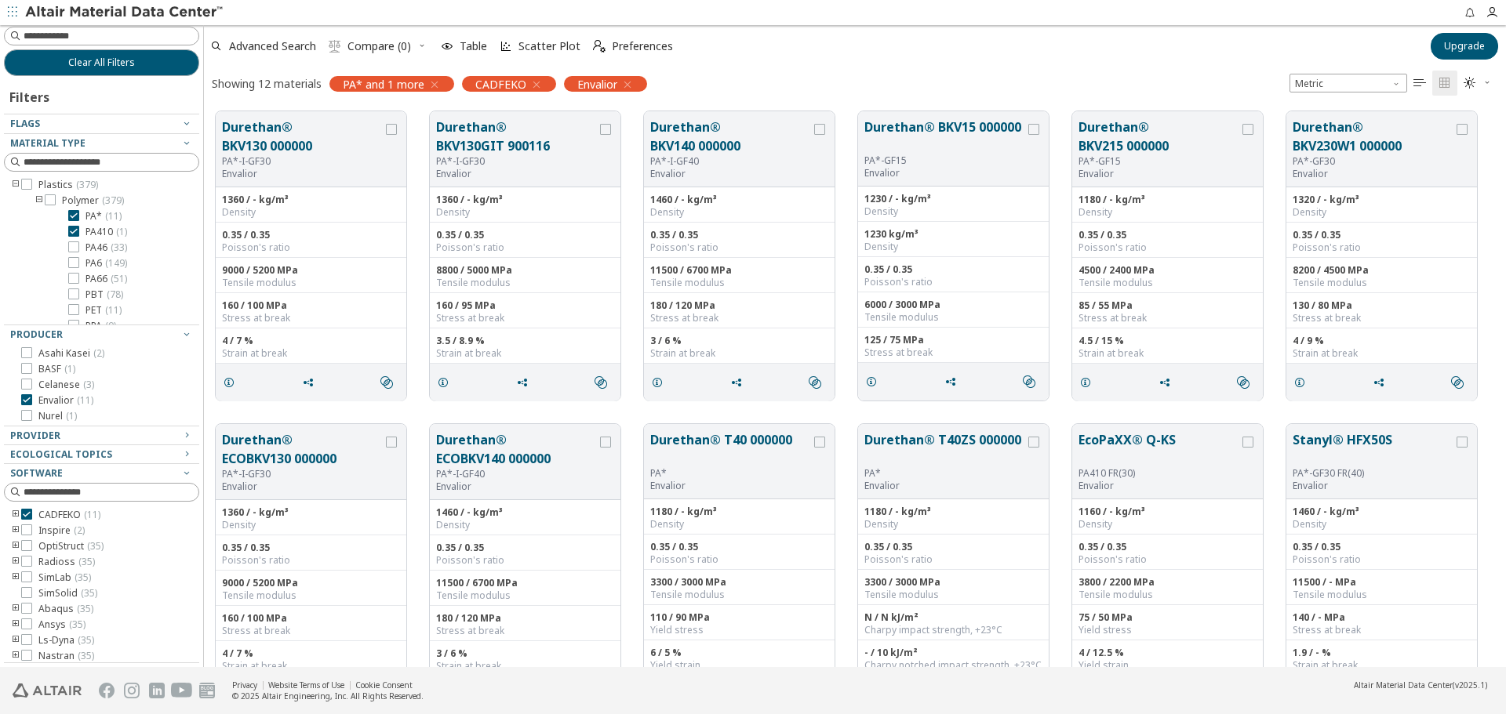
click at [91, 211] on span "PA* ( 11 )" at bounding box center [103, 216] width 36 height 13
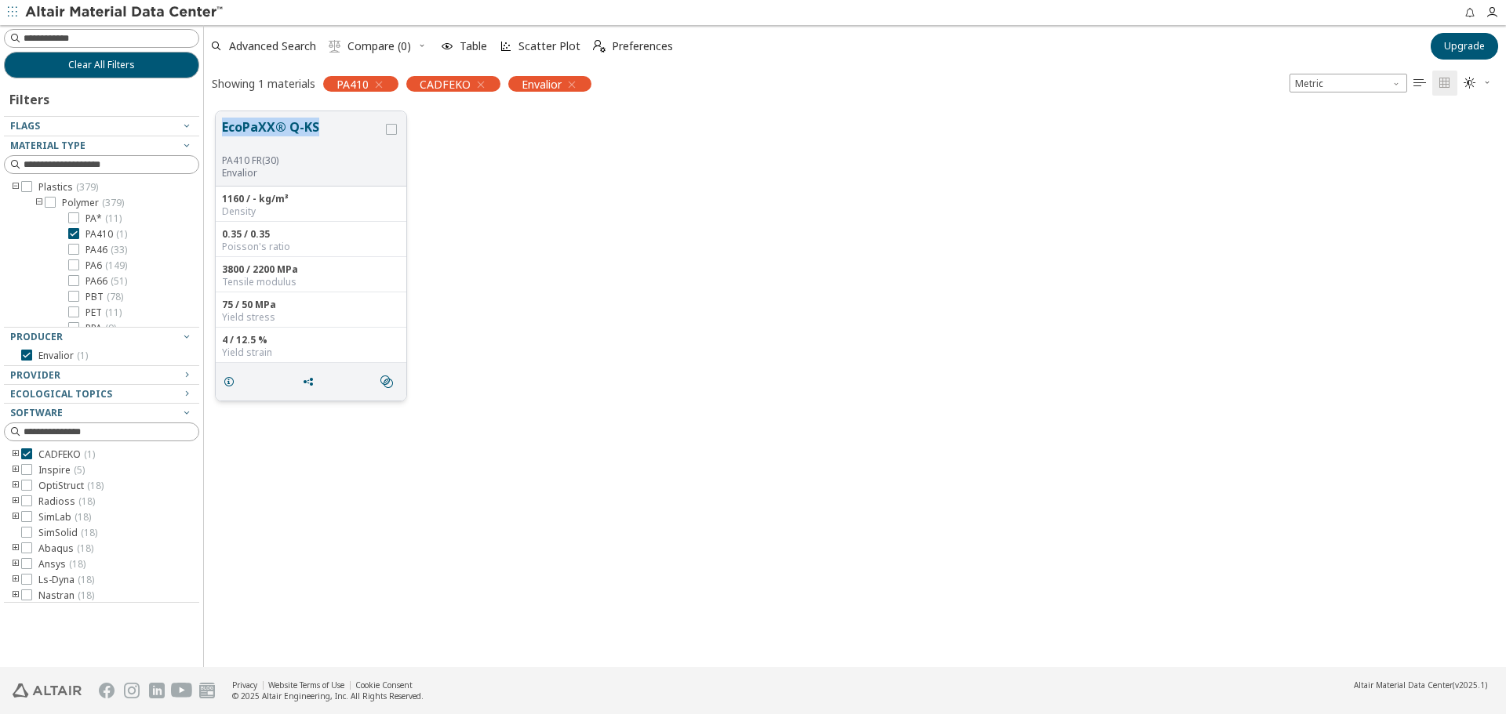
drag, startPoint x: 220, startPoint y: 119, endPoint x: 318, endPoint y: 127, distance: 98.3
click at [318, 127] on div "EcoPaXX® Q-KS PA410 FR(30) Envalior" at bounding box center [311, 148] width 191 height 75
click at [101, 245] on span "PA46 ( 33 )" at bounding box center [106, 250] width 42 height 13
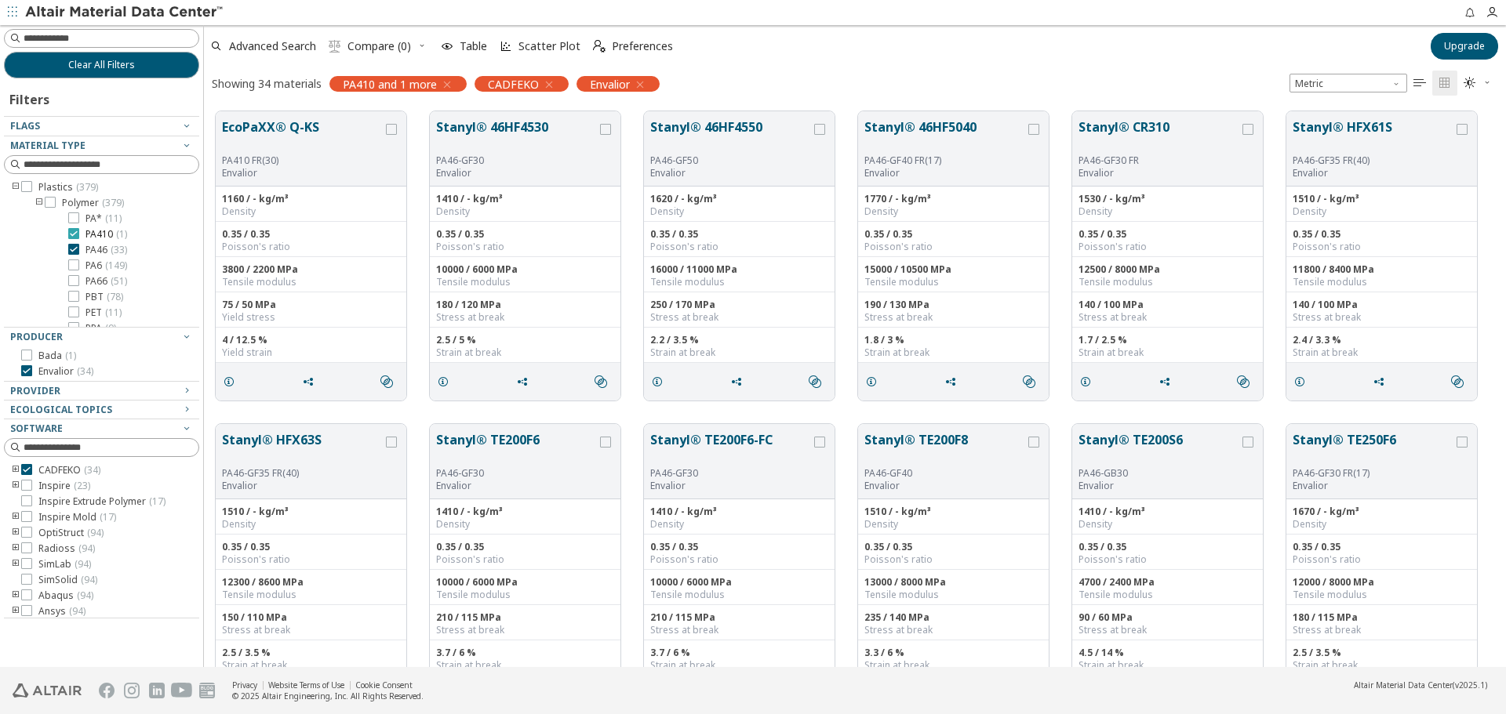
click at [103, 238] on span "PA410 ( 1 )" at bounding box center [106, 234] width 42 height 13
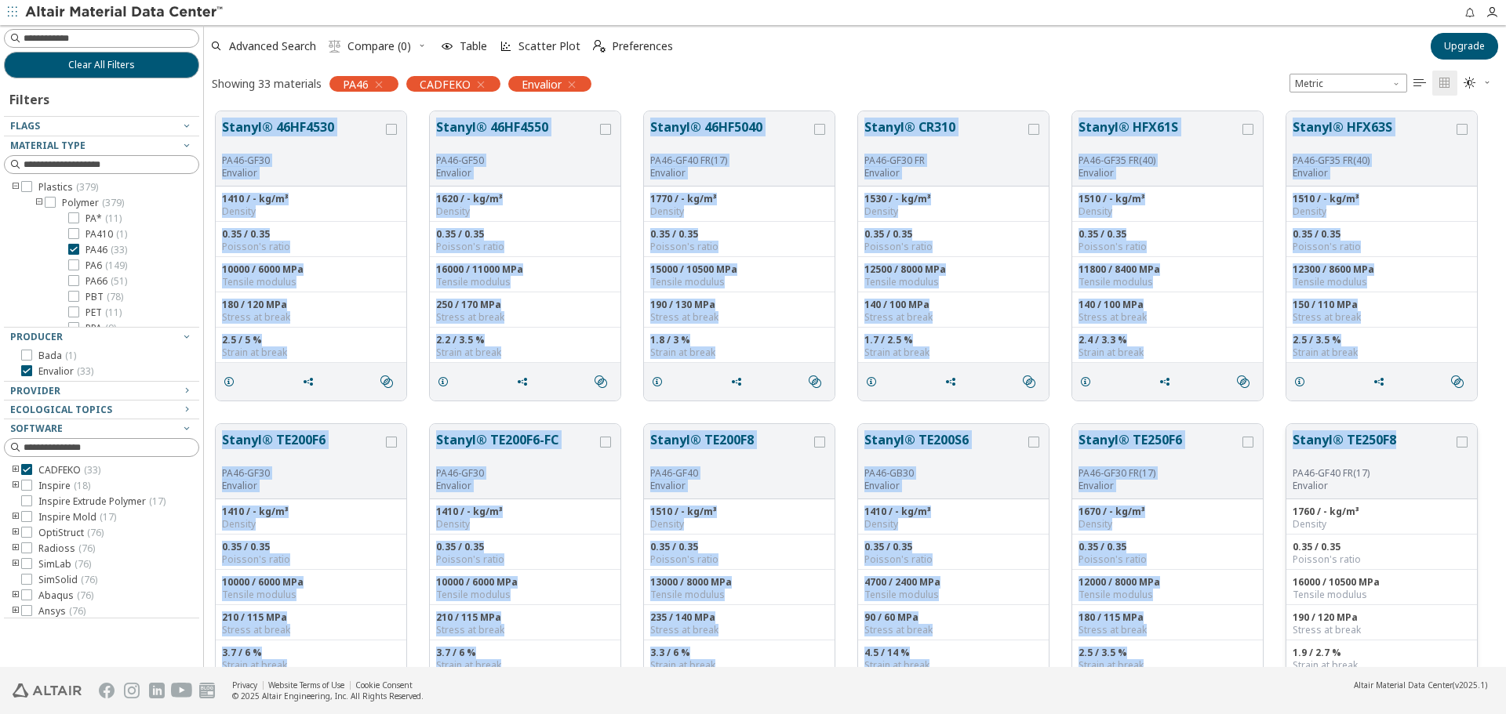
drag, startPoint x: 213, startPoint y: 113, endPoint x: 1394, endPoint y: 455, distance: 1229.4
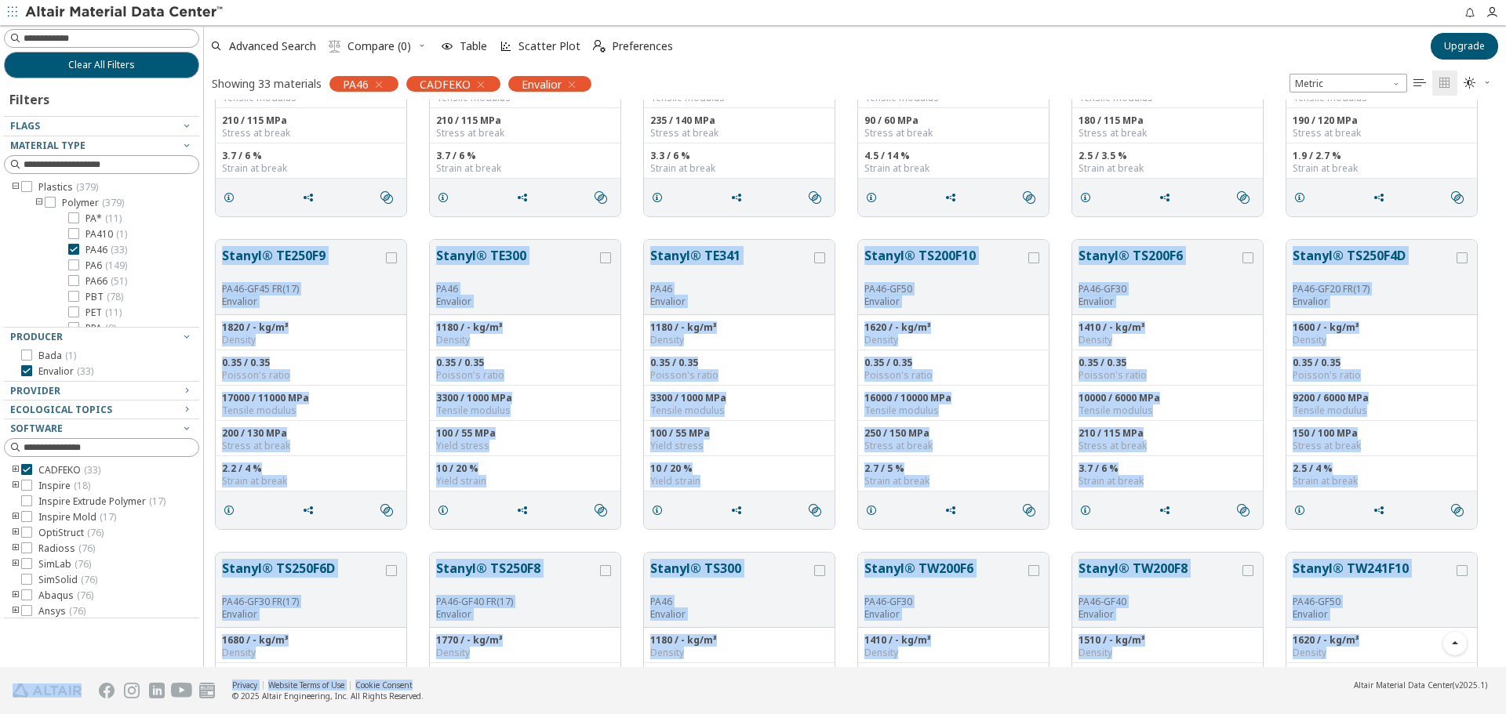
scroll to position [776, 0]
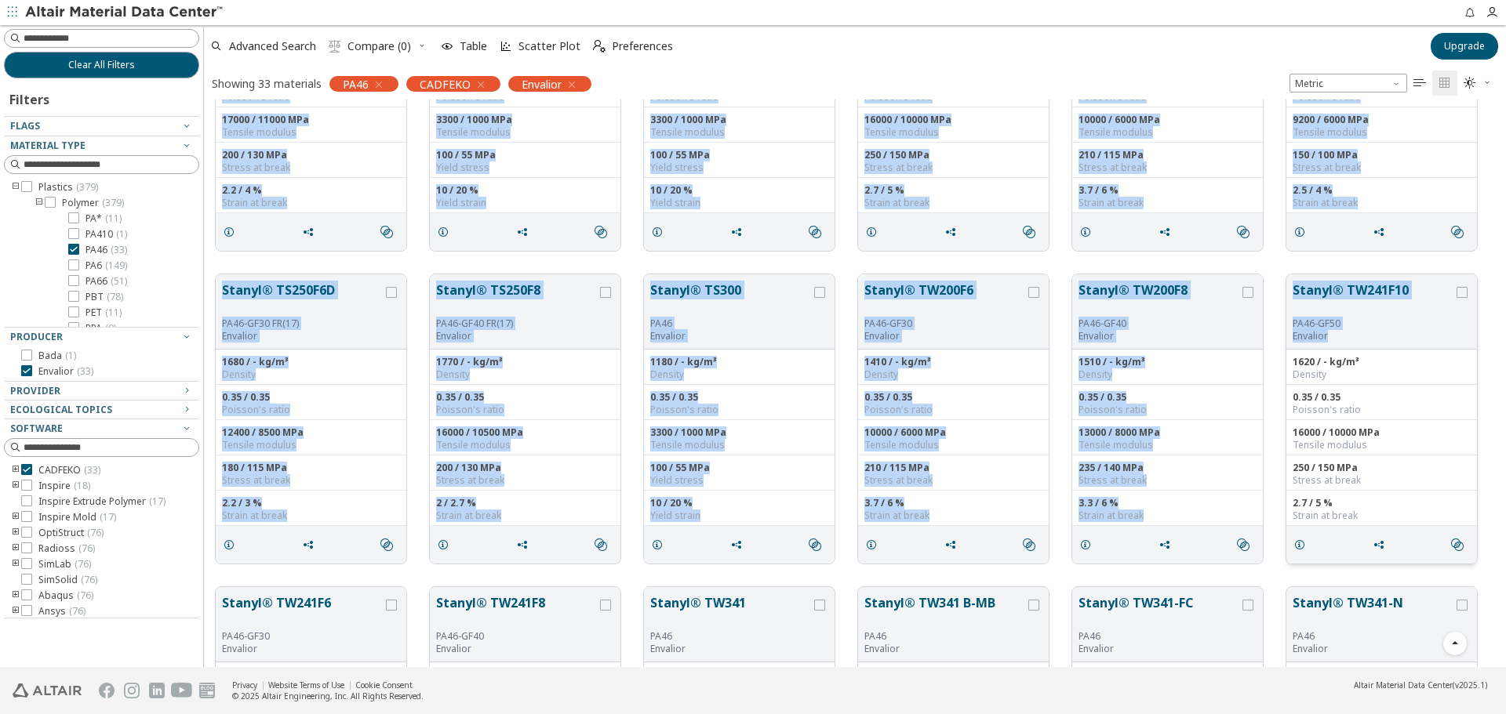
drag, startPoint x: 215, startPoint y: 340, endPoint x: 1402, endPoint y: 332, distance: 1187.2
click at [1402, 332] on div "Stanyl® TE200F6 PA46-GF30 Envalior 1410 / - kg/m³ Density 0.35 / 0.35 Poisson's…" at bounding box center [855, 262] width 1302 height 1877
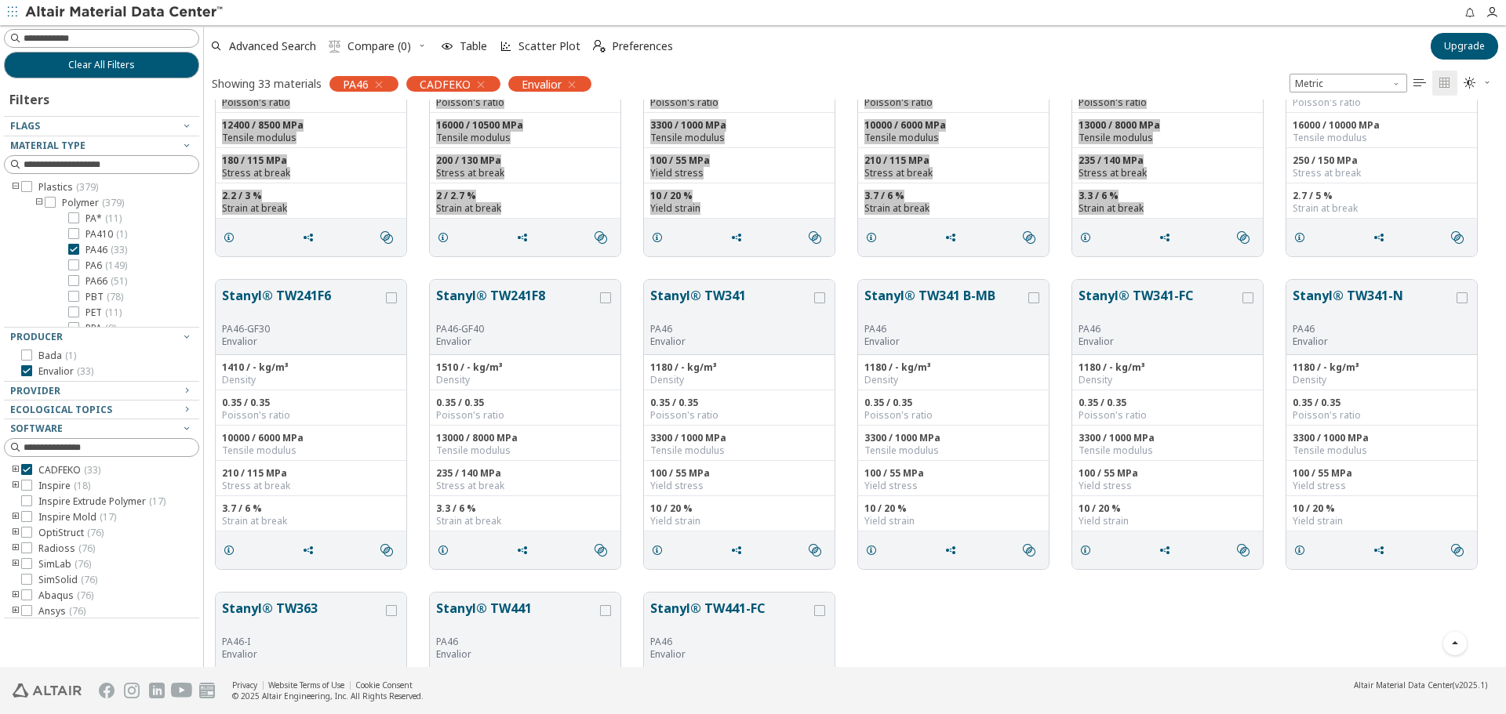
scroll to position [1089, 0]
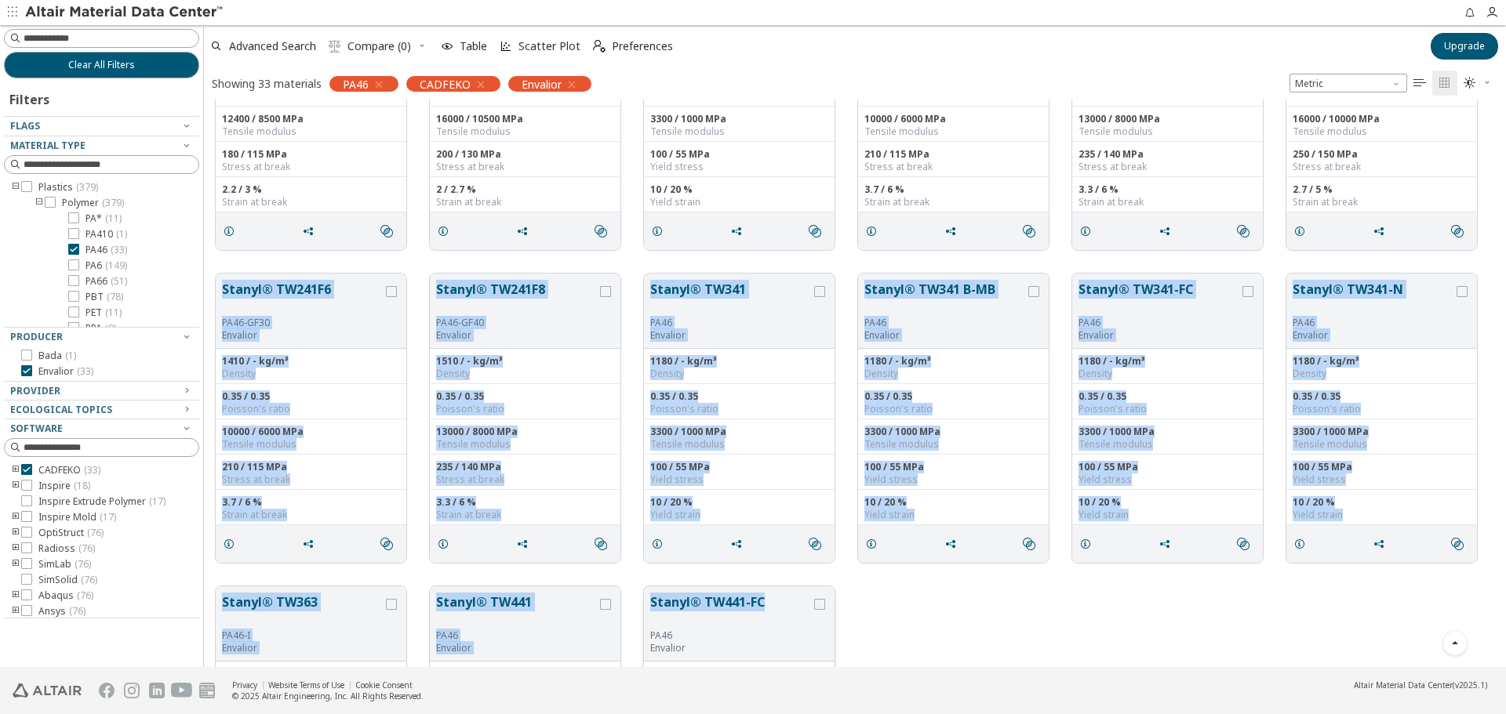
drag, startPoint x: 213, startPoint y: 267, endPoint x: 802, endPoint y: 590, distance: 671.7
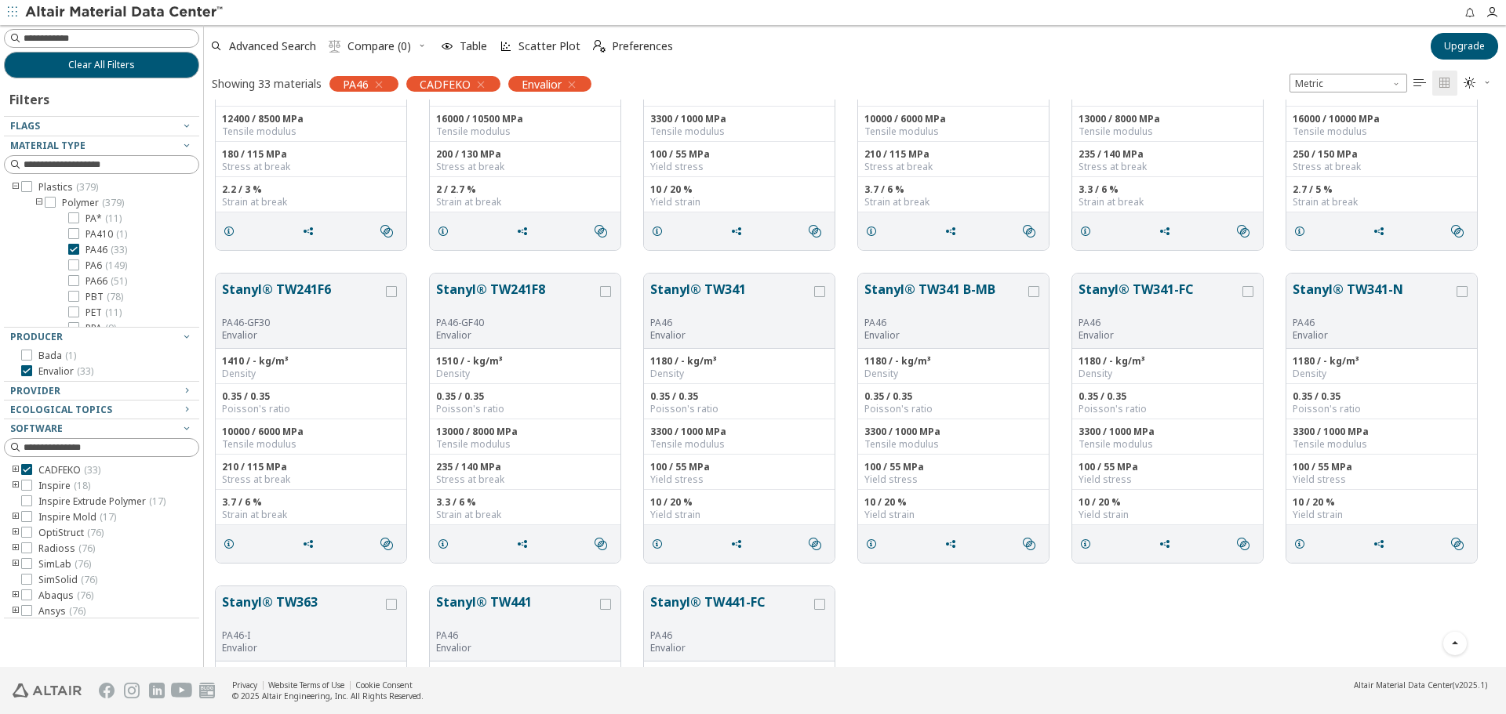
click at [97, 266] on span "PA6 ( 149 )" at bounding box center [106, 266] width 42 height 13
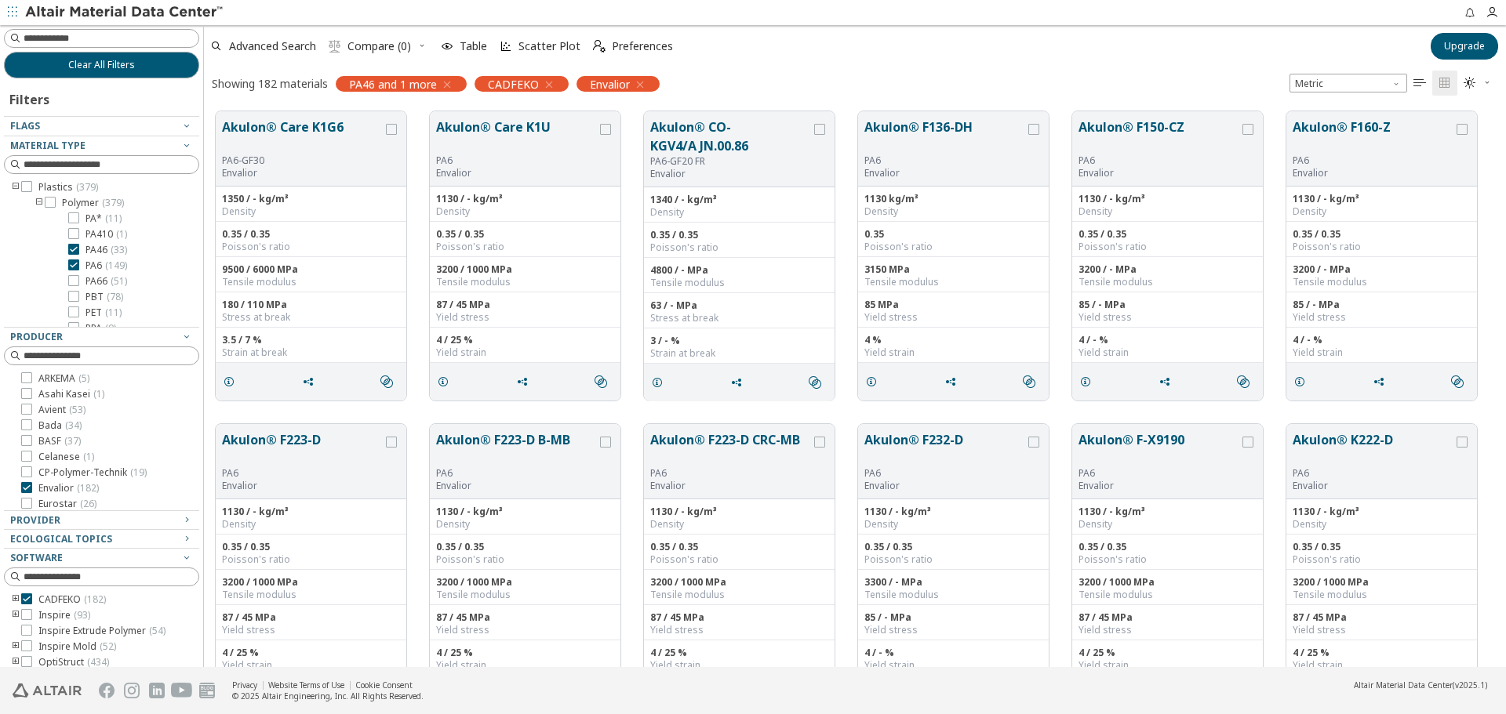
click at [101, 251] on span "PA46 ( 33 )" at bounding box center [106, 250] width 42 height 13
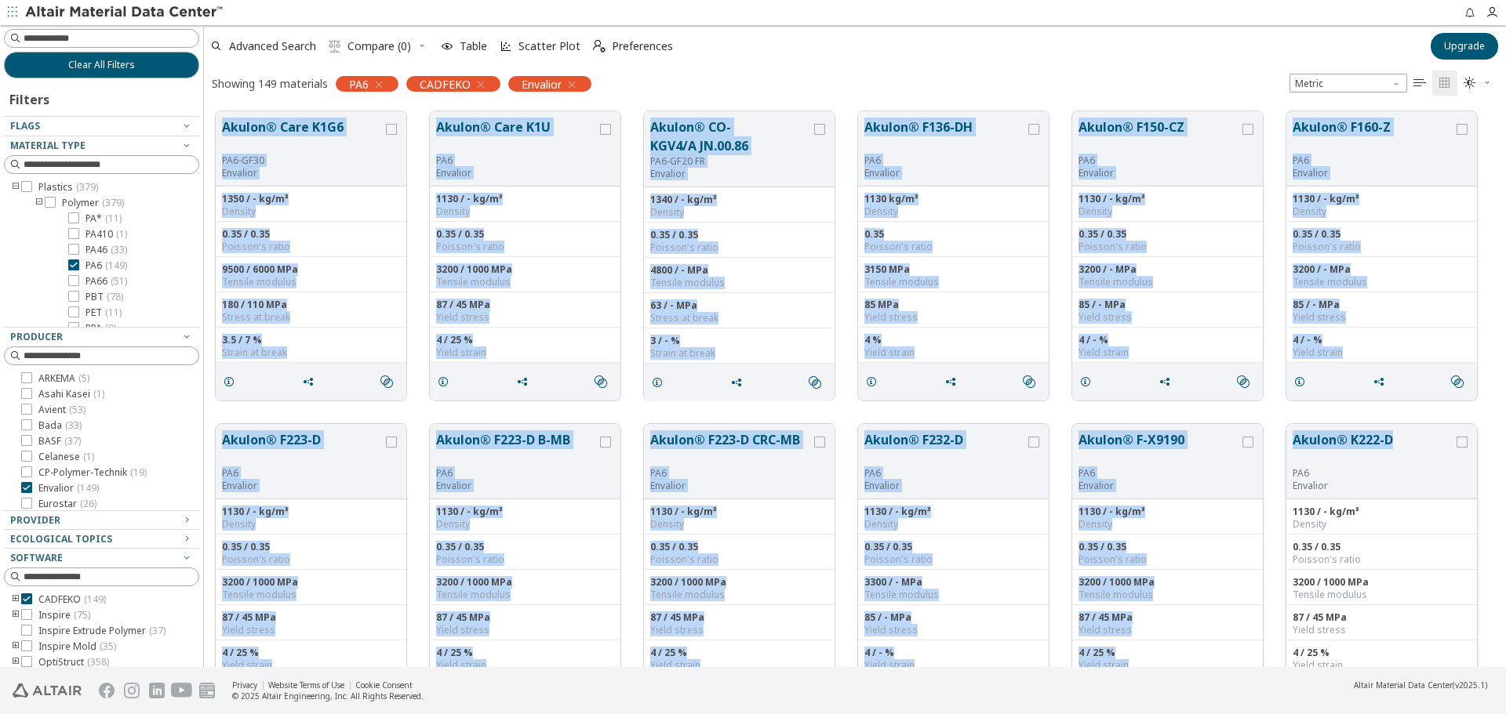
drag, startPoint x: 211, startPoint y: 105, endPoint x: 1398, endPoint y: 435, distance: 1232.2
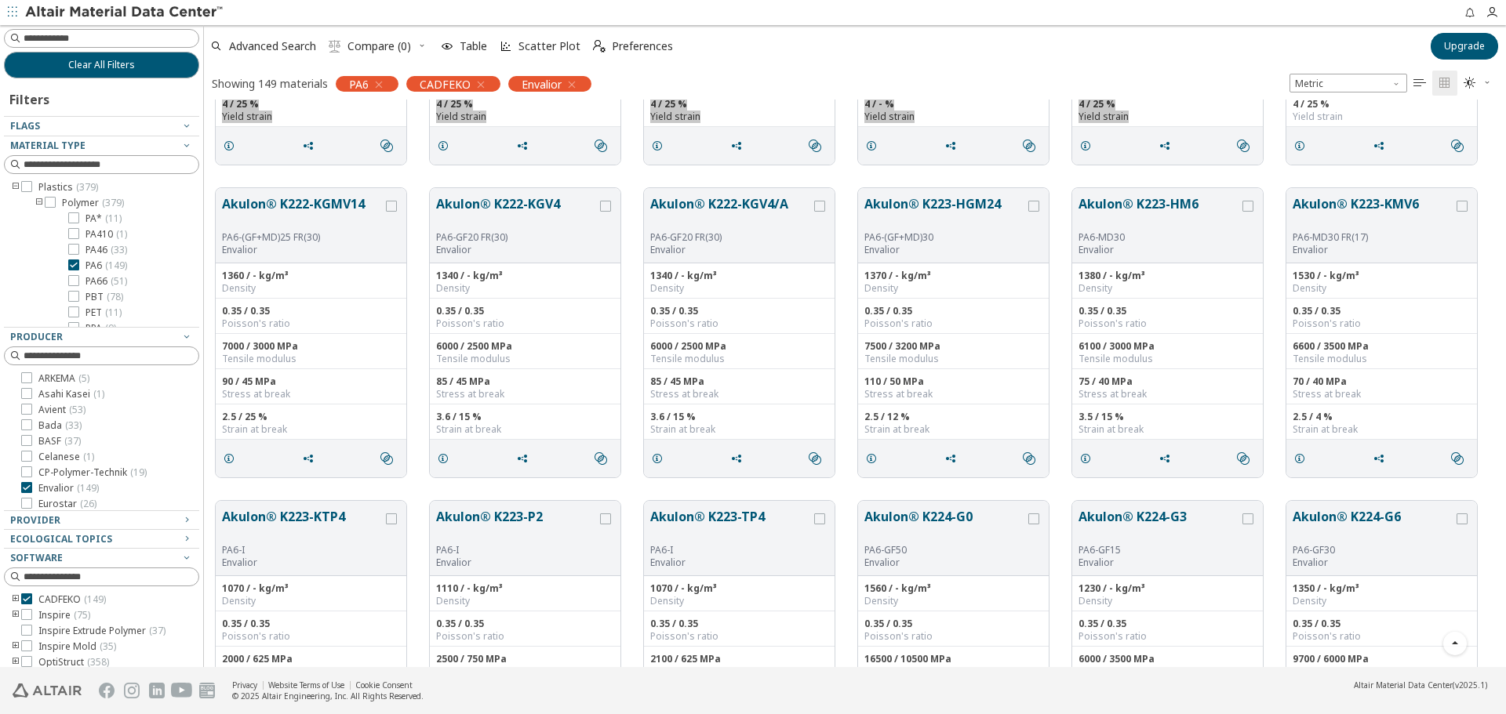
scroll to position [314, 0]
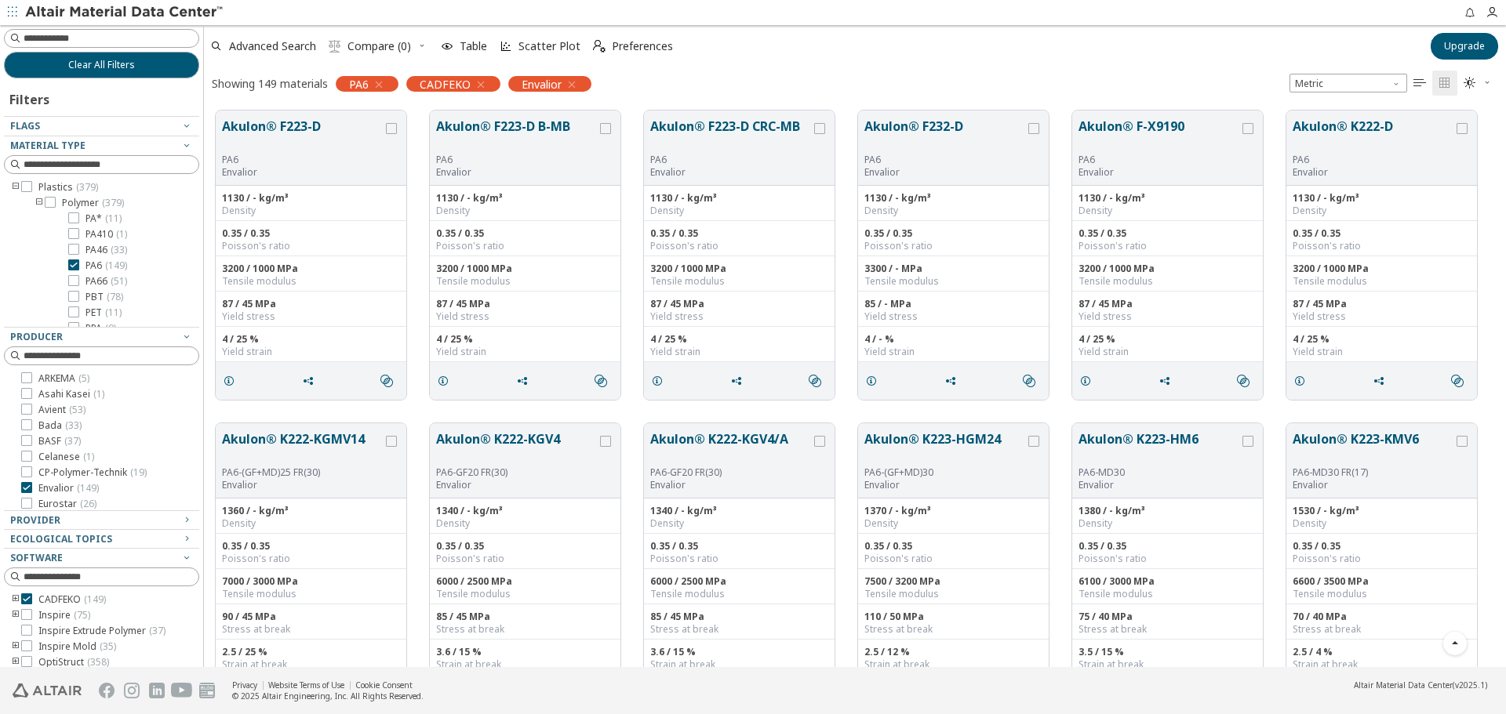
click at [213, 417] on div "Akulon® K222-KGMV14 PA6-(GF+MD)25 FR(30) Envalior 1360 / - kg/m³ Density 0.35 /…" at bounding box center [855, 568] width 1302 height 313
drag, startPoint x: 223, startPoint y: 431, endPoint x: 904, endPoint y: 583, distance: 698.0
click at [905, 591] on div "Akulon® K222-KGMV14 PA6-(GF+MD)25 FR(30) Envalior 1360 / - kg/m³ Density 0.35 /…" at bounding box center [855, 568] width 1302 height 313
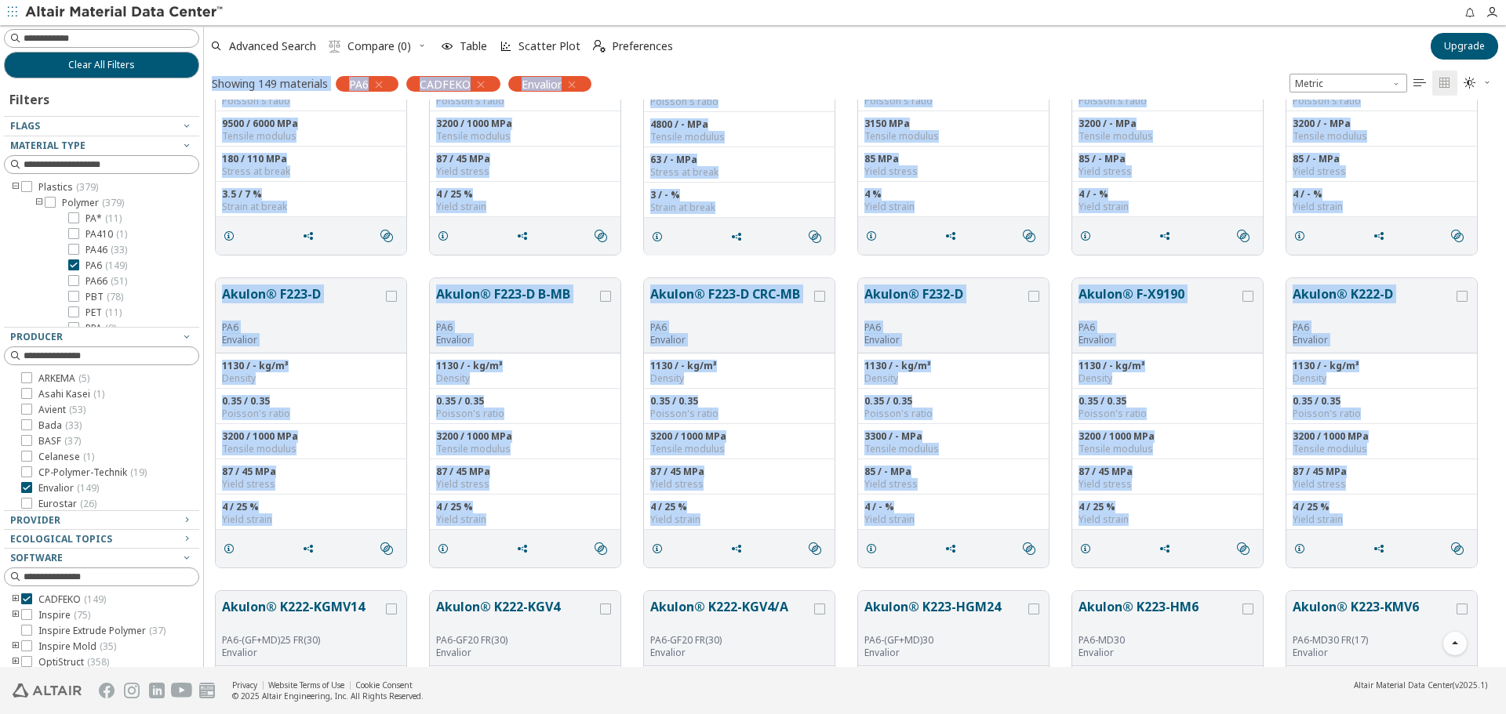
scroll to position [0, 0]
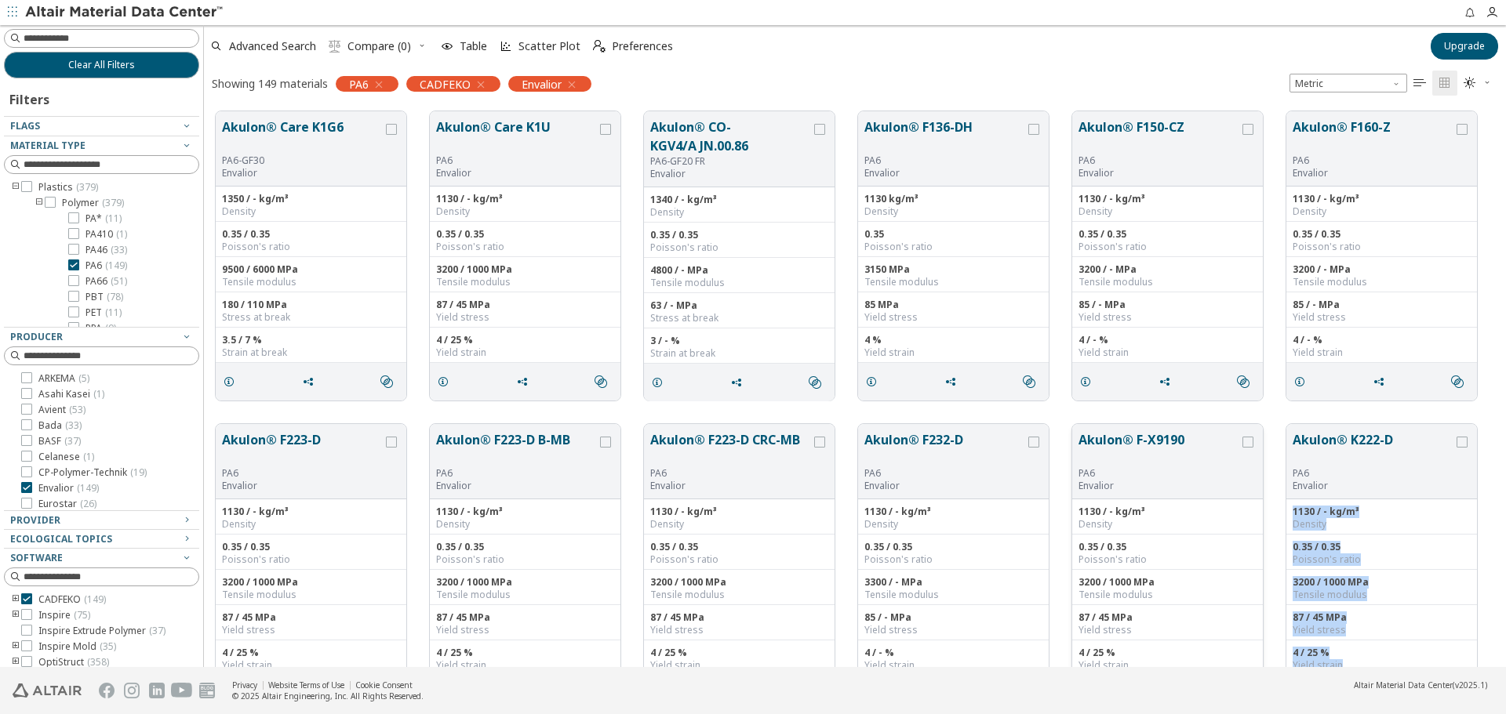
drag, startPoint x: 221, startPoint y: 426, endPoint x: 1260, endPoint y: 430, distance: 1039.0
click at [418, 410] on div "Akulon® Care K1G6 PA6-GF30 Envalior 1350 / - kg/m³ Density 0.35 / 0.35 Poisson'…" at bounding box center [855, 256] width 1302 height 313
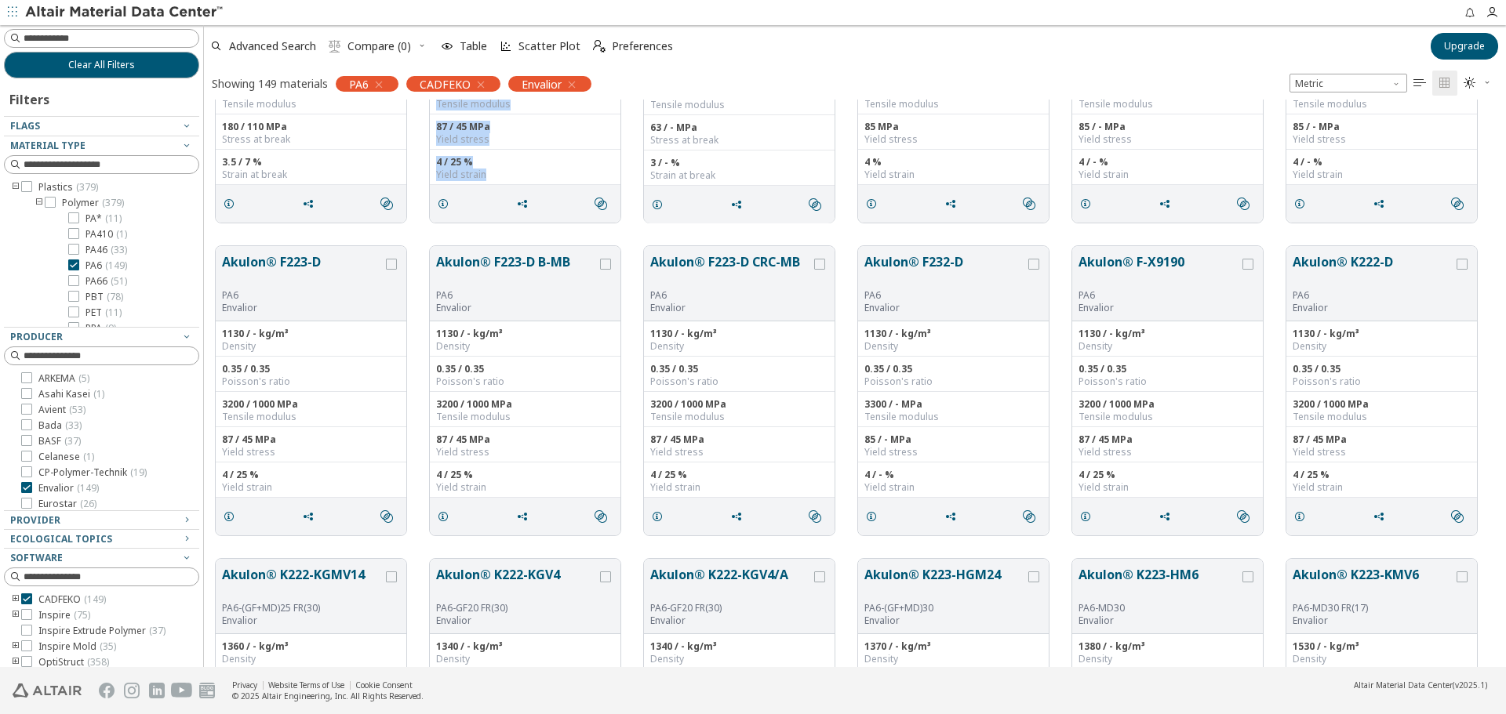
scroll to position [78, 0]
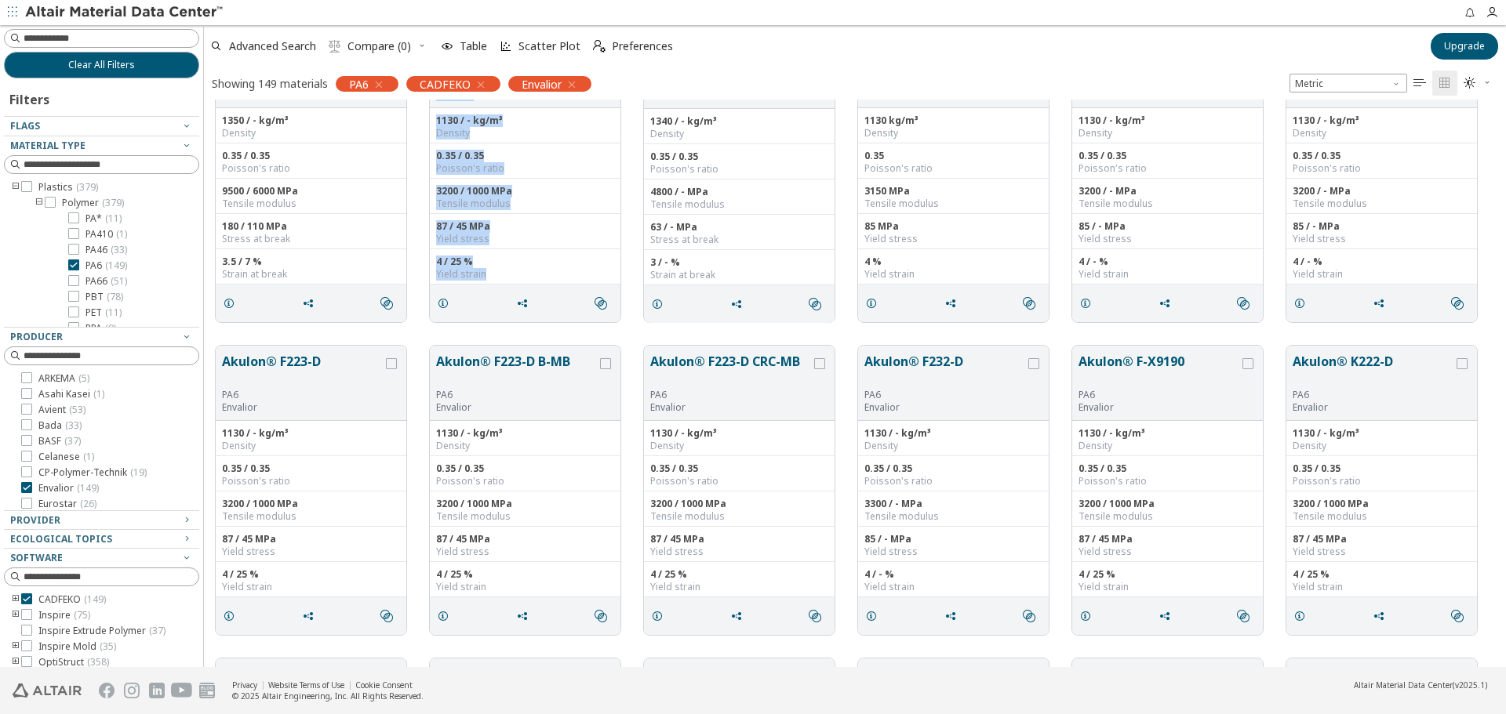
click at [423, 331] on div "Akulon® Care K1G6 PA6-GF30 Envalior 1350 / - kg/m³ Density 0.35 / 0.35 Poisson'…" at bounding box center [855, 177] width 1302 height 313
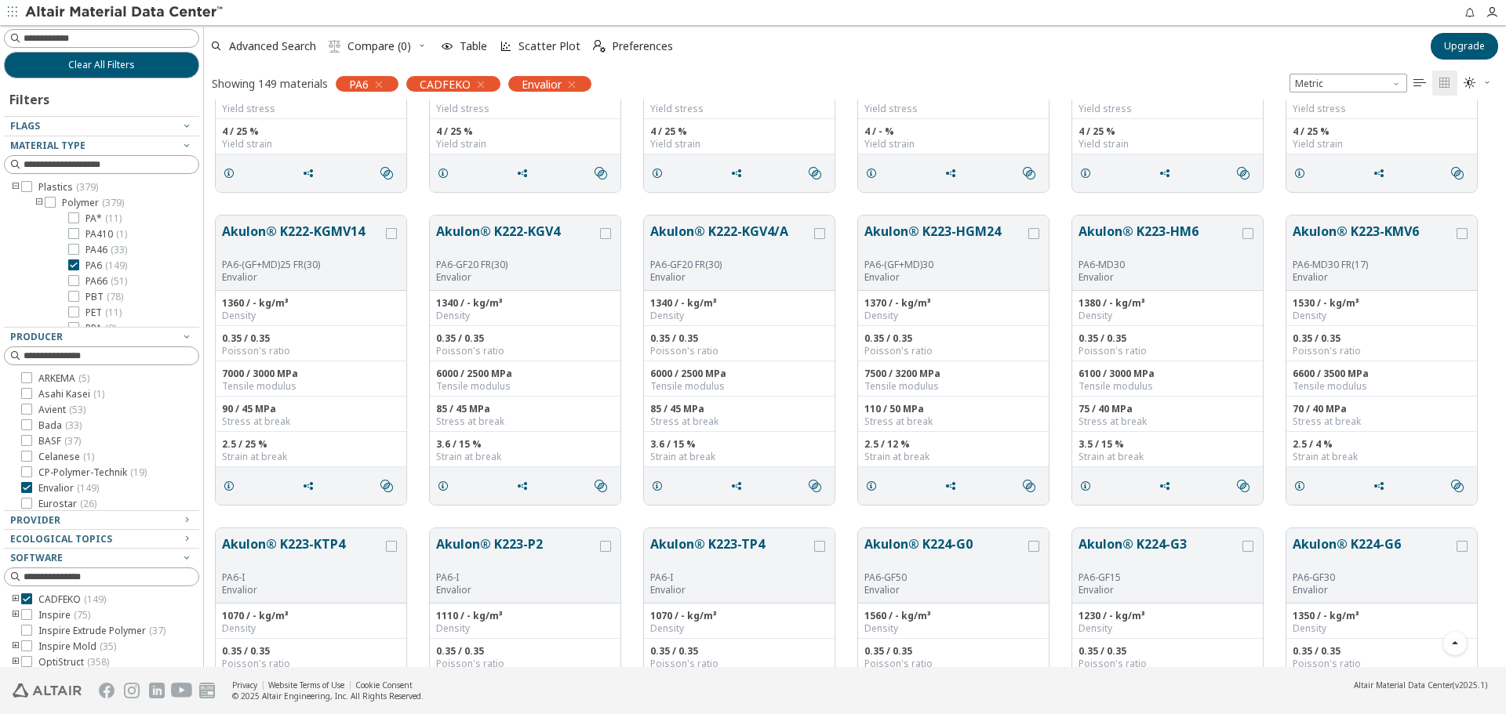
scroll to position [549, 0]
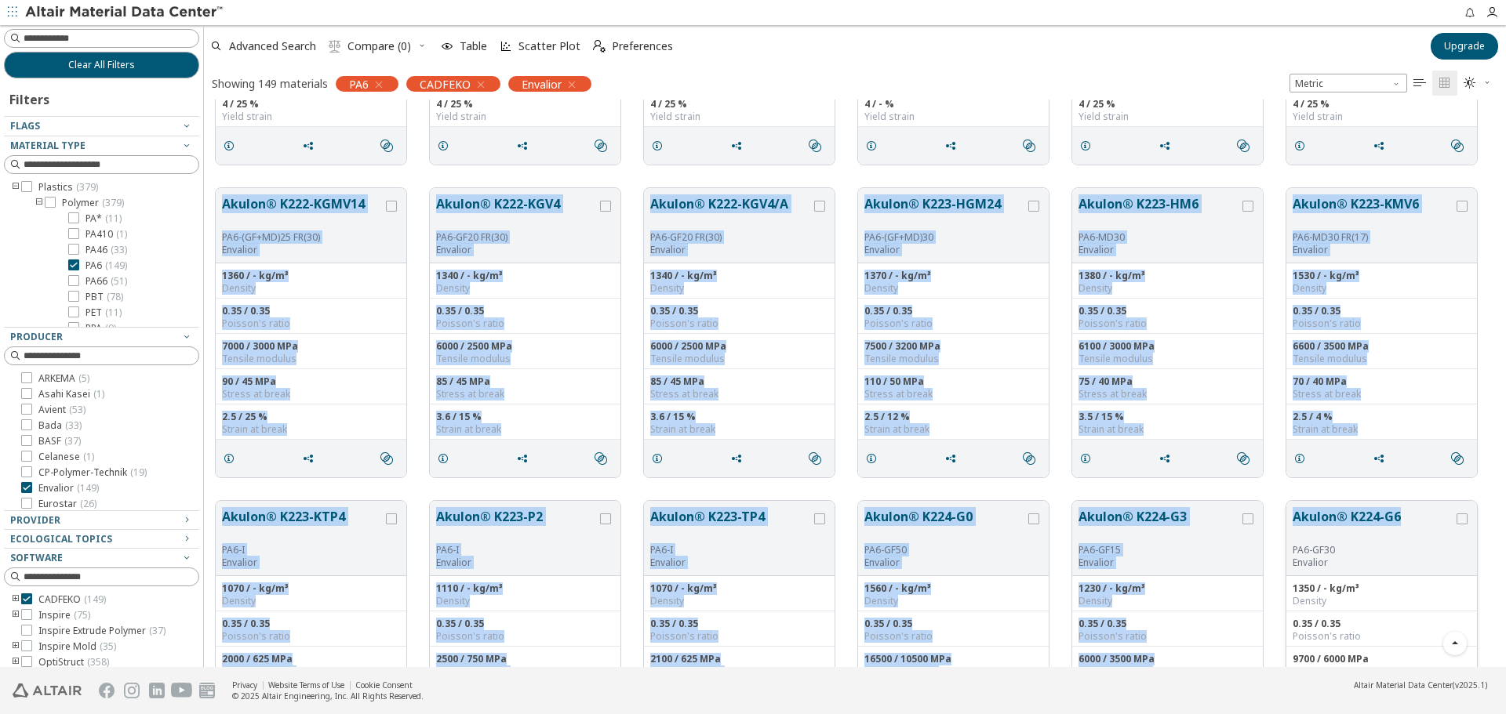
drag, startPoint x: 219, startPoint y: 194, endPoint x: 1394, endPoint y: 501, distance: 1215.0
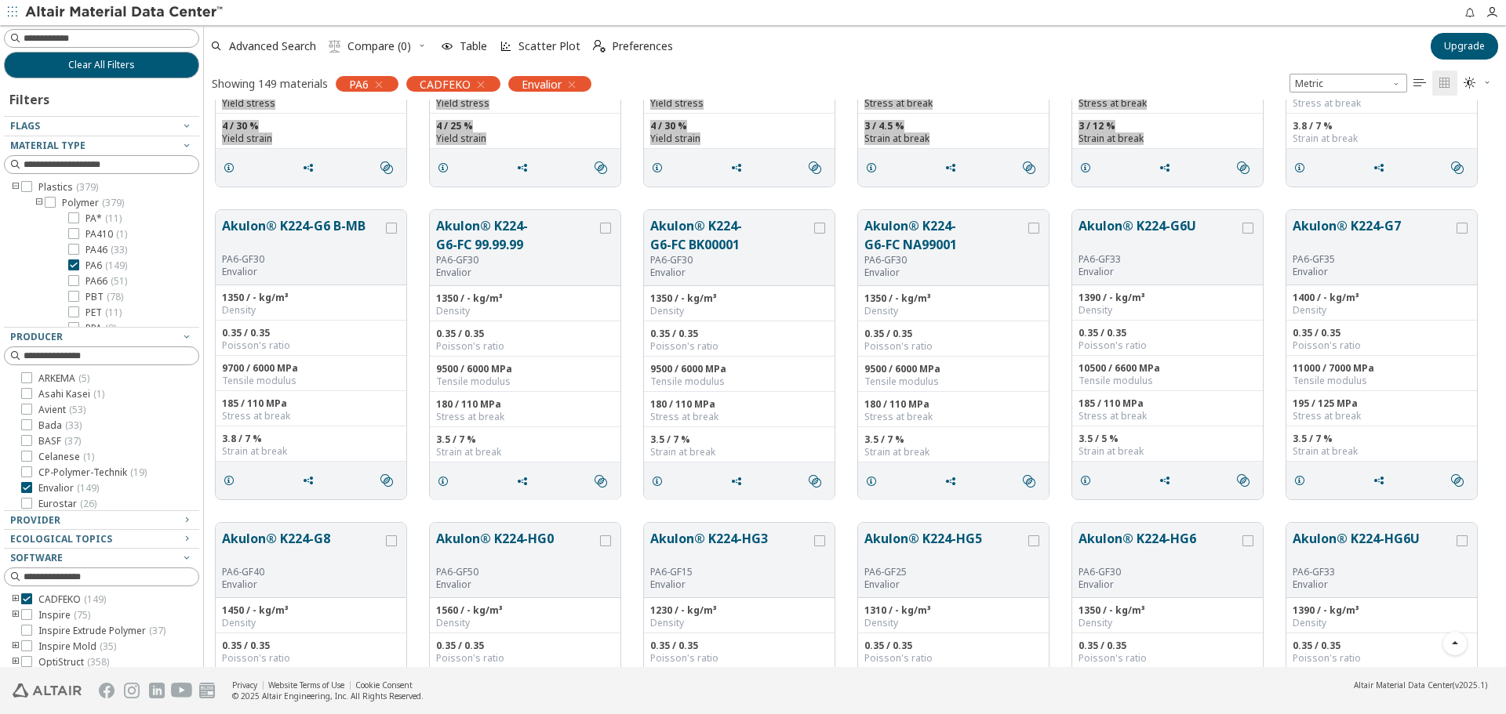
scroll to position [1176, 0]
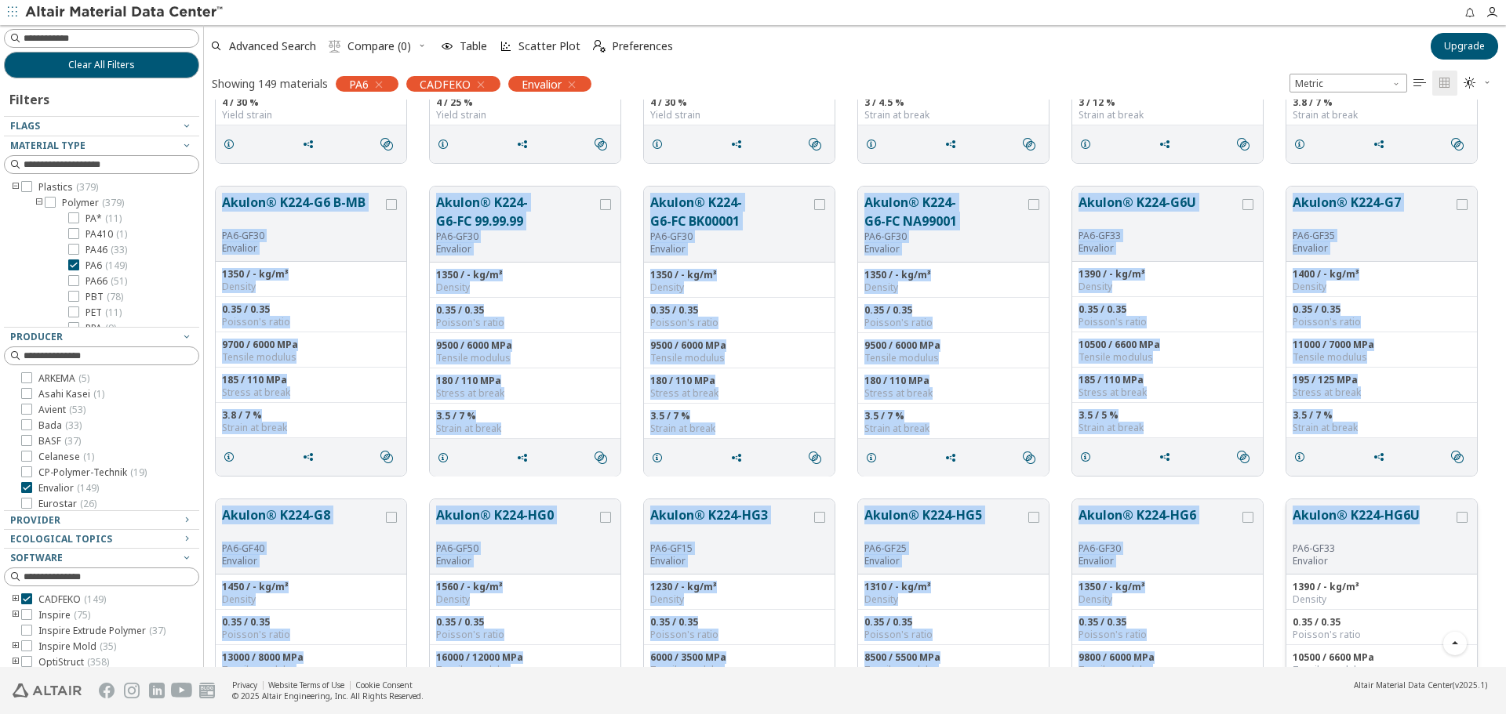
drag, startPoint x: 214, startPoint y: 180, endPoint x: 1434, endPoint y: 517, distance: 1265.9
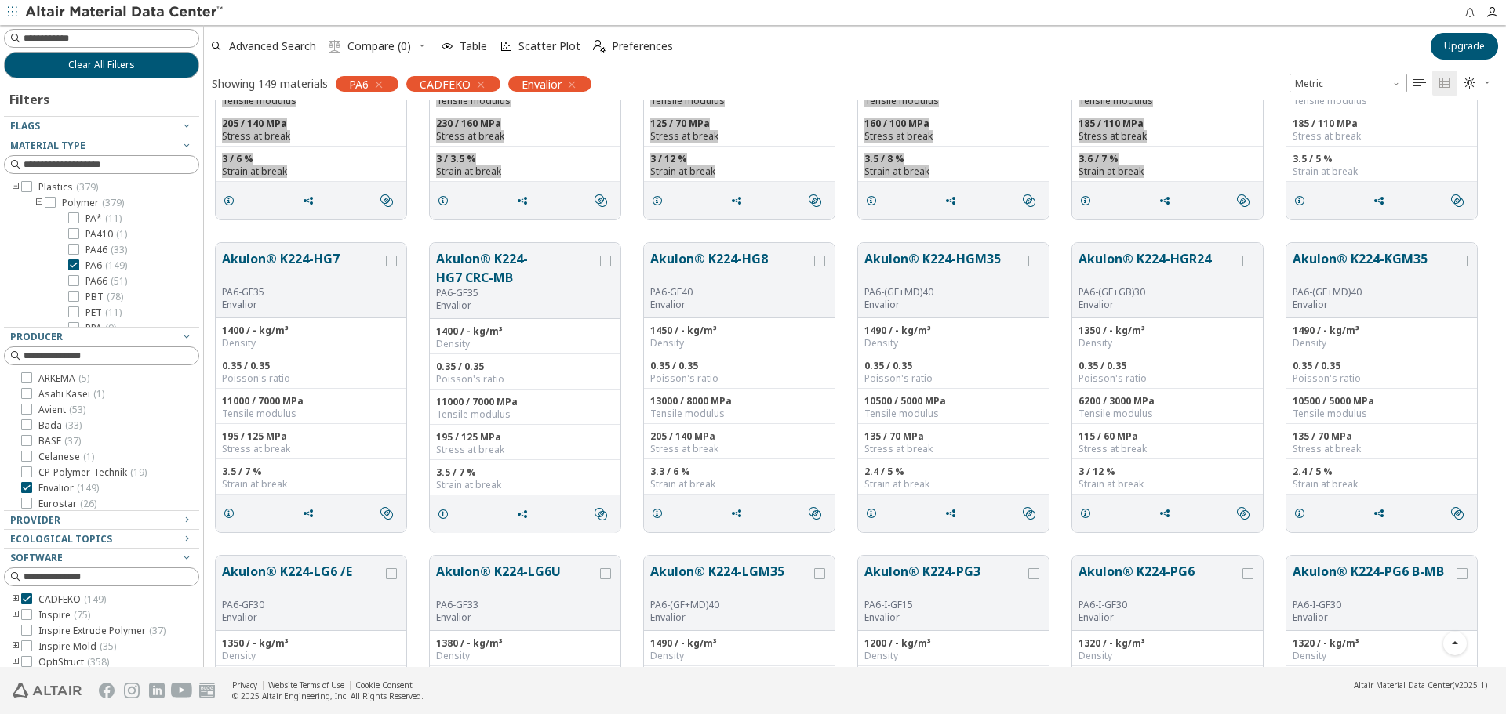
scroll to position [1804, 0]
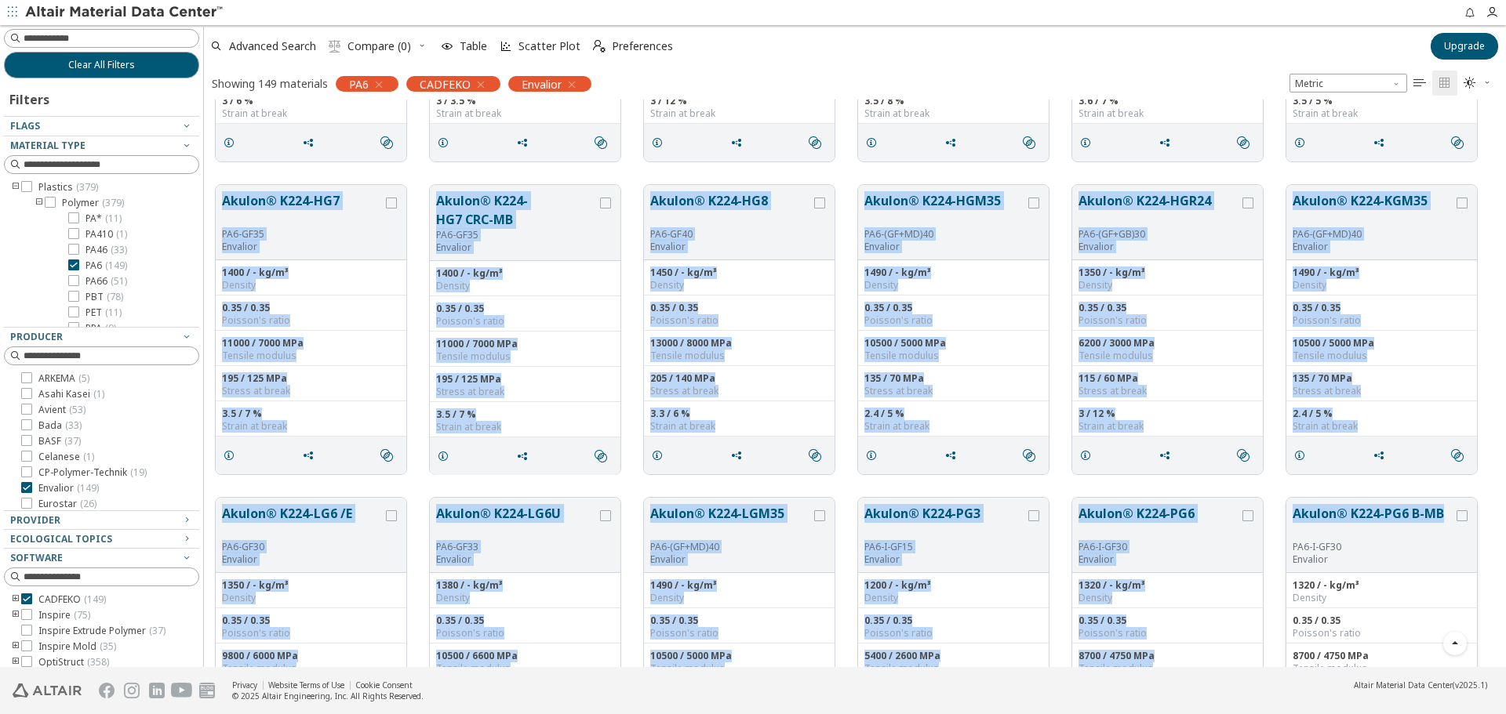
drag, startPoint x: 207, startPoint y: 176, endPoint x: 1448, endPoint y: 511, distance: 1285.7
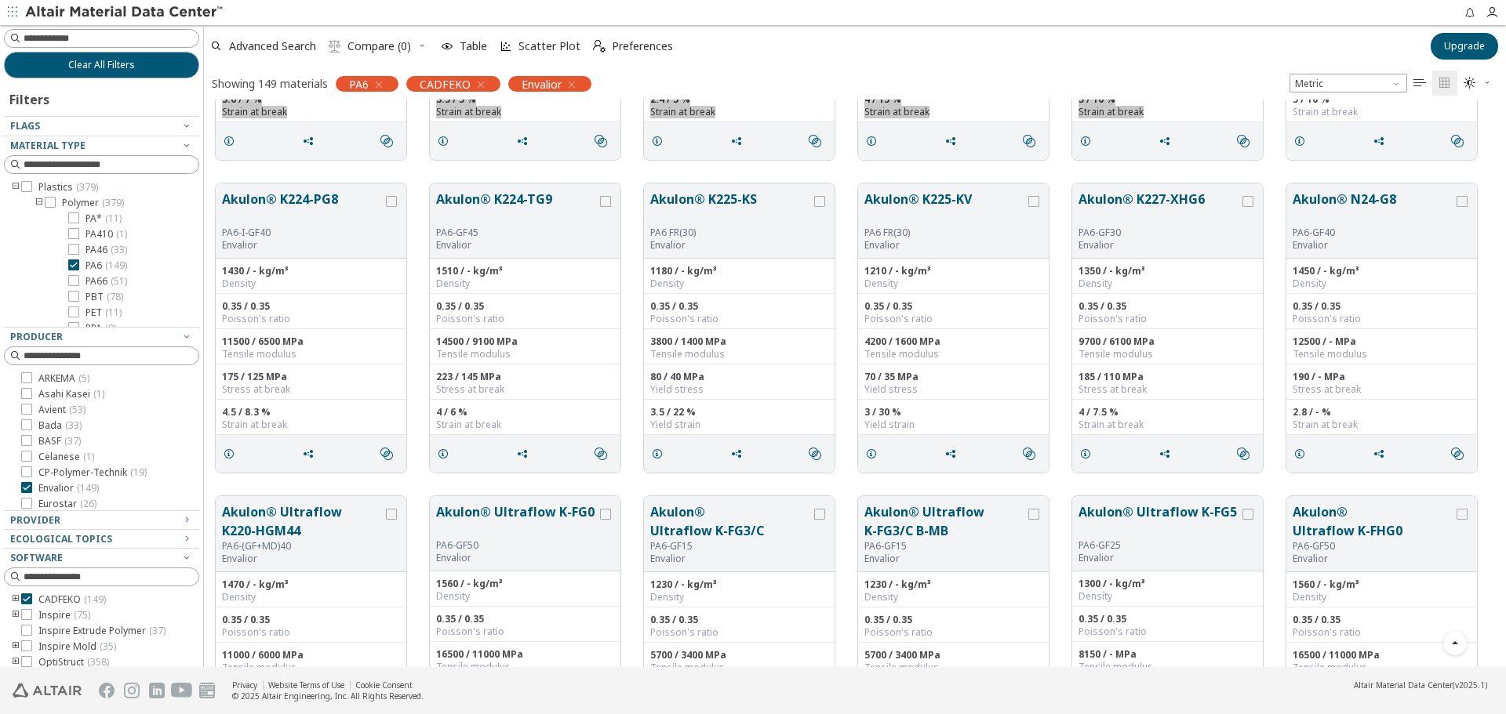
scroll to position [2509, 0]
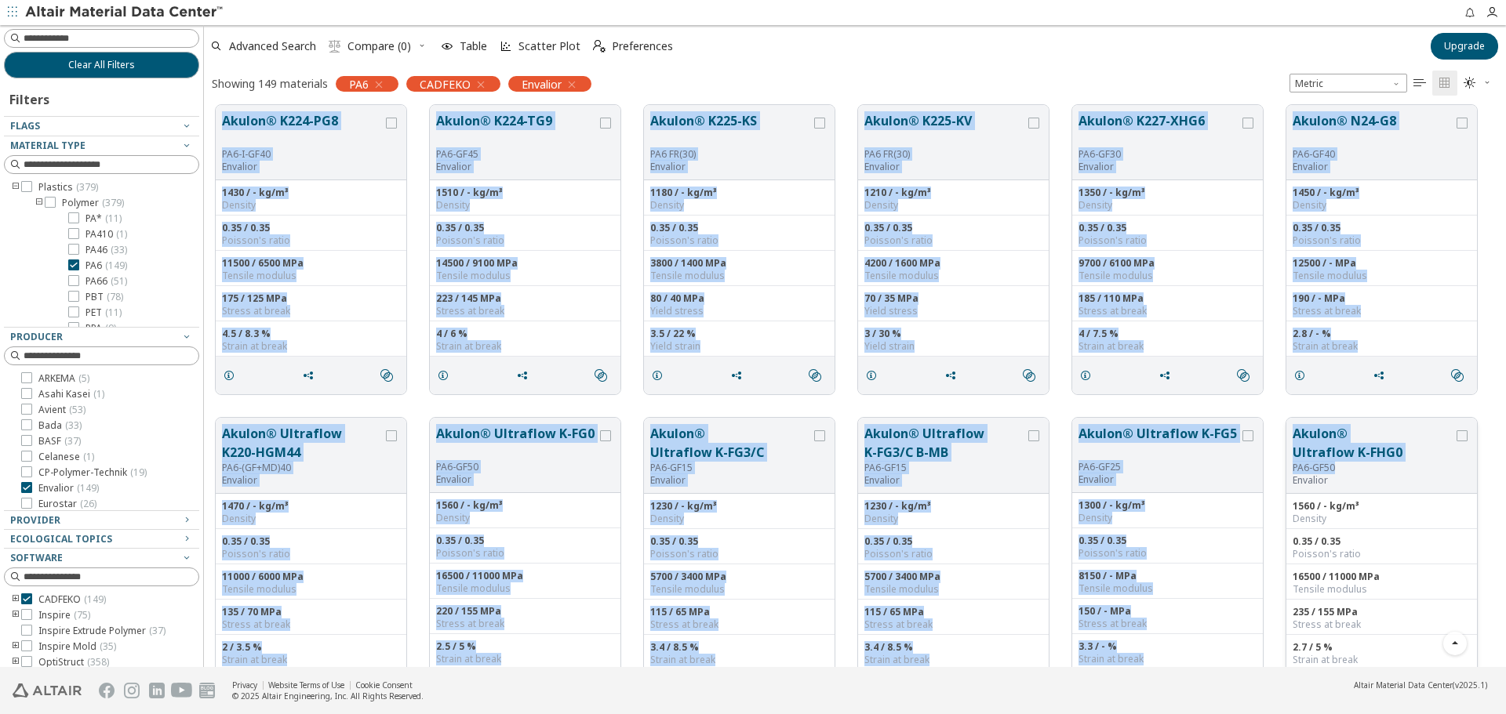
drag, startPoint x: 208, startPoint y: 109, endPoint x: 1346, endPoint y: 466, distance: 1192.4
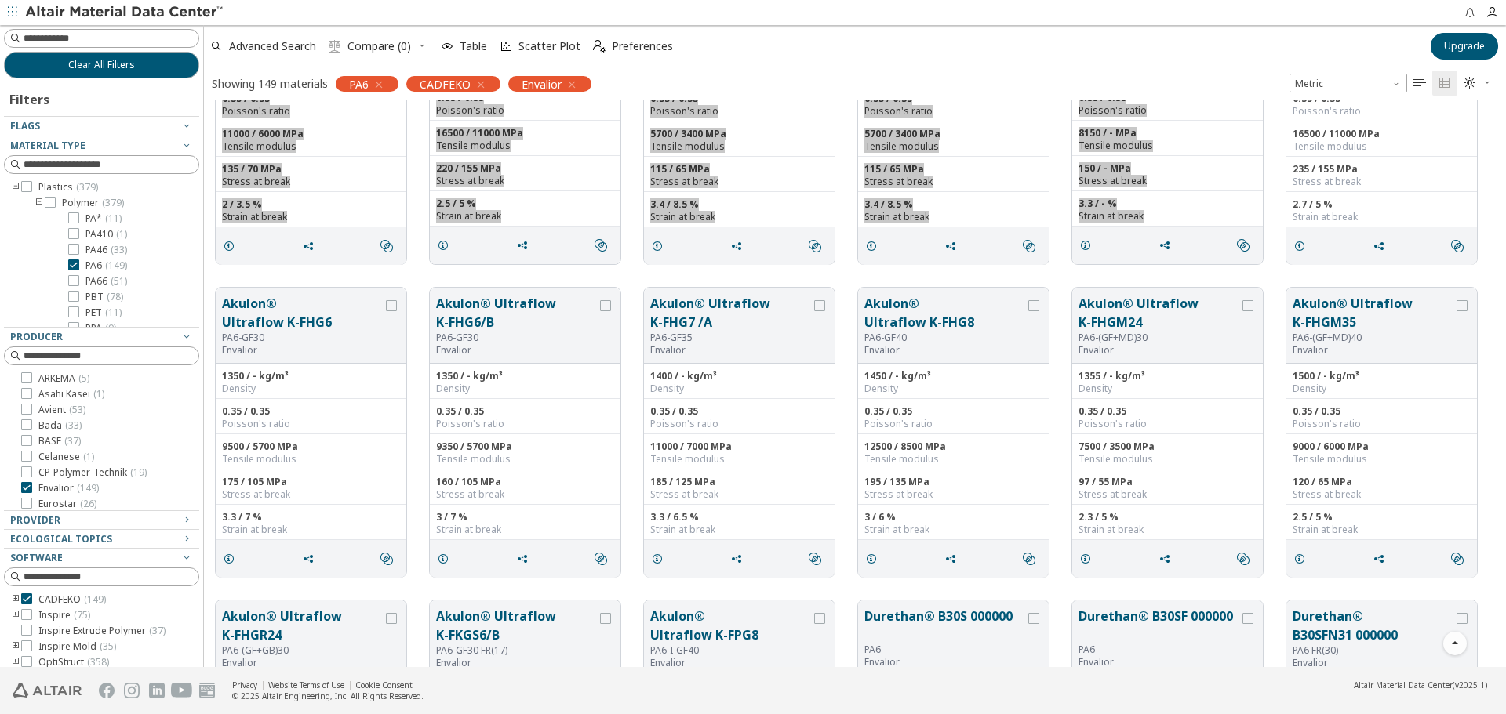
scroll to position [2980, 0]
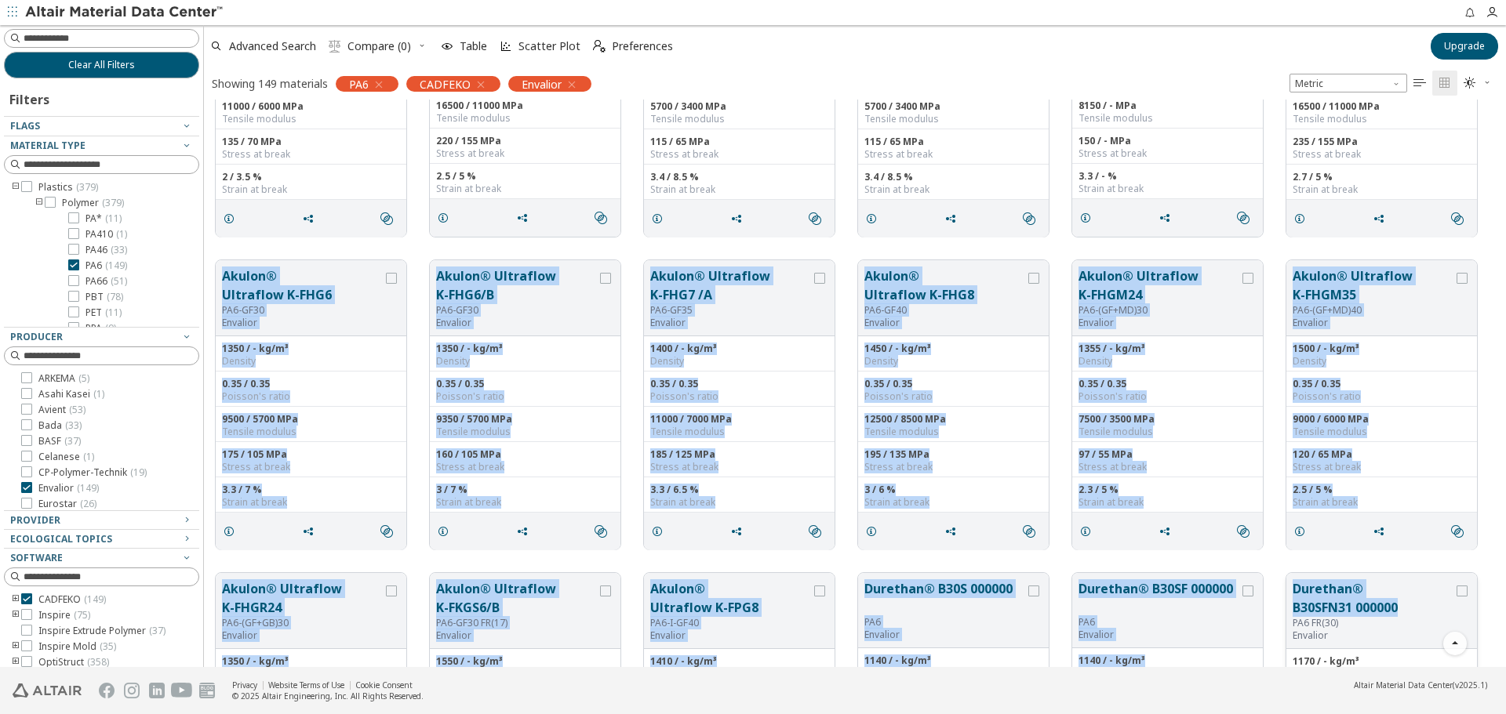
drag, startPoint x: 211, startPoint y: 249, endPoint x: 1400, endPoint y: 602, distance: 1240.3
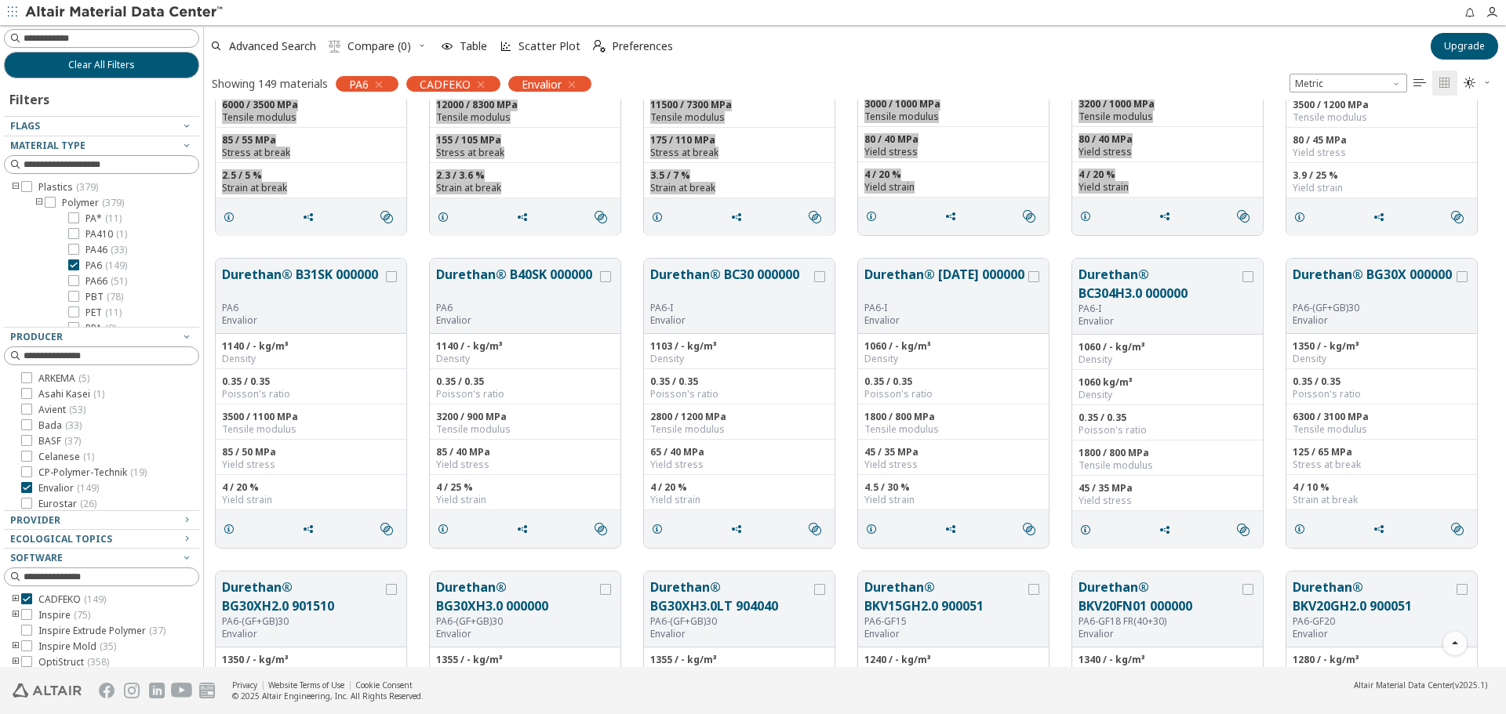
scroll to position [3764, 0]
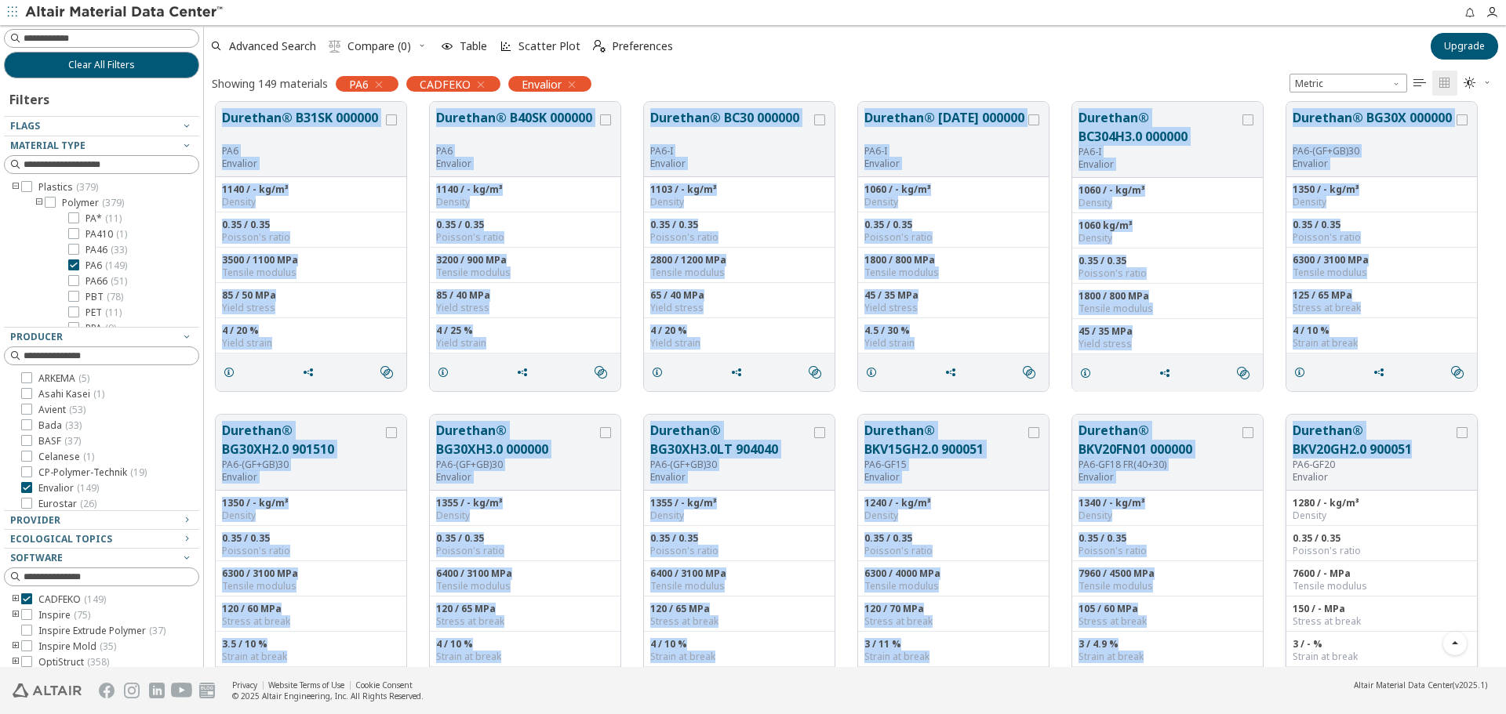
drag, startPoint x: 211, startPoint y: 107, endPoint x: 1416, endPoint y: 454, distance: 1254.1
click at [1416, 454] on div "Akulon® Ultraflow K-FHGR24 PA6-(GF+GB)30 Envalior 1350 / - kg/m³ Density 0.35 /…" at bounding box center [855, 247] width 1302 height 7822
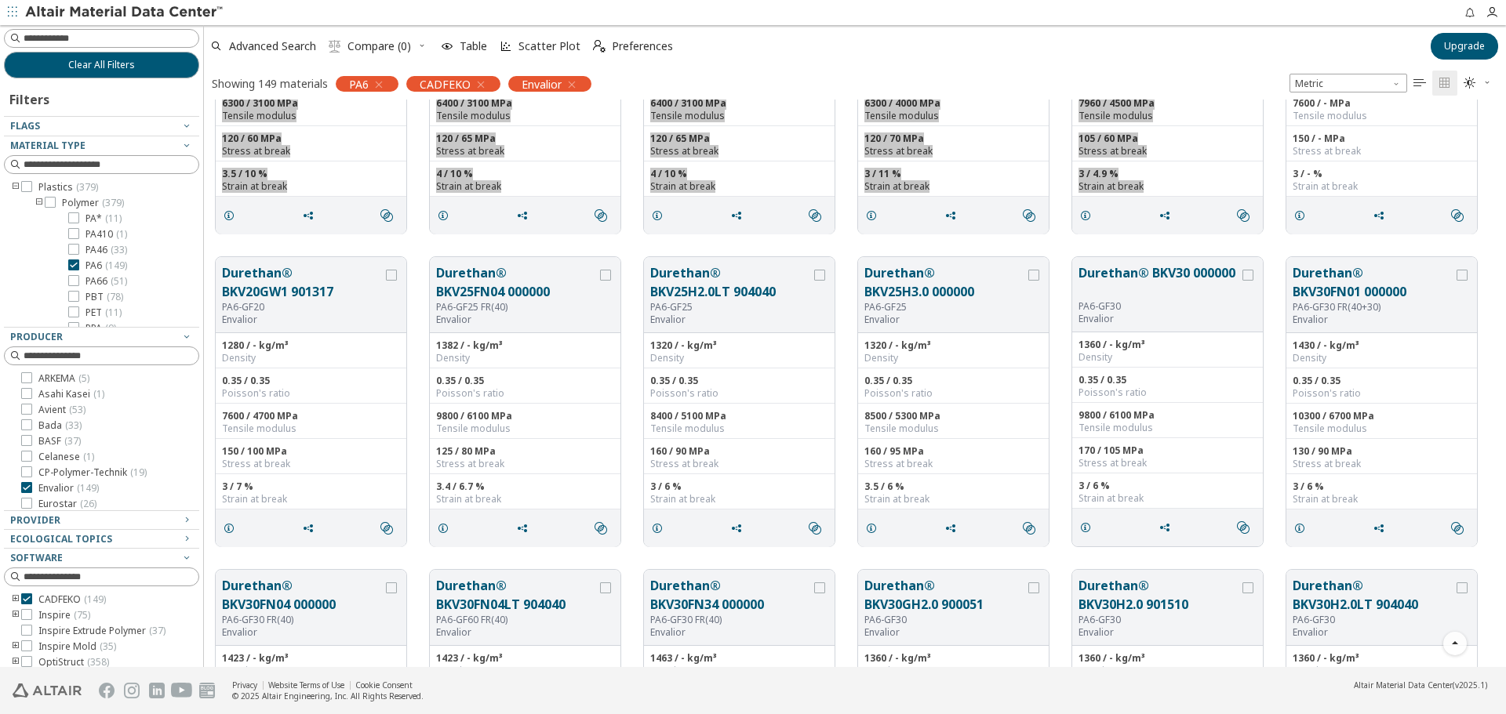
scroll to position [4313, 0]
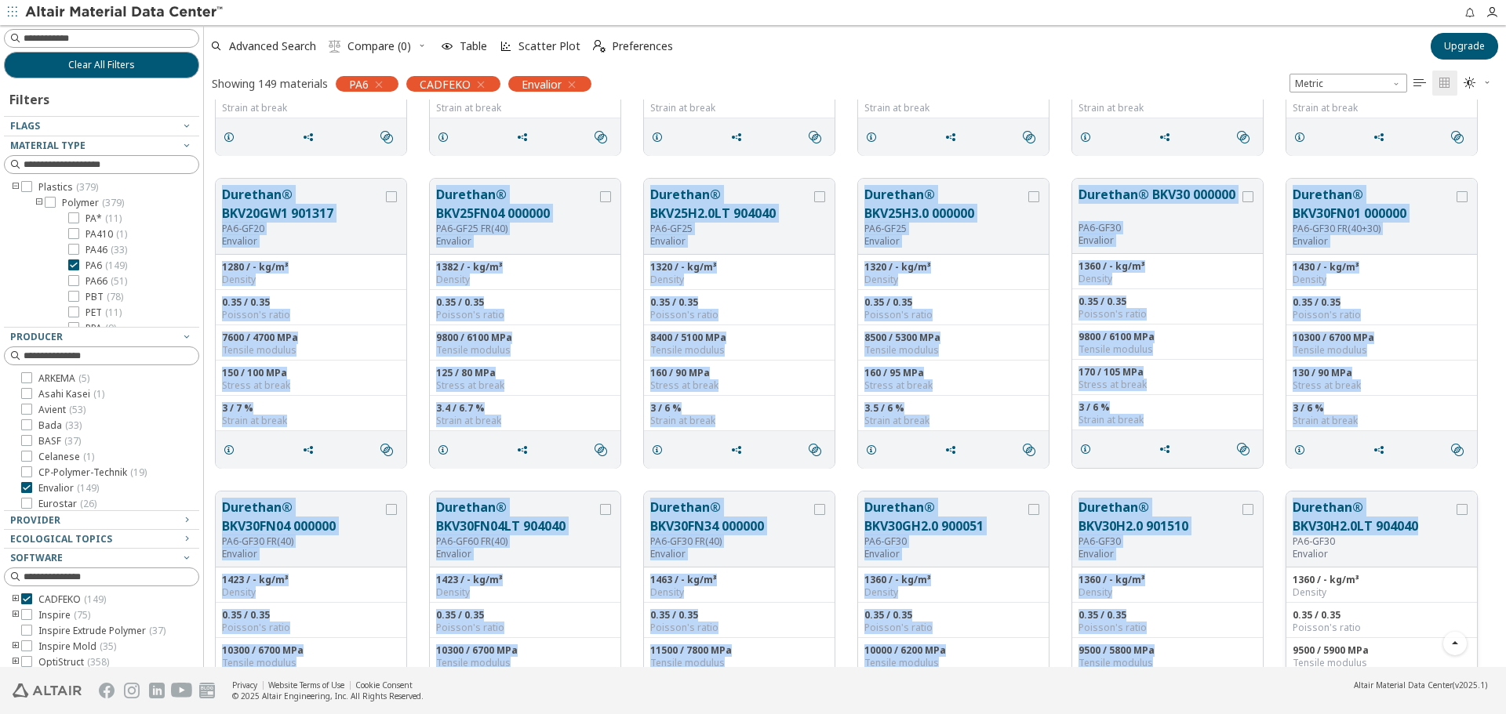
drag, startPoint x: 212, startPoint y: 172, endPoint x: 1430, endPoint y: 533, distance: 1271.1
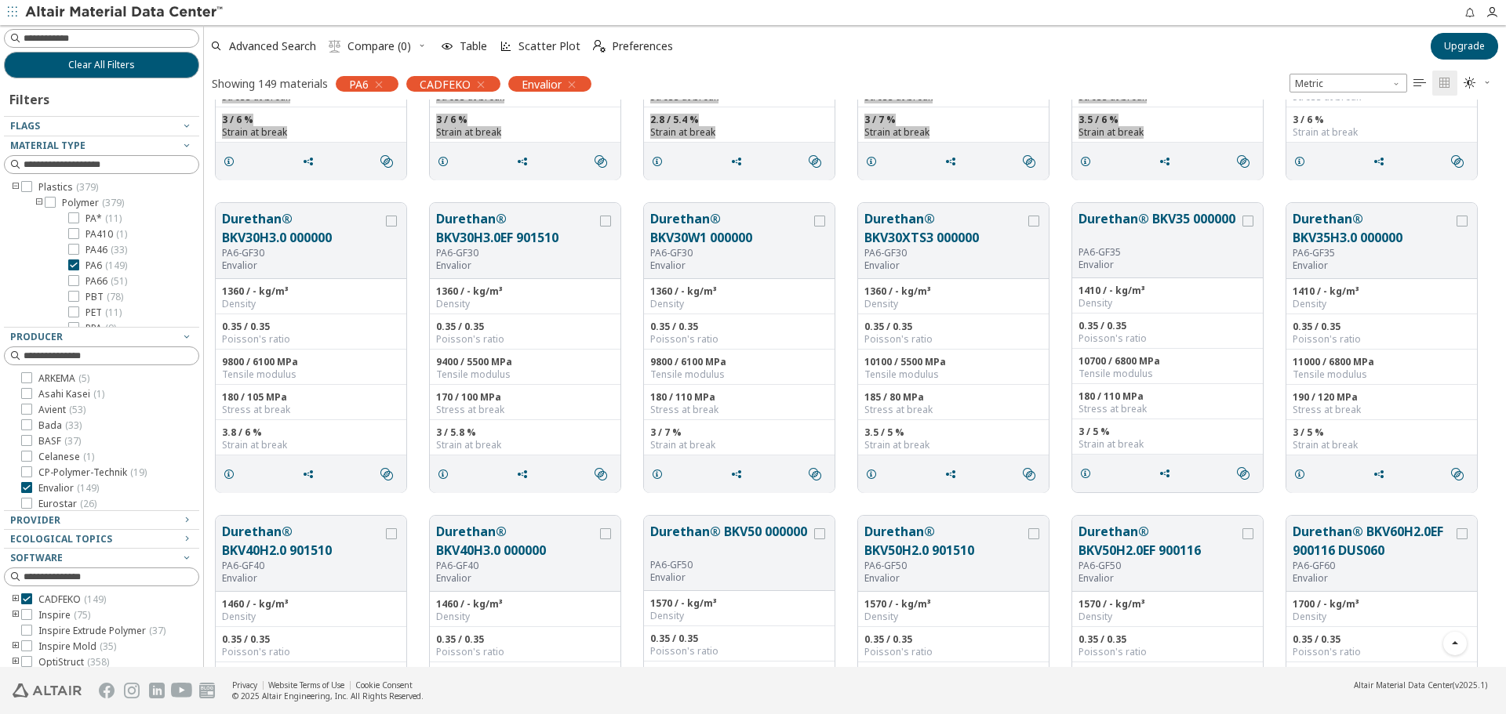
scroll to position [4940, 0]
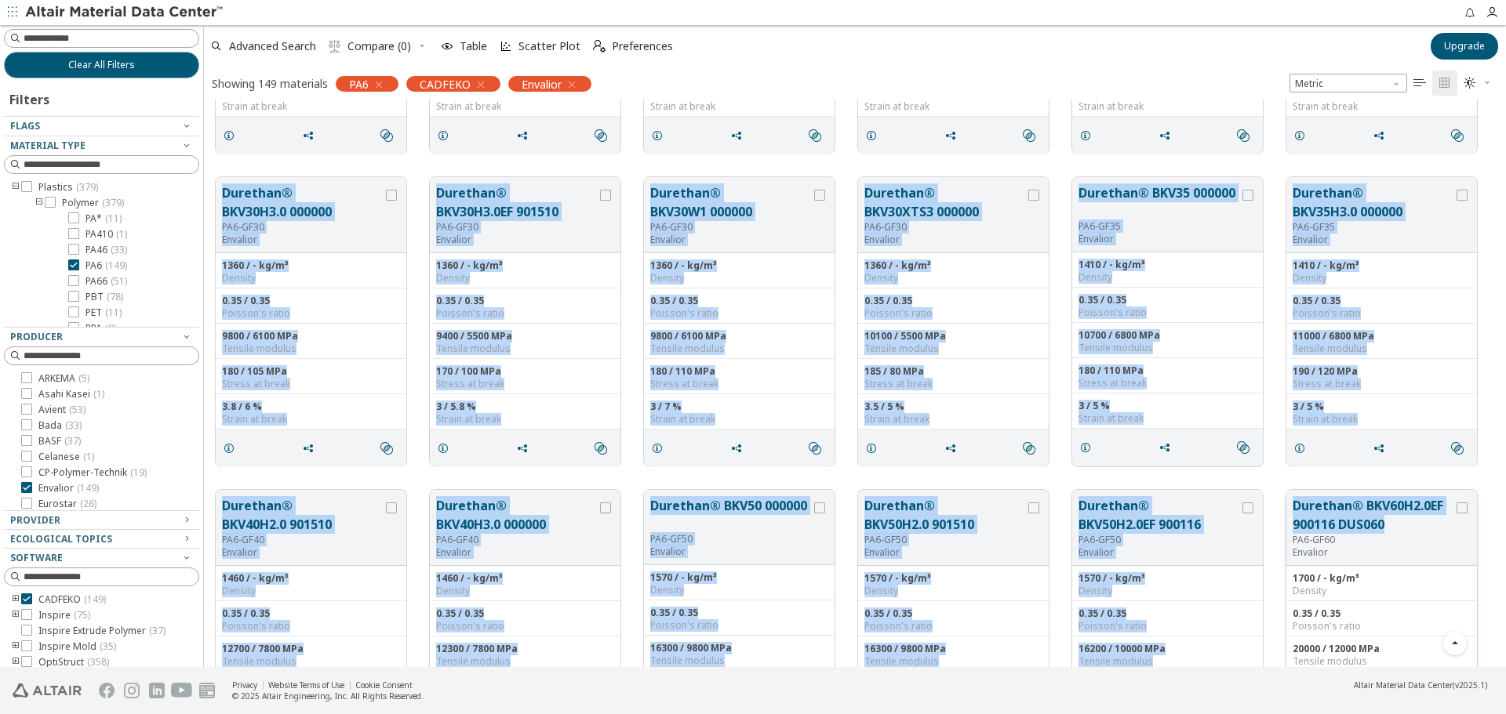
drag, startPoint x: 212, startPoint y: 176, endPoint x: 1409, endPoint y: 517, distance: 1245.0
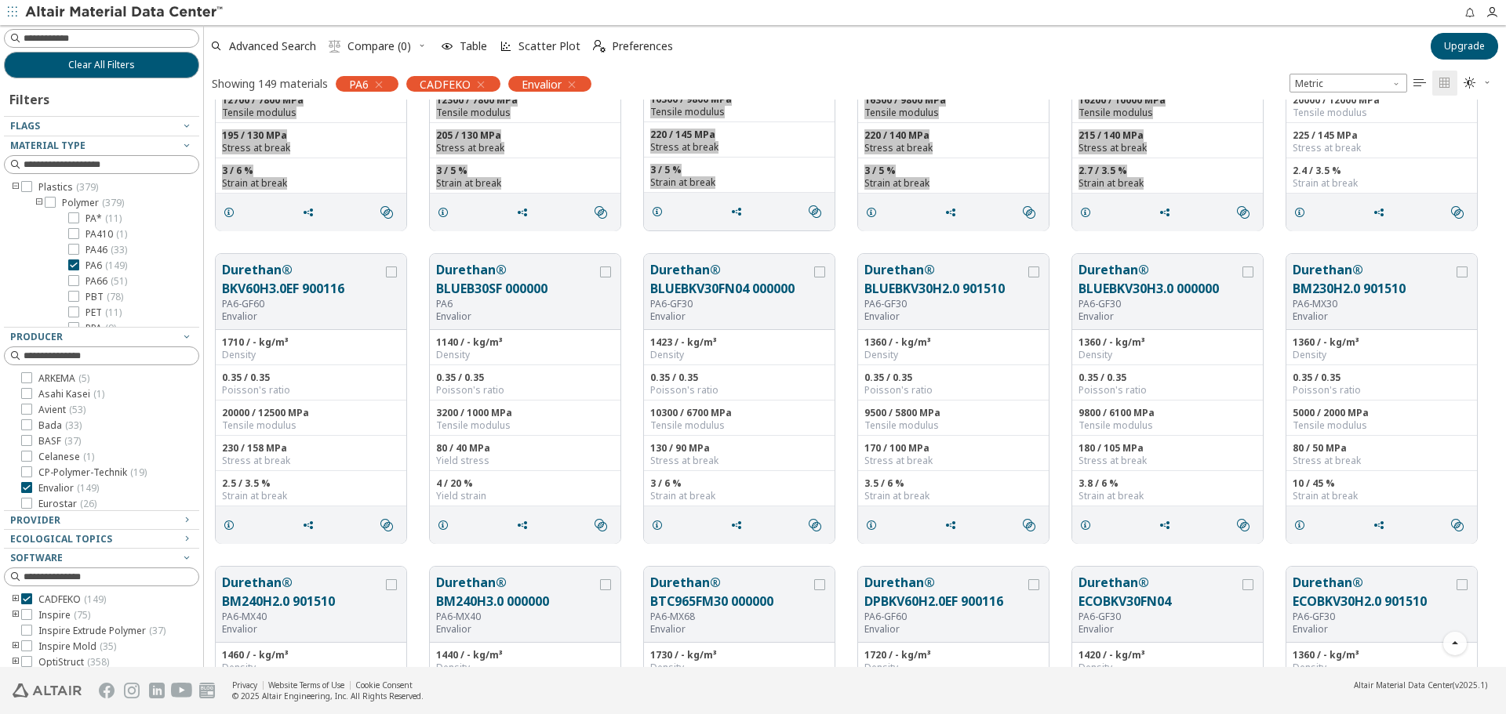
scroll to position [5567, 0]
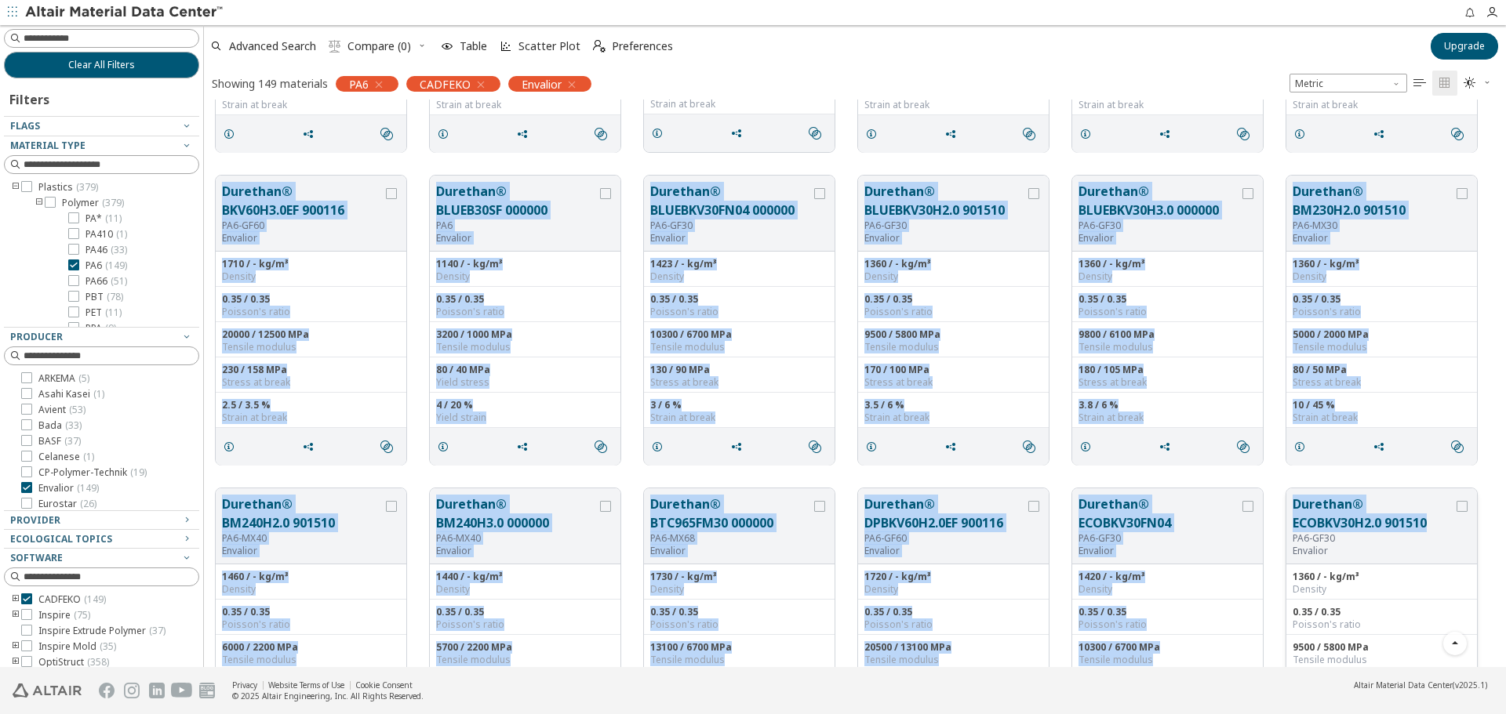
drag, startPoint x: 215, startPoint y: 183, endPoint x: 1433, endPoint y: 523, distance: 1265.2
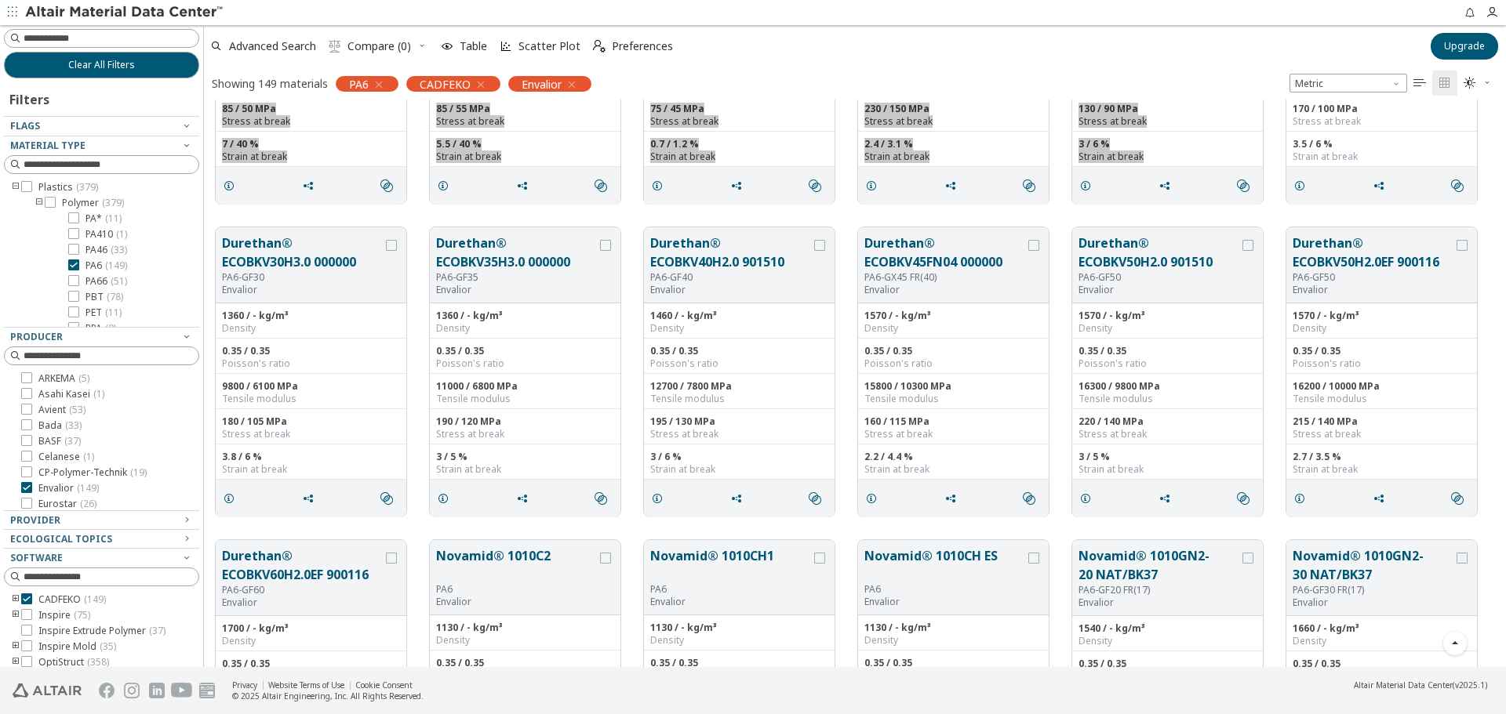
scroll to position [6195, 0]
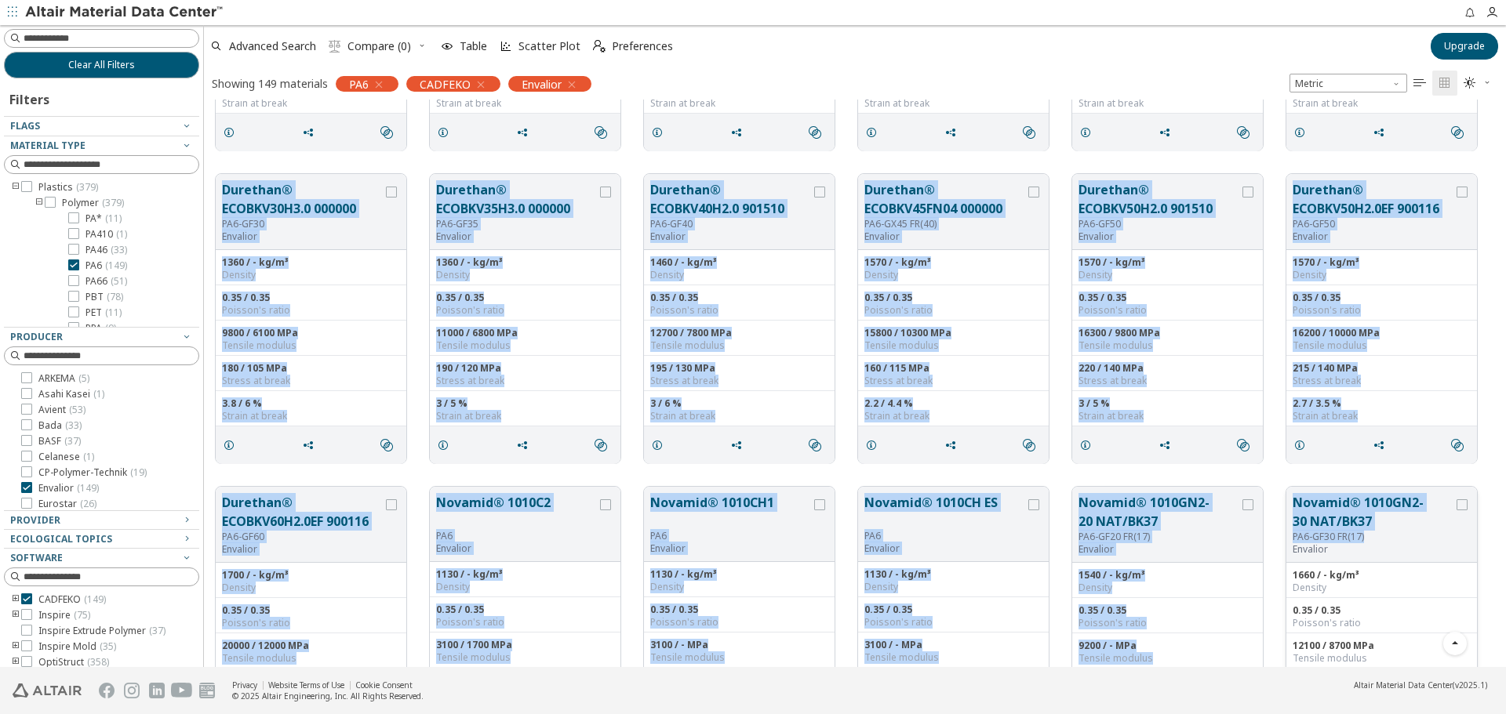
drag, startPoint x: 218, startPoint y: 177, endPoint x: 1377, endPoint y: 539, distance: 1214.3
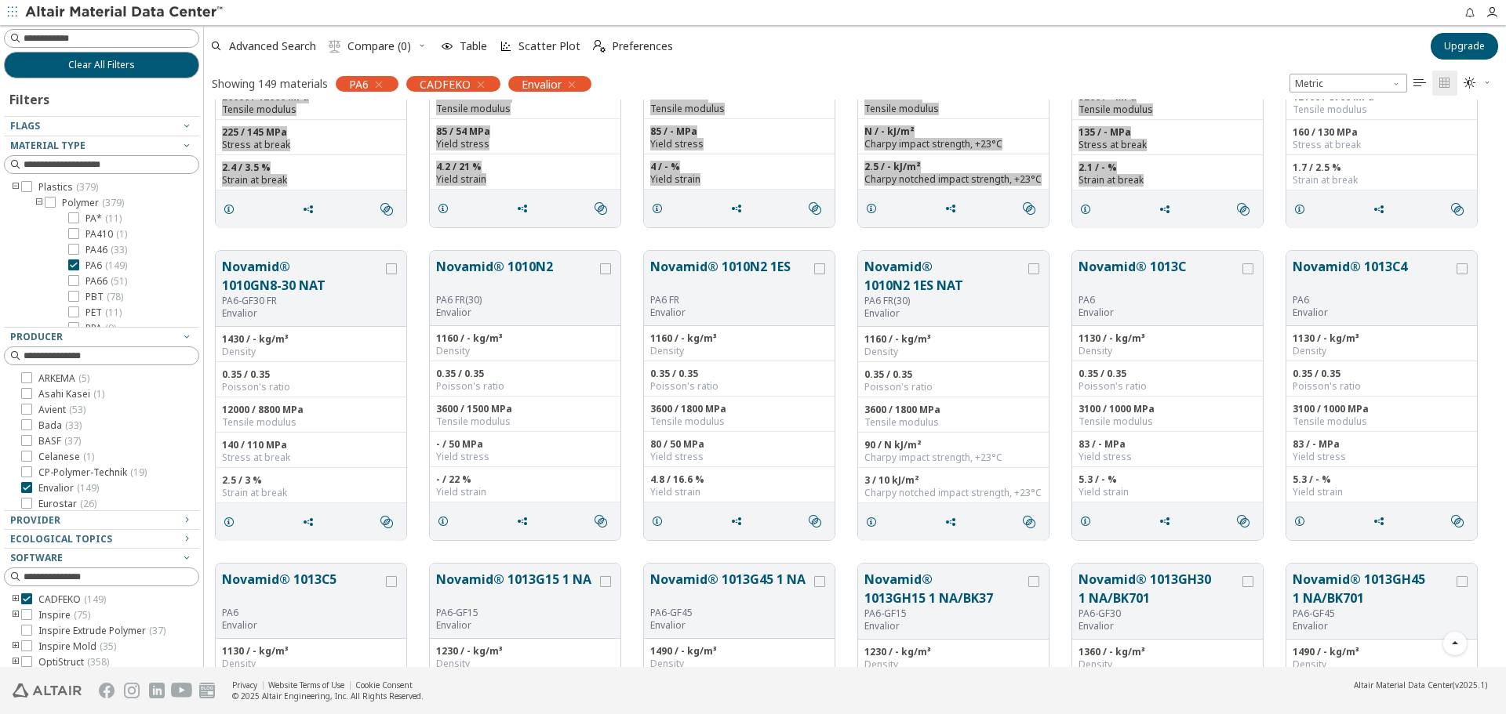
scroll to position [6822, 0]
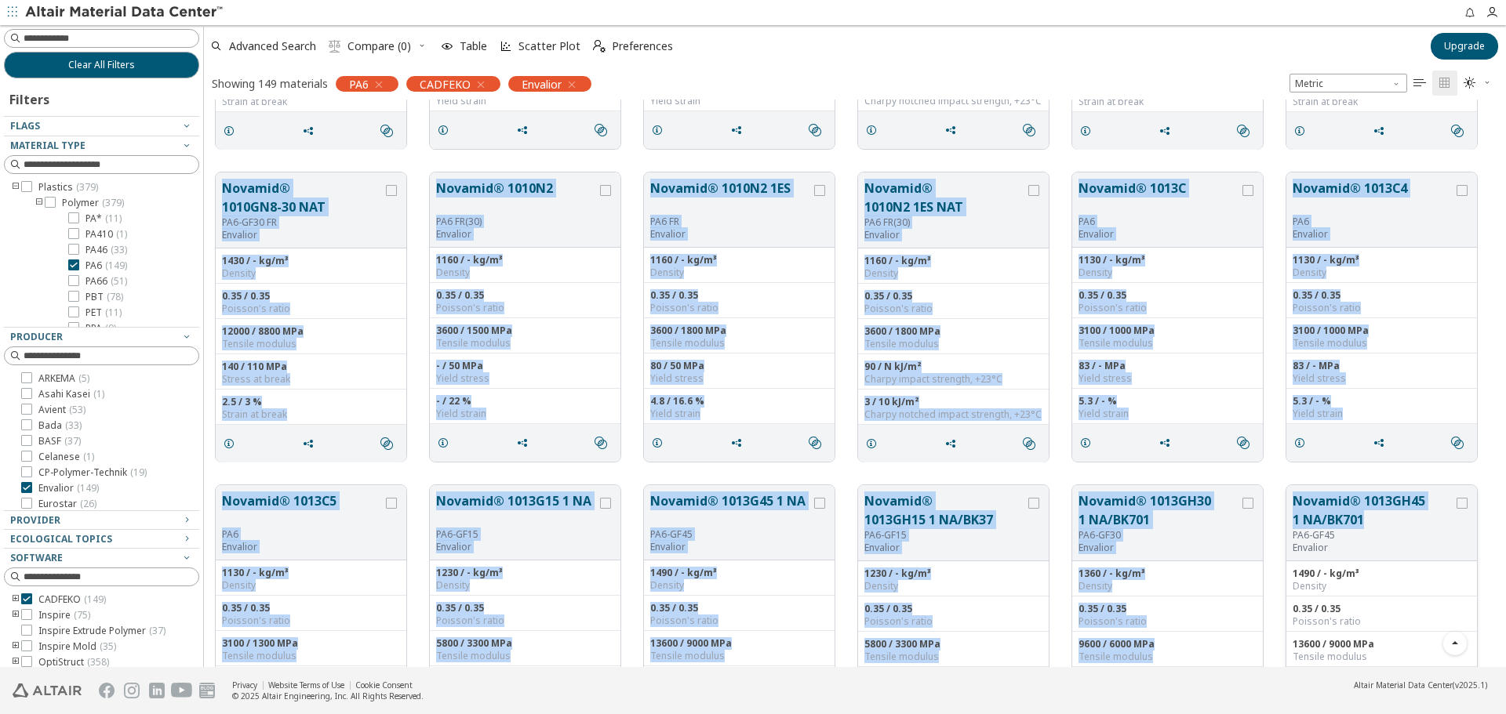
drag, startPoint x: 213, startPoint y: 167, endPoint x: 1369, endPoint y: 517, distance: 1207.6
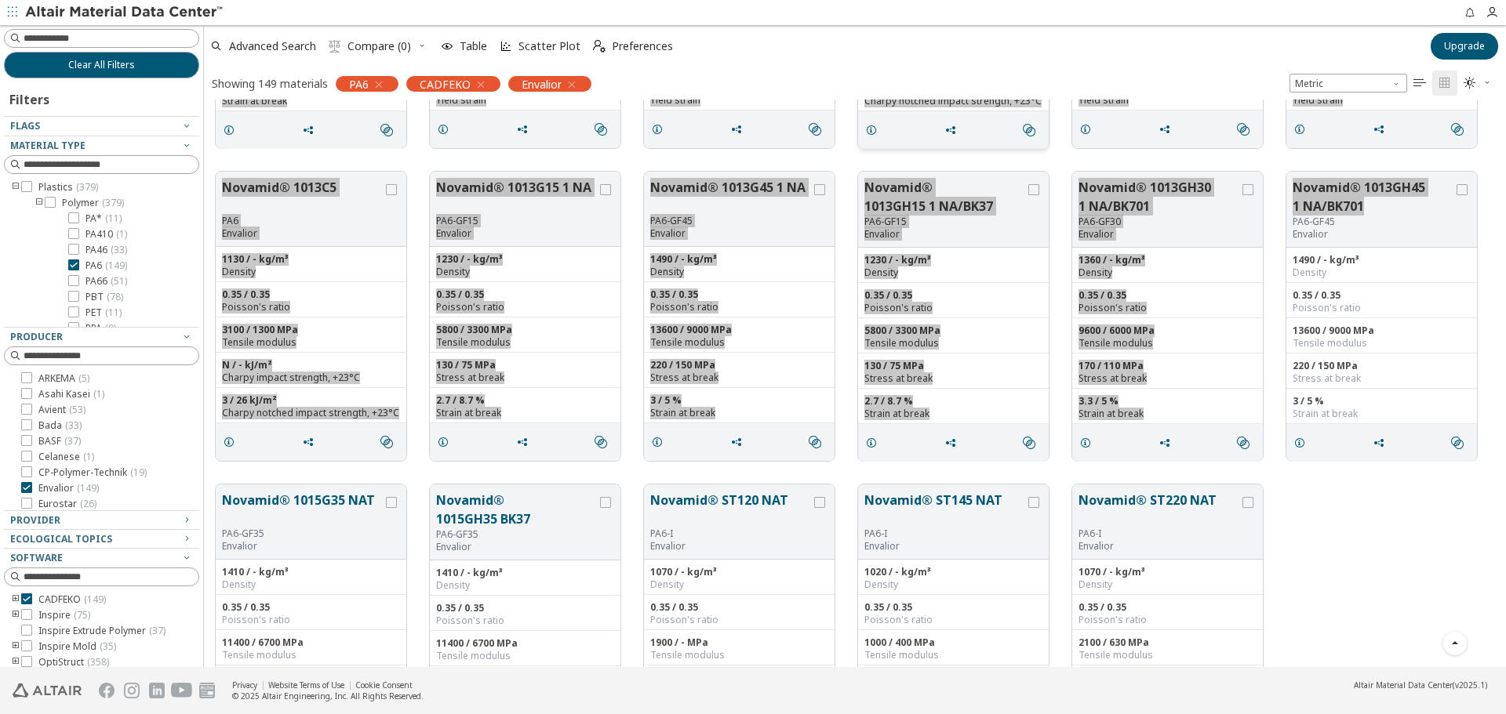
scroll to position [7254, 0]
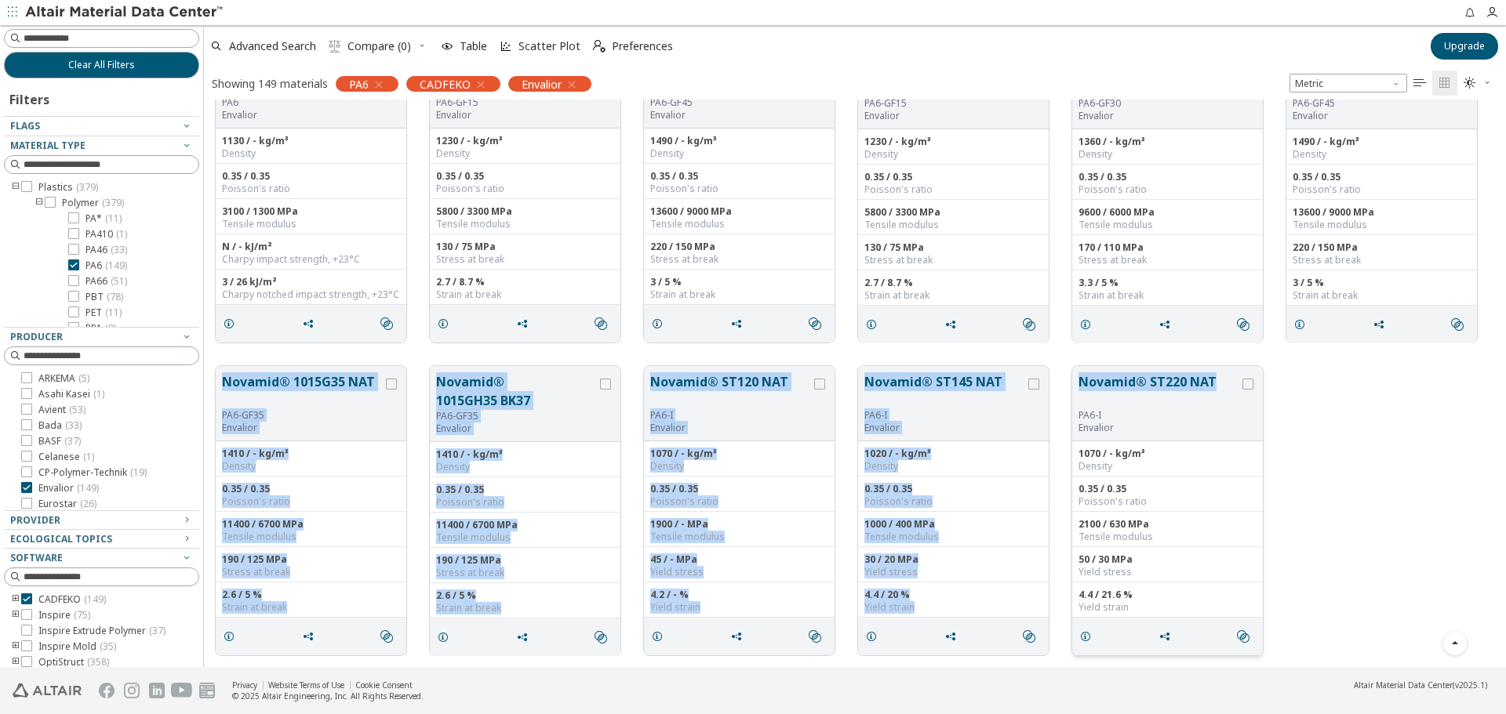
drag, startPoint x: 214, startPoint y: 357, endPoint x: 1215, endPoint y: 391, distance: 1001.1
click at [1215, 391] on div "Novamid® 1015G35 NAT PA6-GF35 Envalior 1410 / - kg/m³ Density 0.35 / 0.35 Poiss…" at bounding box center [855, 510] width 1302 height 313
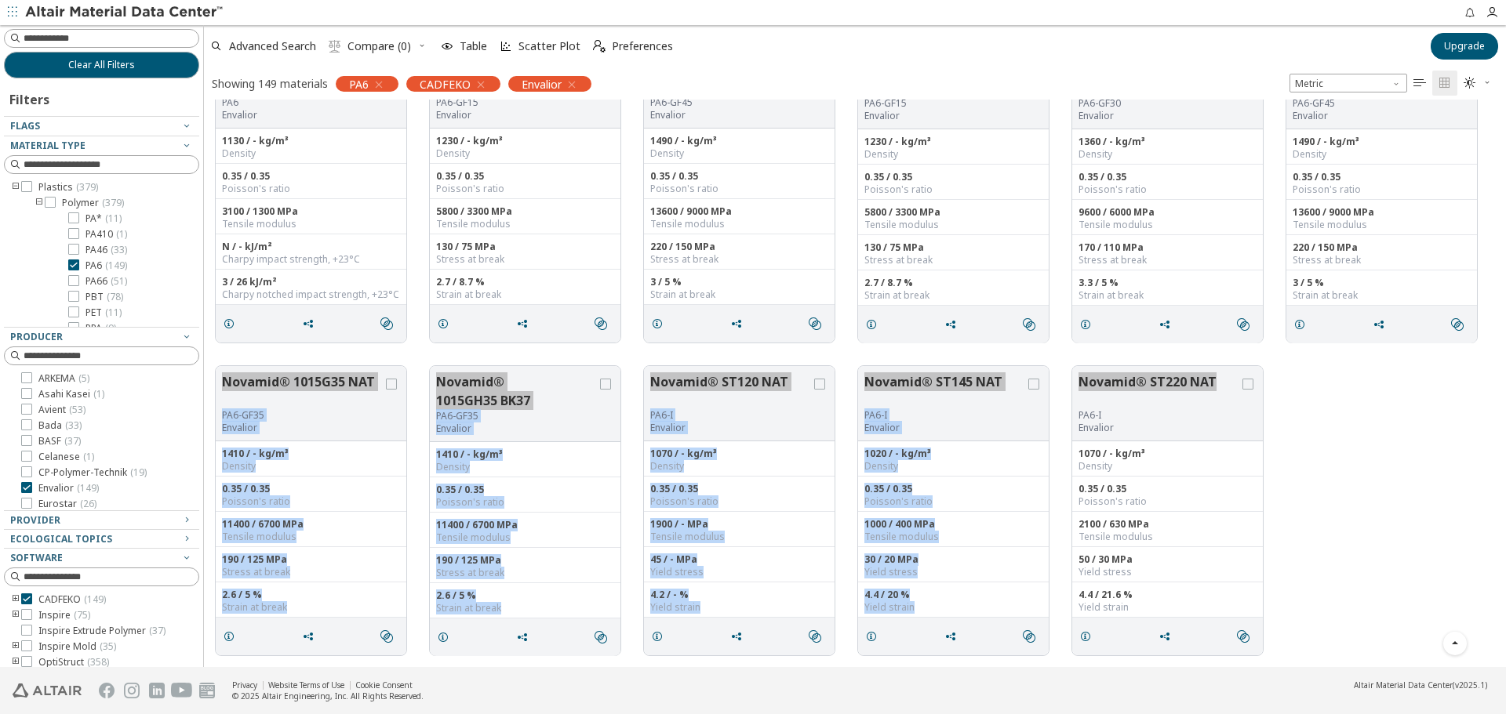
drag, startPoint x: 1340, startPoint y: 449, endPoint x: 1308, endPoint y: 446, distance: 32.3
click at [1340, 449] on div "Novamid® 1015G35 NAT PA6-GF35 Envalior 1410 / - kg/m³ Density 0.35 / 0.35 Poiss…" at bounding box center [855, 510] width 1302 height 313
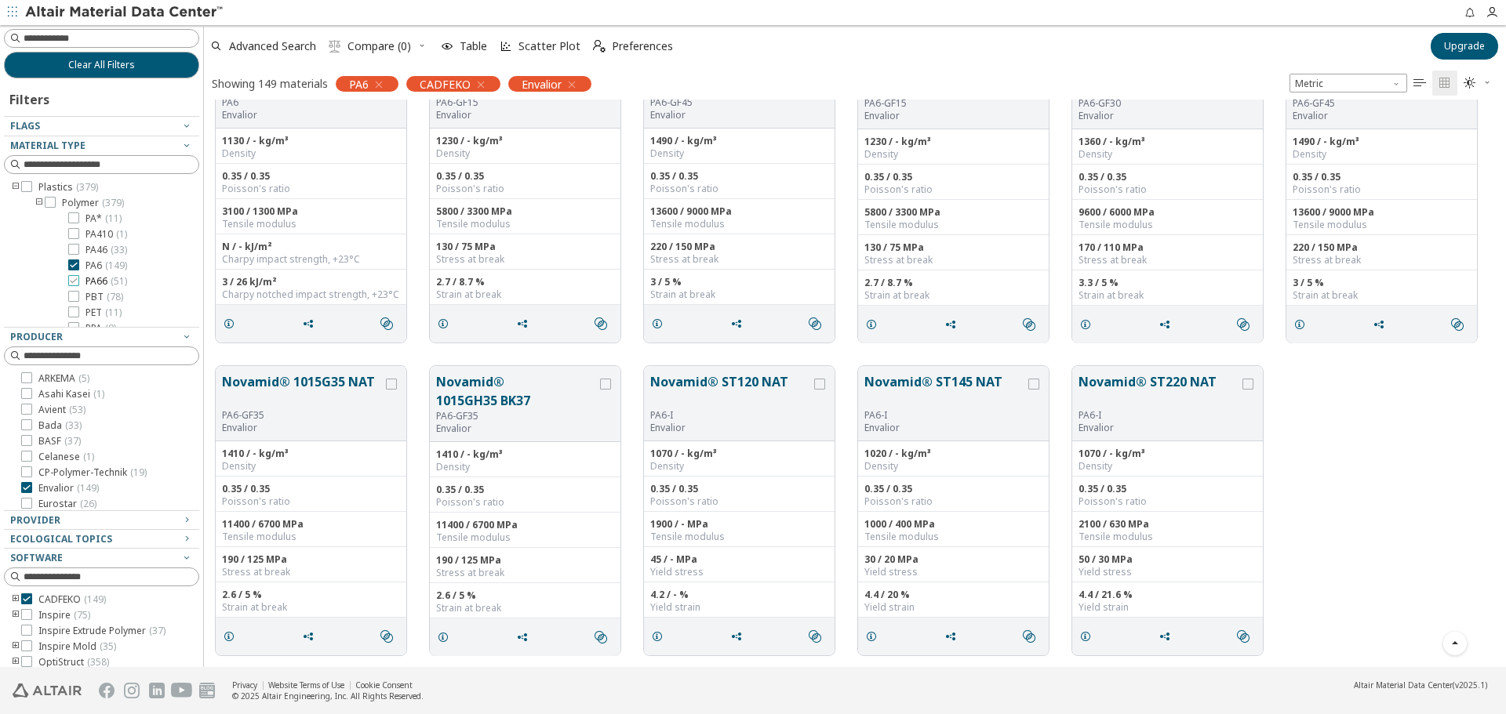
click at [100, 277] on span "PA66 ( 51 )" at bounding box center [106, 281] width 42 height 13
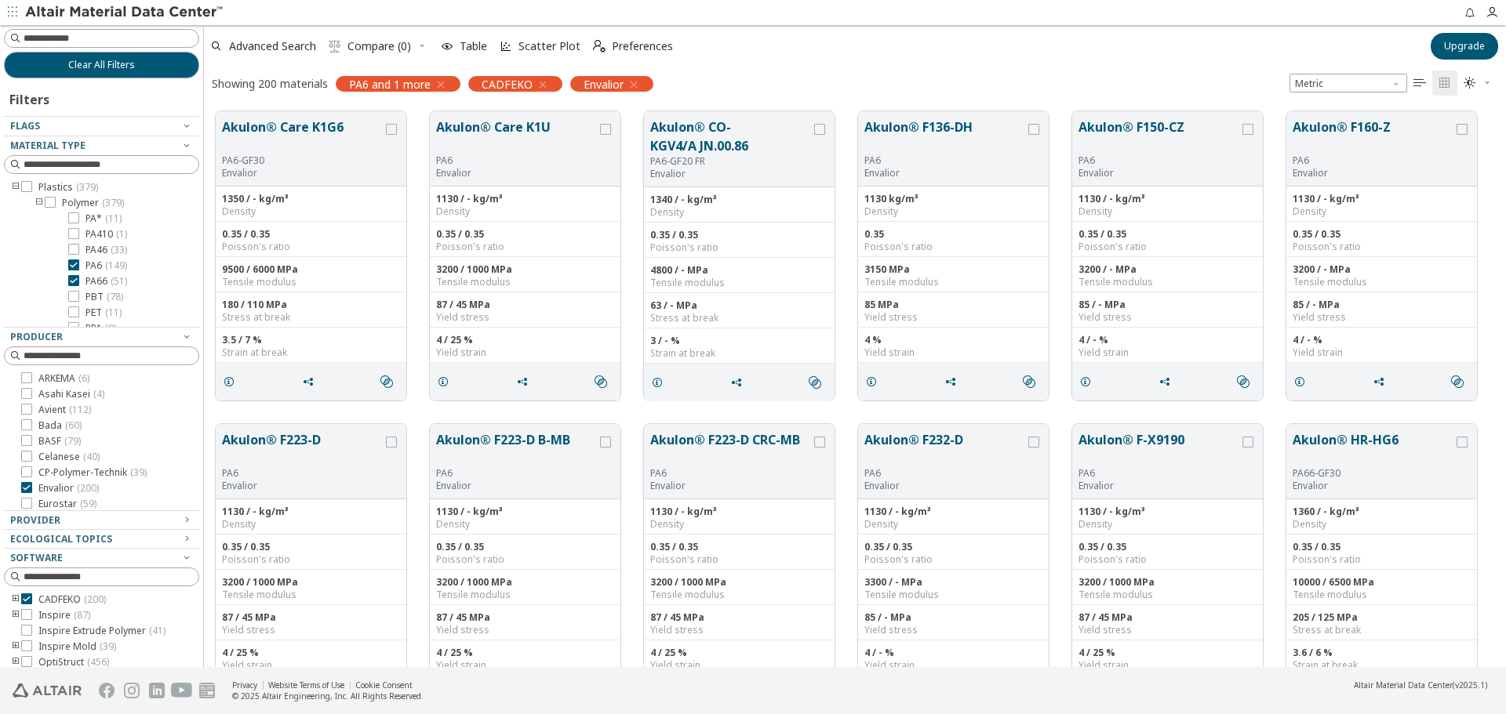
click at [110, 270] on span "( 149 )" at bounding box center [116, 265] width 22 height 13
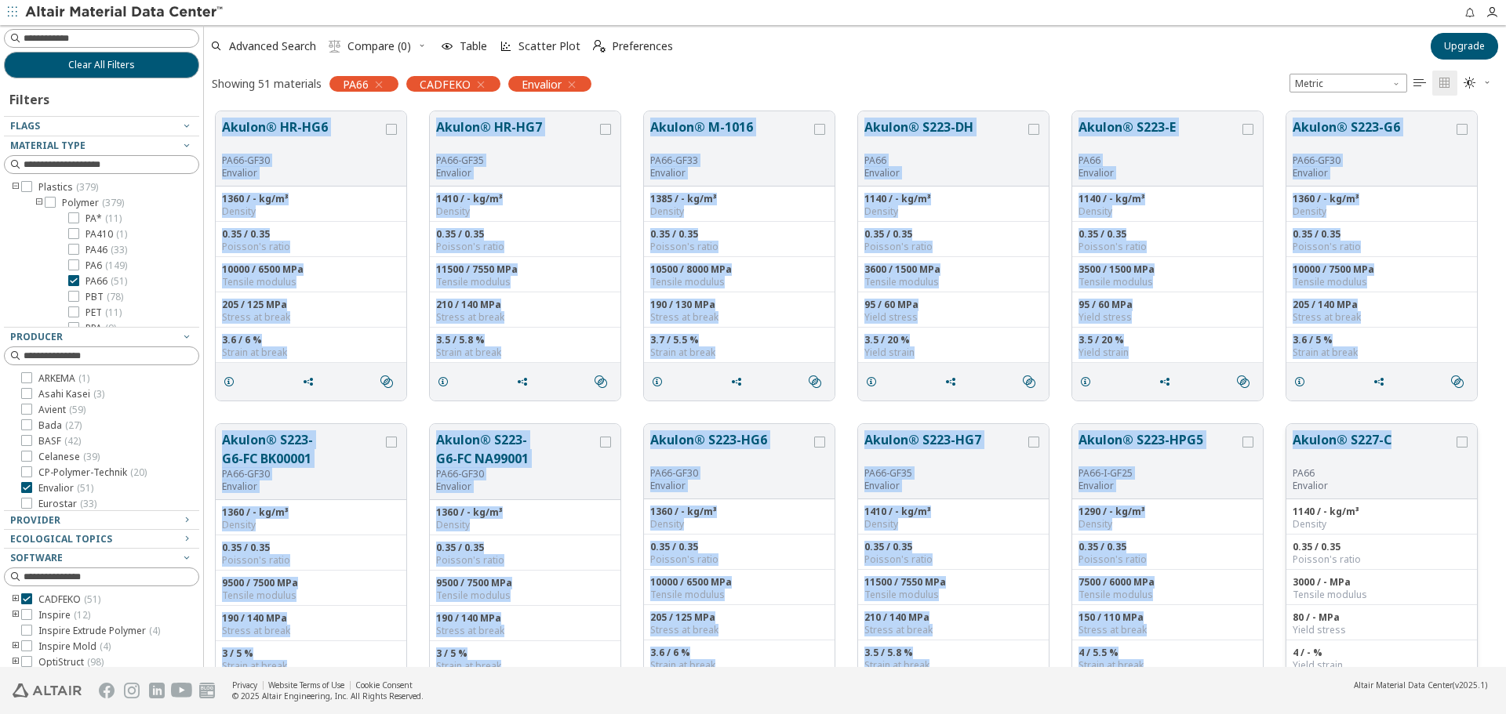
drag, startPoint x: 211, startPoint y: 111, endPoint x: 1403, endPoint y: 443, distance: 1237.2
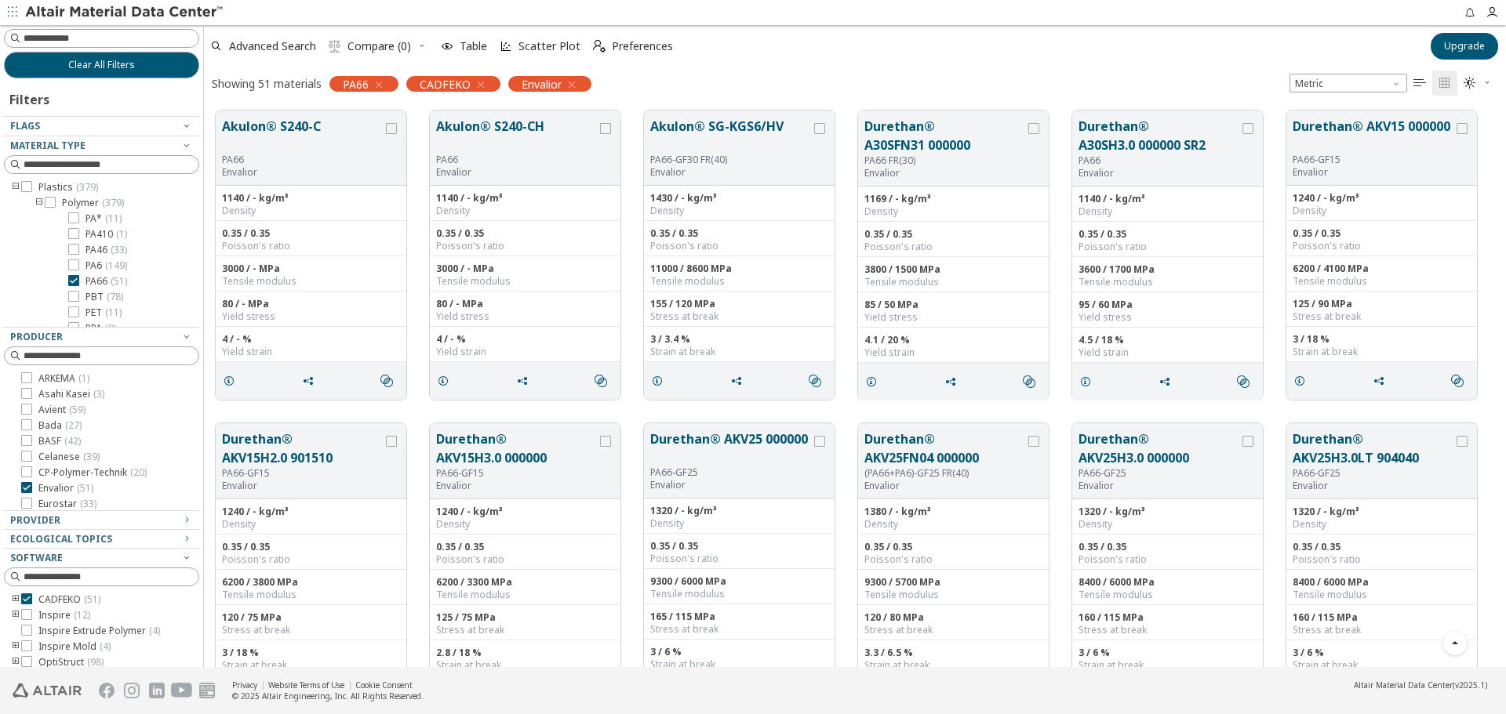
scroll to position [627, 0]
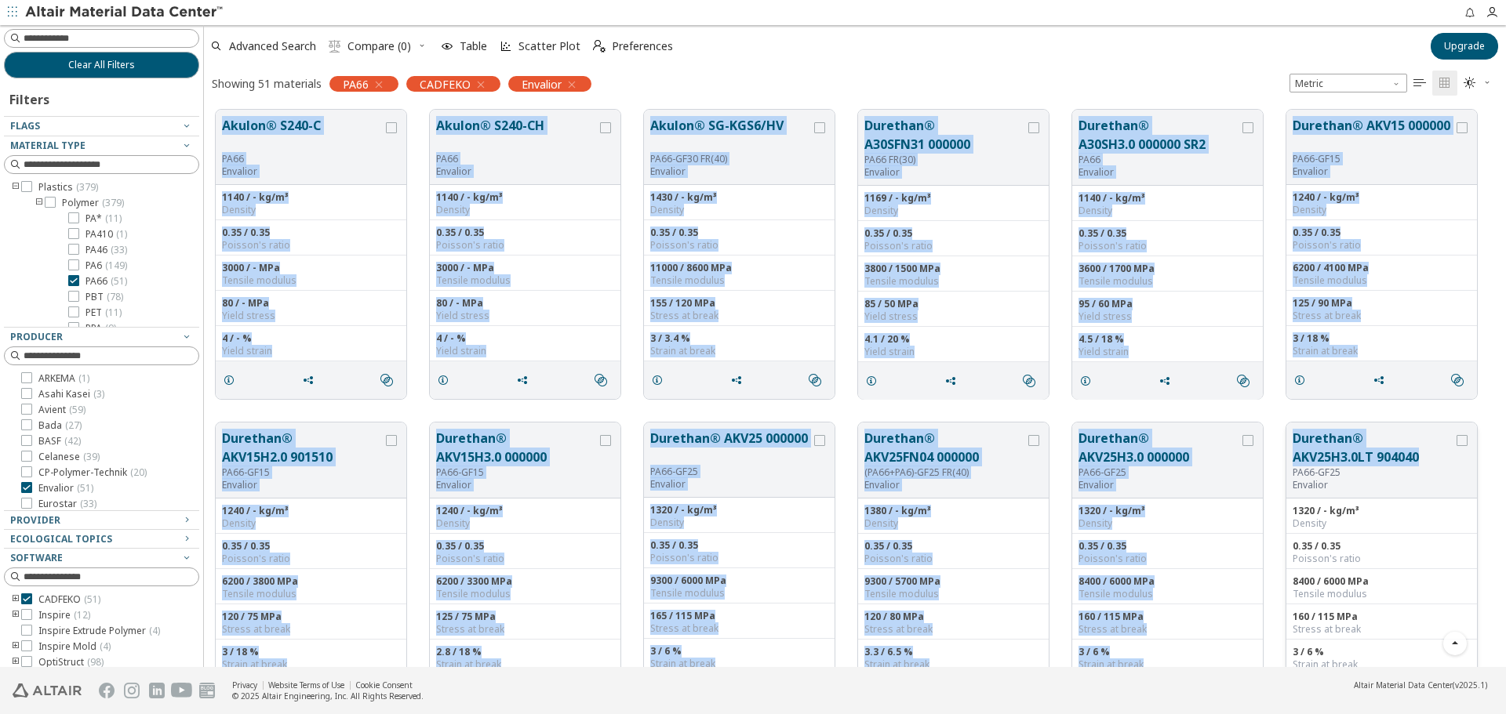
drag, startPoint x: 220, startPoint y: 114, endPoint x: 1430, endPoint y: 462, distance: 1259.6
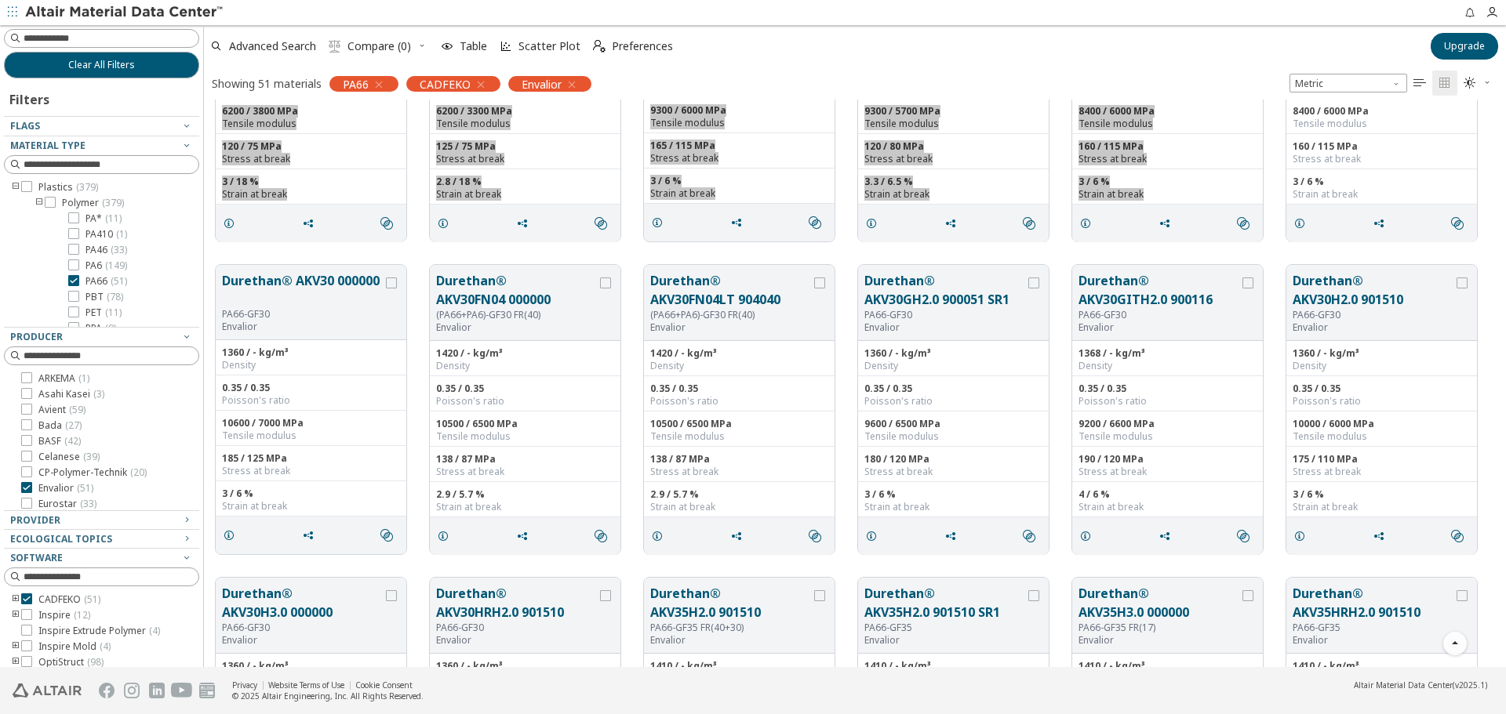
scroll to position [1255, 0]
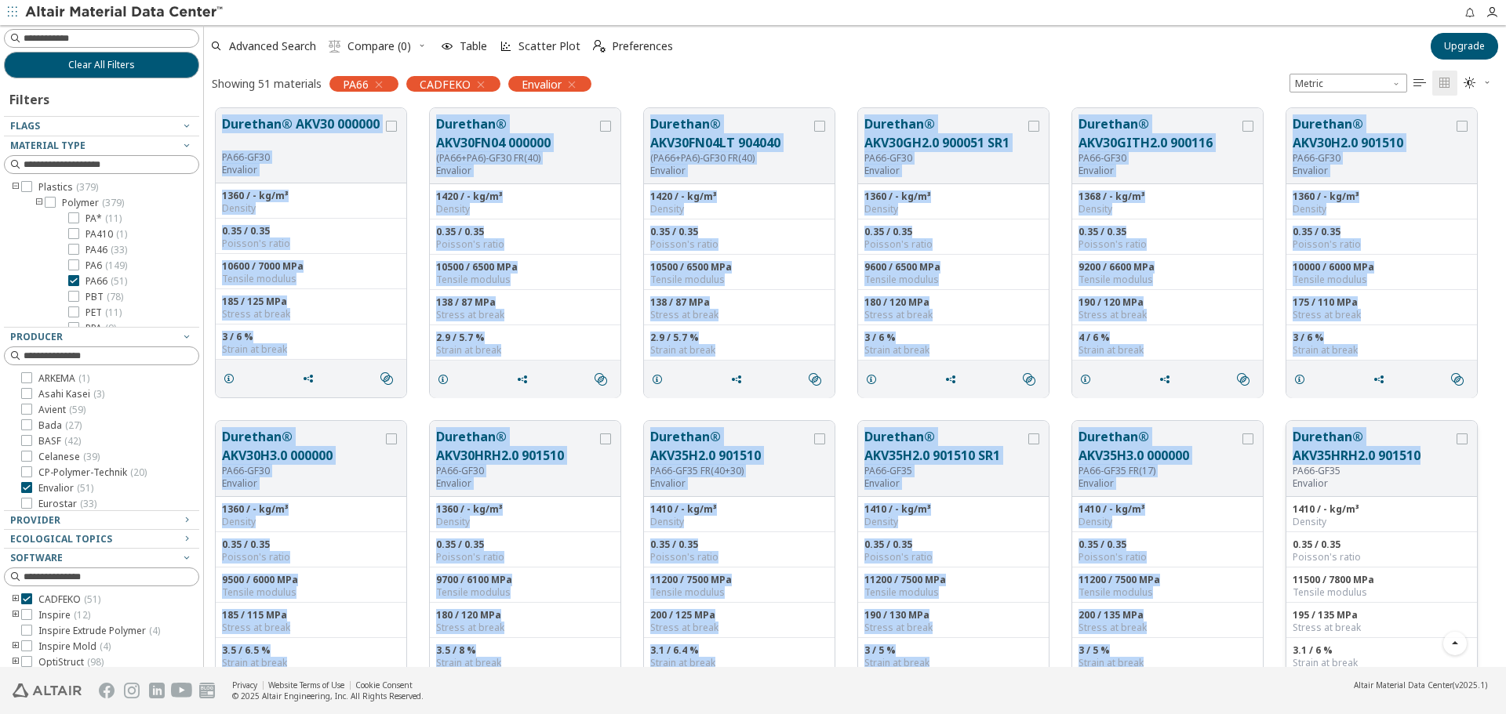
drag, startPoint x: 212, startPoint y: 116, endPoint x: 1424, endPoint y: 458, distance: 1259.6
click at [1424, 458] on div "Durethan® AKV15H2.0 901510 PA66-GF15 Envalior 1240 / - kg/m³ Density 0.35 / 0.3…" at bounding box center [855, 253] width 1302 height 2816
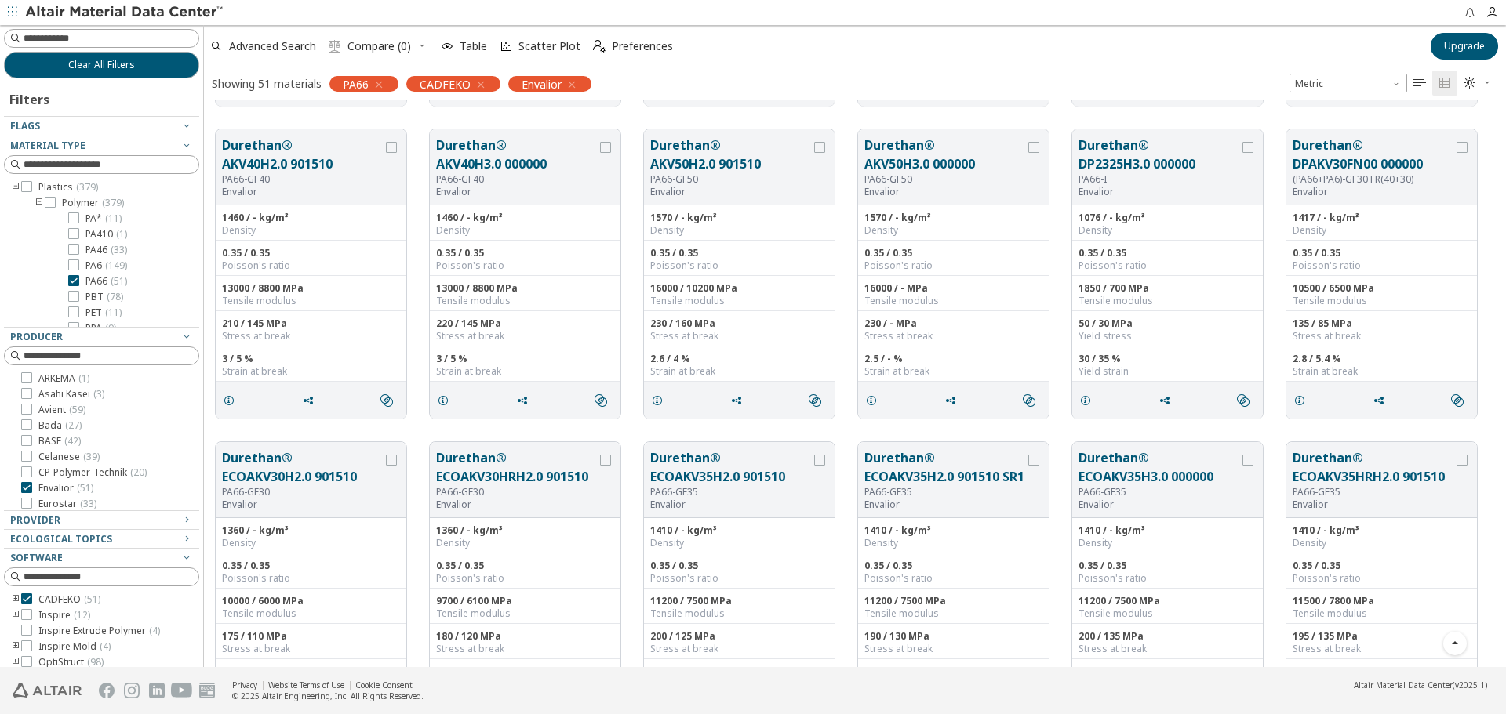
scroll to position [1932, 0]
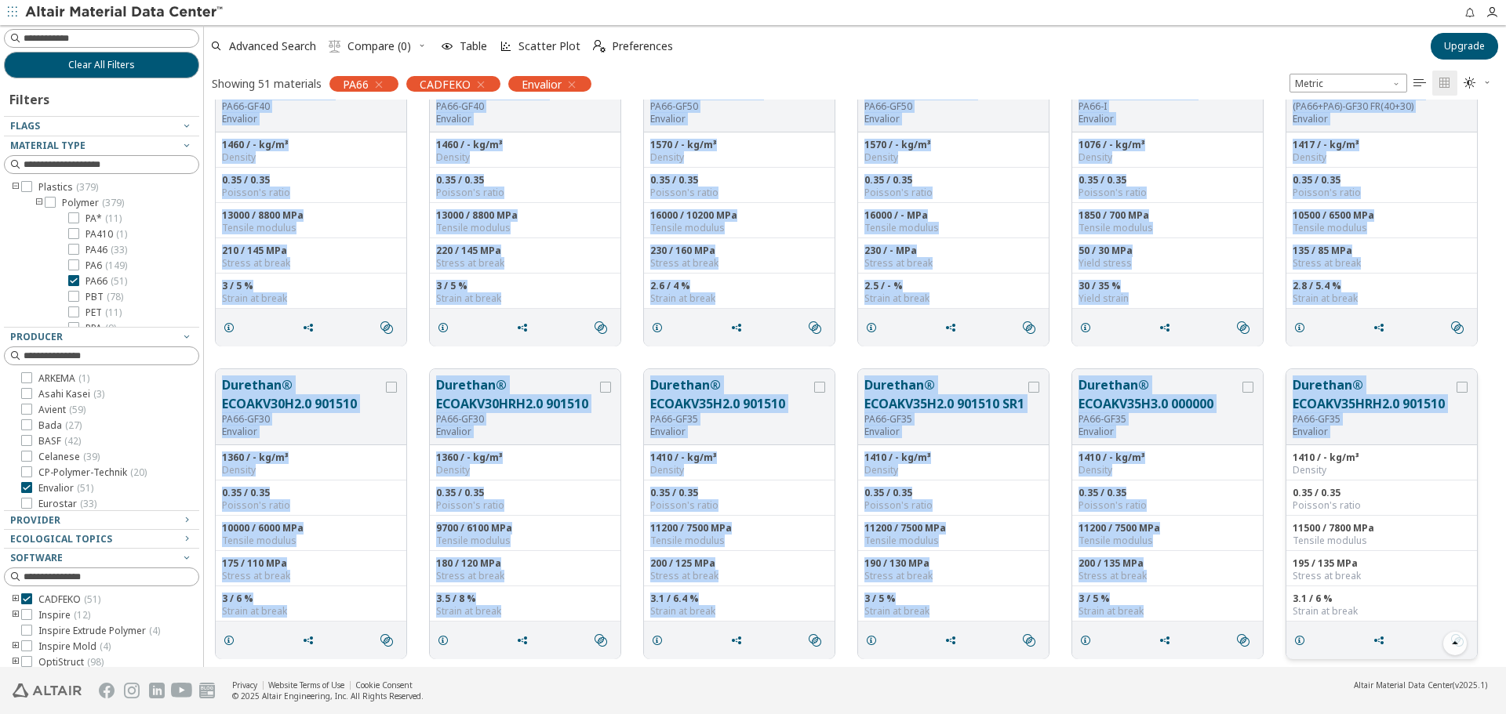
drag, startPoint x: 214, startPoint y: 335, endPoint x: 1453, endPoint y: 405, distance: 1241.0
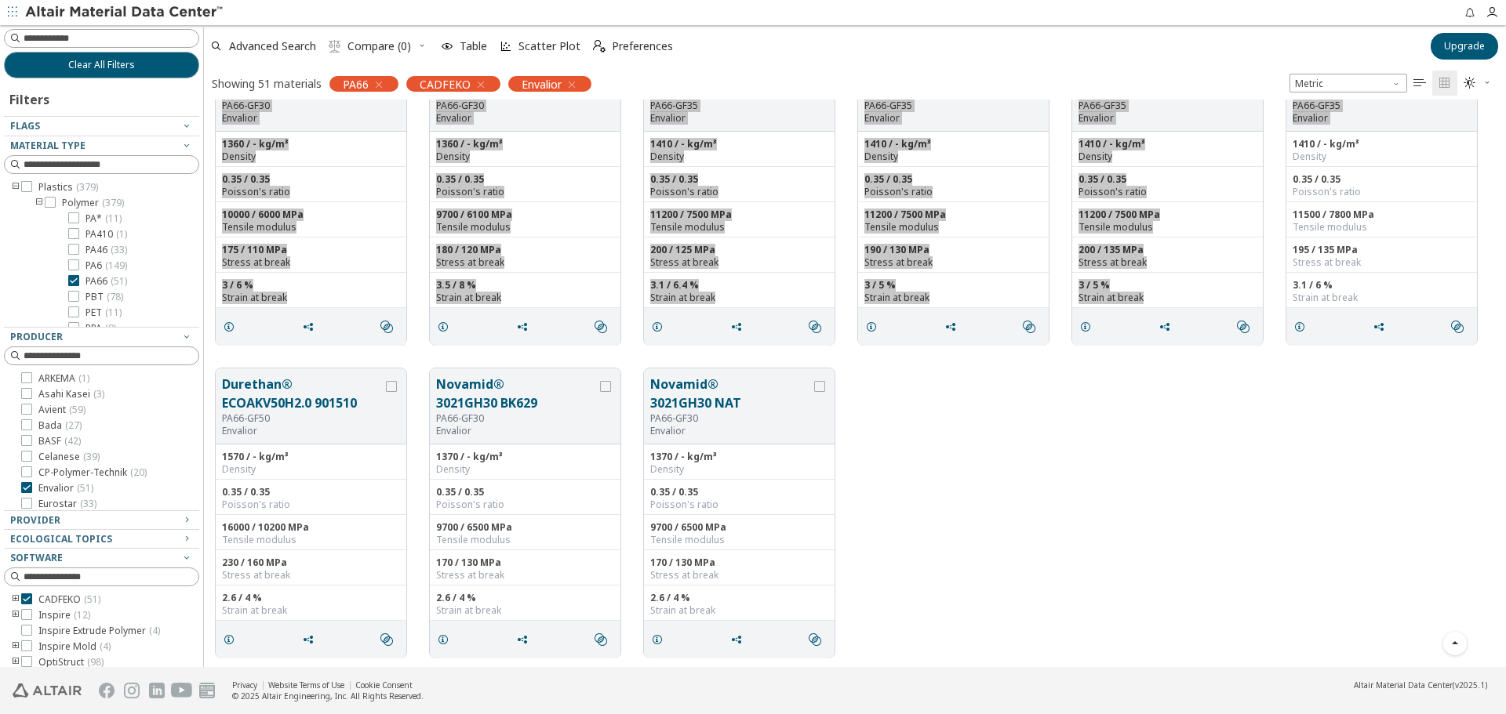
scroll to position [2248, 0]
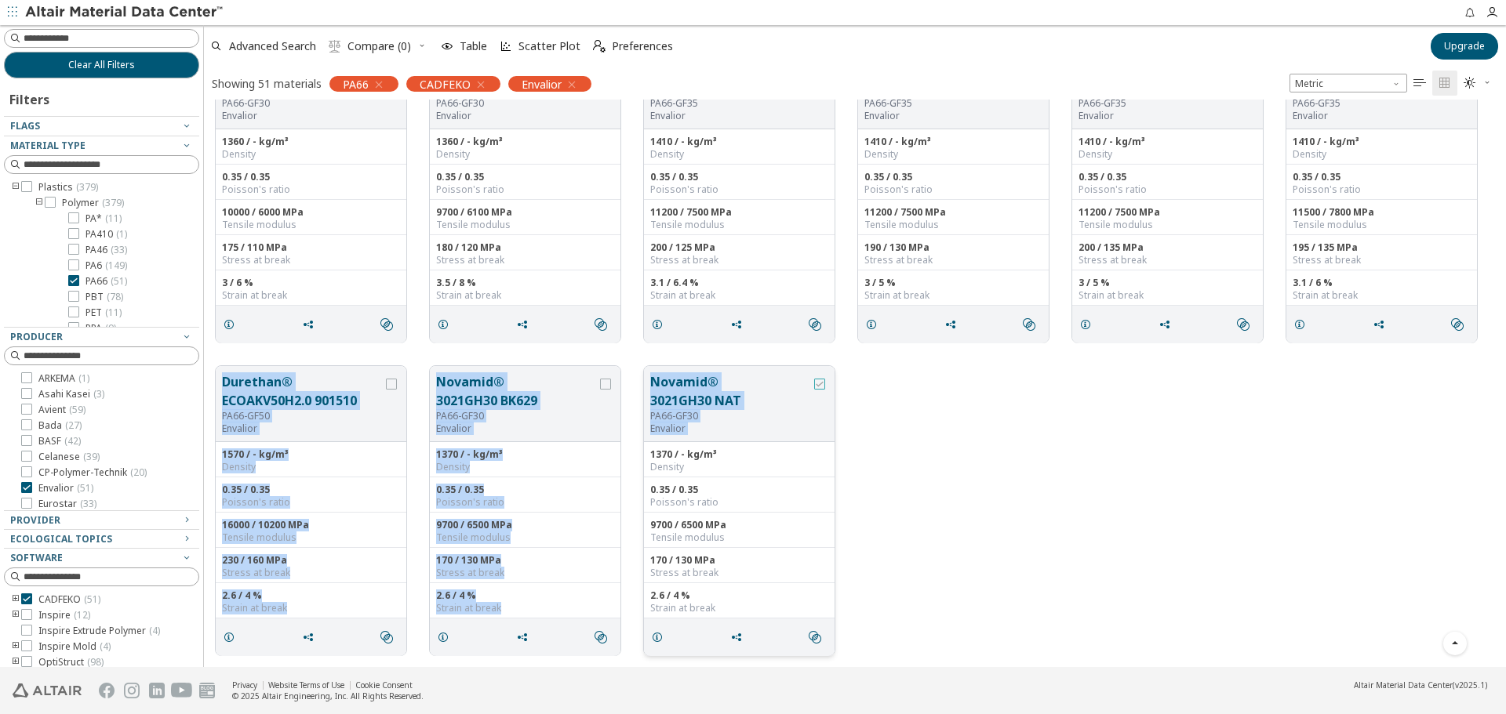
drag, startPoint x: 209, startPoint y: 358, endPoint x: 825, endPoint y: 379, distance: 615.9
click at [825, 379] on div "Durethan® ECOAKV50H2.0 901510 PA66-GF50 Envalior 1570 / - kg/m³ Density 0.35 / …" at bounding box center [855, 510] width 1302 height 313
click at [1161, 413] on div "Durethan® ECOAKV50H2.0 901510 PA66-GF50 Envalior 1570 / - kg/m³ Density 0.35 / …" at bounding box center [855, 510] width 1302 height 313
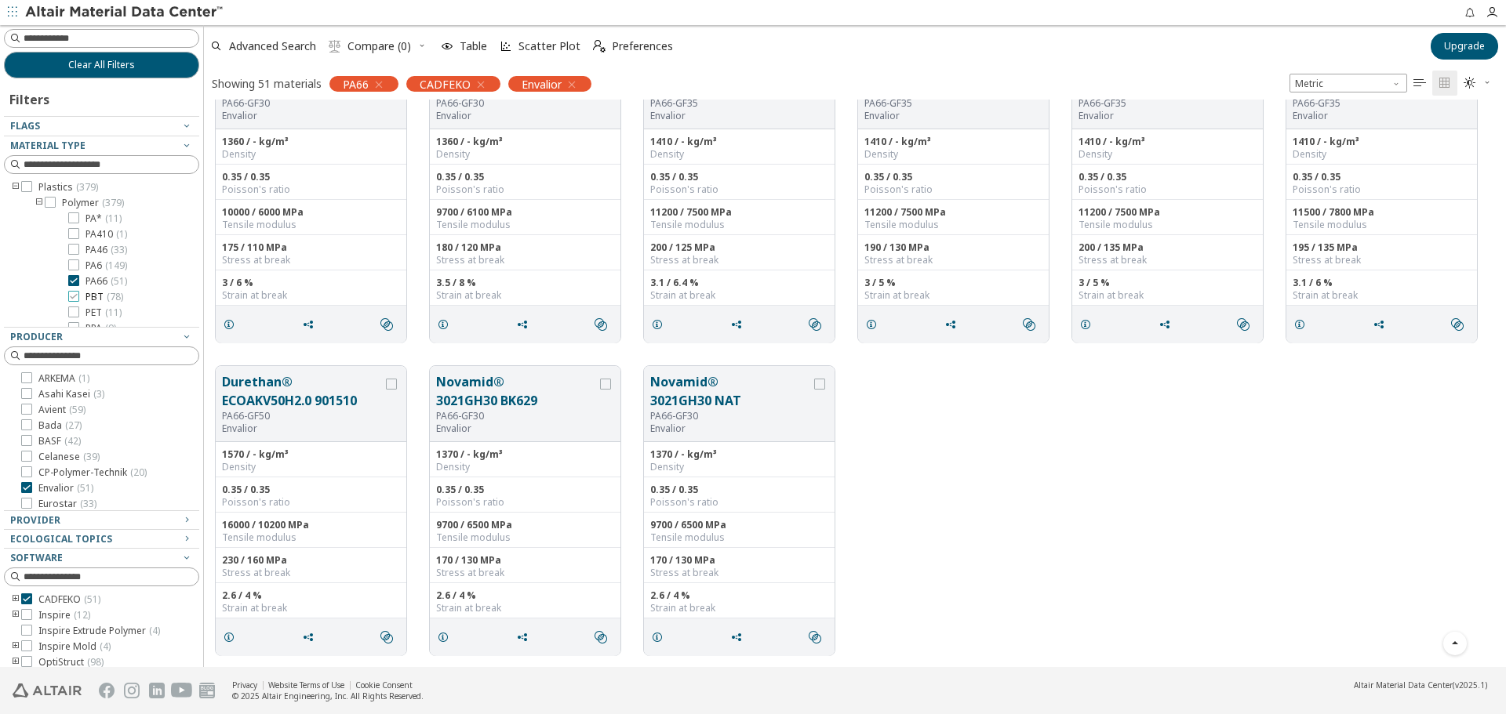
click at [90, 297] on span "PBT ( 78 )" at bounding box center [104, 297] width 38 height 13
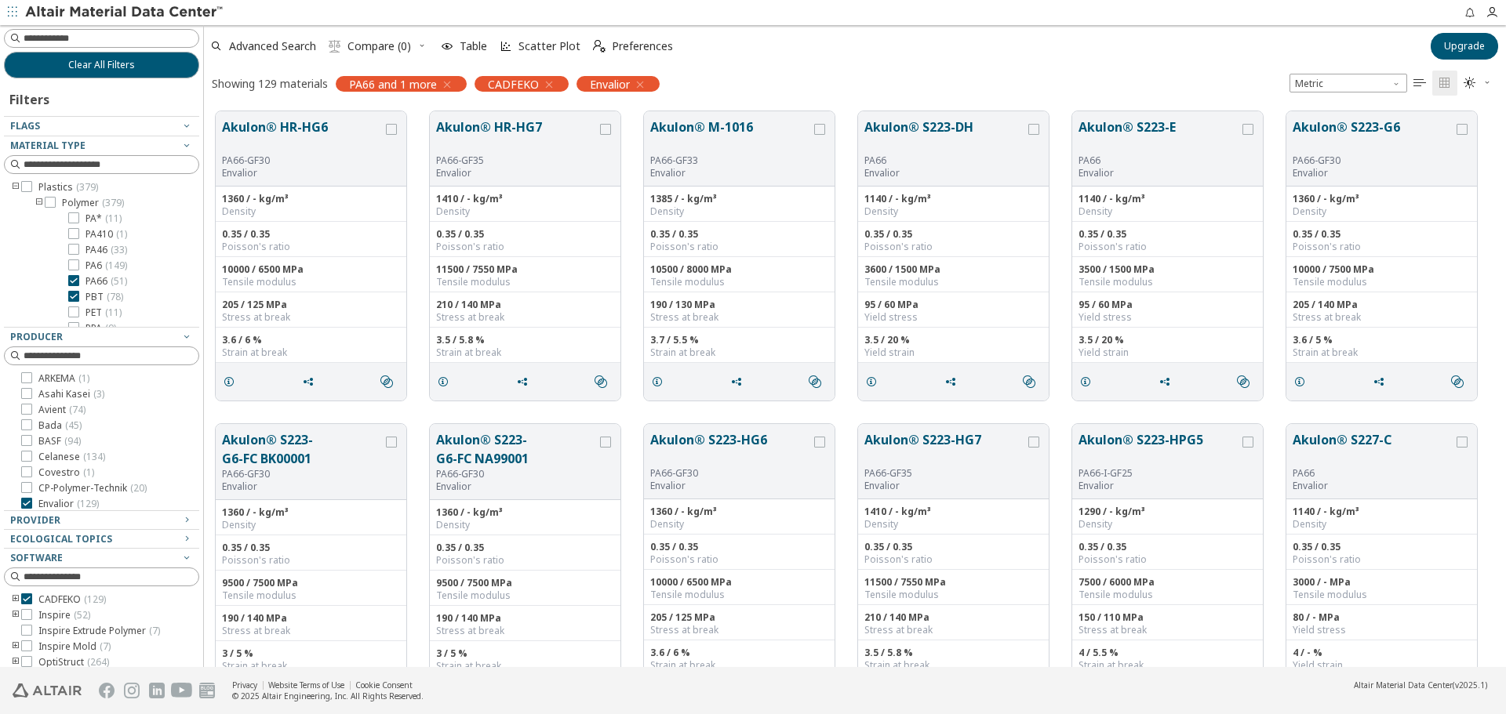
click at [100, 279] on span "PA66 ( 51 )" at bounding box center [106, 281] width 42 height 13
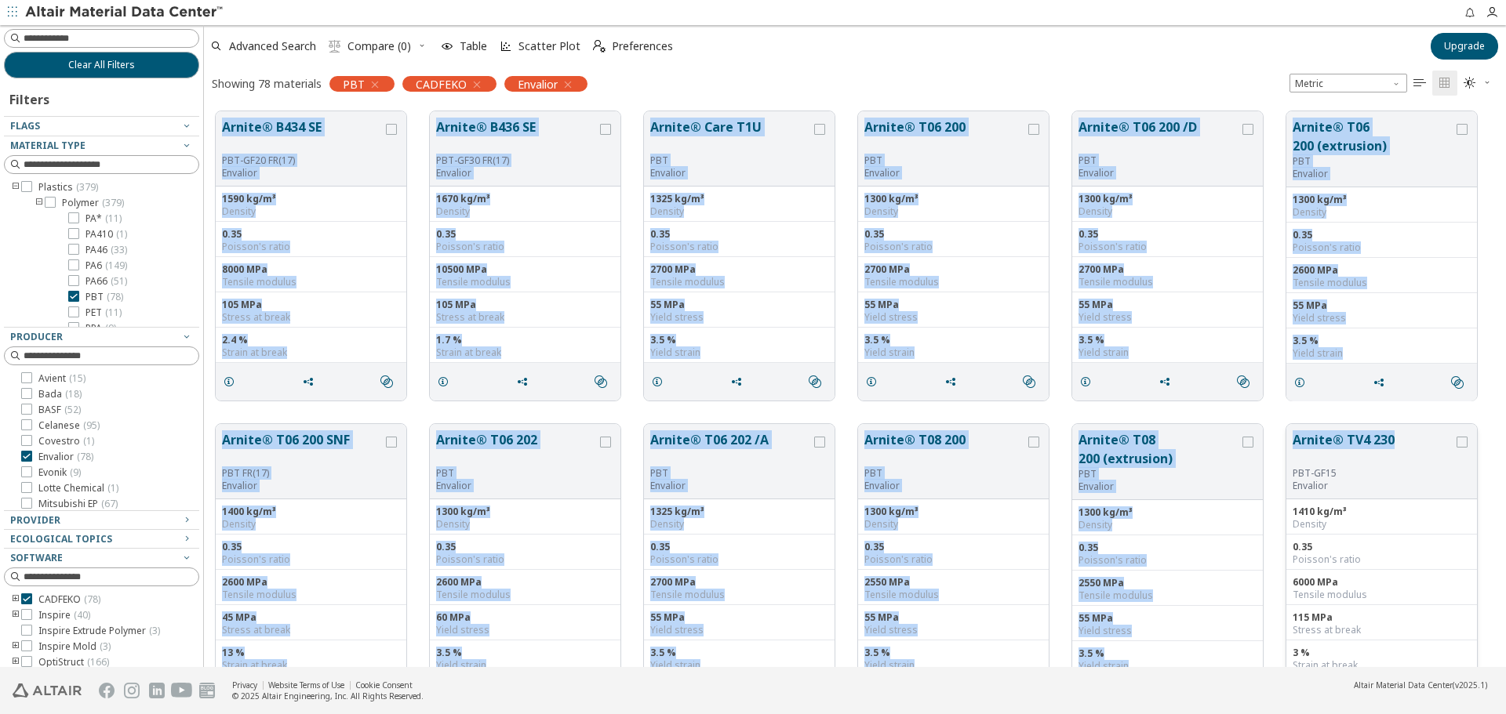
drag, startPoint x: 216, startPoint y: 105, endPoint x: 1404, endPoint y: 435, distance: 1233.8
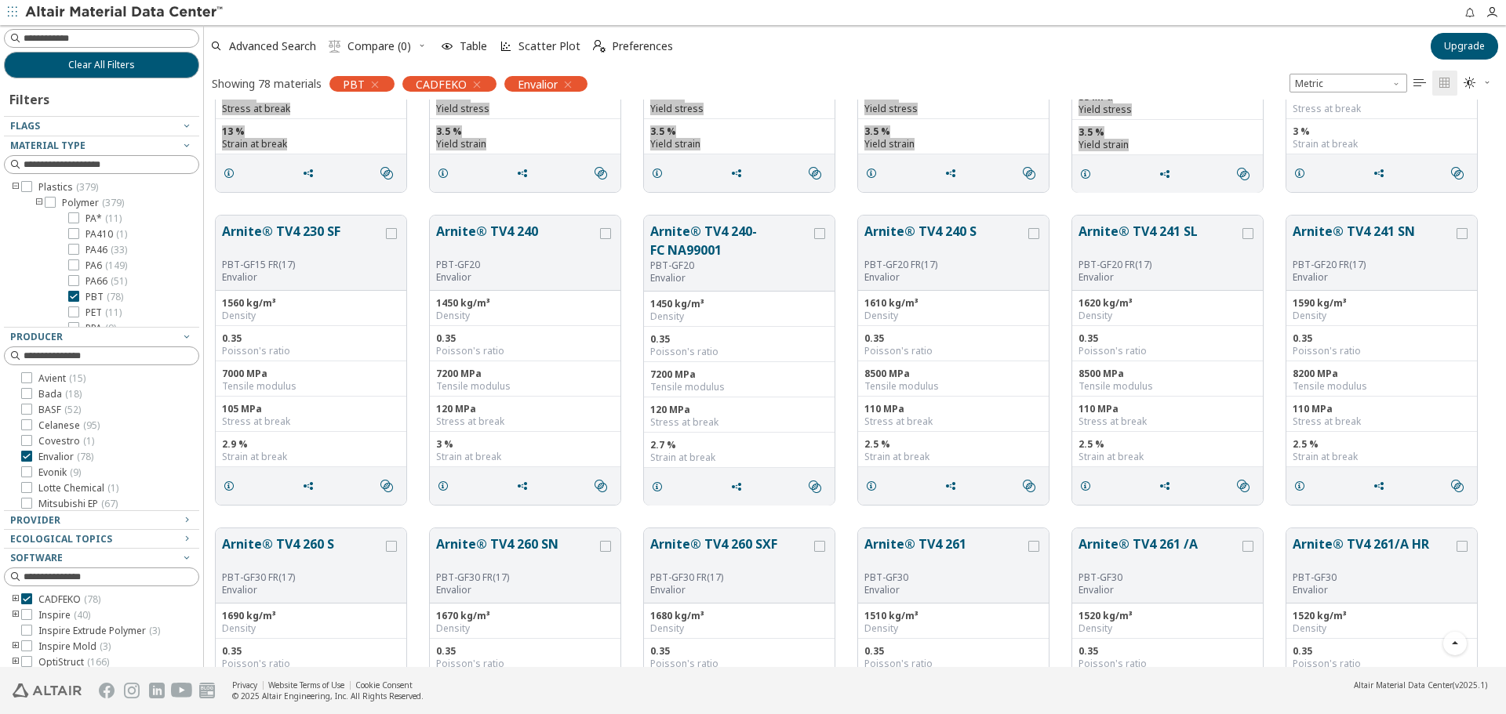
scroll to position [549, 0]
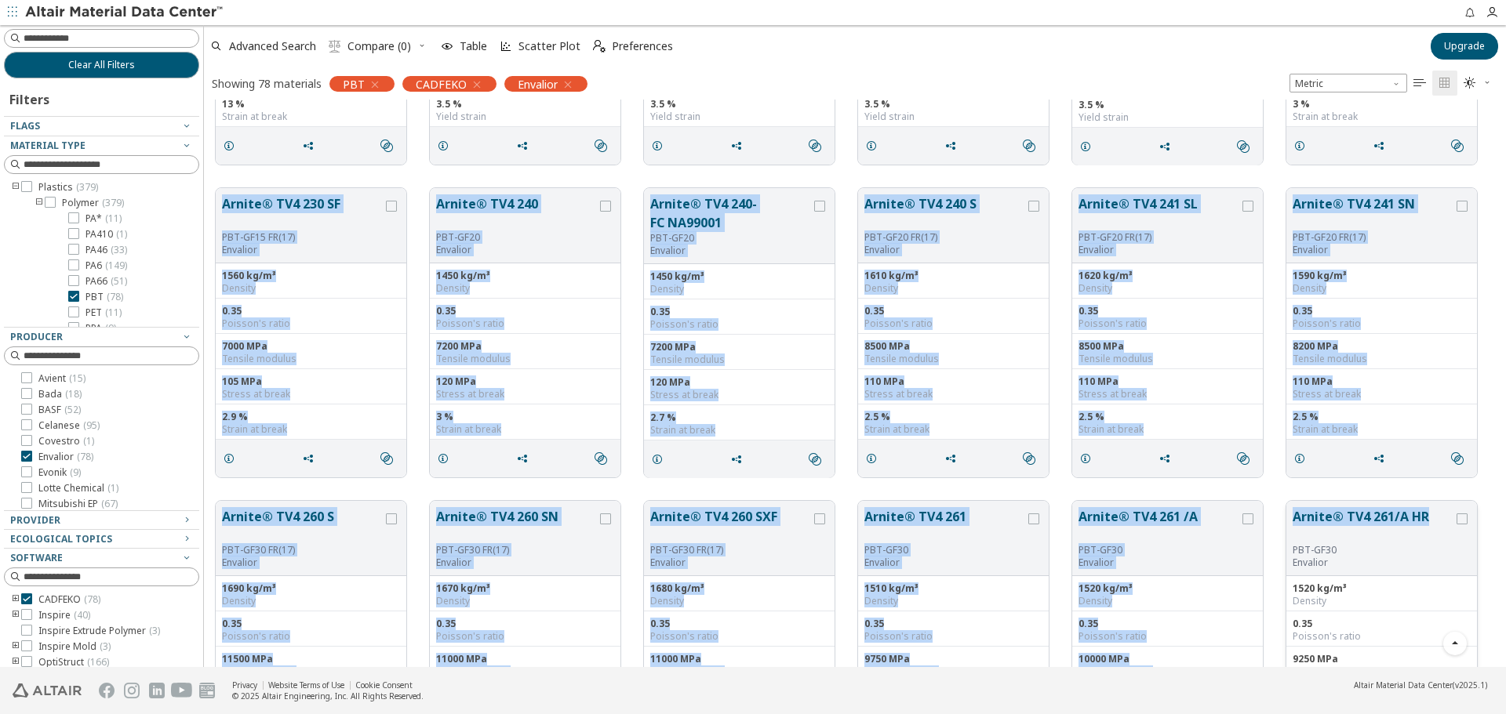
drag, startPoint x: 215, startPoint y: 189, endPoint x: 1451, endPoint y: 511, distance: 1277.2
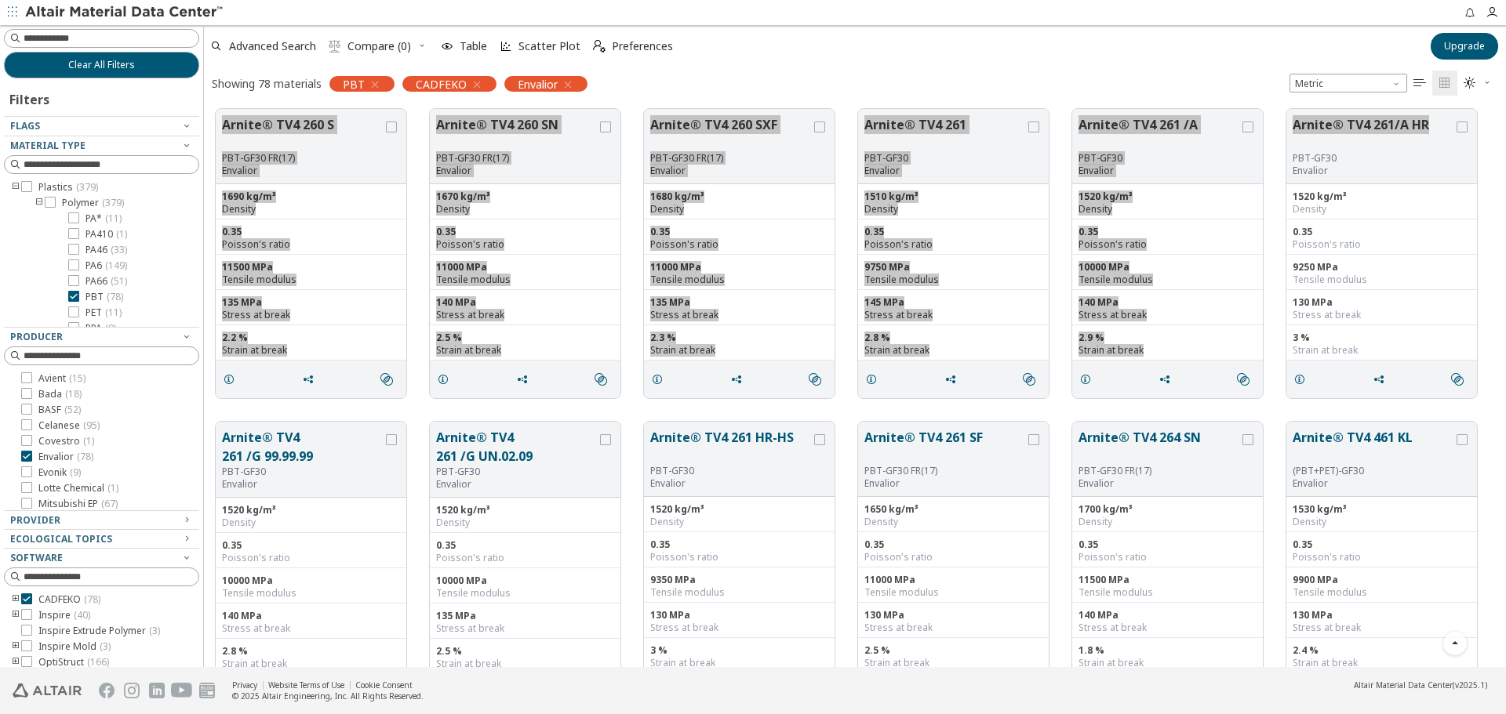
scroll to position [1176, 0]
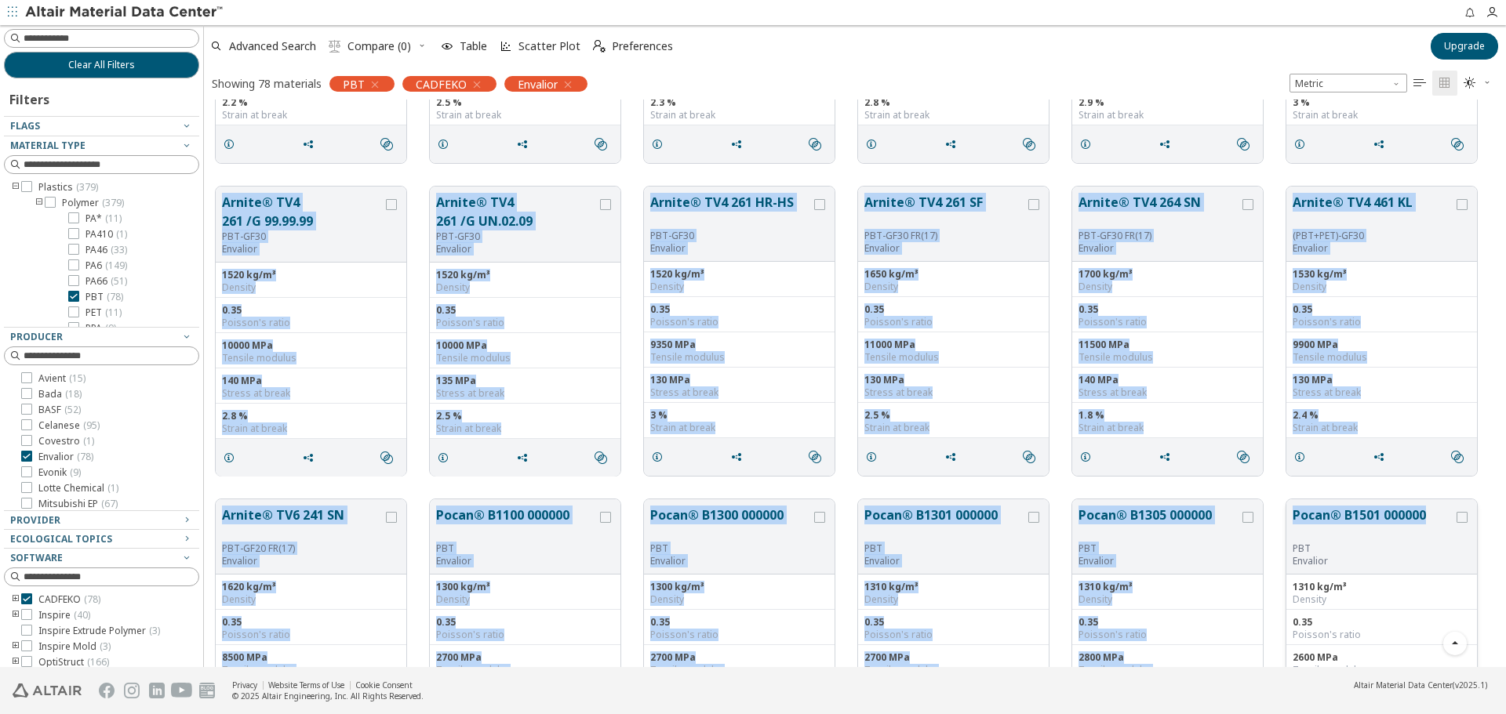
drag, startPoint x: 213, startPoint y: 177, endPoint x: 1431, endPoint y: 539, distance: 1271.3
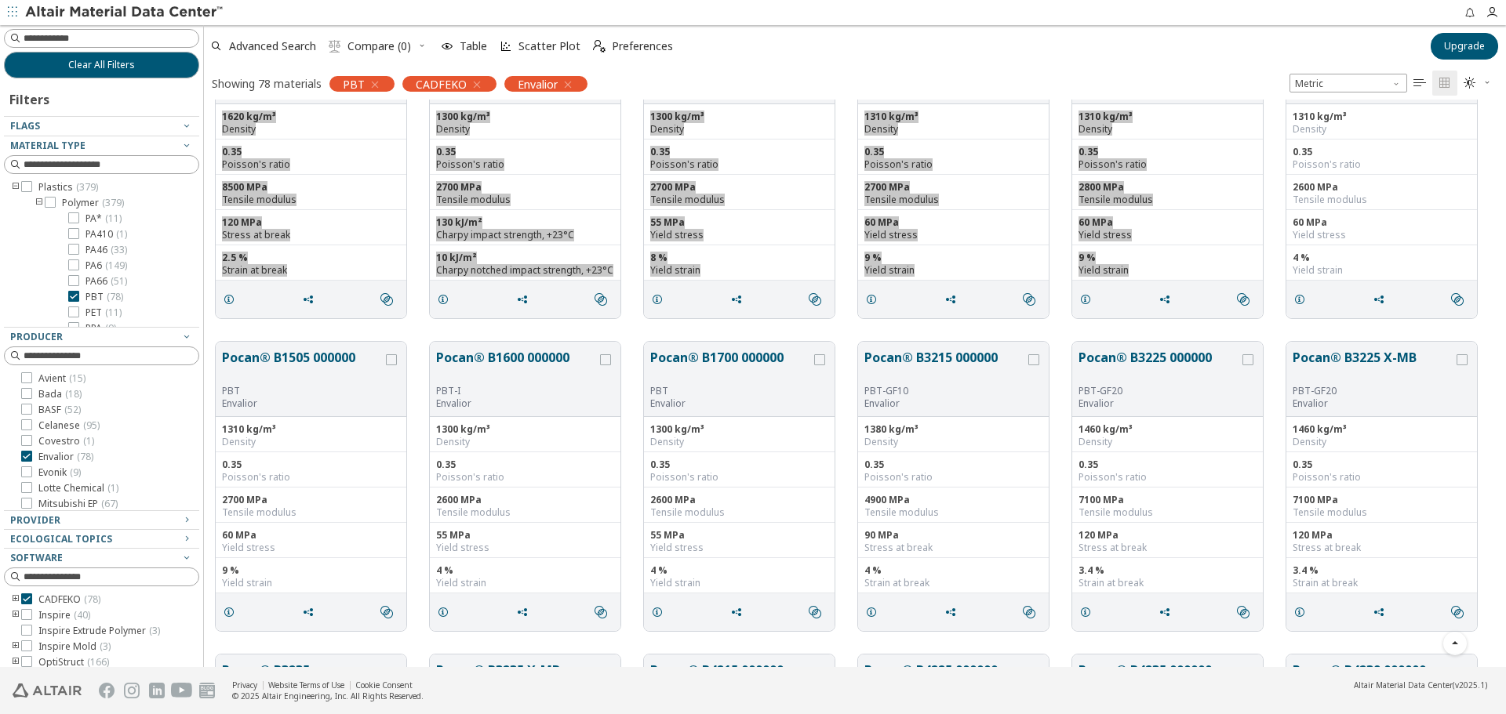
scroll to position [1804, 0]
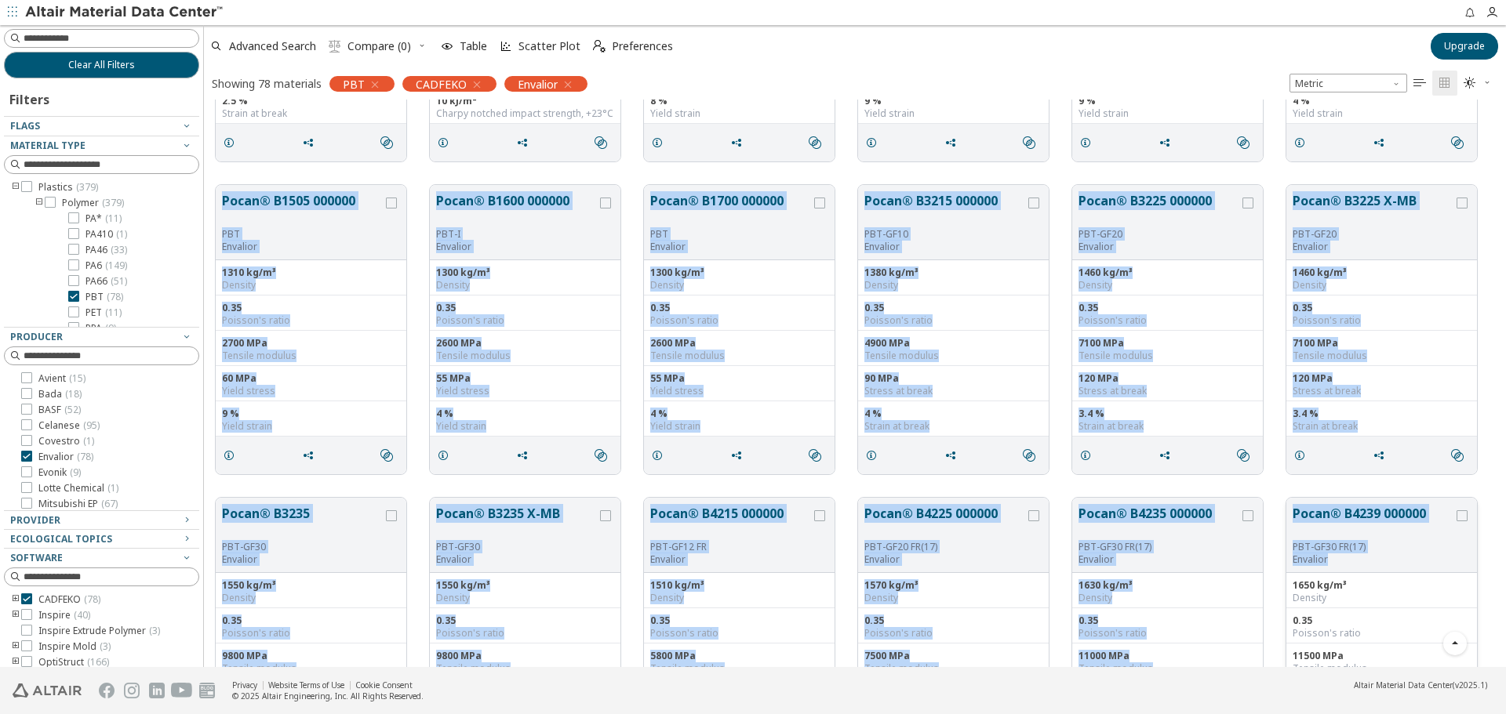
drag, startPoint x: 212, startPoint y: 180, endPoint x: 1375, endPoint y: 563, distance: 1224.5
click at [1375, 563] on div "Arnite® TV4 261 /G 99.99.99 PBT-GF30 Envalior 1520 kg/m³ Density 0.35 Poisson's…" at bounding box center [855, 329] width 1302 height 4067
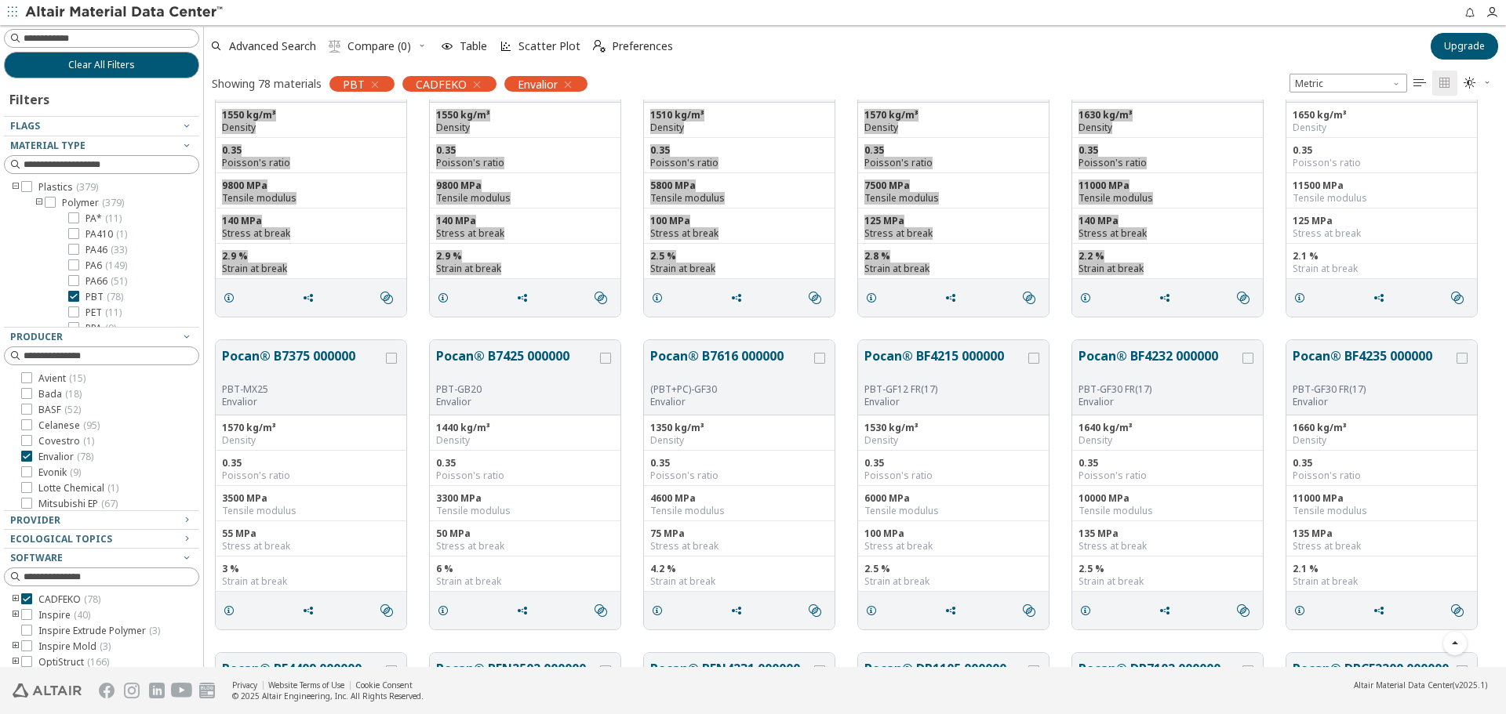
scroll to position [2431, 0]
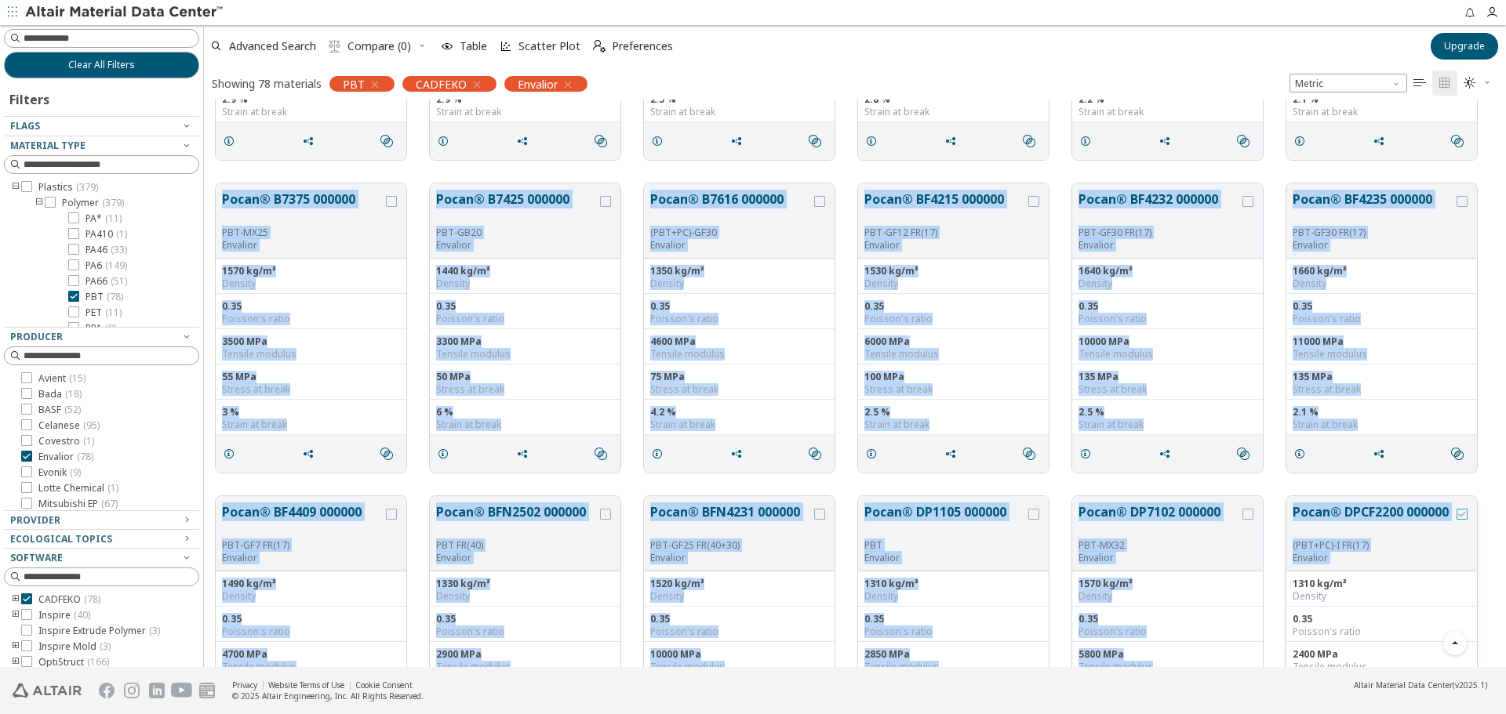
drag, startPoint x: 210, startPoint y: 181, endPoint x: 1462, endPoint y: 514, distance: 1295.1
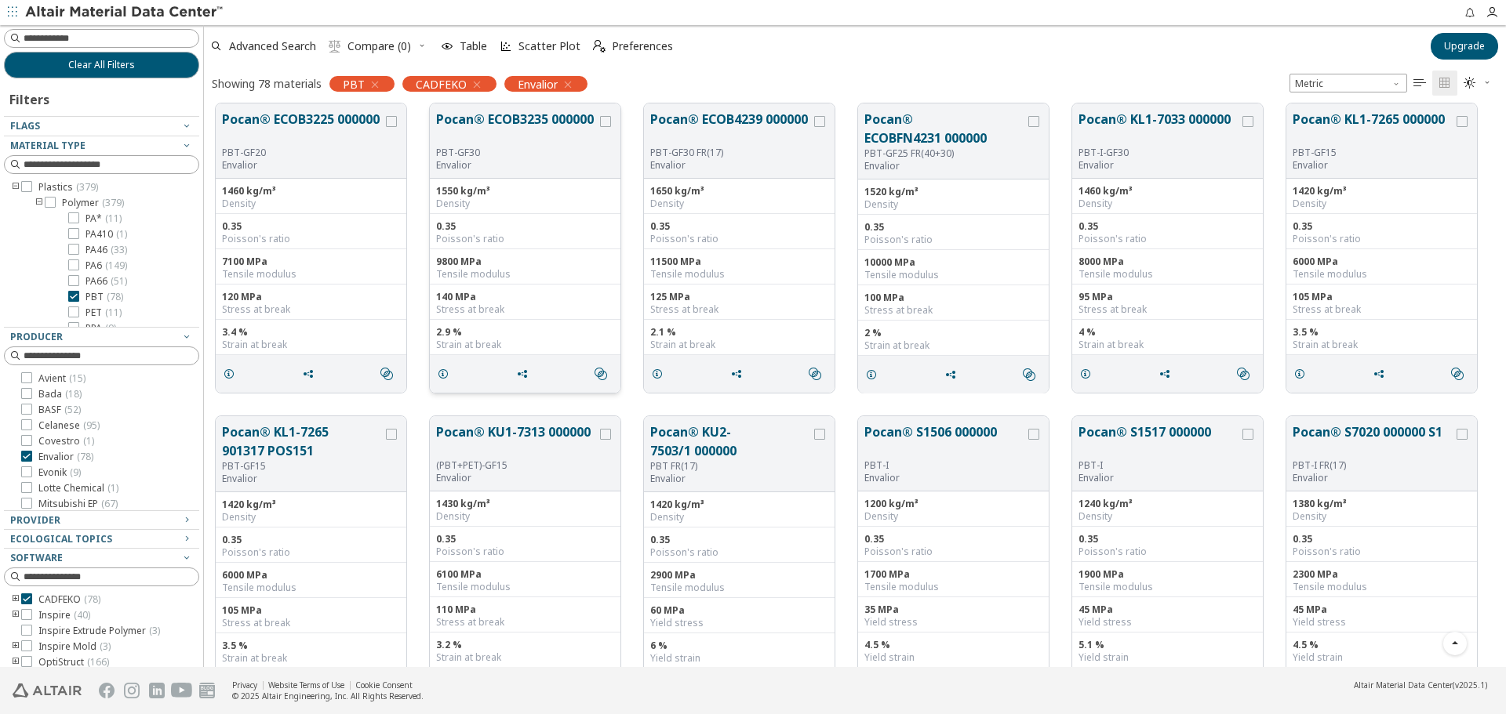
scroll to position [3129, 0]
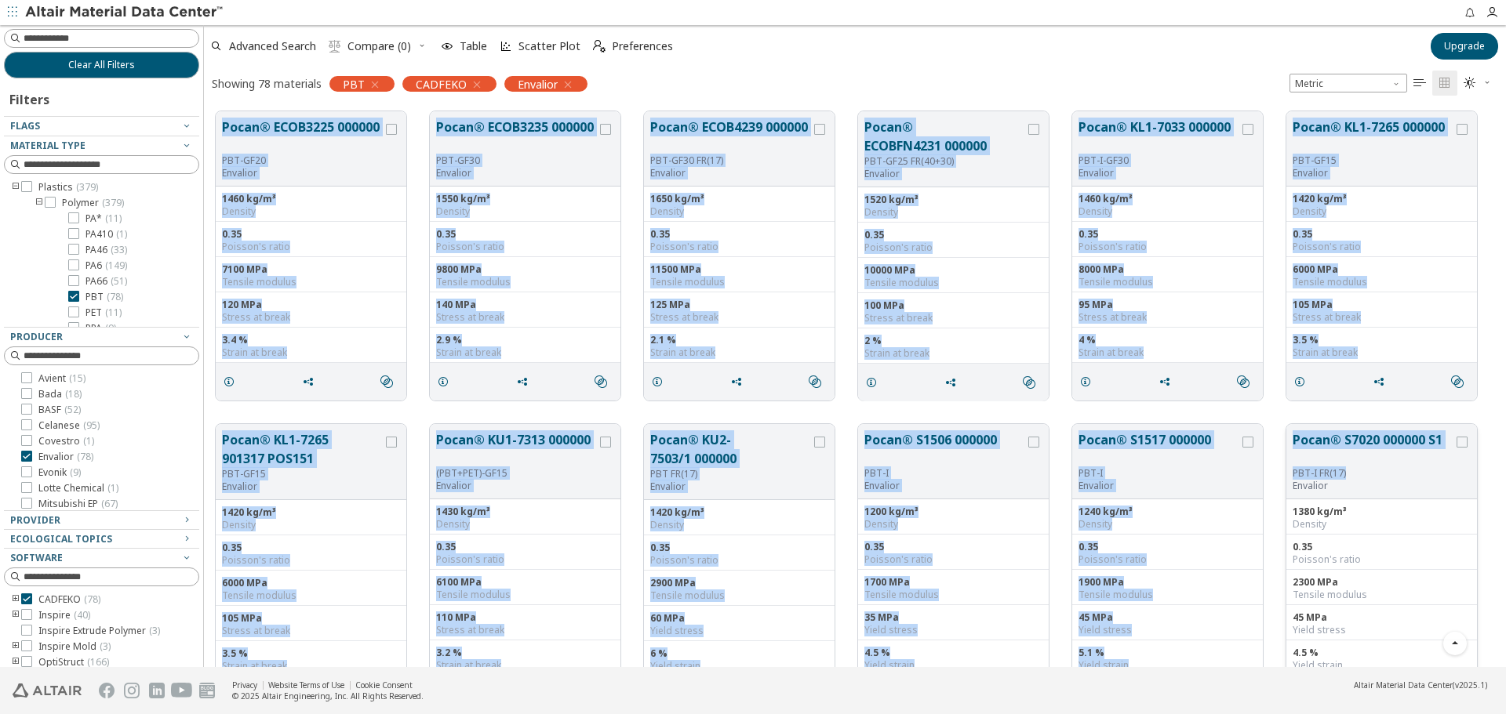
drag, startPoint x: 210, startPoint y: 101, endPoint x: 1379, endPoint y: 477, distance: 1228.0
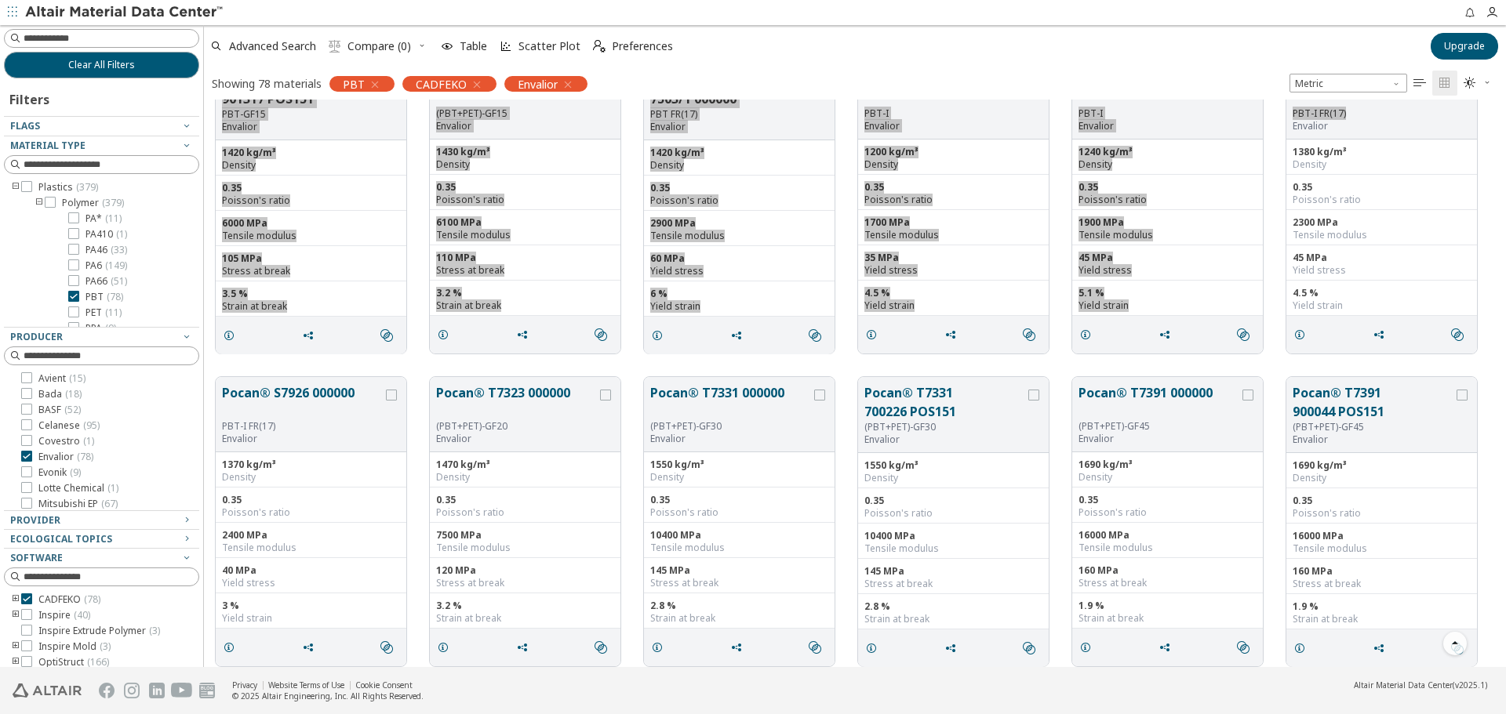
scroll to position [3500, 0]
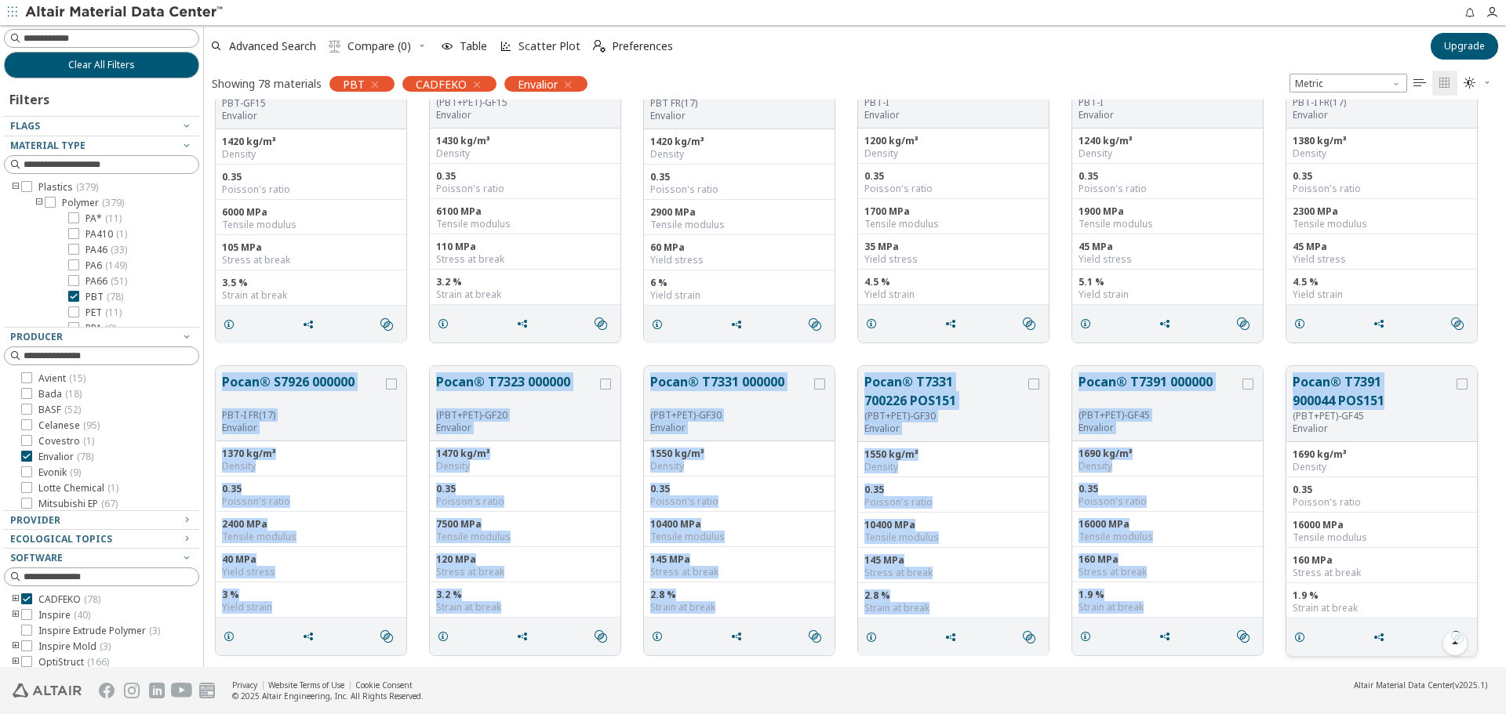
drag, startPoint x: 209, startPoint y: 358, endPoint x: 1393, endPoint y: 406, distance: 1185.1
click at [1393, 406] on div "Pocan® S7926 000000 PBT-I FR(17) Envalior 1370 kg/m³ Density 0.35 Poisson's rat…" at bounding box center [855, 510] width 1302 height 313
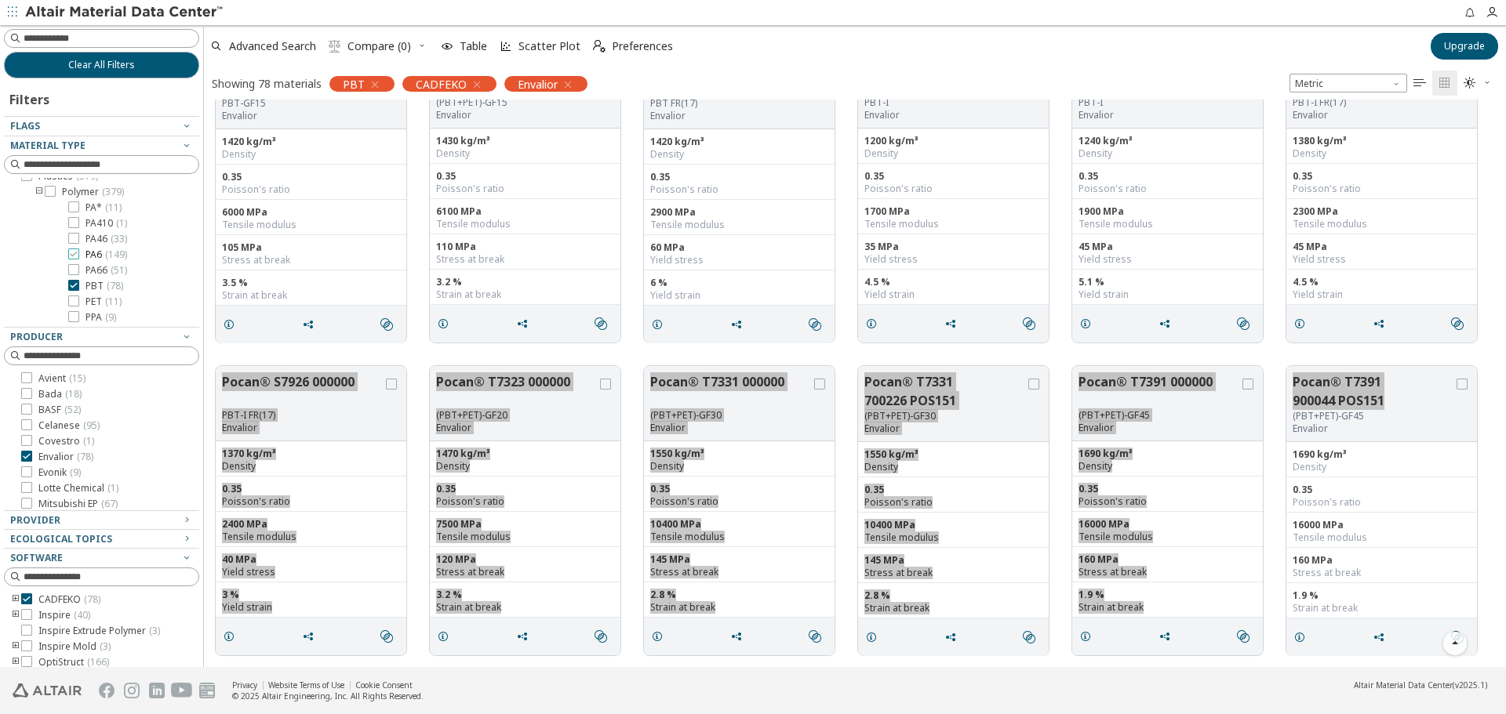
scroll to position [42, 0]
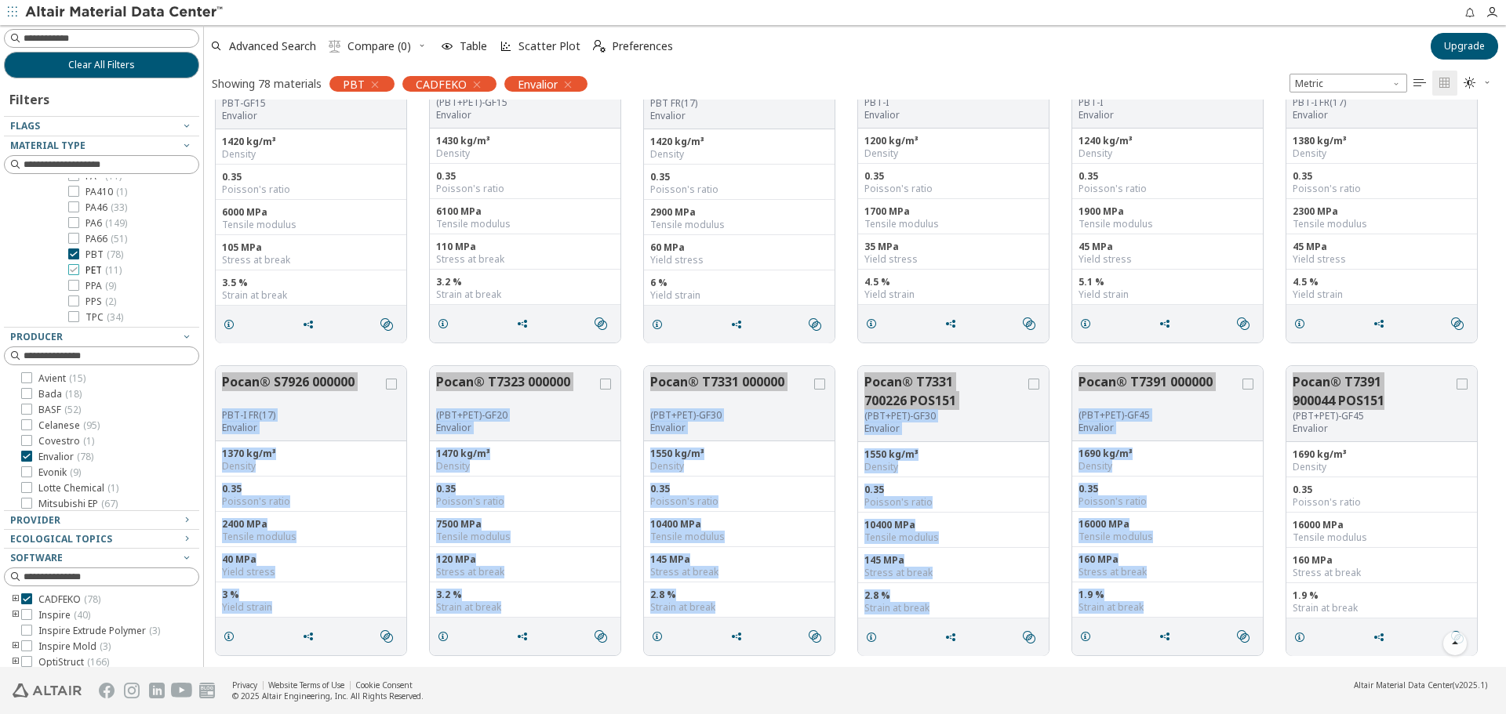
click at [89, 267] on span "PET ( 11 )" at bounding box center [103, 270] width 36 height 13
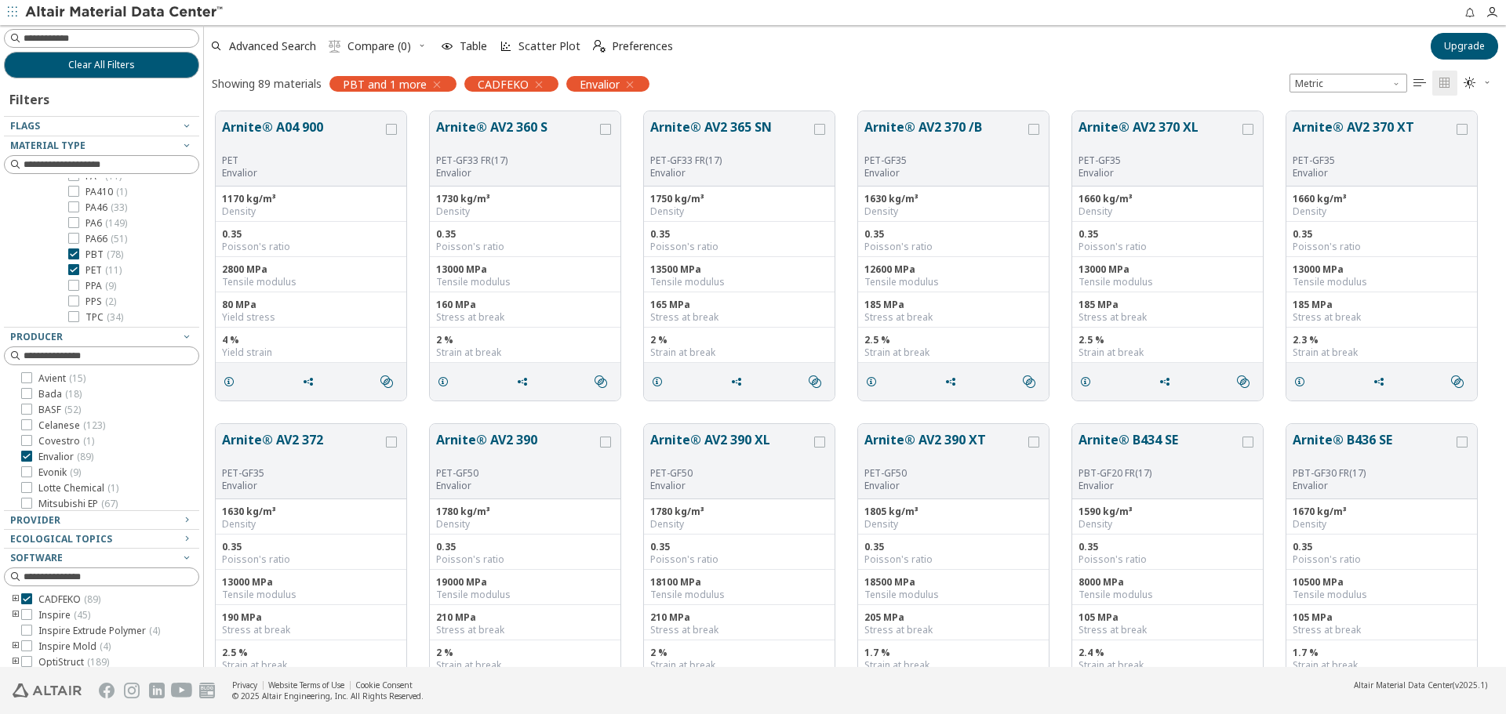
click at [94, 257] on span "PBT ( 78 )" at bounding box center [104, 255] width 38 height 13
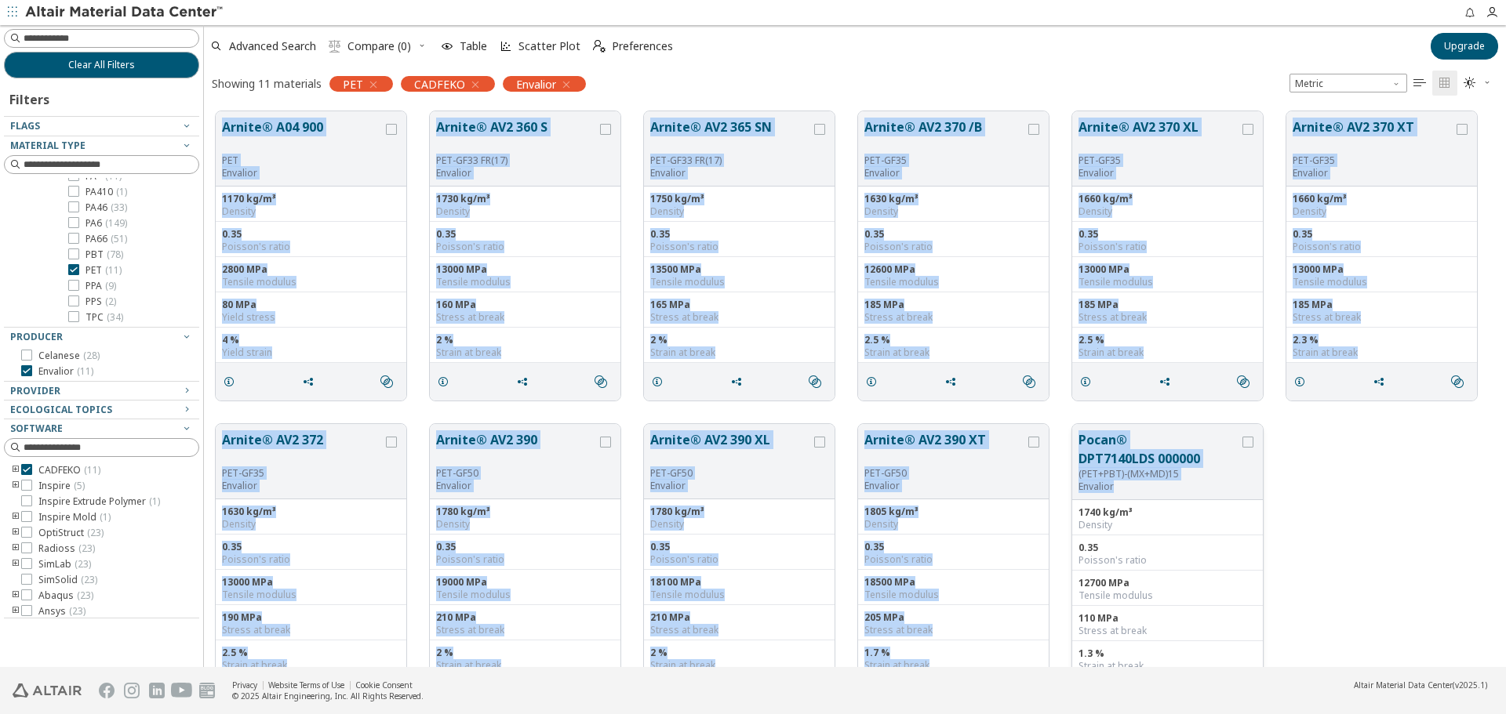
drag, startPoint x: 226, startPoint y: 122, endPoint x: 1234, endPoint y: 497, distance: 1076.1
click at [1234, 497] on div "Arnite® A04 900 PET Envalior 1170 kg/m³ Density 0.35 Poisson's ratio 2800 MPa T…" at bounding box center [855, 413] width 1302 height 626
click at [94, 290] on span "PPA ( 9 )" at bounding box center [100, 286] width 31 height 13
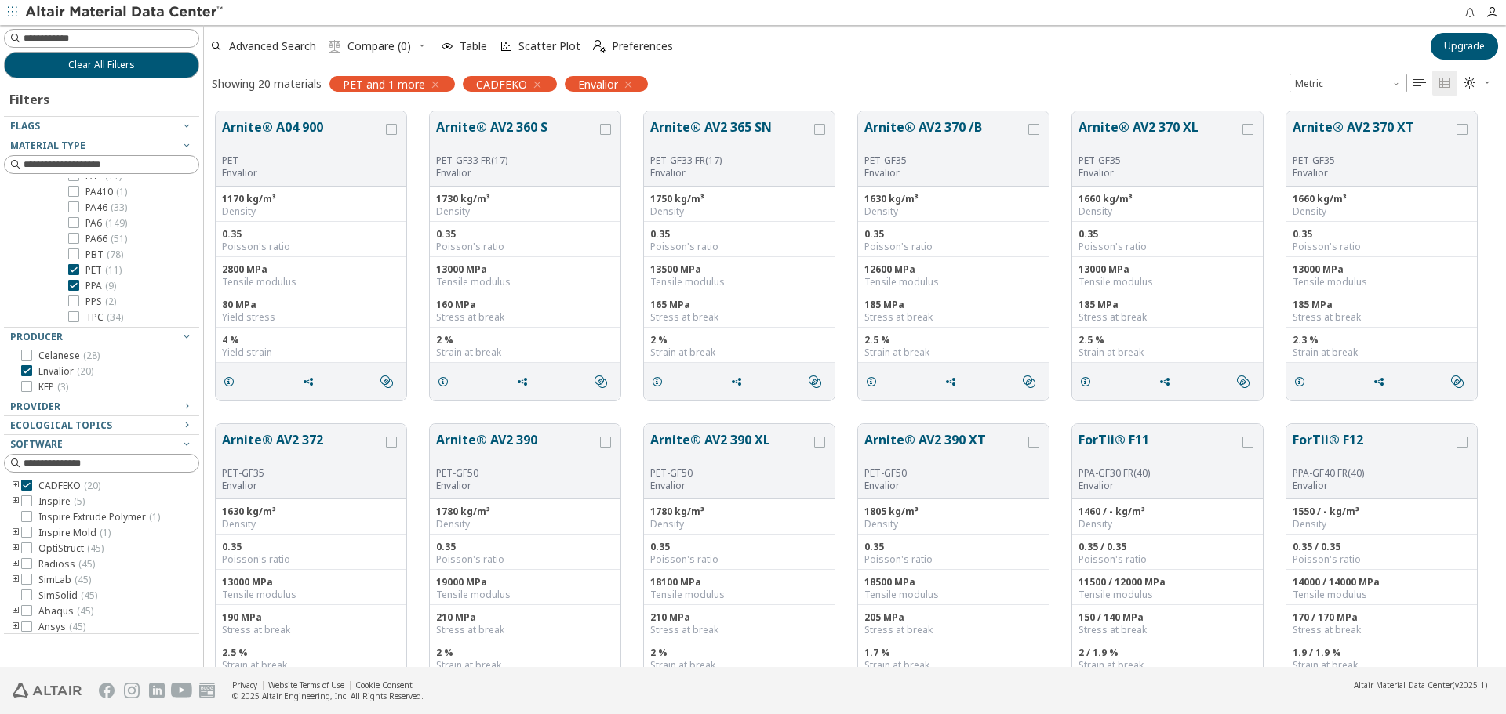
click at [102, 269] on span "PET ( 11 )" at bounding box center [103, 270] width 36 height 13
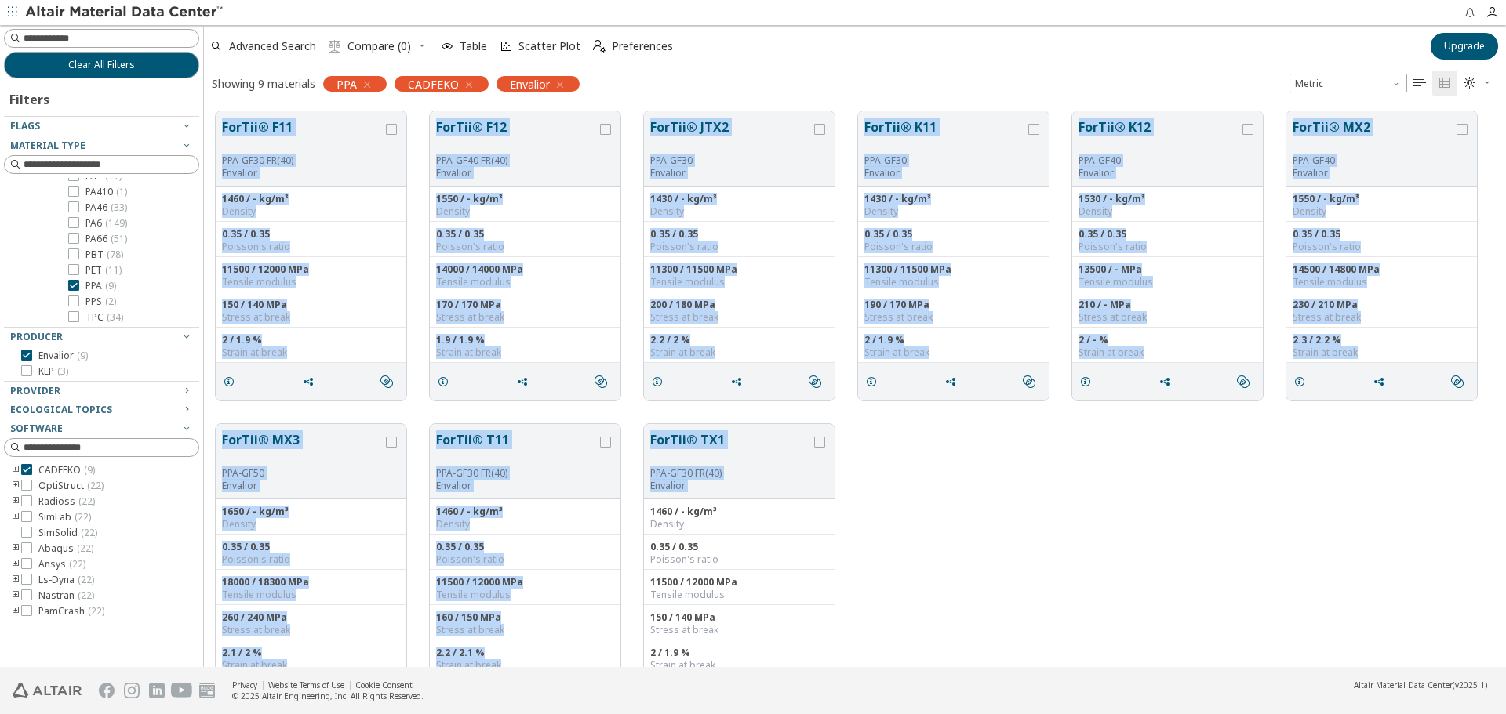
drag, startPoint x: 215, startPoint y: 104, endPoint x: 860, endPoint y: 445, distance: 730.0
click at [860, 445] on div "ForTii® F11 PPA-GF30 FR(40) Envalior 1460 / - kg/m³ Density 0.35 / 0.35 Poisson…" at bounding box center [855, 413] width 1302 height 626
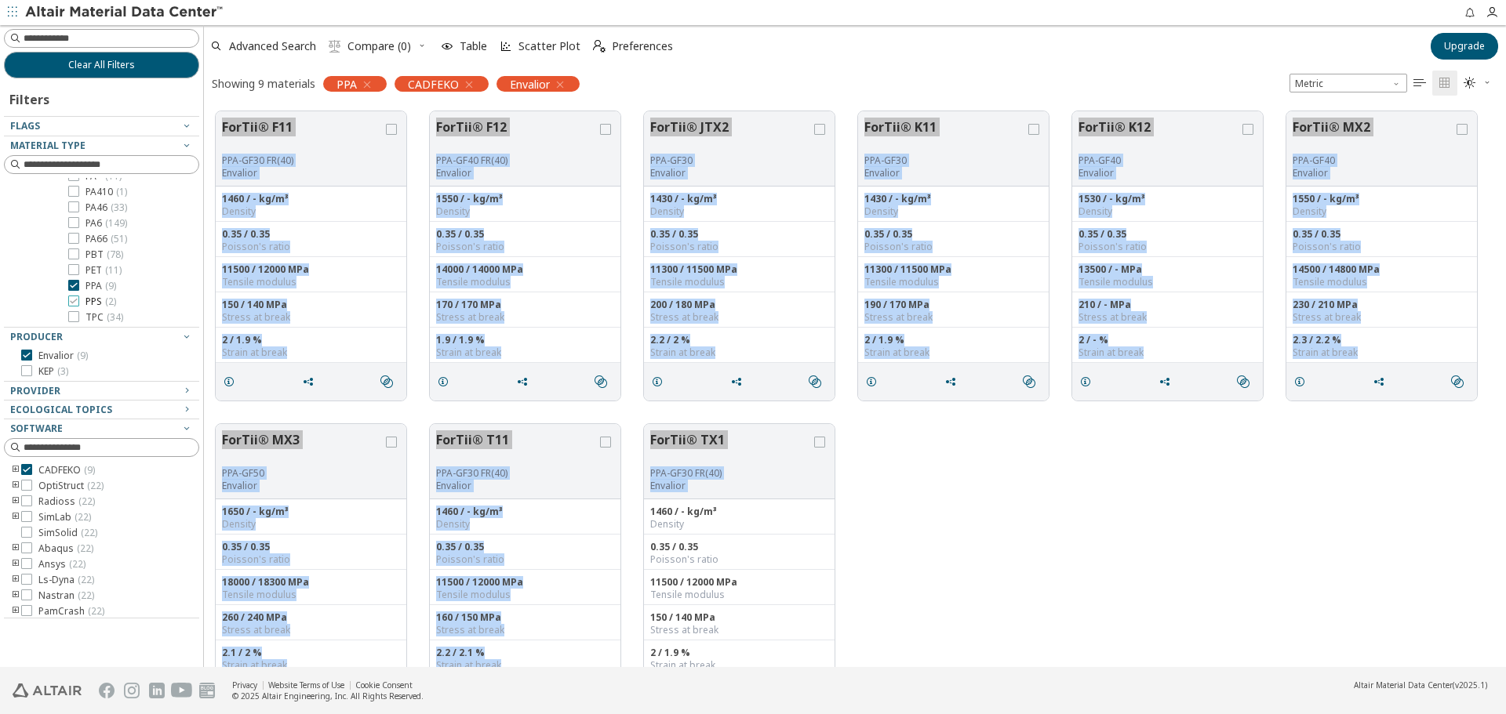
click at [107, 300] on span "( 2 )" at bounding box center [110, 301] width 11 height 13
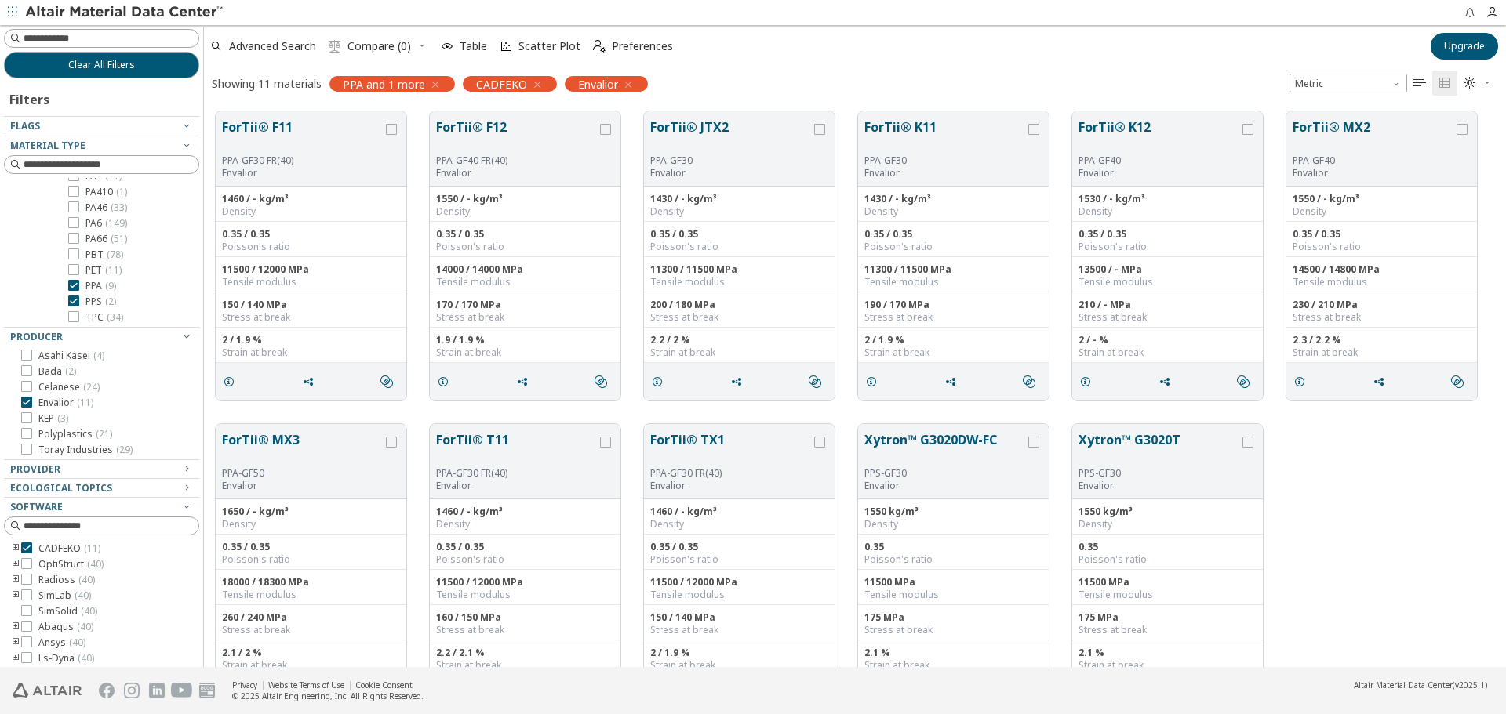
click at [106, 282] on span "( 9 )" at bounding box center [110, 285] width 11 height 13
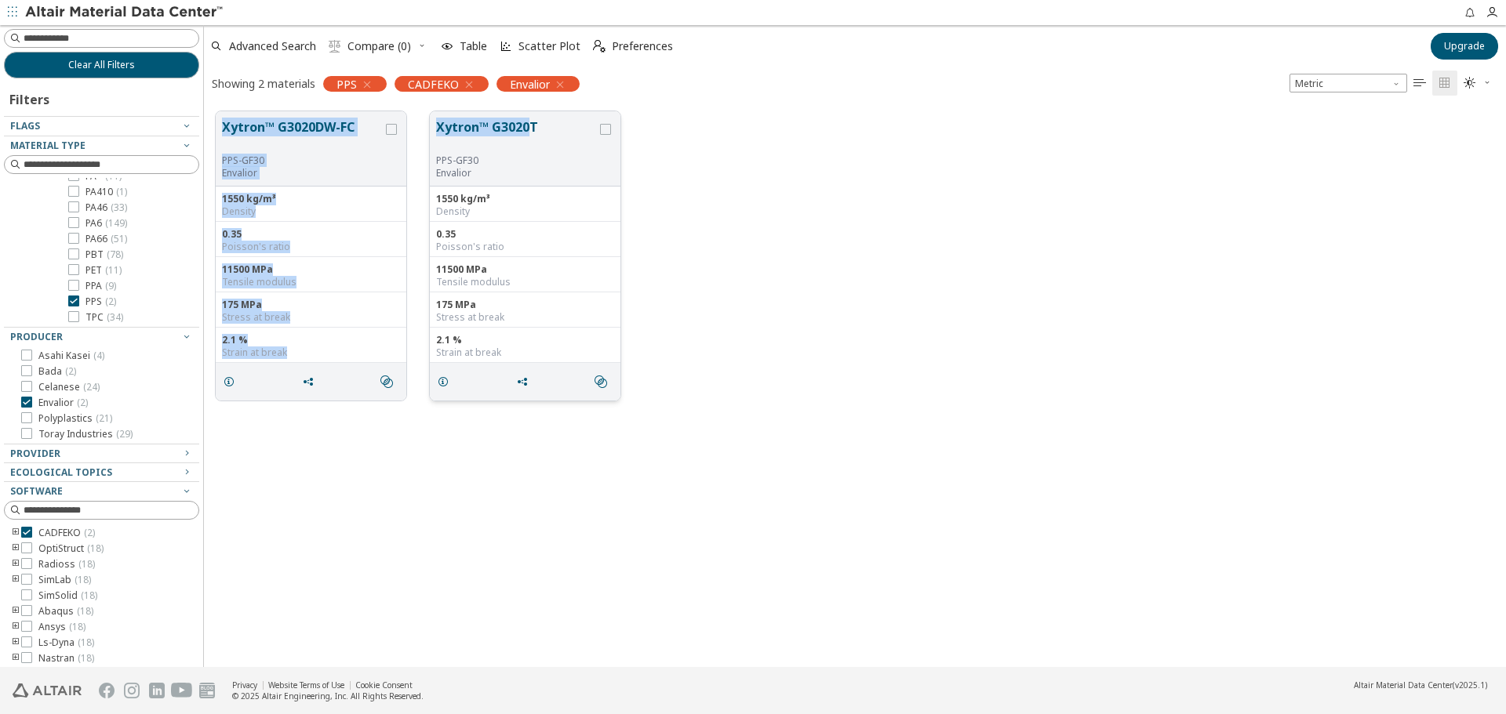
drag, startPoint x: 216, startPoint y: 118, endPoint x: 529, endPoint y: 143, distance: 314.7
click at [529, 143] on div "Xytron™ G3020DW-FC PPS-GF30 Envalior 1550 kg/m³ Density 0.35 Poisson's ratio 11…" at bounding box center [855, 256] width 1302 height 313
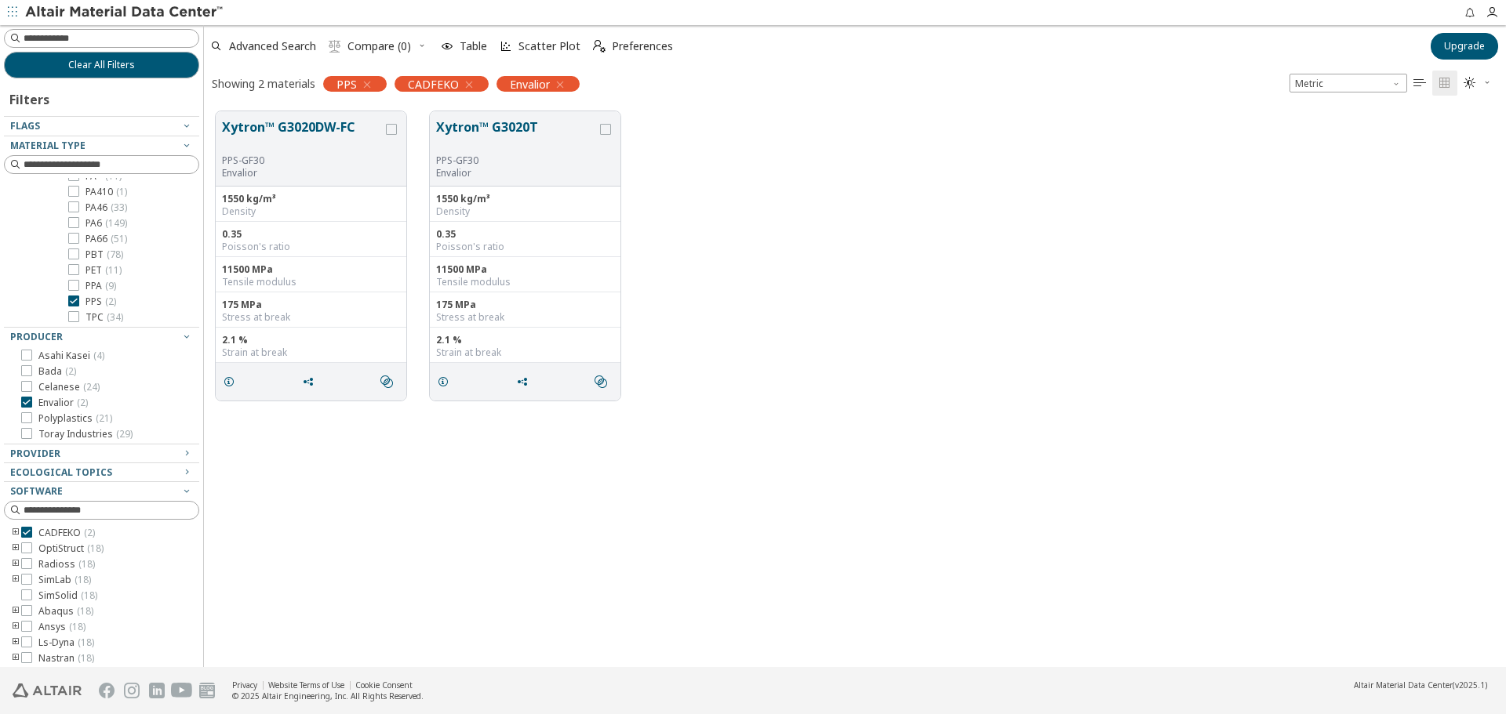
click at [953, 260] on div "Xytron™ G3020DW-FC PPS-GF30 Envalior 1550 kg/m³ Density 0.35 Poisson's ratio 11…" at bounding box center [855, 256] width 1302 height 313
drag, startPoint x: 219, startPoint y: 118, endPoint x: 361, endPoint y: 122, distance: 142.8
click at [361, 122] on div "Xytron™ G3020DW-FC PPS-GF30 Envalior" at bounding box center [311, 148] width 191 height 75
drag, startPoint x: 728, startPoint y: 231, endPoint x: 717, endPoint y: 220, distance: 15.0
click at [728, 231] on div "Xytron™ G3020DW-FC PPS-GF30 Envalior 1550 kg/m³ Density 0.35 Poisson's ratio 11…" at bounding box center [855, 256] width 1302 height 313
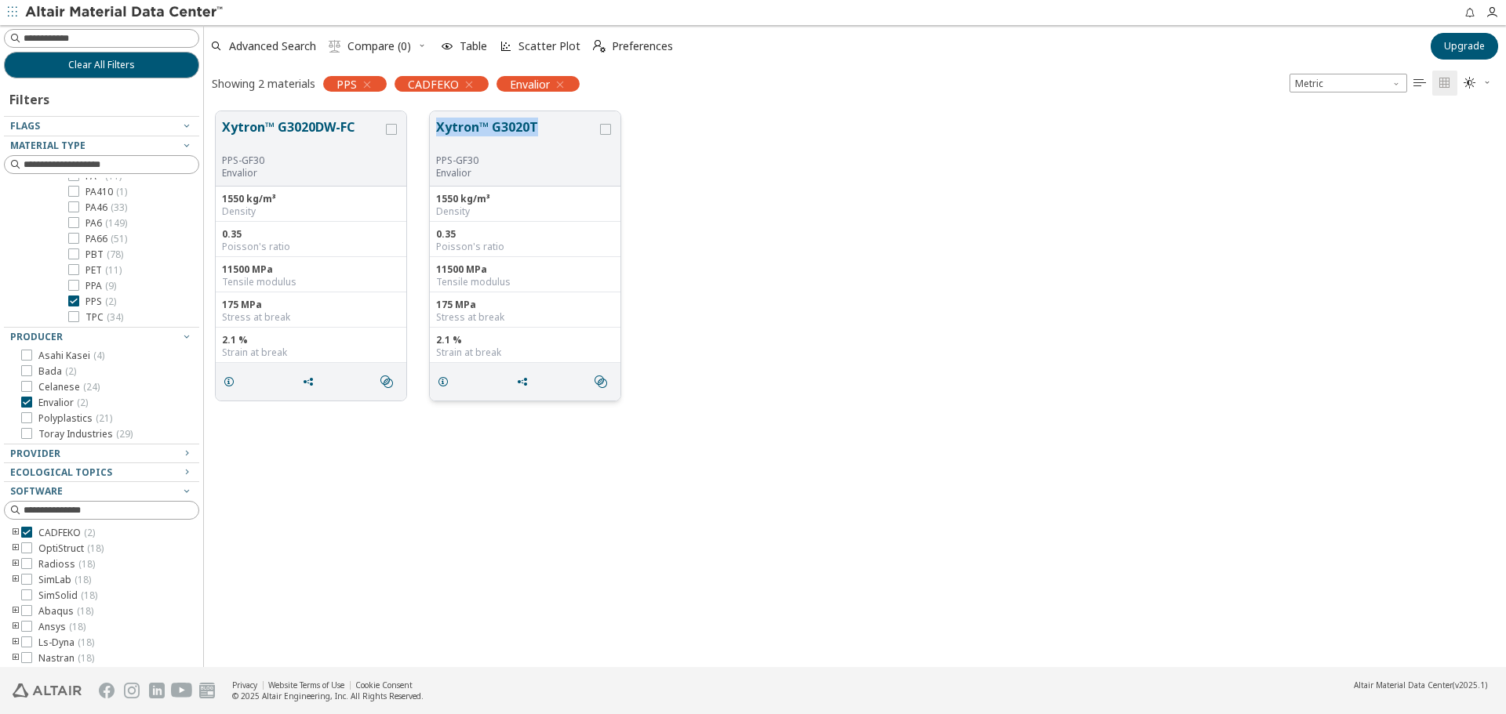
drag, startPoint x: 439, startPoint y: 124, endPoint x: 535, endPoint y: 125, distance: 95.7
click at [535, 125] on div "Xytron™ G3020T PPS-GF30 Envalior" at bounding box center [525, 148] width 191 height 75
click at [94, 319] on div "Filters Flags Material Type Plastics ( 379 ) Polymer ( 379 ) PA* ( 11 ) PA410 (…" at bounding box center [101, 375] width 195 height 595
click at [72, 302] on div "PA* ( 11 ) PA410 ( 1 ) PA46 ( 33 ) PA6 ( 149 ) PA66 ( 51 ) PBT ( 78 ) PET ( 11 …" at bounding box center [125, 239] width 148 height 154
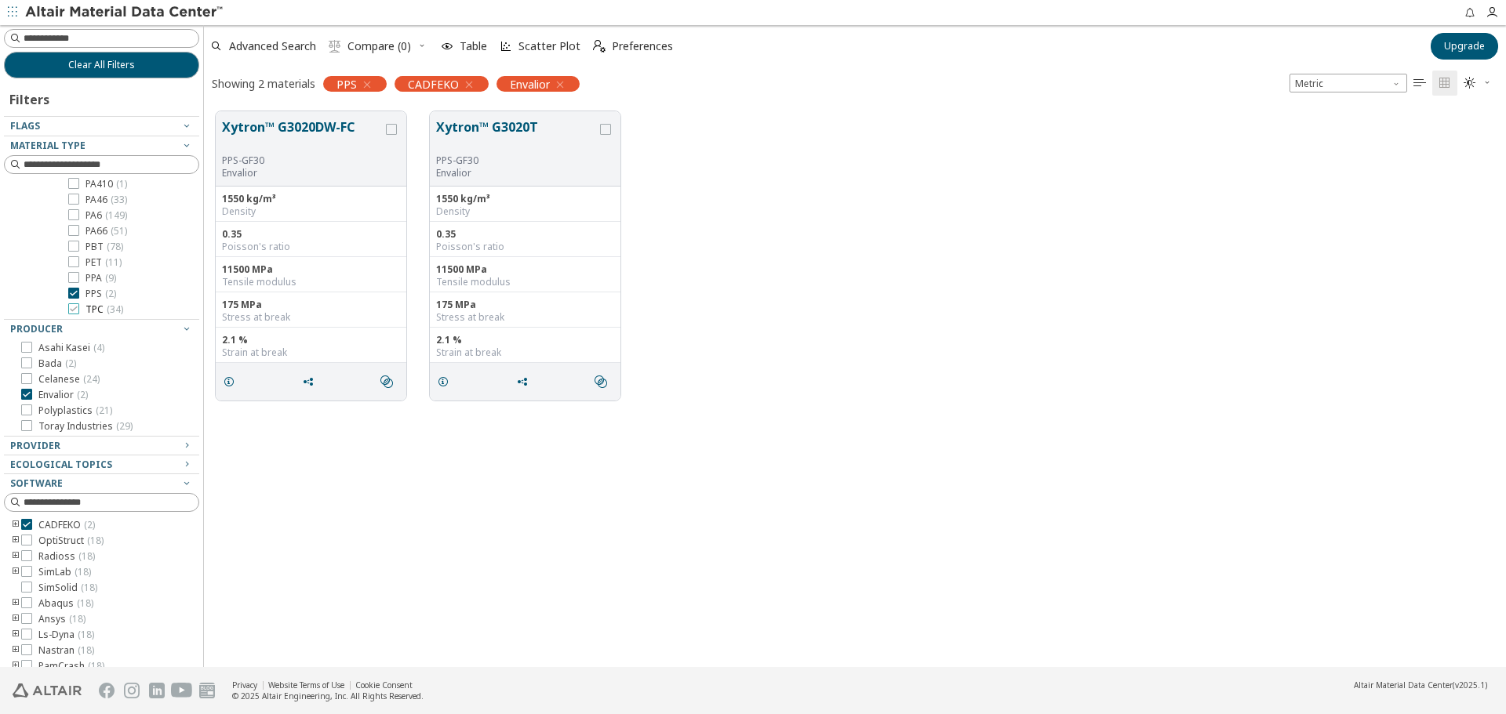
click at [71, 307] on icon at bounding box center [73, 308] width 11 height 11
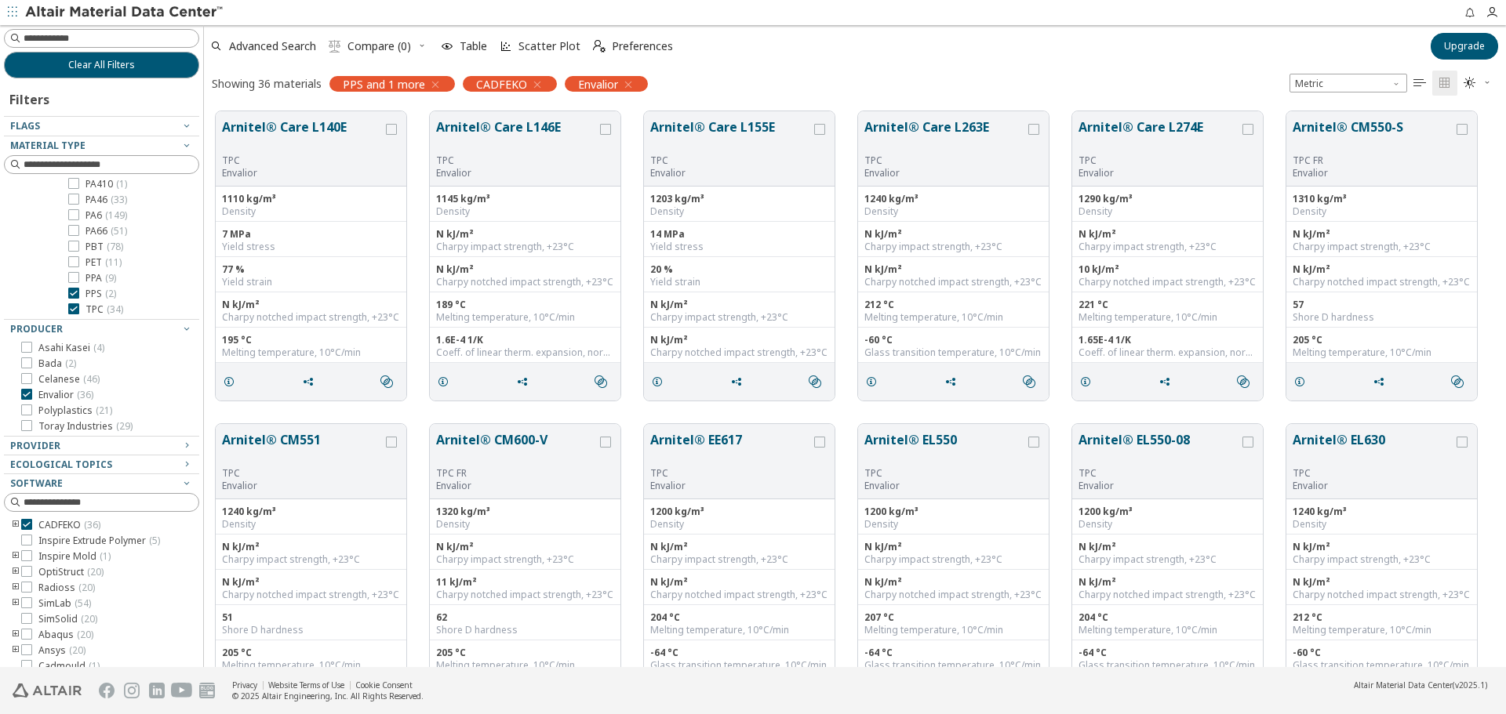
click at [79, 296] on label "PPS ( 2 )" at bounding box center [92, 294] width 48 height 13
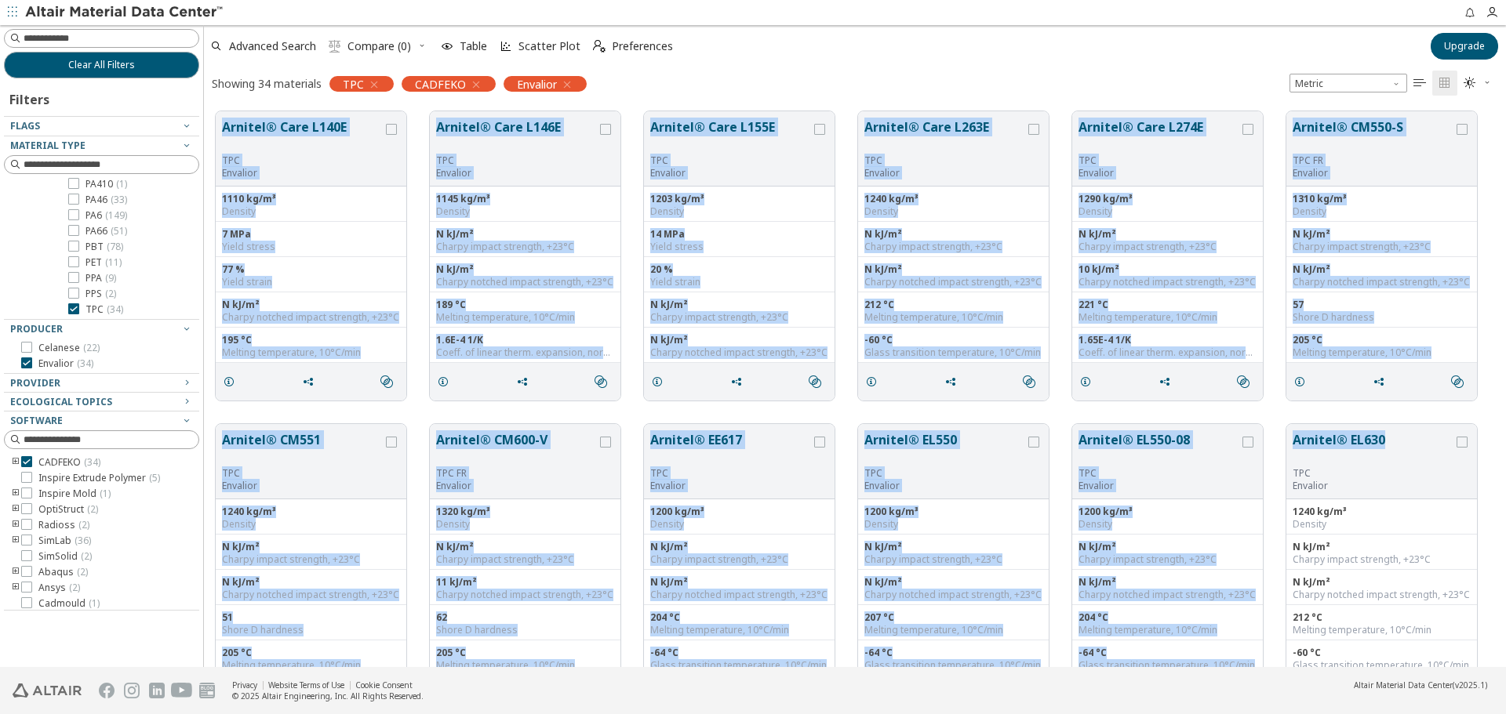
drag, startPoint x: 213, startPoint y: 106, endPoint x: 1390, endPoint y: 420, distance: 1218.3
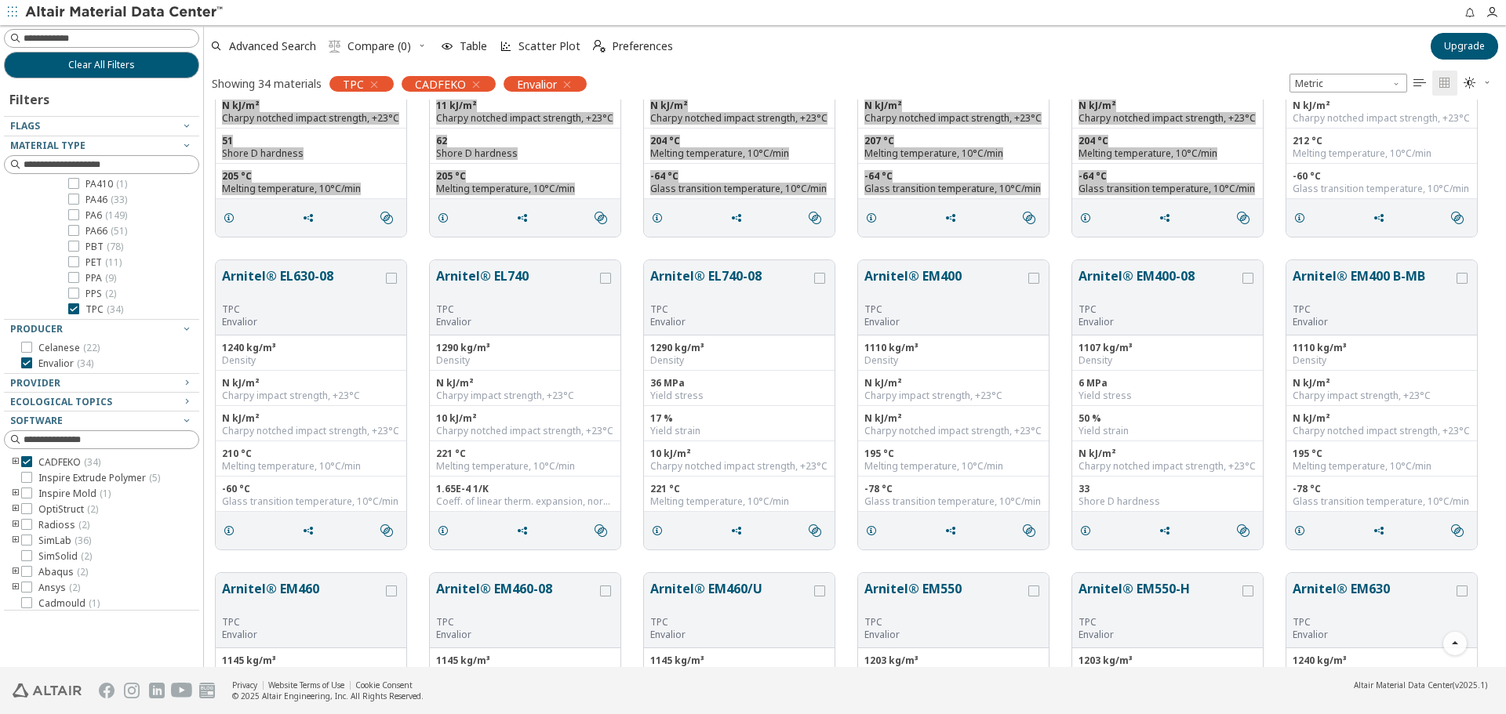
scroll to position [627, 0]
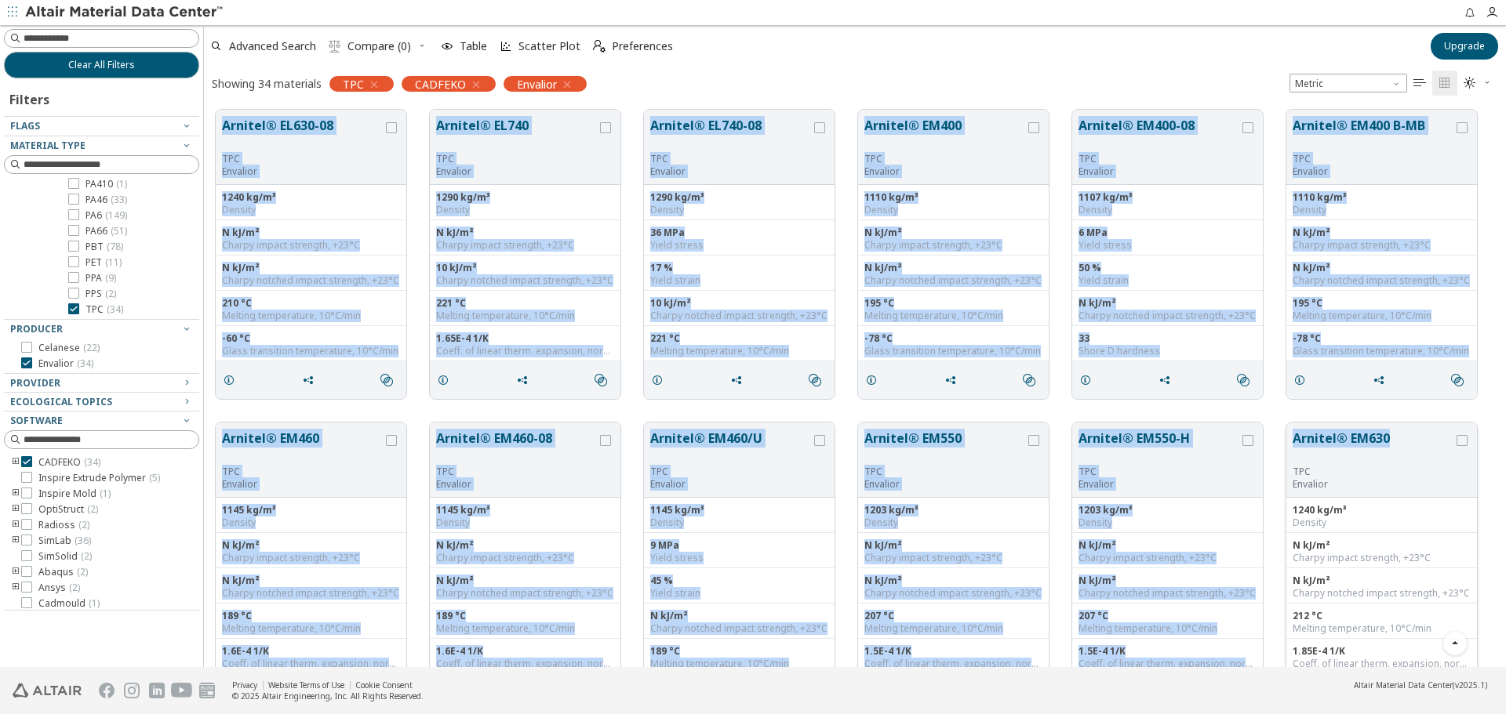
drag, startPoint x: 220, startPoint y: 115, endPoint x: 1408, endPoint y: 434, distance: 1230.7
click at [1393, 439] on div "Arnitel® CM551 TPC Envalior 1240 kg/m³ Density N kJ/m² Charpy impact strength, …" at bounding box center [855, 410] width 1302 height 1877
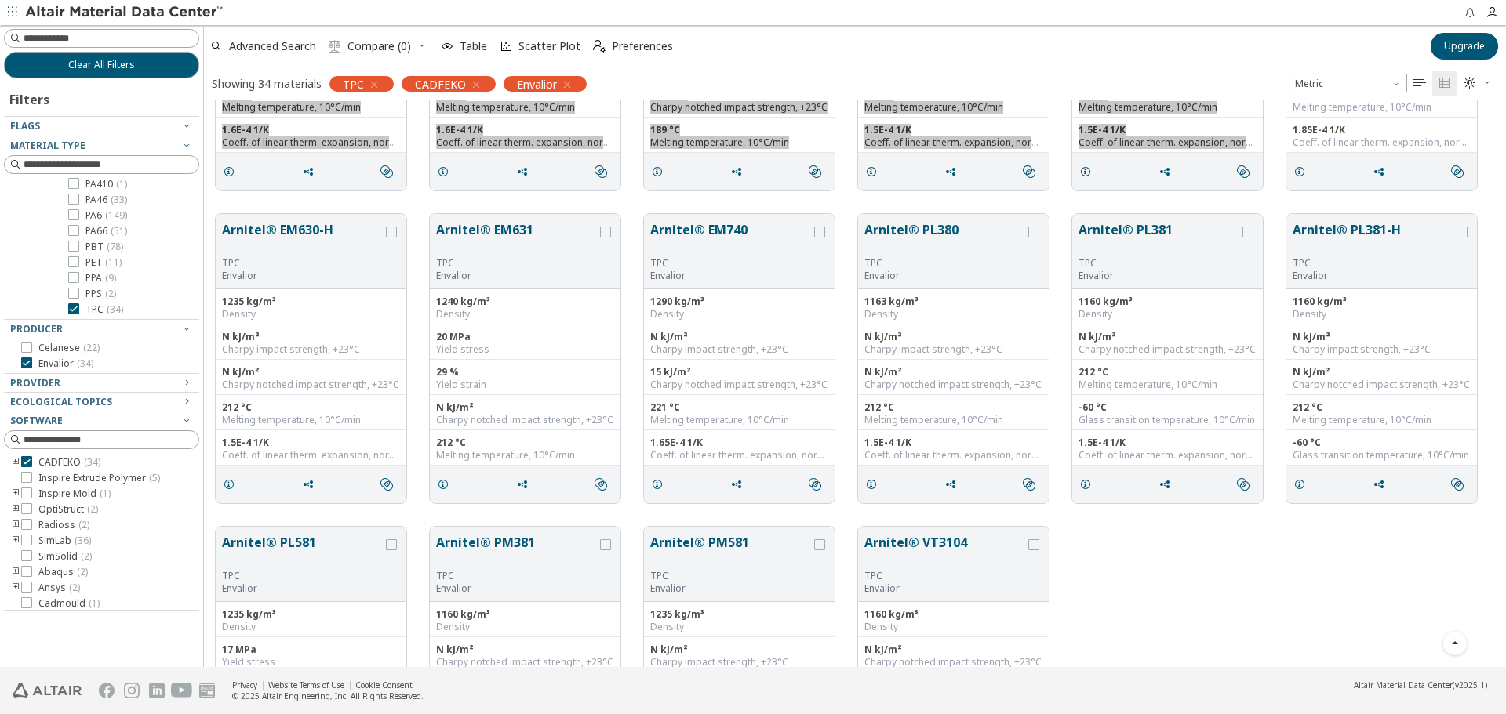
scroll to position [1176, 0]
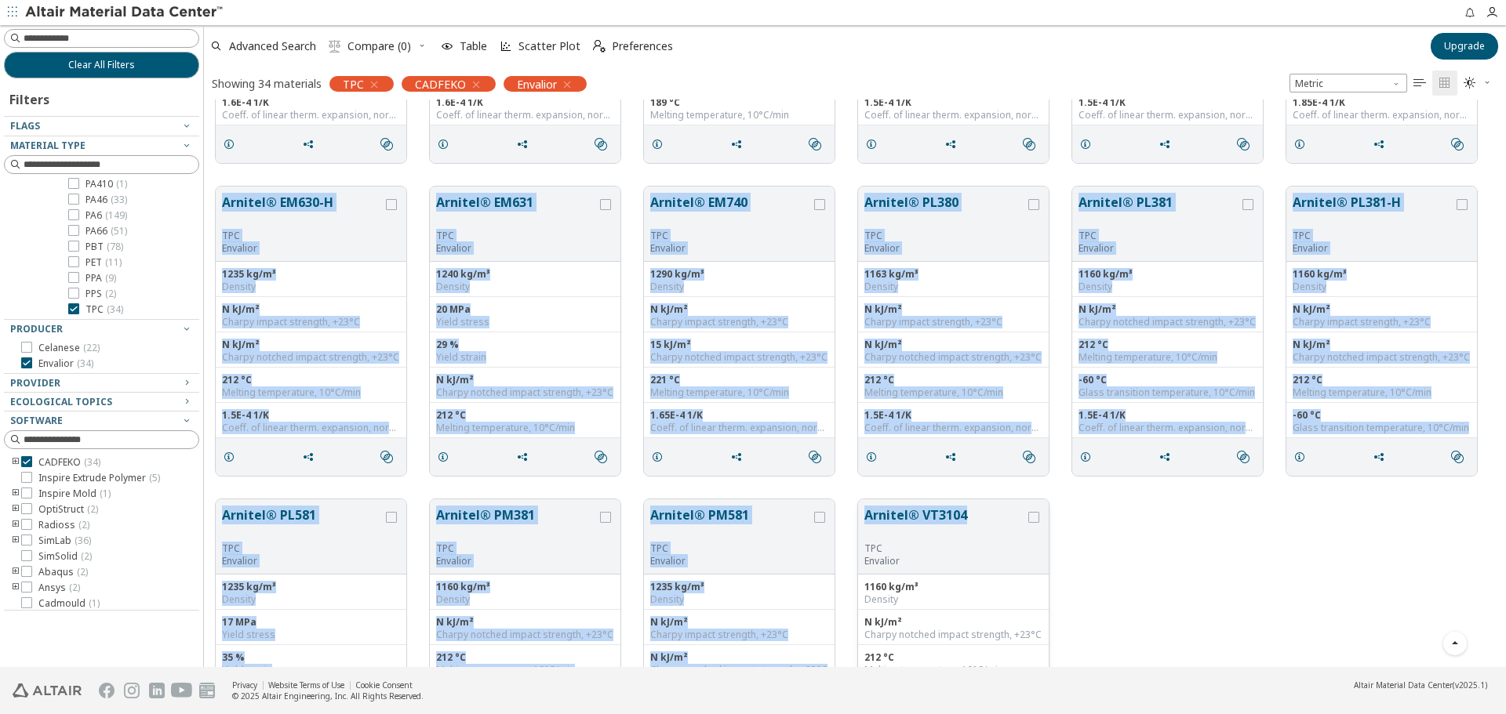
drag, startPoint x: 210, startPoint y: 179, endPoint x: 968, endPoint y: 521, distance: 832.1
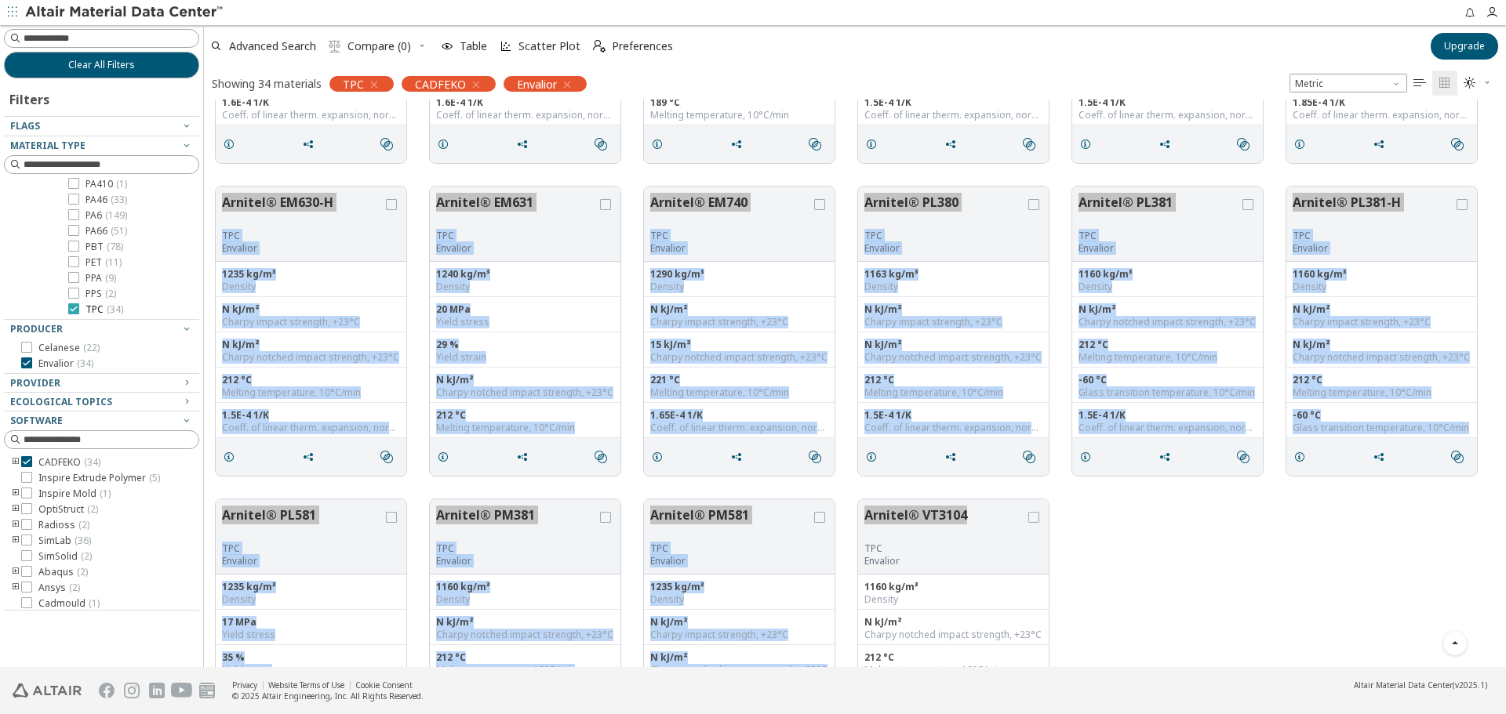
click at [77, 306] on icon at bounding box center [73, 308] width 11 height 11
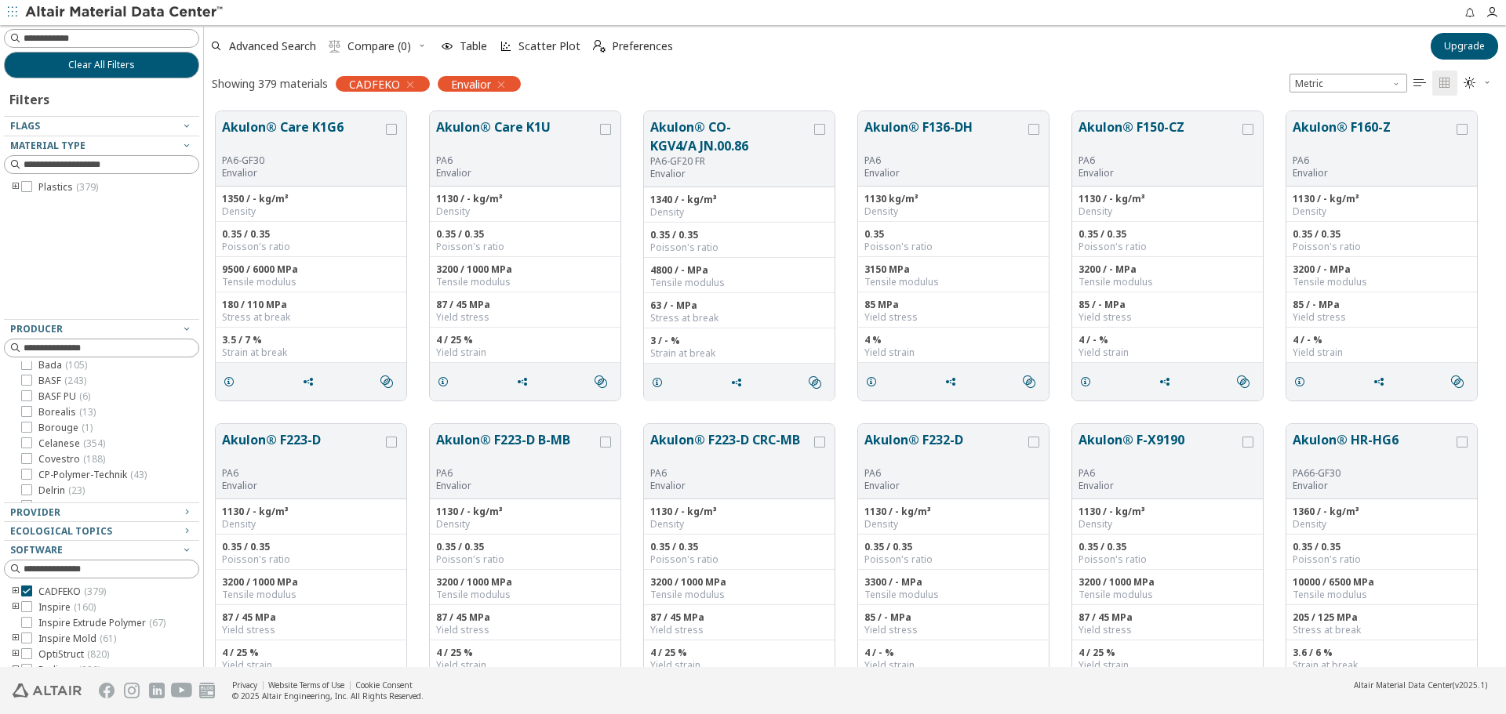
scroll to position [157, 0]
click at [54, 465] on span "Eurostar ( 59 )" at bounding box center [67, 465] width 58 height 13
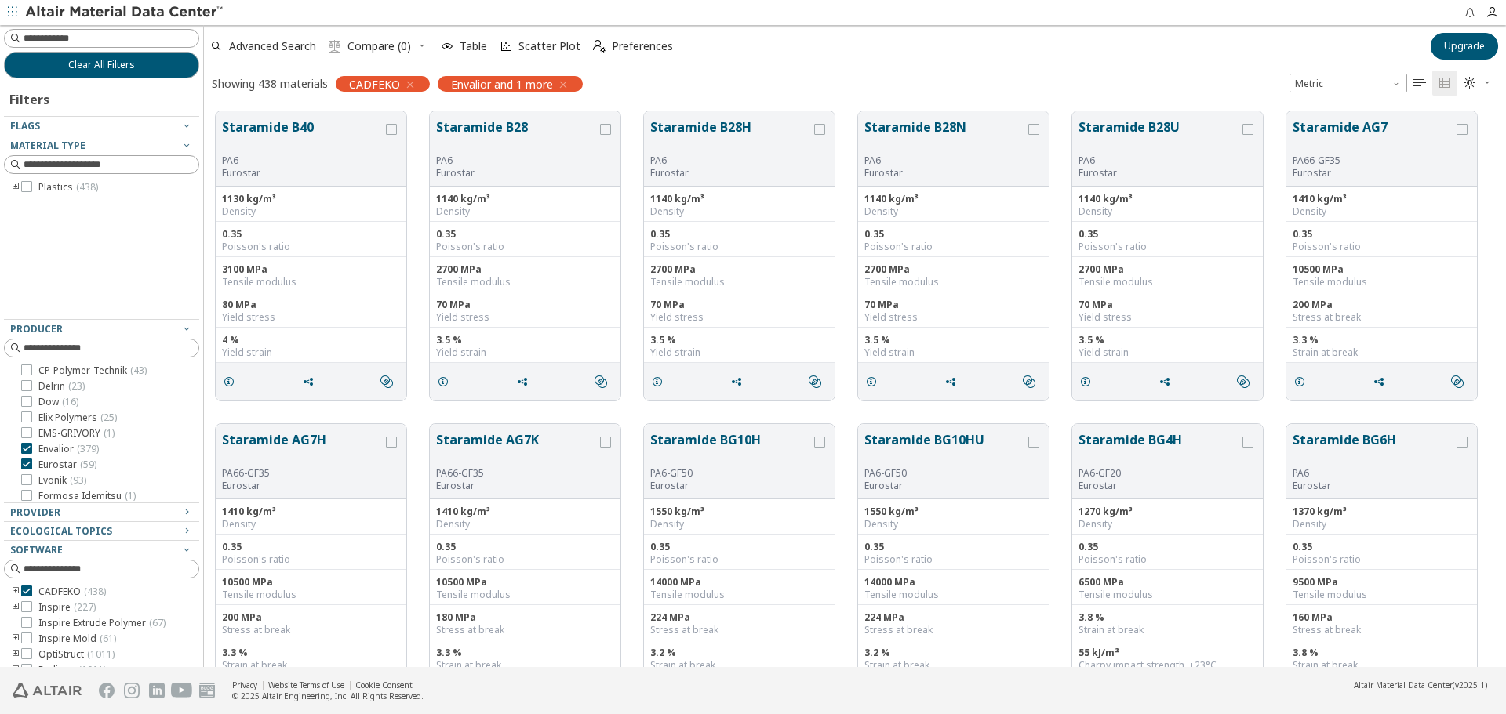
click at [76, 449] on span "Envalior ( 379 )" at bounding box center [68, 449] width 60 height 13
click at [15, 164] on icon "toogle group" at bounding box center [15, 164] width 11 height 13
click at [38, 178] on icon "toogle group" at bounding box center [39, 180] width 11 height 13
click at [78, 200] on div at bounding box center [73, 195] width 11 height 11
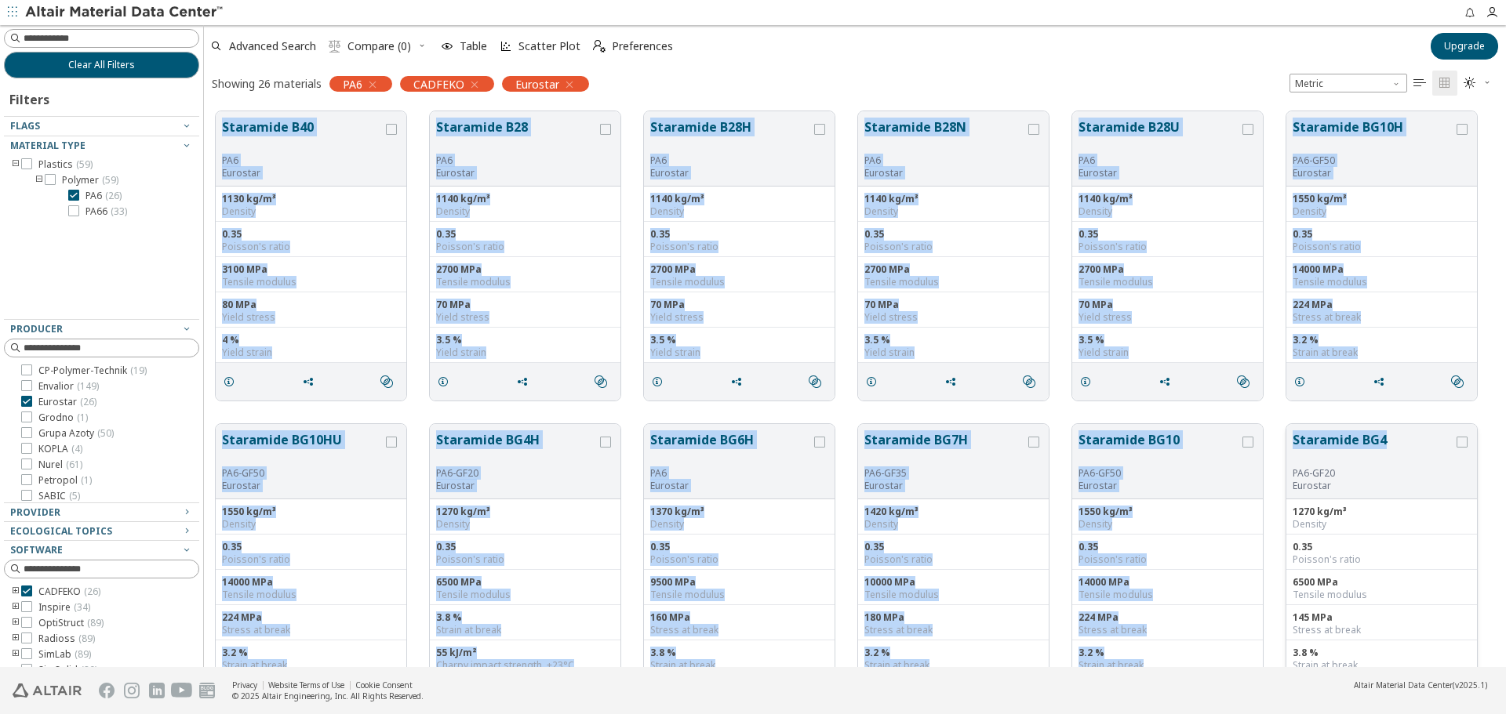
drag, startPoint x: 215, startPoint y: 113, endPoint x: 1393, endPoint y: 444, distance: 1223.4
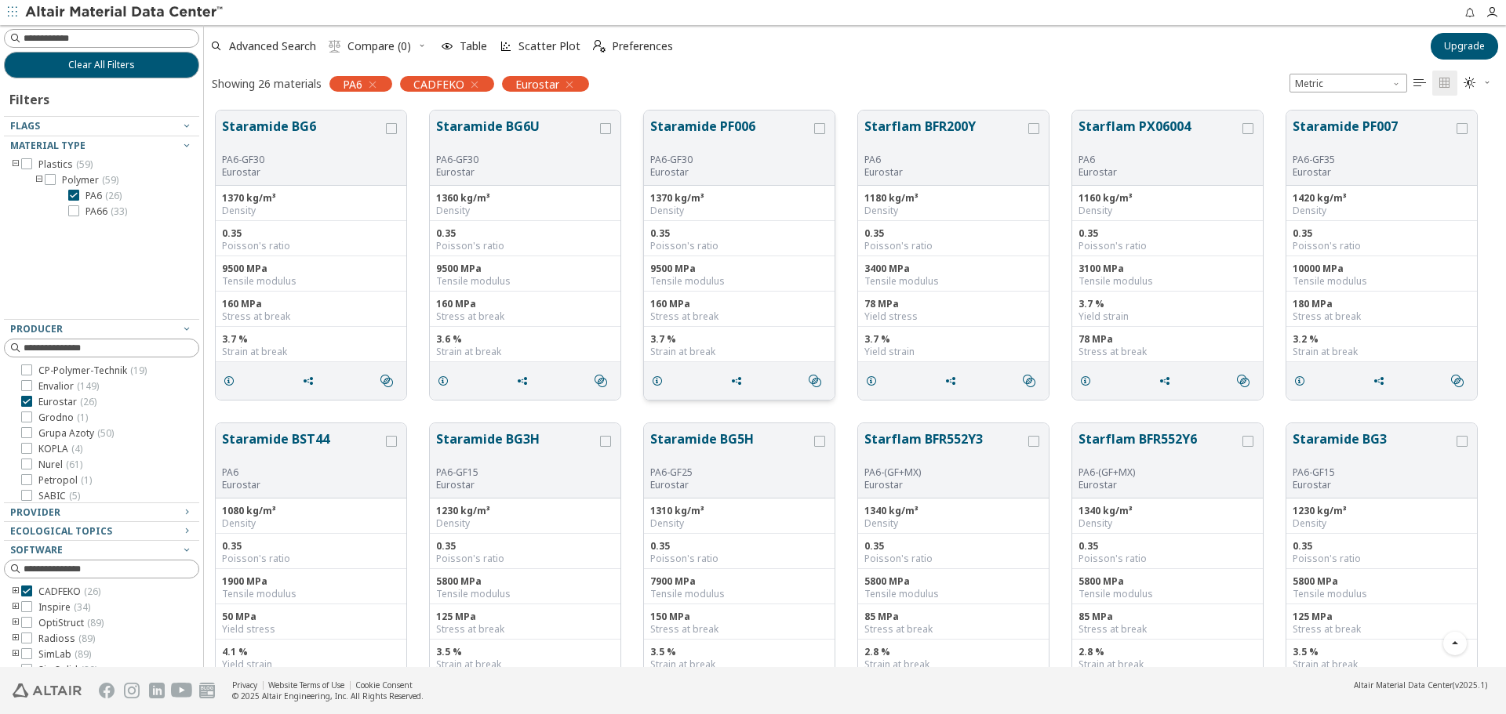
scroll to position [627, 0]
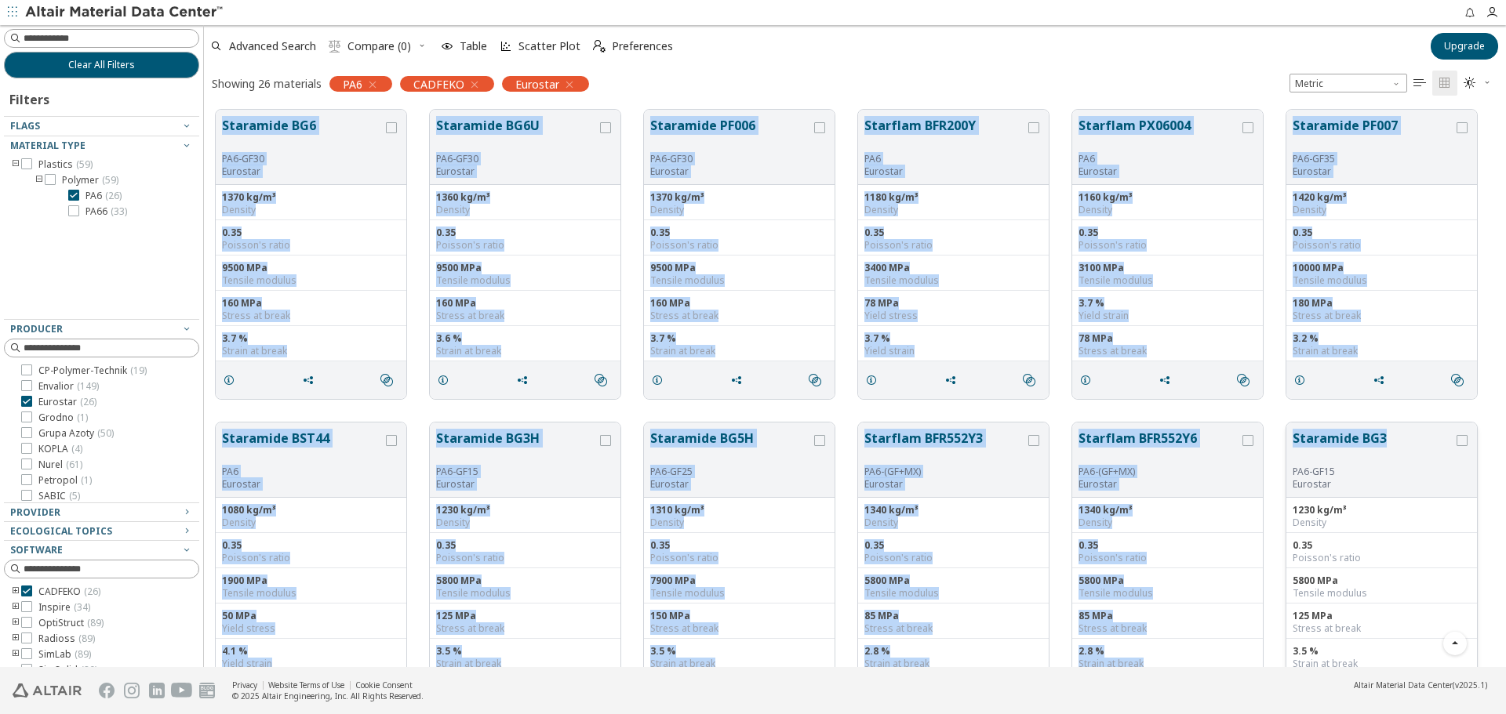
drag, startPoint x: 212, startPoint y: 109, endPoint x: 1389, endPoint y: 463, distance: 1229.0
click at [1389, 463] on div "Staramide BG10HU PA6-GF50 Eurostar 1550 kg/m³ Density 0.35 Poisson's ratio 1400…" at bounding box center [855, 254] width 1302 height 1564
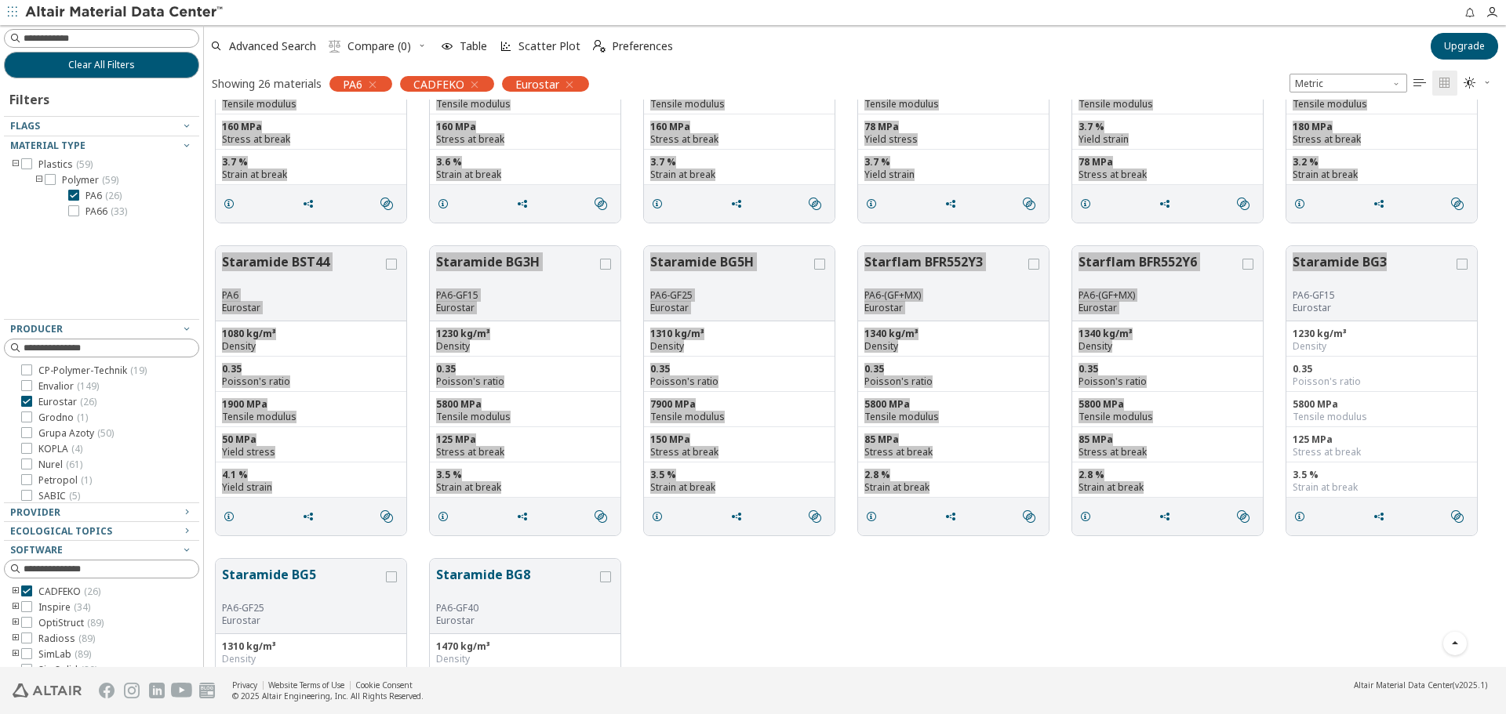
scroll to position [997, 0]
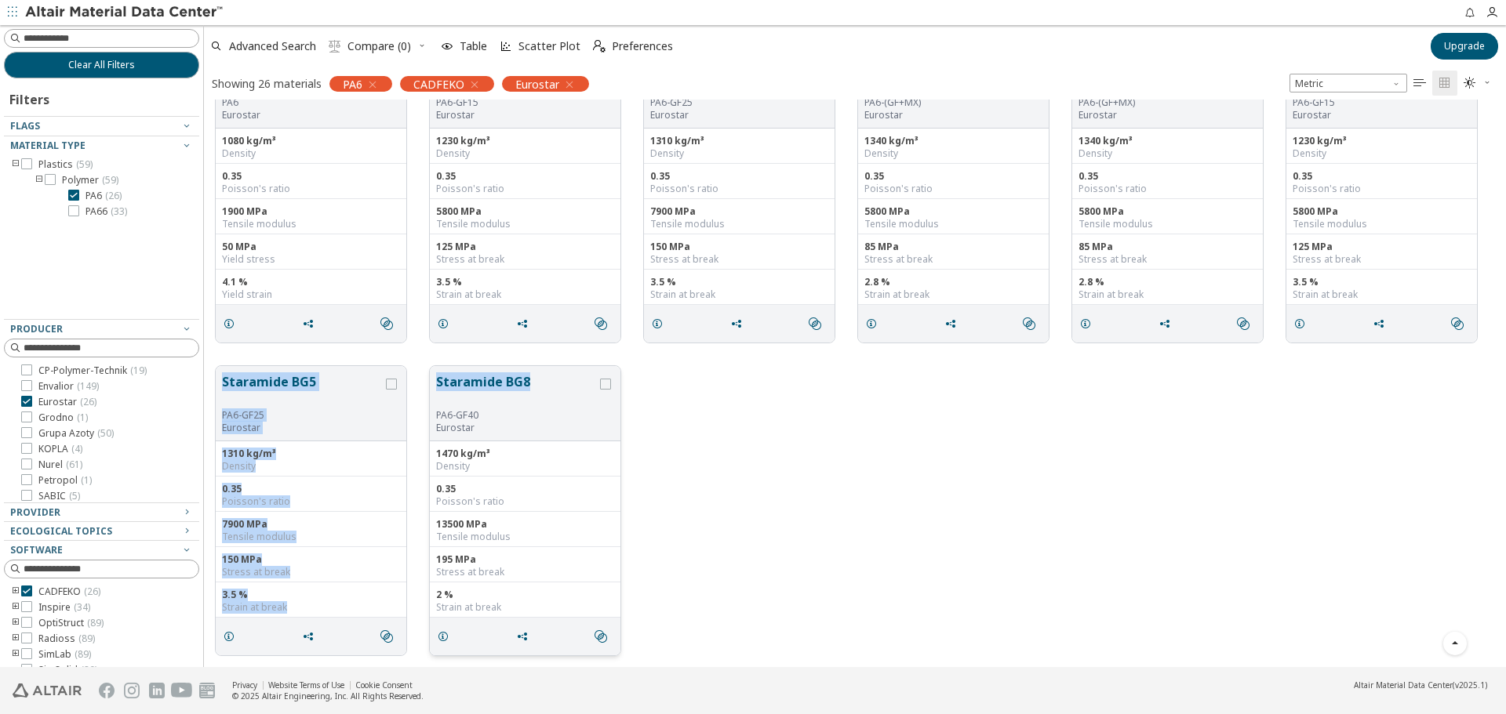
drag, startPoint x: 219, startPoint y: 374, endPoint x: 530, endPoint y: 382, distance: 311.4
click at [530, 382] on div "Staramide BG5 PA6-GF25 Eurostar 1310 kg/m³ Density 0.35 Poisson's ratio 7900 MP…" at bounding box center [855, 510] width 1302 height 313
click at [82, 206] on label "PA66 ( 33 )" at bounding box center [97, 211] width 59 height 13
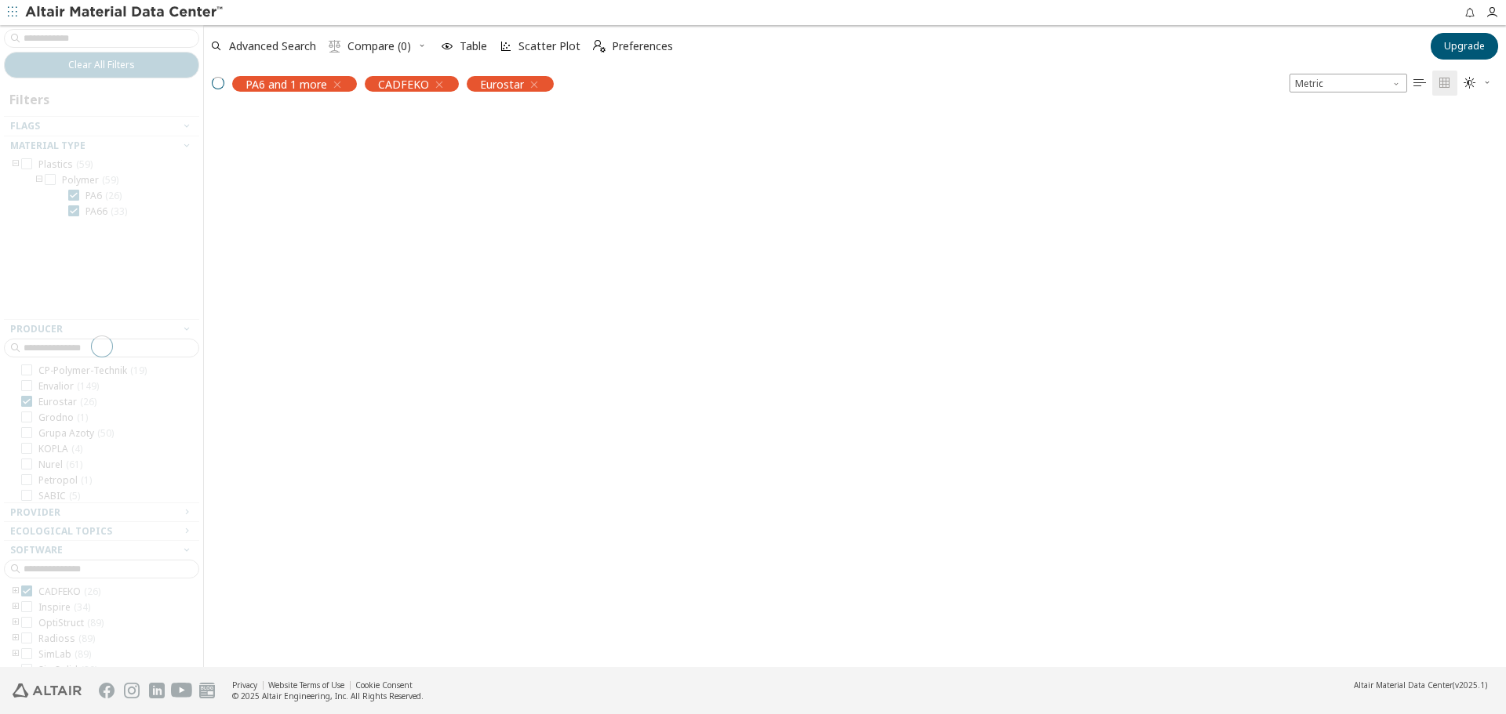
click at [93, 199] on div at bounding box center [101, 346] width 203 height 642
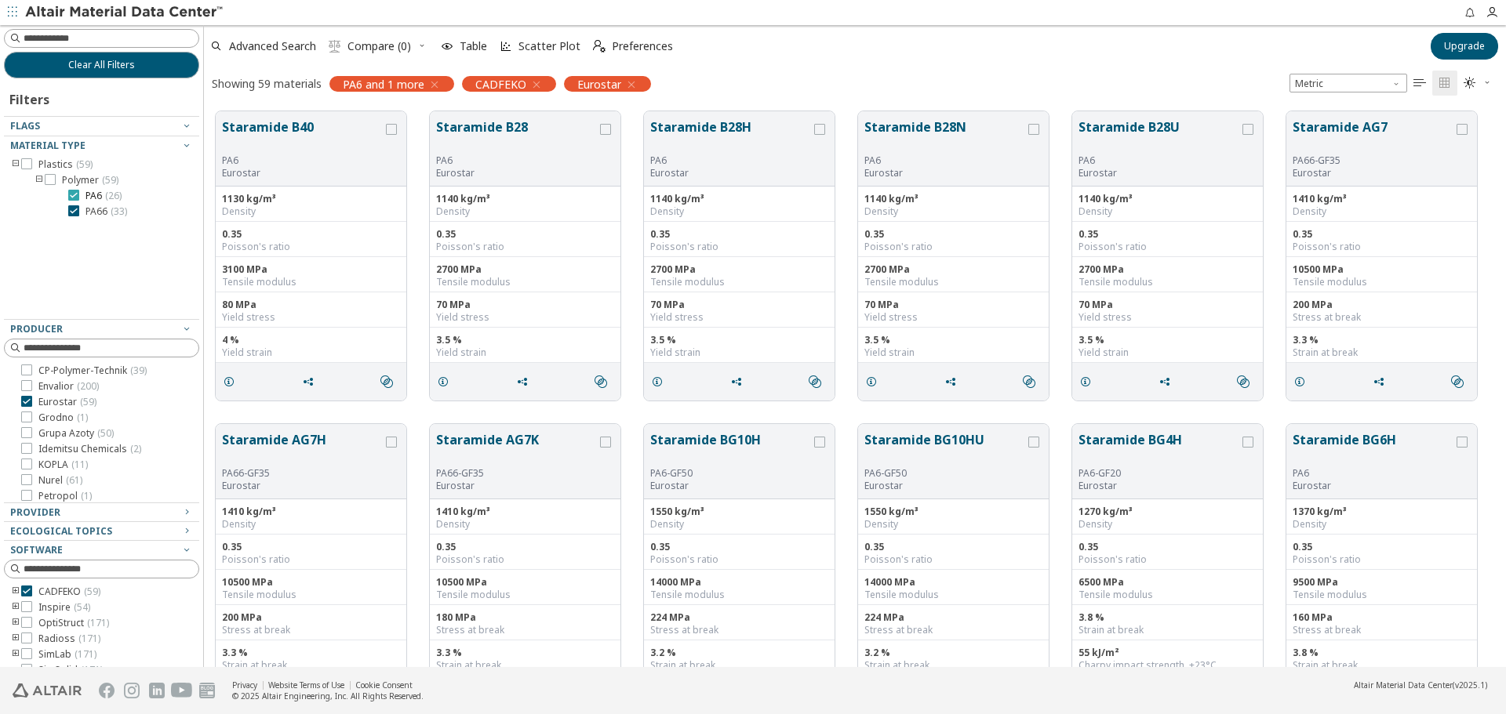
click at [98, 195] on span "PA6 ( 26 )" at bounding box center [103, 196] width 36 height 13
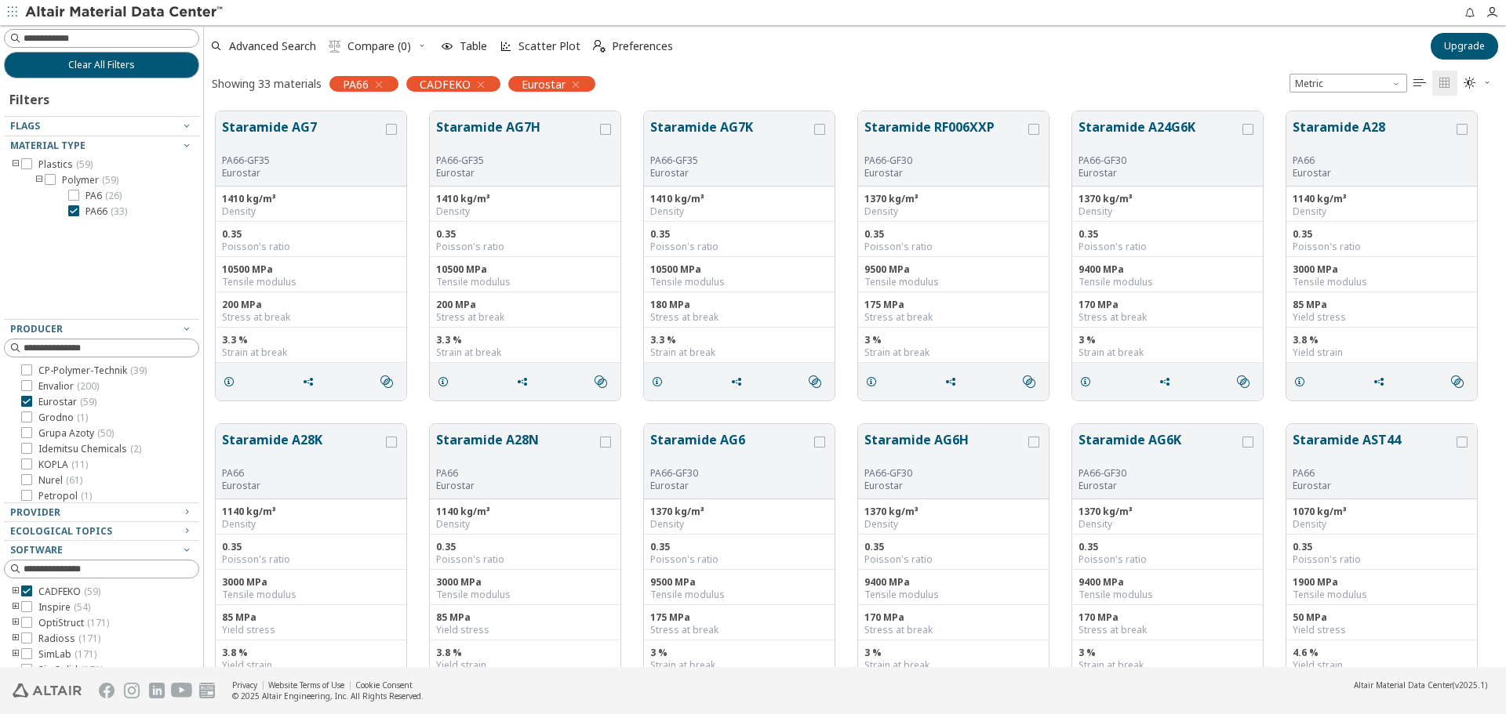
scroll to position [82, 0]
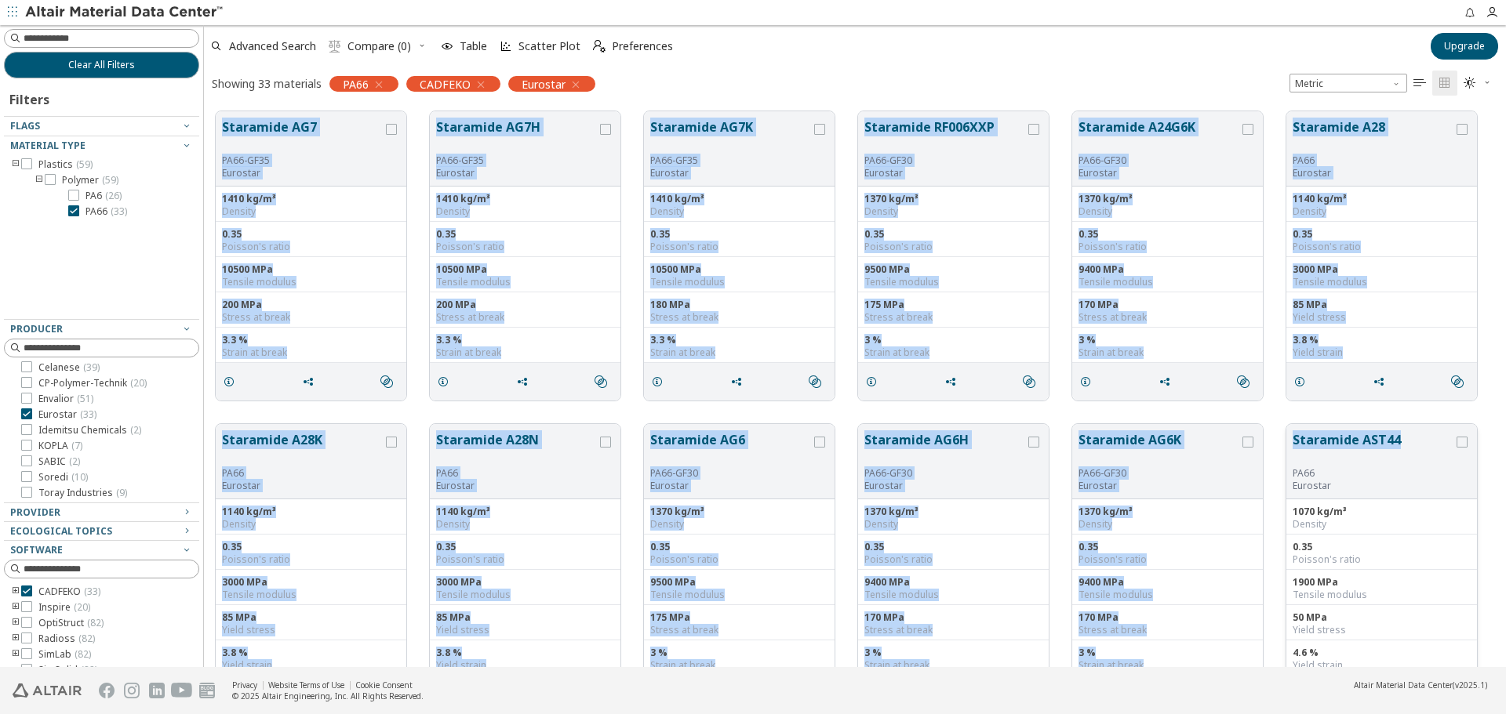
drag, startPoint x: 209, startPoint y: 105, endPoint x: 1404, endPoint y: 457, distance: 1246.6
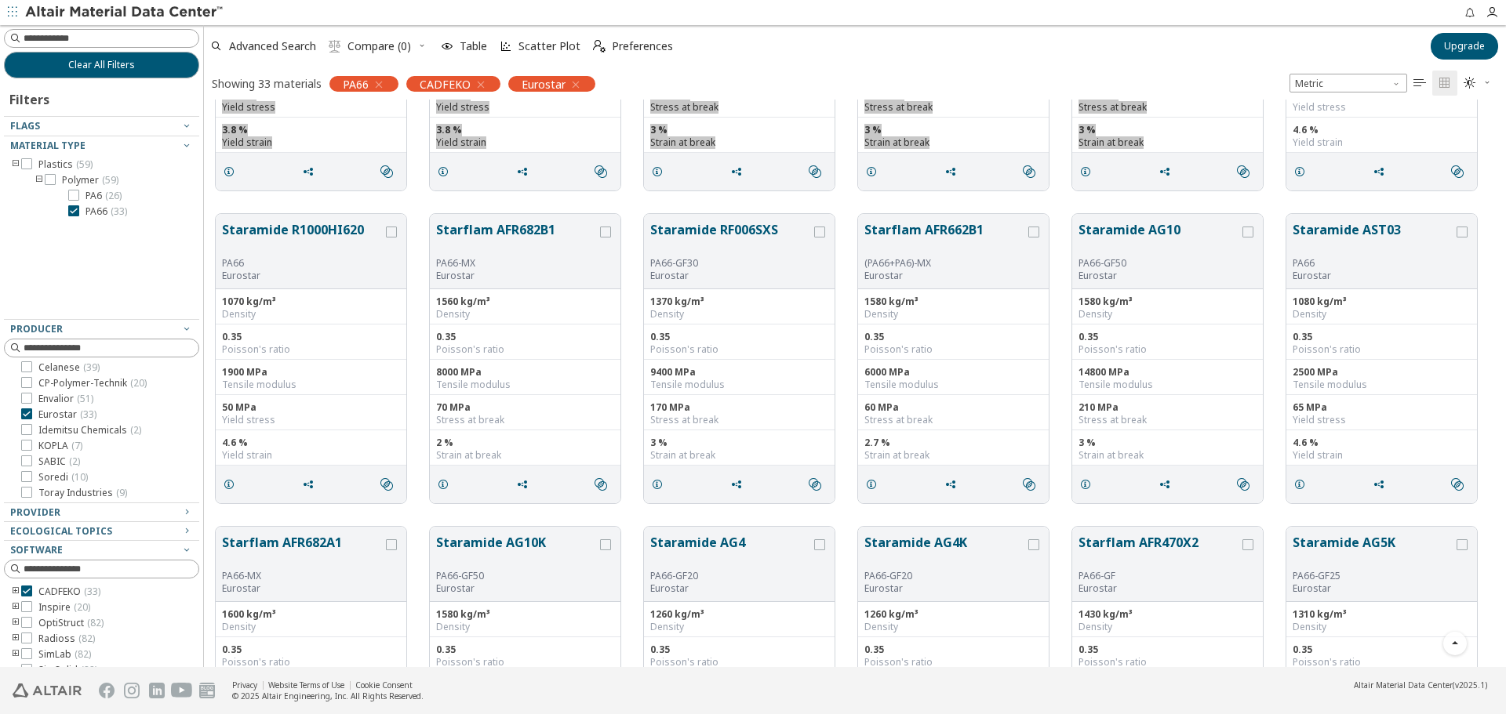
scroll to position [549, 0]
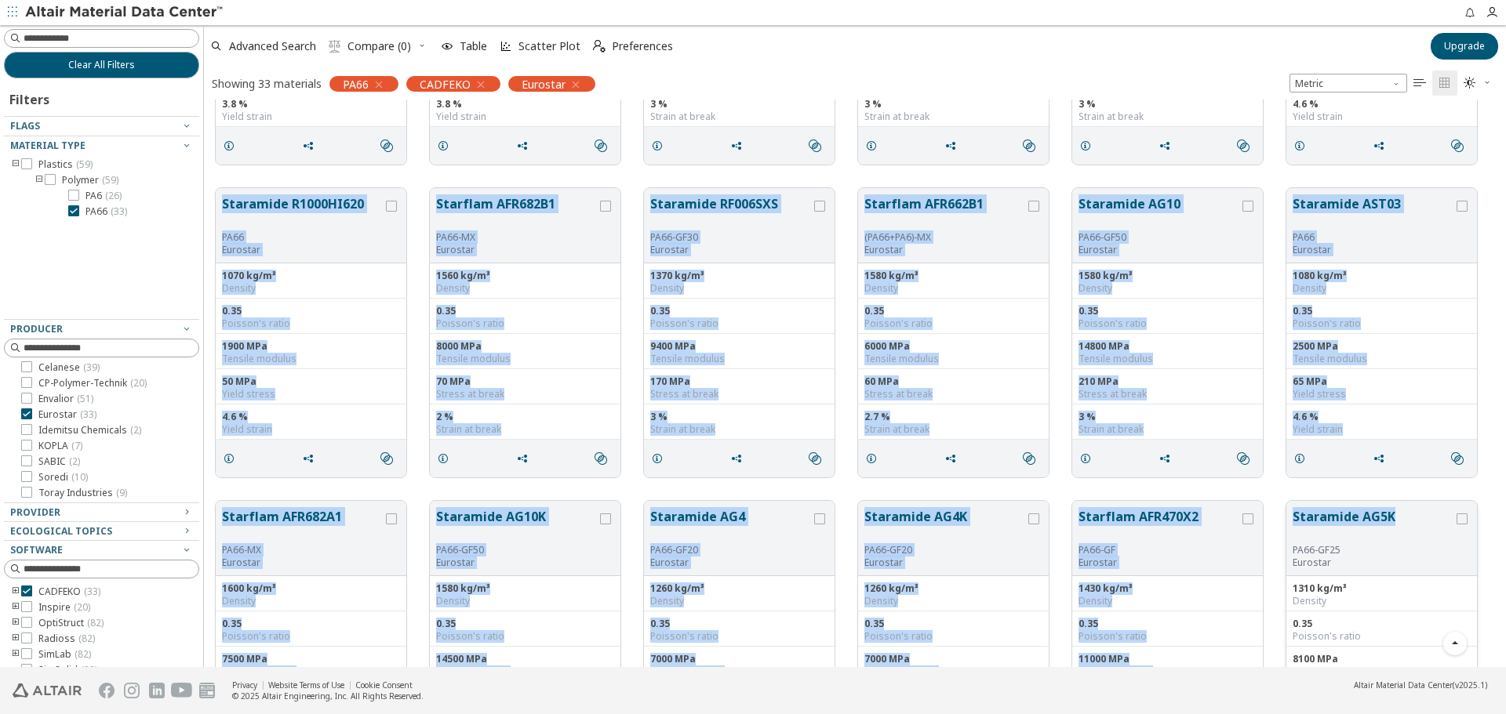
drag, startPoint x: 211, startPoint y: 180, endPoint x: 1411, endPoint y: 502, distance: 1242.8
click at [1411, 502] on div "Staramide AG7 PA66-GF35 Eurostar 1410 kg/m³ Density 0.35 Poisson's ratio 10500 …" at bounding box center [855, 489] width 1302 height 1877
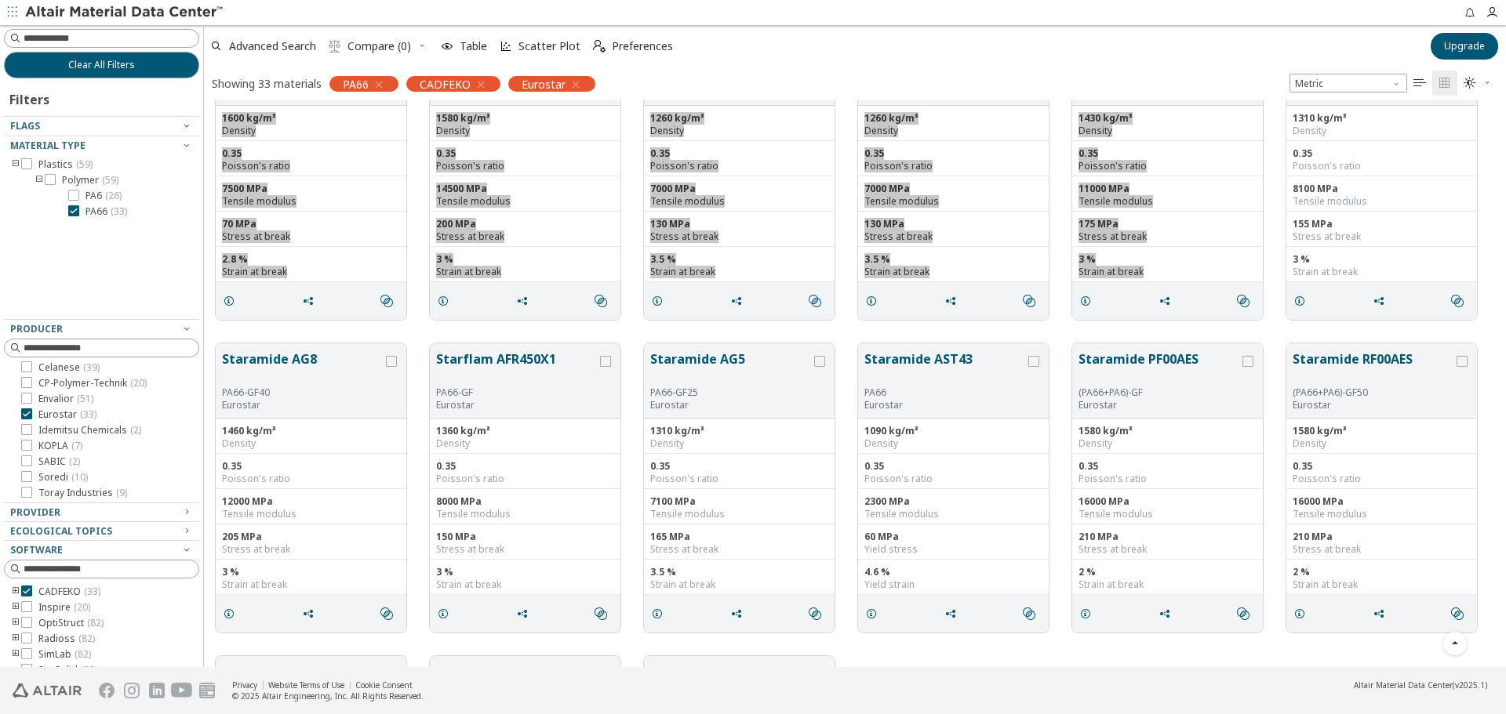
scroll to position [1098, 0]
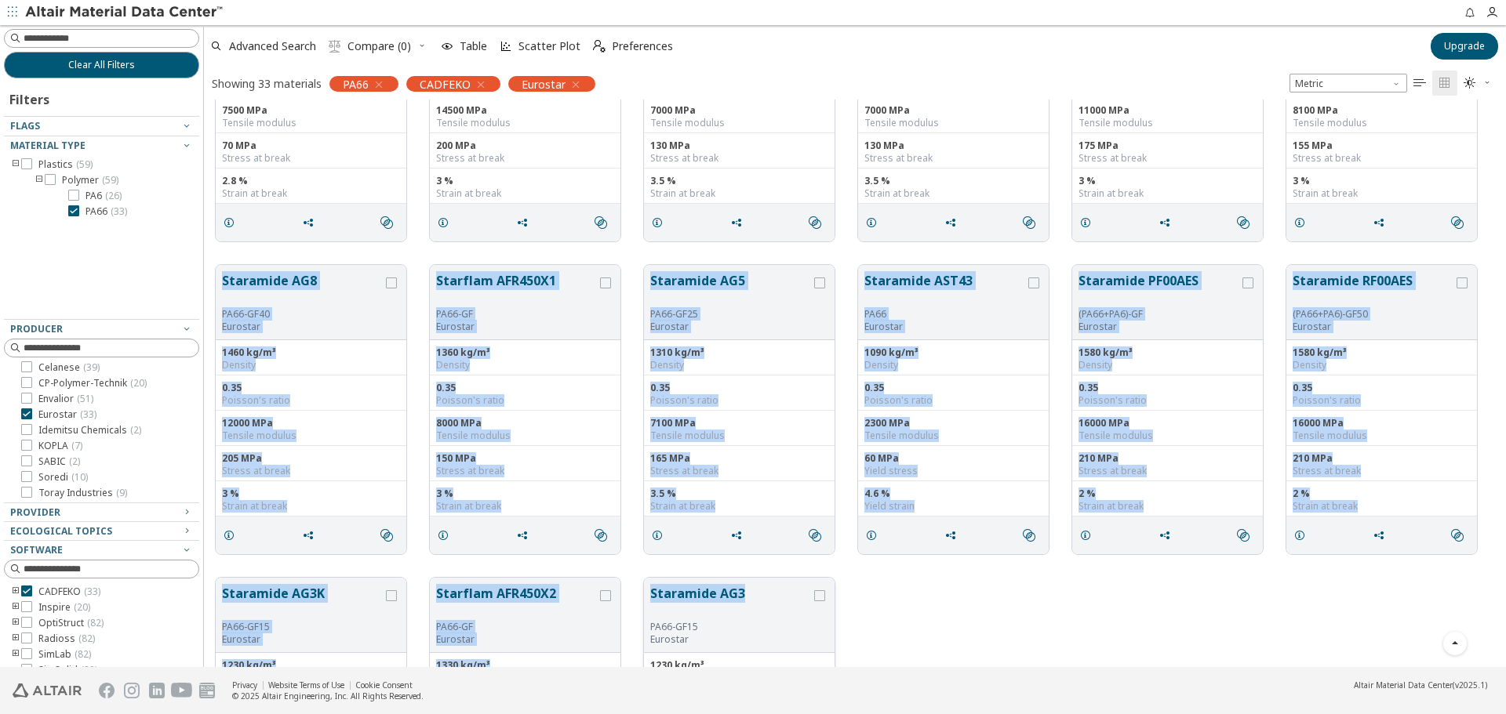
drag, startPoint x: 213, startPoint y: 256, endPoint x: 781, endPoint y: 608, distance: 668.0
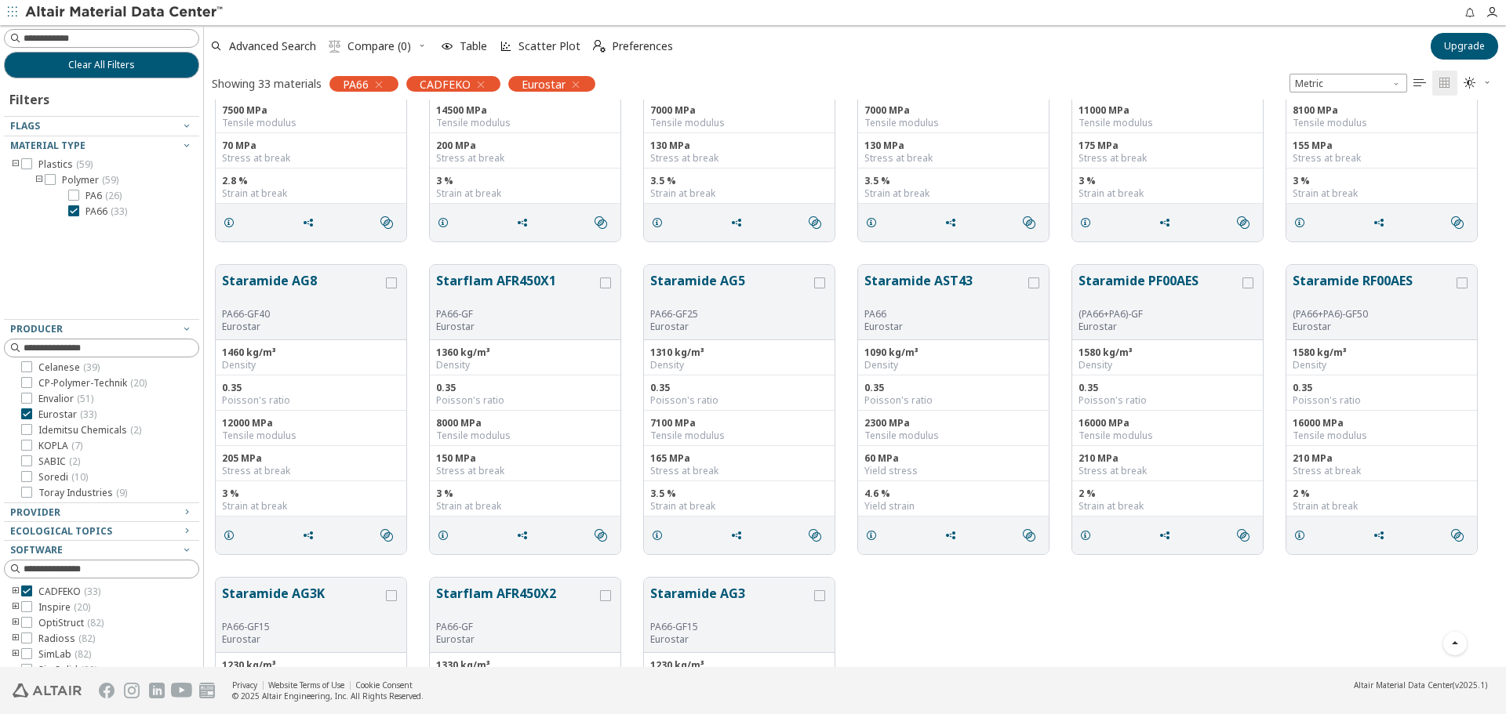
click at [912, 627] on div "Staramide AG3K PA66-GF15 Eurostar 1230 kg/m³ Density 0.35 Poisson's ratio 6500 …" at bounding box center [855, 722] width 1302 height 313
click at [93, 216] on span "PA66 ( 33 )" at bounding box center [106, 211] width 42 height 13
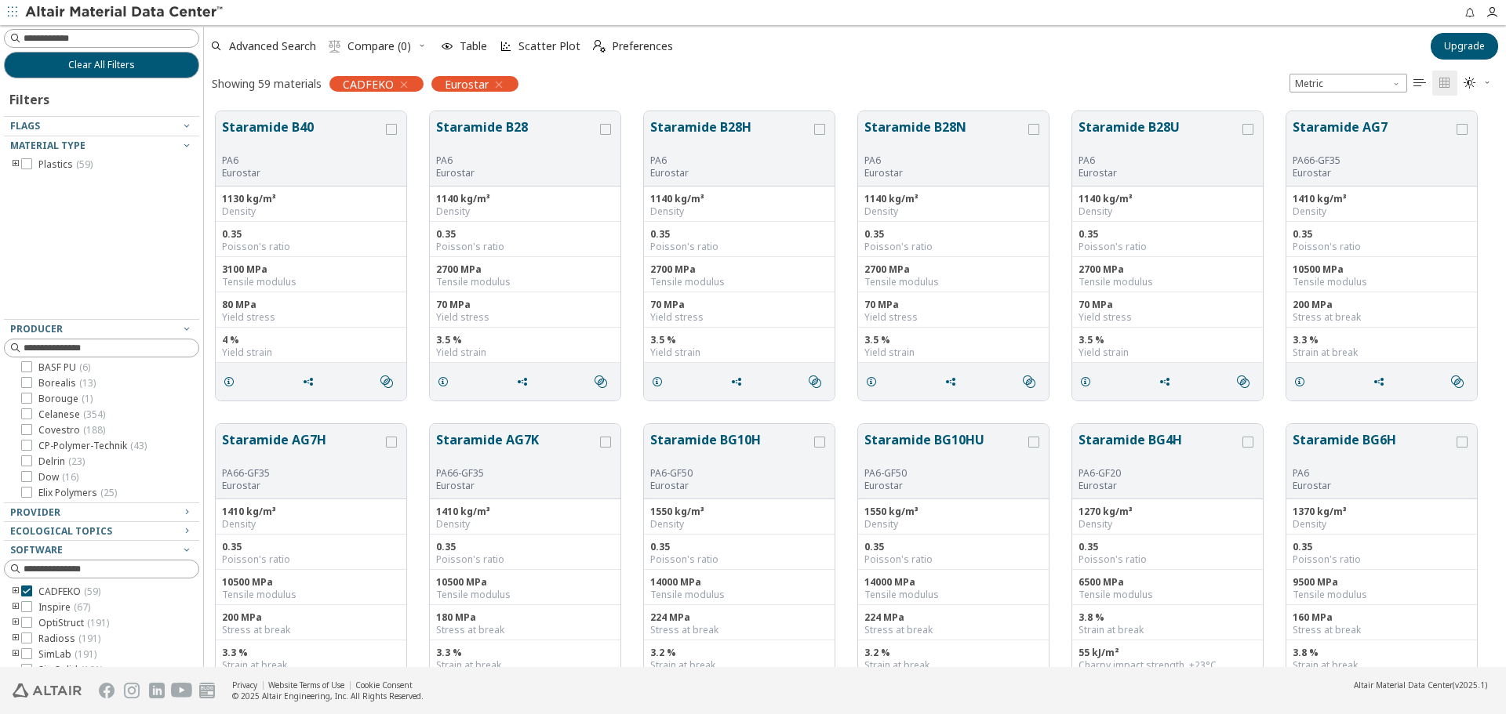
scroll to position [157, 0]
click at [71, 476] on span "( 93 )" at bounding box center [78, 480] width 16 height 13
click at [82, 466] on span "( 59 )" at bounding box center [88, 464] width 16 height 13
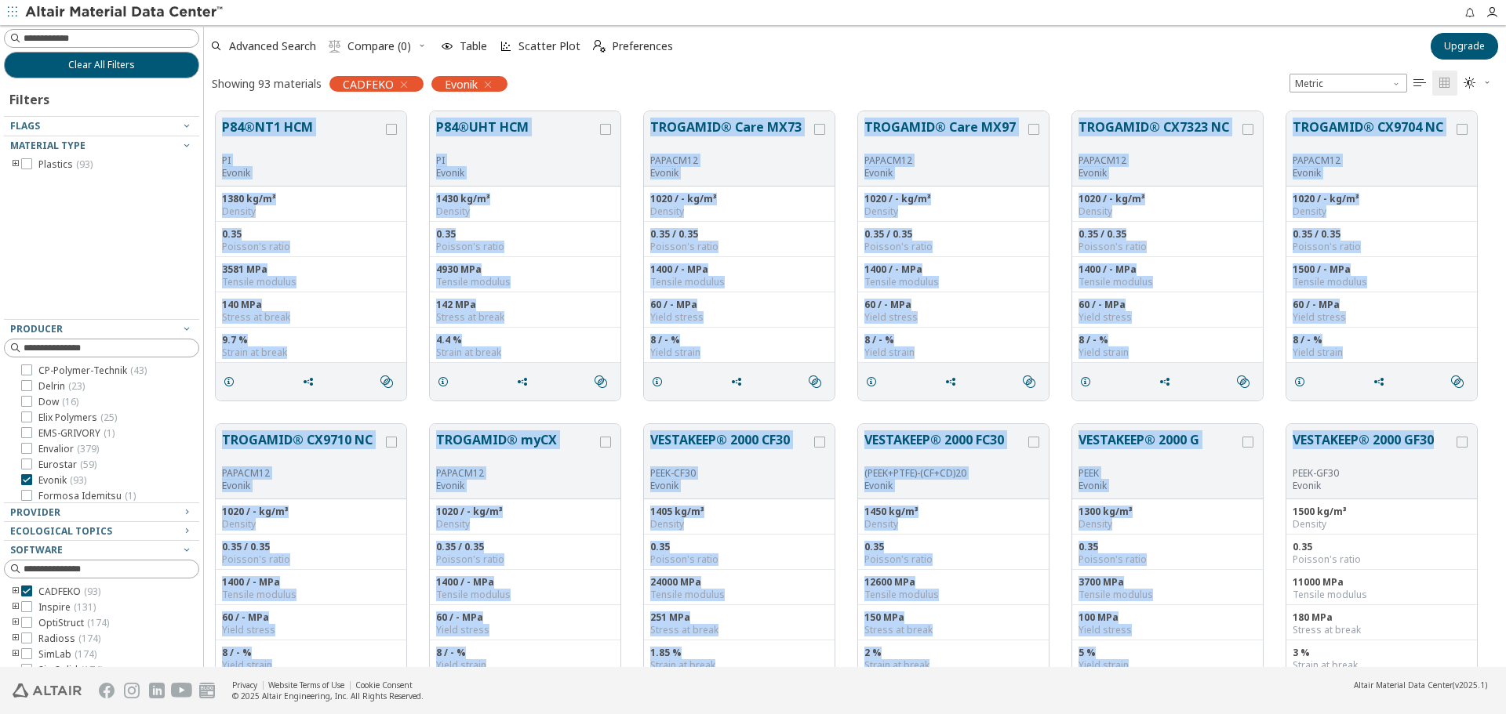
drag, startPoint x: 217, startPoint y: 102, endPoint x: 1451, endPoint y: 423, distance: 1274.5
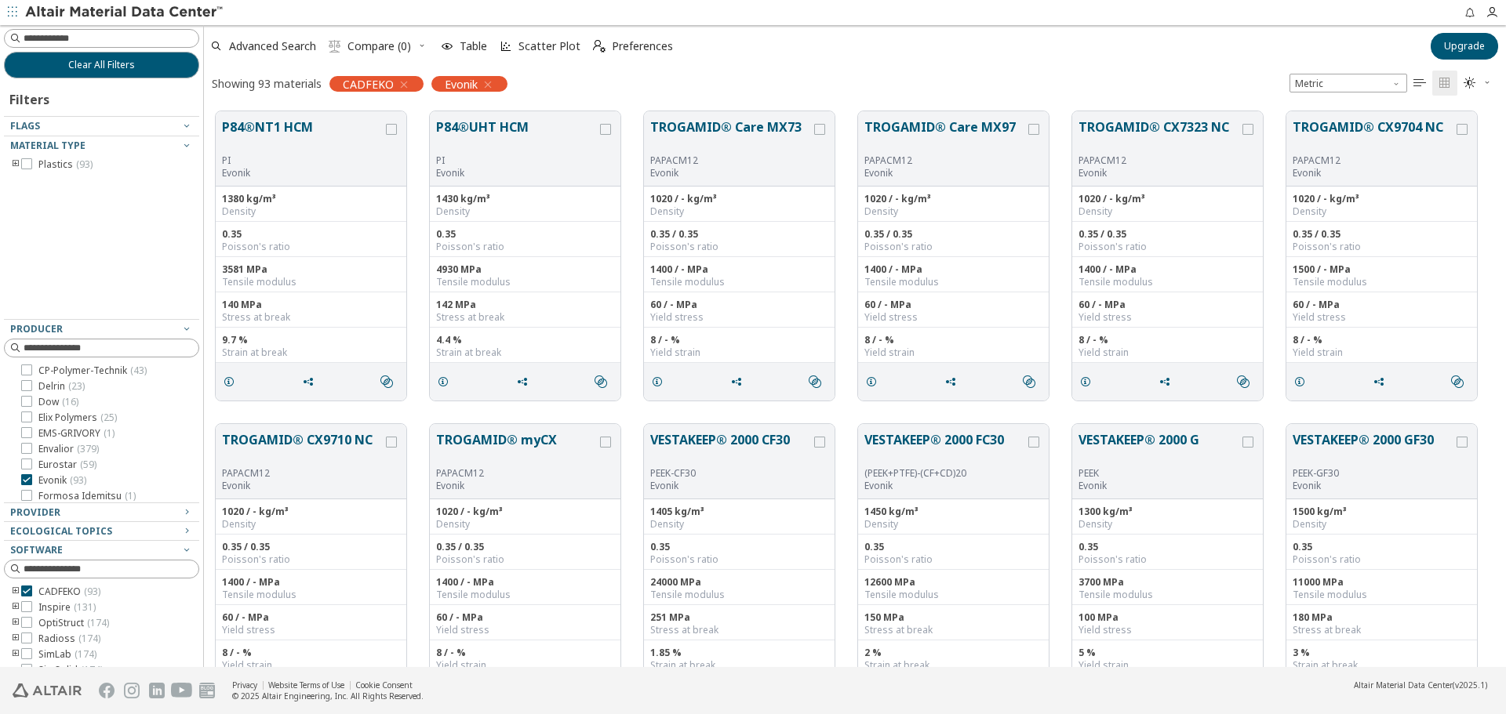
click at [613, 89] on div "Showing 93 materials [PERSON_NAME]   " at bounding box center [855, 83] width 1302 height 33
click at [13, 162] on icon "toogle group" at bounding box center [15, 164] width 11 height 13
click at [38, 180] on icon "toogle group" at bounding box center [39, 180] width 11 height 13
click at [111, 191] on span "( 42 )" at bounding box center [119, 195] width 16 height 13
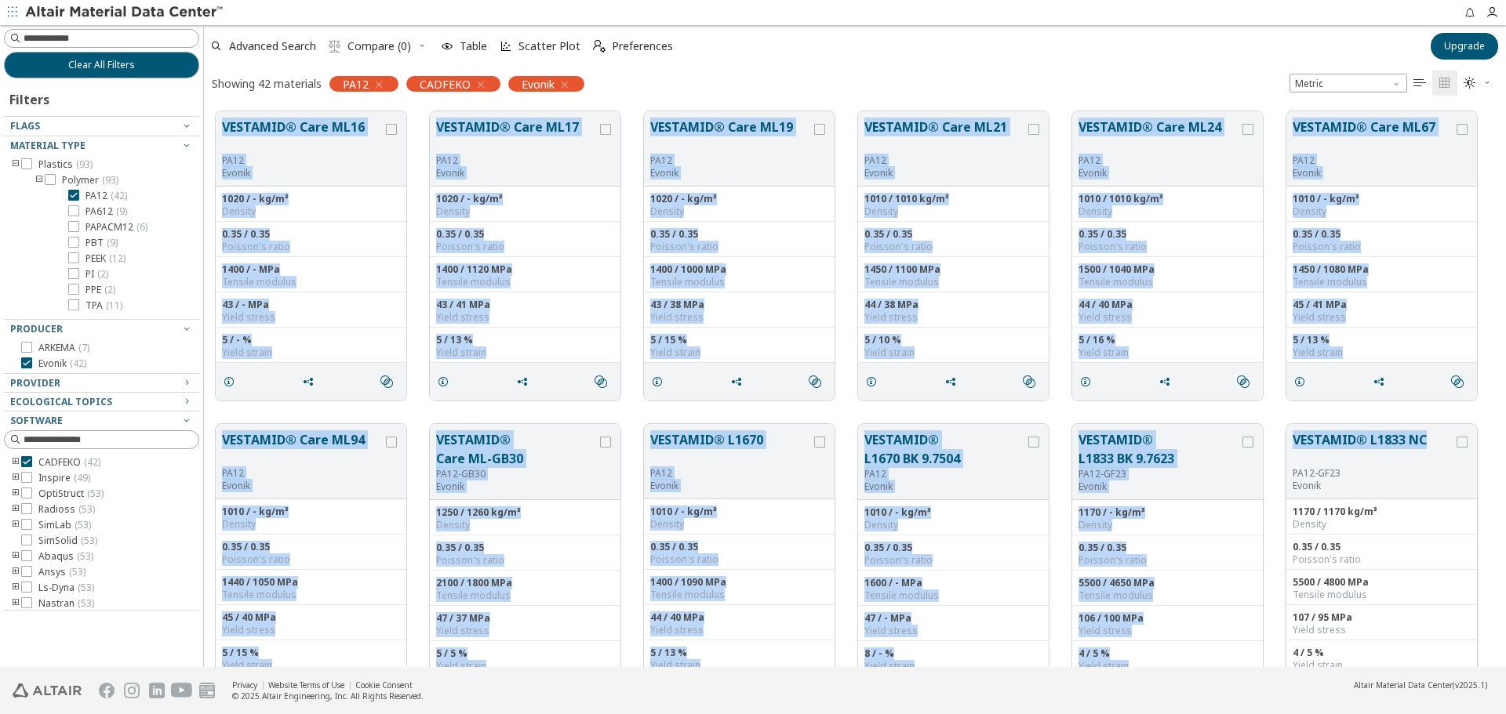
drag, startPoint x: 216, startPoint y: 104, endPoint x: 1424, endPoint y: 434, distance: 1252.9
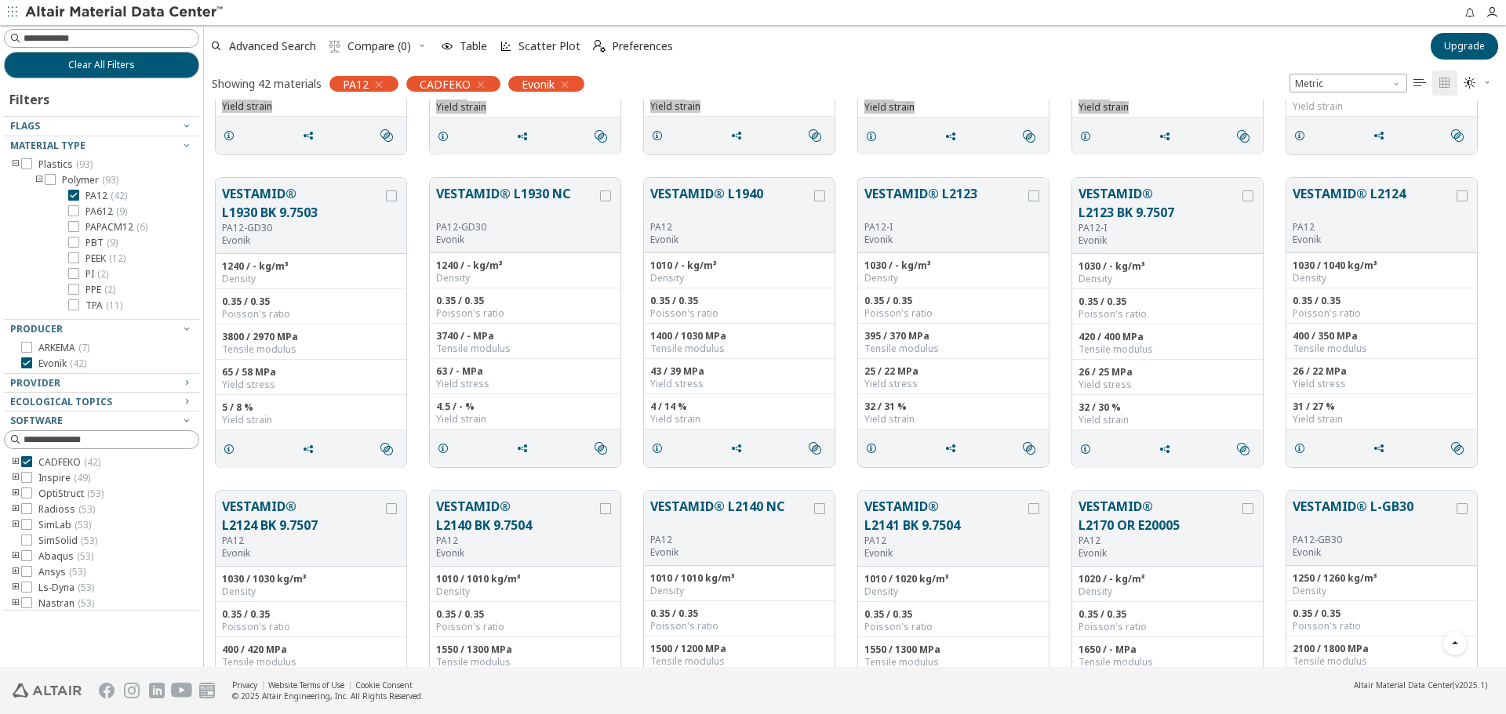
scroll to position [627, 0]
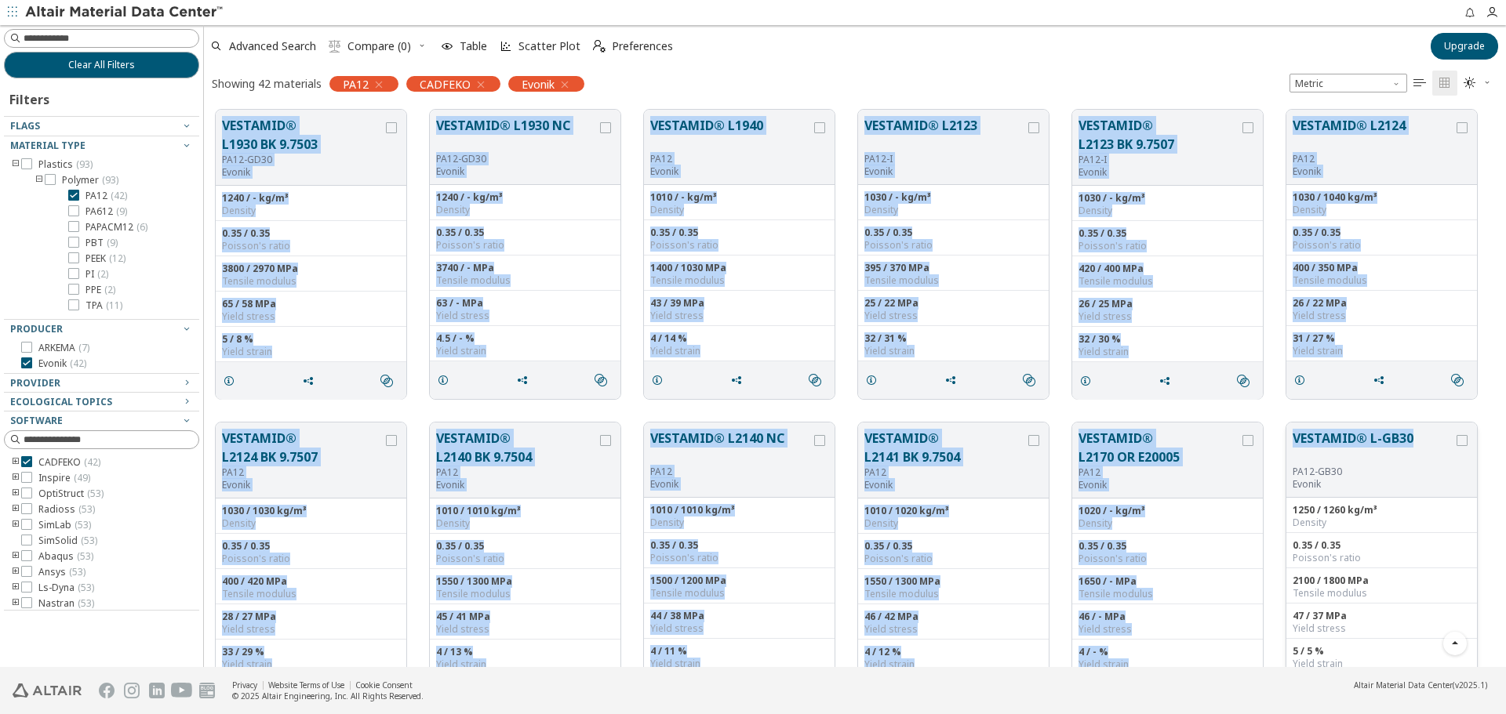
drag, startPoint x: 209, startPoint y: 113, endPoint x: 1419, endPoint y: 429, distance: 1250.5
click at [1419, 429] on div "VESTAMID® Care ML94 PA12 Evonik 1010 / - kg/m³ Density 0.35 / 0.35 Poisson's ra…" at bounding box center [855, 567] width 1302 height 2190
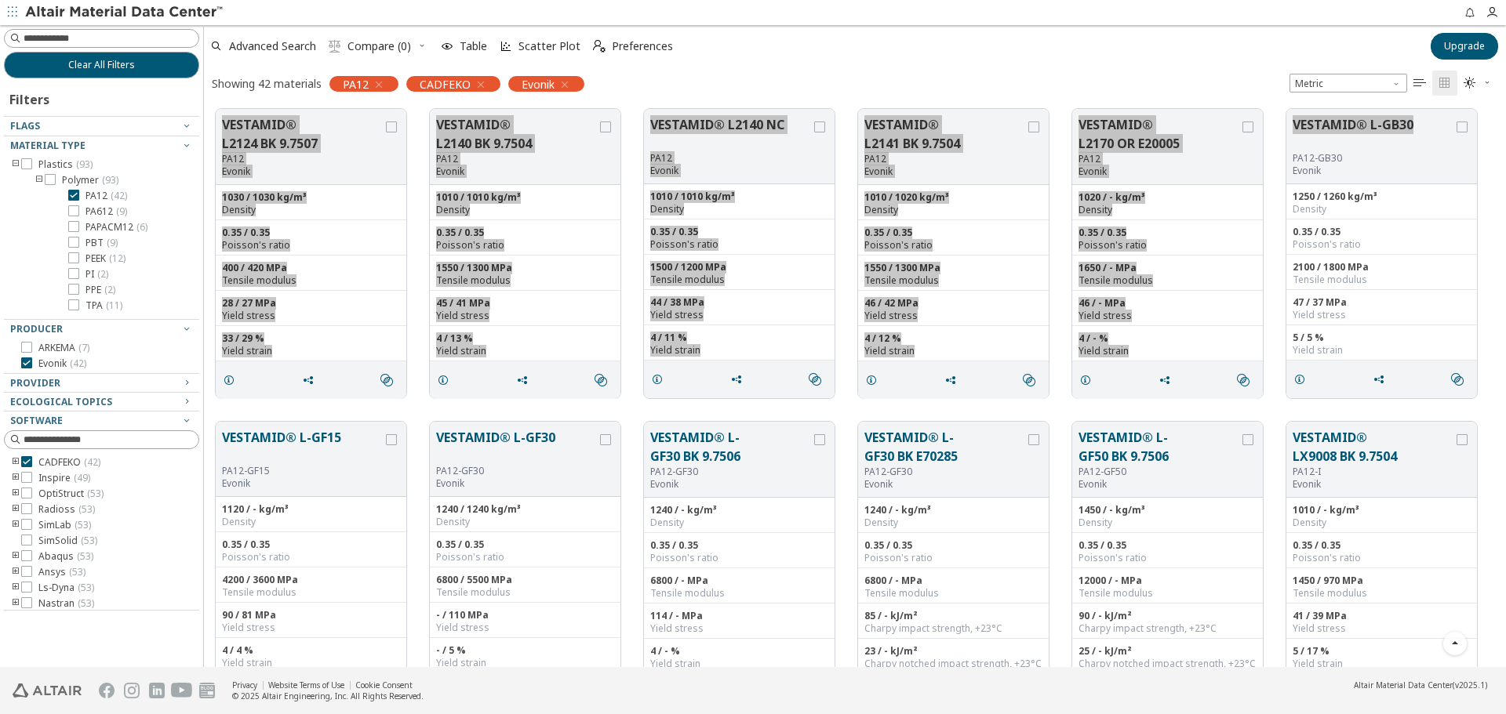
scroll to position [1176, 0]
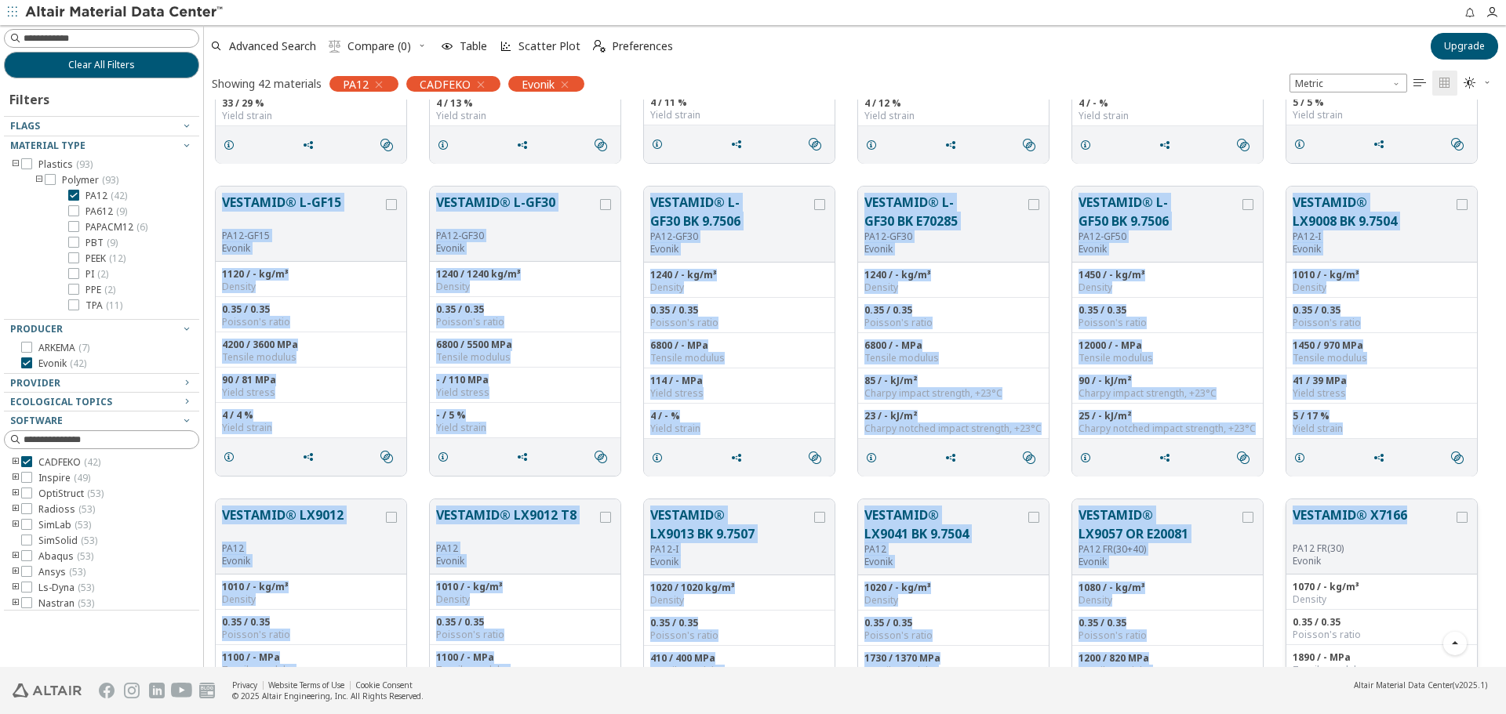
drag, startPoint x: 213, startPoint y: 179, endPoint x: 1412, endPoint y: 508, distance: 1244.1
click at [1415, 514] on div "VESTAMID® L1930 BK 9.7503 PA12-GD30 Evonik 1240 / - kg/m³ Density 0.35 / 0.35 P…" at bounding box center [855, 18] width 1302 height 2190
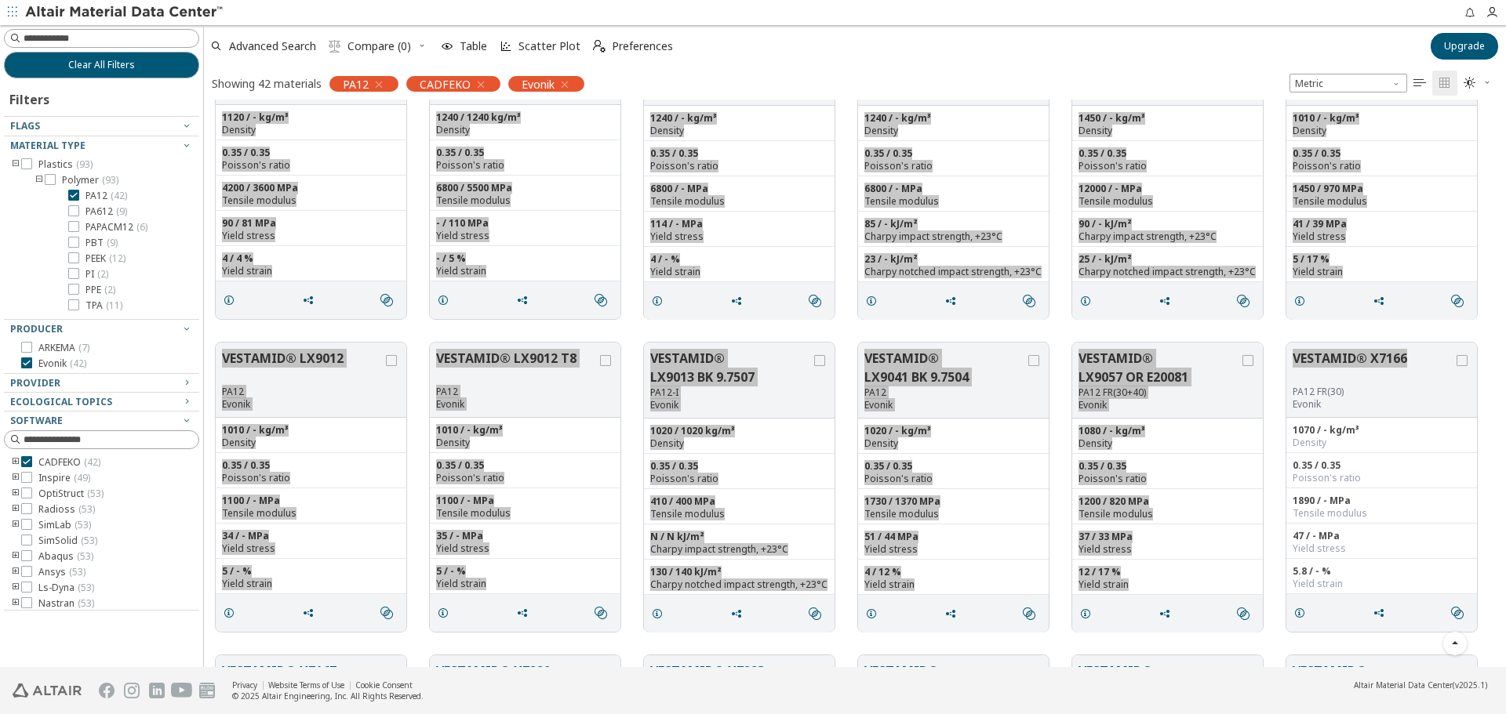
scroll to position [1622, 0]
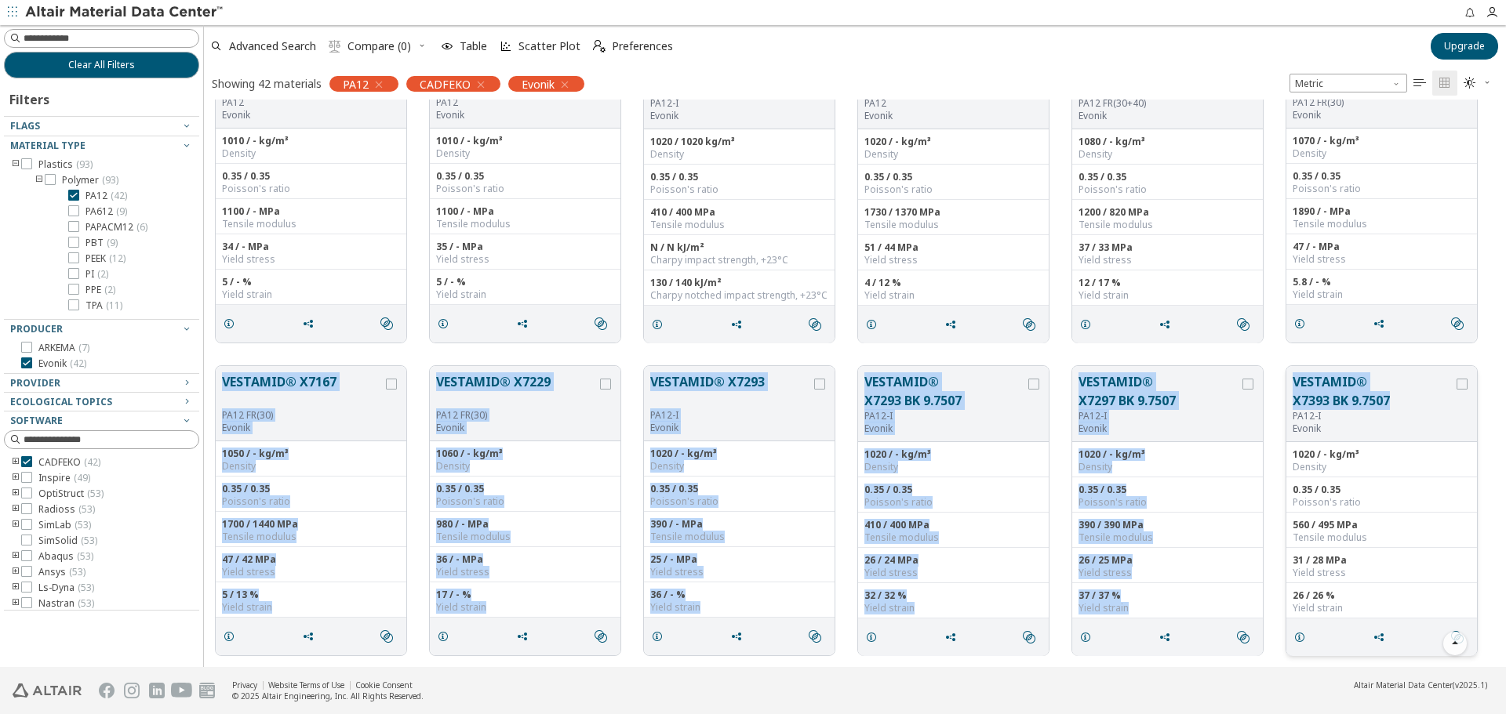
drag, startPoint x: 216, startPoint y: 360, endPoint x: 1402, endPoint y: 399, distance: 1186.3
click at [1402, 399] on div "VESTAMID® X7167 PA12 FR(30) Evonik 1050 / - kg/m³ Density 0.35 / 0.35 Poisson's…" at bounding box center [855, 510] width 1302 height 313
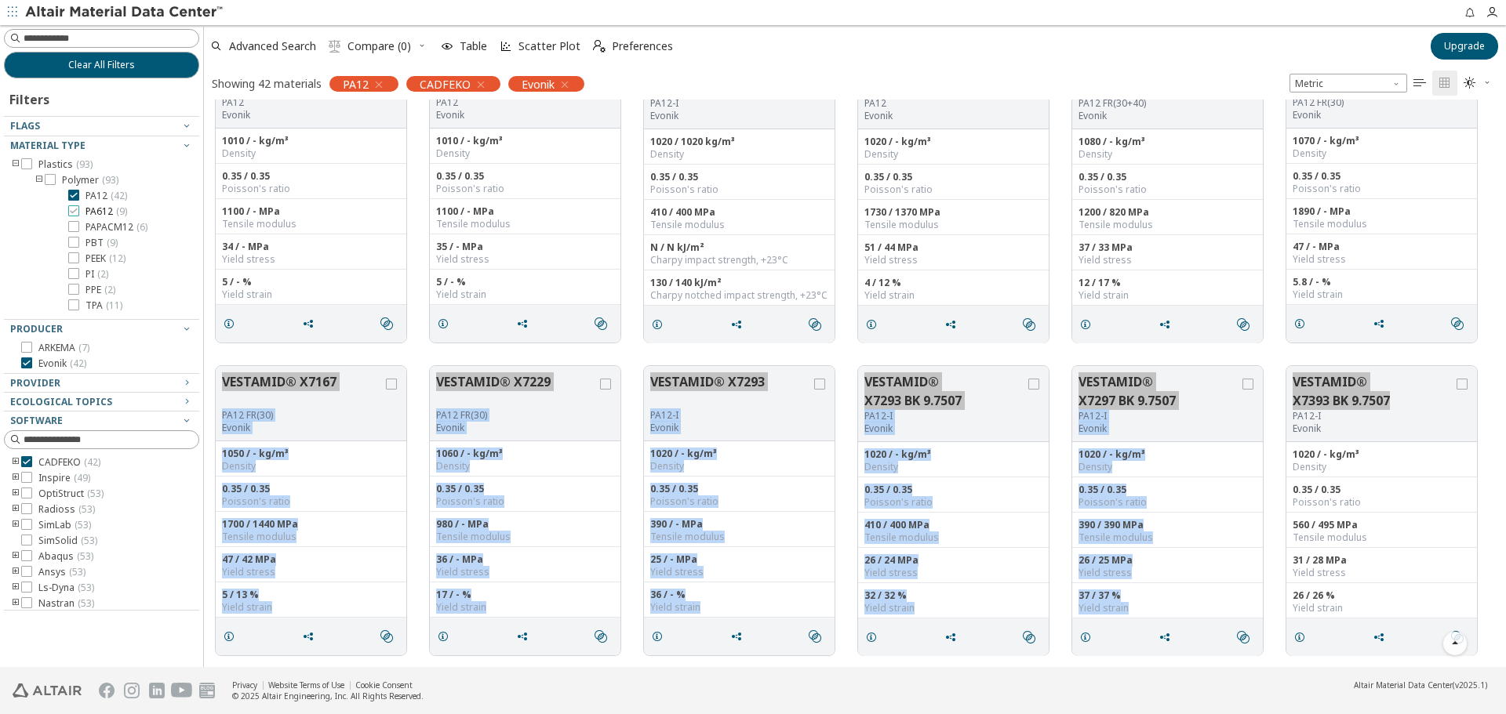
click at [95, 206] on span "PA612 ( 9 )" at bounding box center [106, 211] width 42 height 13
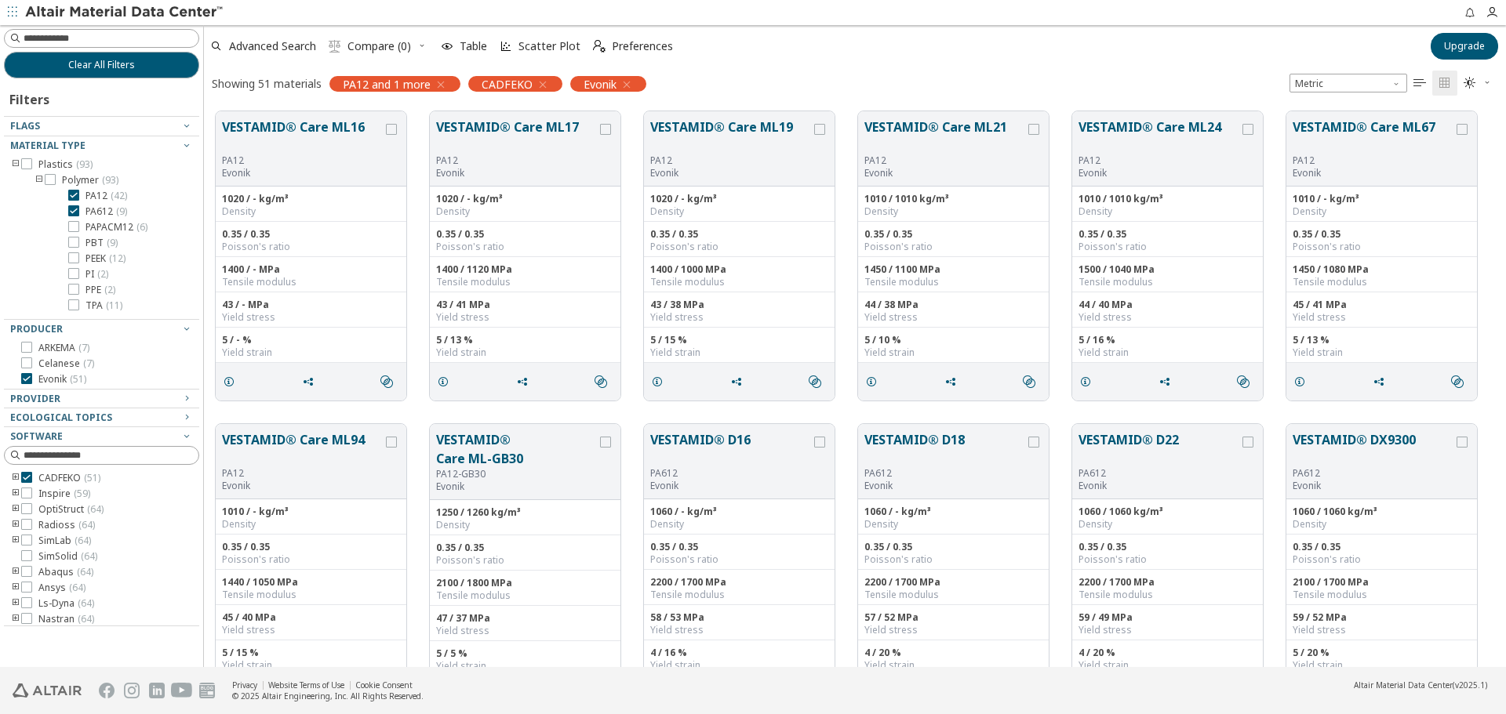
click at [104, 192] on span "PA12 ( 42 )" at bounding box center [106, 196] width 42 height 13
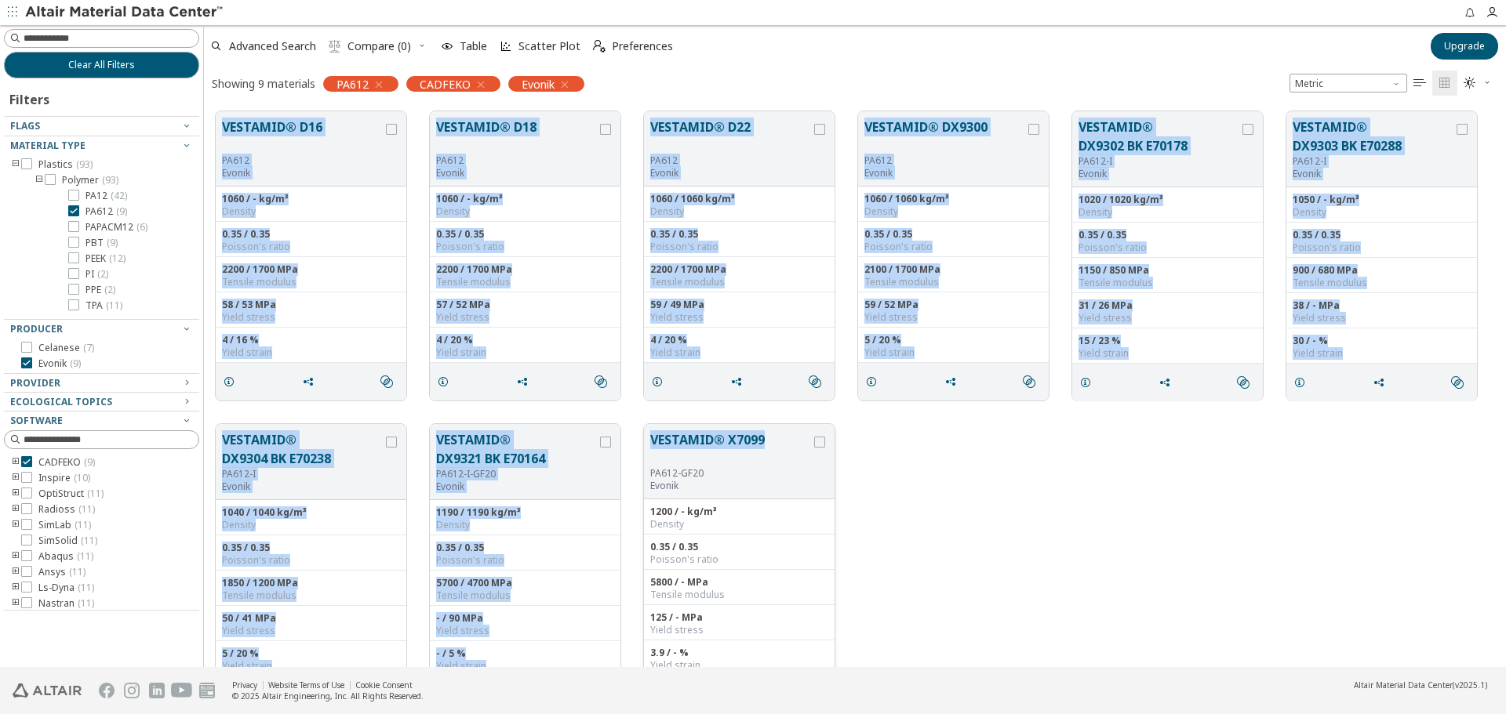
drag, startPoint x: 220, startPoint y: 112, endPoint x: 768, endPoint y: 456, distance: 646.8
click at [766, 456] on div "VESTAMID® D16 PA612 Evonik 1060 / - kg/m³ Density 0.35 / 0.35 Poisson's ratio 2…" at bounding box center [855, 413] width 1302 height 626
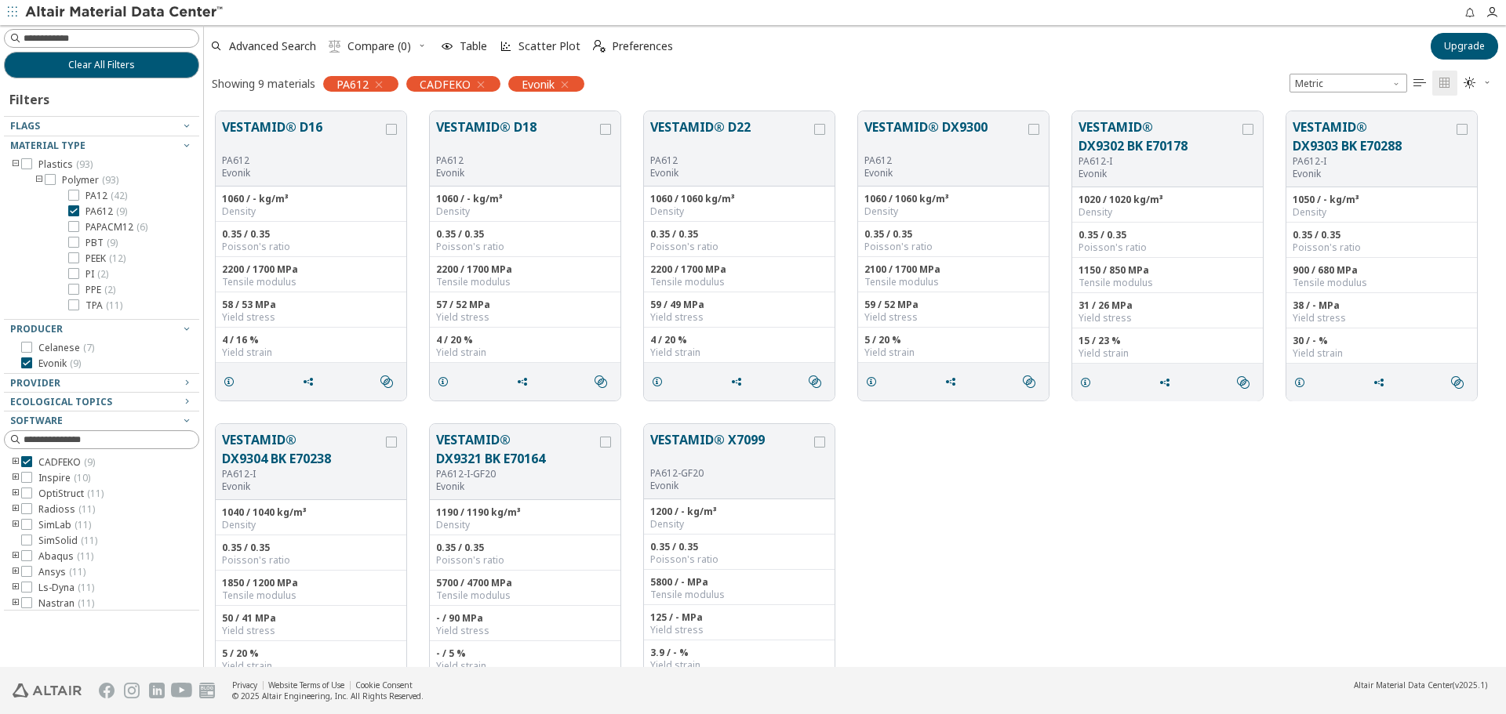
click at [1001, 500] on div "VESTAMID® DX9304 BK E70238 PA612-I Evonik 1040 / 1040 kg/m³ Density 0.35 / 0.35…" at bounding box center [855, 568] width 1302 height 313
click at [100, 222] on span "PAPACM12 ( 6 )" at bounding box center [116, 227] width 62 height 13
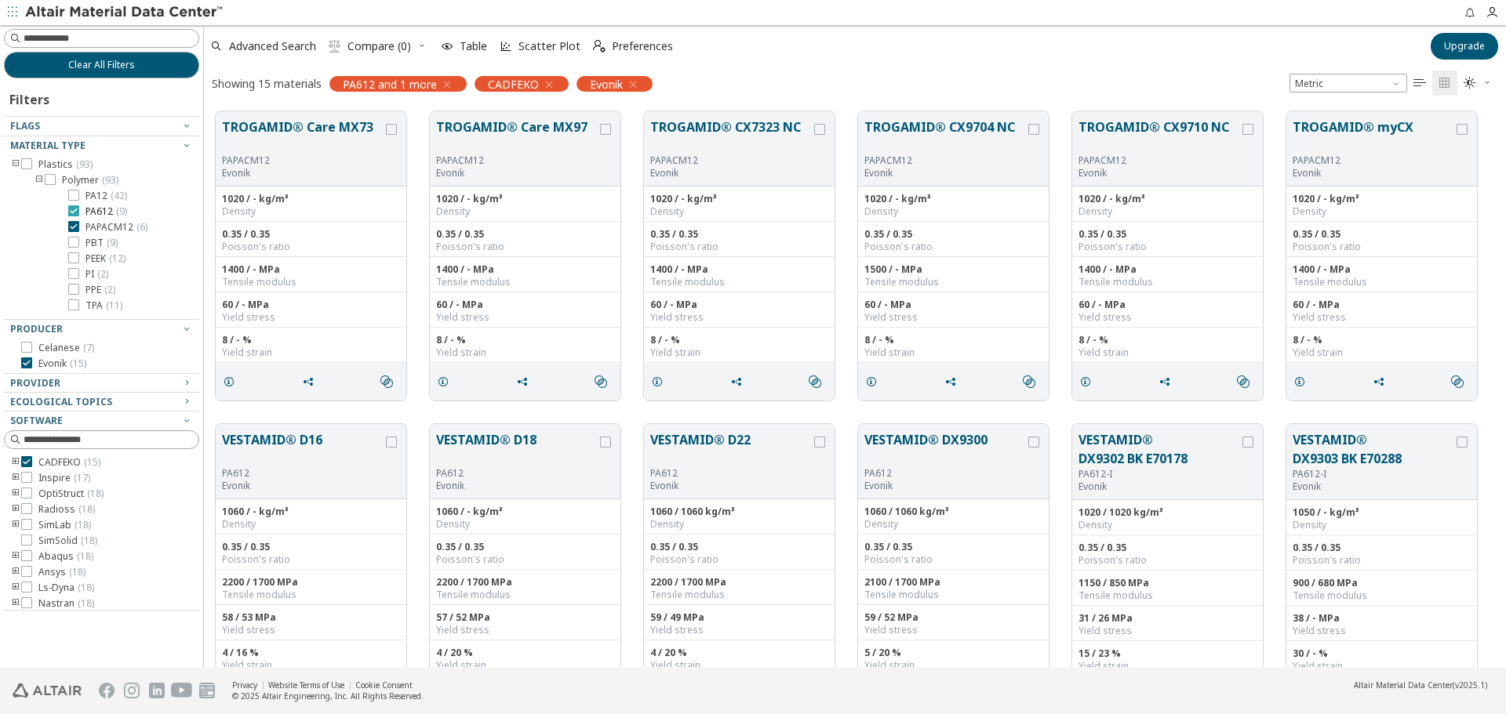
click at [111, 213] on span "PA612 ( 9 )" at bounding box center [106, 211] width 42 height 13
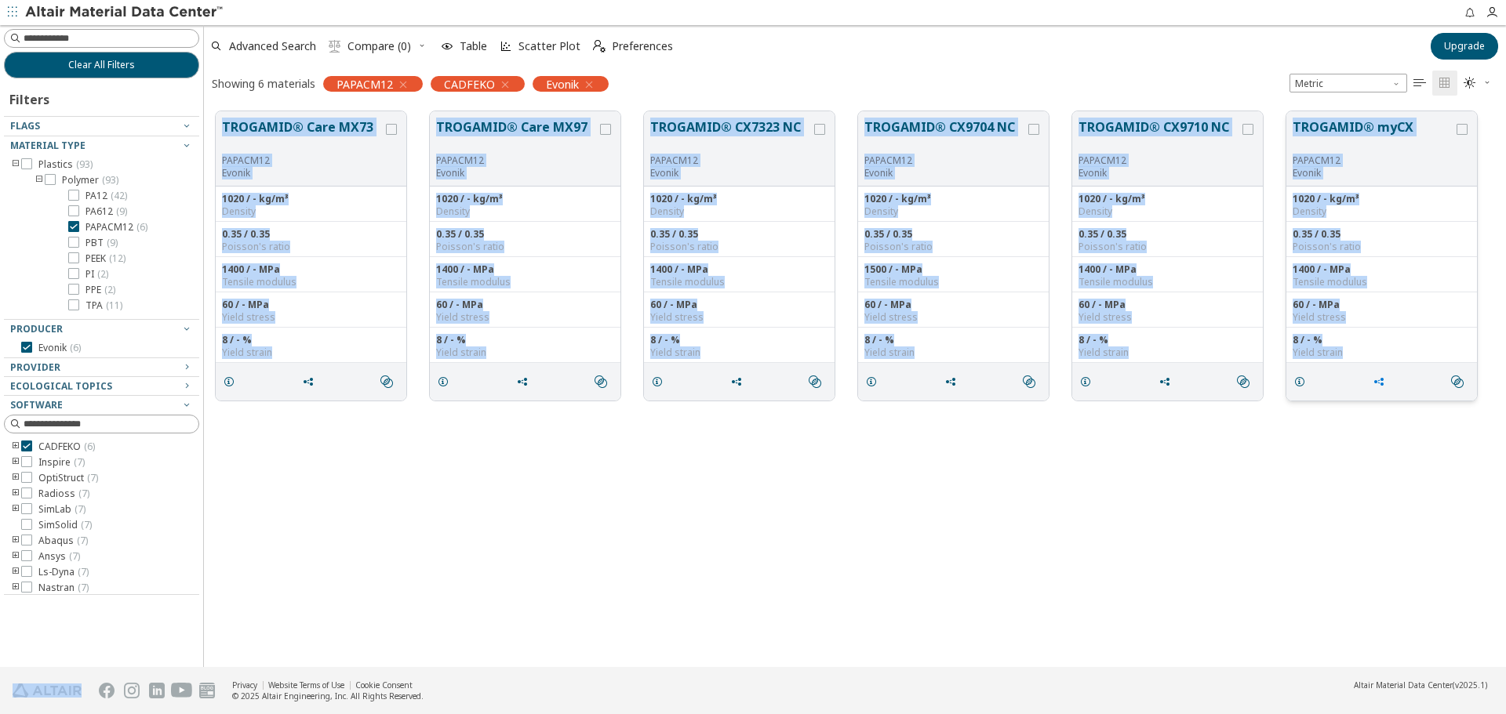
drag, startPoint x: 220, startPoint y: 110, endPoint x: 1391, endPoint y: 392, distance: 1205.0
click at [1391, 392] on div "TROGAMID® Care MX73 PAPACM12 Evonik 1020 / - kg/m³ Density 0.35 / 0.35 Poisson'…" at bounding box center [855, 256] width 1302 height 313
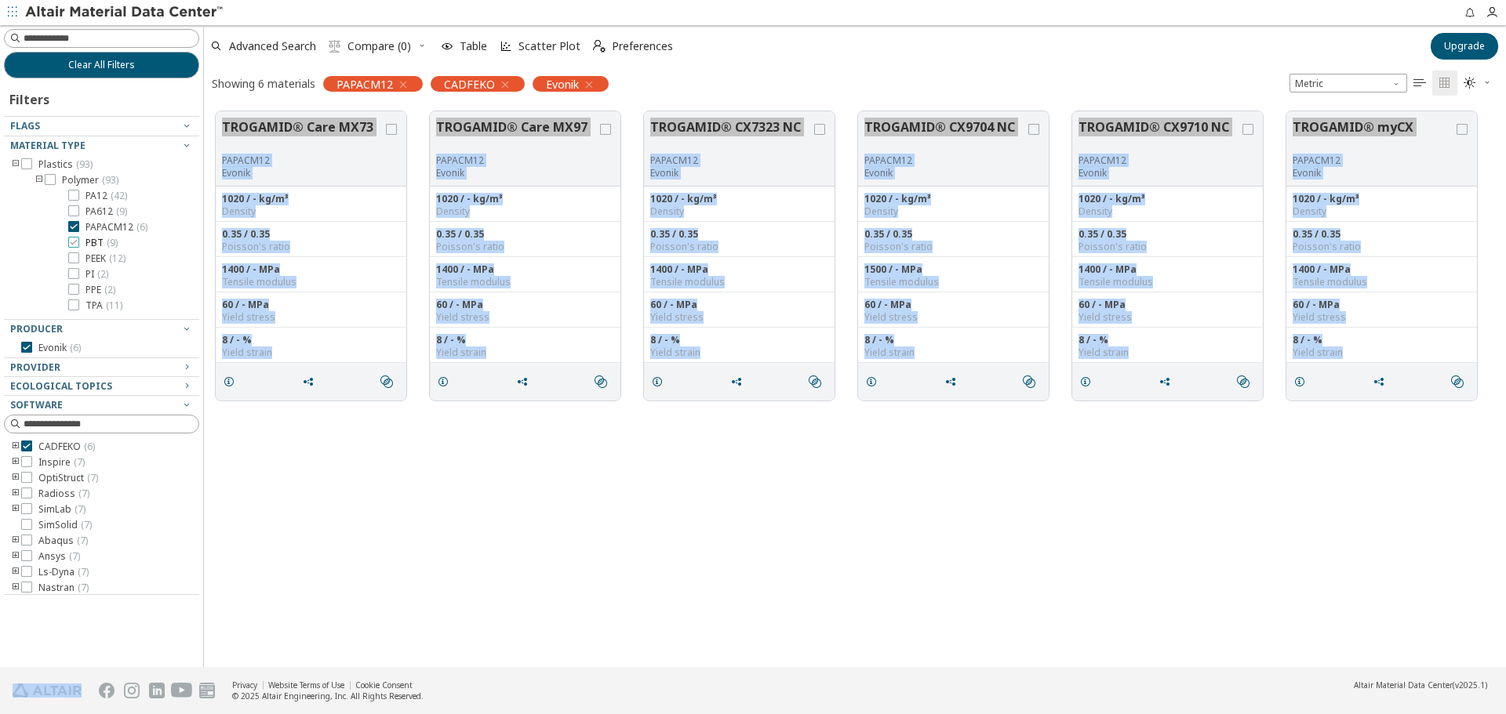
click at [95, 242] on span "PBT ( 9 )" at bounding box center [101, 243] width 32 height 13
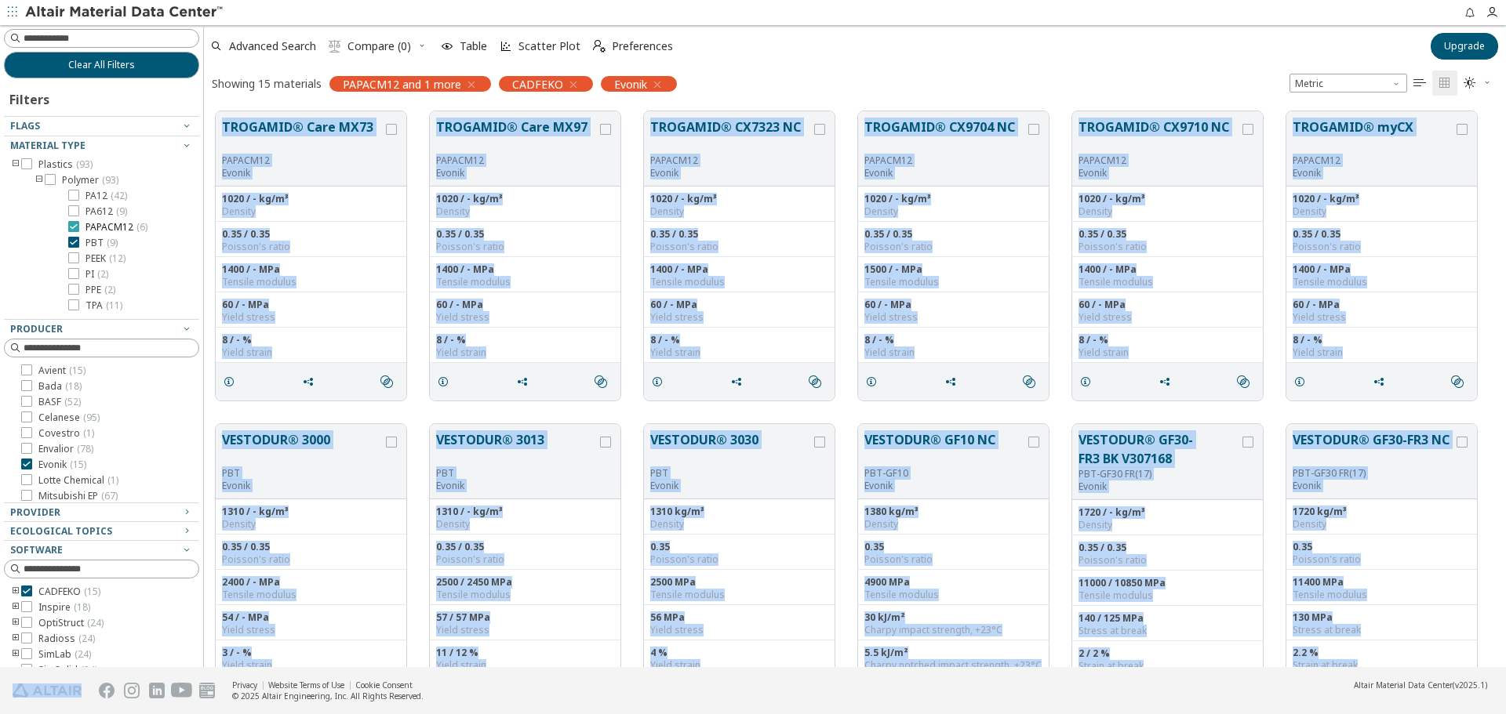
click at [103, 231] on span "PAPACM12 ( 6 )" at bounding box center [116, 227] width 62 height 13
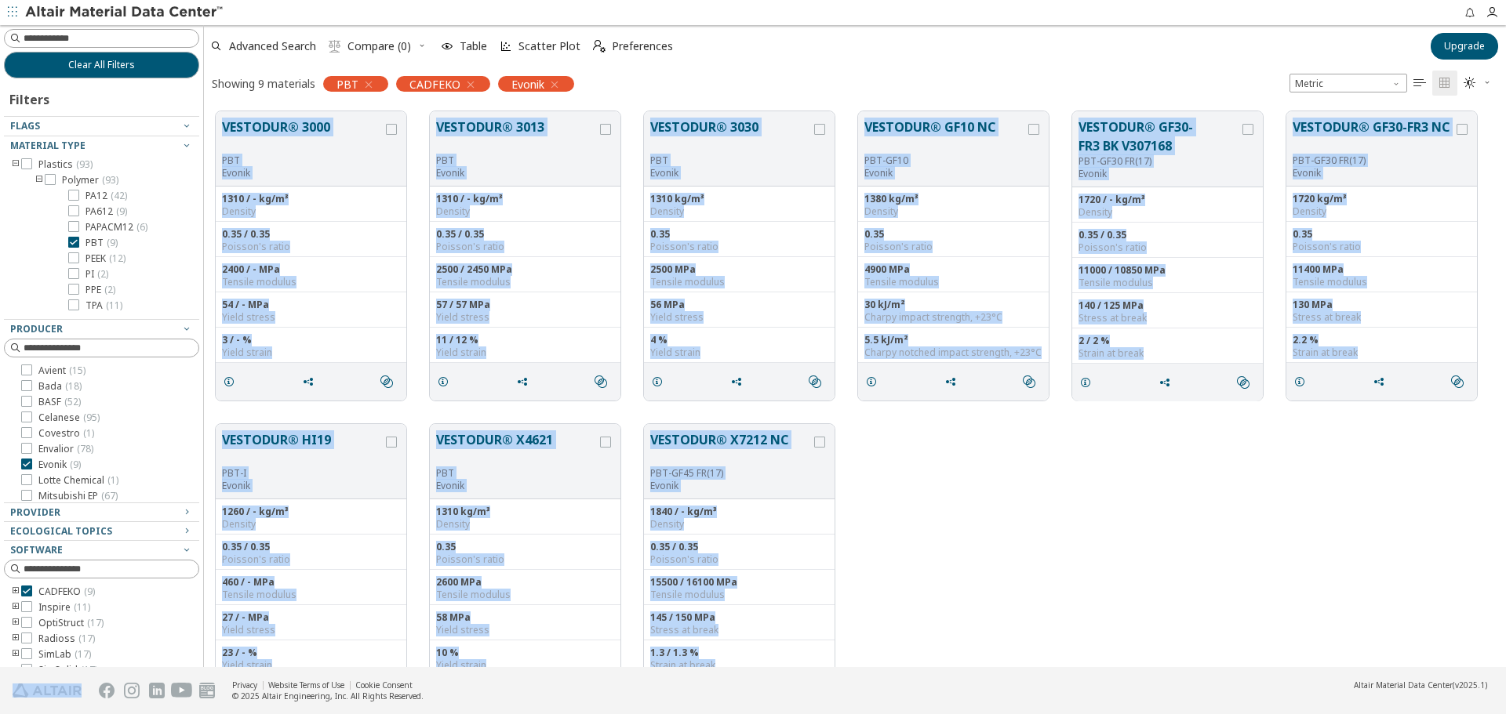
click at [1045, 542] on div "VESTODUR® HI19 PBT-I Evonik 1260 / - kg/m³ Density 0.35 / 0.35 Poisson's ratio …" at bounding box center [855, 568] width 1302 height 313
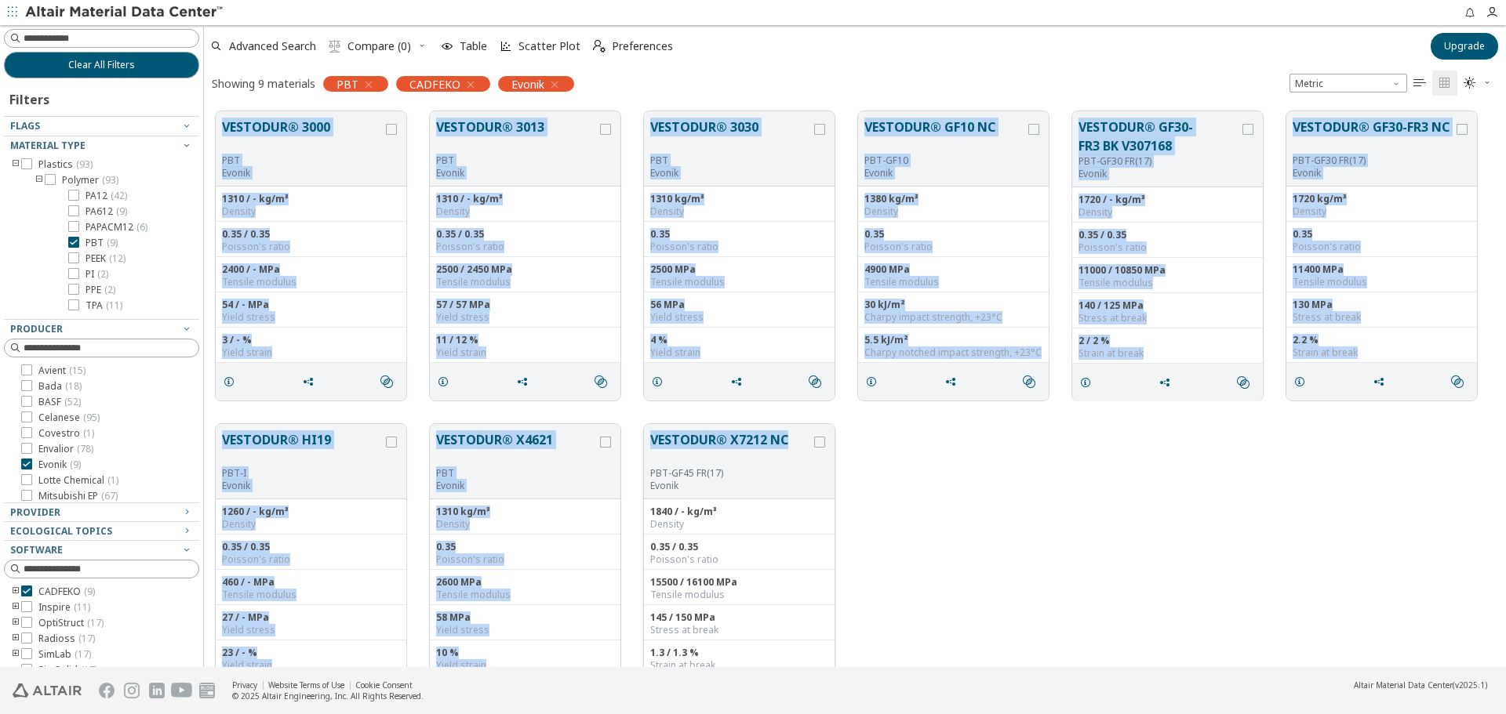
drag, startPoint x: 220, startPoint y: 118, endPoint x: 795, endPoint y: 464, distance: 671.9
click at [795, 464] on div "VESTODUR® 3000 PBT Evonik 1310 / - kg/m³ Density 0.35 / 0.35 Poisson's ratio 24…" at bounding box center [855, 413] width 1302 height 626
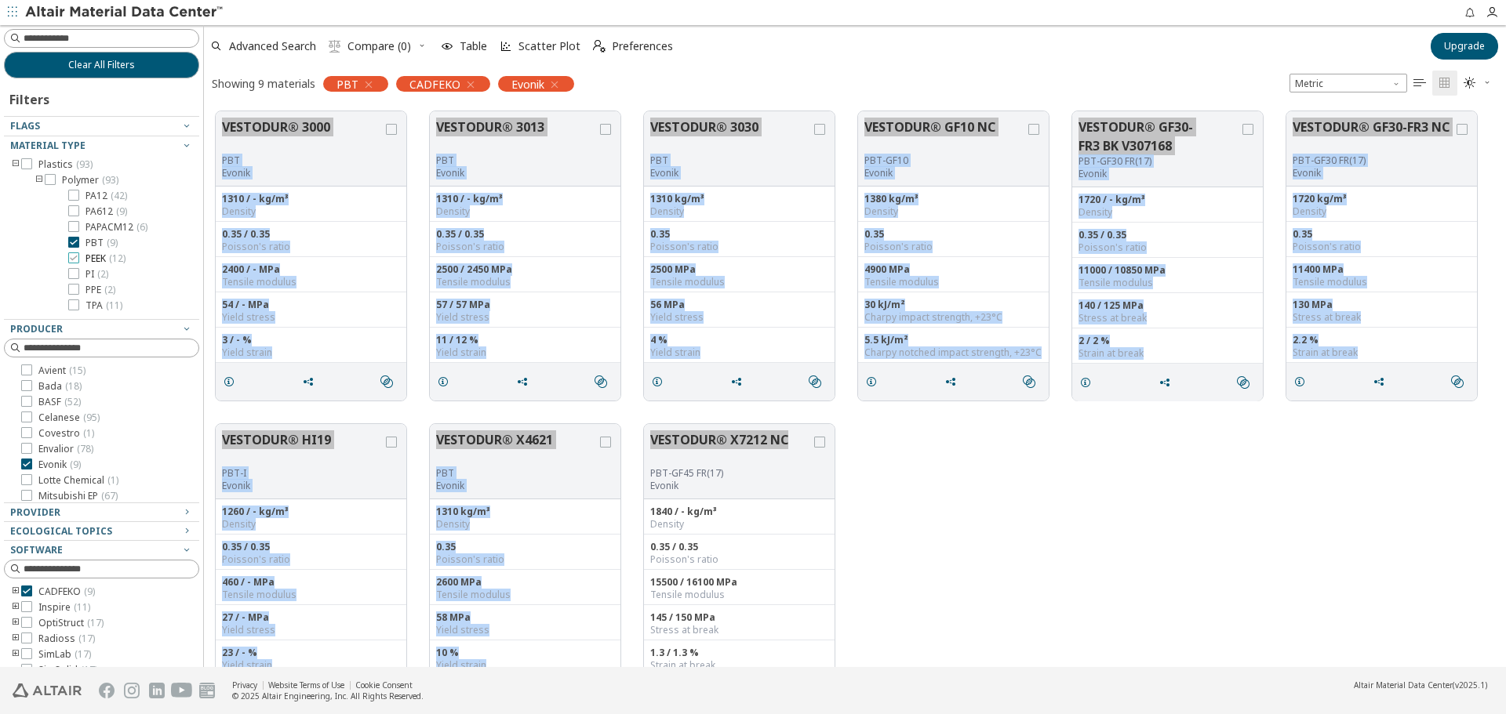
click at [93, 261] on span "PEEK ( 12 )" at bounding box center [105, 258] width 40 height 13
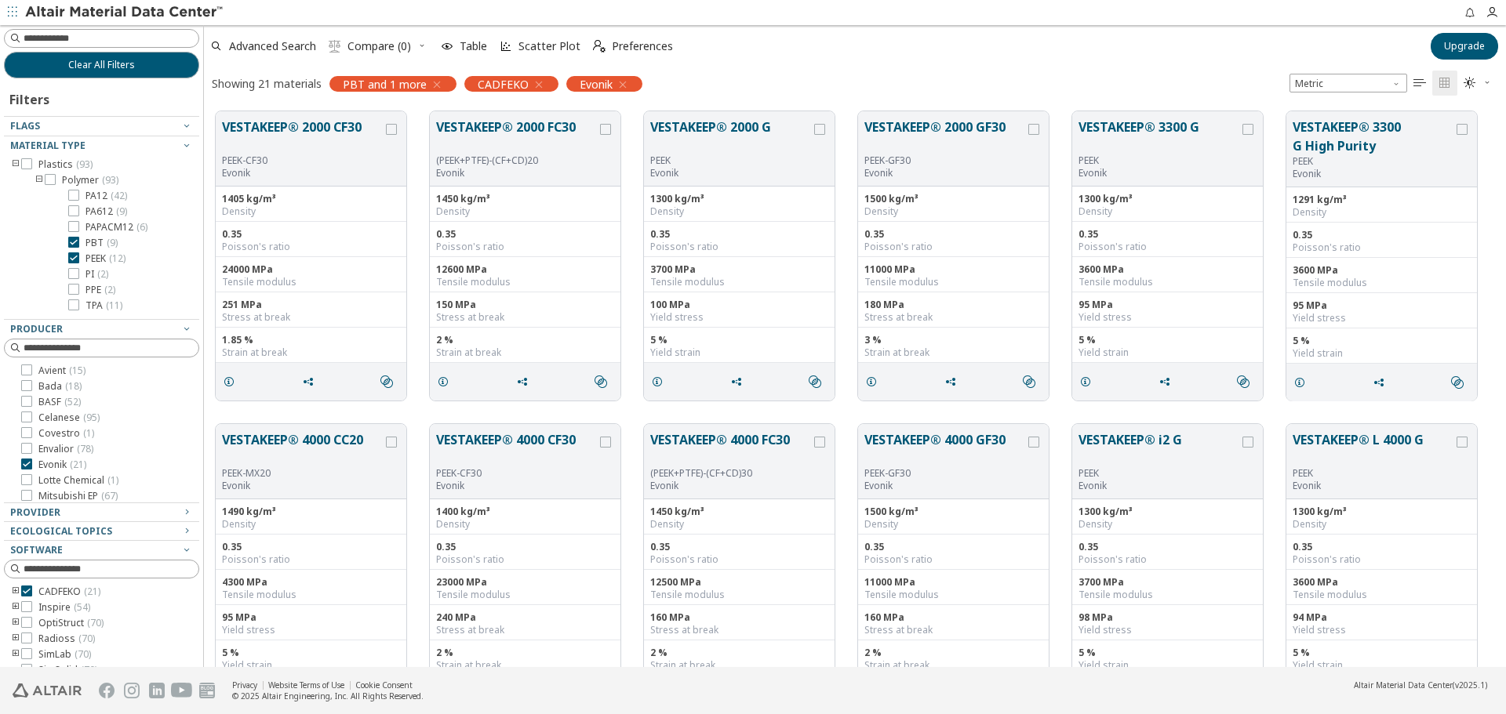
click at [96, 244] on span "PBT ( 9 )" at bounding box center [101, 243] width 32 height 13
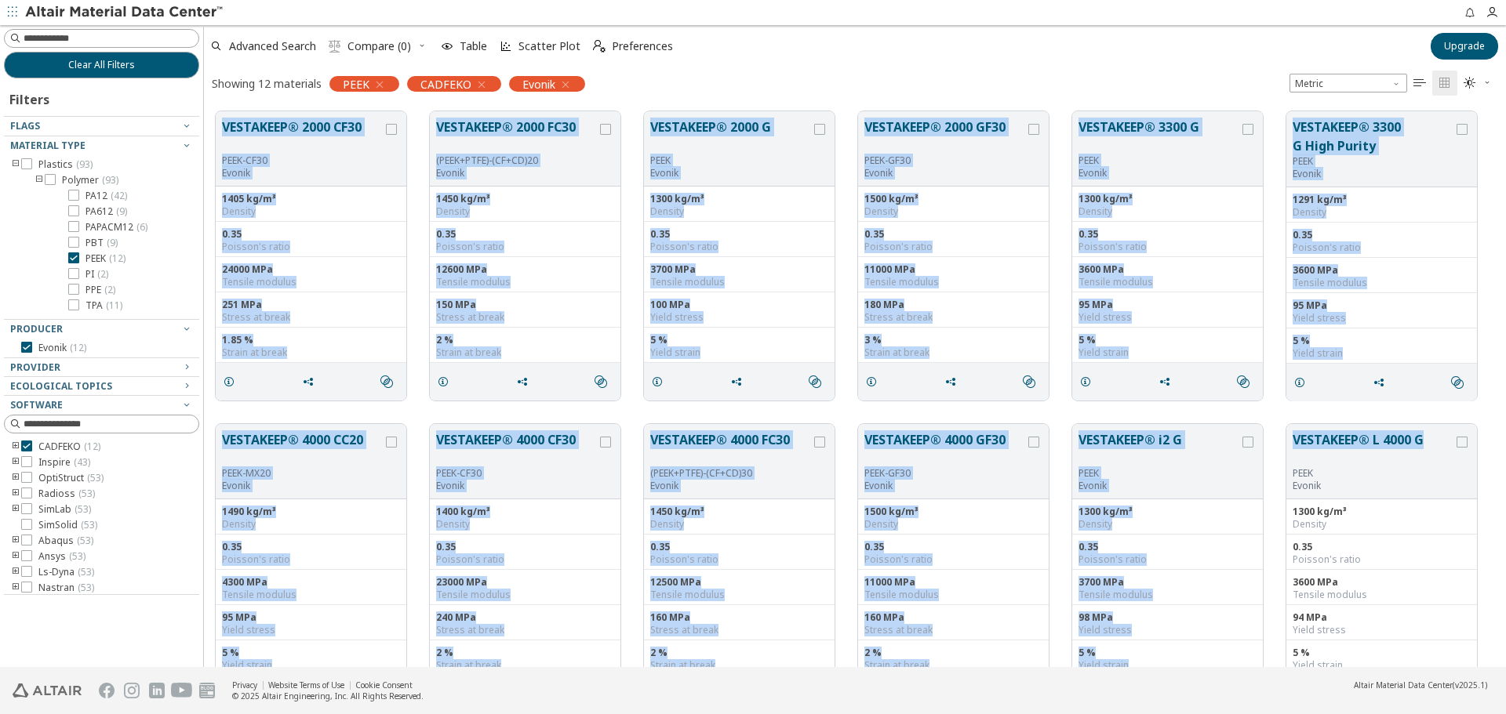
drag, startPoint x: 211, startPoint y: 107, endPoint x: 1452, endPoint y: 417, distance: 1279.4
click at [1452, 417] on div "VESTAKEEP® 2000 CF30 PEEK-CF30 Evonik 1405 kg/m³ Density 0.35 Poisson's ratio 2…" at bounding box center [855, 413] width 1302 height 626
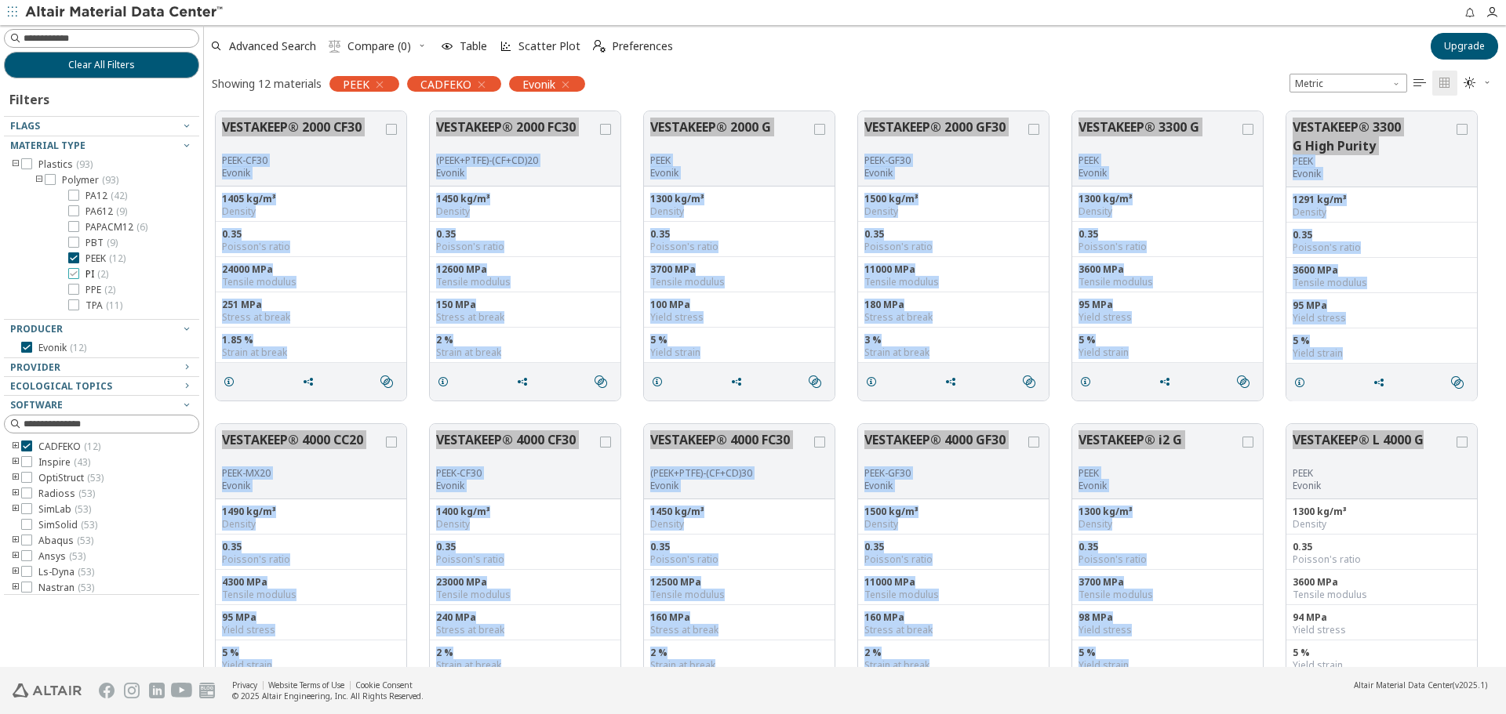
click at [91, 271] on span "PI ( 2 )" at bounding box center [96, 274] width 23 height 13
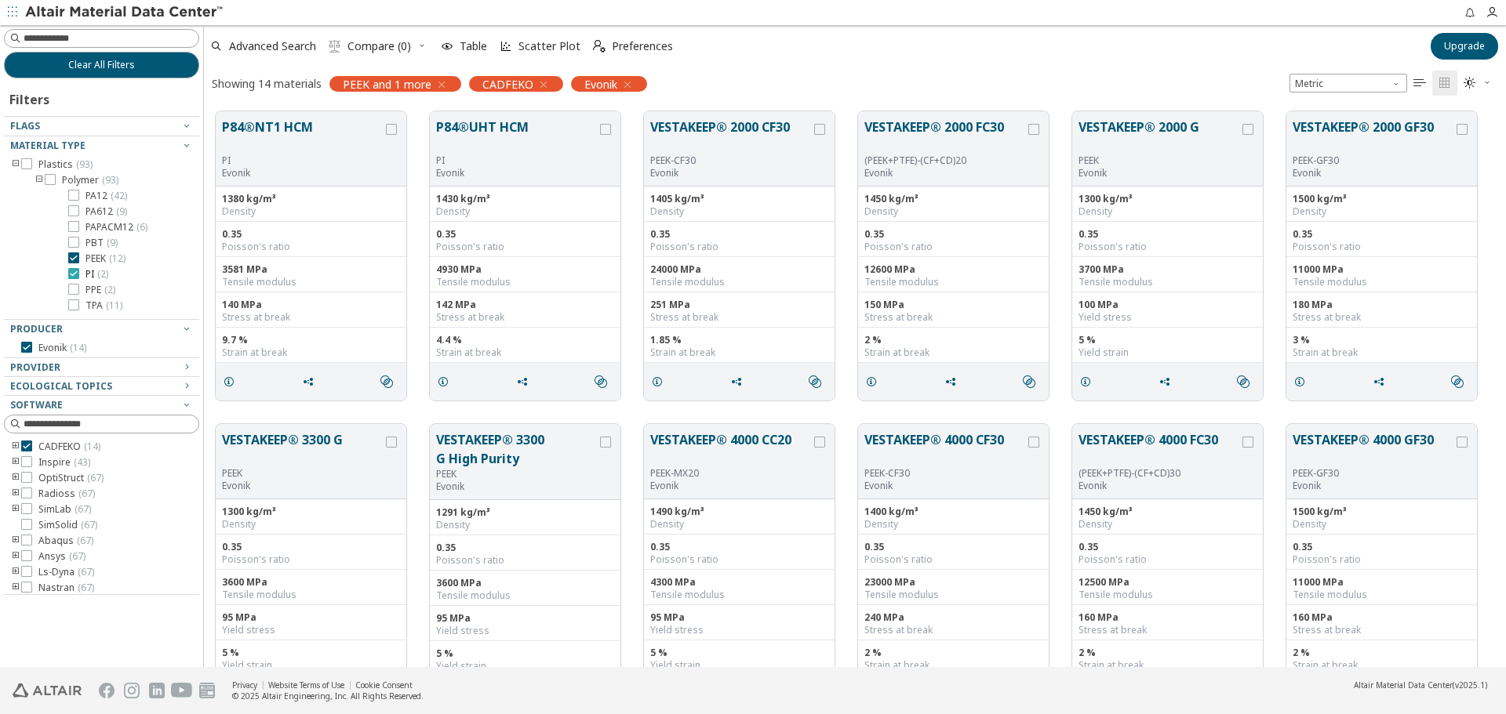
click at [91, 259] on span "PEEK ( 12 )" at bounding box center [105, 258] width 40 height 13
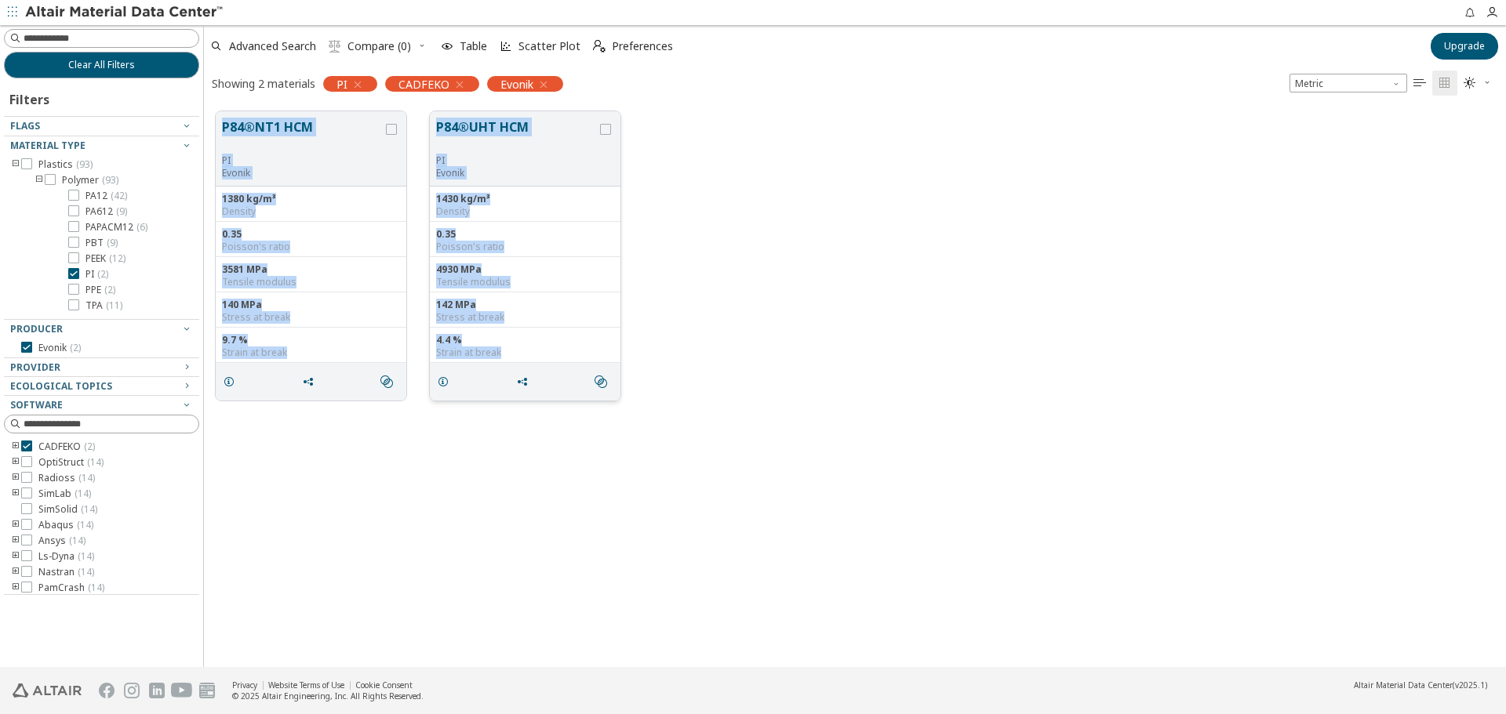
drag, startPoint x: 225, startPoint y: 114, endPoint x: 546, endPoint y: 358, distance: 402.4
click at [546, 358] on div "P84®NT1 HCM PI Evonik 1380 kg/m³ Density 0.35 Poisson's ratio 3581 MPa Tensile …" at bounding box center [855, 256] width 1302 height 313
click at [85, 289] on label "PPE ( 2 )" at bounding box center [91, 290] width 47 height 13
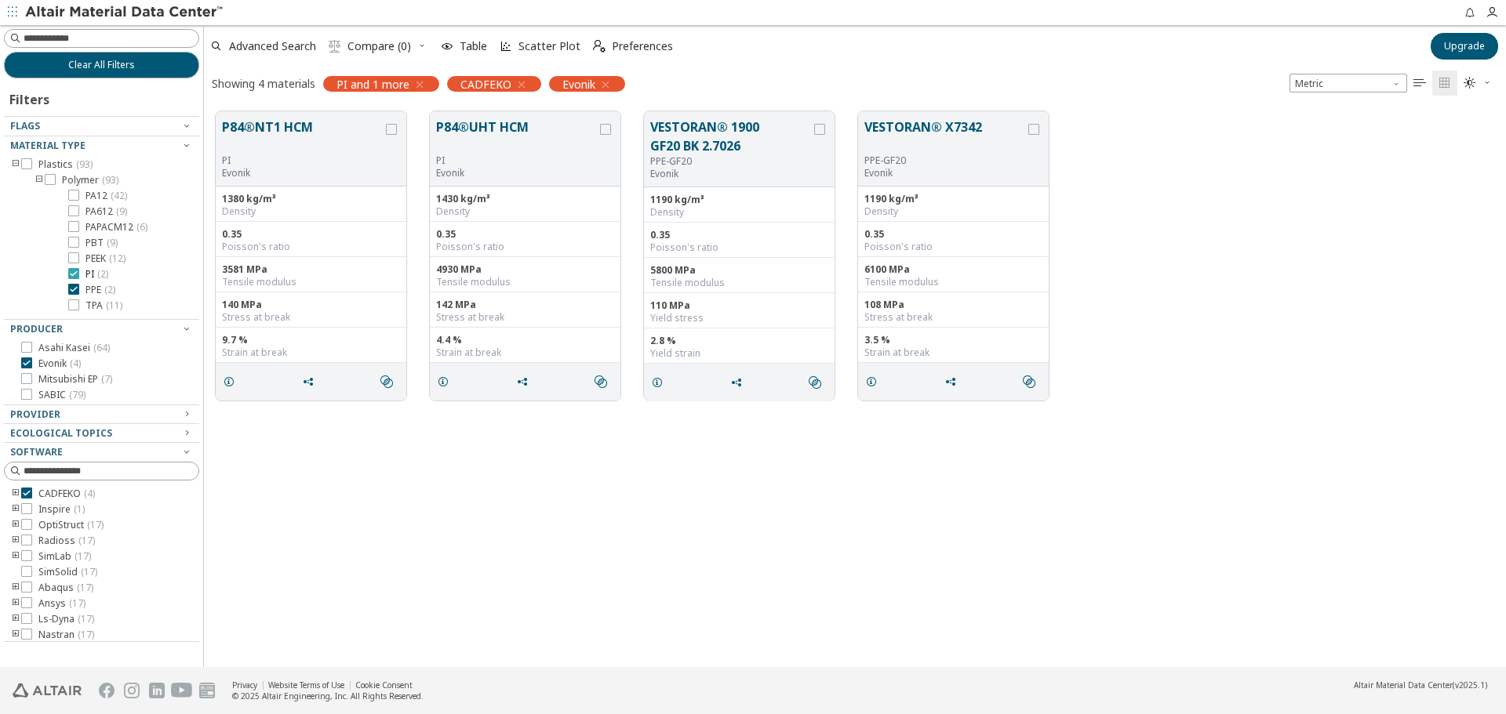
click at [93, 271] on span "PI ( 2 )" at bounding box center [96, 274] width 23 height 13
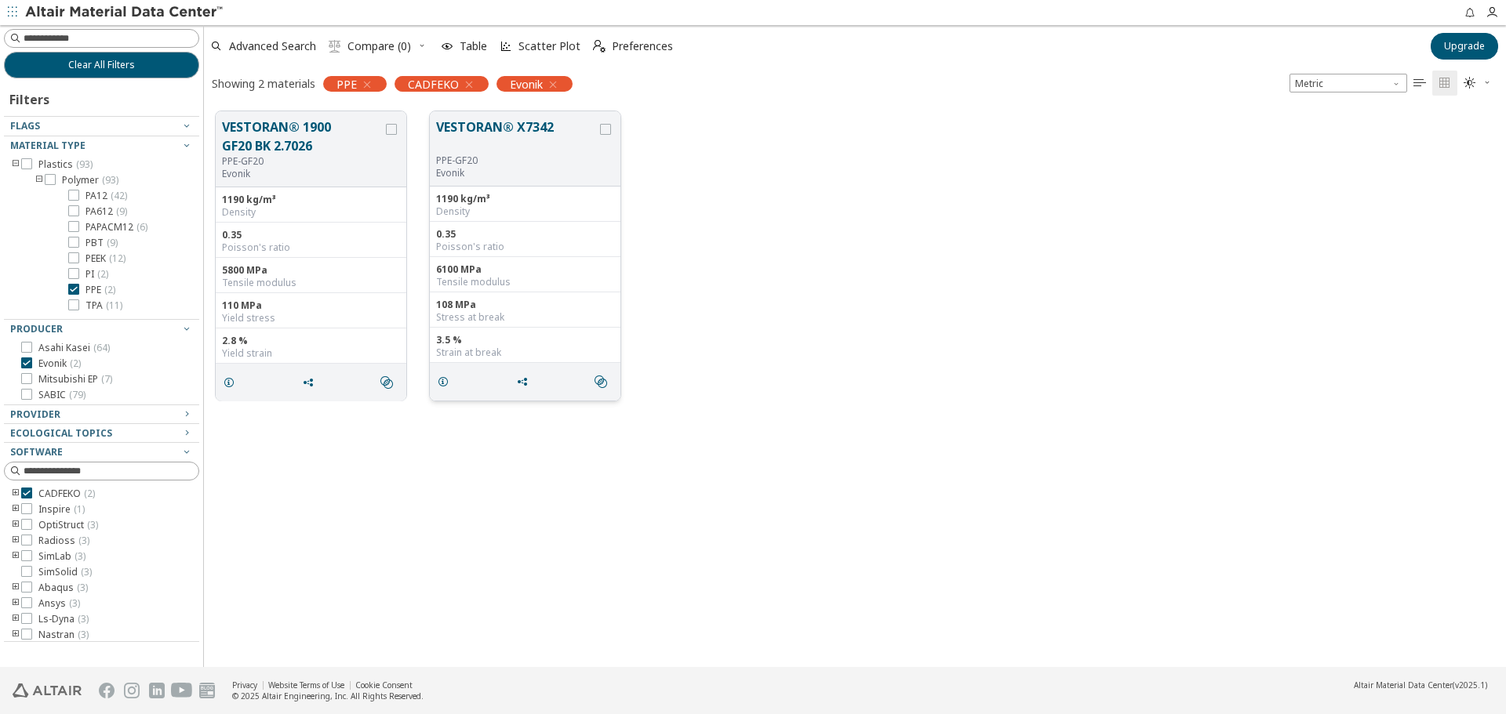
drag, startPoint x: 225, startPoint y: 120, endPoint x: 532, endPoint y: 142, distance: 307.4
click at [532, 142] on div "VESTORAN® 1900 GF20 BK 2.7026 PPE-GF20 Evonik 1190 kg/m³ Density 0.35 Poisson's…" at bounding box center [855, 256] width 1302 height 313
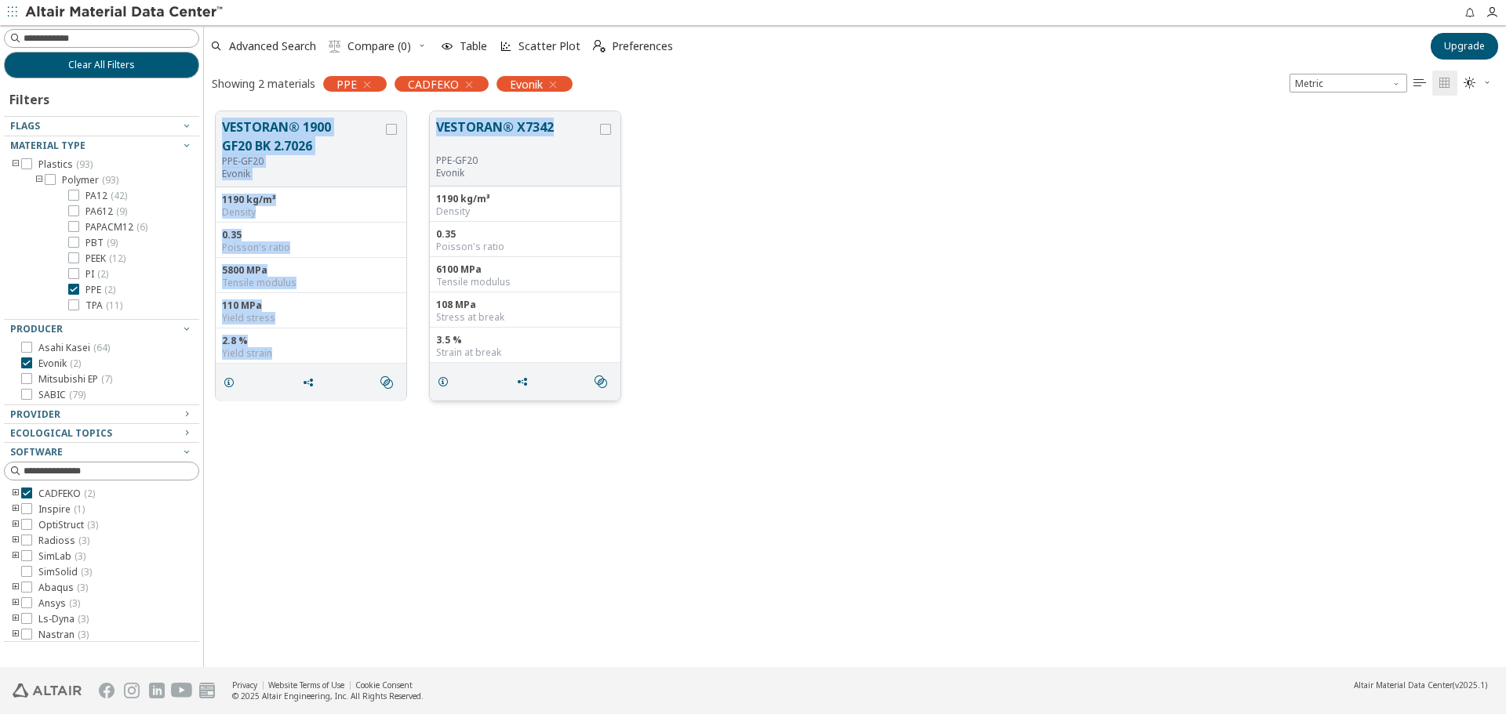
drag, startPoint x: 243, startPoint y: 123, endPoint x: 562, endPoint y: 136, distance: 319.4
click at [562, 136] on div "VESTORAN® 1900 GF20 BK 2.7026 PPE-GF20 Evonik 1190 kg/m³ Density 0.35 Poisson's…" at bounding box center [855, 256] width 1302 height 313
click at [85, 306] on label "TPA ( 11 )" at bounding box center [95, 306] width 54 height 13
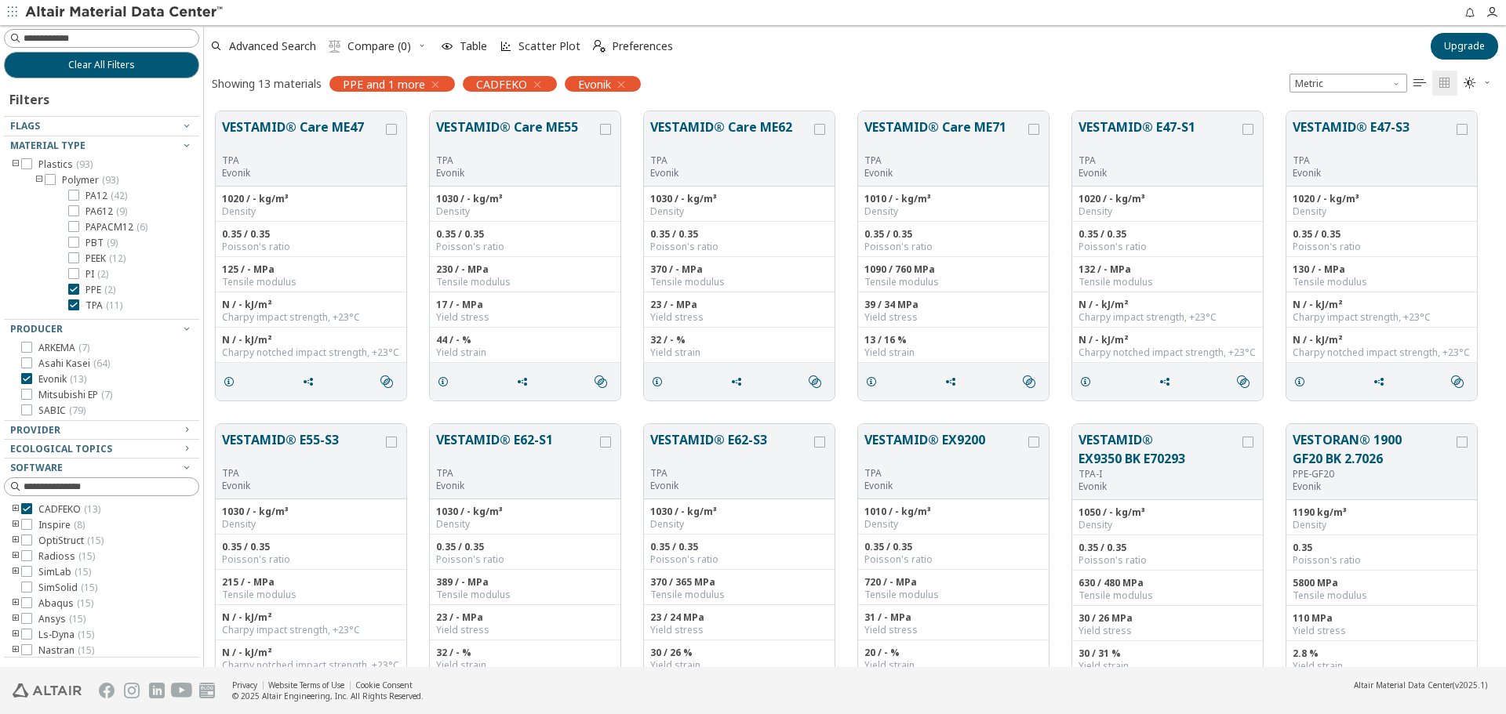
click at [96, 289] on span "PPE ( 2 )" at bounding box center [100, 290] width 30 height 13
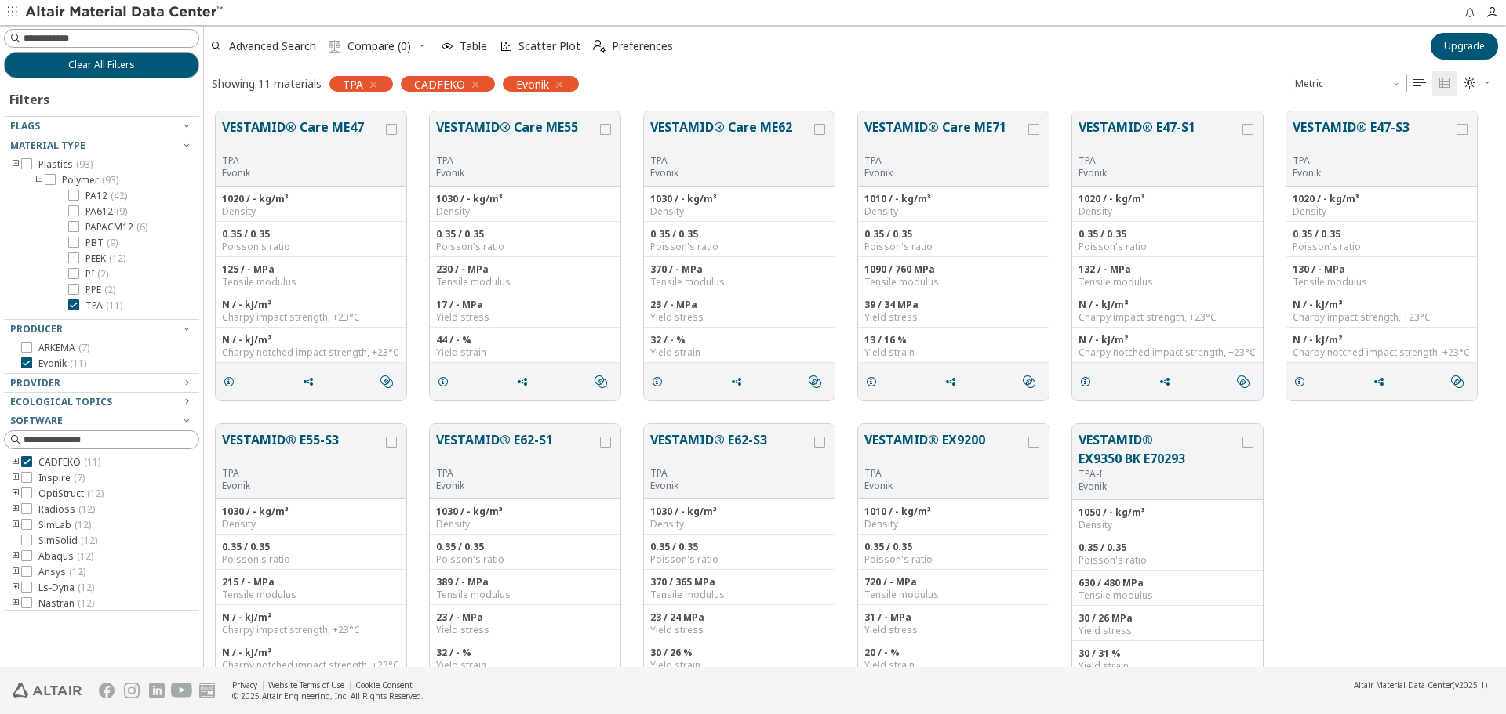
click at [1383, 533] on div "VESTAMID® E55-S3 TPA Evonik 1030 / - kg/m³ Density 0.35 / 0.35 Poisson's ratio …" at bounding box center [855, 568] width 1302 height 313
drag, startPoint x: 1390, startPoint y: 470, endPoint x: 1402, endPoint y: 461, distance: 15.1
click at [1390, 470] on div "VESTAMID® E55-S3 TPA Evonik 1030 / - kg/m³ Density 0.35 / 0.35 Poisson's ratio …" at bounding box center [855, 568] width 1302 height 313
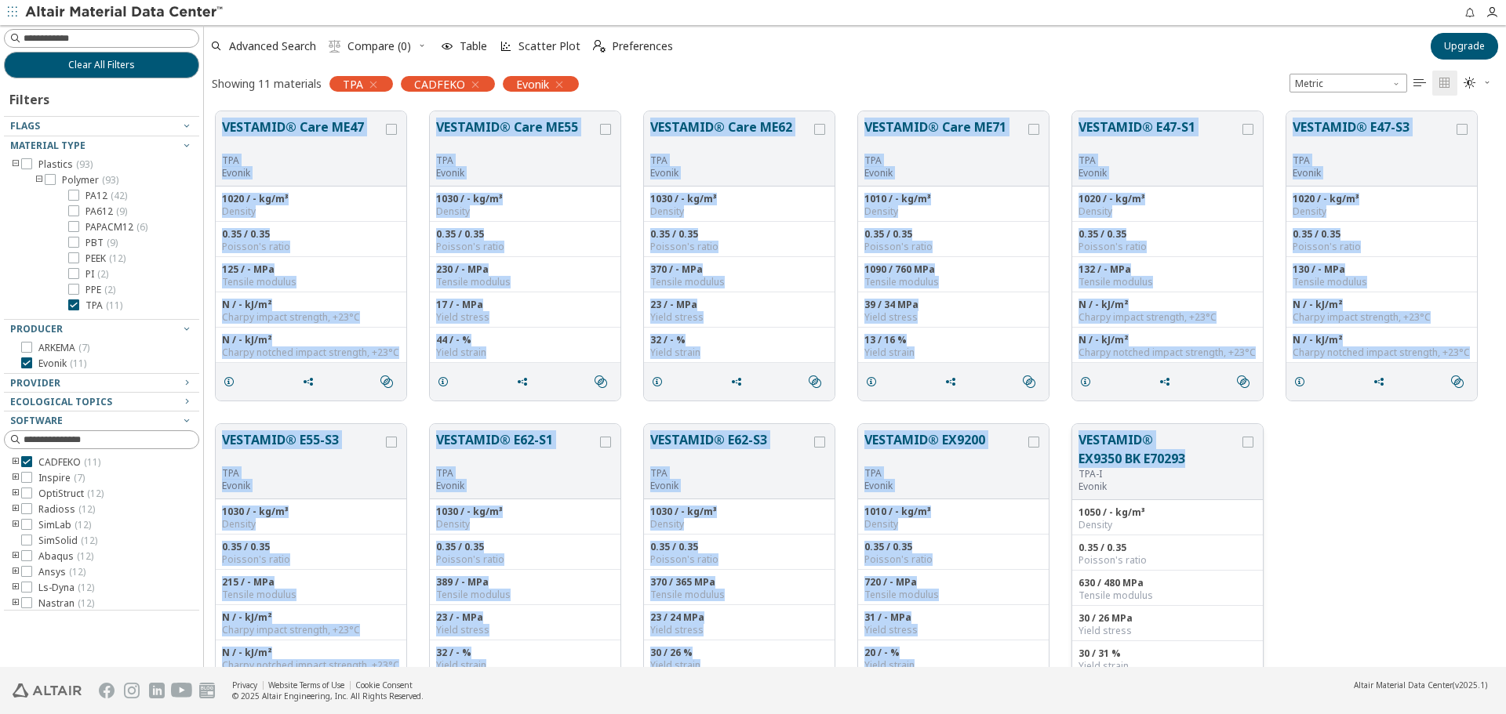
drag, startPoint x: 214, startPoint y: 104, endPoint x: 1193, endPoint y: 467, distance: 1043.5
click at [1193, 467] on div "VESTAMID® Care ME47 TPA Evonik 1020 / - kg/m³ Density 0.35 / 0.35 Poisson's rat…" at bounding box center [855, 413] width 1302 height 626
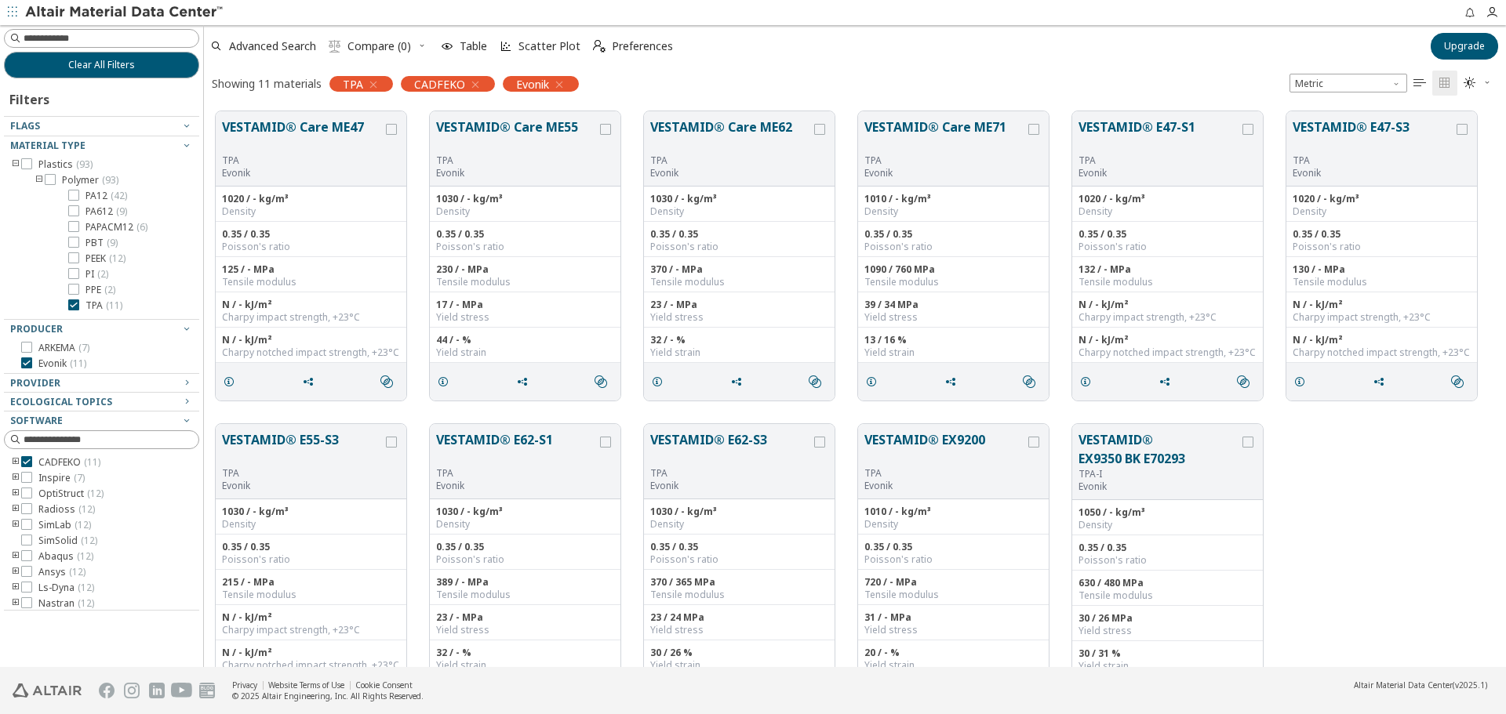
click at [1306, 456] on div "VESTAMID® E55-S3 TPA Evonik 1030 / - kg/m³ Density 0.35 / 0.35 Poisson's ratio …" at bounding box center [855, 568] width 1302 height 313
click at [74, 303] on icon at bounding box center [73, 305] width 11 height 11
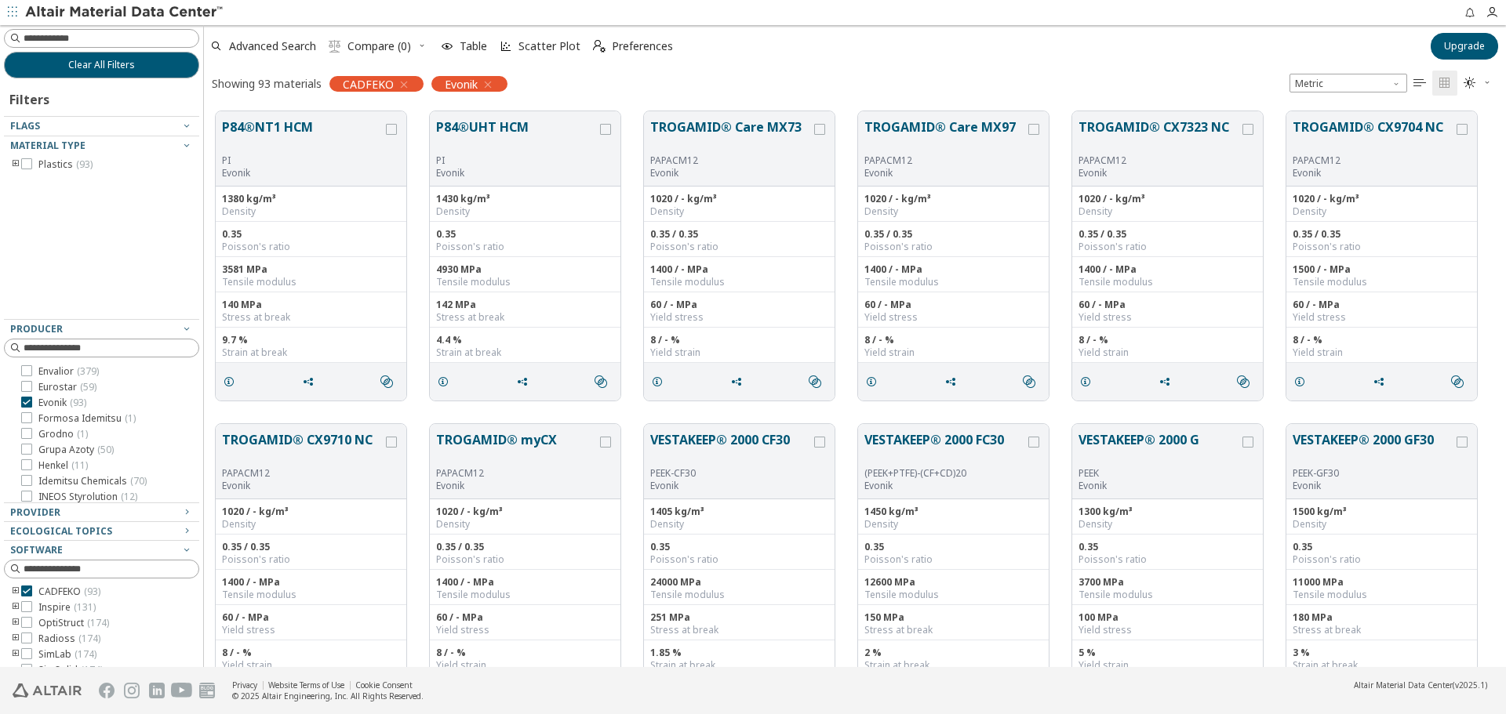
scroll to position [235, 0]
click at [93, 416] on span "Formosa Idemitsu ( 1 )" at bounding box center [86, 418] width 97 height 13
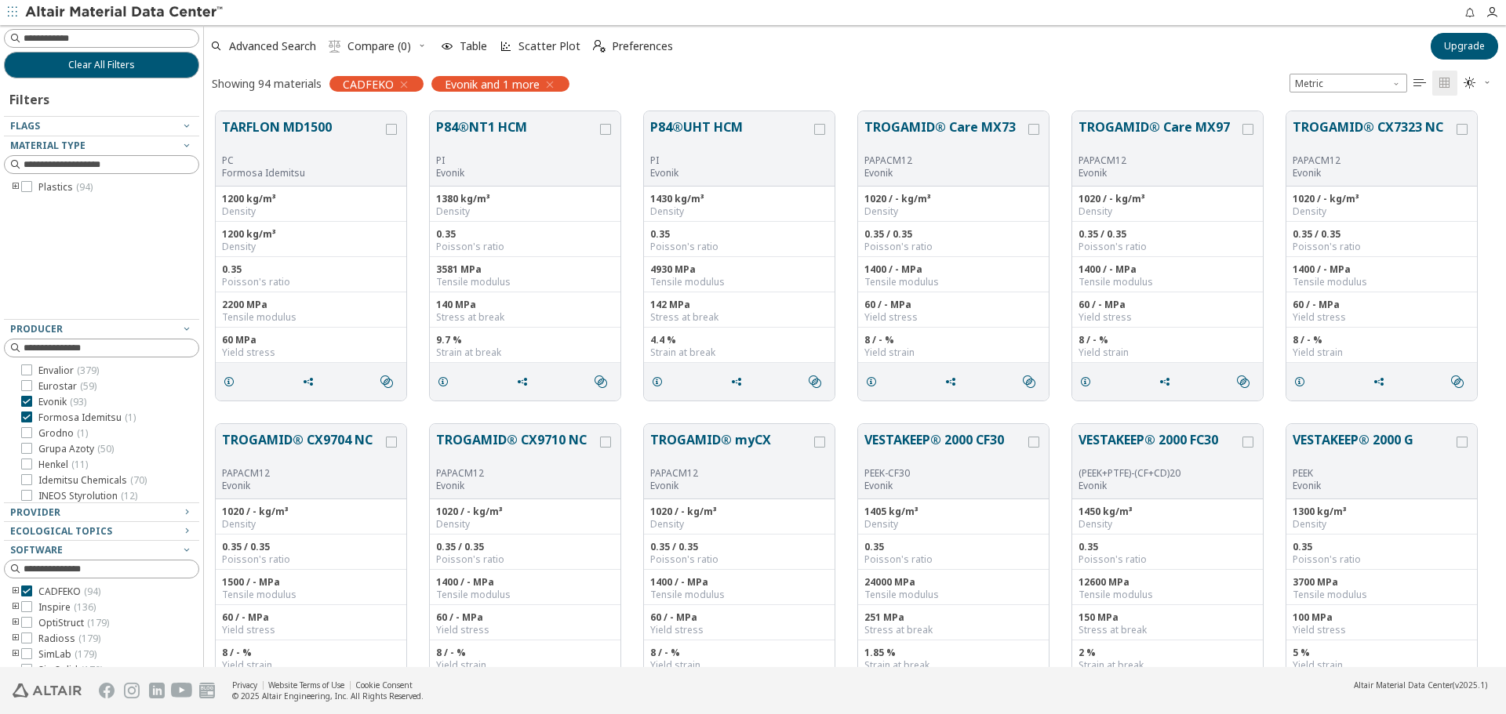
click at [66, 400] on span "Evonik ( 93 )" at bounding box center [62, 402] width 48 height 13
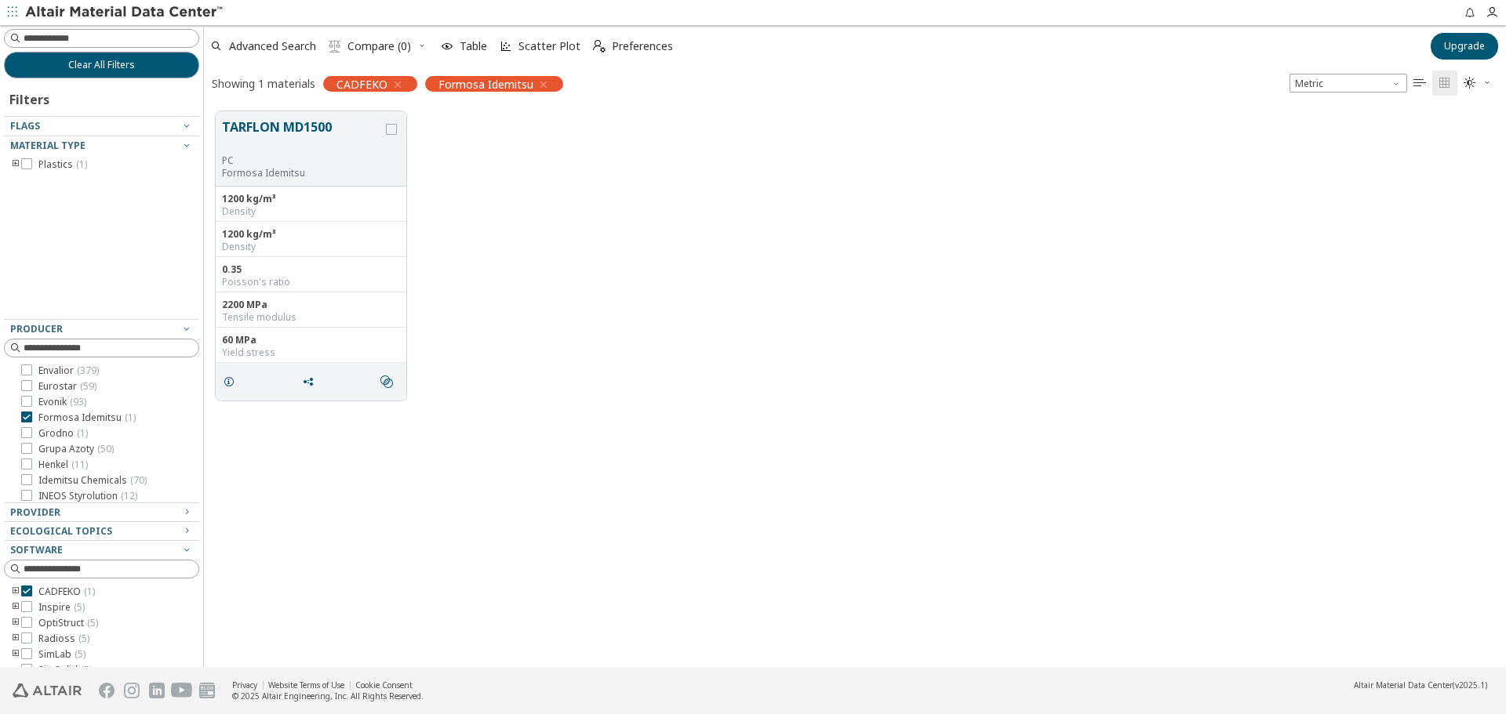
drag, startPoint x: 340, startPoint y: 128, endPoint x: 257, endPoint y: 118, distance: 83.7
click at [264, 118] on button "TARFLON MD1500" at bounding box center [302, 136] width 161 height 37
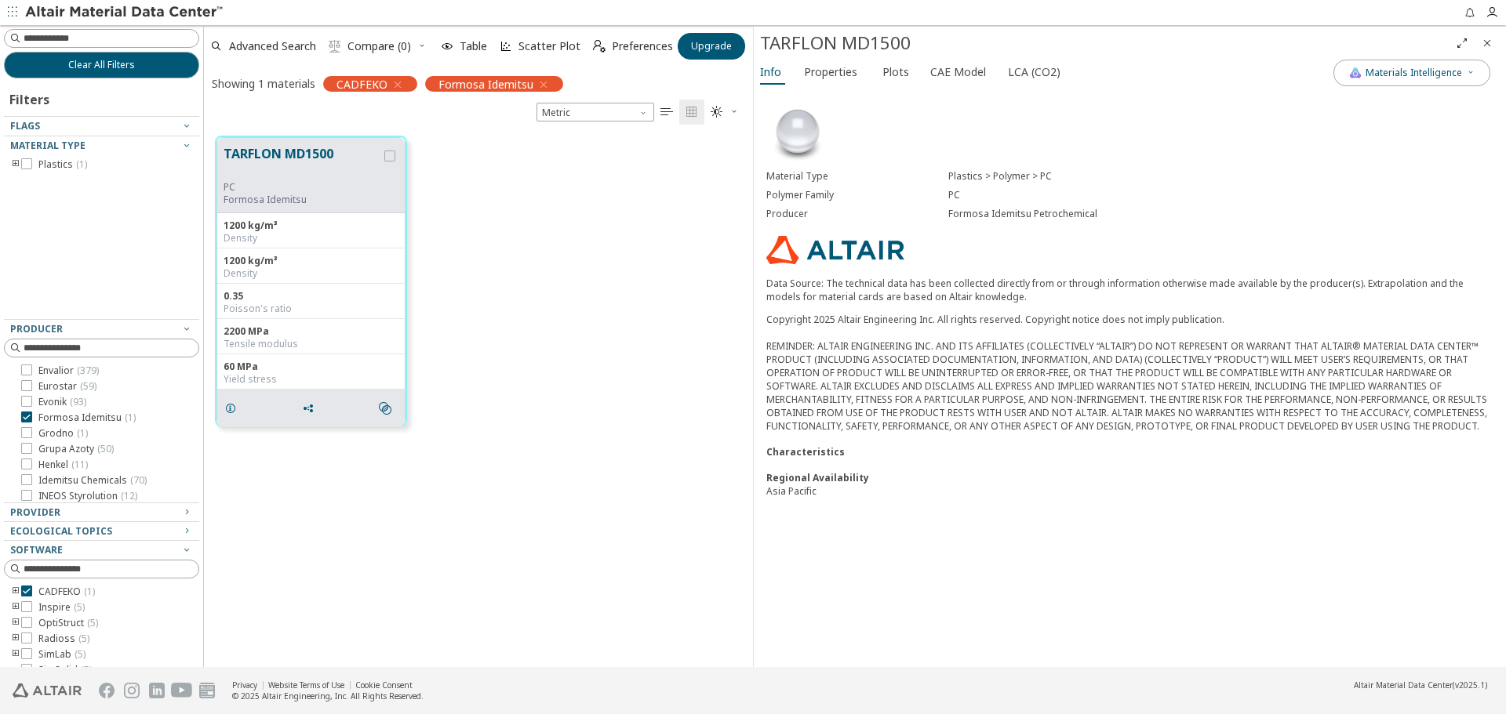
click at [1483, 42] on icon "Close" at bounding box center [1486, 43] width 13 height 13
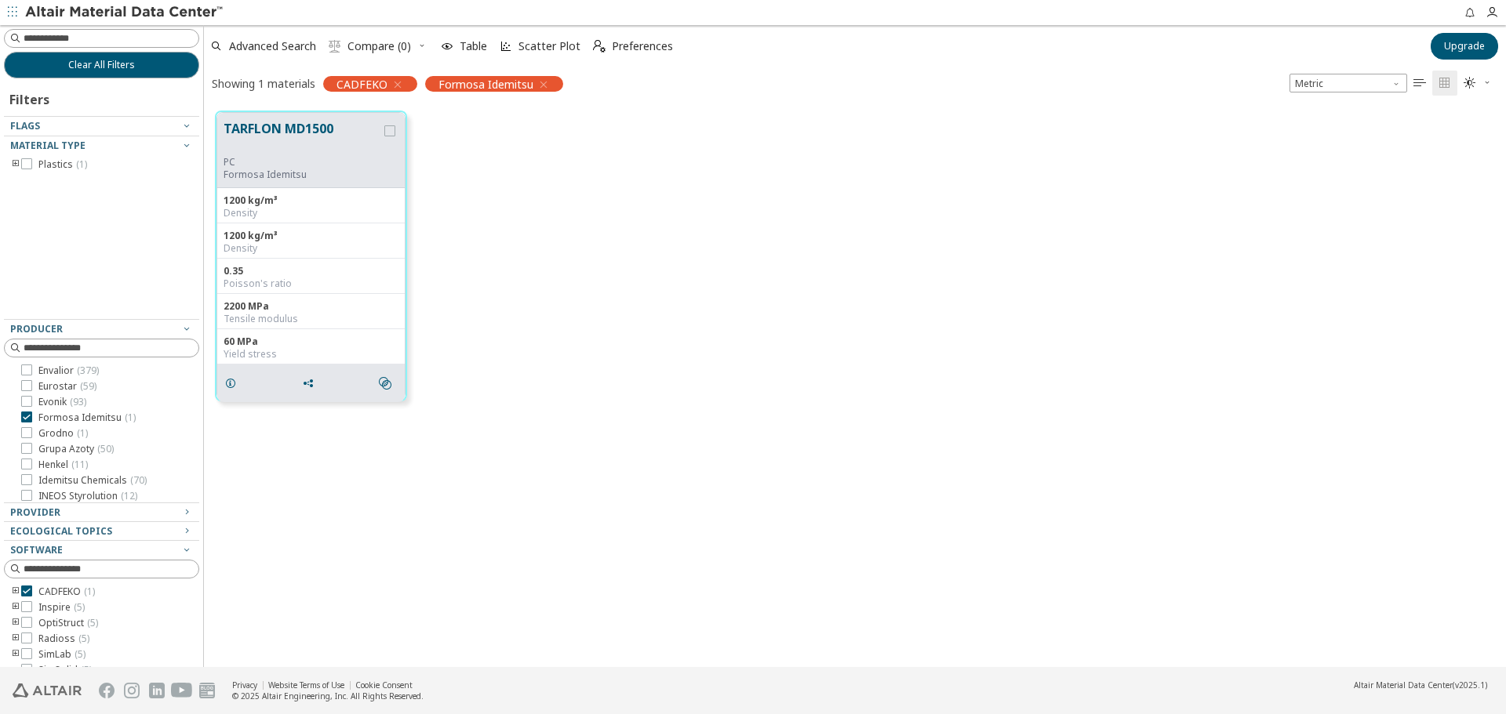
scroll to position [556, 1290]
drag, startPoint x: 224, startPoint y: 124, endPoint x: 406, endPoint y: 125, distance: 181.9
click at [362, 122] on button "TARFLON MD1500" at bounding box center [302, 137] width 158 height 37
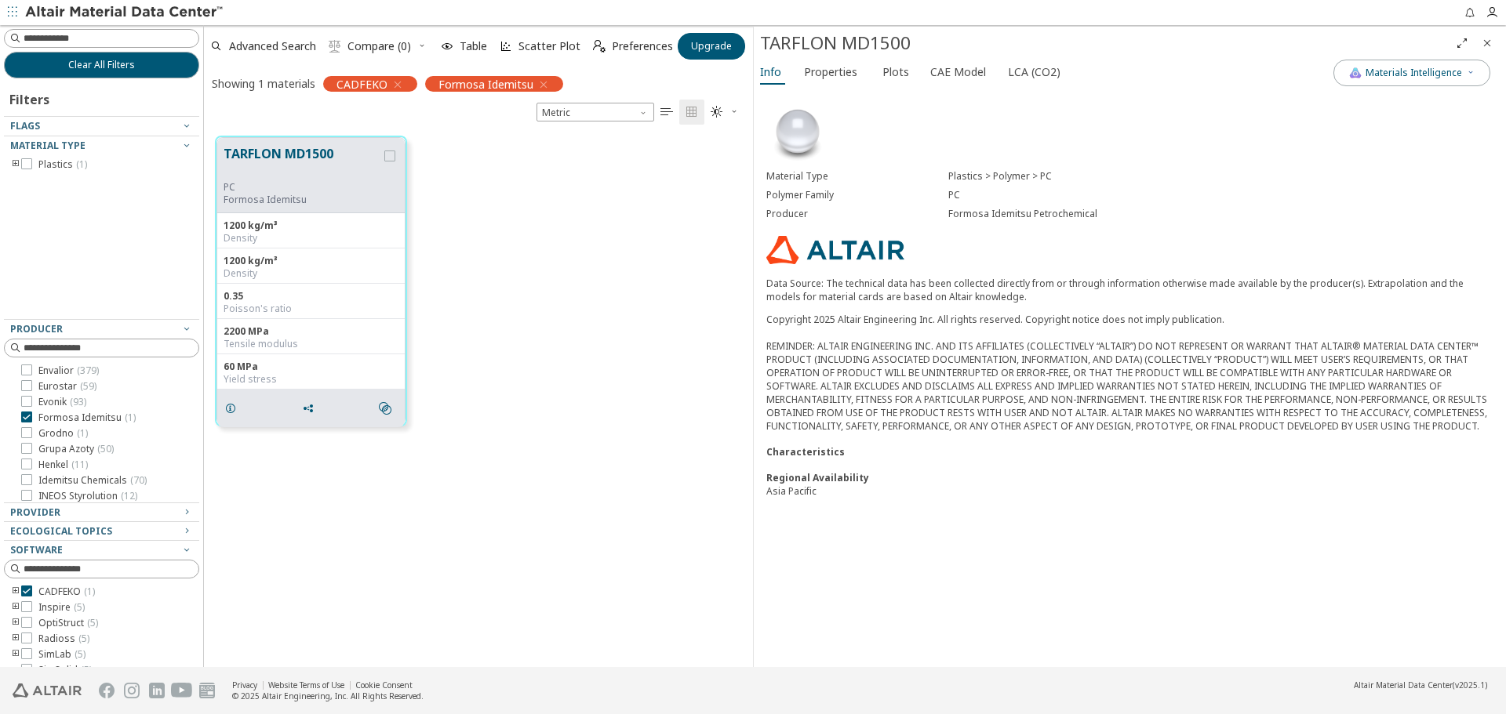
click at [1488, 42] on icon "Close" at bounding box center [1486, 43] width 13 height 13
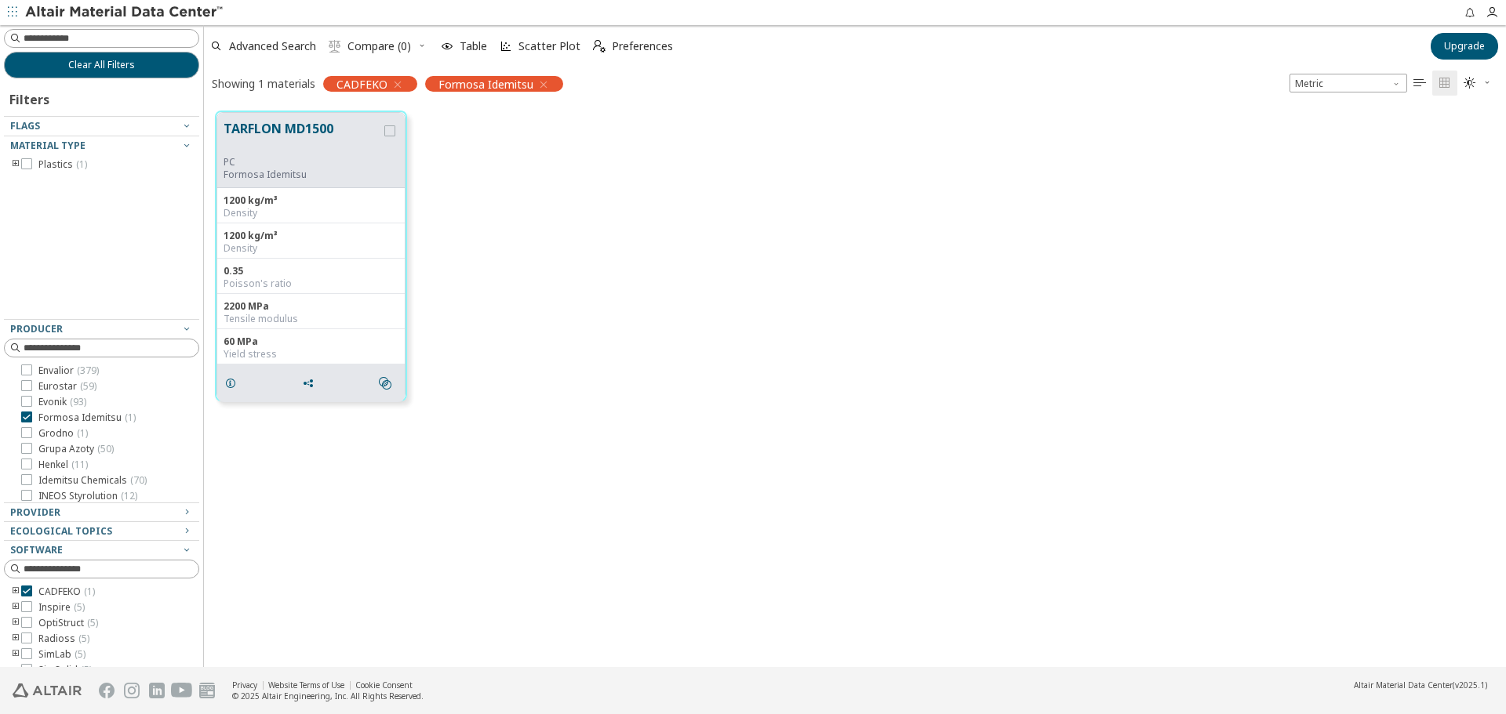
scroll to position [556, 1290]
drag, startPoint x: 221, startPoint y: 123, endPoint x: 334, endPoint y: 130, distance: 113.1
click at [334, 130] on div "TARFLON MD1500 PC Formosa Idemitsu" at bounding box center [310, 150] width 187 height 75
click at [336, 200] on div "1200 kg/m³" at bounding box center [310, 200] width 175 height 13
click at [364, 152] on button "TARFLON MD1500" at bounding box center [302, 137] width 158 height 37
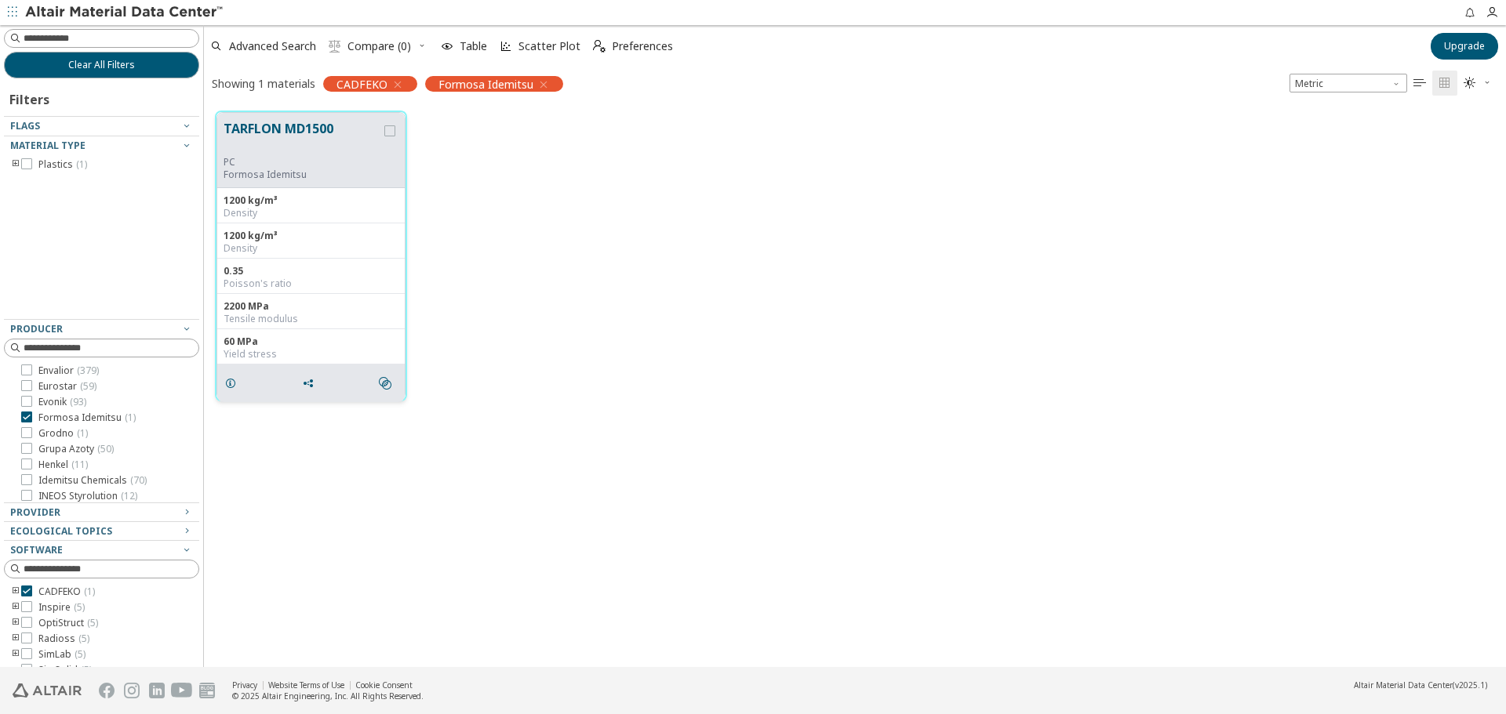
scroll to position [531, 537]
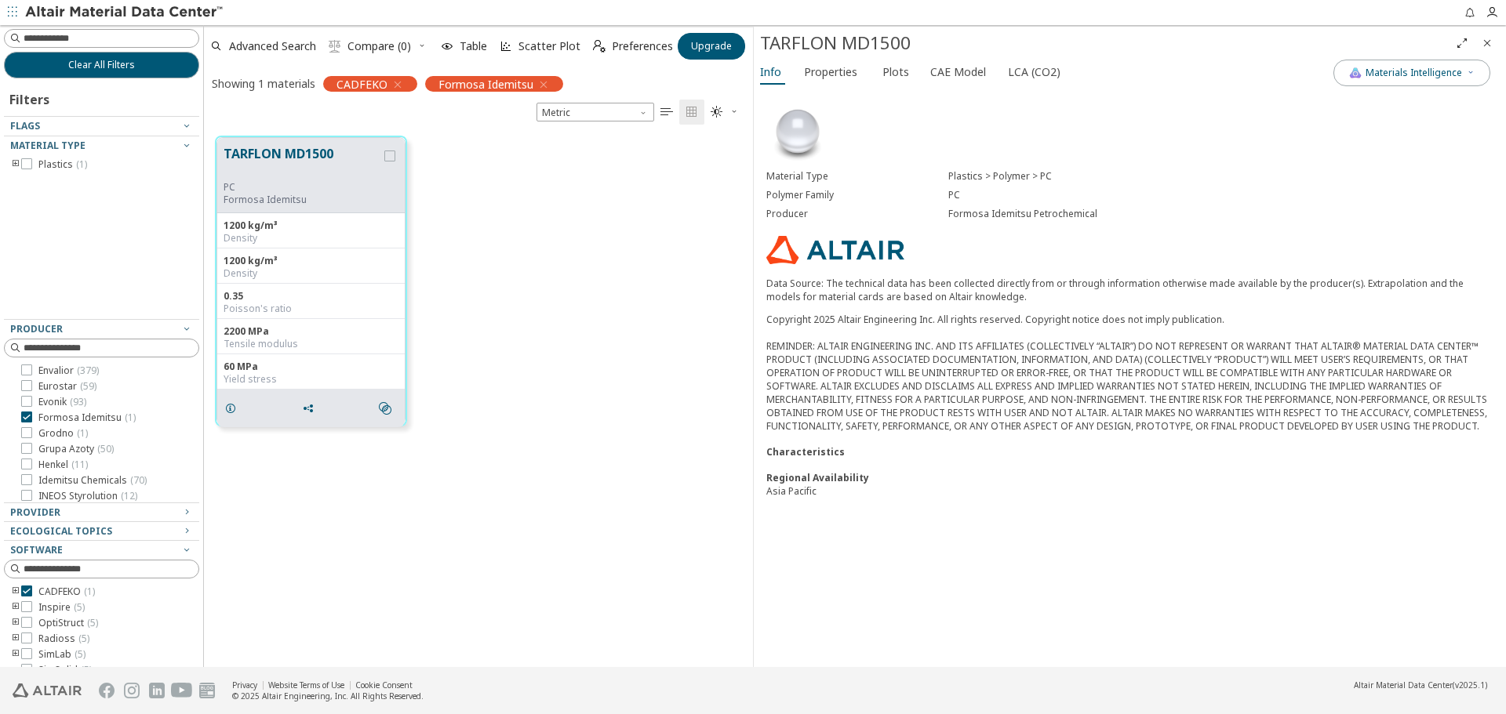
click at [1014, 213] on div "Formosa Idemitsu Petrochemical" at bounding box center [1220, 214] width 545 height 13
click at [60, 433] on span "Grodno ( 1 )" at bounding box center [62, 433] width 49 height 13
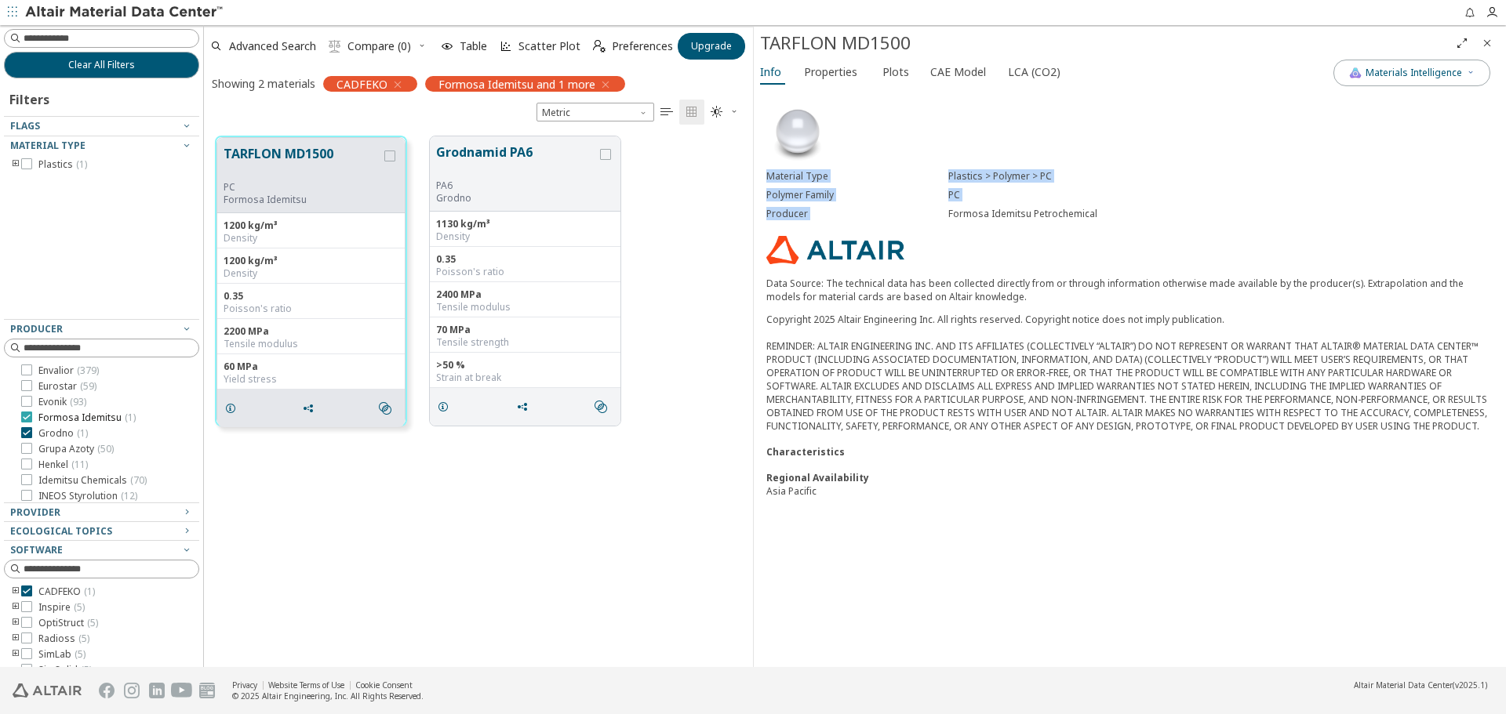
click at [84, 416] on span "Formosa Idemitsu ( 1 )" at bounding box center [86, 418] width 97 height 13
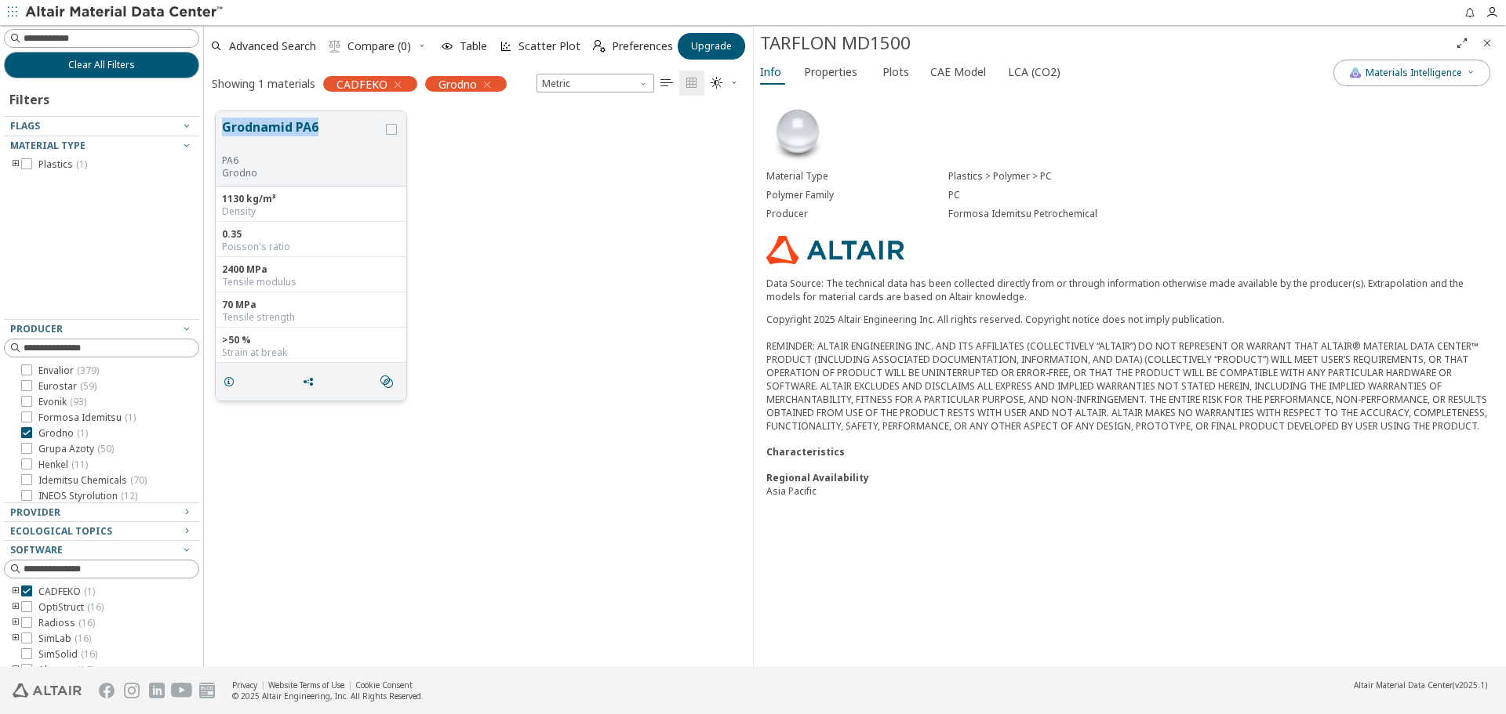
drag, startPoint x: 218, startPoint y: 121, endPoint x: 318, endPoint y: 128, distance: 100.6
click at [318, 128] on div "Grodnamid PA6 PA6 [GEOGRAPHIC_DATA]" at bounding box center [311, 148] width 191 height 75
click at [51, 450] on span "Grupa Azoty ( 50 )" at bounding box center [75, 449] width 75 height 13
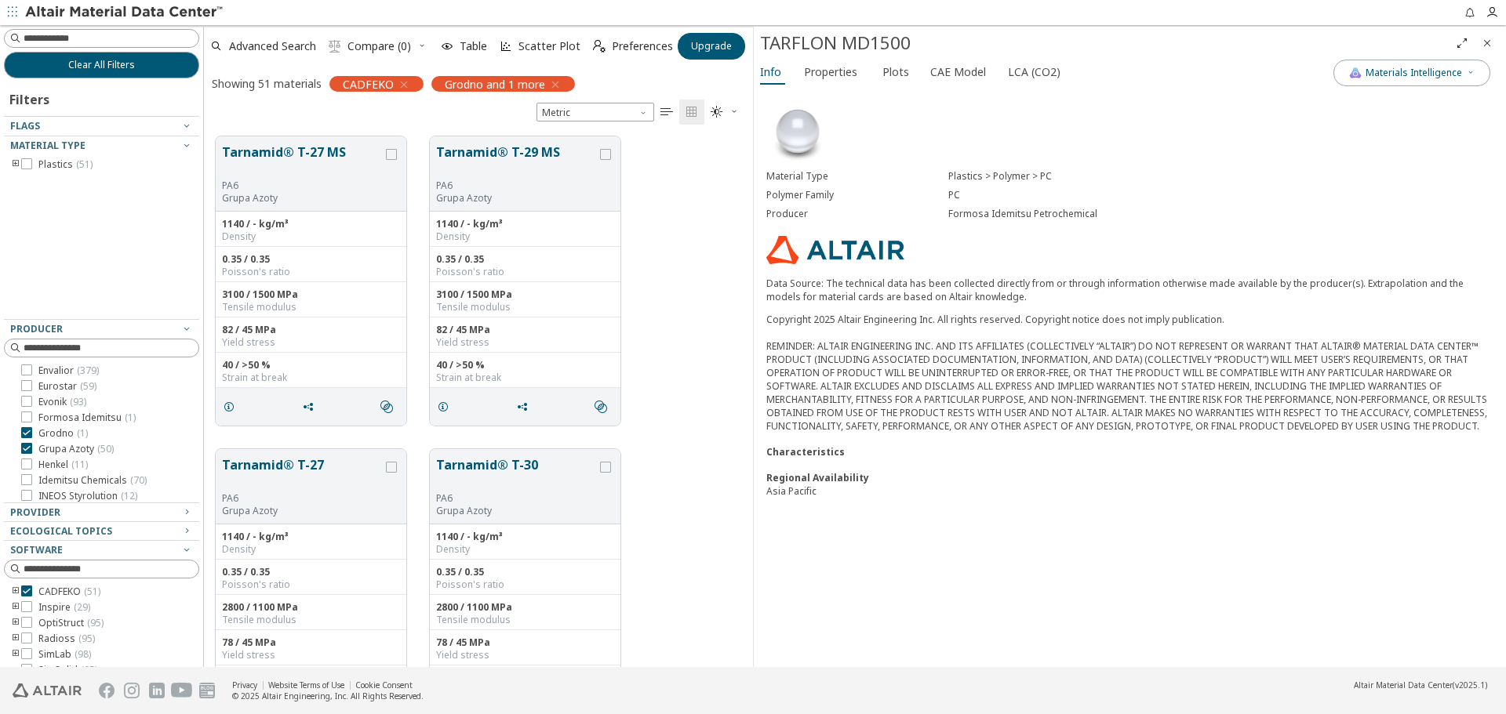
scroll to position [531, 537]
click at [60, 435] on span "Grodno ( 1 )" at bounding box center [62, 433] width 49 height 13
click at [1490, 41] on icon "Close" at bounding box center [1486, 43] width 13 height 13
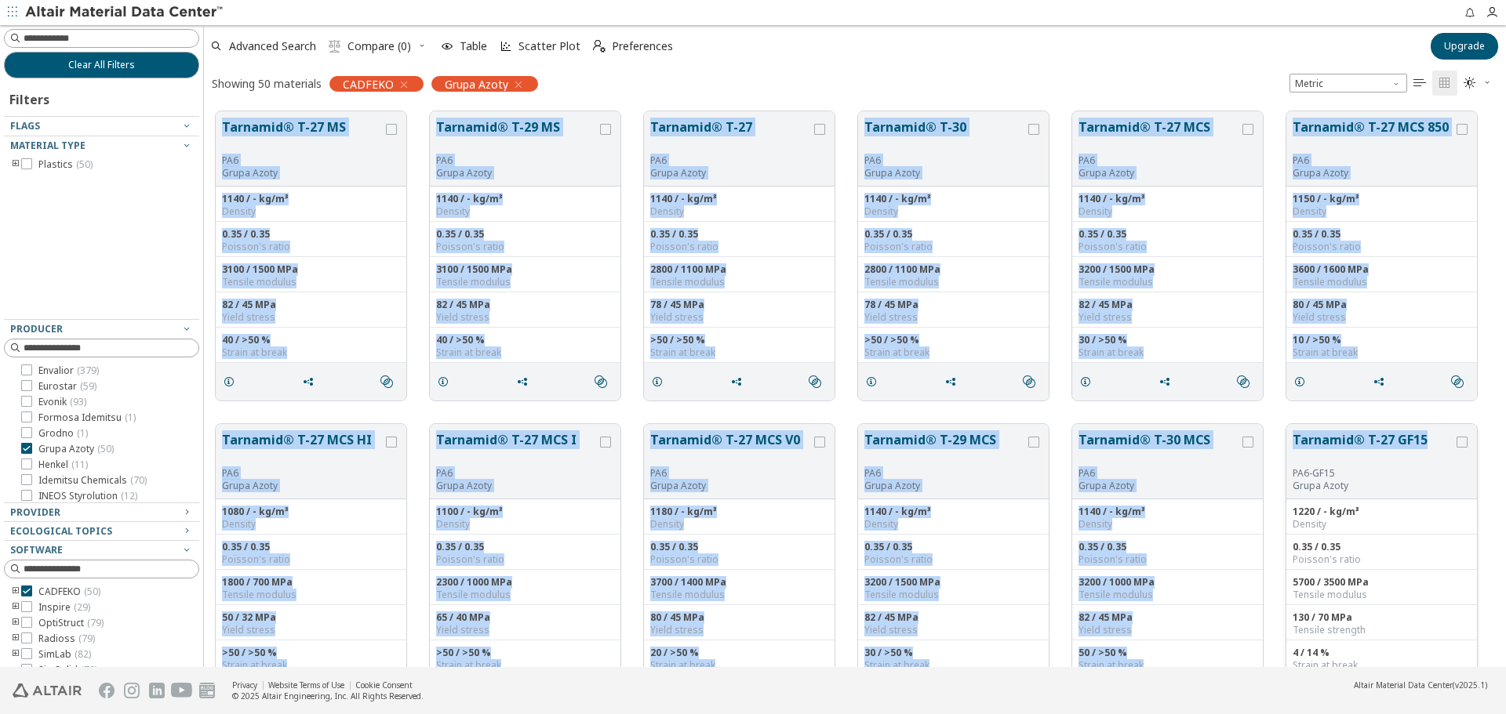
drag, startPoint x: 212, startPoint y: 112, endPoint x: 1422, endPoint y: 467, distance: 1260.8
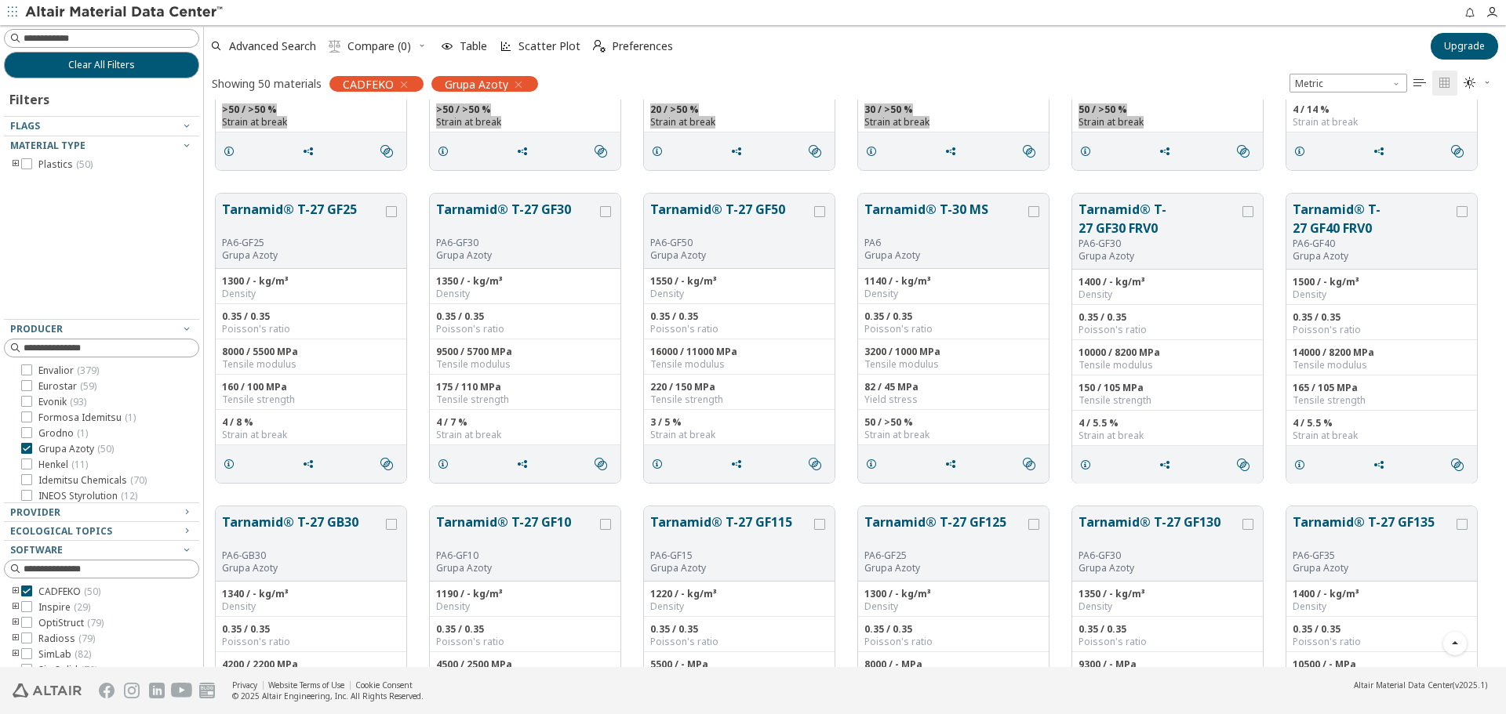
scroll to position [549, 0]
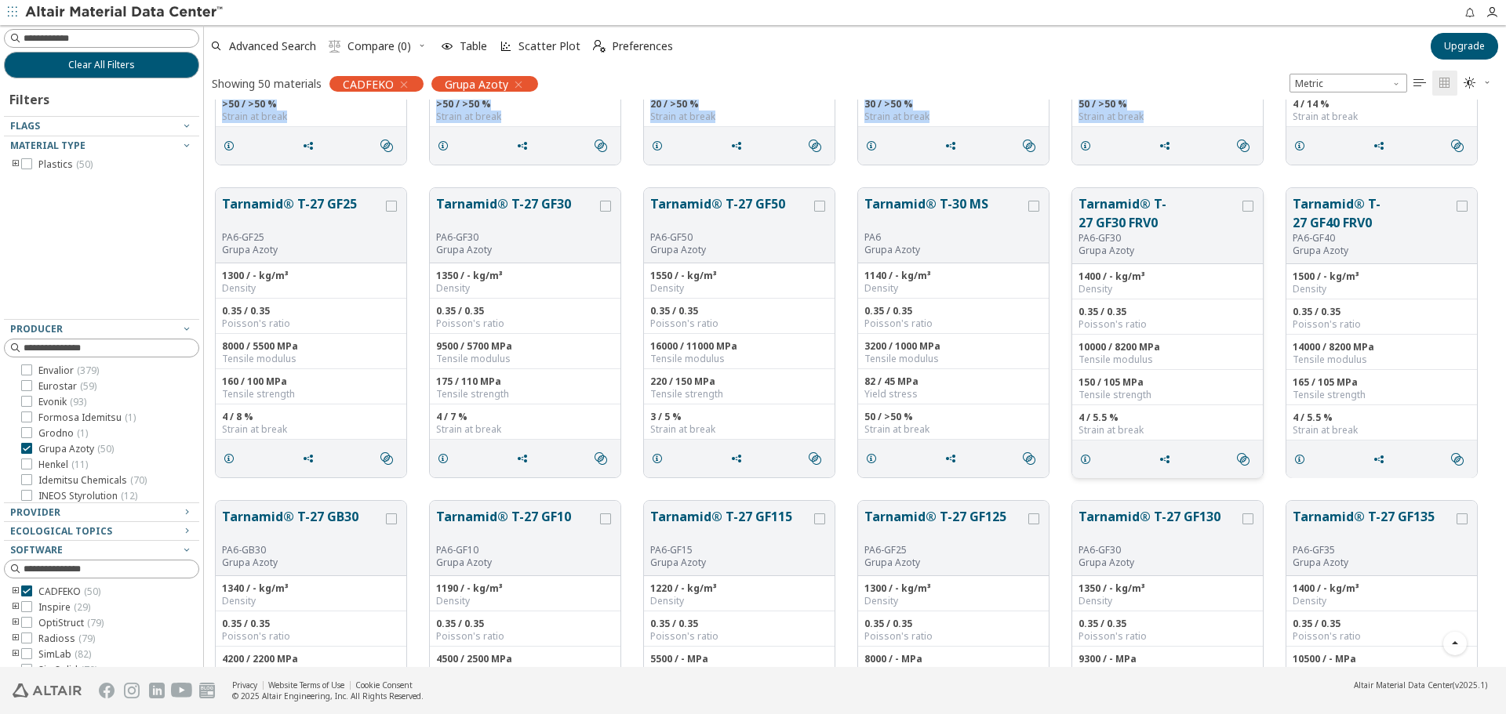
click at [1110, 260] on div "Tarnamid® T-27 GF30 FRV0 PA6-GF30 Grupa Azoty" at bounding box center [1167, 226] width 191 height 76
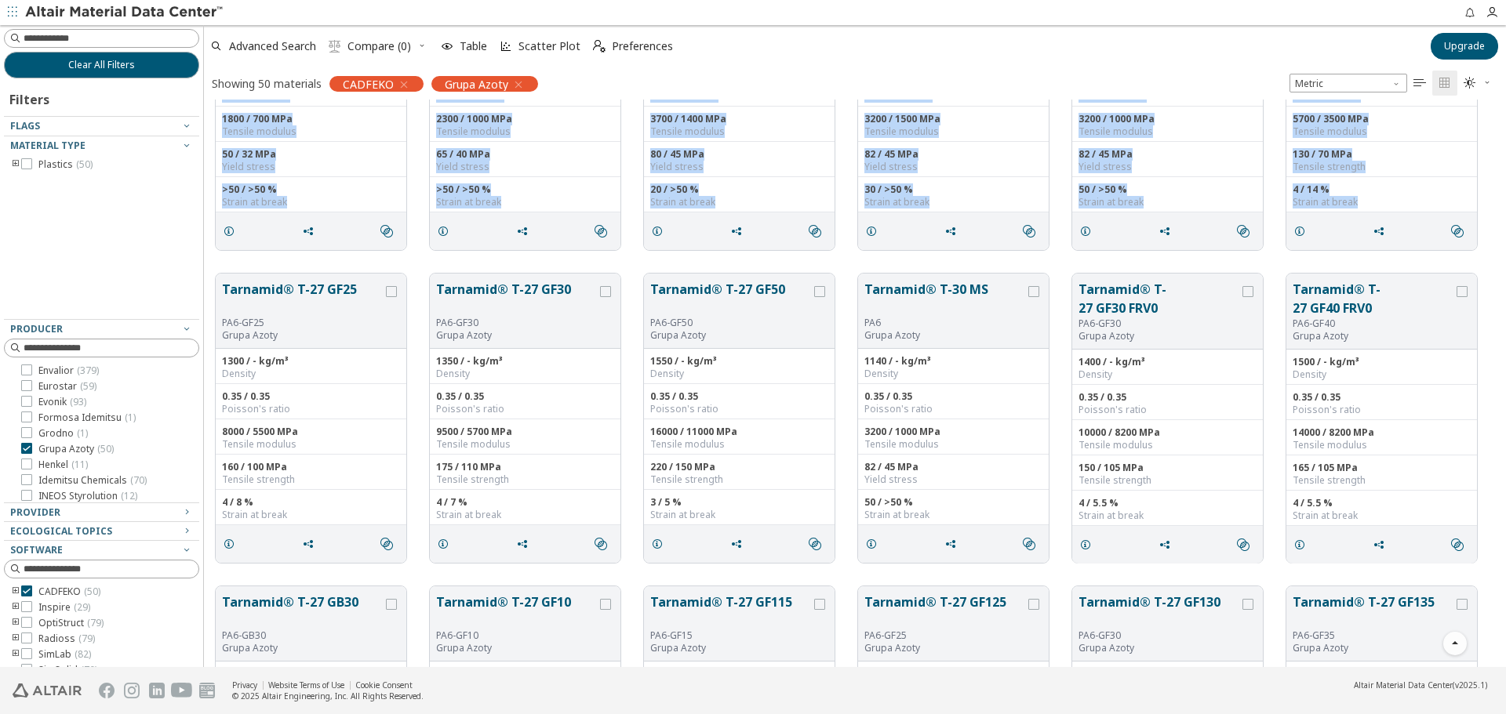
scroll to position [649, 0]
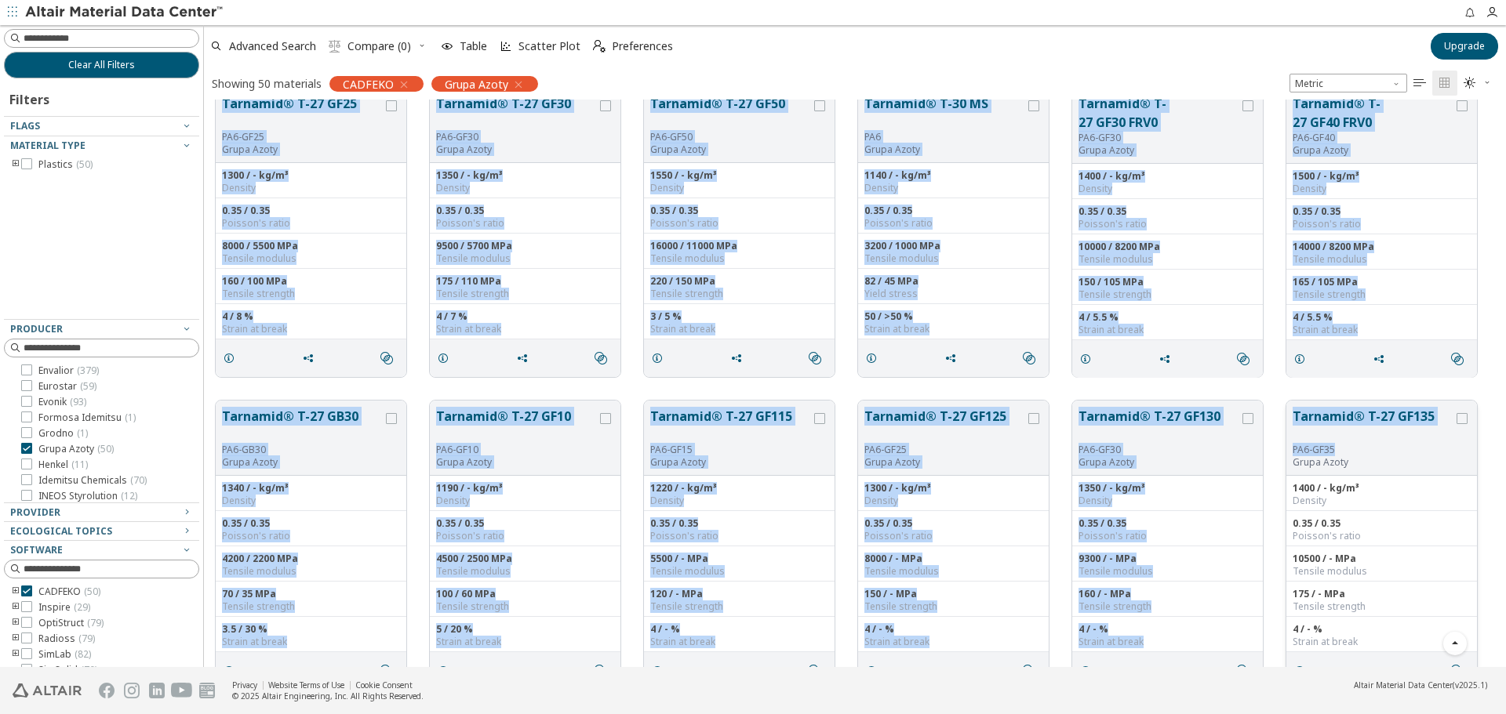
drag, startPoint x: 212, startPoint y: 336, endPoint x: 1408, endPoint y: 445, distance: 1201.6
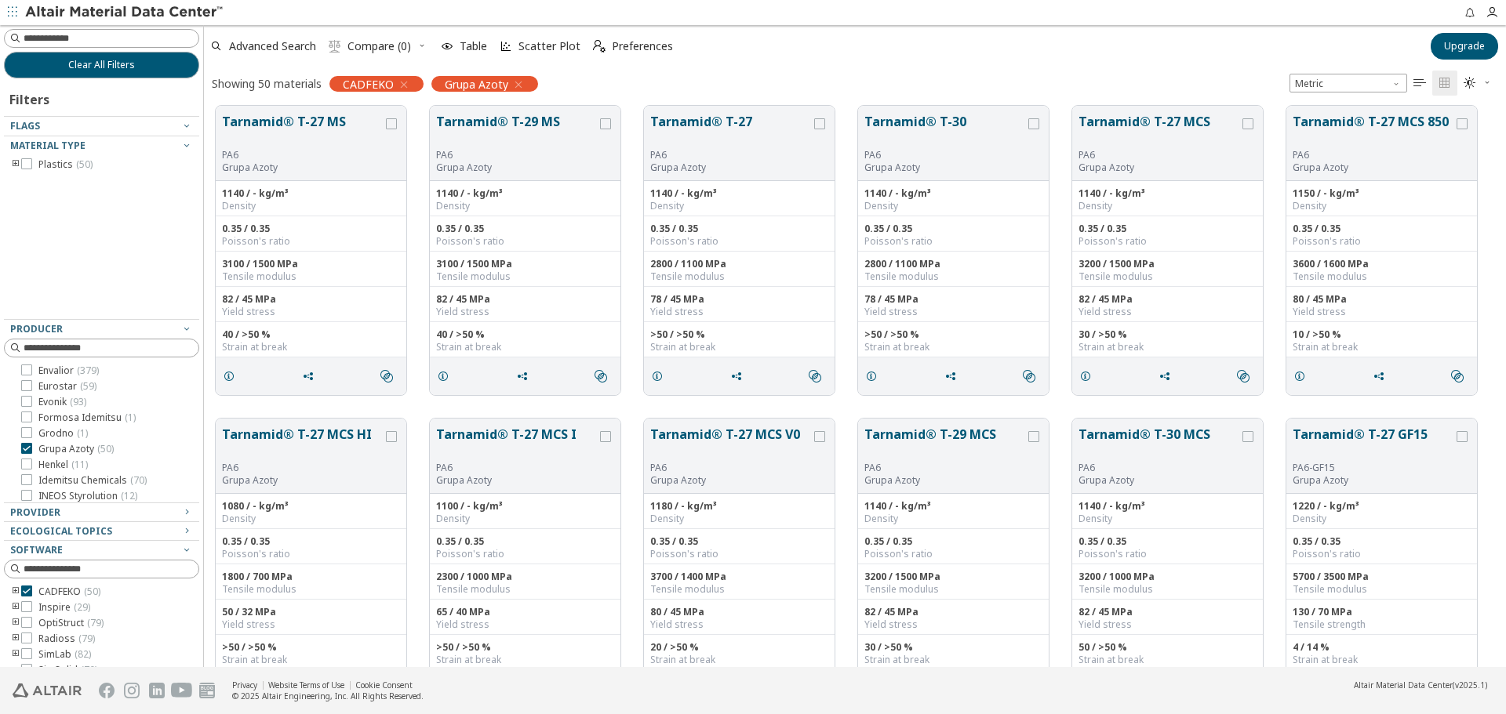
scroll to position [0, 0]
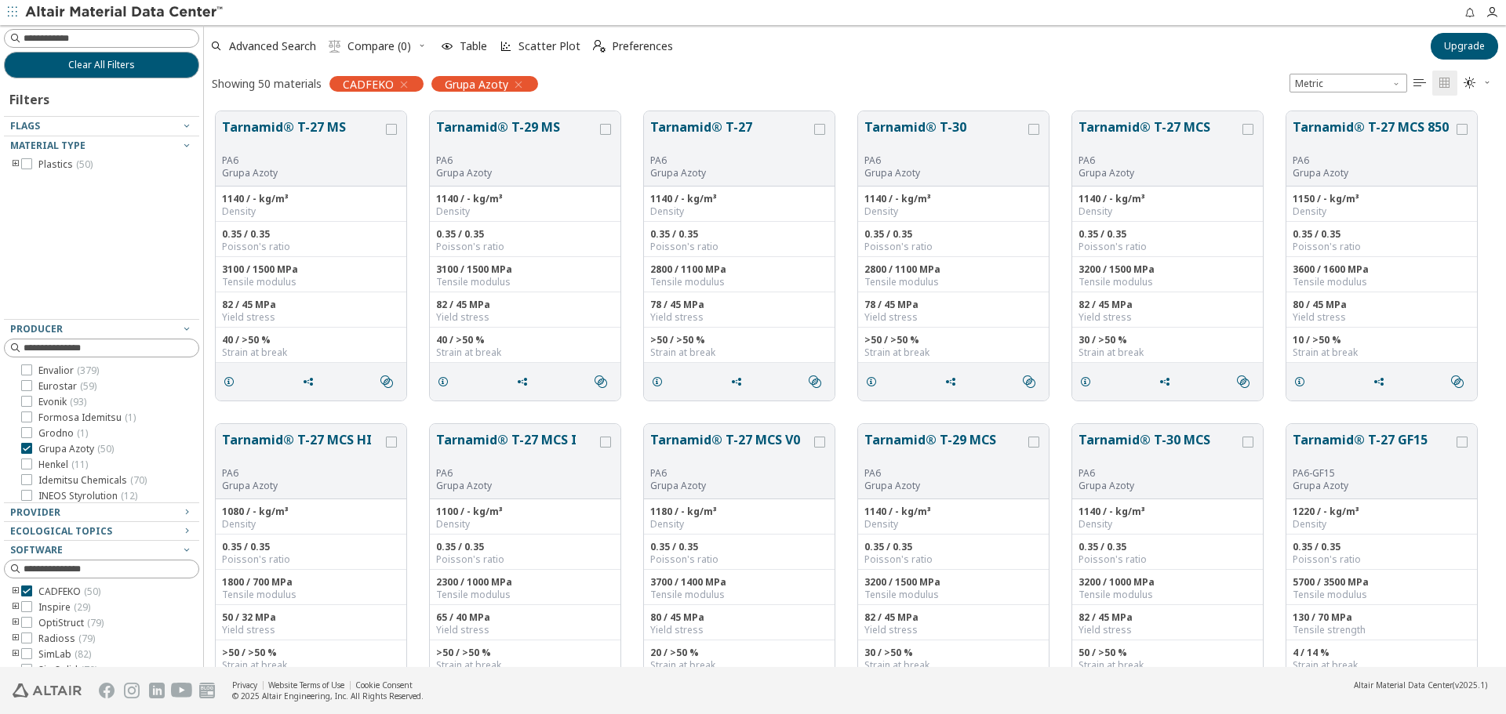
click at [15, 162] on icon "toogle group" at bounding box center [15, 164] width 11 height 13
click at [39, 180] on icon "toogle group" at bounding box center [39, 180] width 11 height 13
click at [77, 192] on icon at bounding box center [73, 195] width 11 height 11
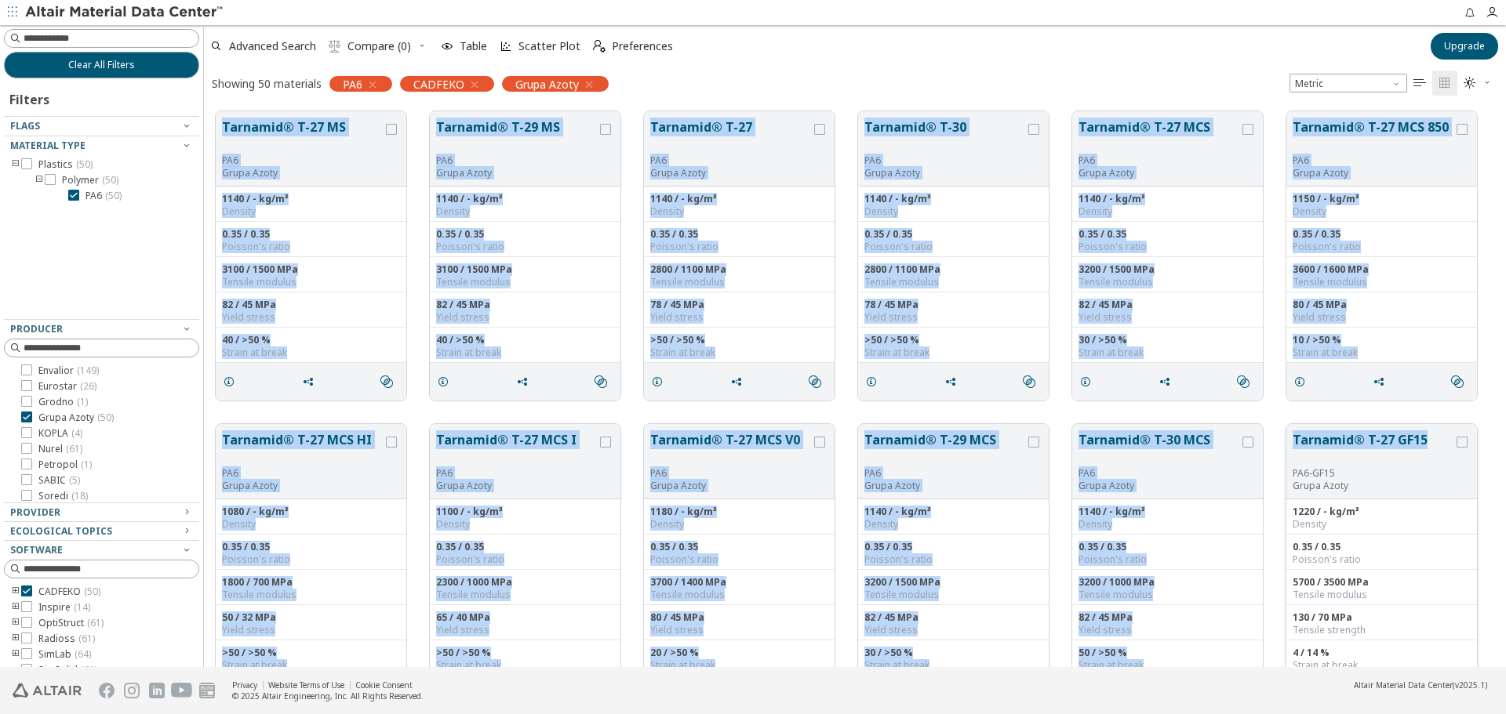
drag, startPoint x: 214, startPoint y: 119, endPoint x: 1444, endPoint y: 440, distance: 1271.4
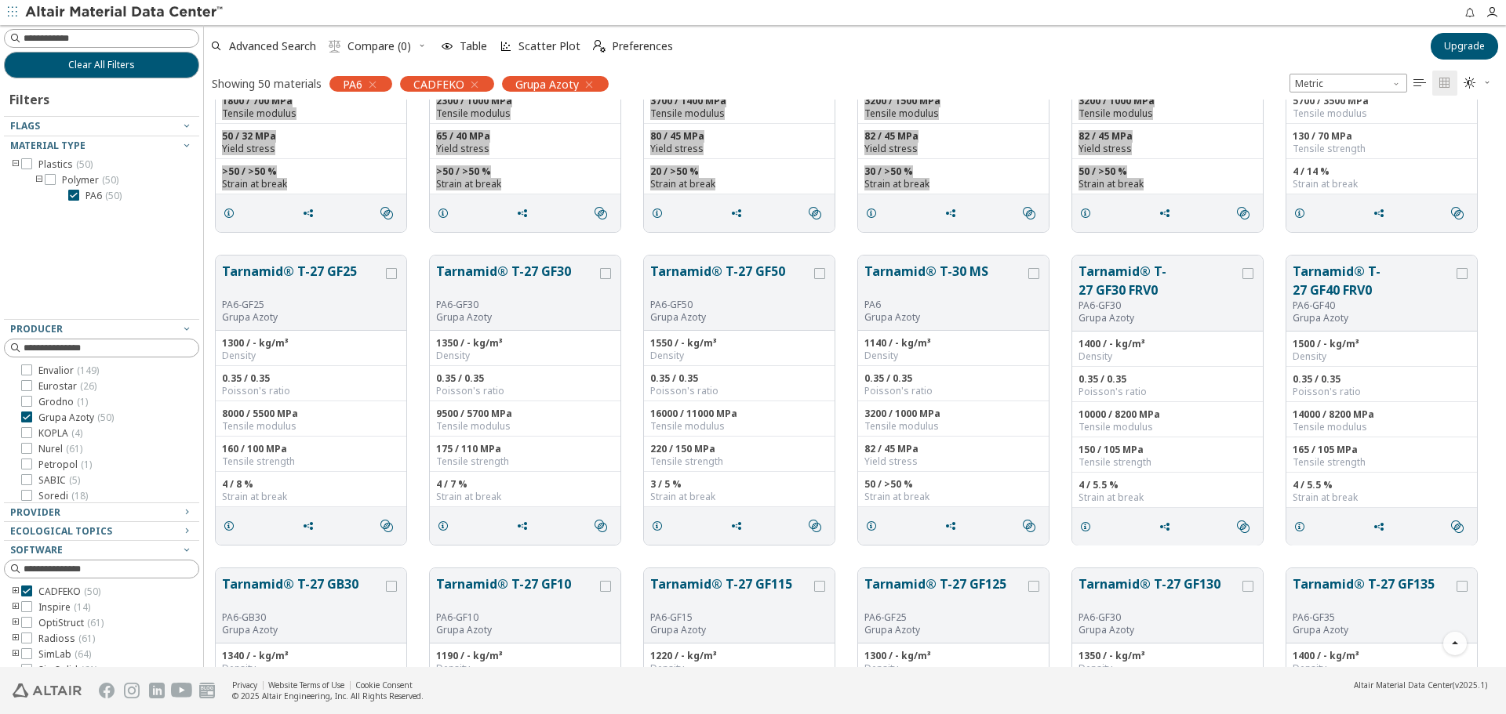
scroll to position [549, 0]
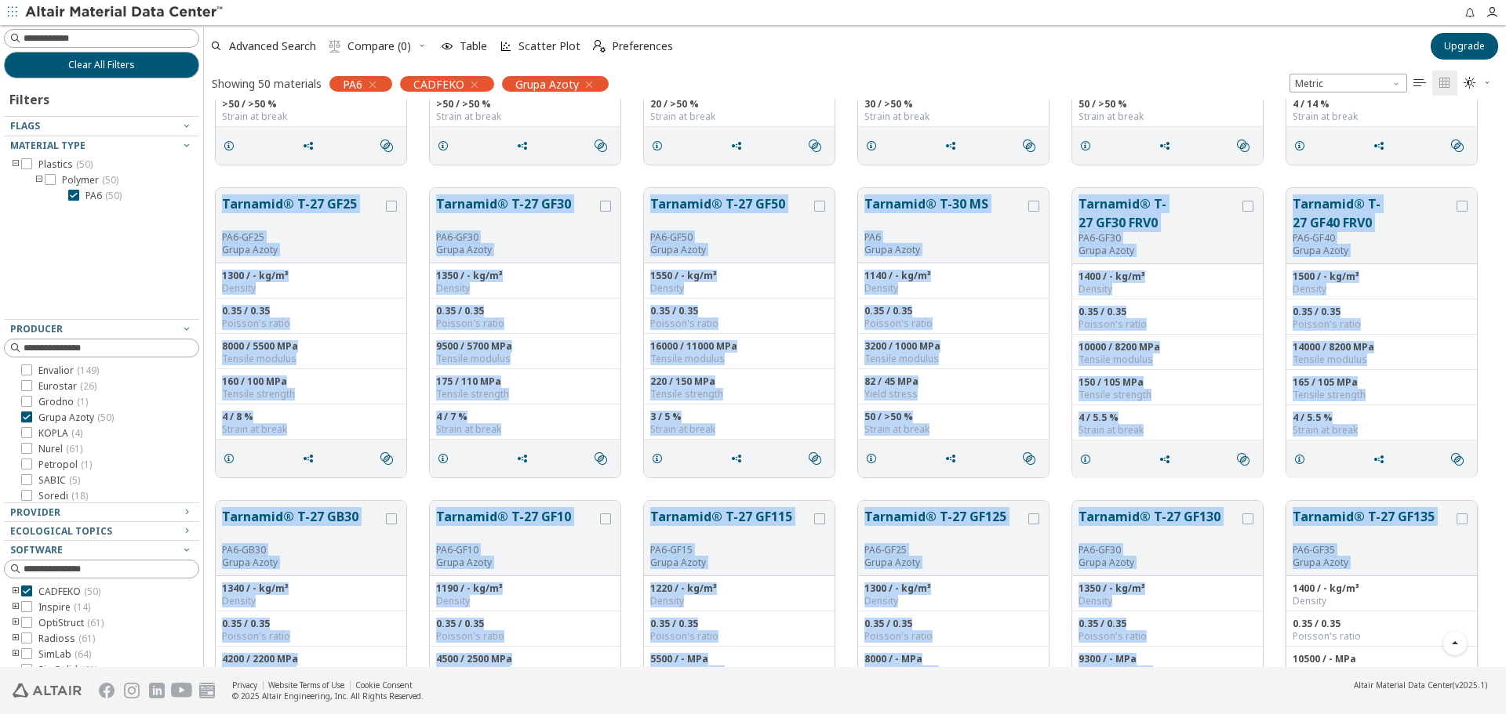
drag, startPoint x: 213, startPoint y: 181, endPoint x: 1477, endPoint y: 537, distance: 1313.2
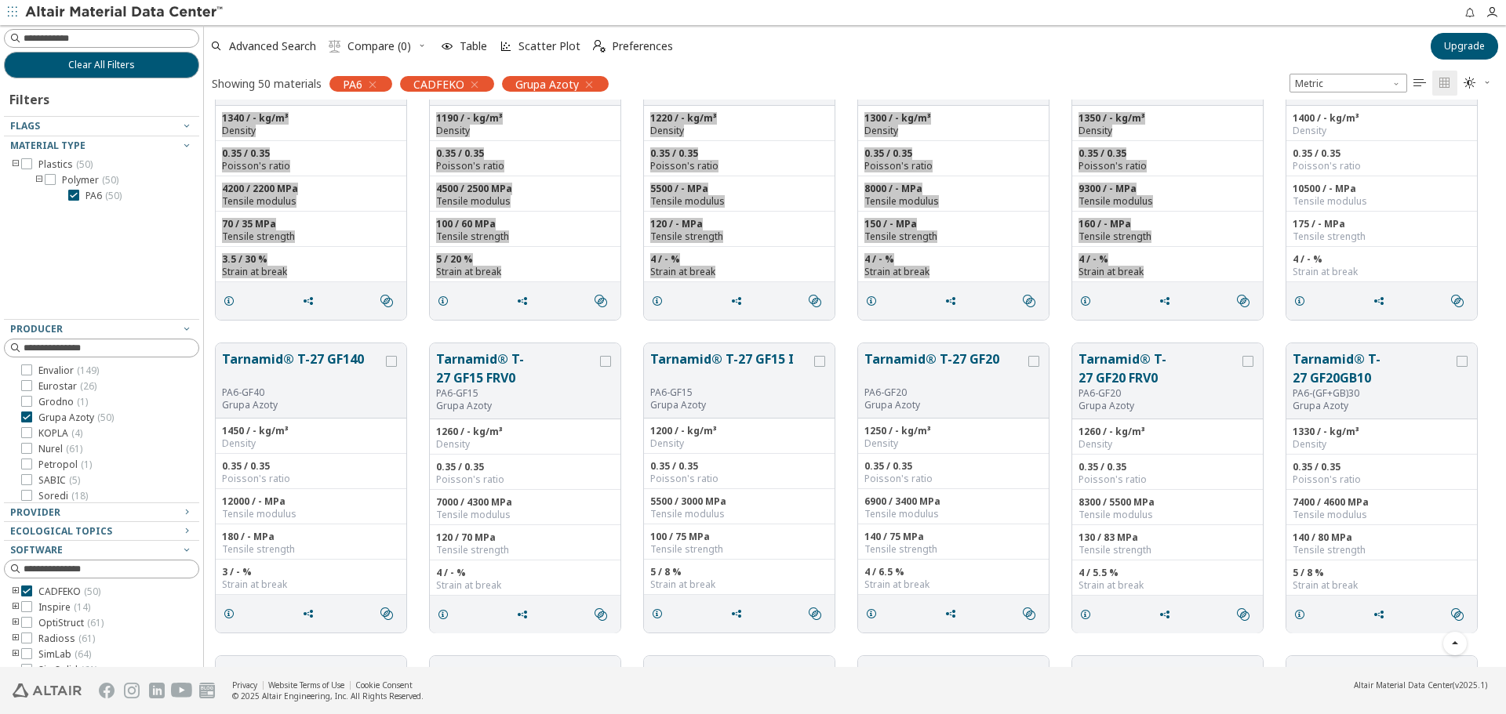
scroll to position [1098, 0]
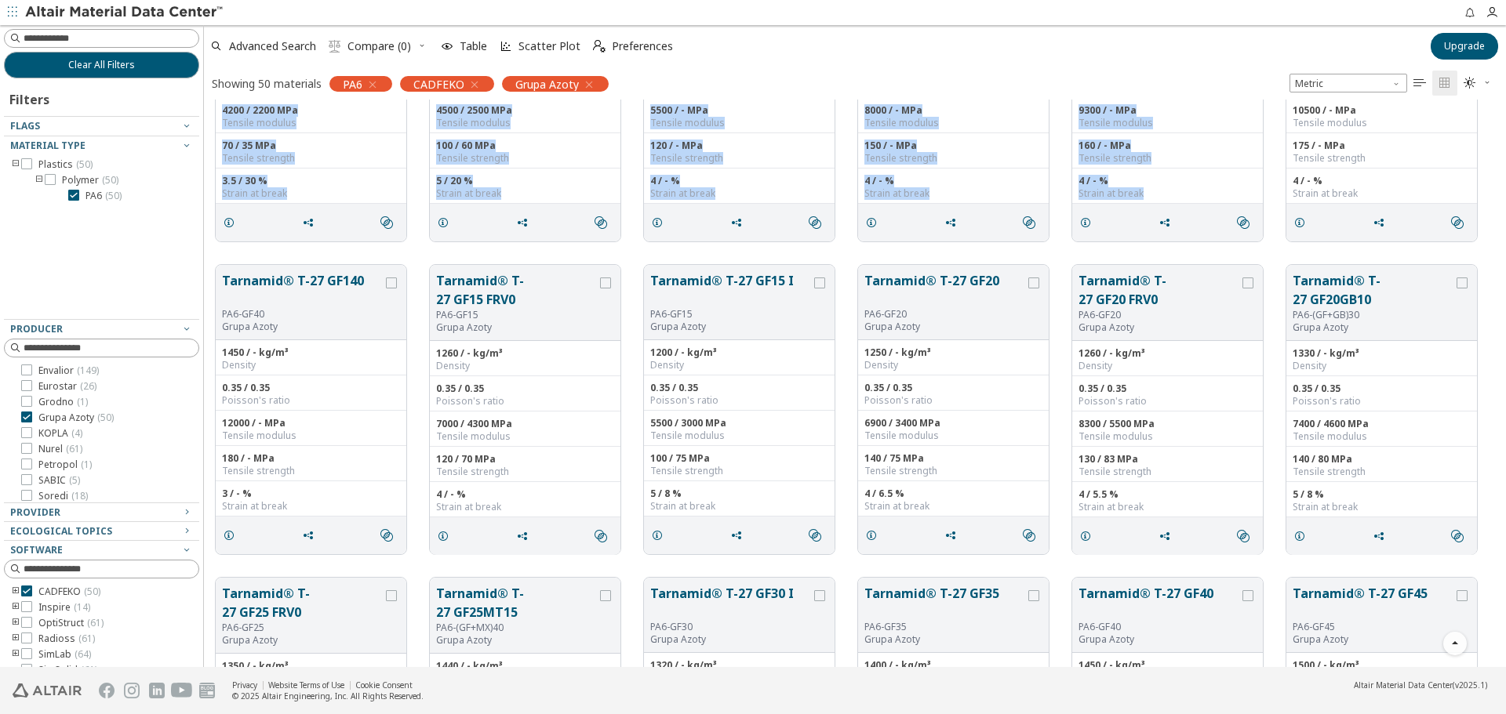
click at [224, 252] on div "Tarnamid® T-27 GB30 PA6-GB30 Grupa Azoty 1340 / - kg/m³ Density 0.35 / 0.35 Poi…" at bounding box center [855, 96] width 1302 height 313
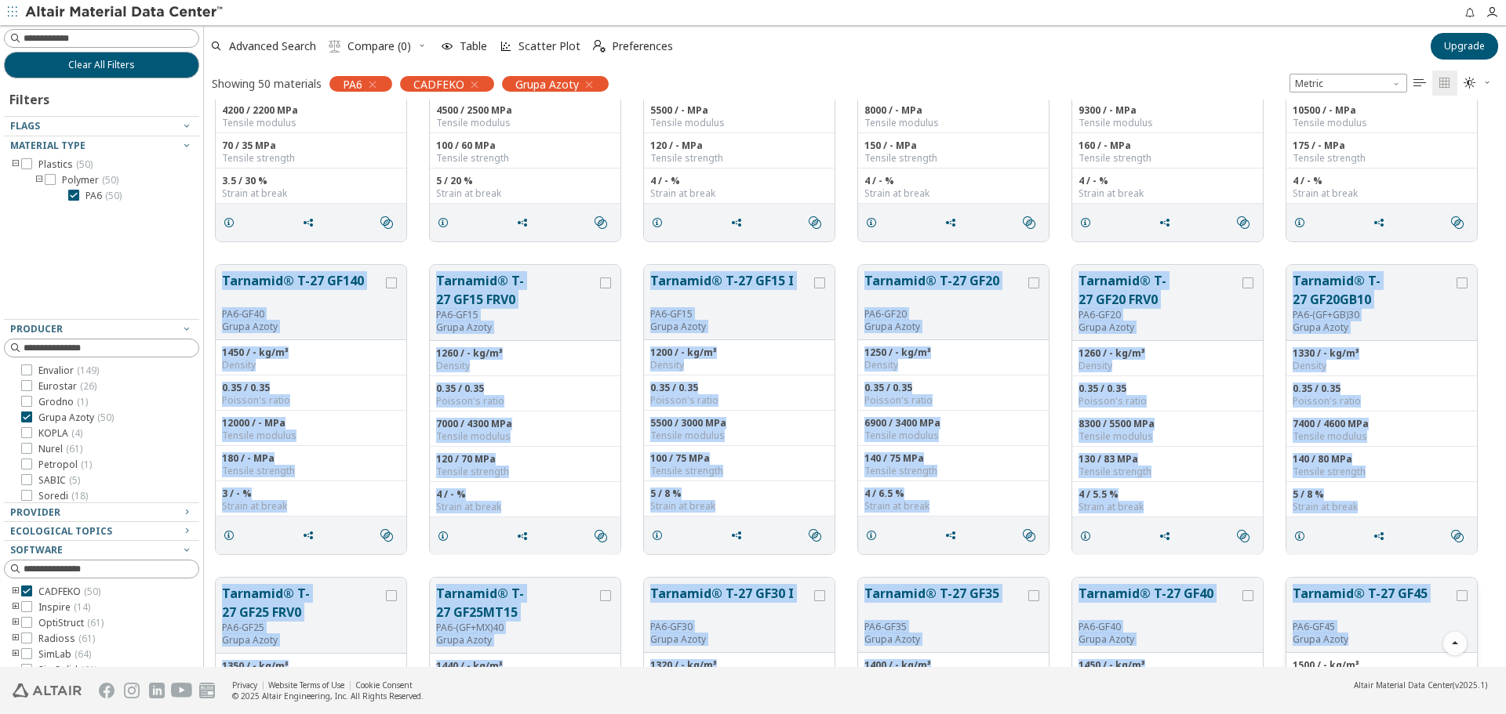
drag, startPoint x: 209, startPoint y: 259, endPoint x: 1372, endPoint y: 636, distance: 1223.3
click at [1372, 636] on div "Tarnamid® T-27 GF25 PA6-GF25 Grupa Azoty 1300 / - kg/m³ Density 0.35 / 0.35 Poi…" at bounding box center [855, 410] width 1302 height 2816
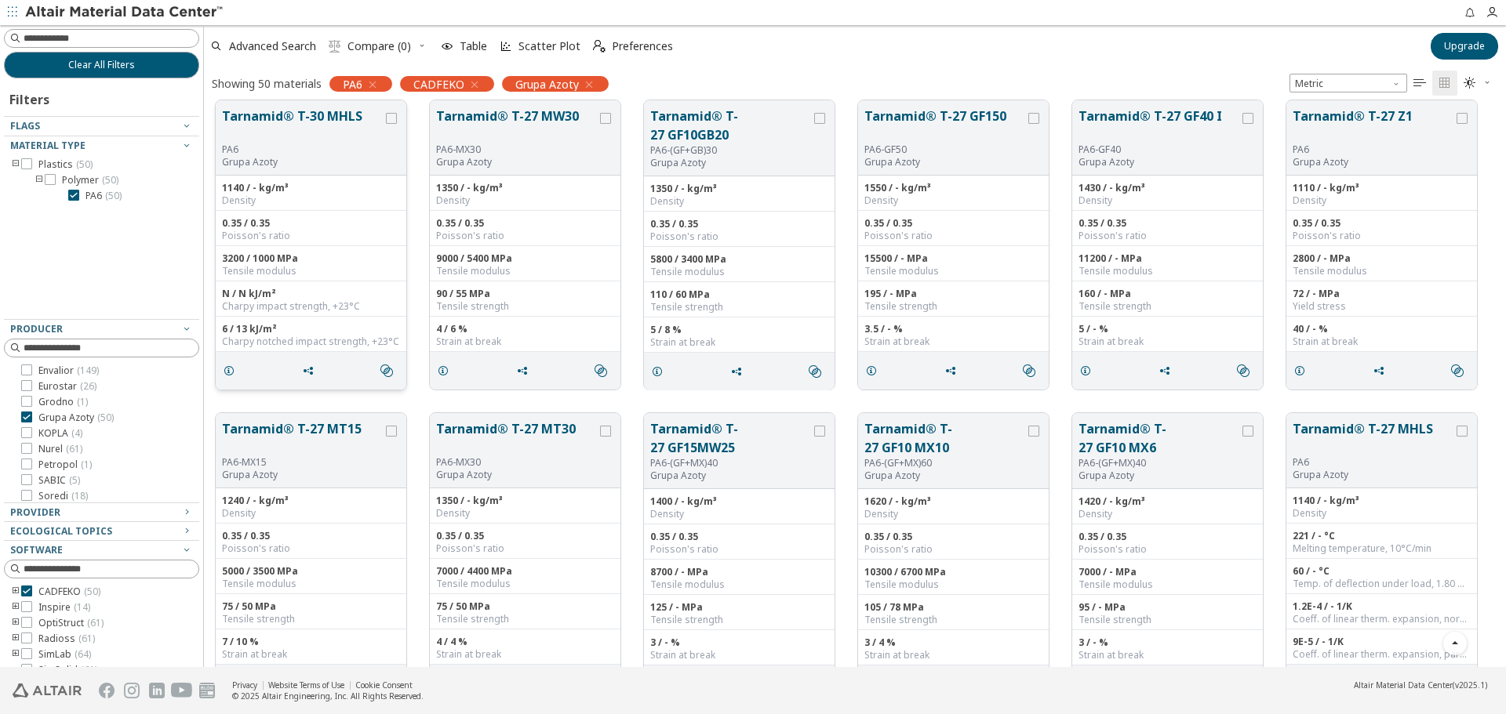
scroll to position [1804, 0]
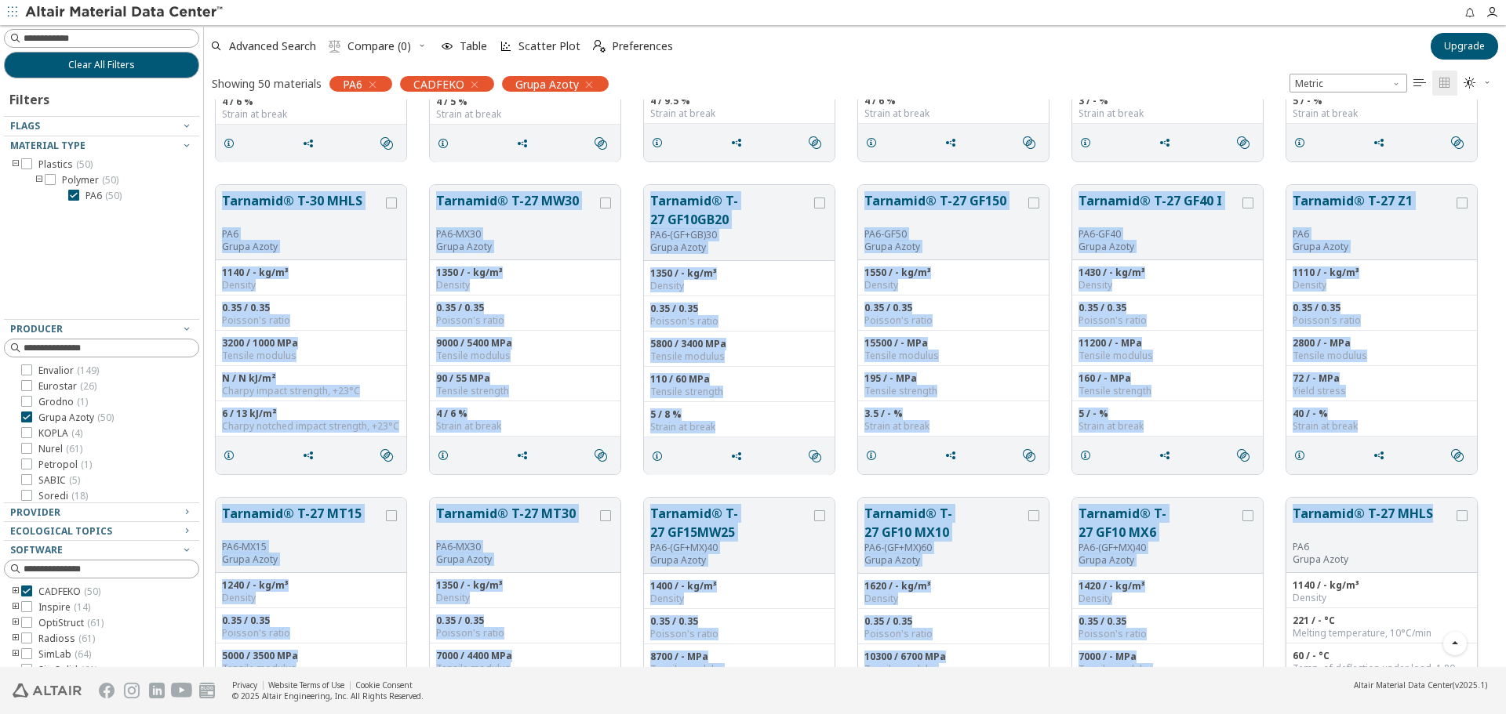
drag, startPoint x: 216, startPoint y: 180, endPoint x: 1440, endPoint y: 498, distance: 1265.3
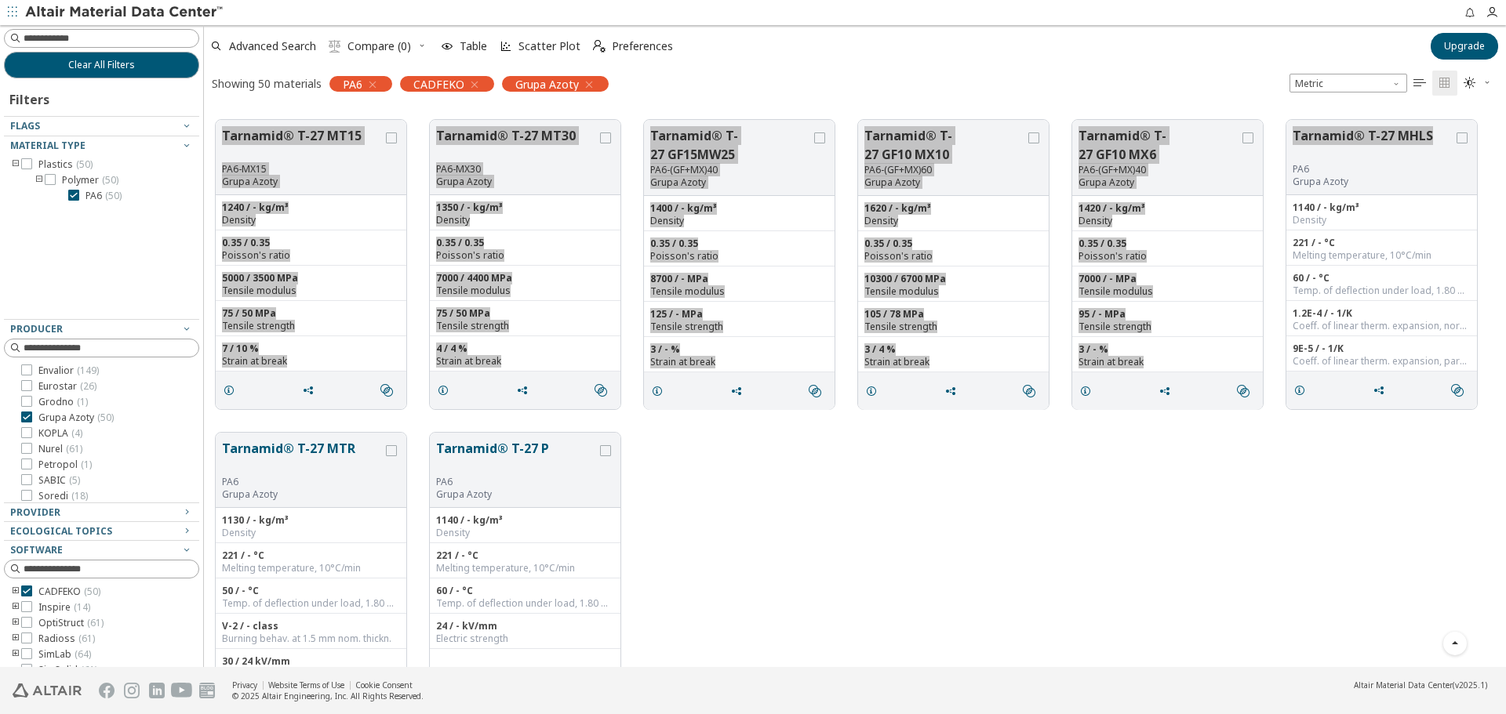
scroll to position [2248, 0]
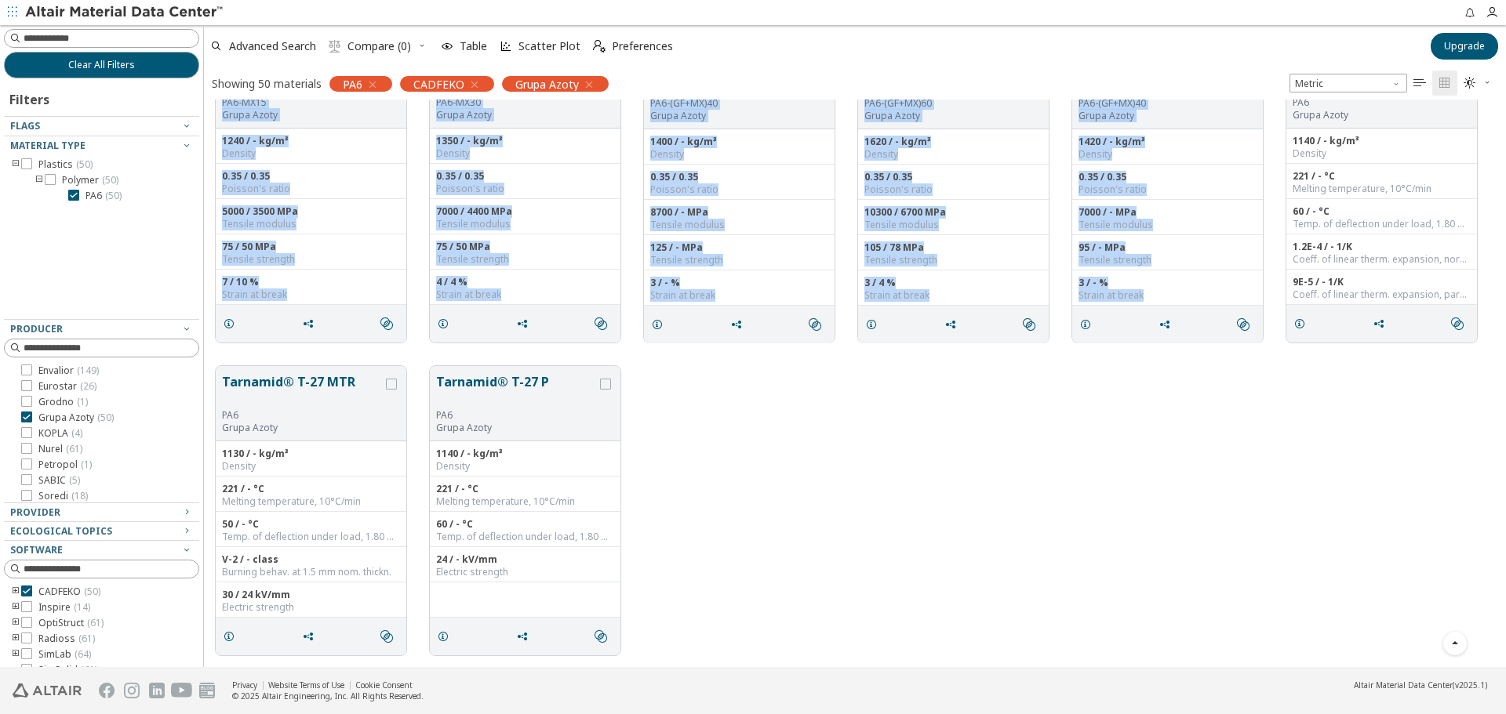
drag, startPoint x: 826, startPoint y: 460, endPoint x: 688, endPoint y: 447, distance: 137.9
click at [826, 460] on div "Tarnamid® T-27 MTR PA6 Grupa Azoty 1130 / - kg/m³ Density 221 / - °C Melting te…" at bounding box center [855, 510] width 1302 height 313
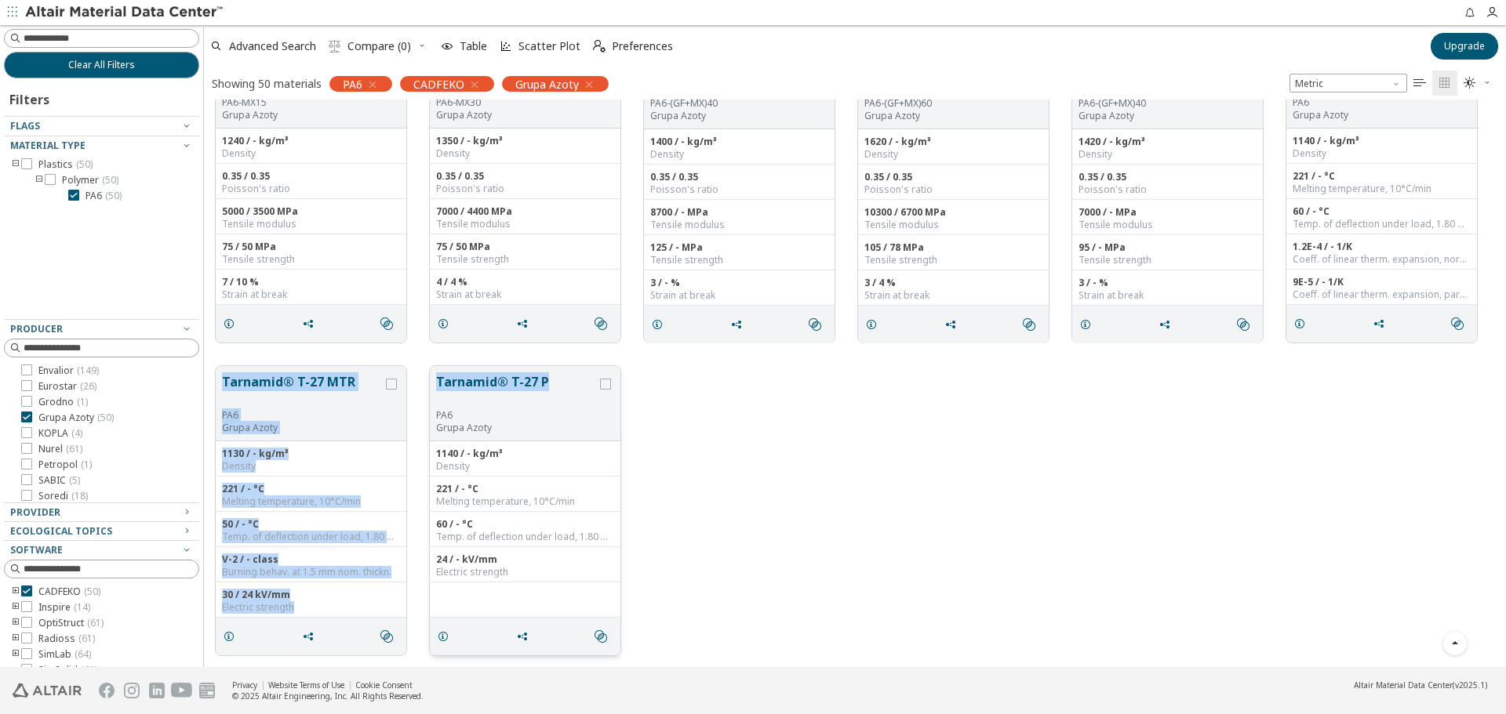
drag, startPoint x: 211, startPoint y: 366, endPoint x: 543, endPoint y: 386, distance: 332.3
click at [543, 386] on div "Tarnamid® T-27 MTR PA6 Grupa Azoty 1130 / - kg/m³ Density 221 / - °C Melting te…" at bounding box center [855, 510] width 1302 height 313
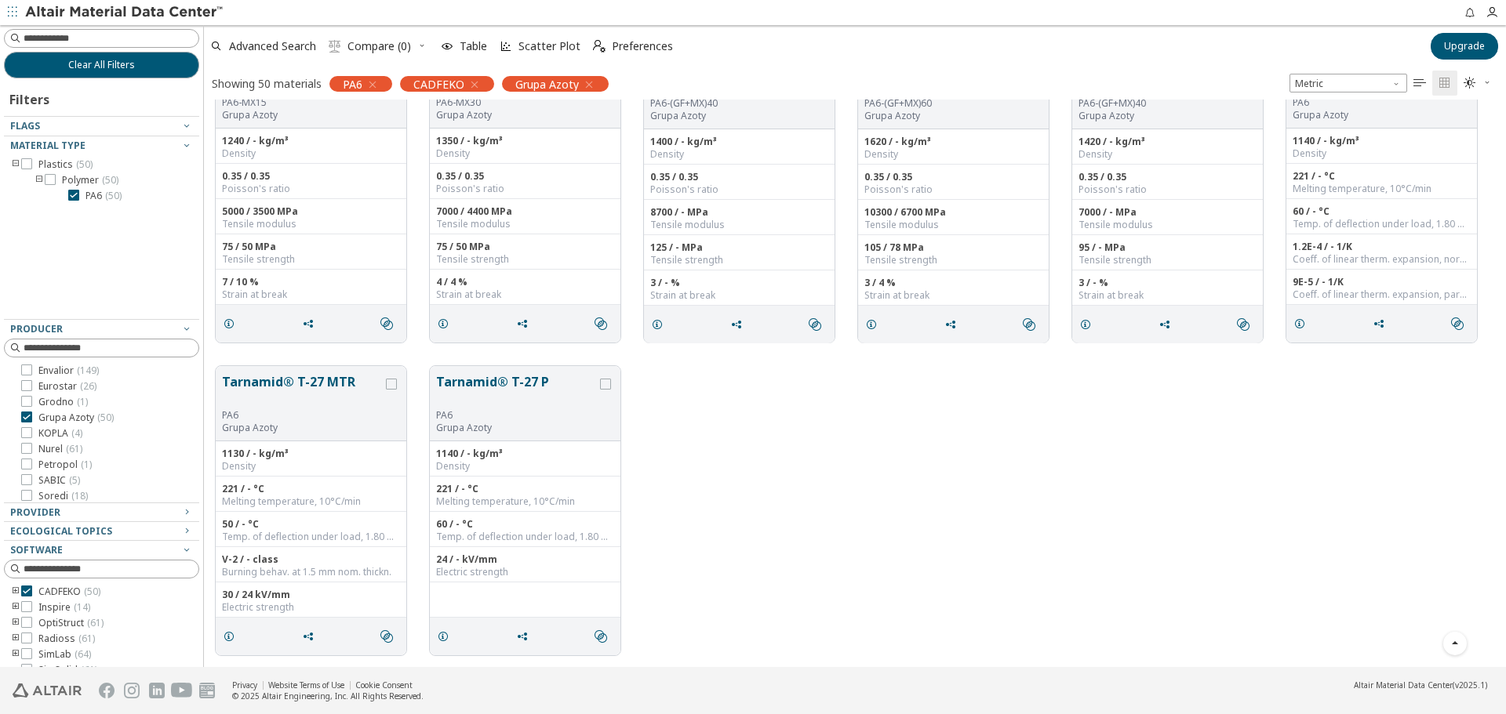
click at [777, 472] on div "Tarnamid® T-27 MTR PA6 Grupa Azoty 1130 / - kg/m³ Density 221 / - °C Melting te…" at bounding box center [855, 510] width 1302 height 313
click at [997, 429] on div "Tarnamid® T-27 MTR PA6 Grupa Azoty 1130 / - kg/m³ Density 221 / - °C Melting te…" at bounding box center [855, 510] width 1302 height 313
click at [816, 479] on div "Tarnamid® T-27 MTR PA6 Grupa Azoty 1130 / - kg/m³ Density 221 / - °C Melting te…" at bounding box center [855, 510] width 1302 height 313
click at [25, 161] on icon at bounding box center [26, 163] width 11 height 11
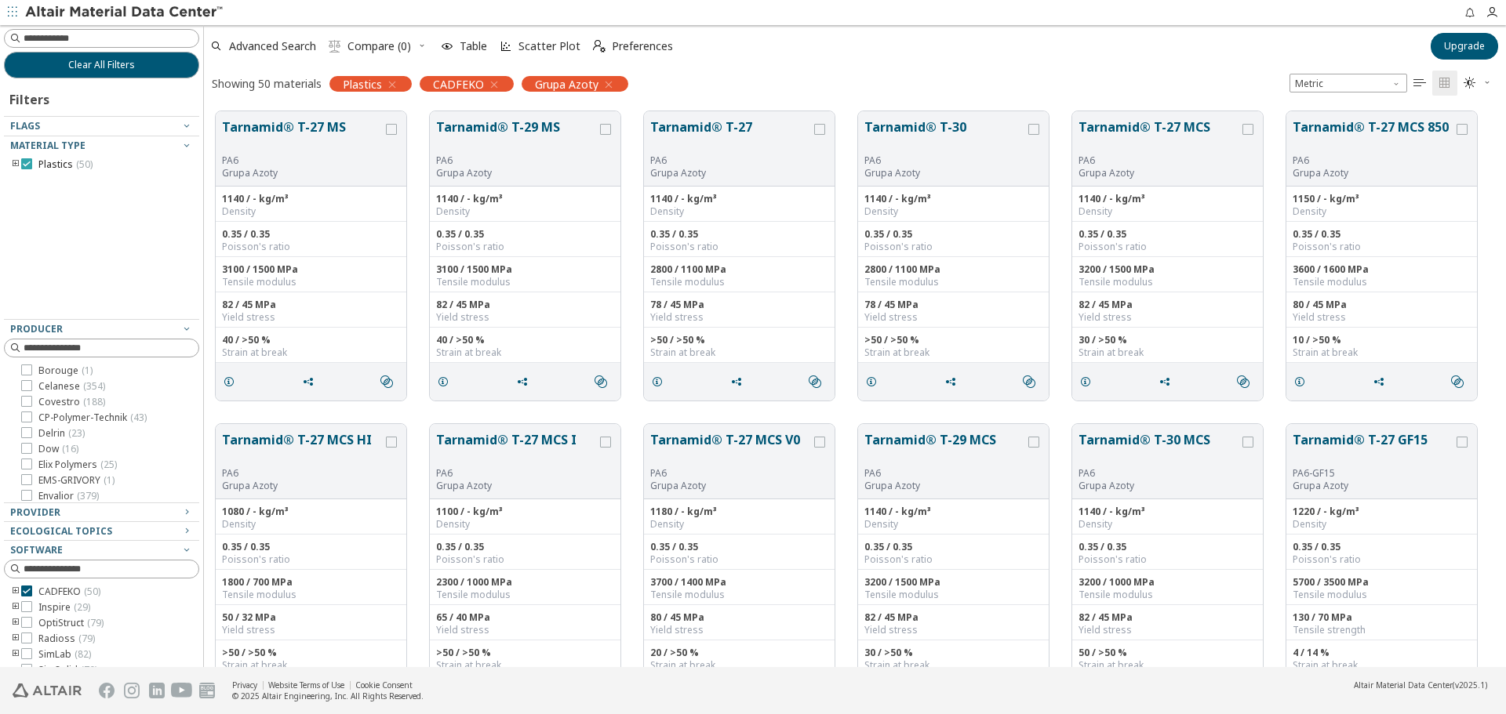
scroll to position [235, 0]
click at [70, 460] on span "[PERSON_NAME] ( 11 )" at bounding box center [62, 465] width 49 height 13
click at [74, 449] on span "Grupa Azoty ( 50 )" at bounding box center [75, 449] width 75 height 13
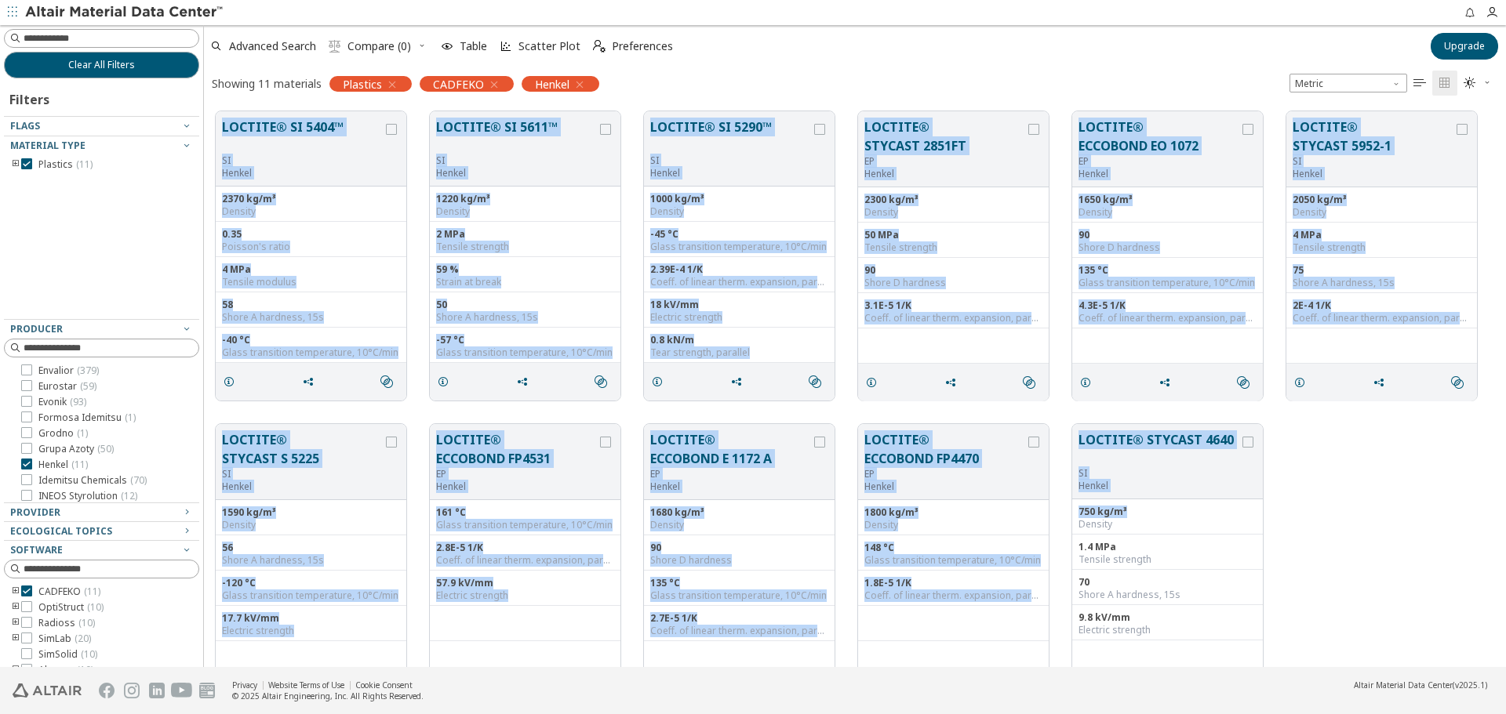
drag, startPoint x: 207, startPoint y: 103, endPoint x: 1299, endPoint y: 517, distance: 1167.4
click at [1299, 517] on div "LOCTITE® SI 5404™ SI [PERSON_NAME] 2370 kg/m³ Density 0.35 Poisson's ratio 4 MP…" at bounding box center [855, 413] width 1302 height 626
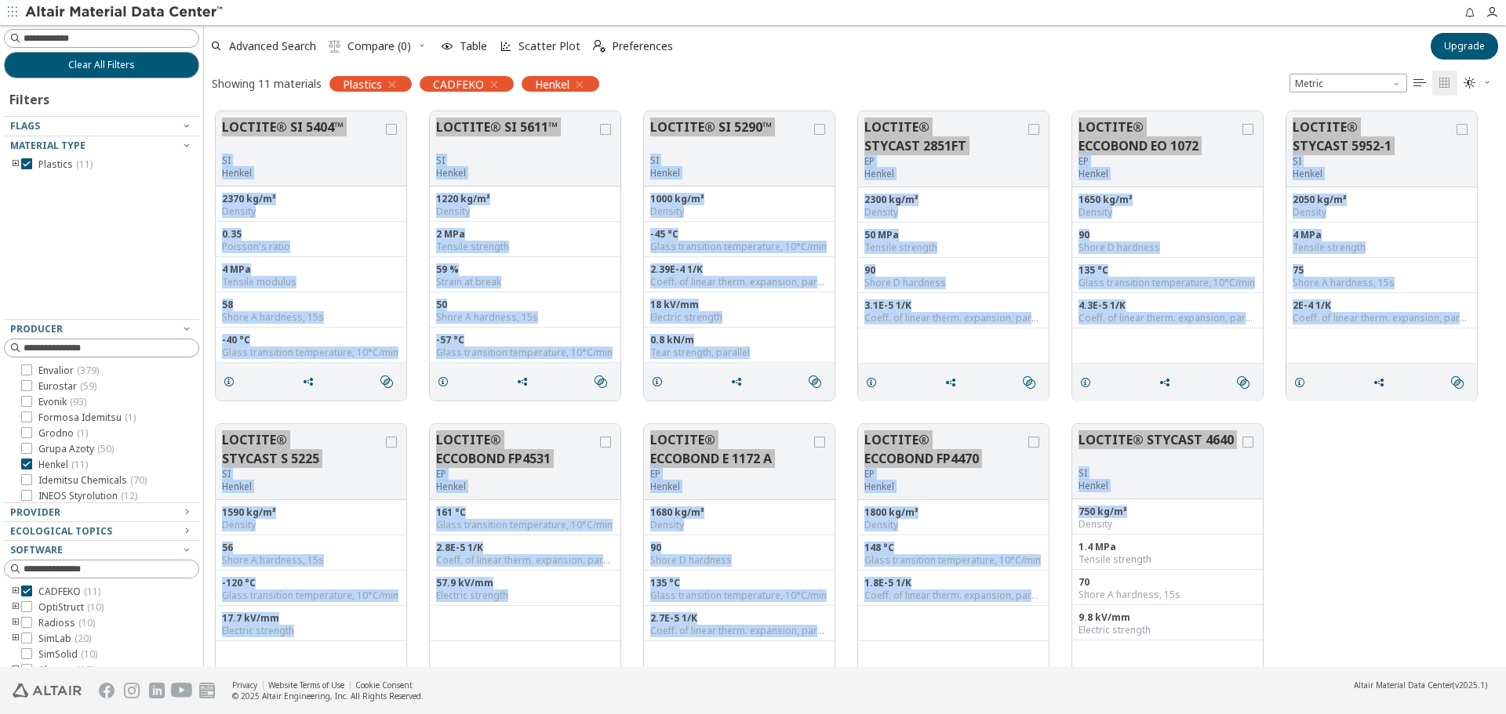
click at [1365, 502] on div "LOCTITE® STYCAST S 5225 SI [PERSON_NAME] 1590 kg/m³ Density 56 Shore A hardness…" at bounding box center [855, 568] width 1302 height 313
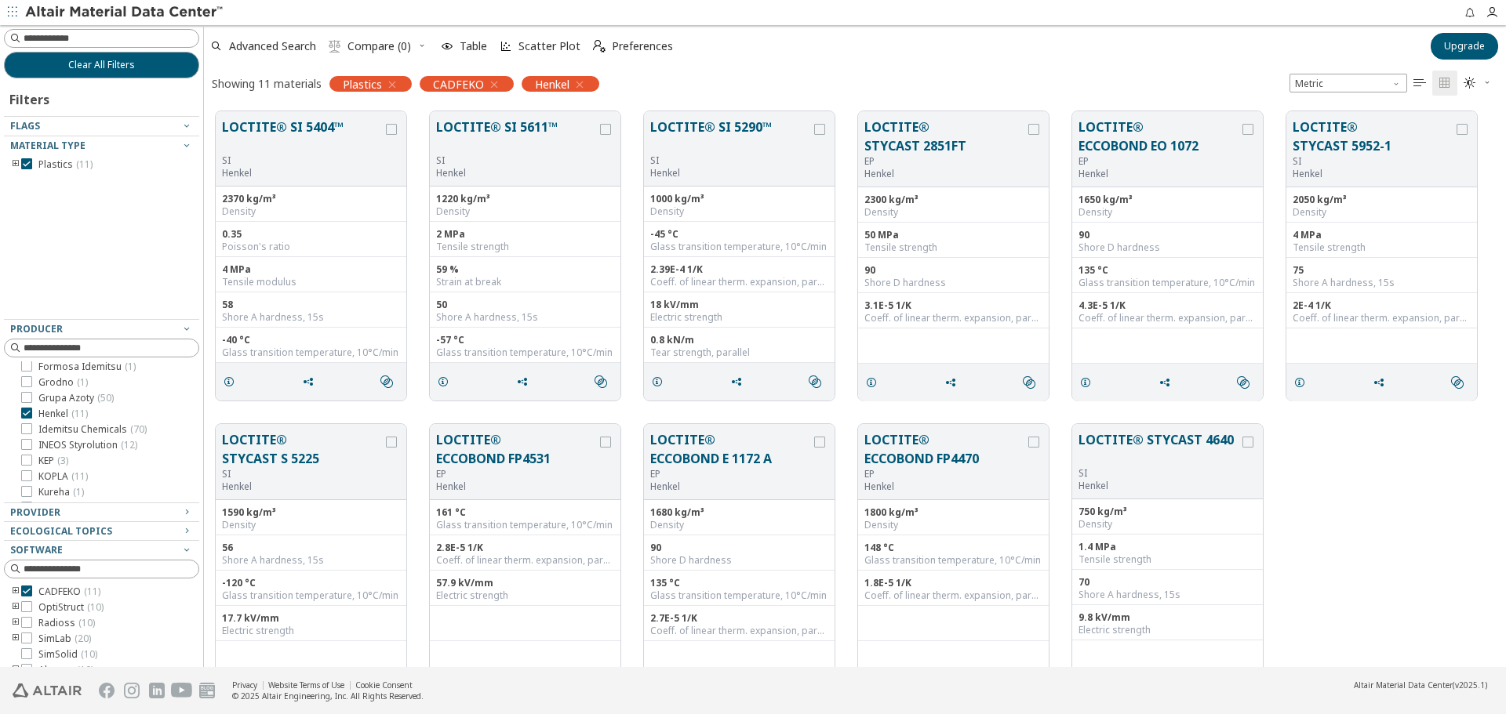
scroll to position [314, 0]
click at [104, 405] on span "Idemitsu Chemicals ( 70 )" at bounding box center [92, 402] width 108 height 13
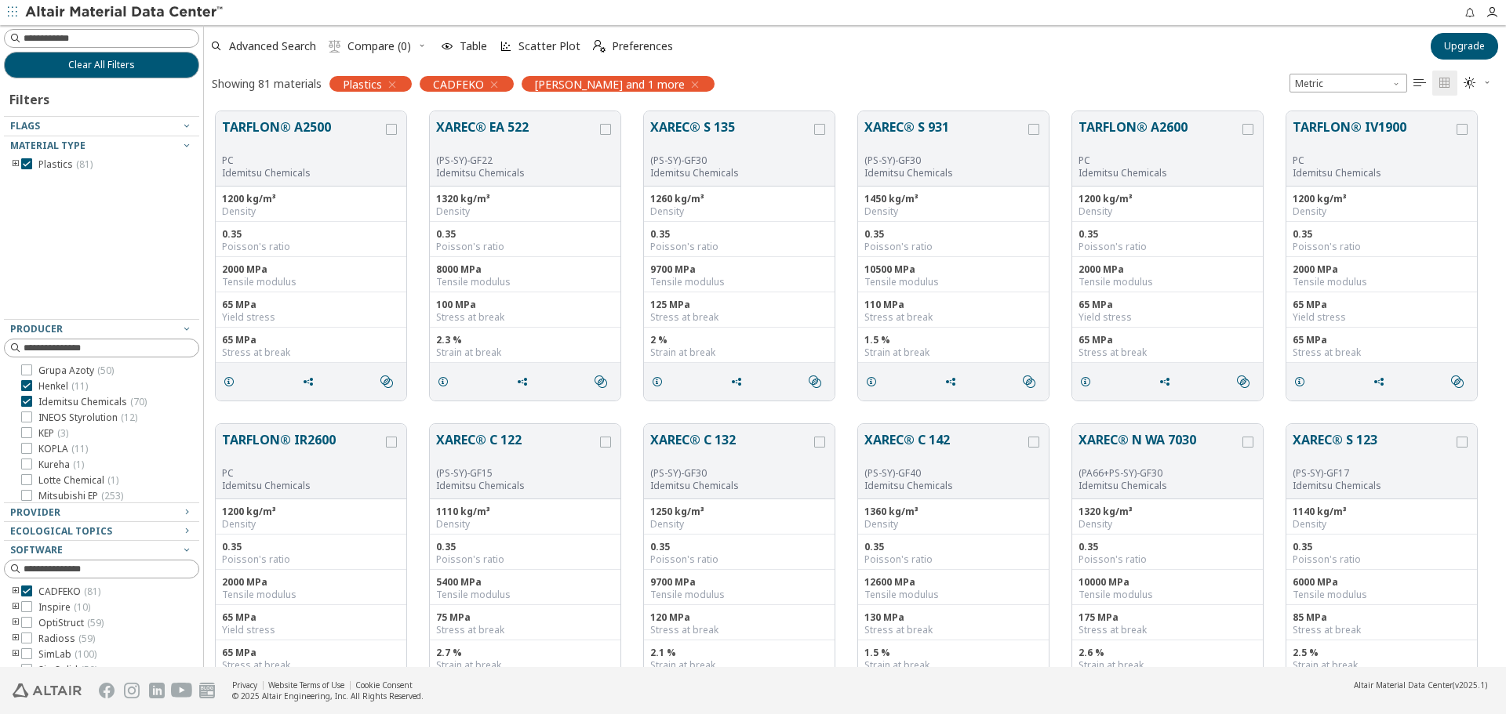
click at [62, 388] on span "[PERSON_NAME] ( 11 )" at bounding box center [62, 386] width 49 height 13
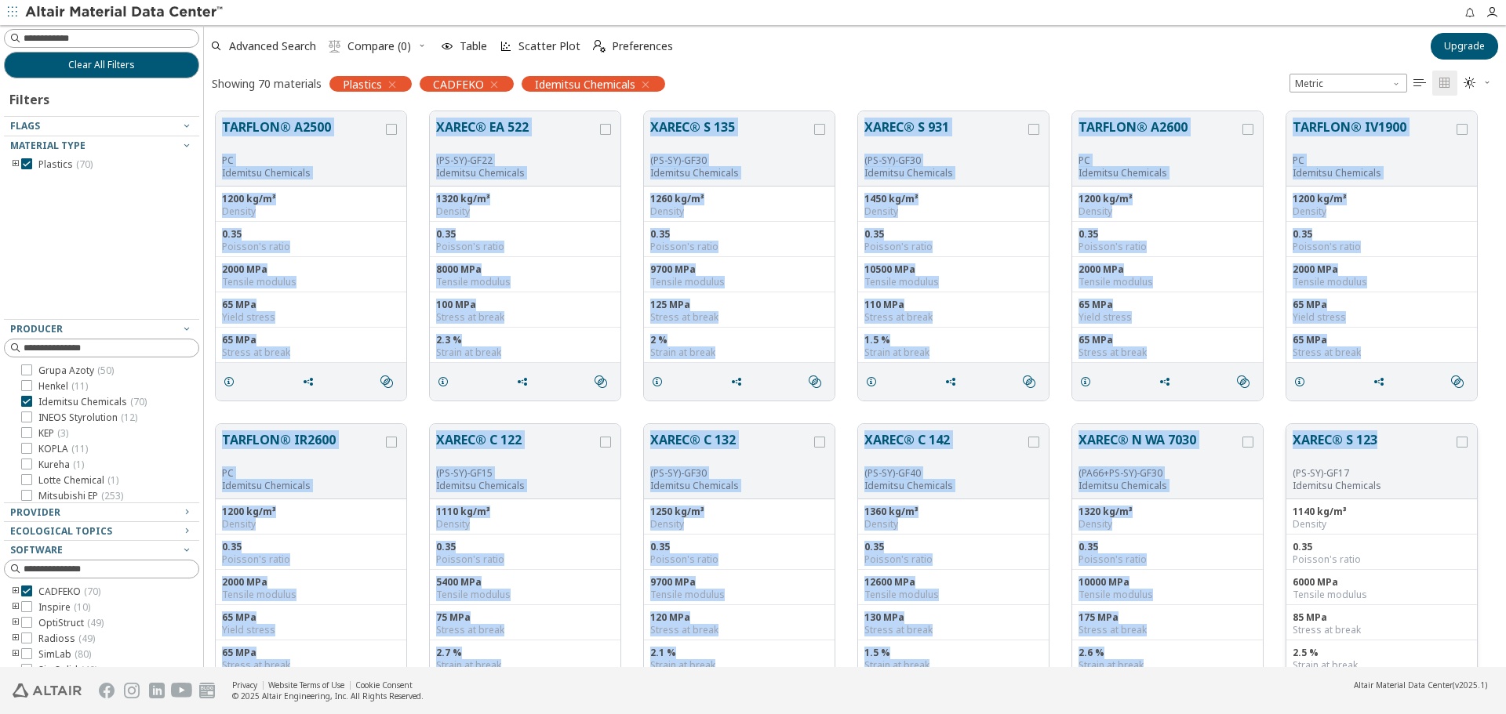
drag, startPoint x: 213, startPoint y: 110, endPoint x: 1408, endPoint y: 454, distance: 1243.6
